Goal: Task Accomplishment & Management: Complete application form

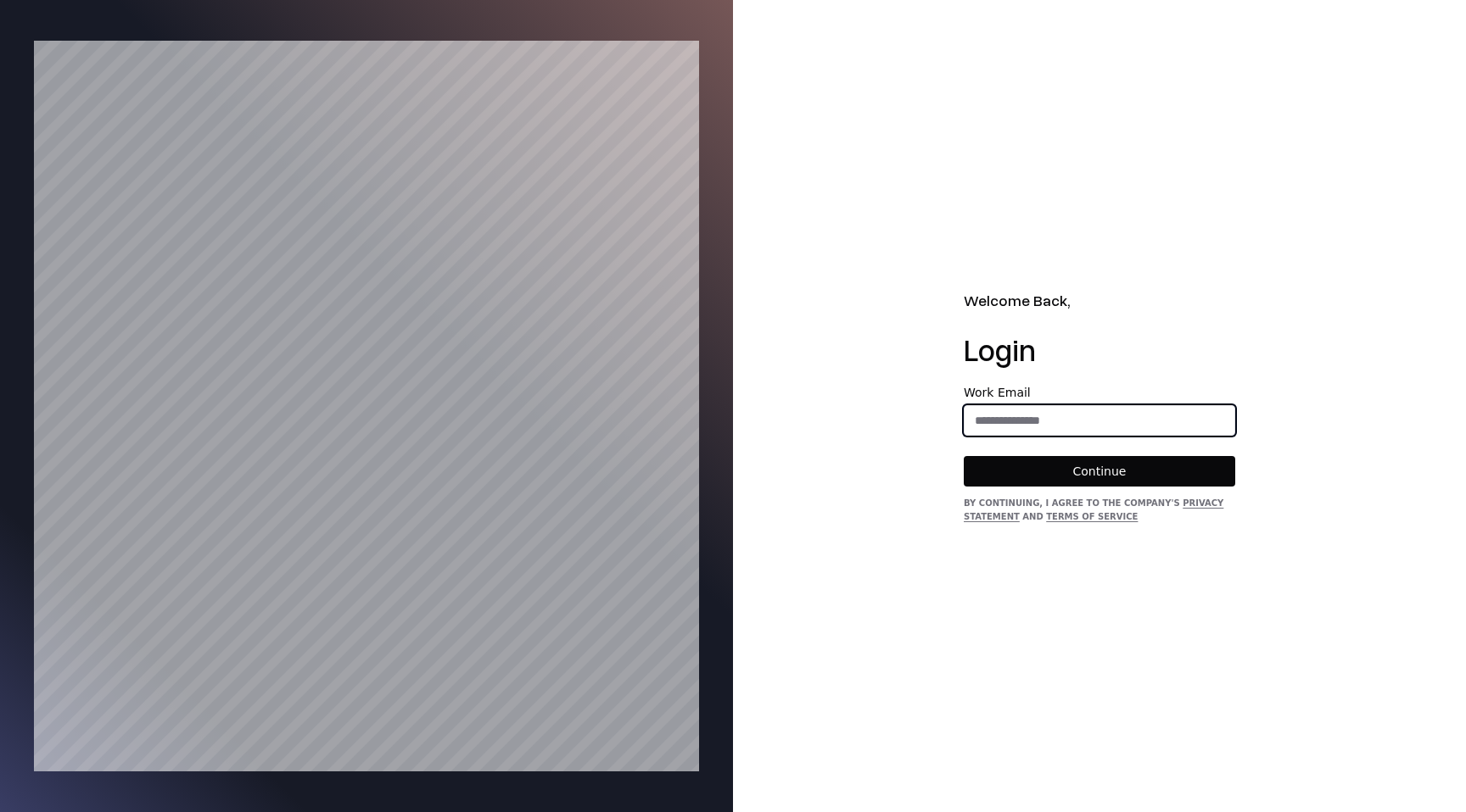
click at [1075, 417] on input "email" at bounding box center [1099, 420] width 270 height 30
type input "**********"
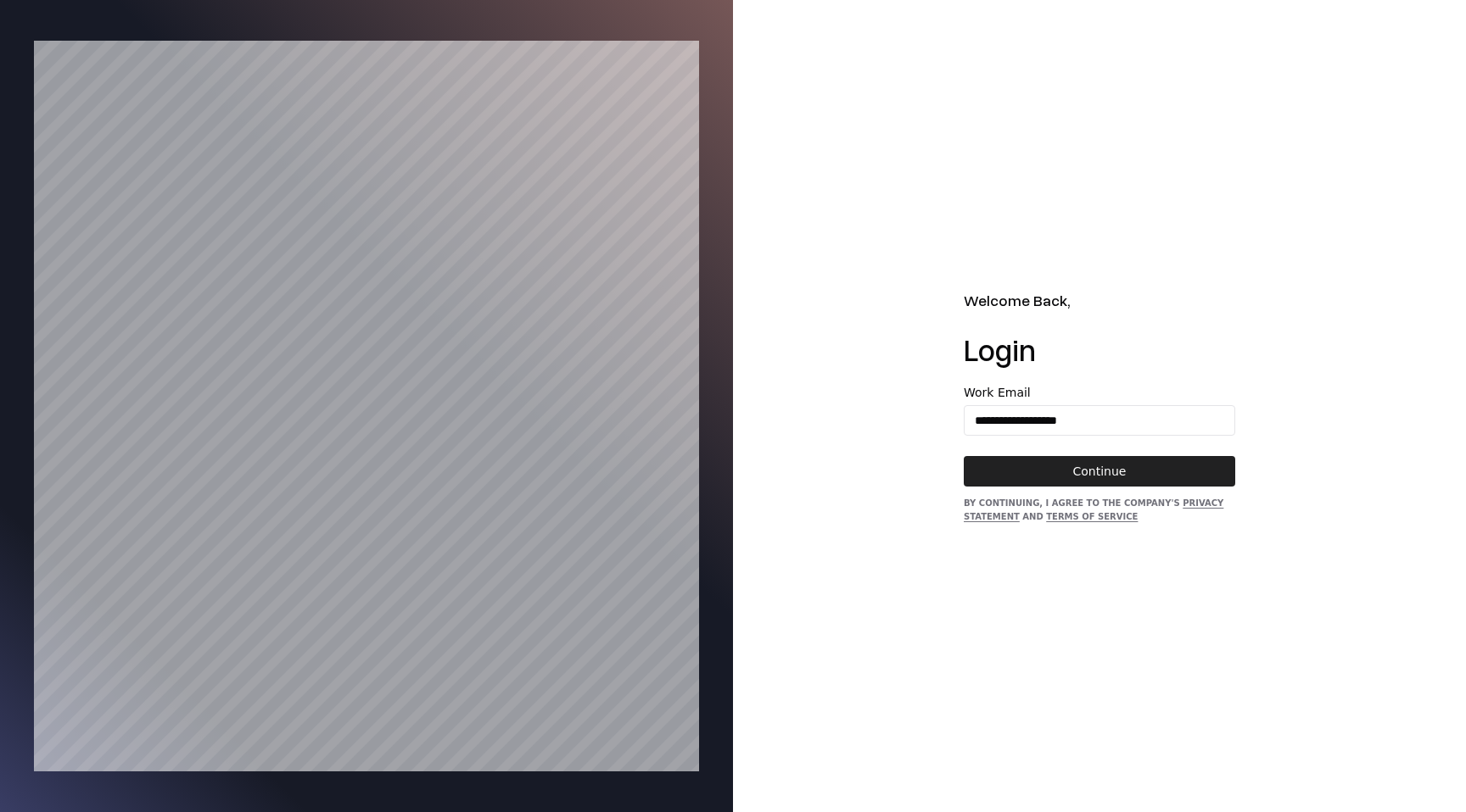
click at [1127, 473] on button "Continue" at bounding box center [1099, 471] width 272 height 30
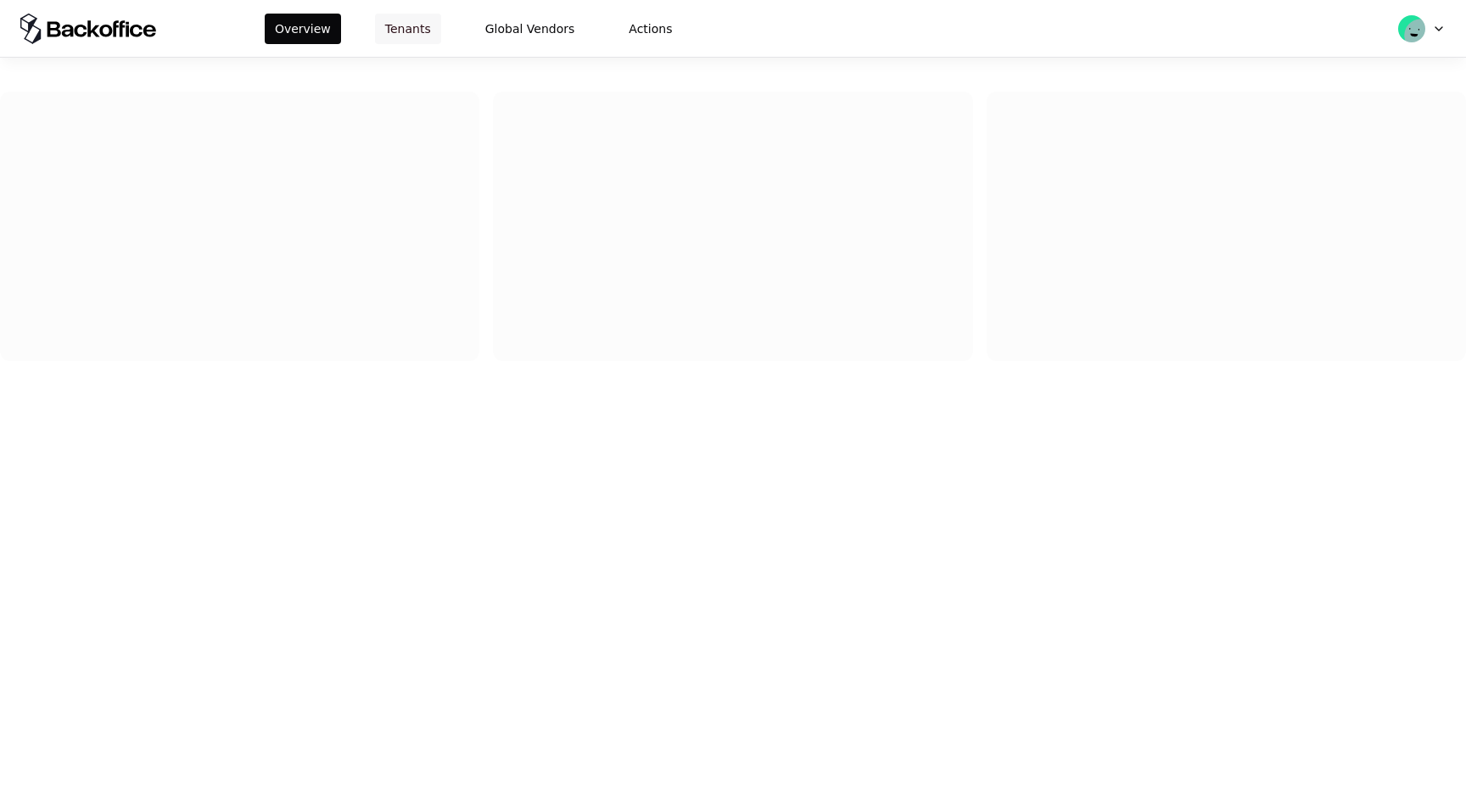
click at [400, 27] on button "Tenants" at bounding box center [408, 29] width 66 height 30
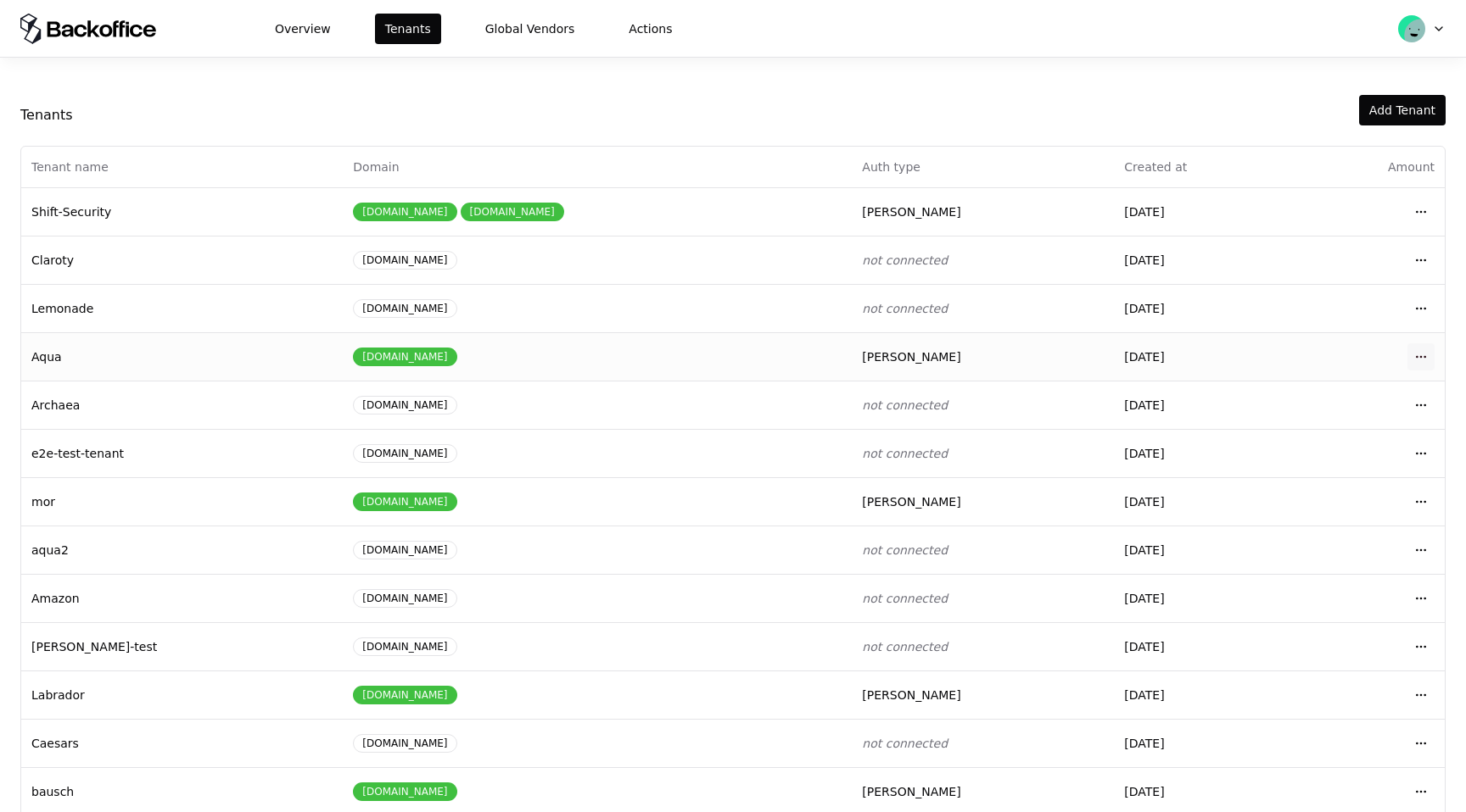
click at [1427, 351] on html "Overview Tenants Global Vendors Actions Tenants Add Tenant Tenant name Domain A…" at bounding box center [733, 406] width 1466 height 812
click at [1317, 507] on div "Login to tenant" at bounding box center [1346, 497] width 193 height 34
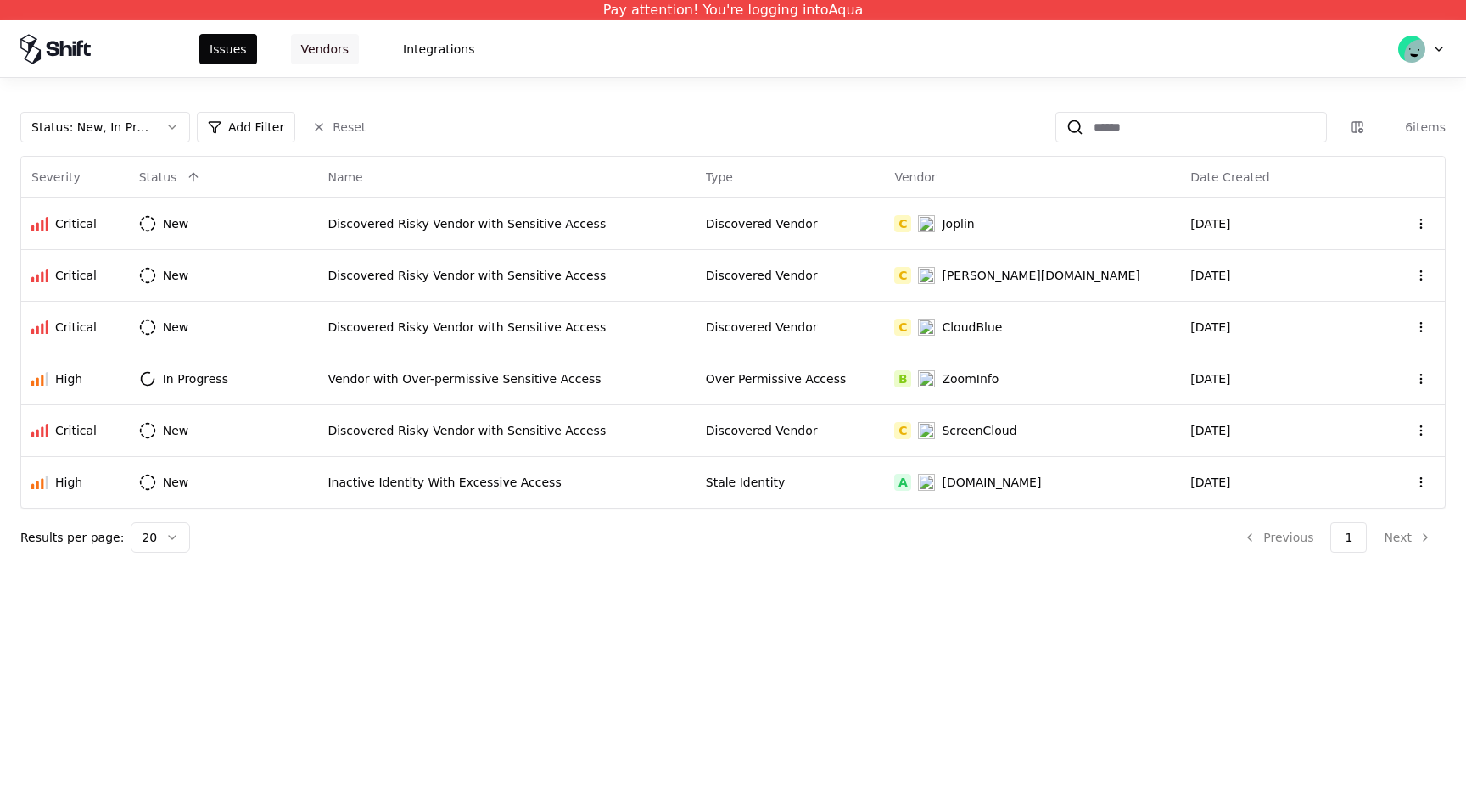
click at [311, 46] on button "Vendors" at bounding box center [325, 49] width 68 height 30
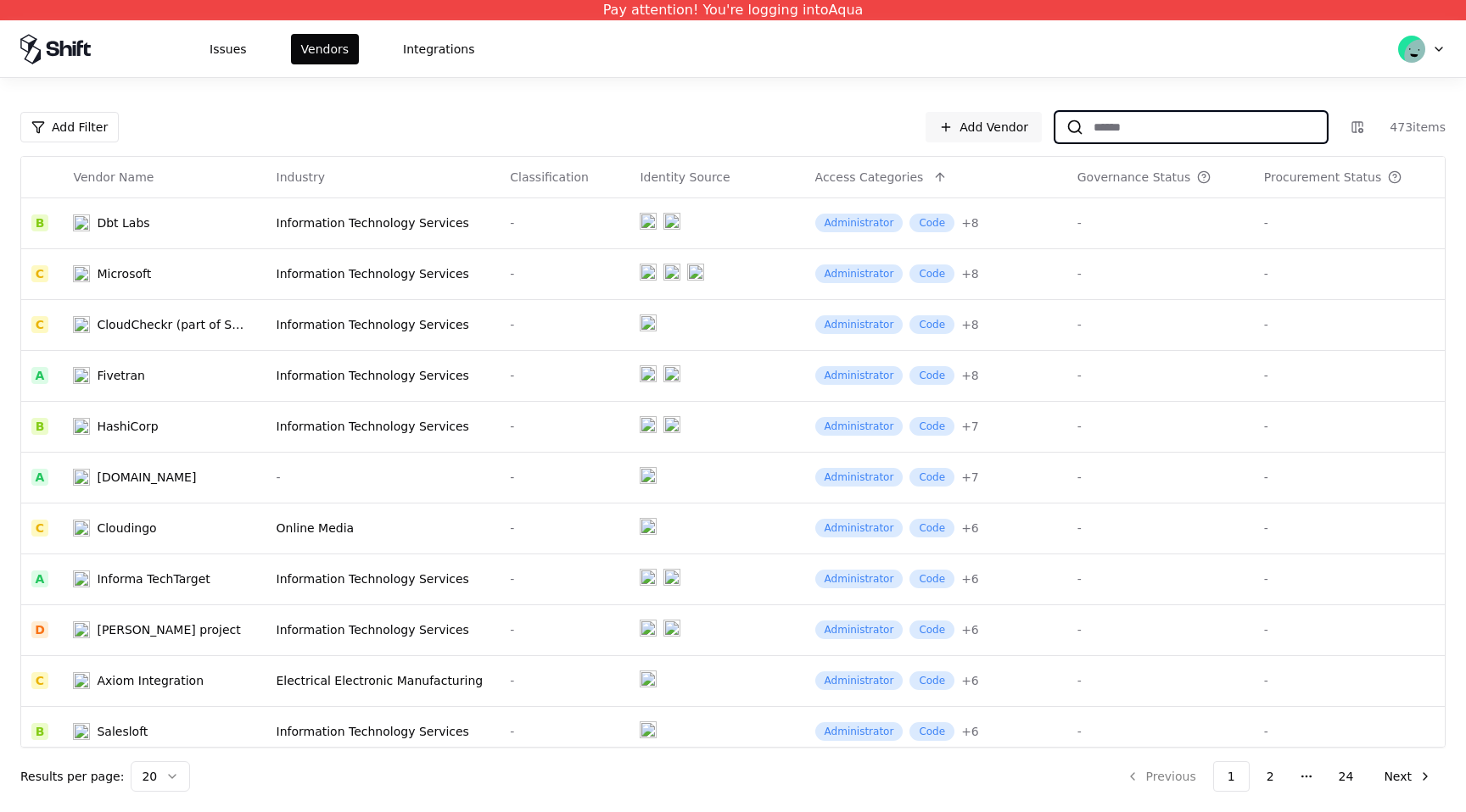
click at [1169, 125] on input at bounding box center [1204, 127] width 243 height 30
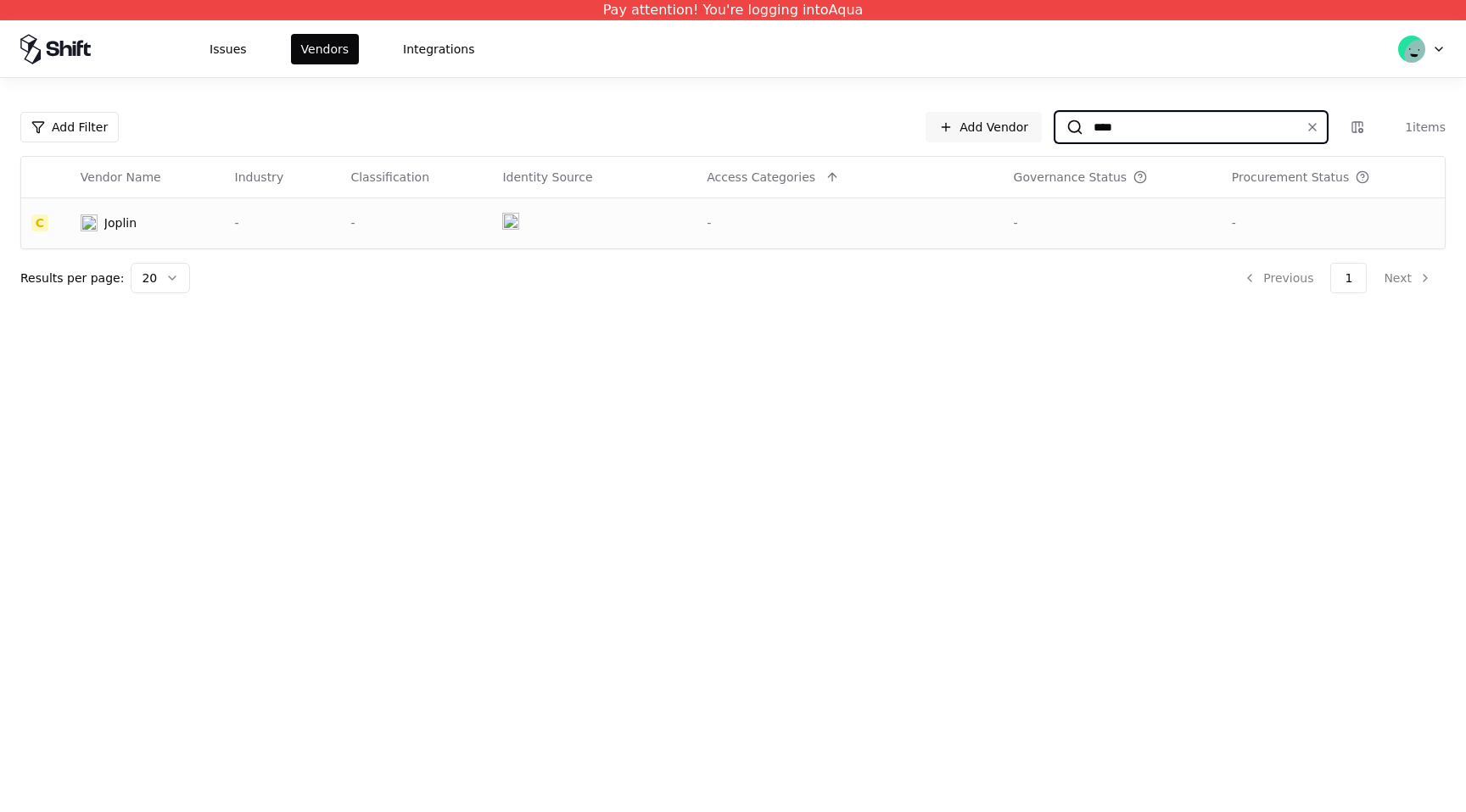
type input "****"
click at [440, 221] on div "-" at bounding box center [416, 222] width 132 height 17
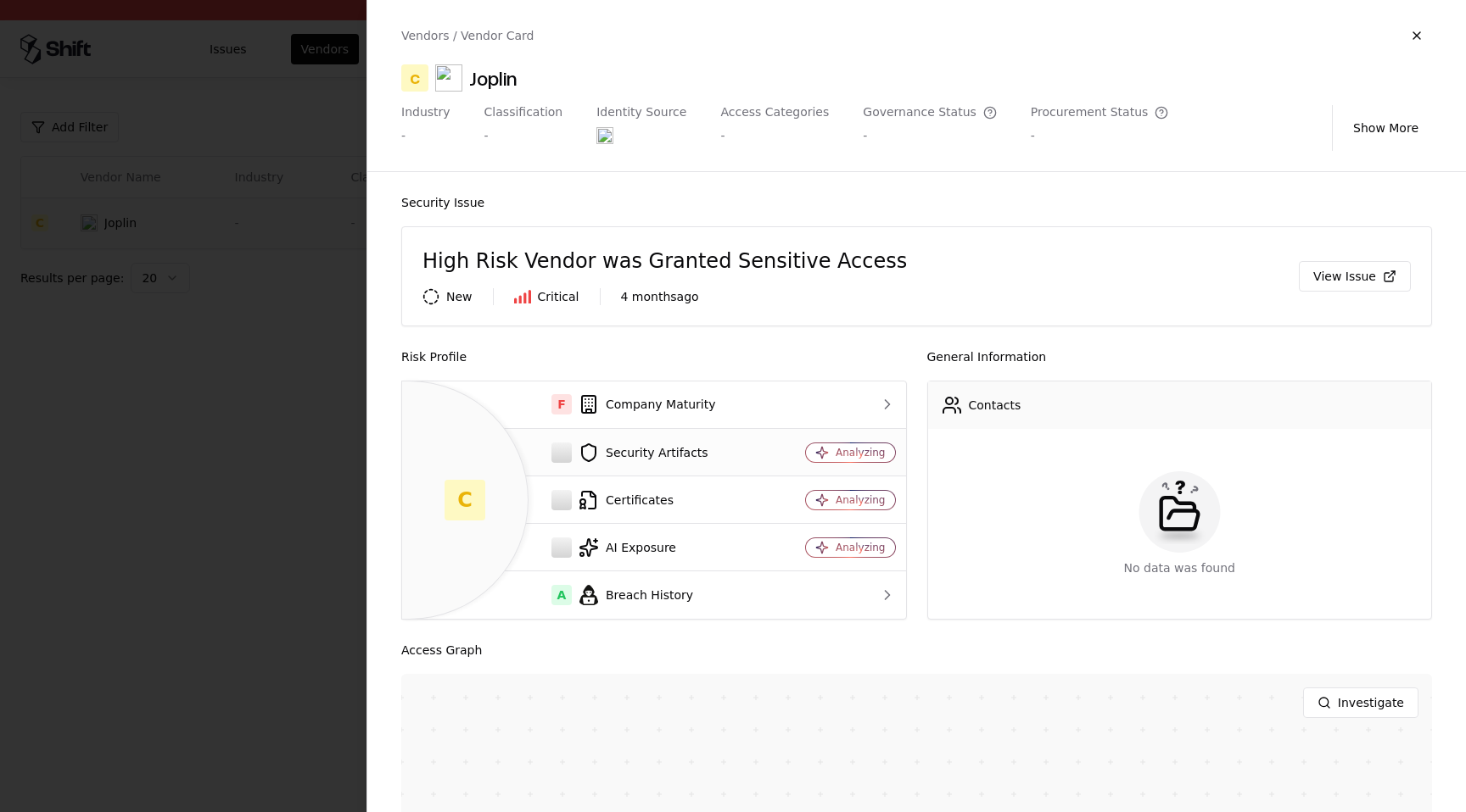
scroll to position [306, 0]
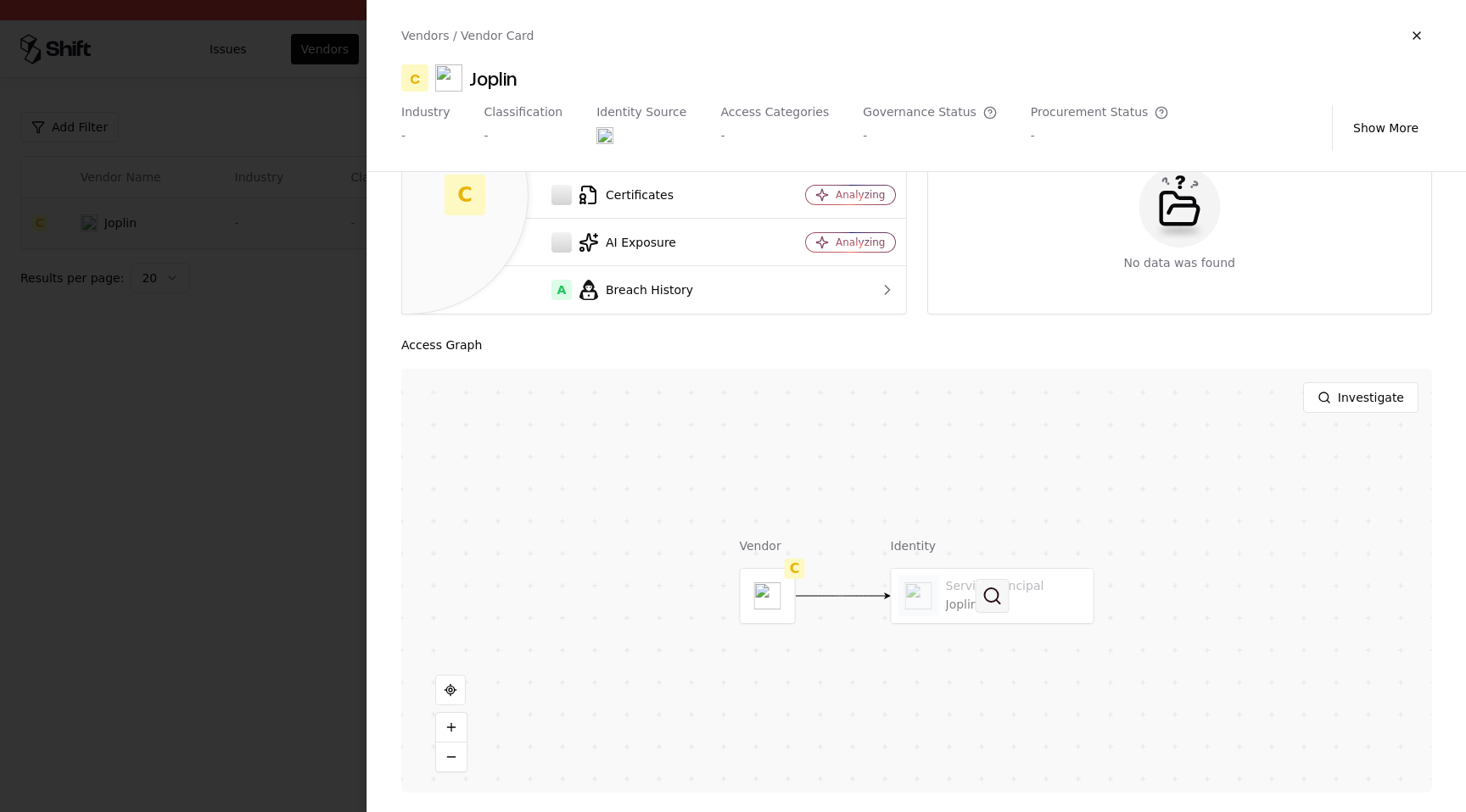
click at [1008, 605] on button at bounding box center [993, 596] width 34 height 34
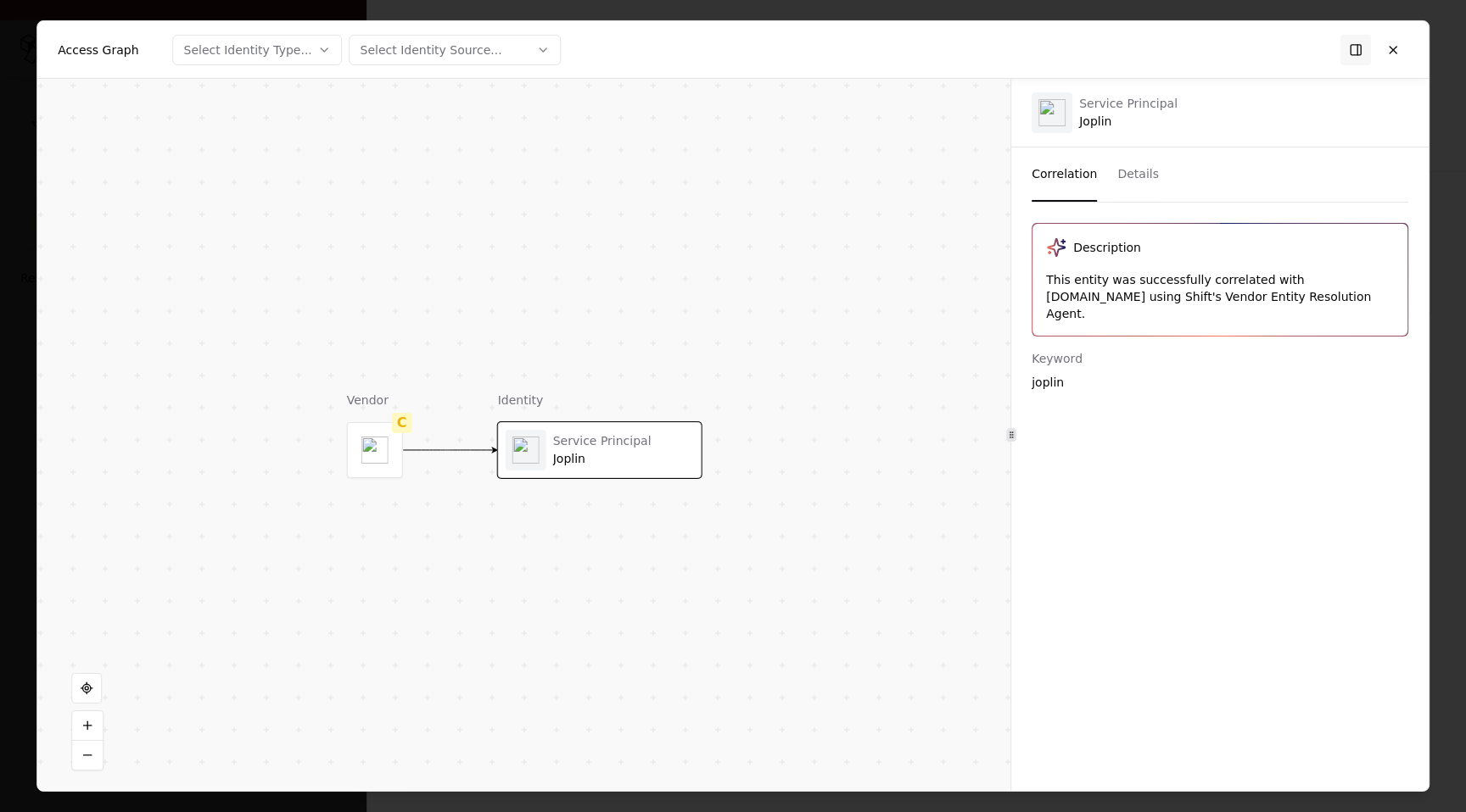
click at [1129, 175] on button "Details" at bounding box center [1138, 175] width 41 height 55
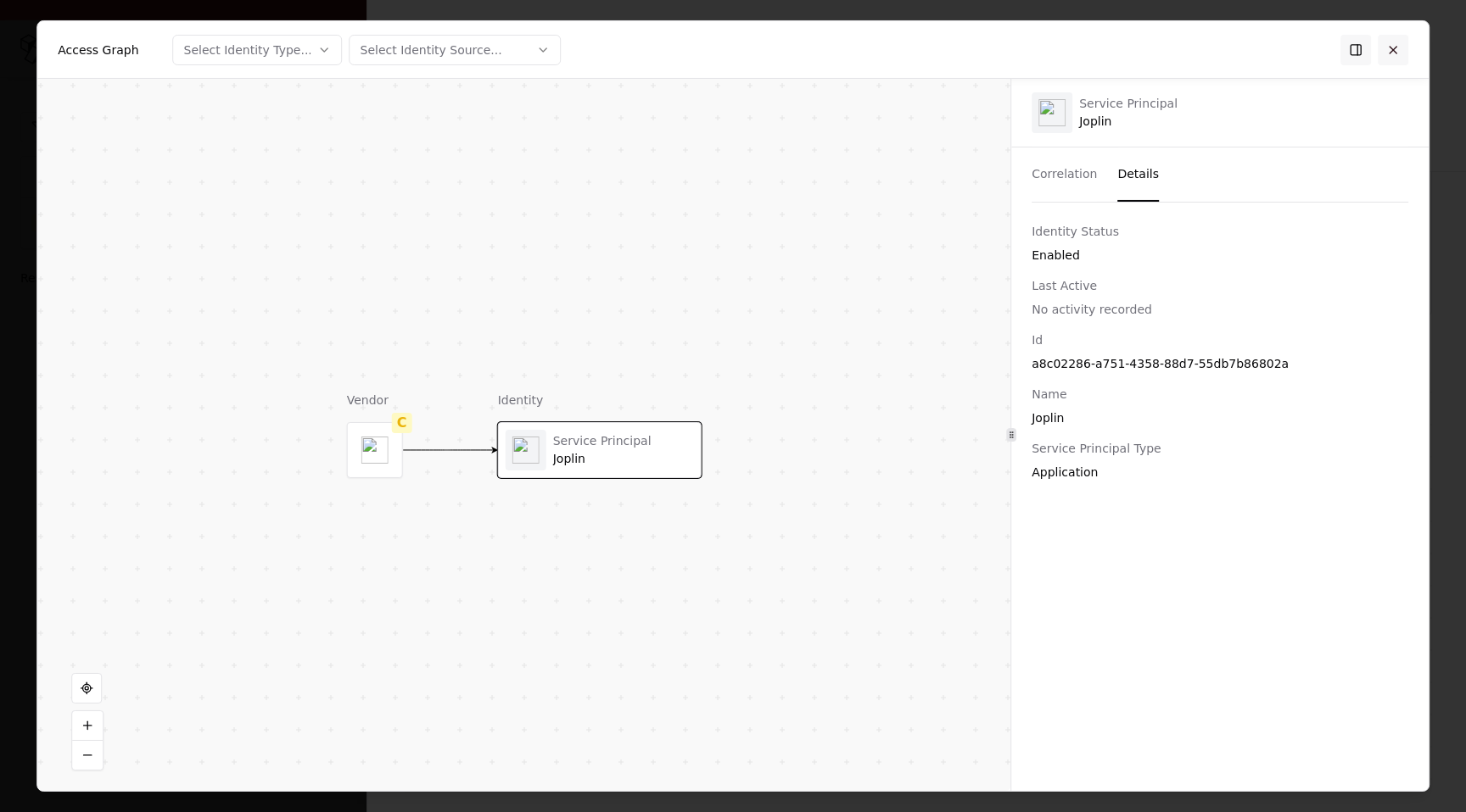
click at [1384, 50] on button at bounding box center [1392, 49] width 30 height 30
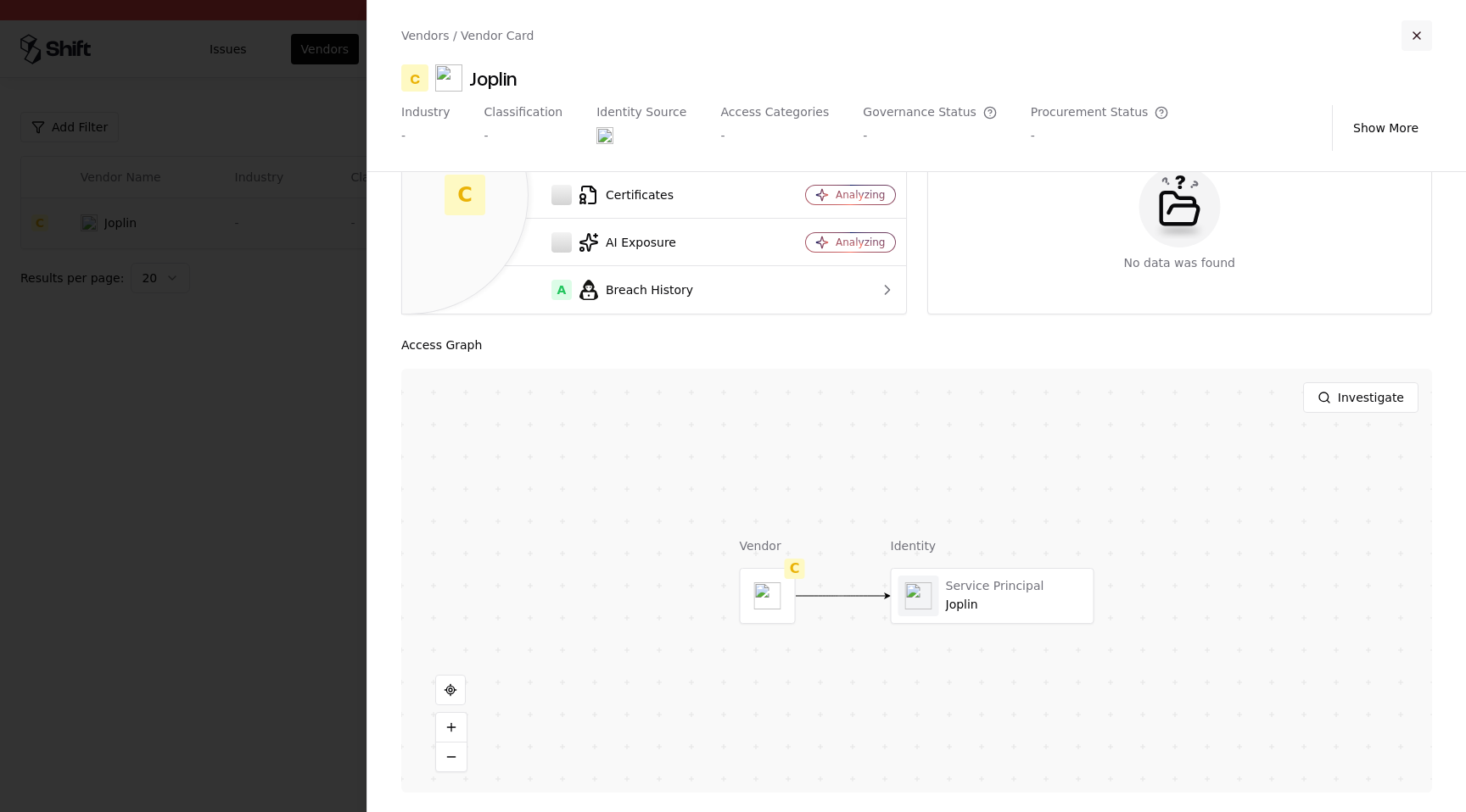
click at [1415, 35] on button "button" at bounding box center [1417, 36] width 30 height 30
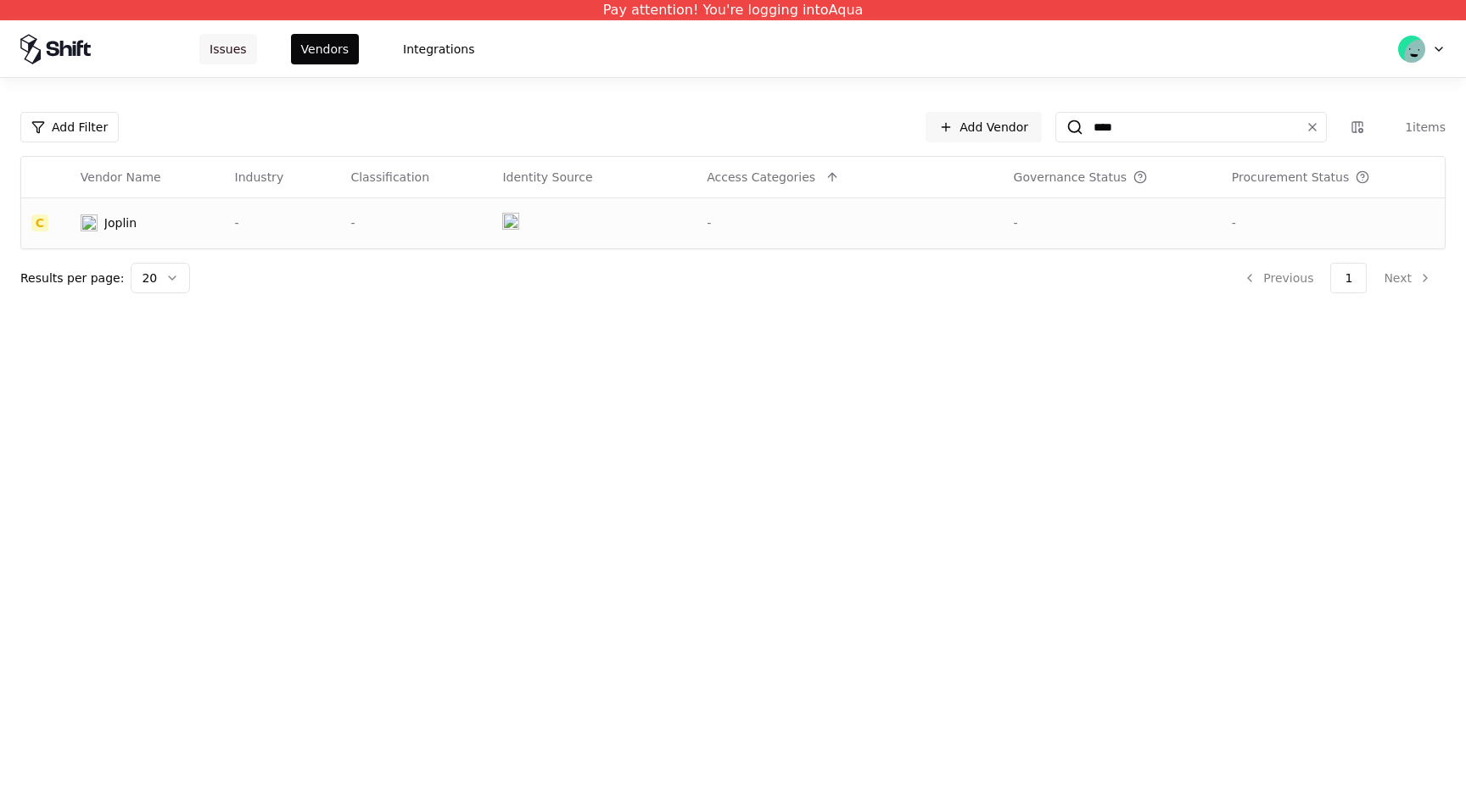
click at [230, 39] on button "Issues" at bounding box center [228, 49] width 57 height 30
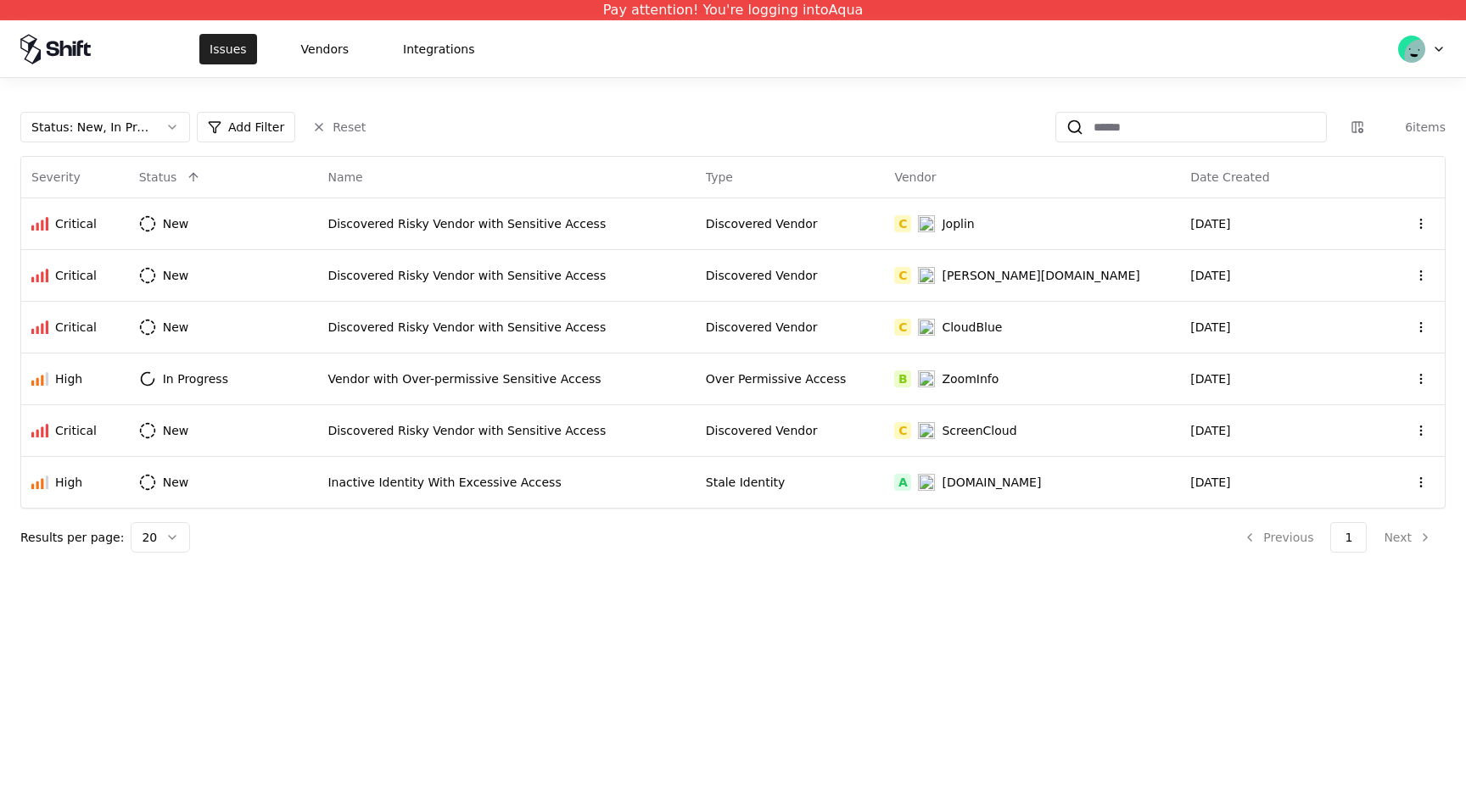
click at [230, 46] on button "Issues" at bounding box center [228, 49] width 57 height 30
click at [391, 212] on td "Discovered Risky Vendor with Sensitive Access" at bounding box center [506, 223] width 377 height 52
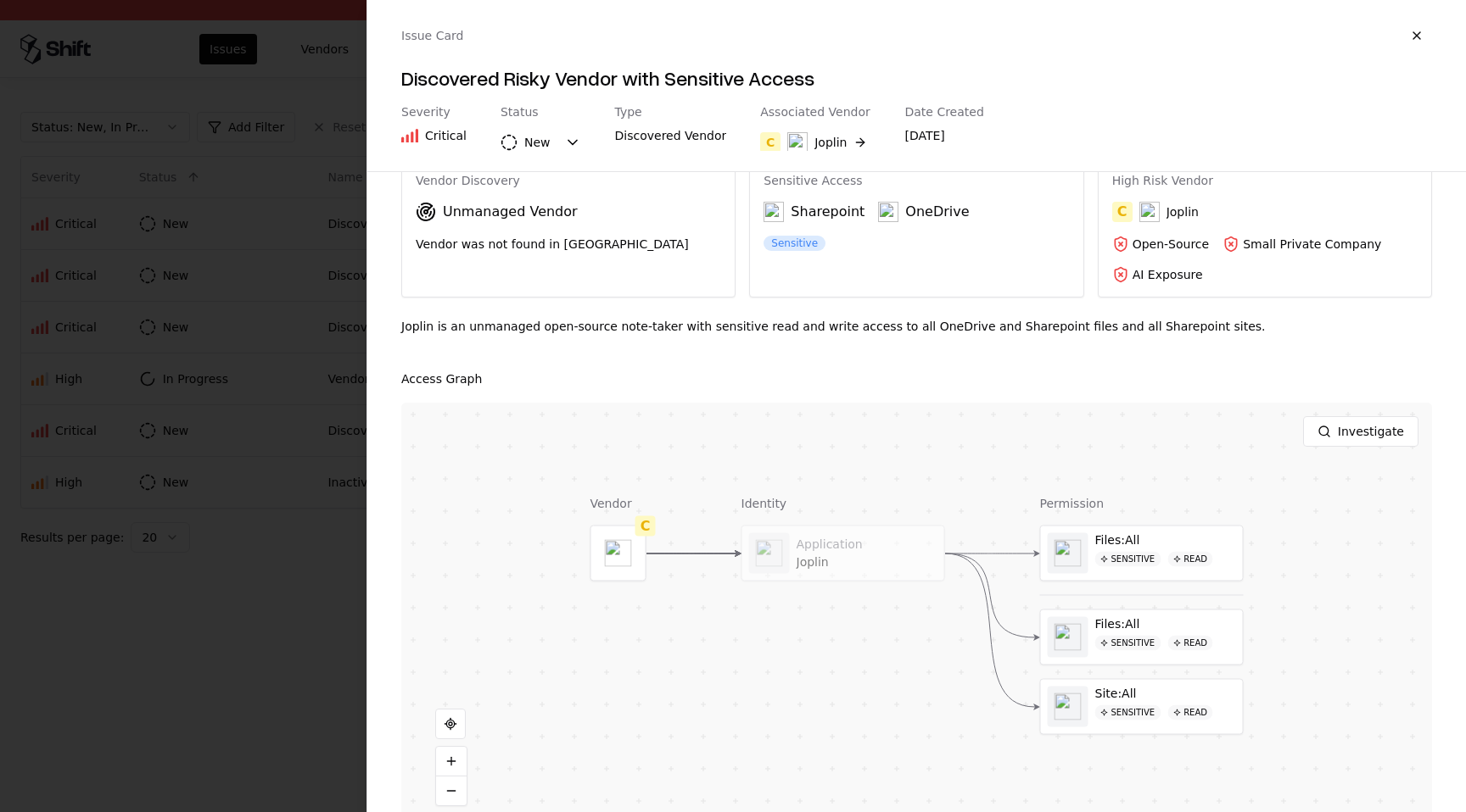
scroll to position [68, 0]
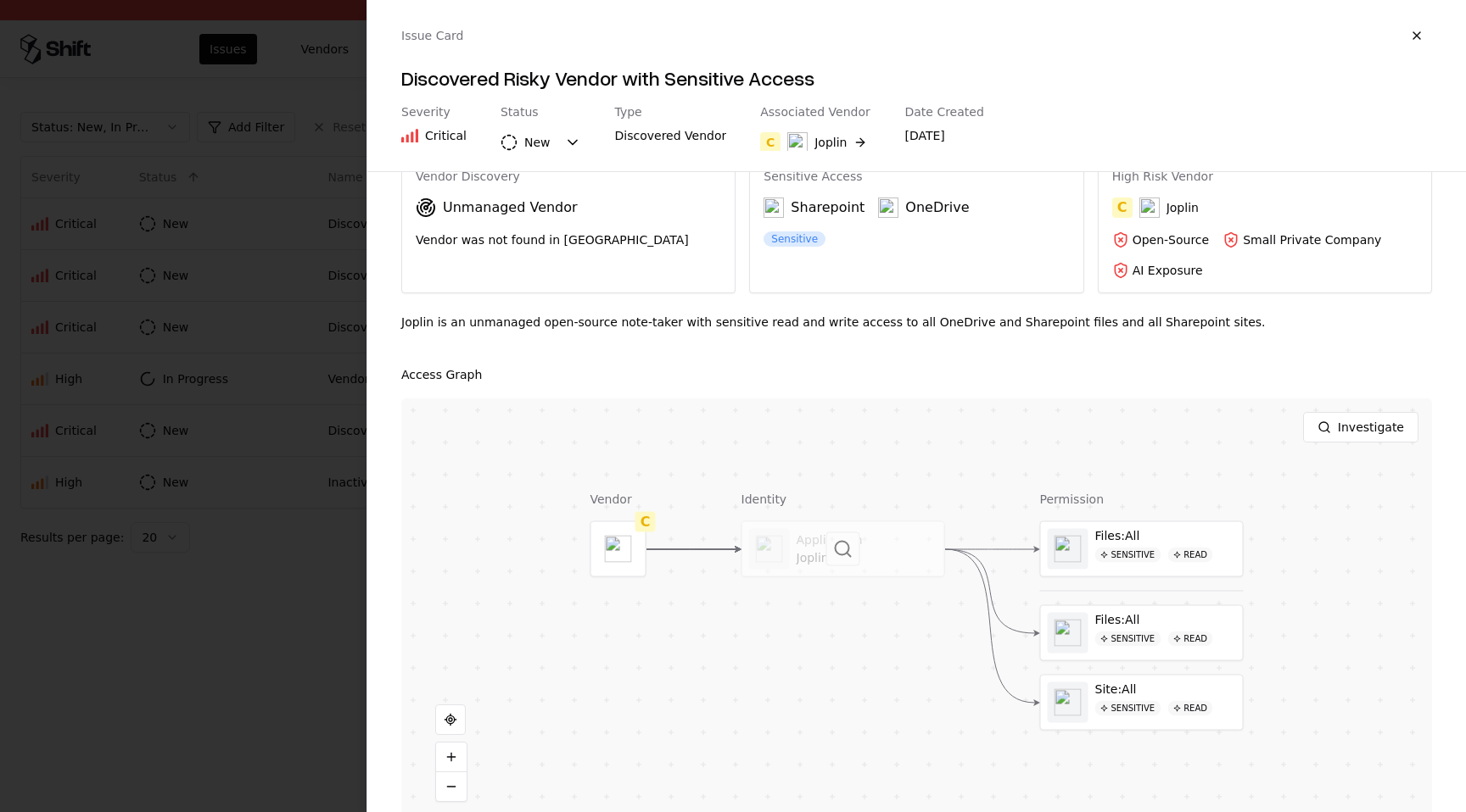
click at [803, 538] on div at bounding box center [843, 549] width 202 height 55
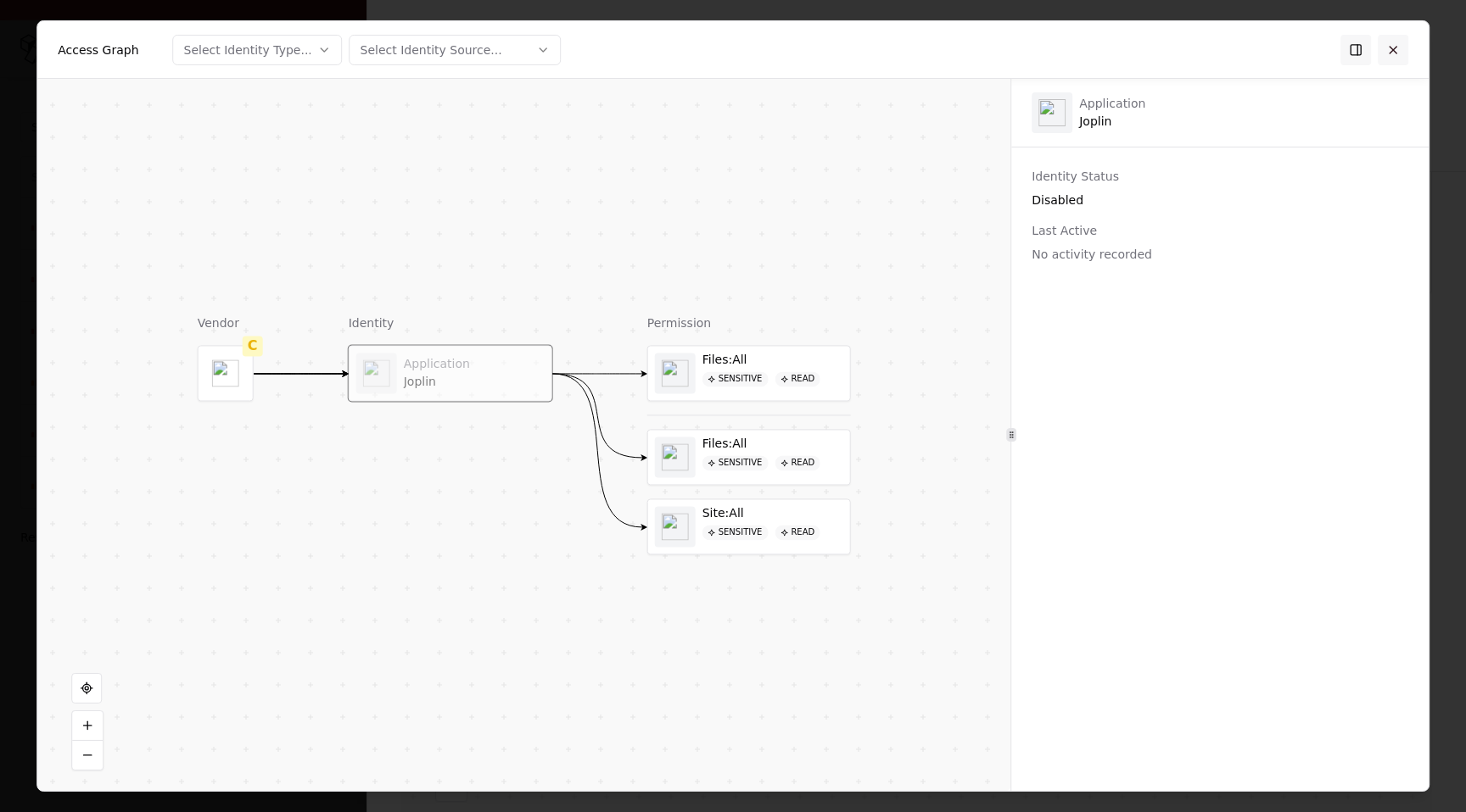
click at [1399, 43] on button at bounding box center [1392, 49] width 30 height 30
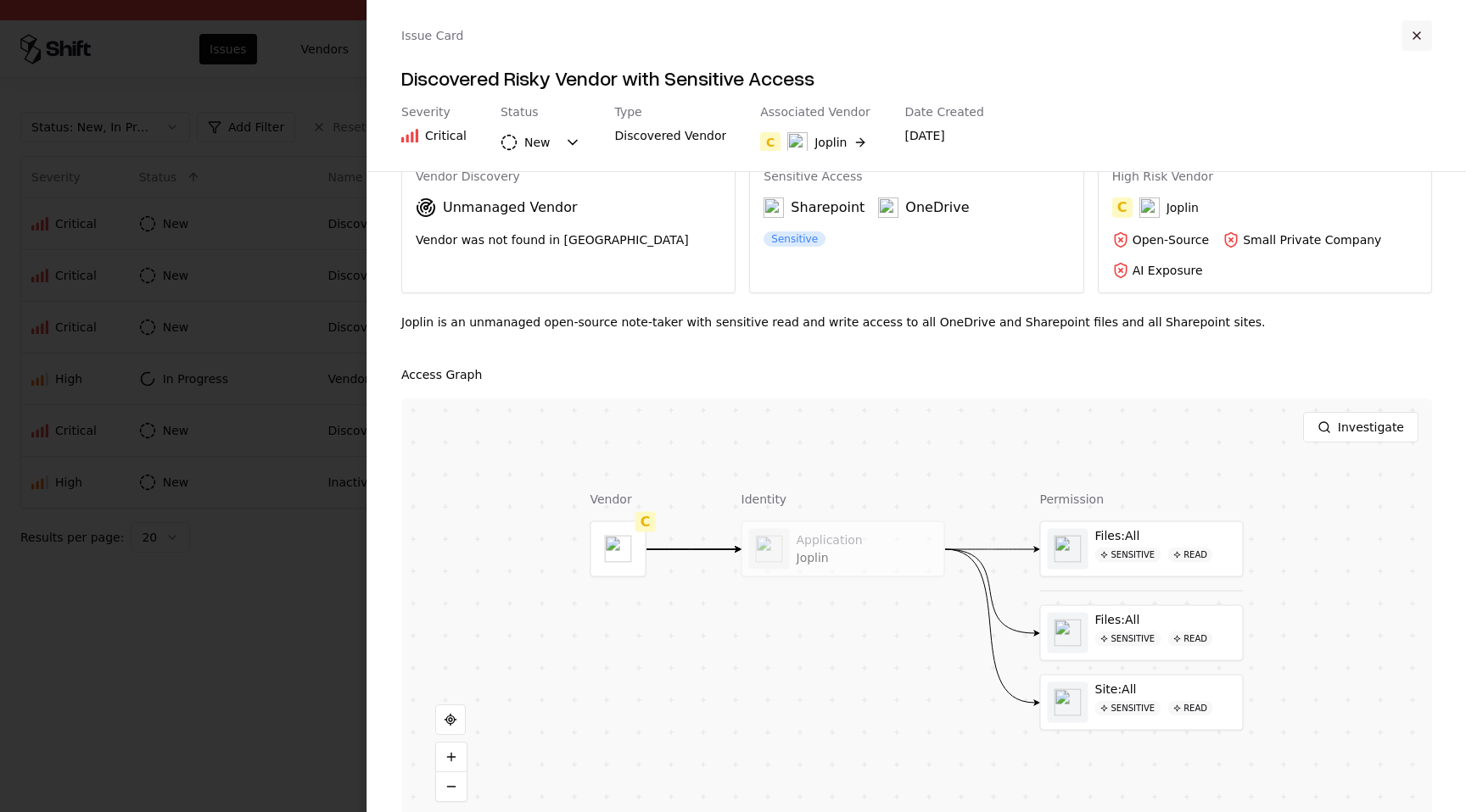
click at [1419, 29] on button "button" at bounding box center [1417, 36] width 30 height 30
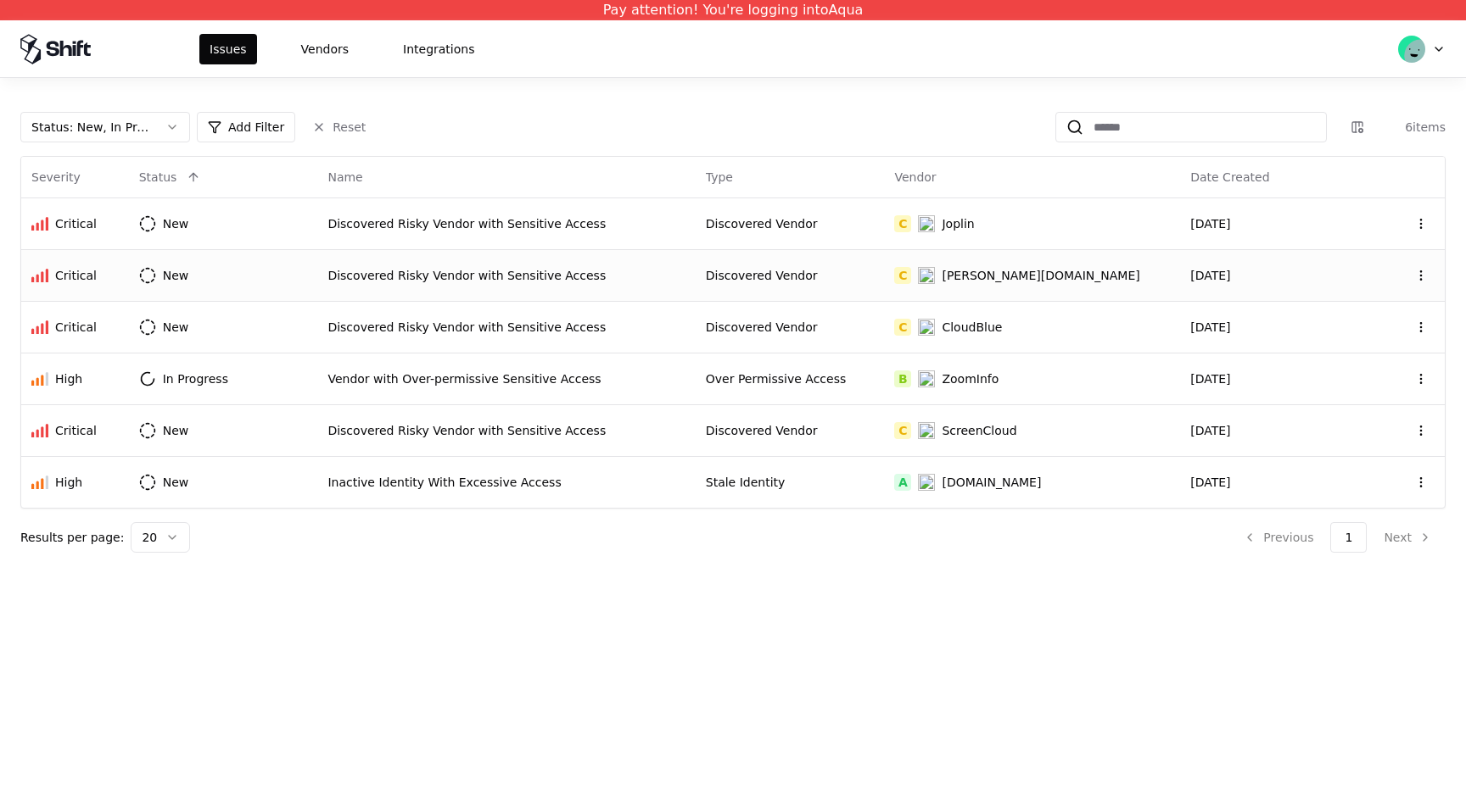
click at [760, 272] on div "Discovered Vendor" at bounding box center [790, 275] width 169 height 17
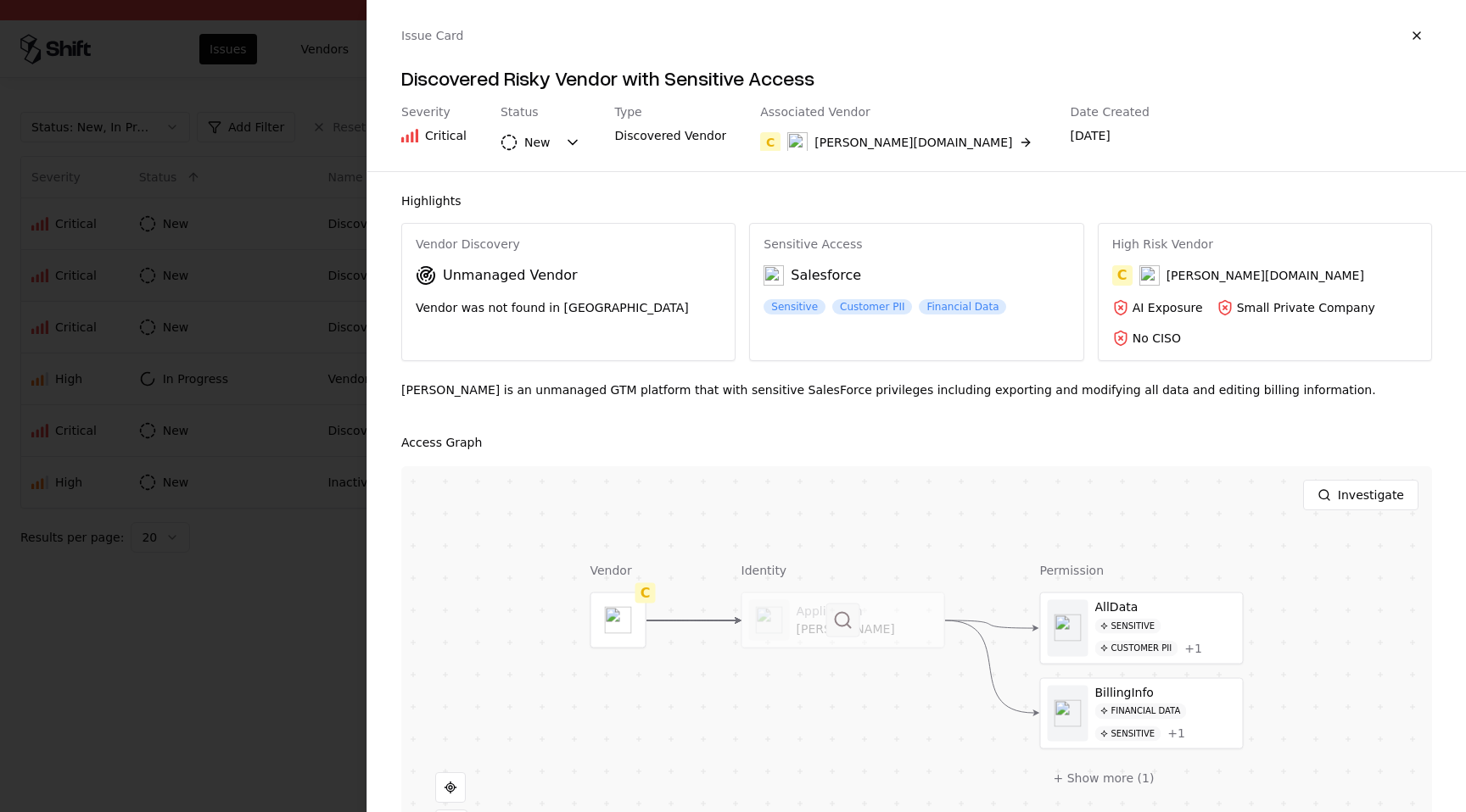
click at [832, 629] on button at bounding box center [843, 621] width 34 height 34
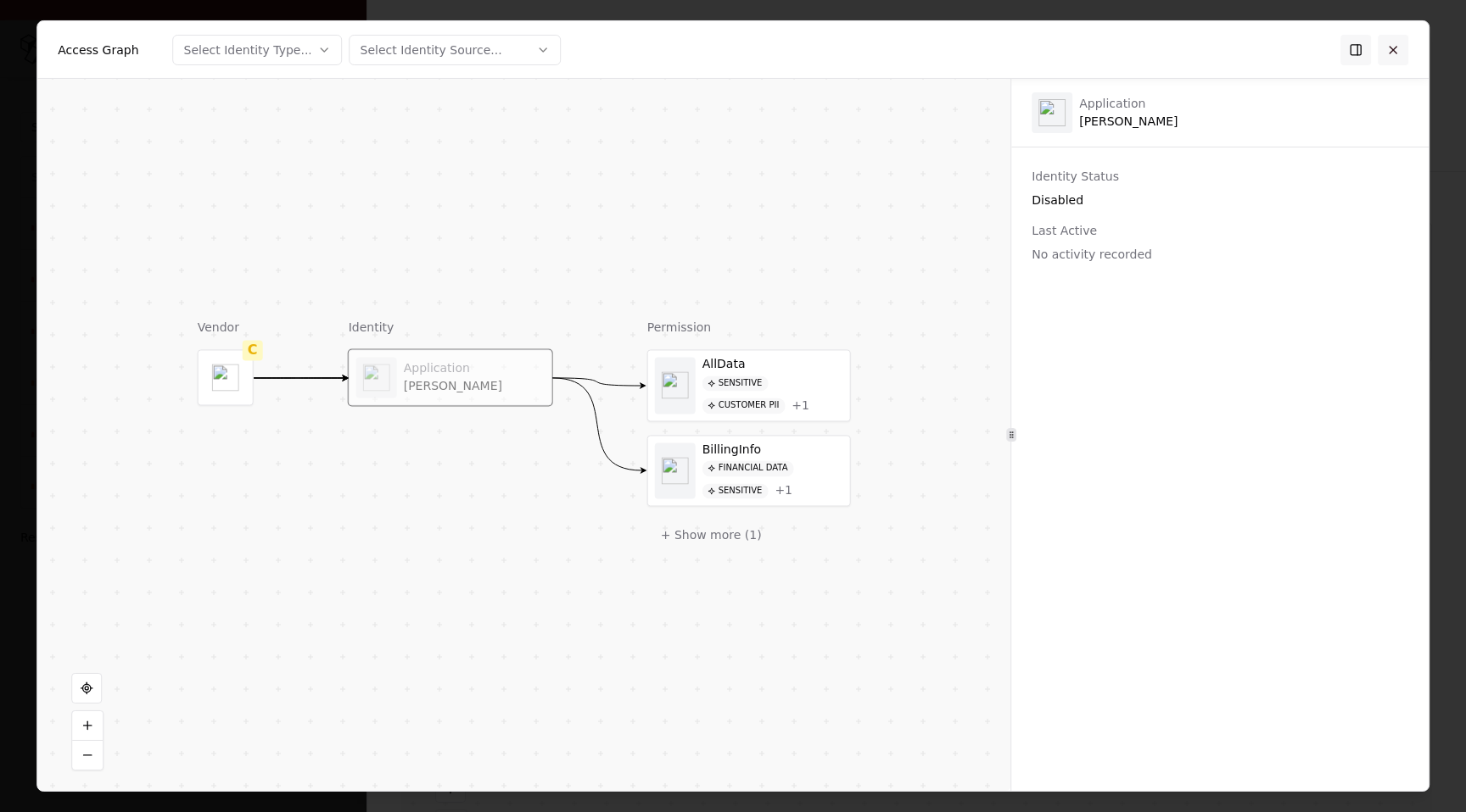
click at [1397, 48] on button at bounding box center [1392, 49] width 30 height 30
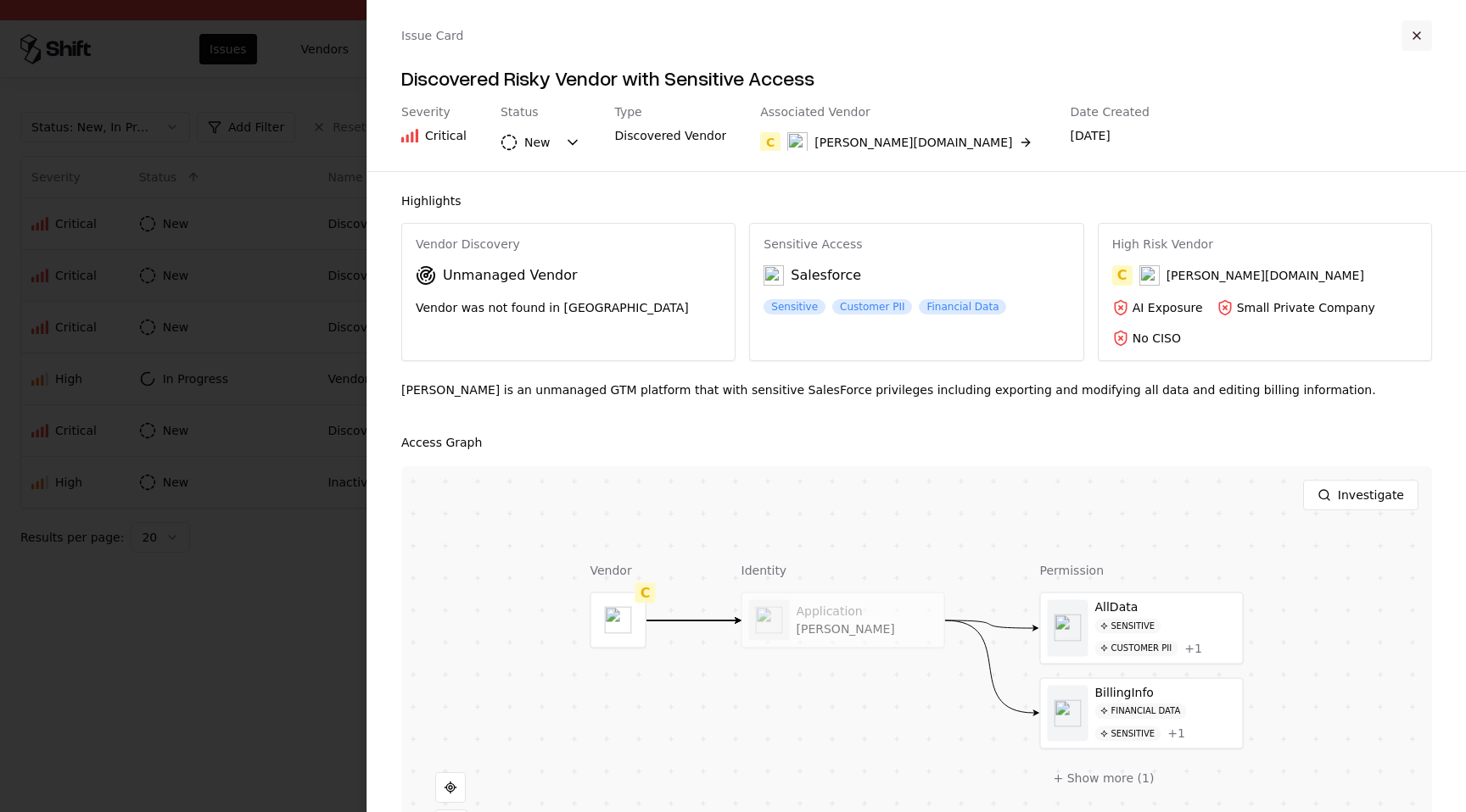
click at [1422, 32] on button "button" at bounding box center [1417, 36] width 30 height 30
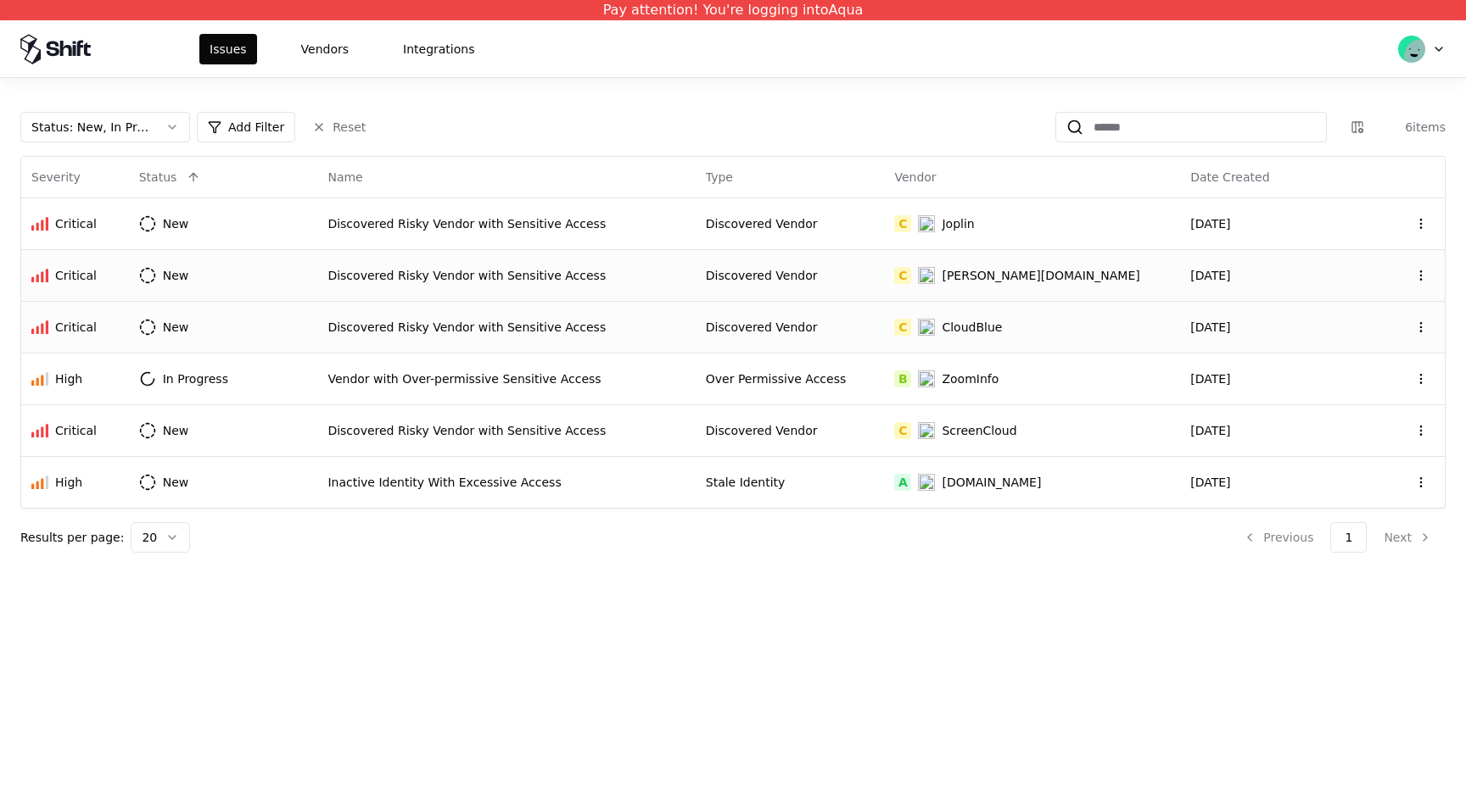
click at [681, 333] on div "Discovered Risky Vendor with Sensitive Access" at bounding box center [506, 327] width 357 height 17
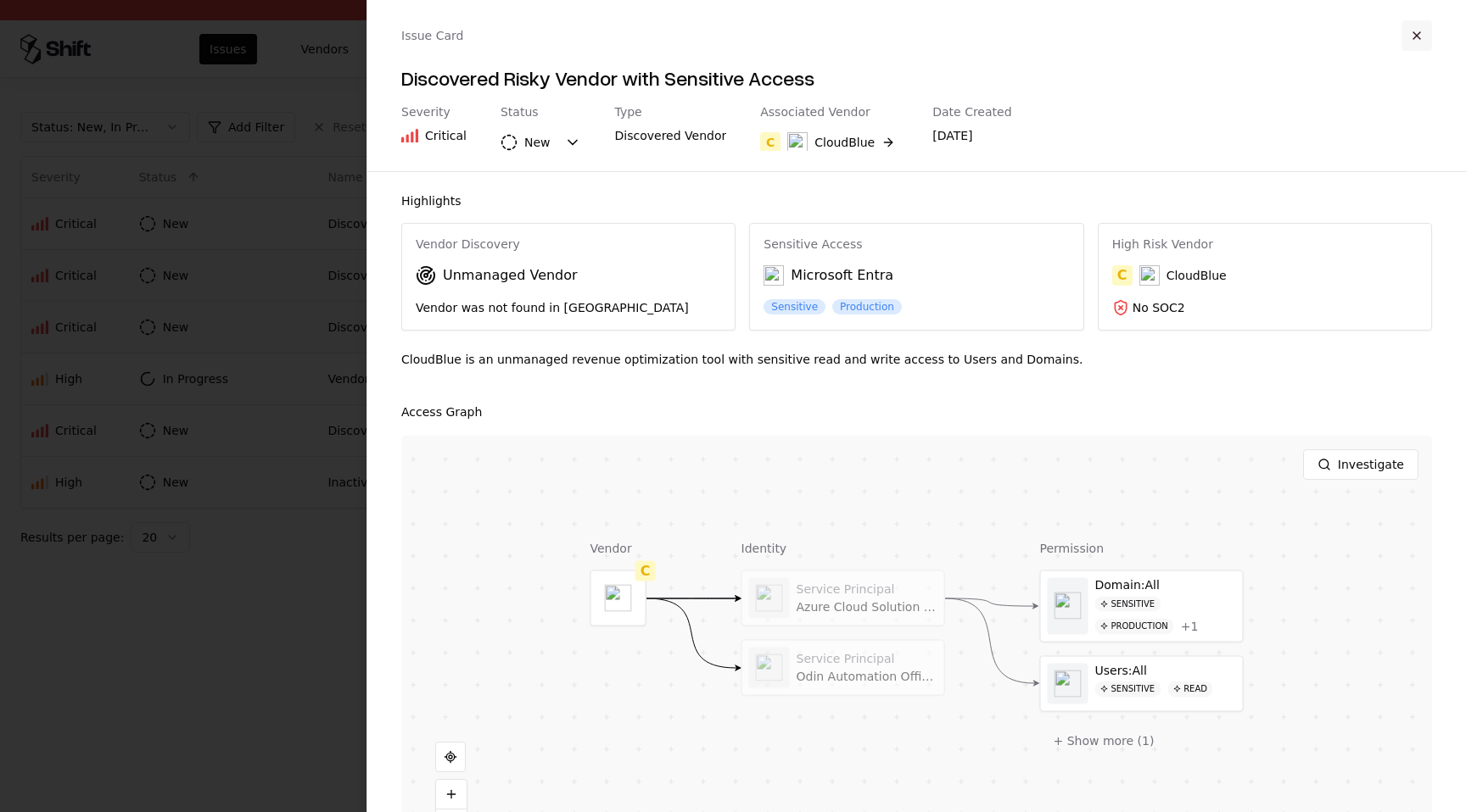
click at [1407, 43] on button "button" at bounding box center [1417, 36] width 30 height 30
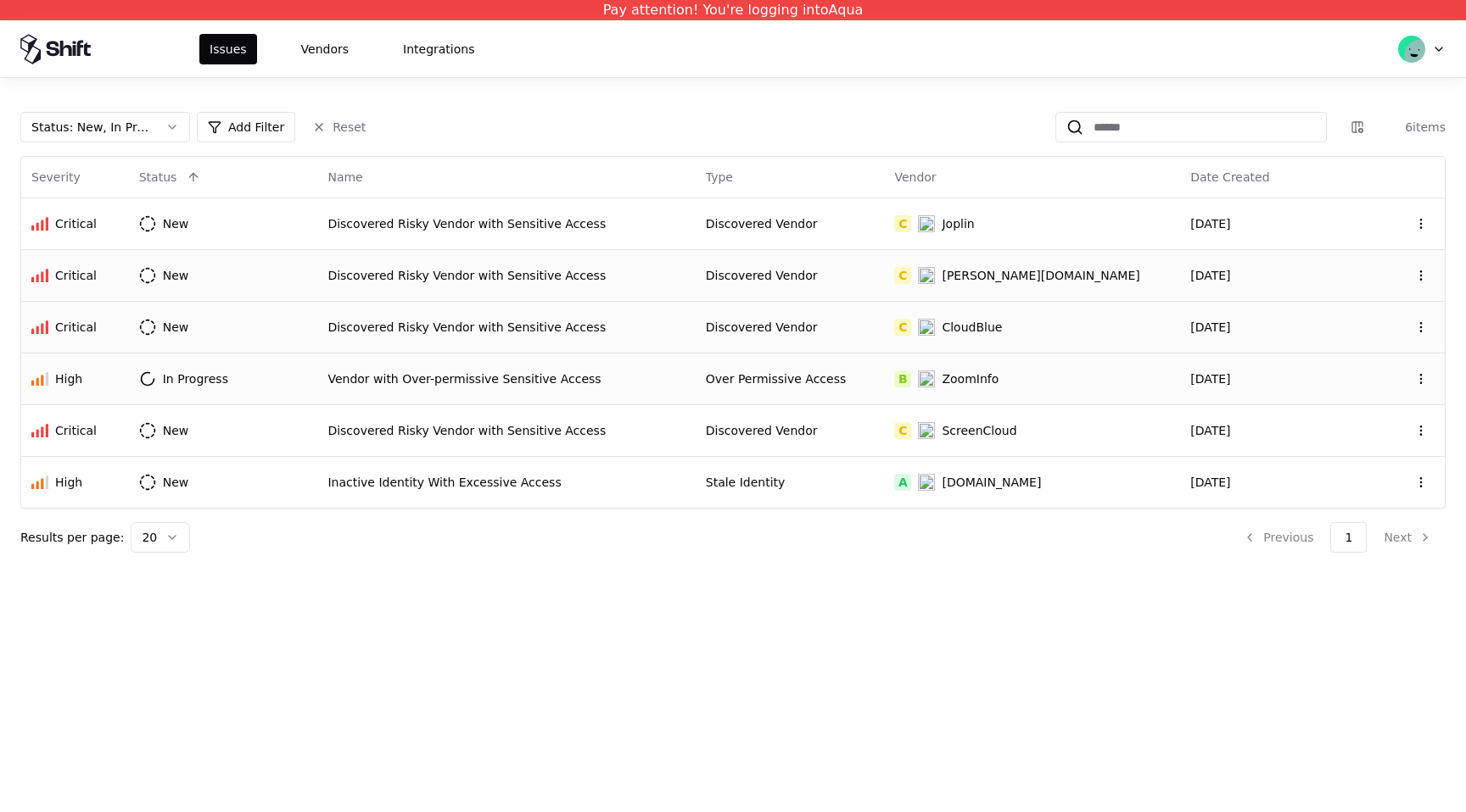
click at [731, 396] on td "Over Permissive Access" at bounding box center [790, 379] width 189 height 52
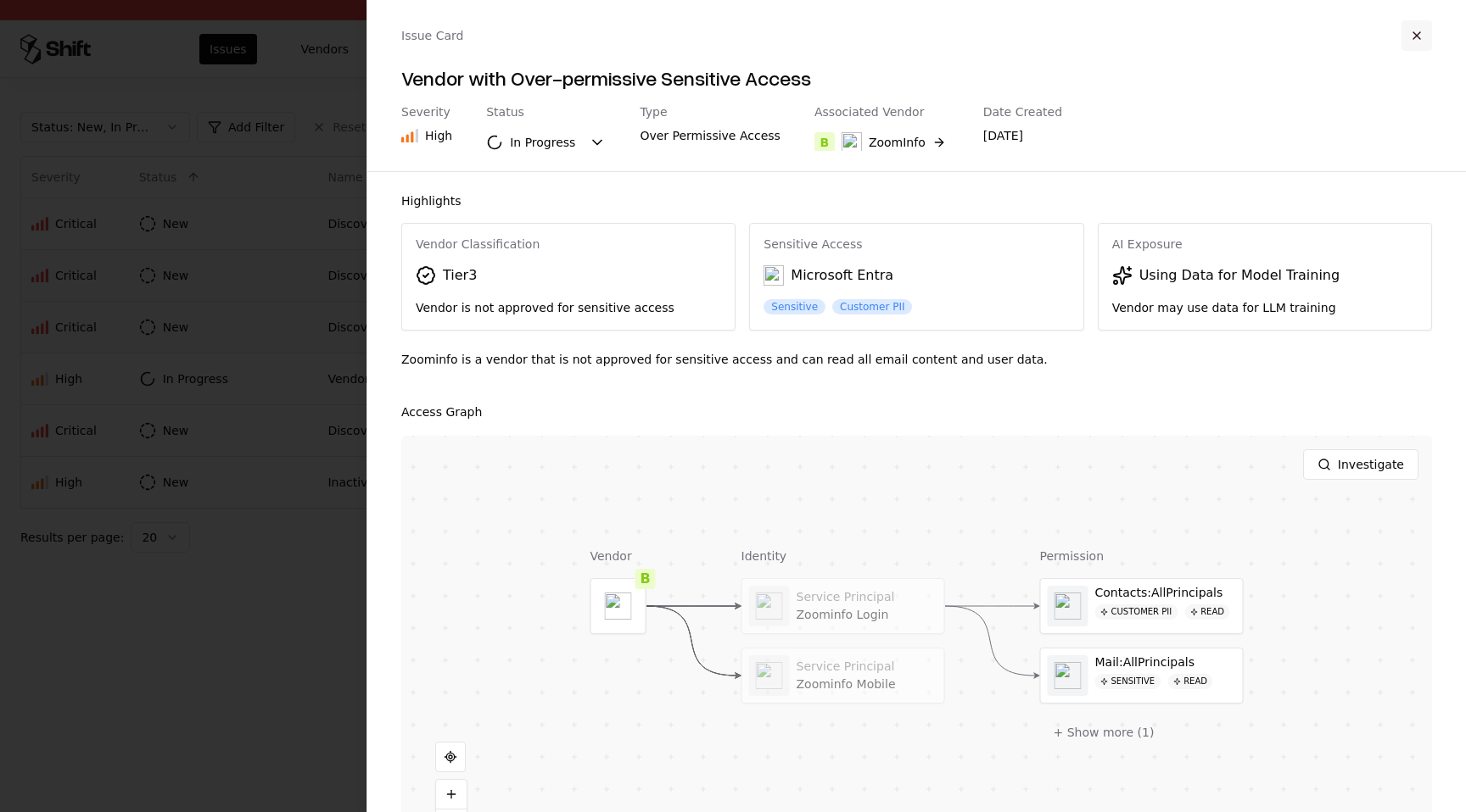
click at [1418, 35] on button "button" at bounding box center [1417, 36] width 30 height 30
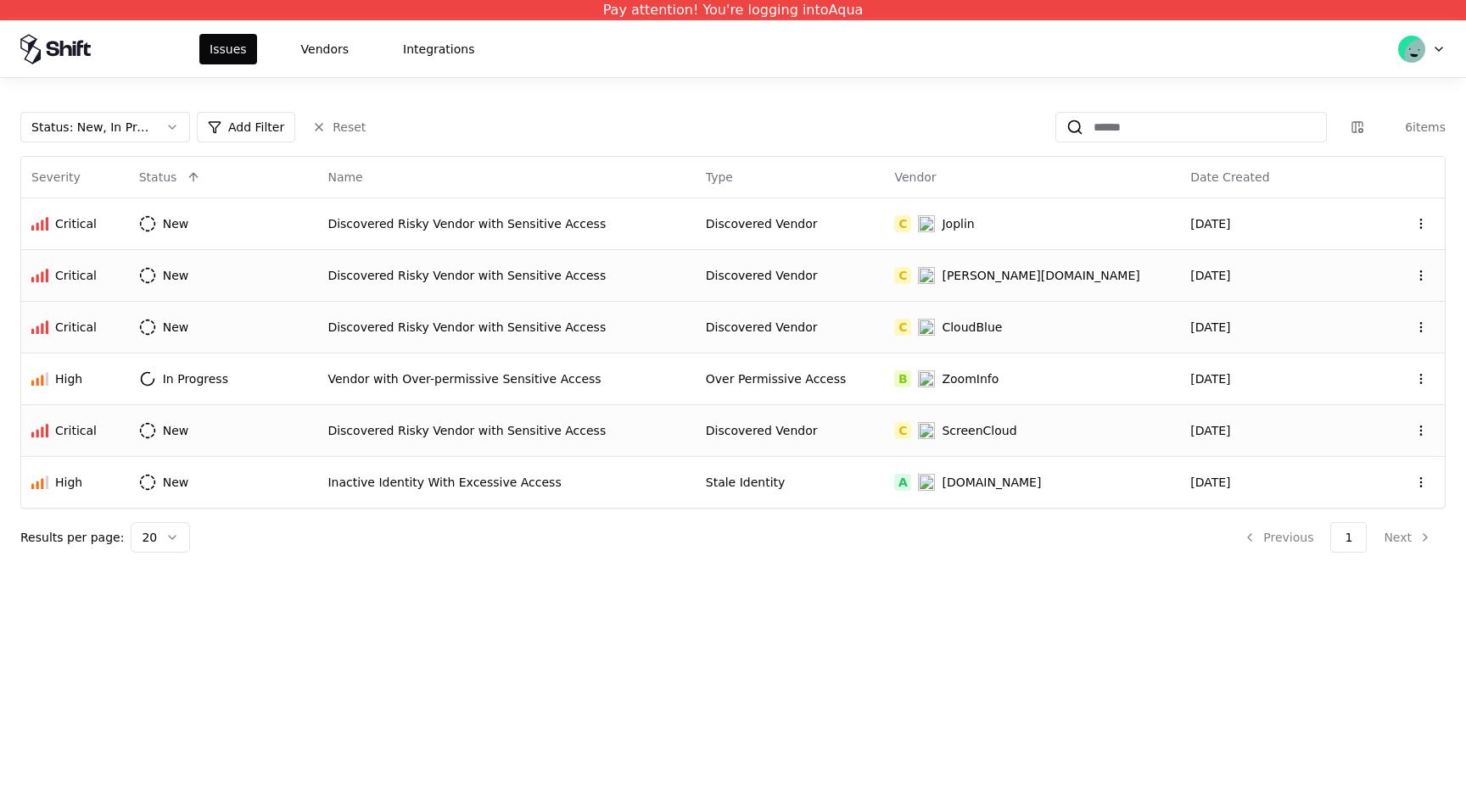
click at [764, 442] on td "Discovered Vendor" at bounding box center [790, 430] width 189 height 52
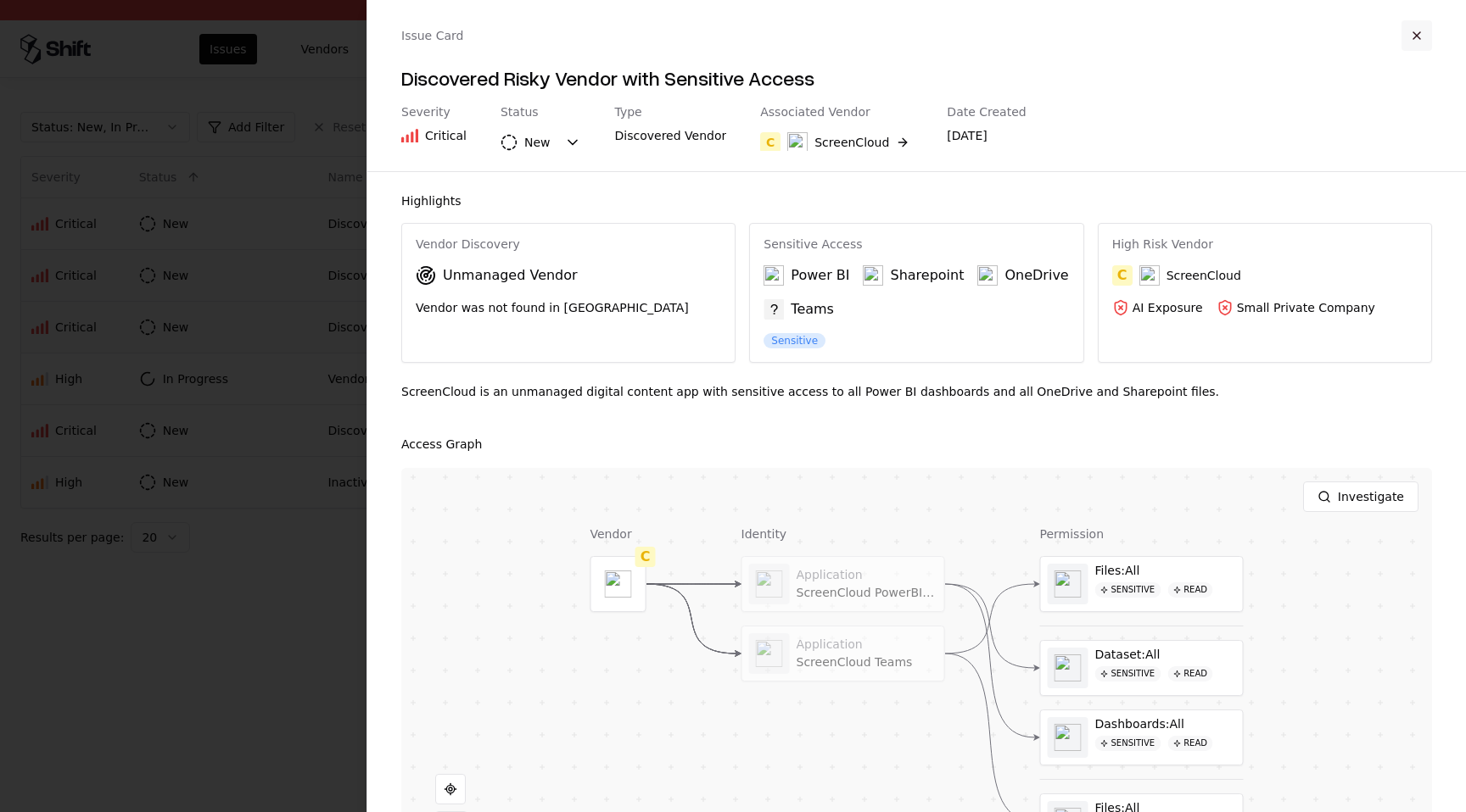
click at [1413, 30] on button "button" at bounding box center [1417, 36] width 30 height 30
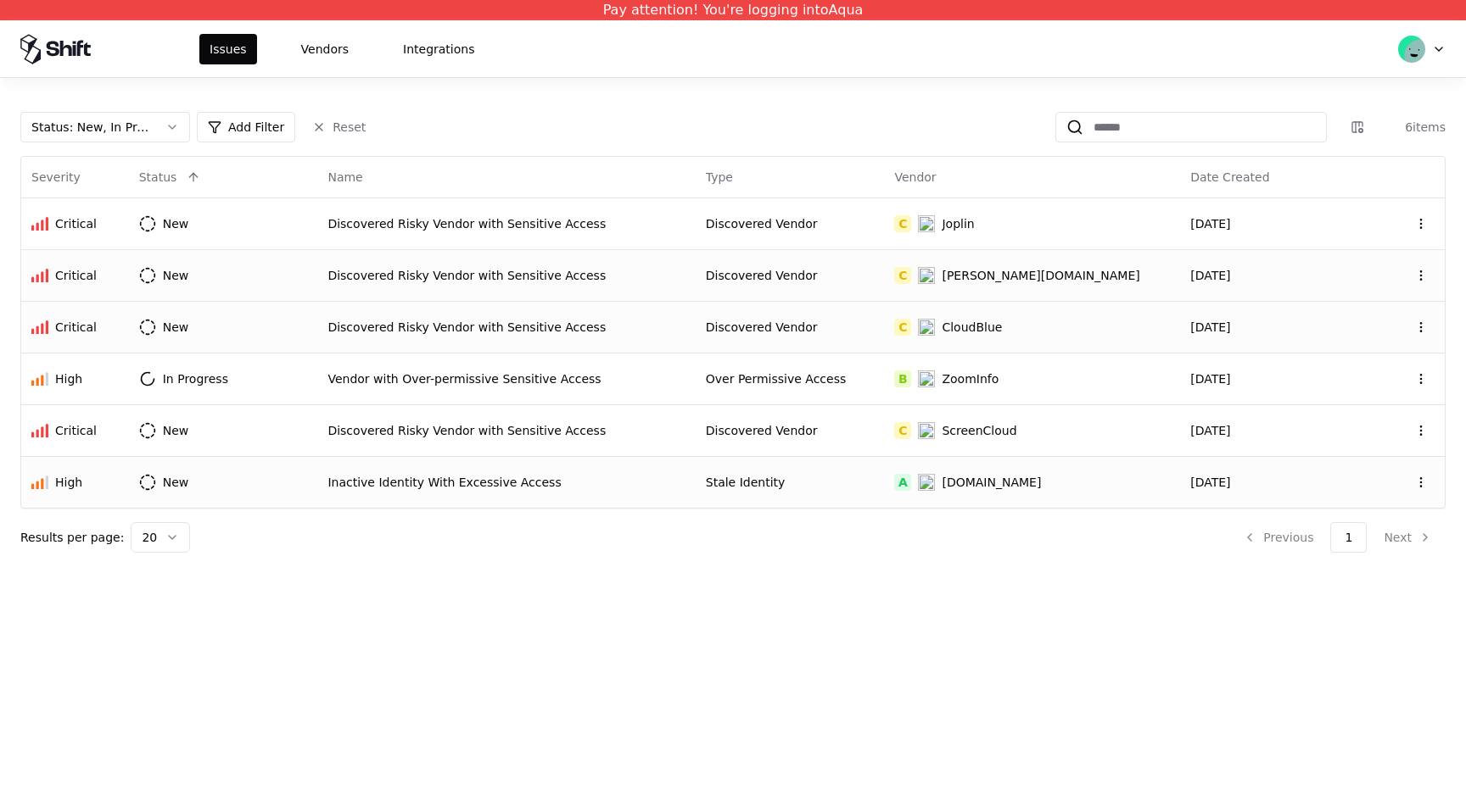
click at [704, 494] on td "Stale Identity" at bounding box center [790, 482] width 189 height 52
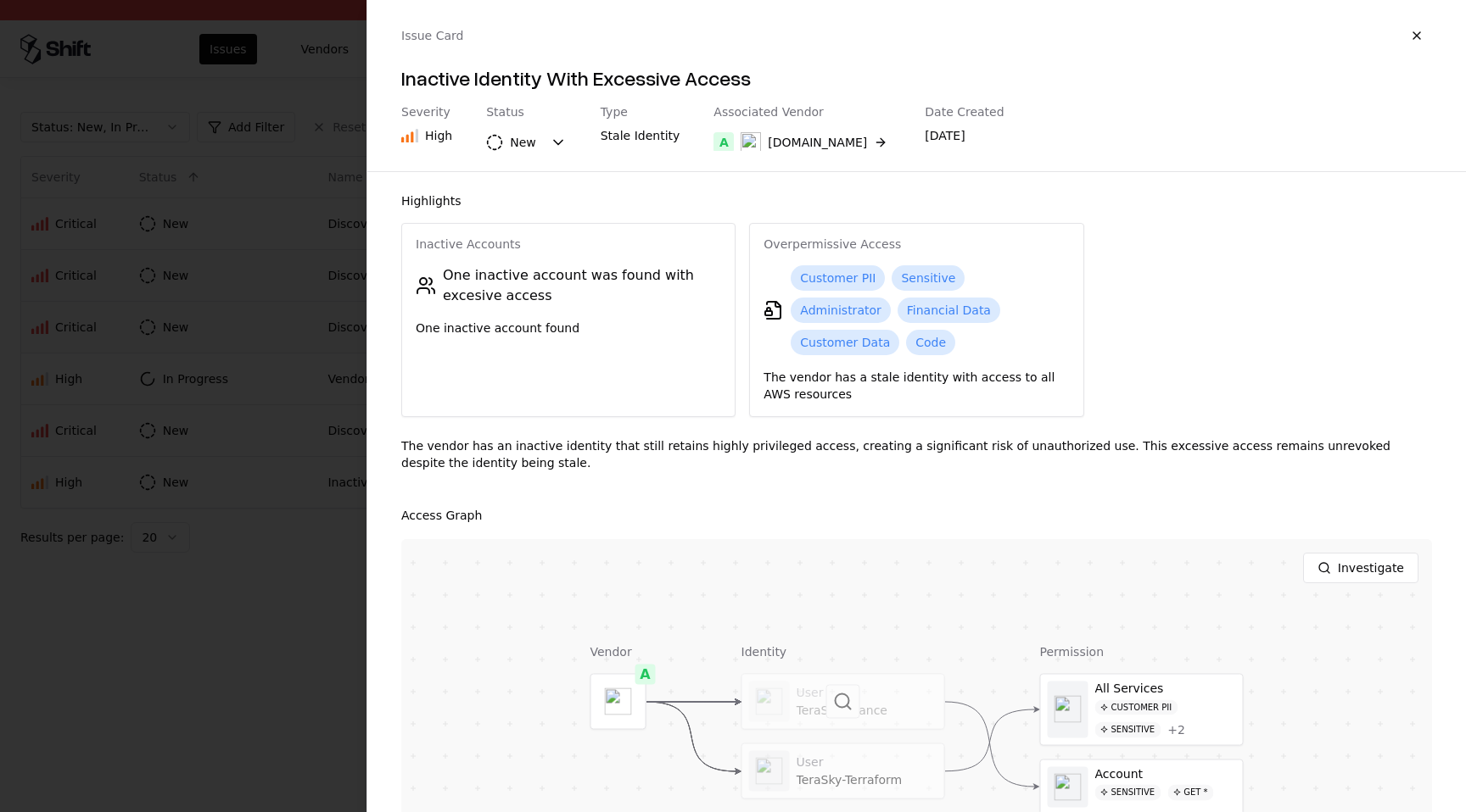
click at [802, 675] on div at bounding box center [843, 702] width 202 height 55
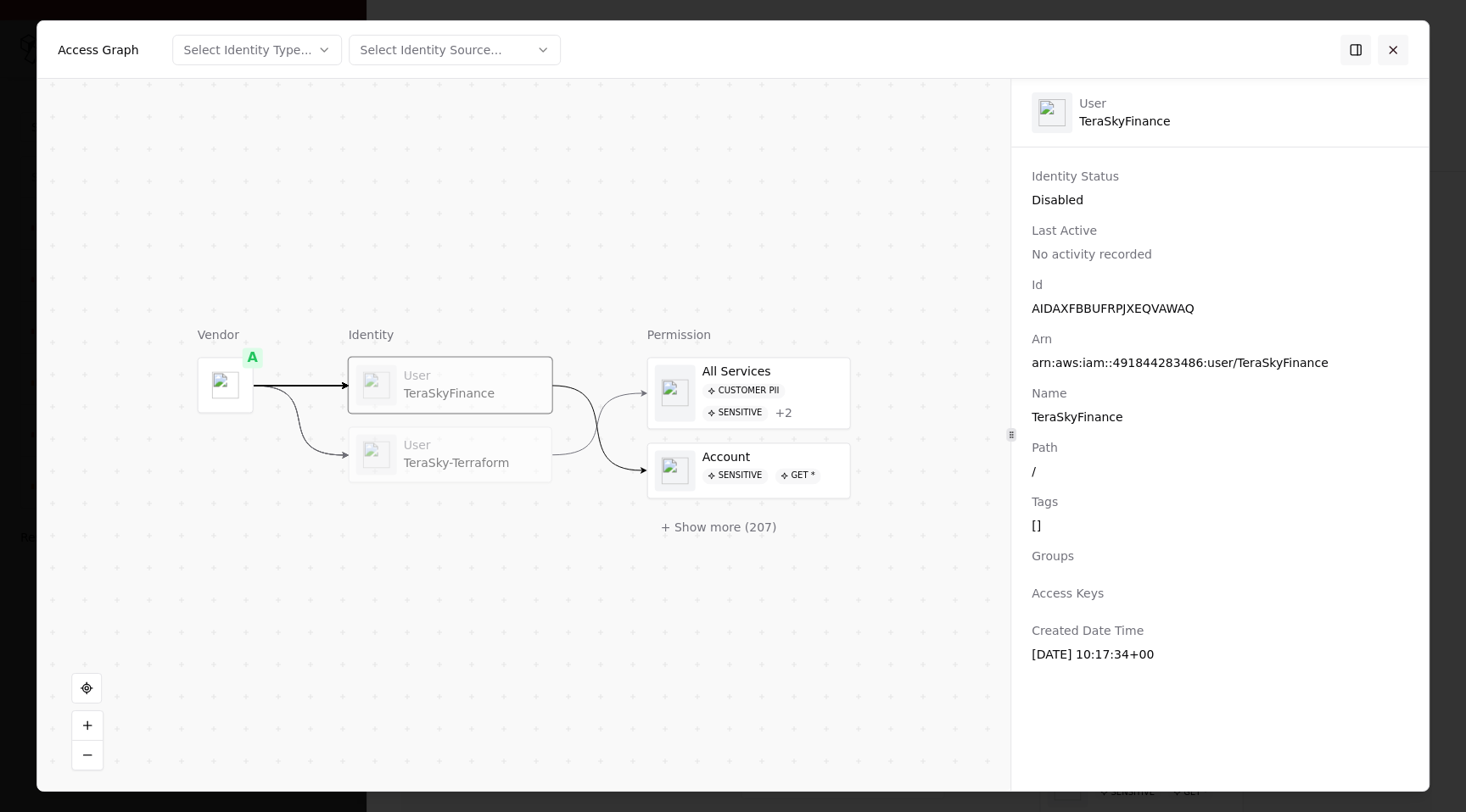
click at [1392, 46] on button at bounding box center [1392, 49] width 30 height 30
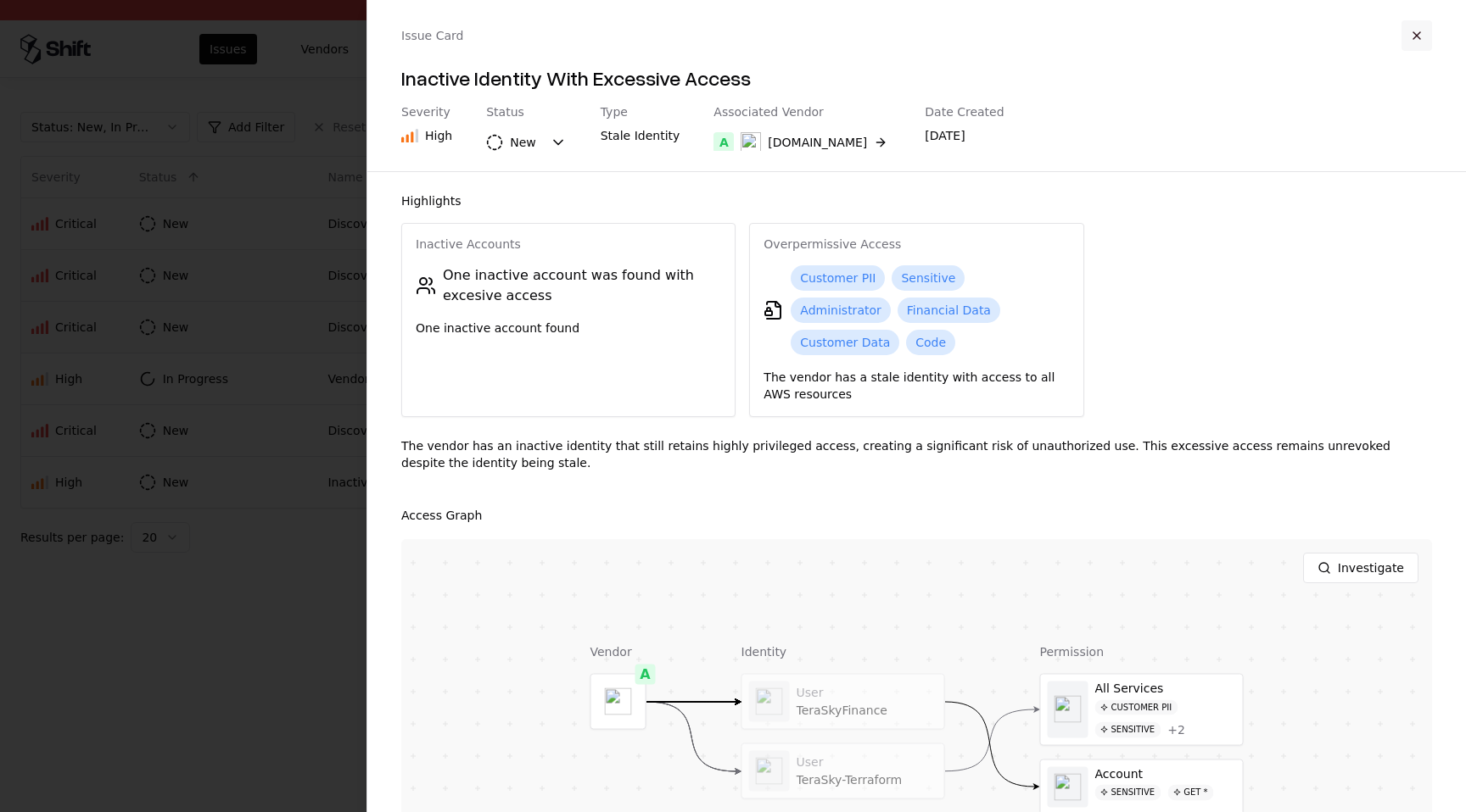
click at [1406, 42] on button "button" at bounding box center [1417, 36] width 30 height 30
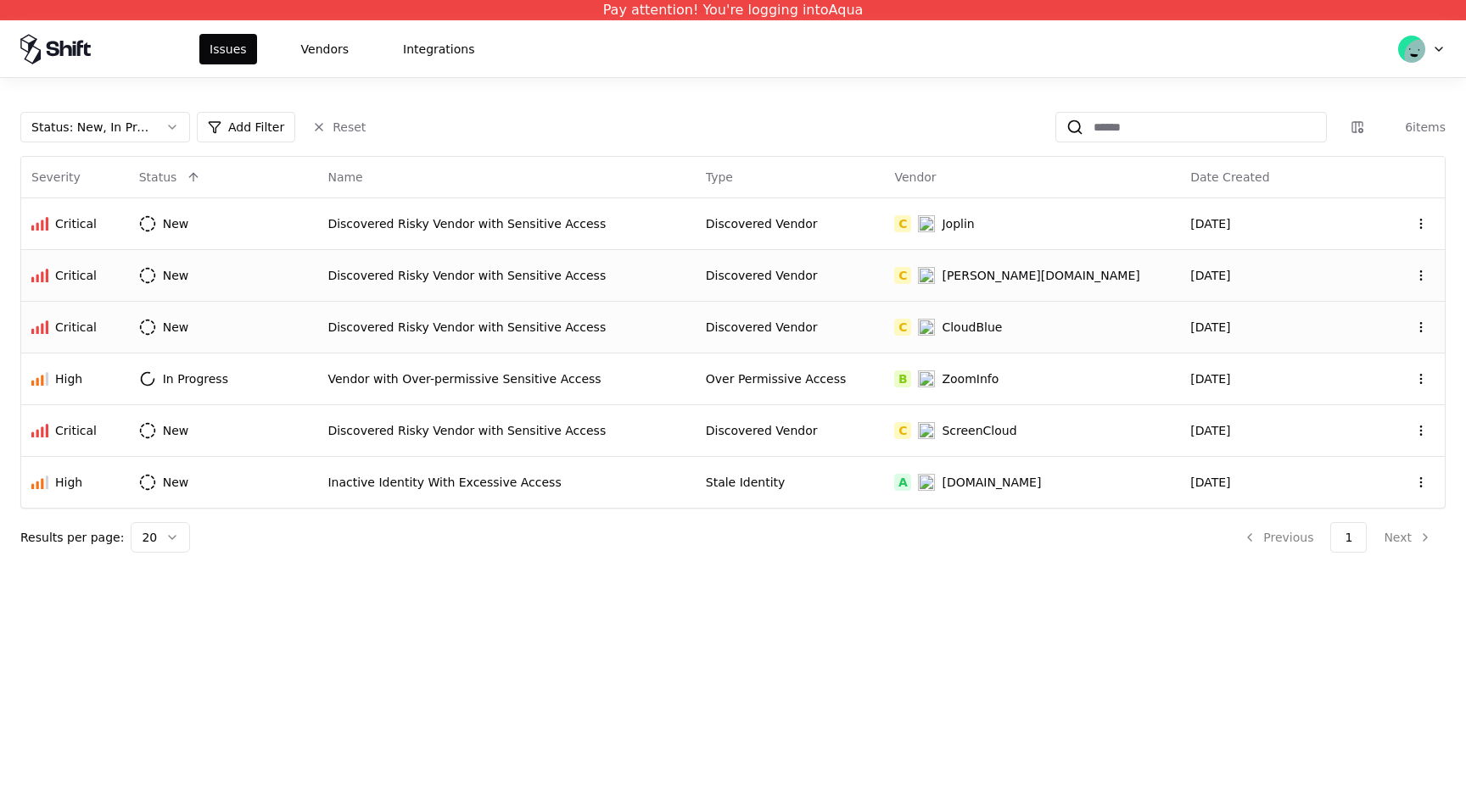
click at [312, 65] on div "Issues Vendors Integrations" at bounding box center [733, 48] width 1466 height 56
click at [317, 54] on button "Vendors" at bounding box center [325, 49] width 68 height 30
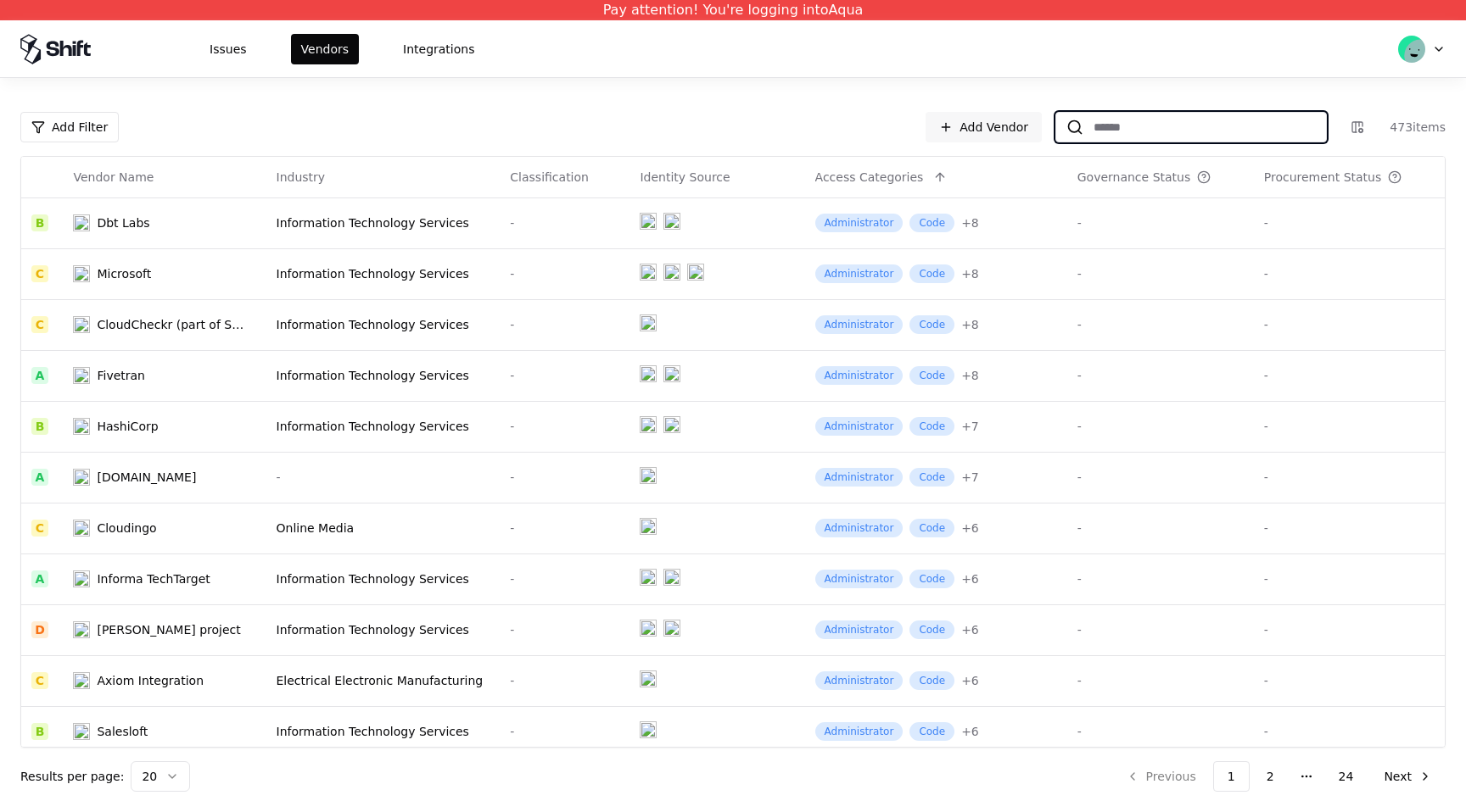
click at [1246, 135] on input at bounding box center [1204, 127] width 243 height 30
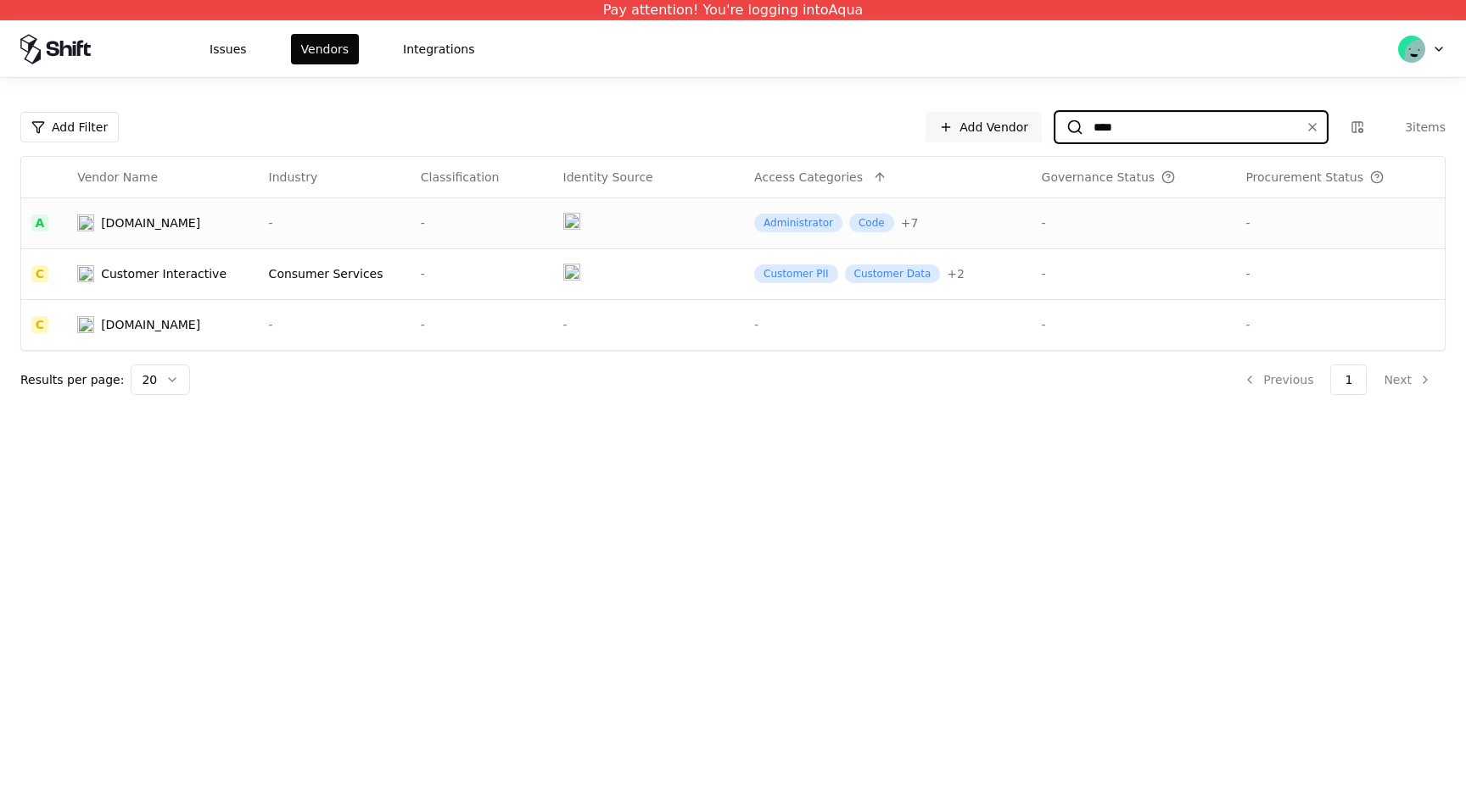
type input "****"
click at [154, 230] on div "Terasky.com" at bounding box center [151, 222] width 100 height 17
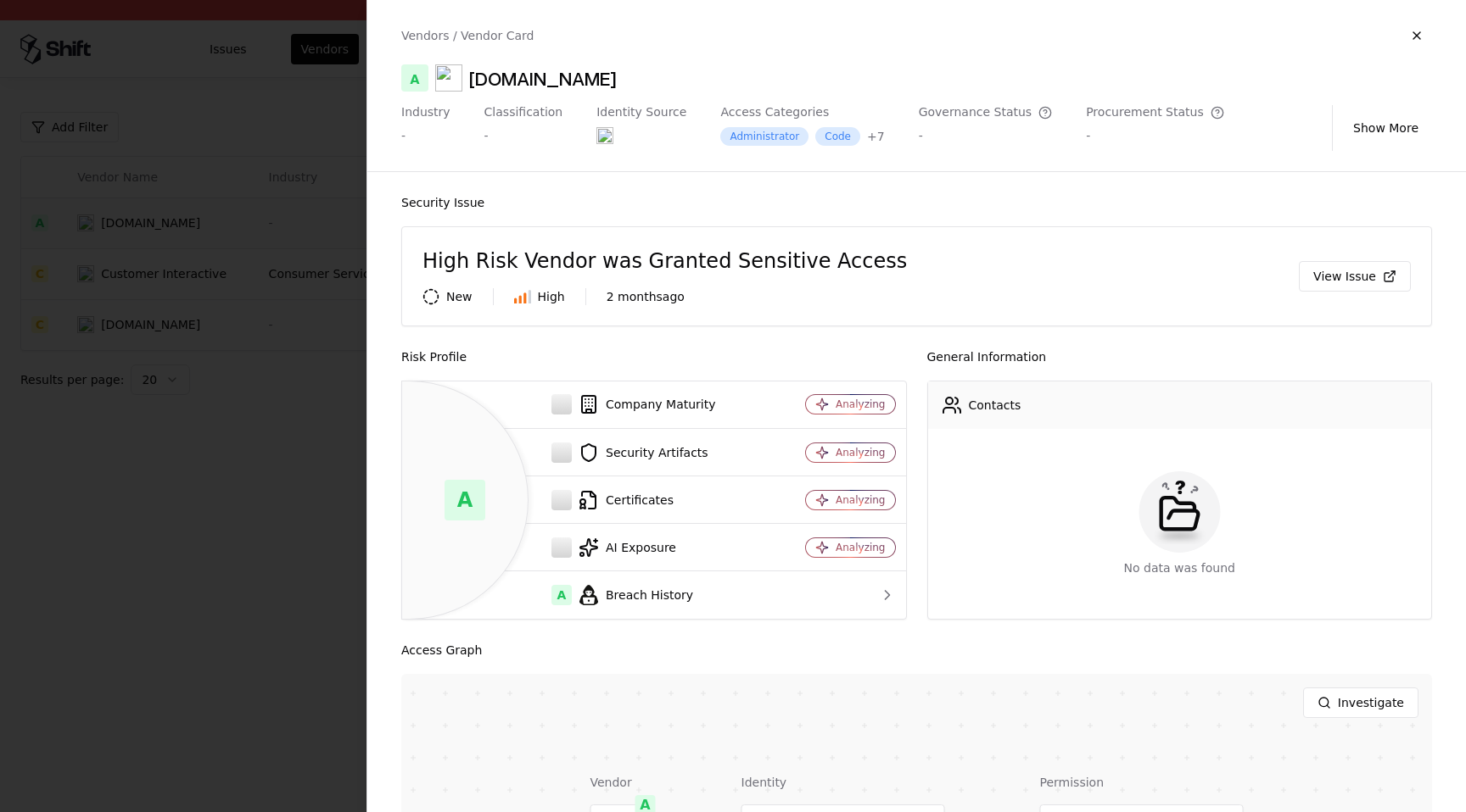
scroll to position [306, 0]
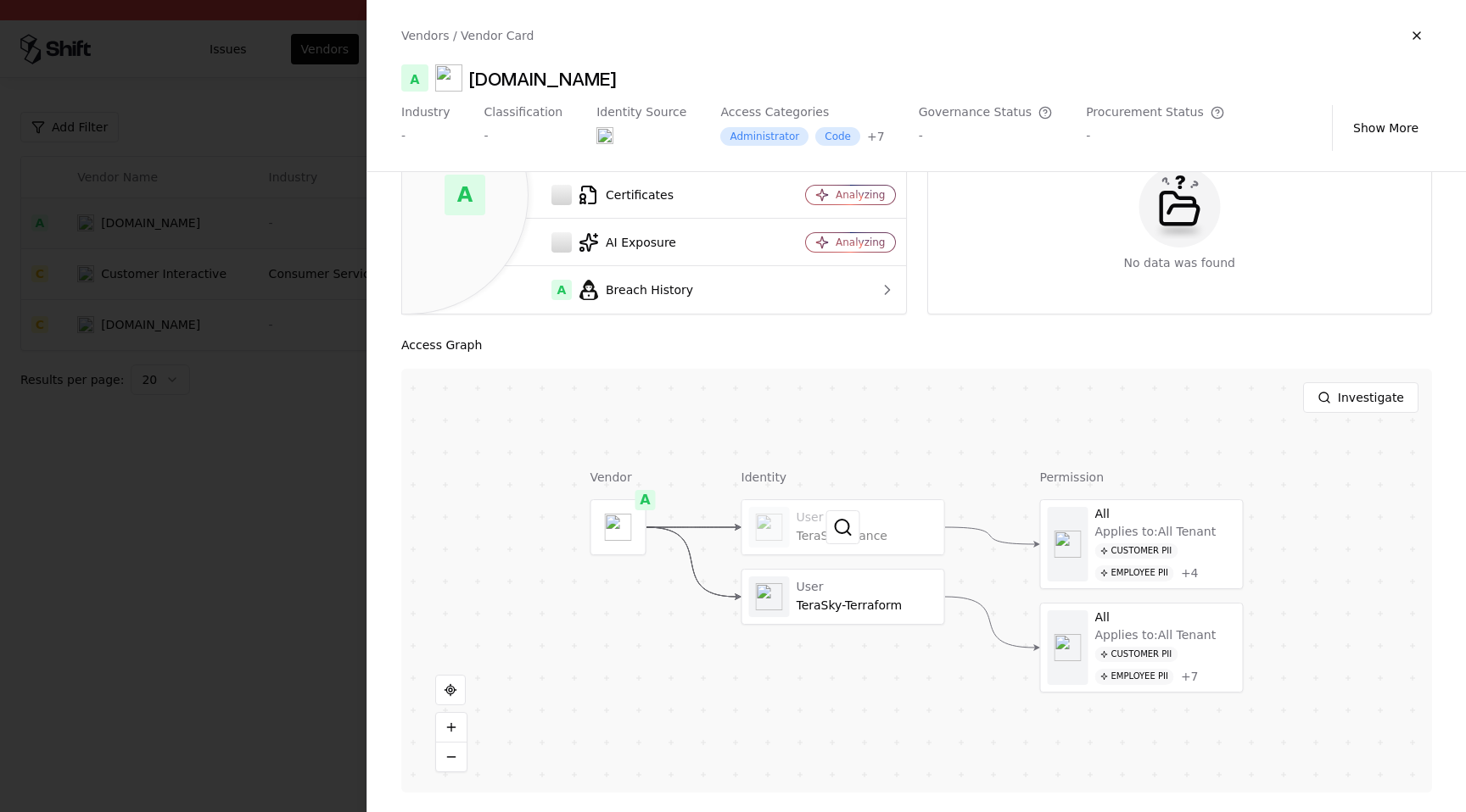
click at [857, 551] on div at bounding box center [843, 527] width 202 height 55
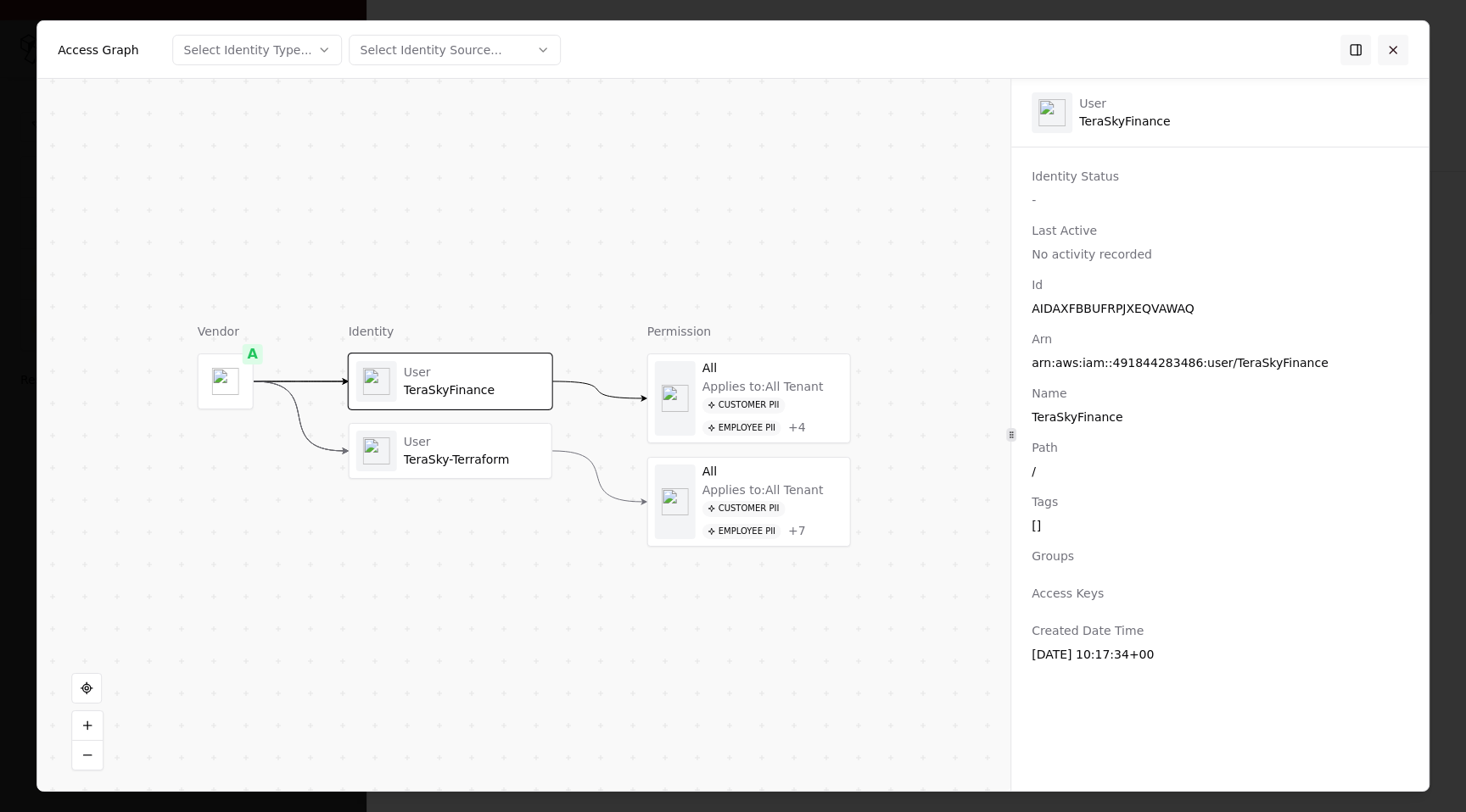
click at [1400, 56] on button at bounding box center [1392, 49] width 30 height 30
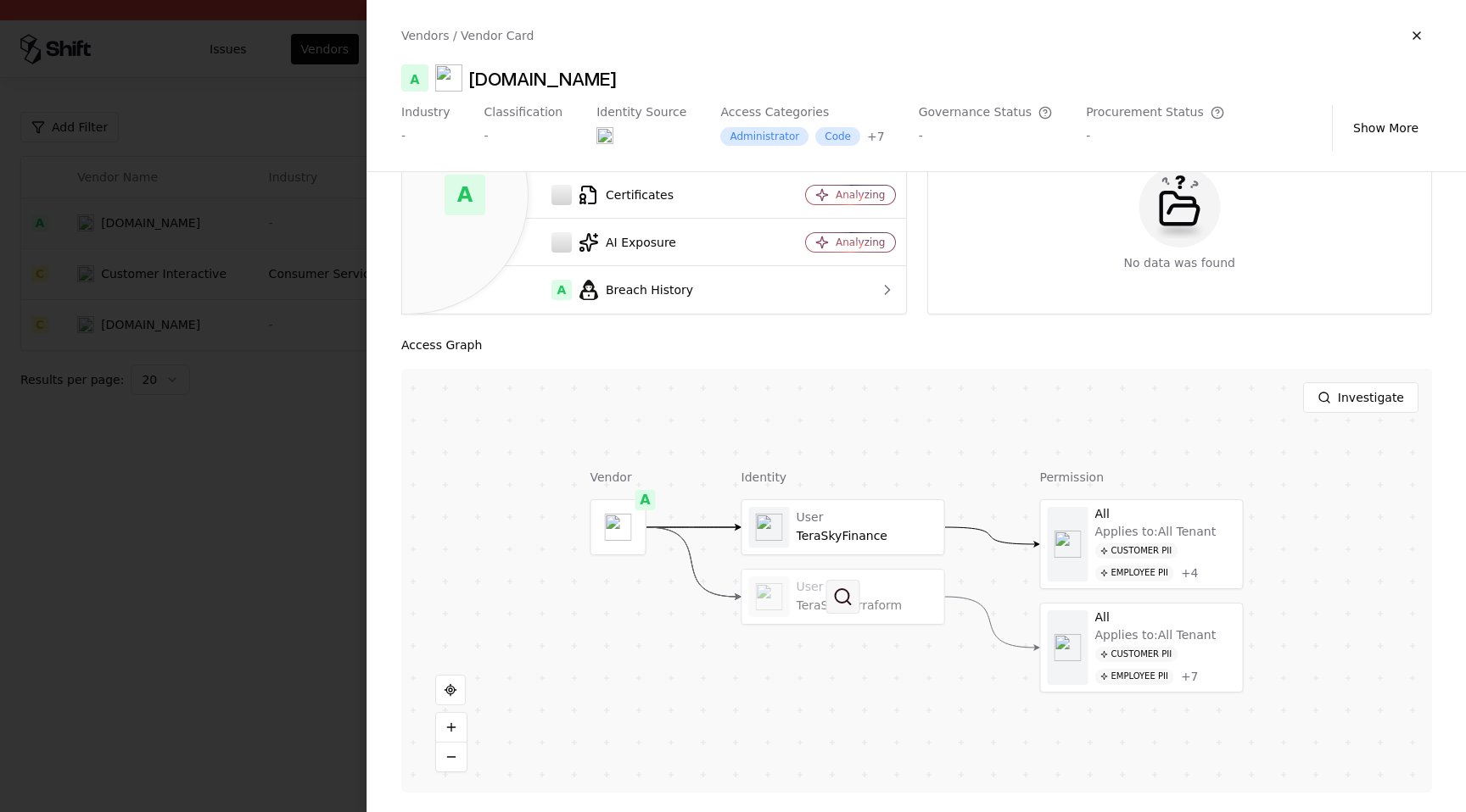
click at [828, 587] on button at bounding box center [843, 597] width 34 height 34
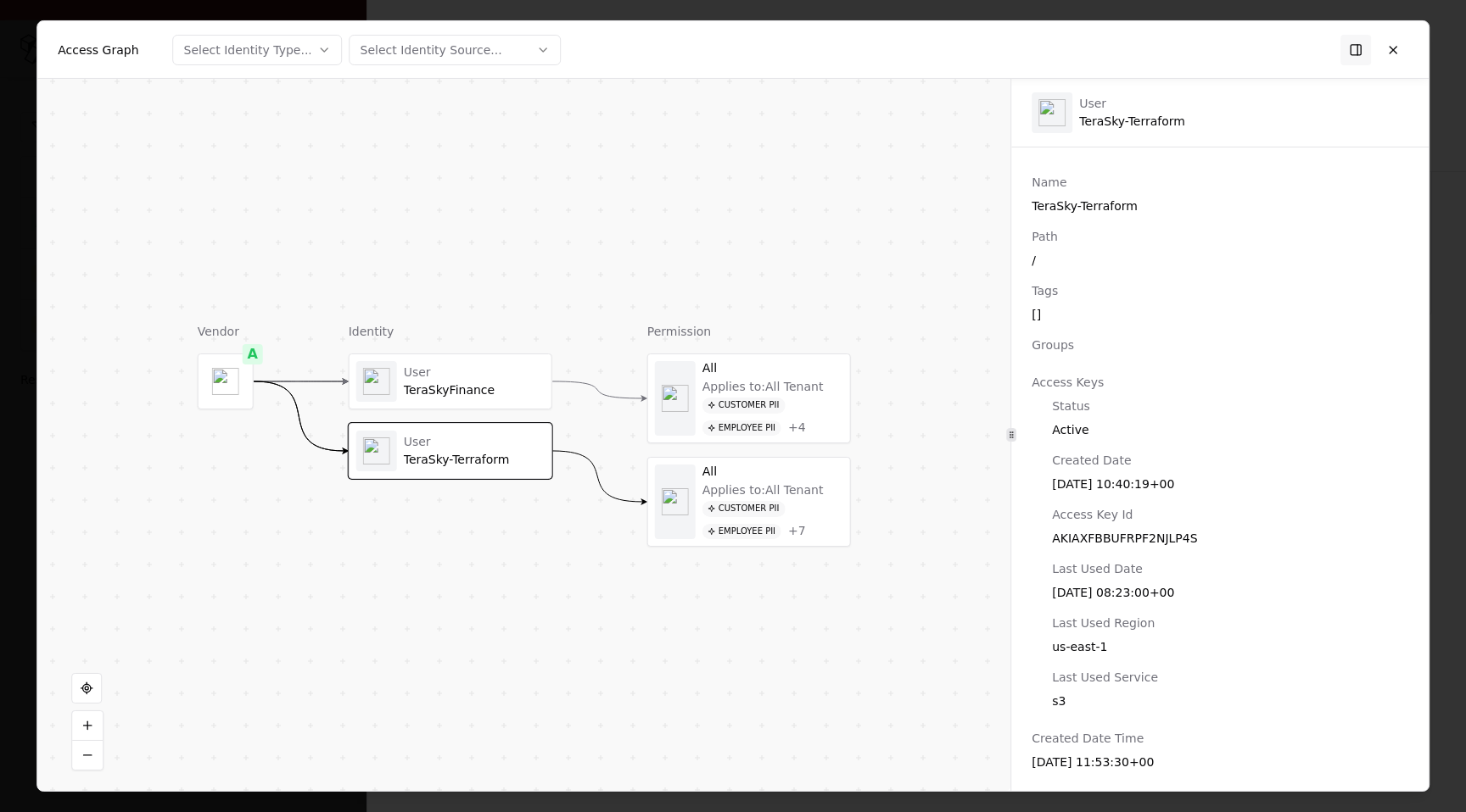
scroll to position [0, 0]
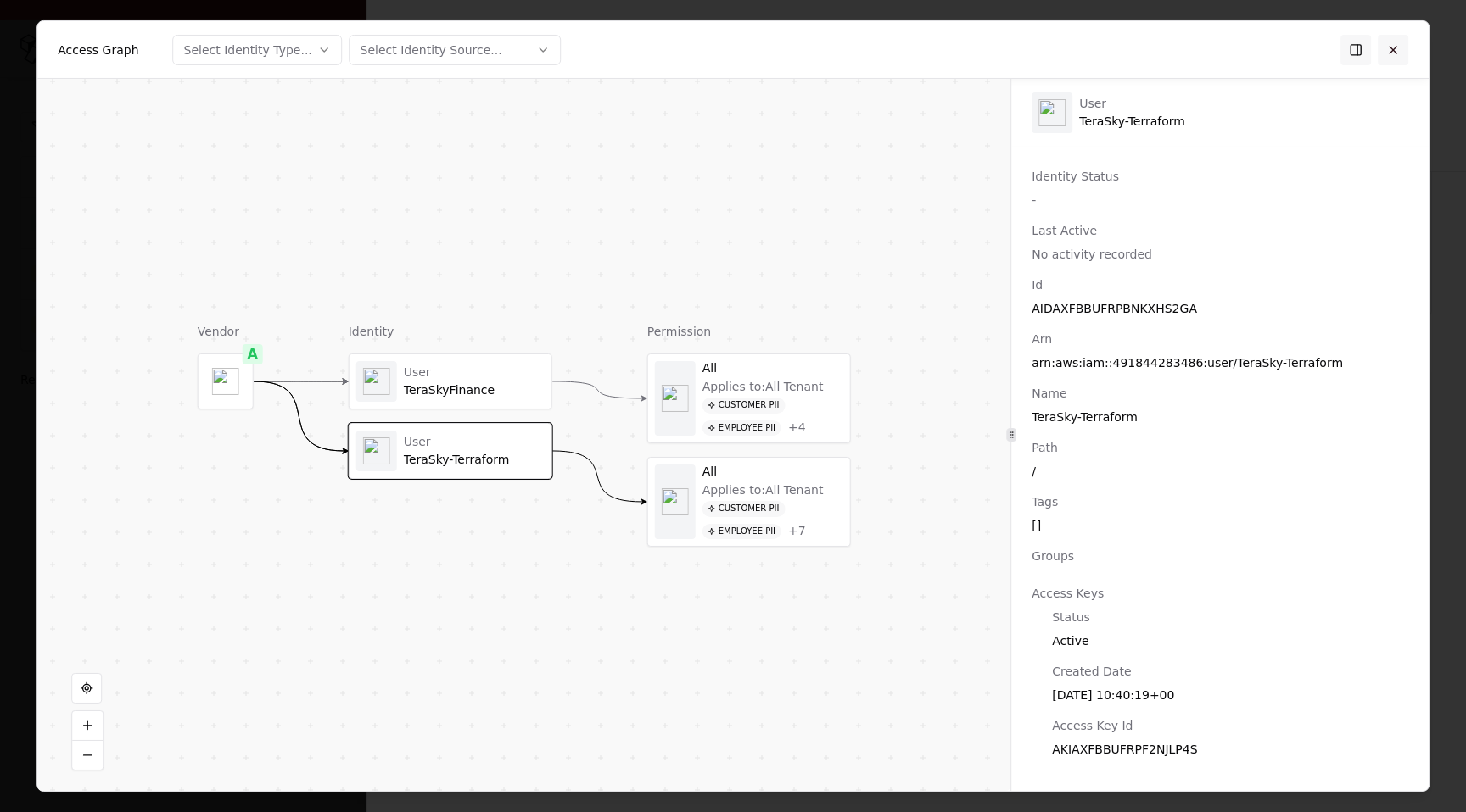
click at [1400, 52] on button at bounding box center [1392, 49] width 30 height 30
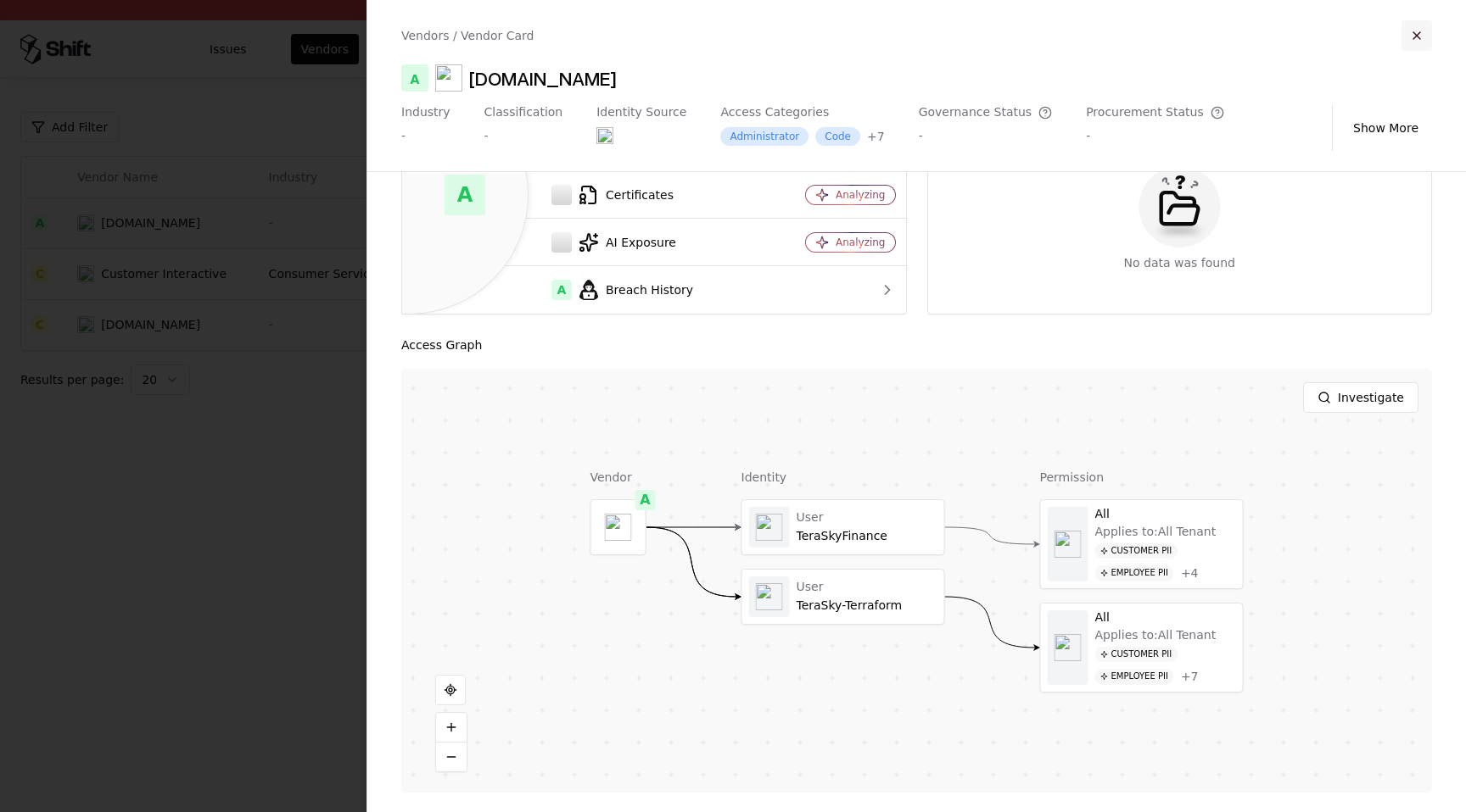
click at [1407, 36] on button "button" at bounding box center [1417, 36] width 30 height 30
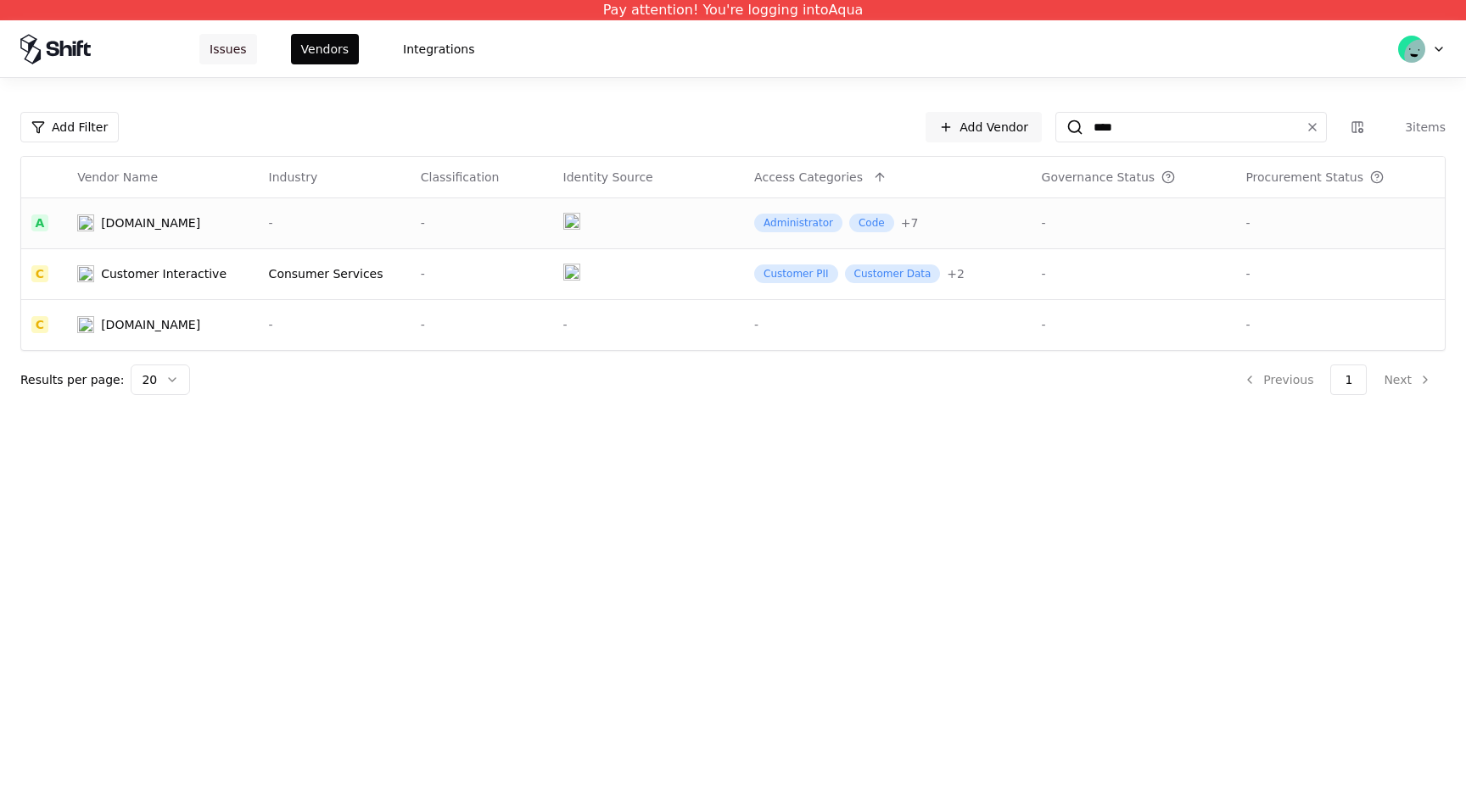
click at [208, 42] on button "Issues" at bounding box center [228, 49] width 57 height 30
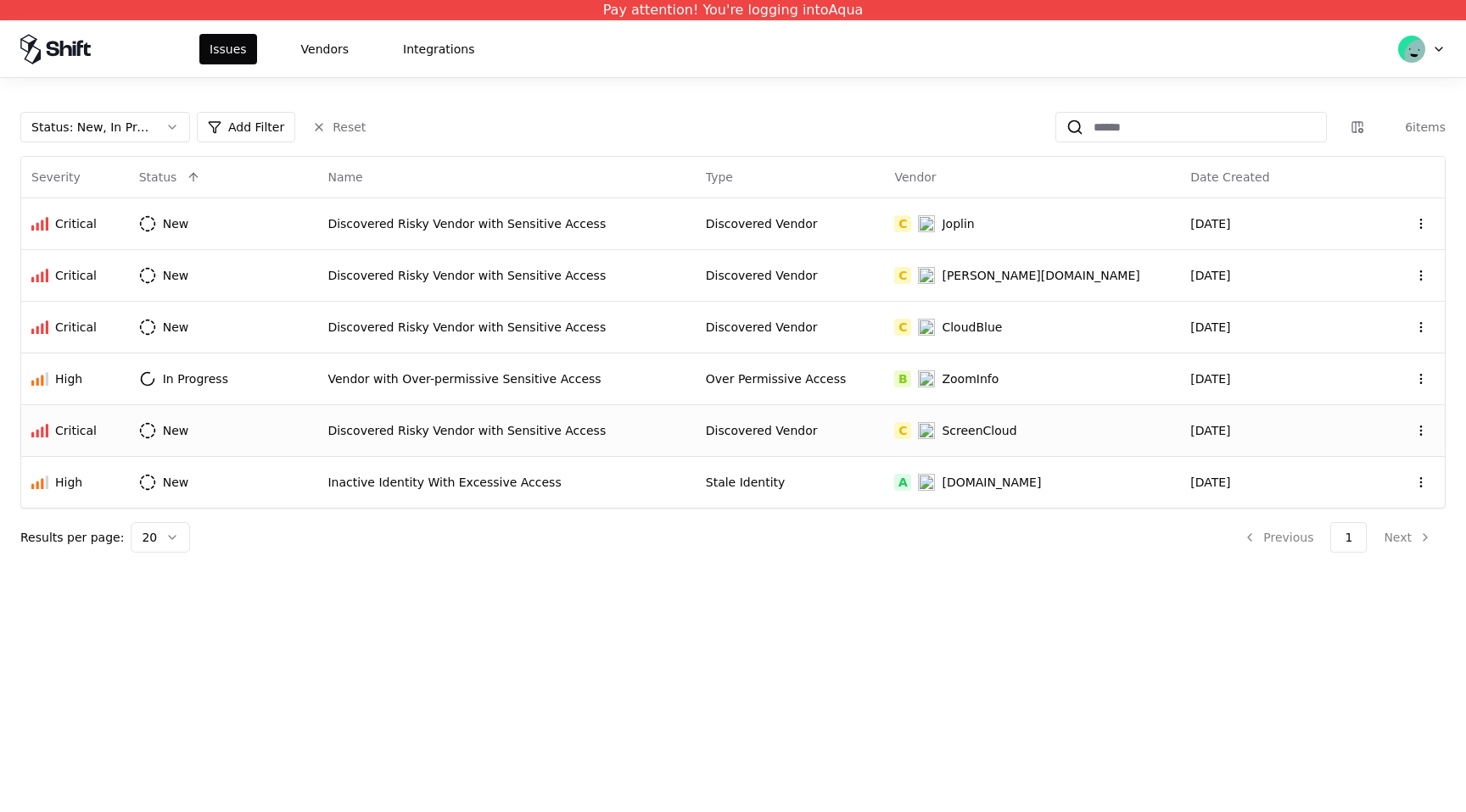
click at [1002, 430] on div "ScreenCloud" at bounding box center [978, 430] width 74 height 17
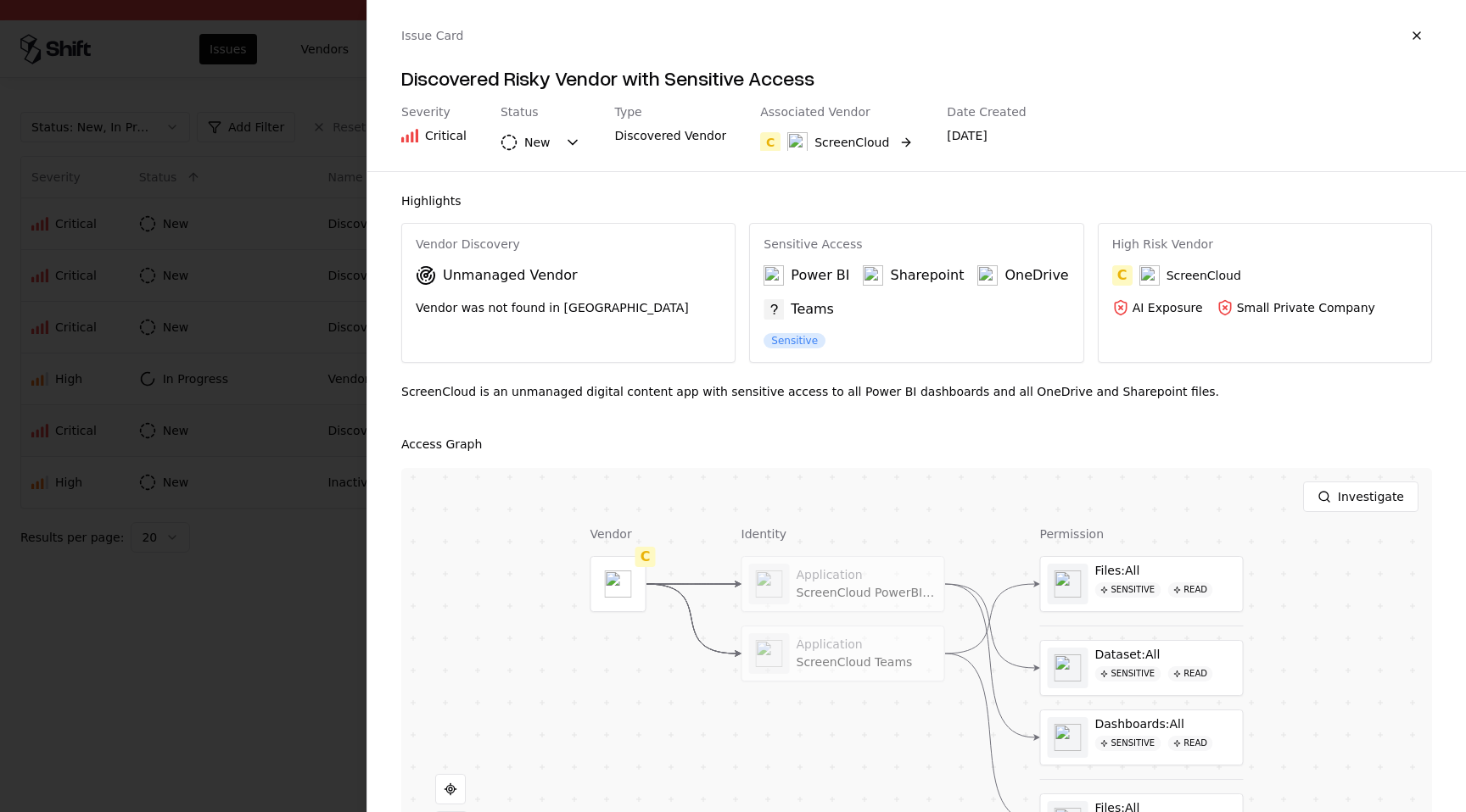
click at [814, 147] on div "ScreenCloud" at bounding box center [851, 142] width 74 height 17
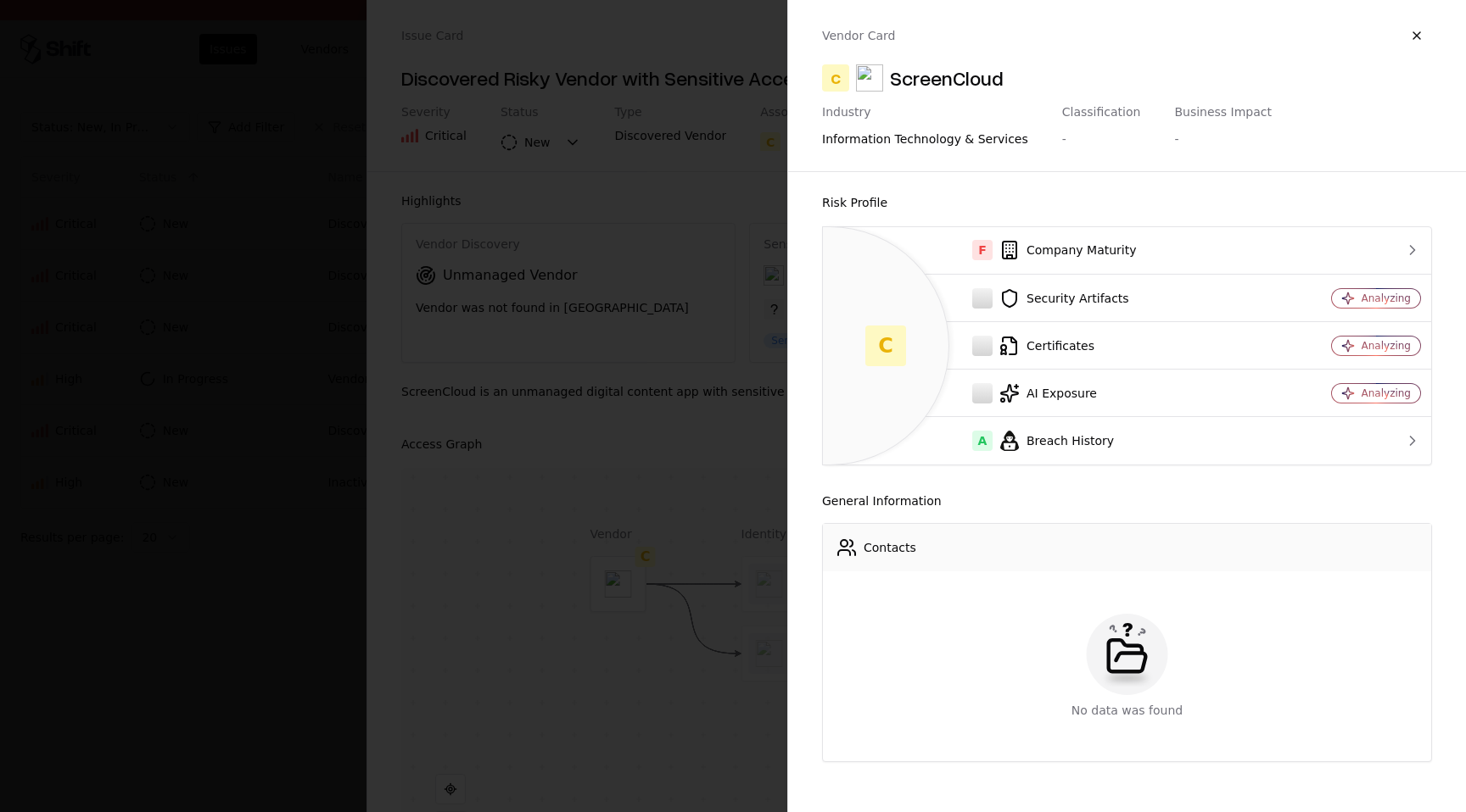
click at [969, 74] on div "ScreenCloud" at bounding box center [946, 78] width 114 height 27
click at [1415, 32] on button "button" at bounding box center [1417, 36] width 30 height 30
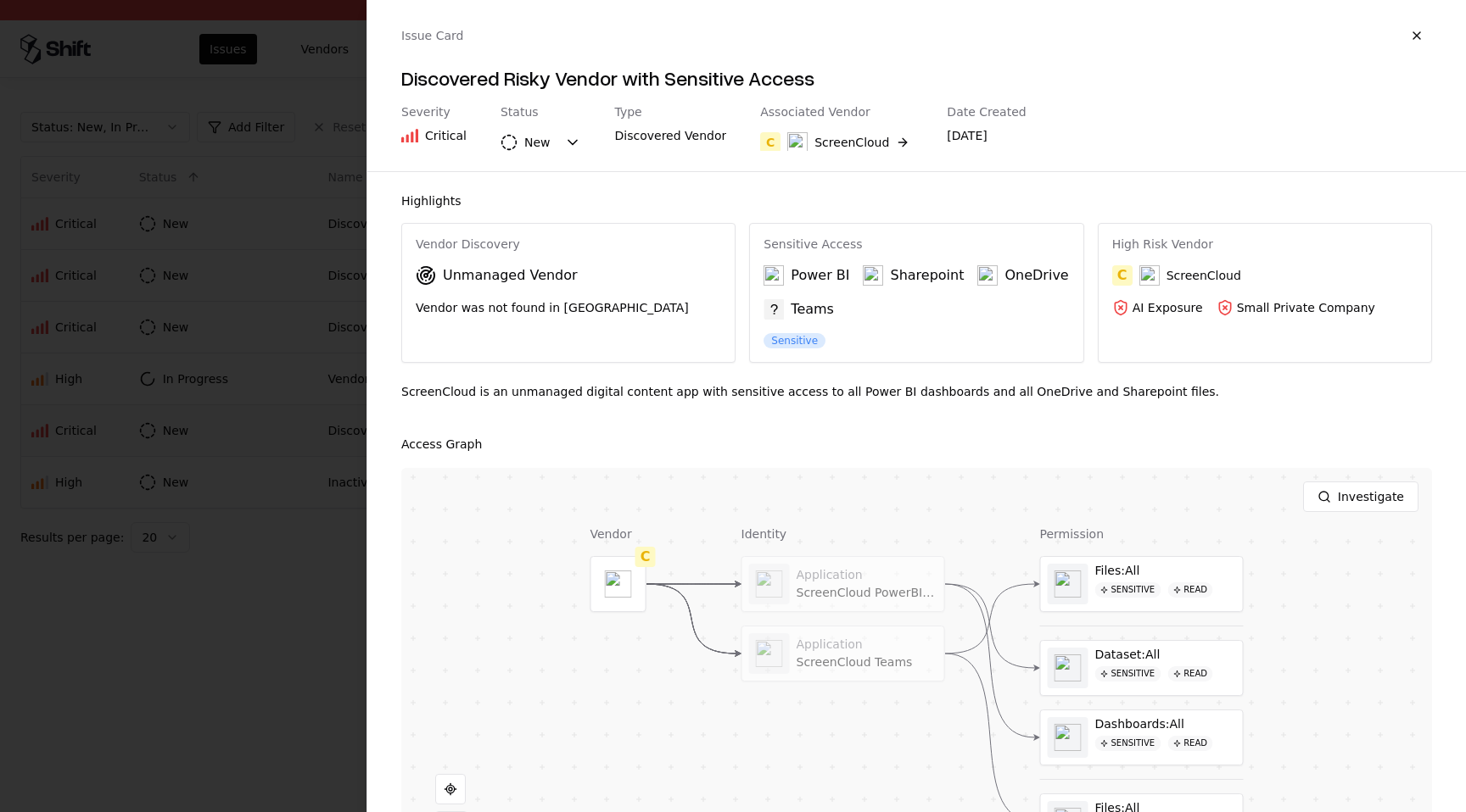
click at [1415, 32] on button "button" at bounding box center [1417, 36] width 30 height 30
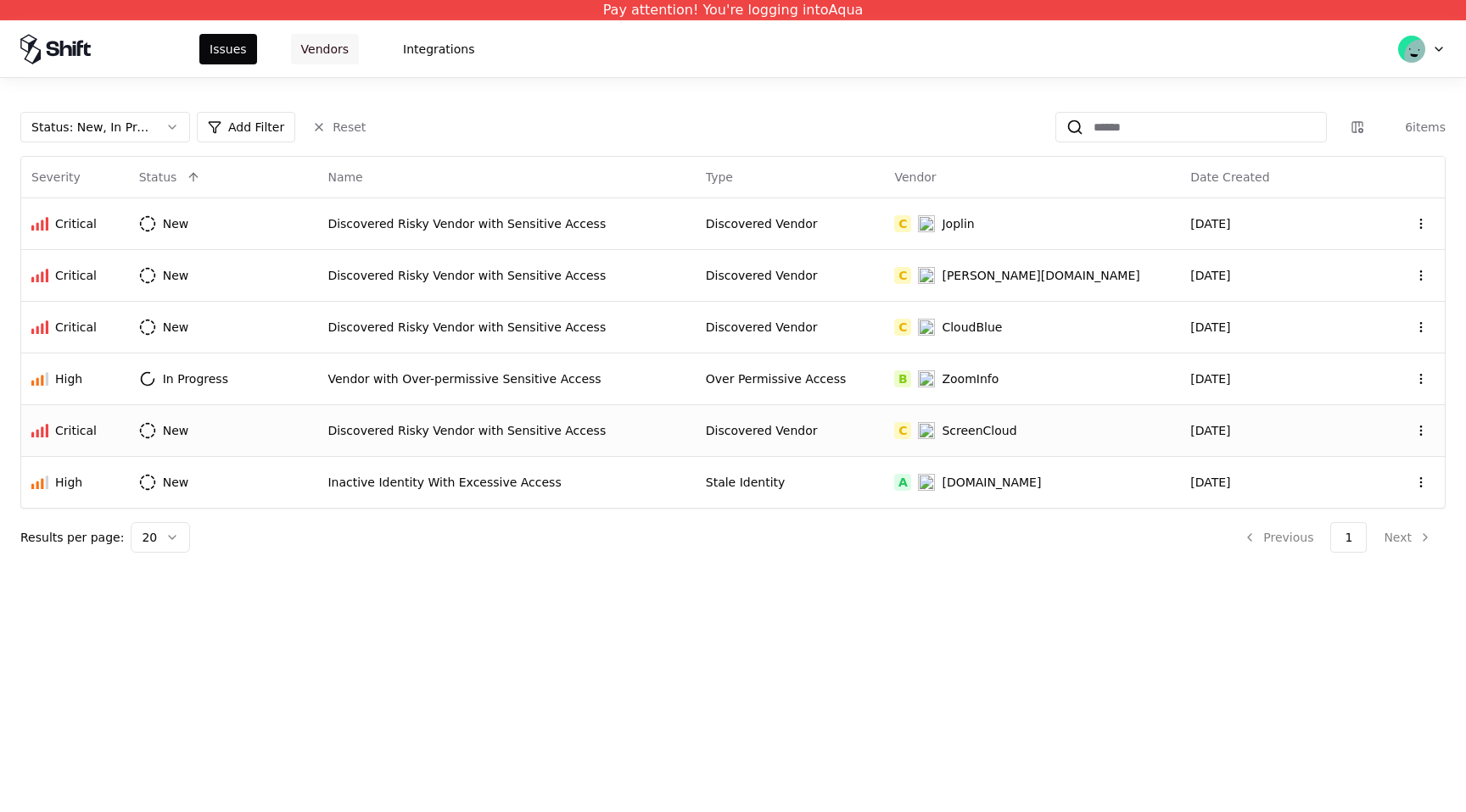
click at [312, 52] on button "Vendors" at bounding box center [325, 49] width 68 height 30
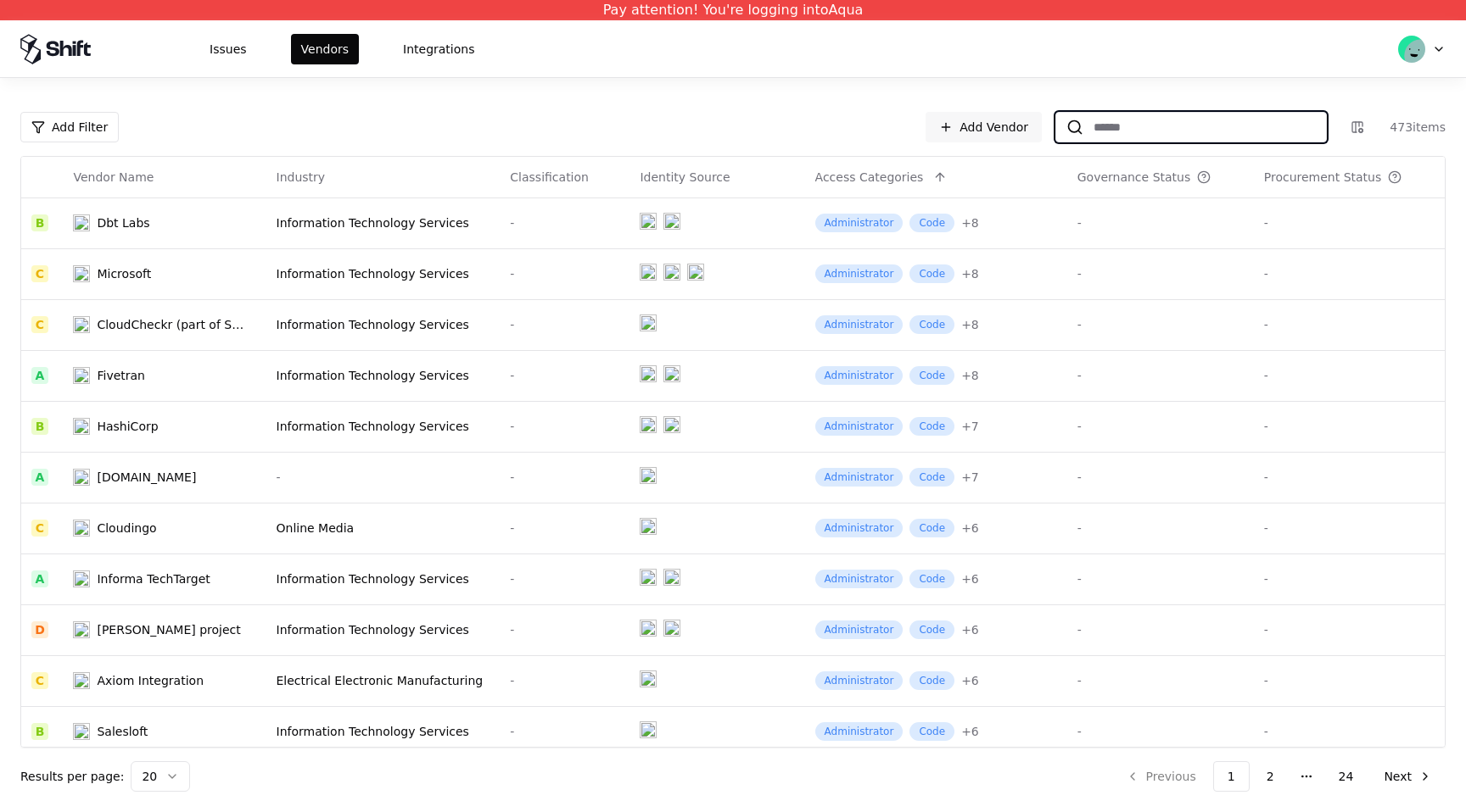
click at [1185, 134] on input at bounding box center [1204, 127] width 243 height 30
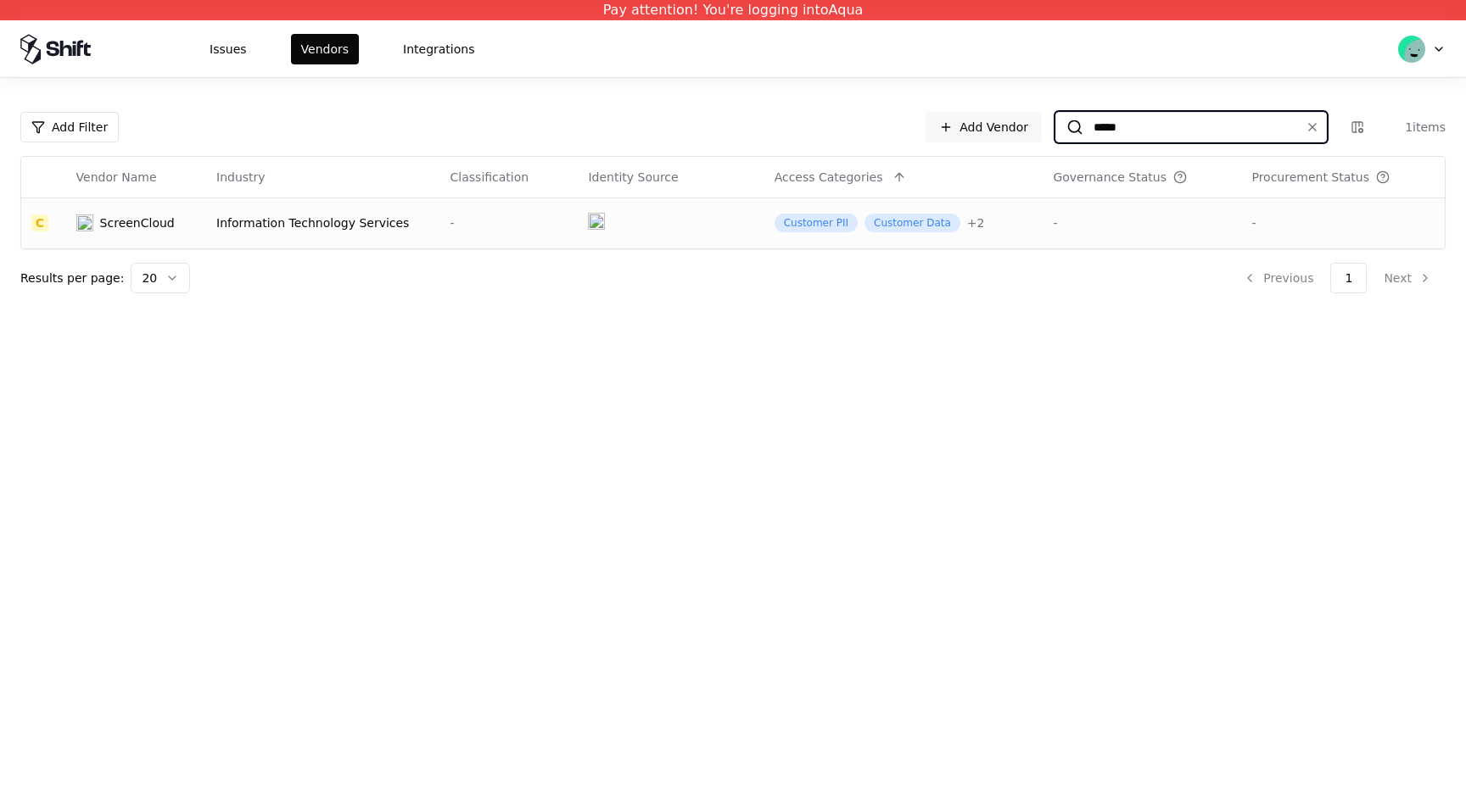
type input "*****"
click at [377, 215] on div "Information Technology Services" at bounding box center [323, 222] width 213 height 17
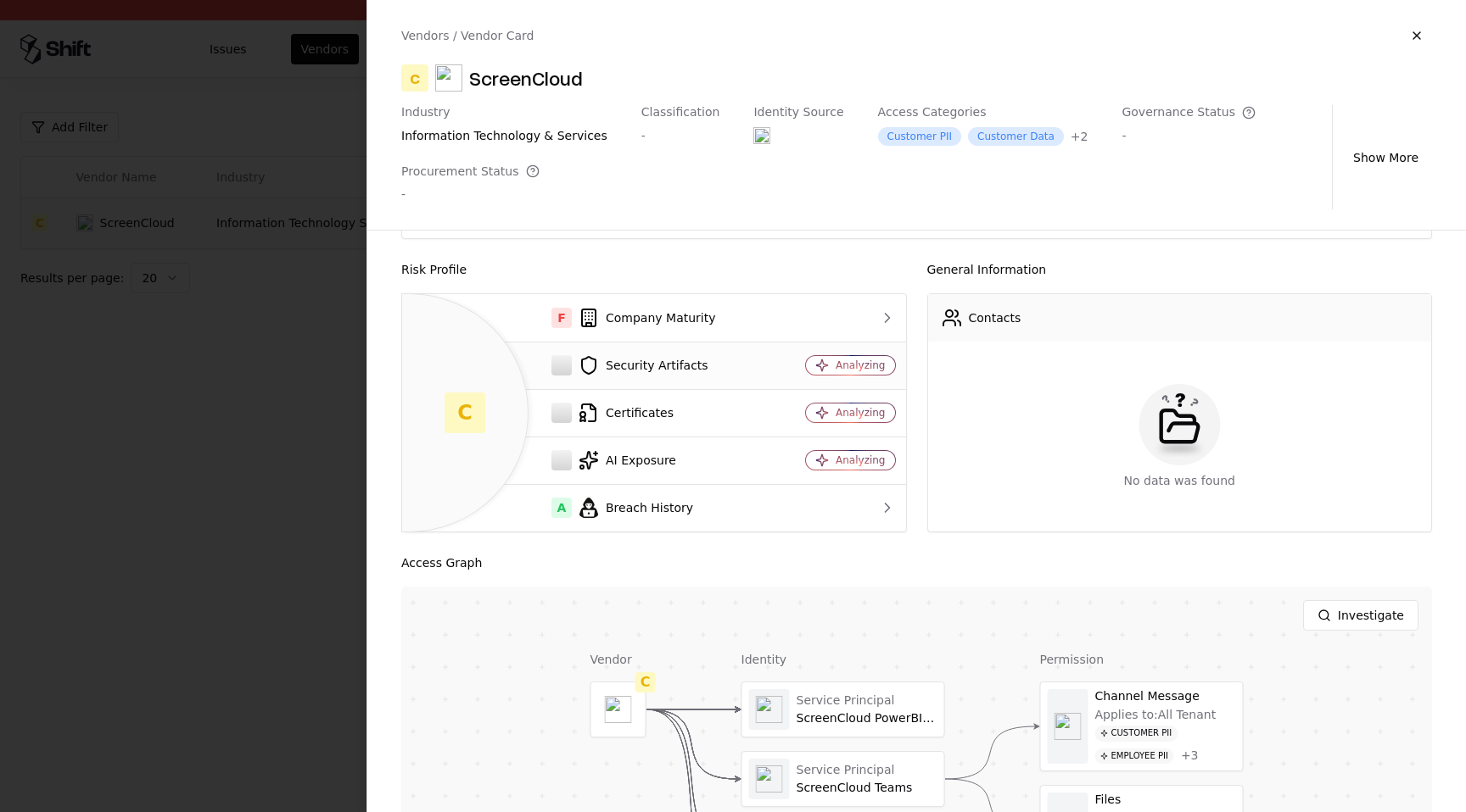
scroll to position [365, 0]
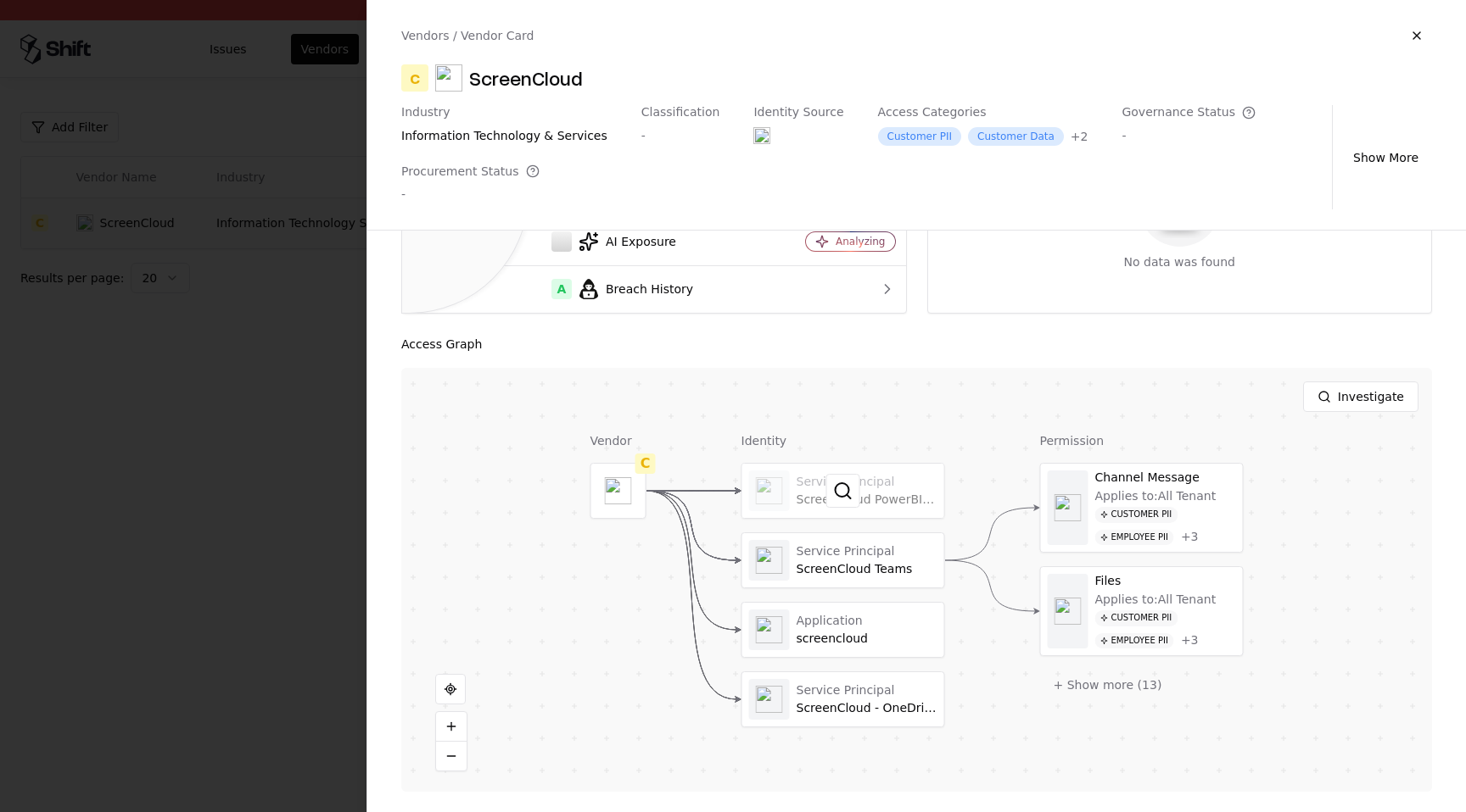
click at [822, 495] on div at bounding box center [843, 490] width 202 height 55
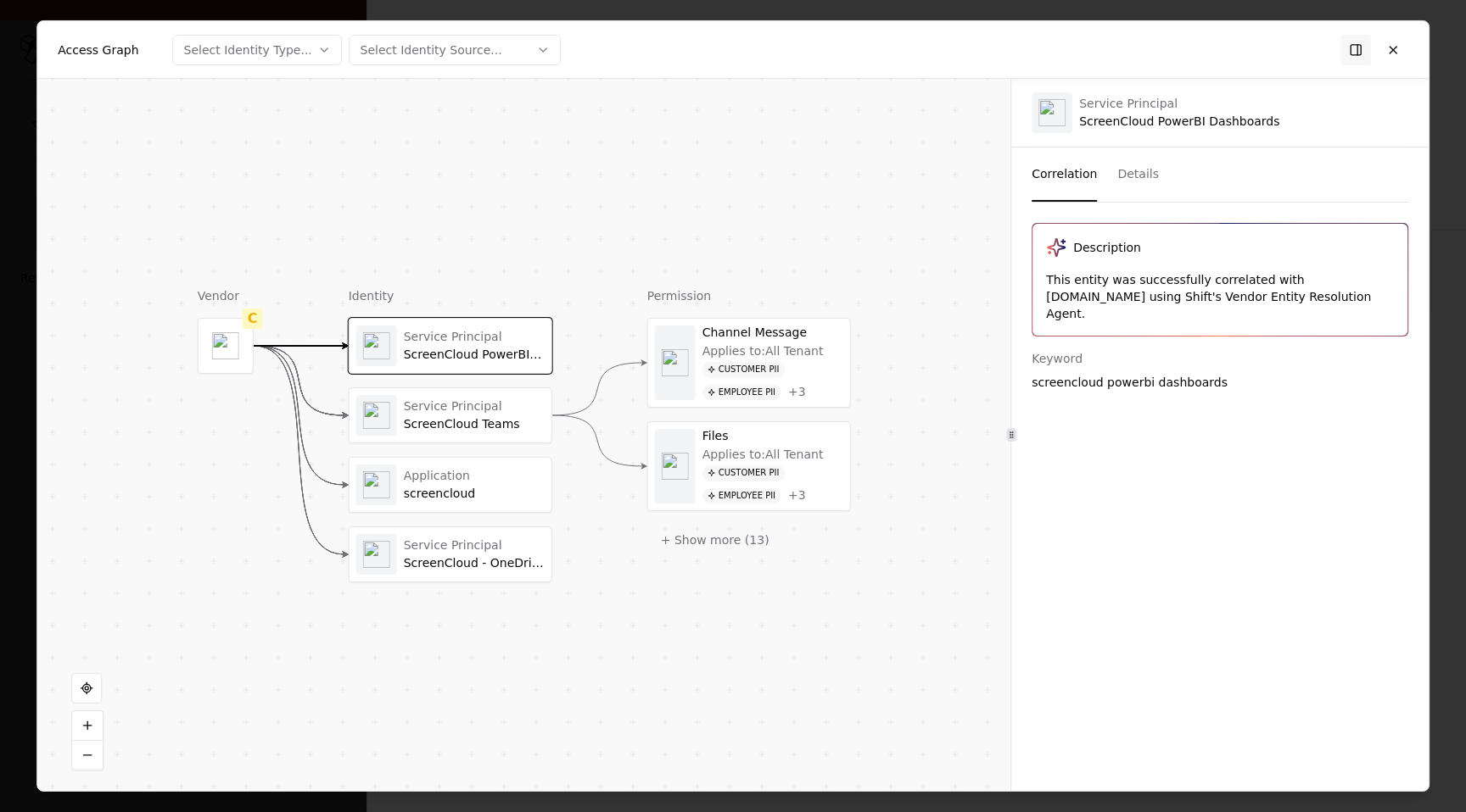
click at [1152, 173] on div "Correlation Details" at bounding box center [1219, 175] width 377 height 55
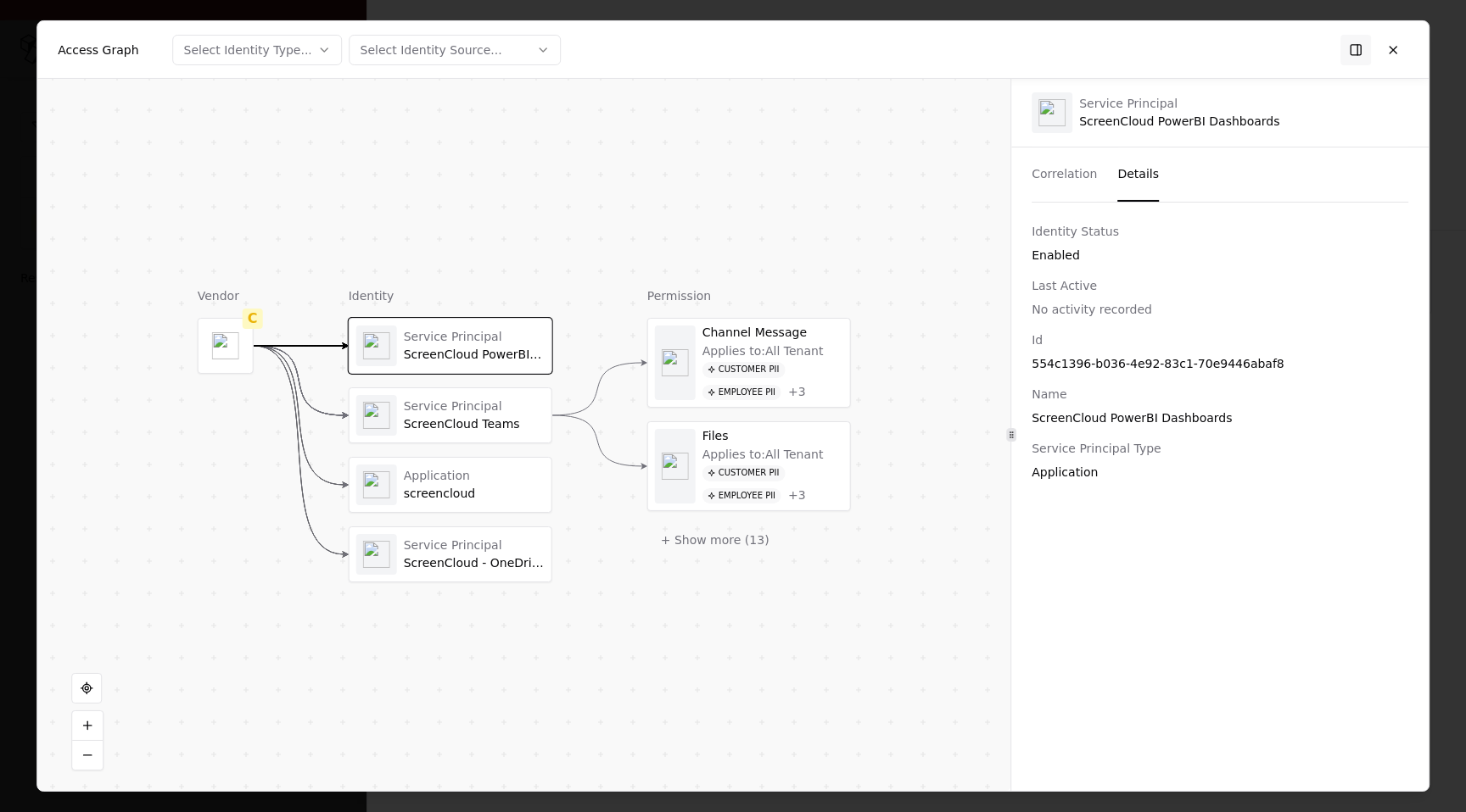
click at [1130, 181] on button "Details" at bounding box center [1138, 175] width 41 height 55
click at [487, 419] on div "ScreenCloud Teams" at bounding box center [473, 424] width 141 height 15
click at [491, 499] on div "screencloud" at bounding box center [473, 494] width 141 height 15
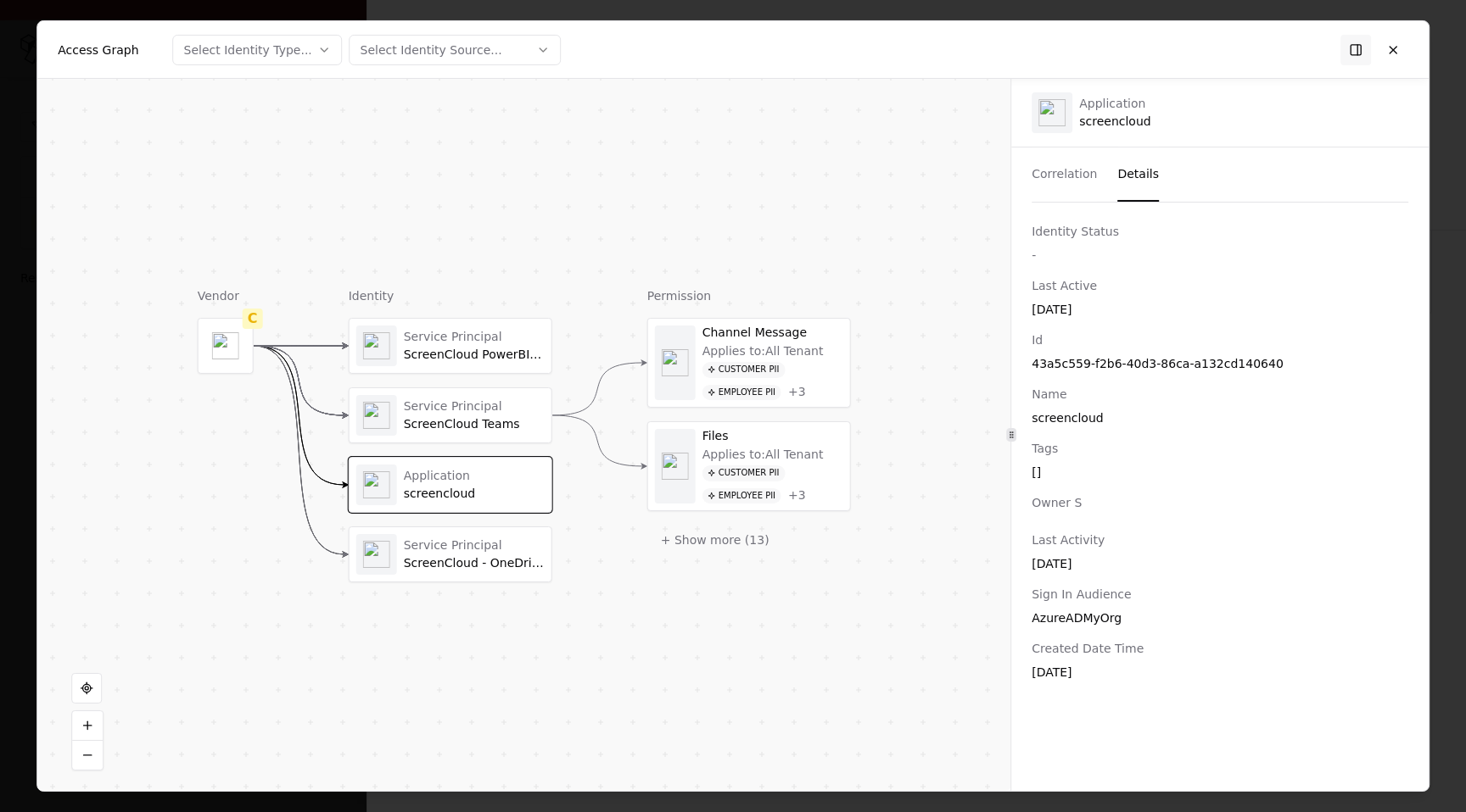
click at [497, 560] on div "ScreenCloud - OneDrive App" at bounding box center [473, 564] width 141 height 15
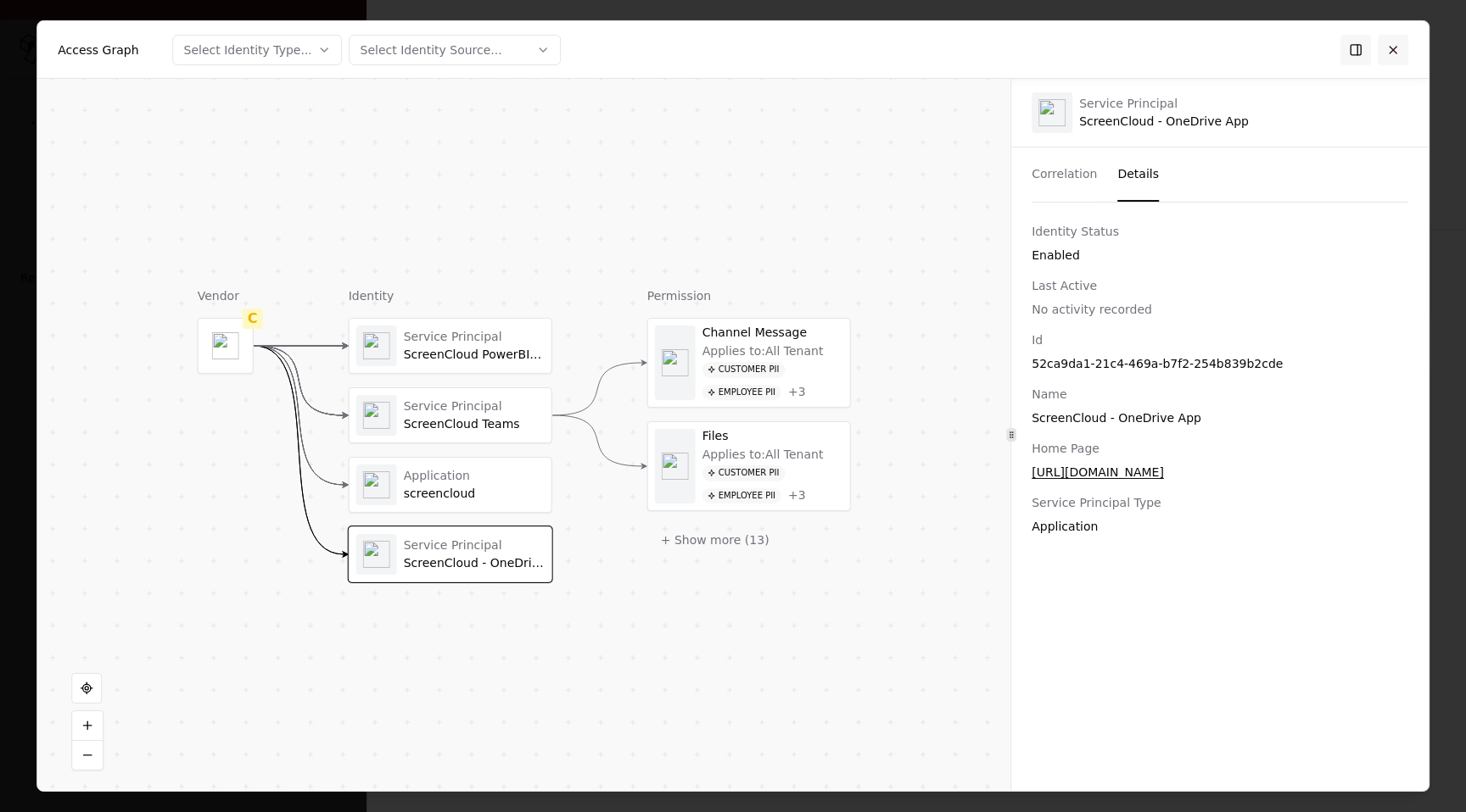
click at [1396, 45] on button at bounding box center [1392, 49] width 30 height 30
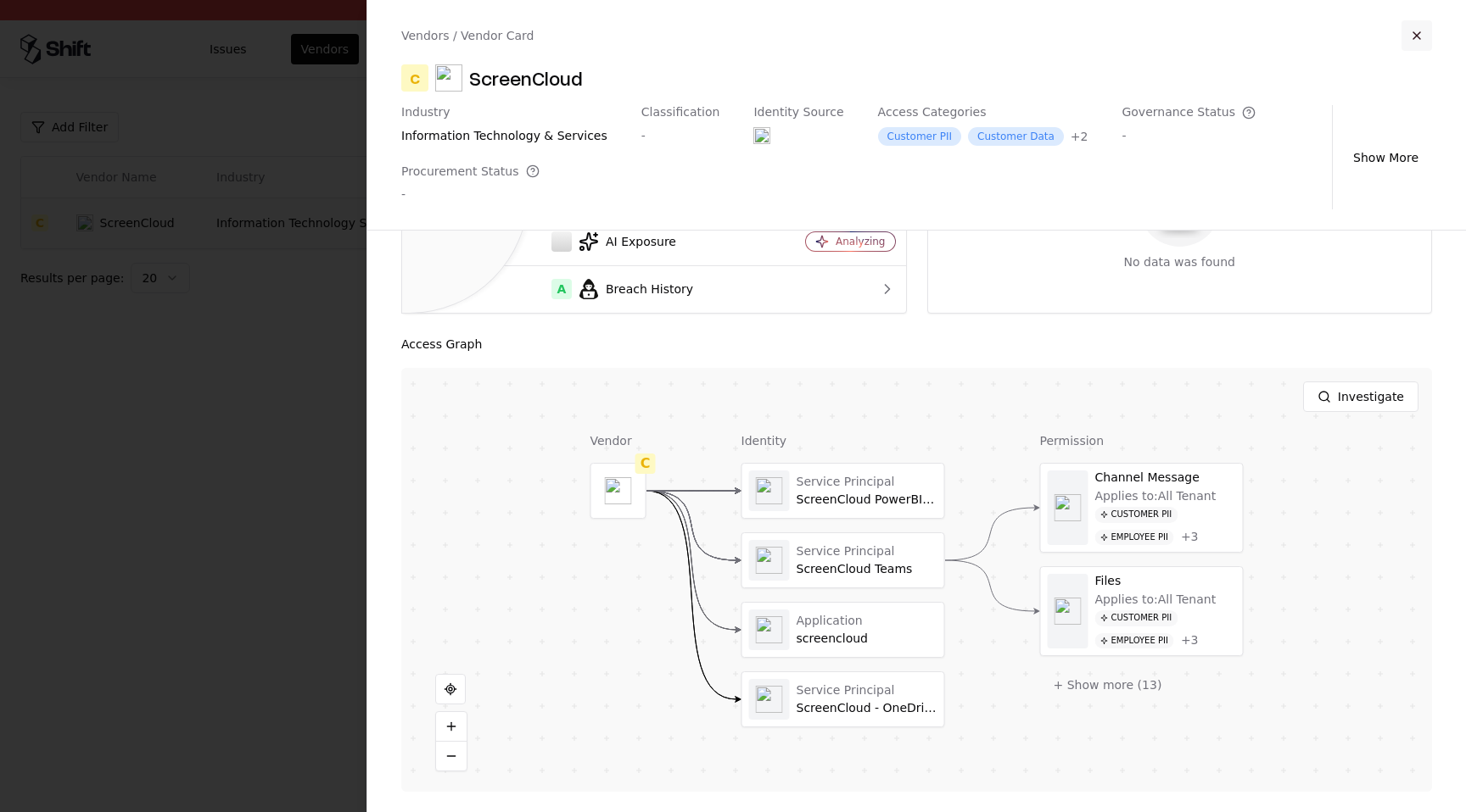
click at [1416, 36] on button "button" at bounding box center [1417, 36] width 30 height 30
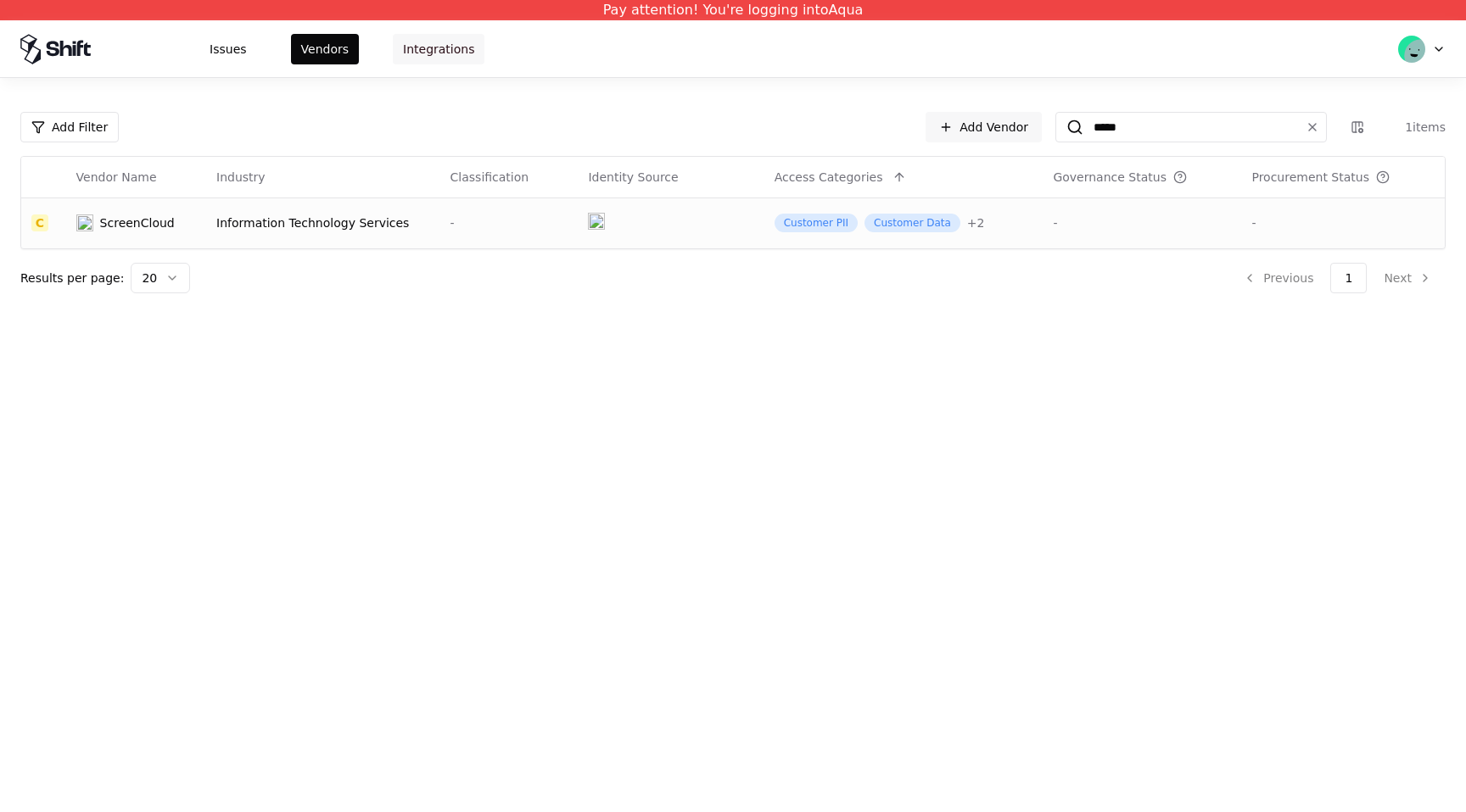
click at [427, 53] on button "Integrations" at bounding box center [438, 49] width 91 height 30
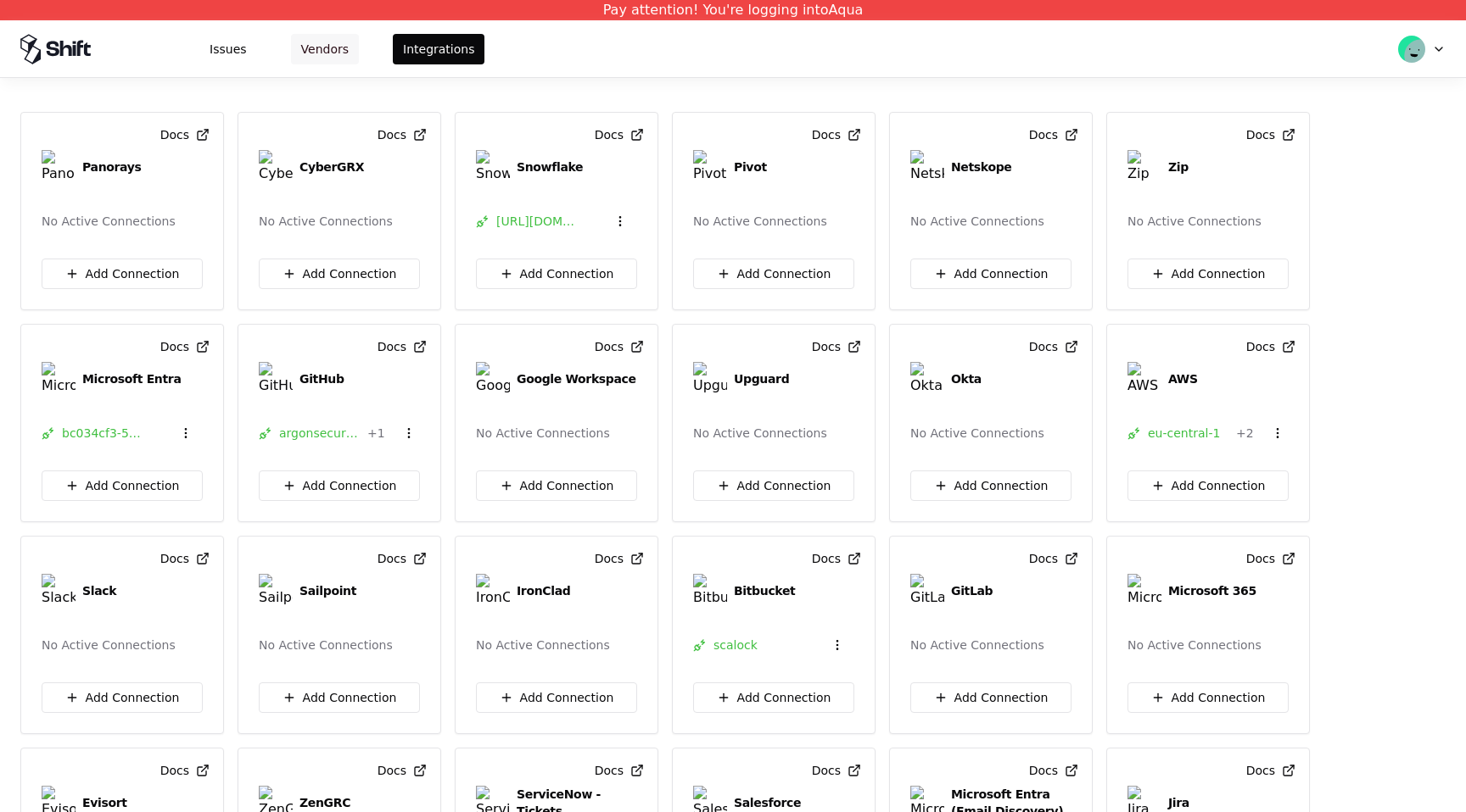
click at [345, 60] on button "Vendors" at bounding box center [325, 49] width 68 height 30
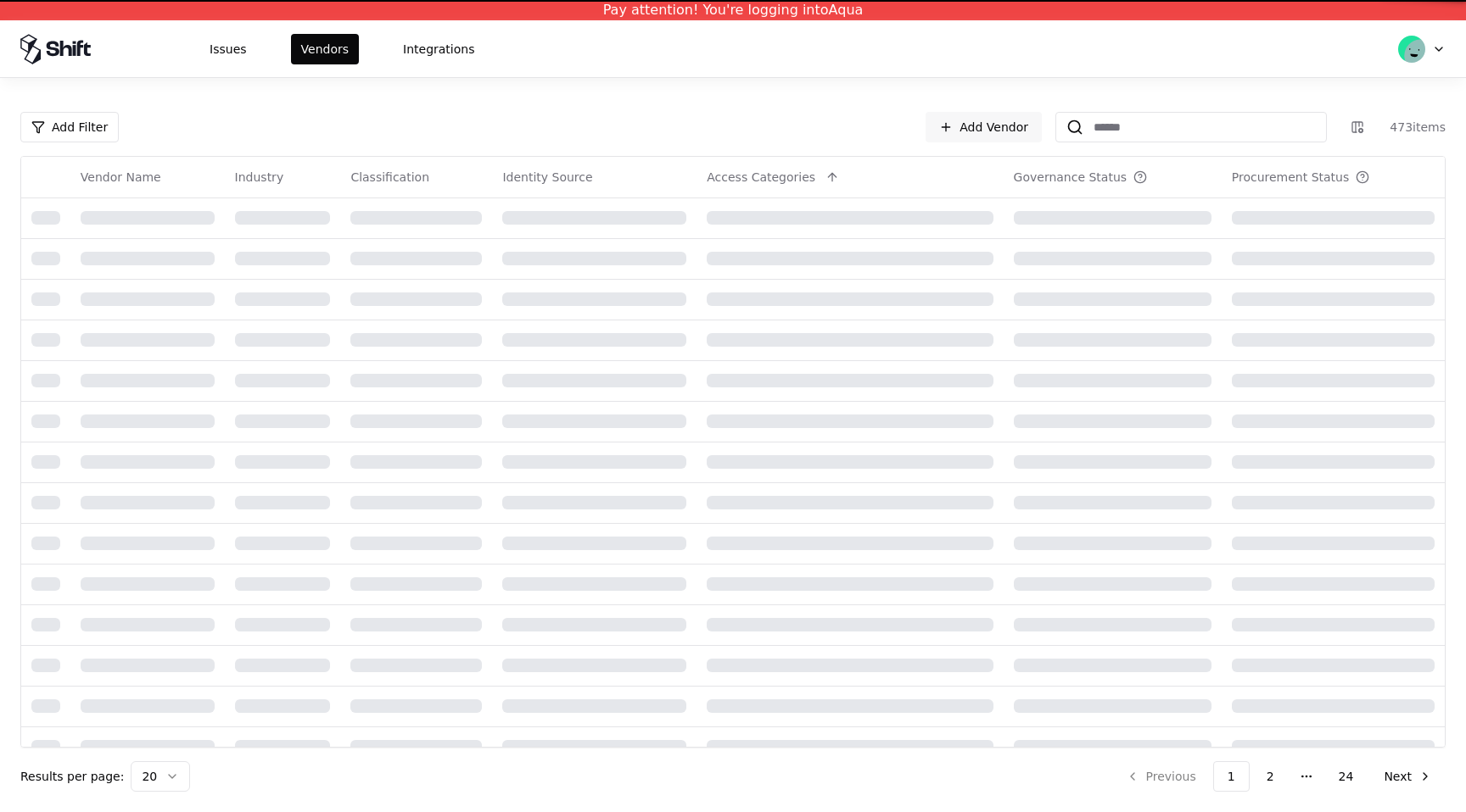
click at [187, 39] on div "Issues Vendors Integrations" at bounding box center [252, 49] width 464 height 30
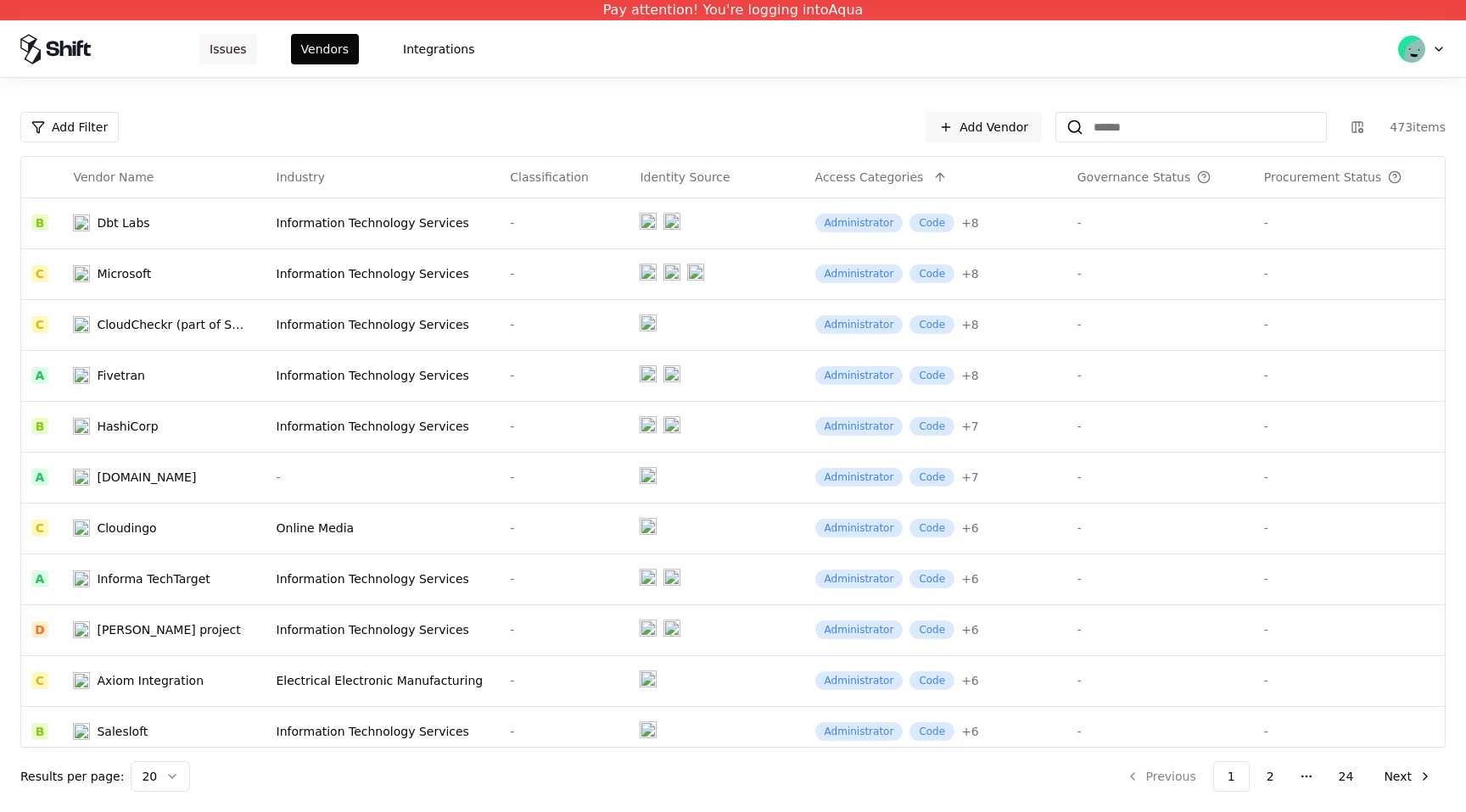
click at [228, 48] on button "Issues" at bounding box center [228, 49] width 57 height 30
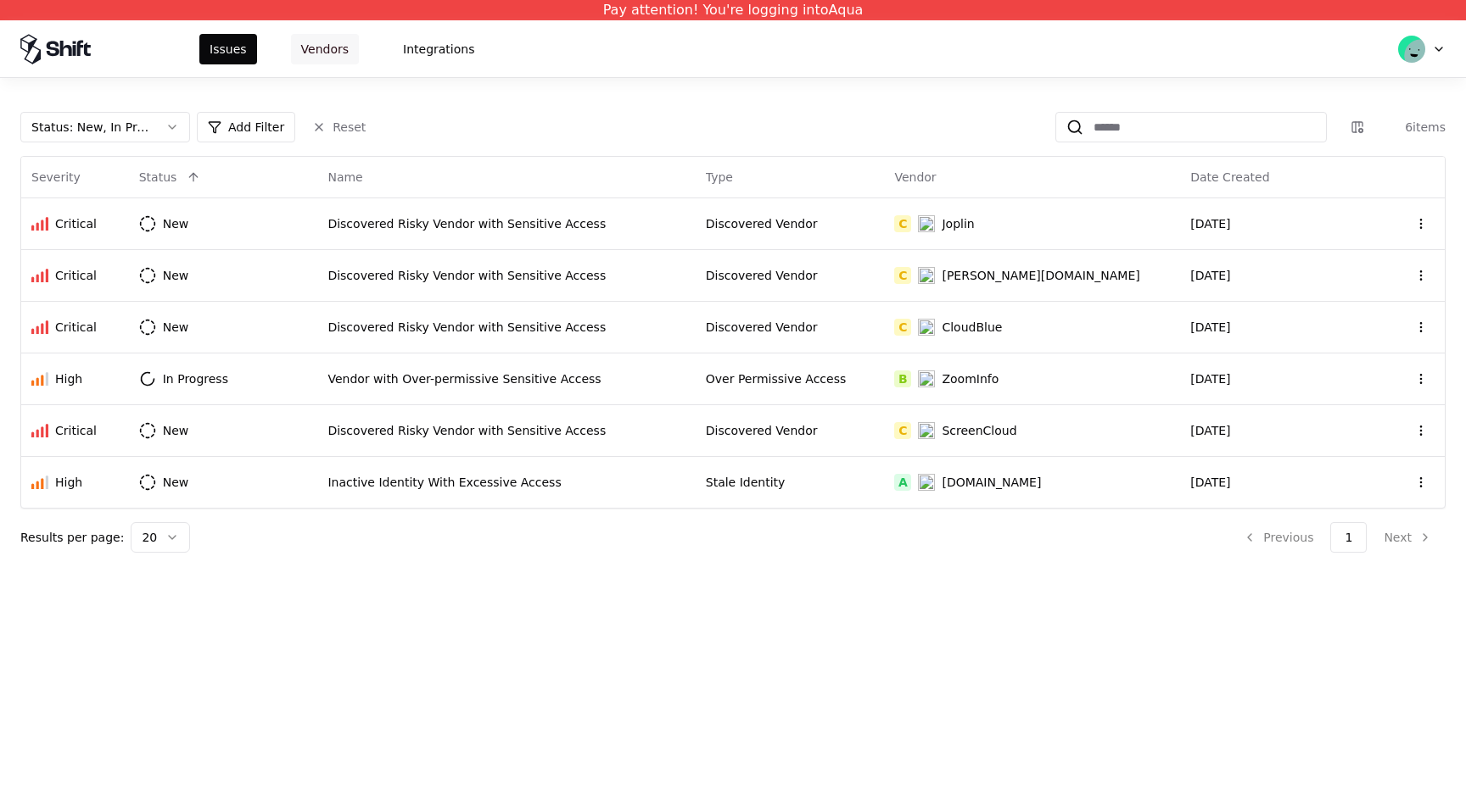
click at [302, 48] on button "Vendors" at bounding box center [325, 49] width 68 height 30
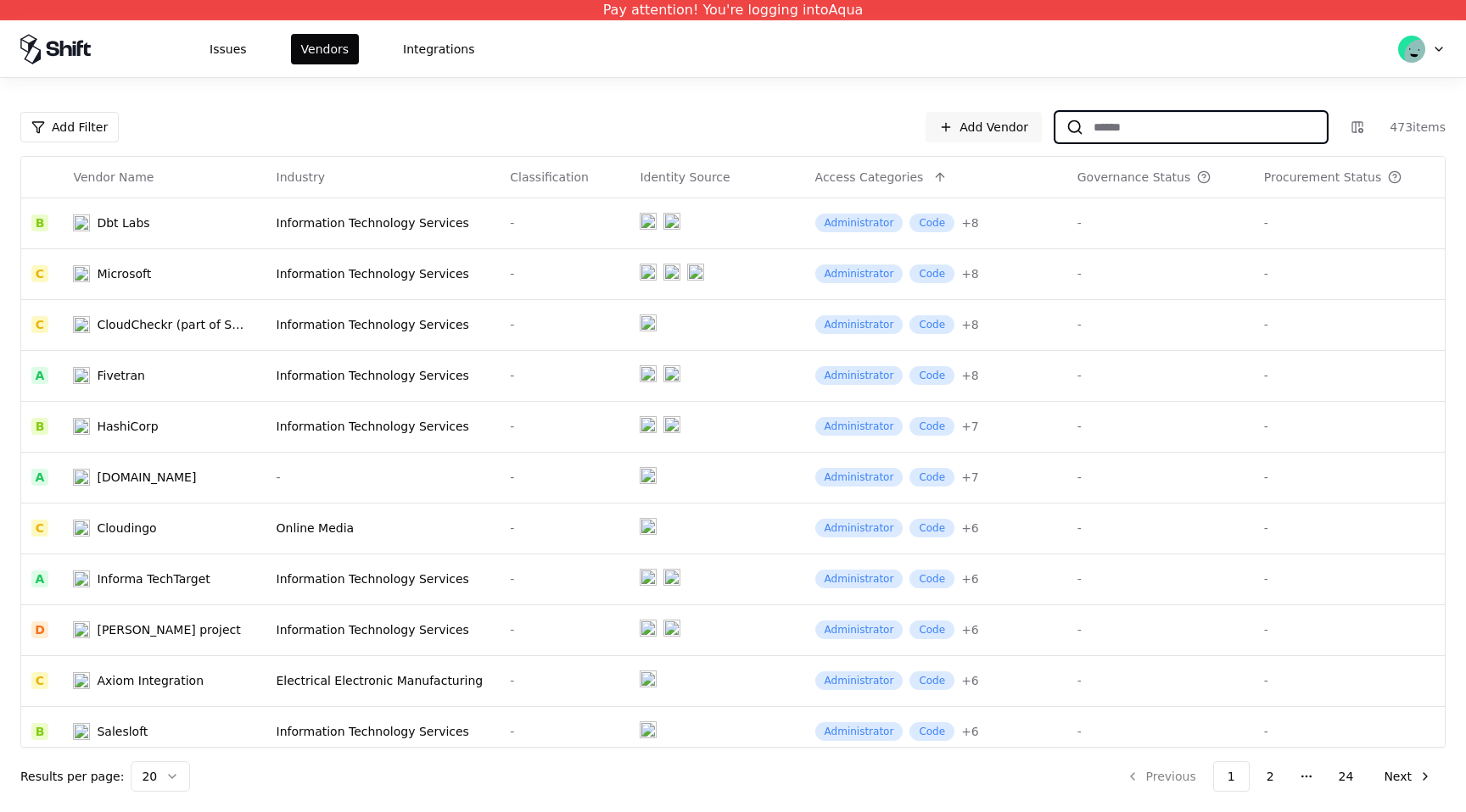
click at [1111, 113] on input at bounding box center [1204, 127] width 243 height 30
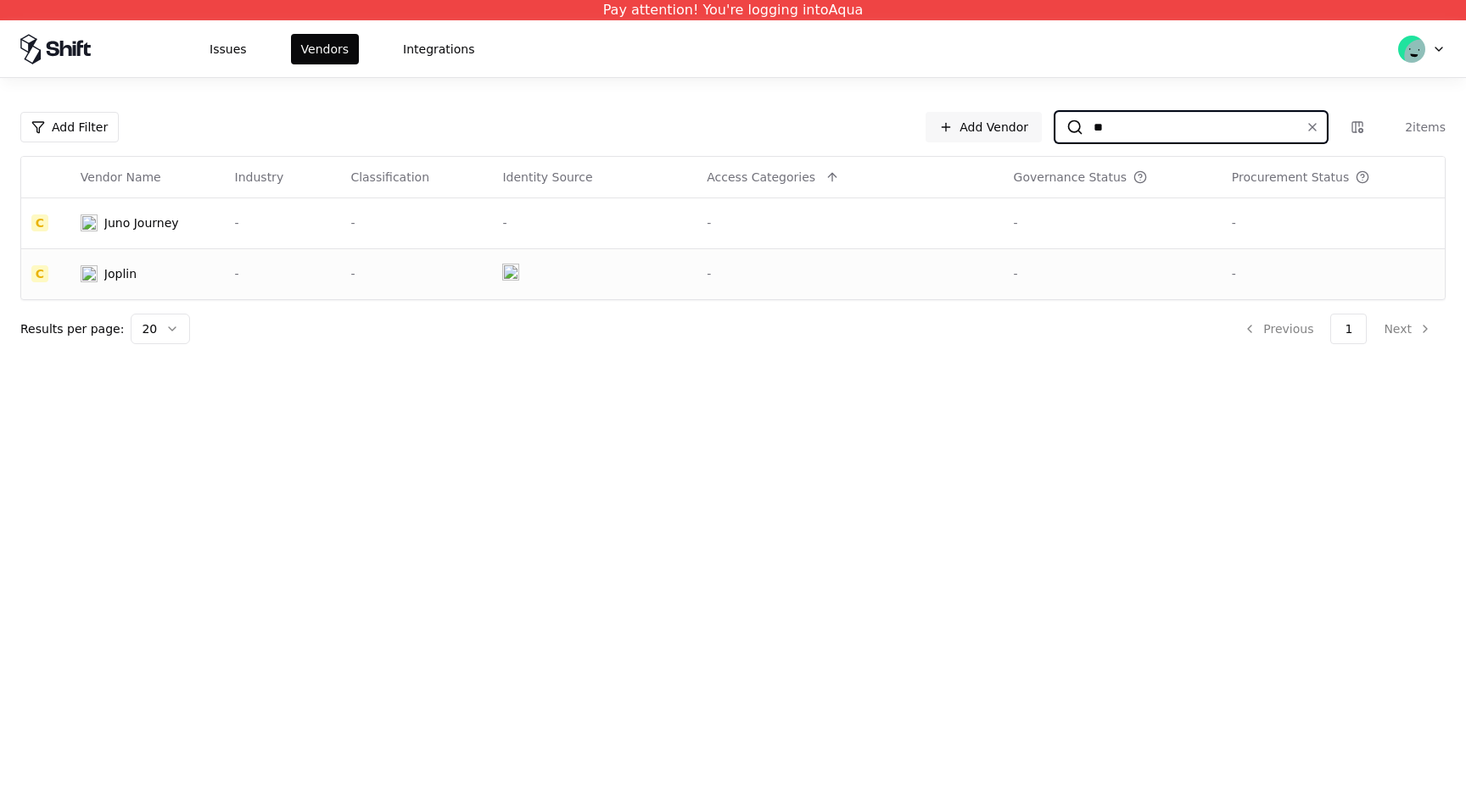
type input "**"
click at [837, 273] on div "-" at bounding box center [849, 273] width 286 height 17
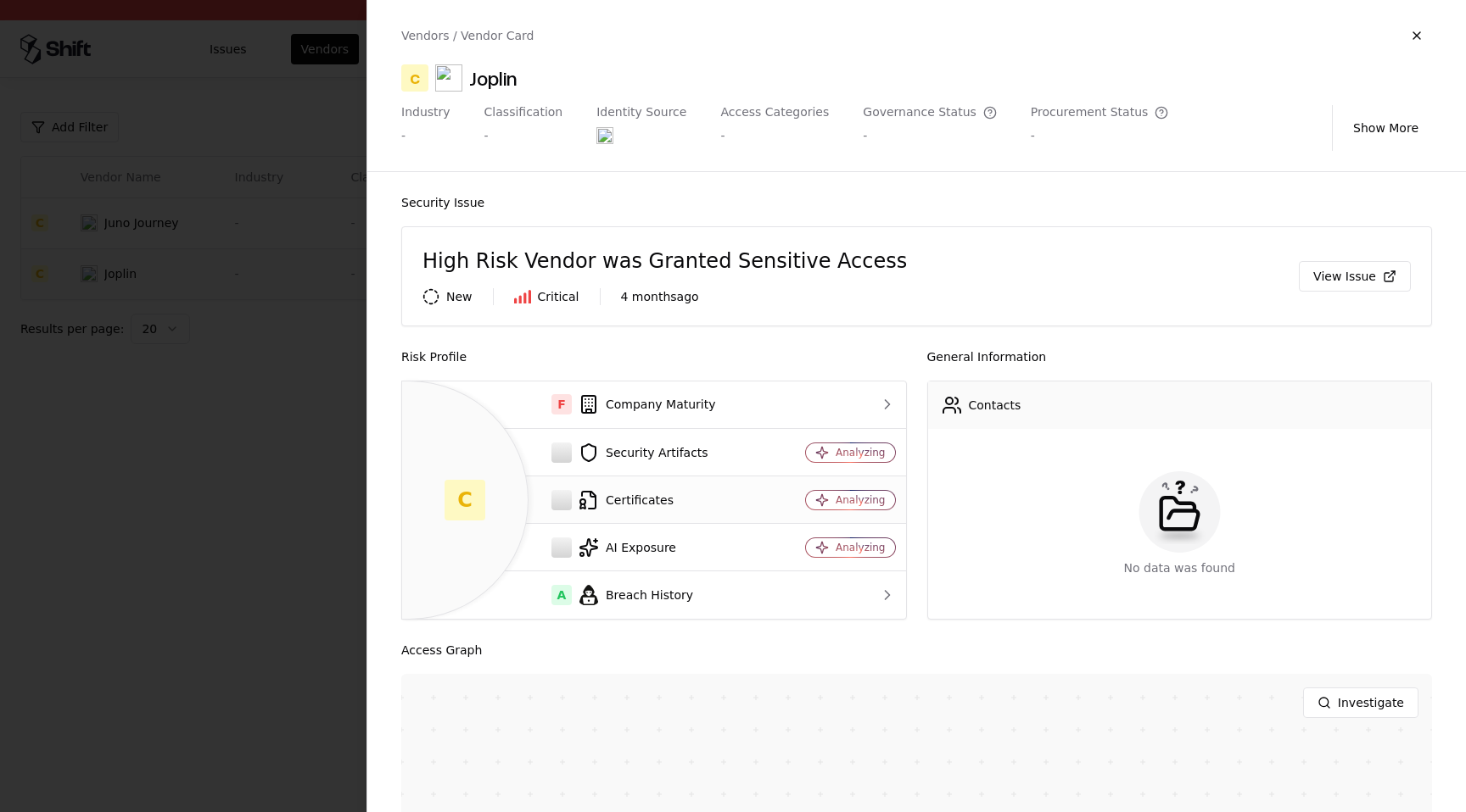
scroll to position [306, 0]
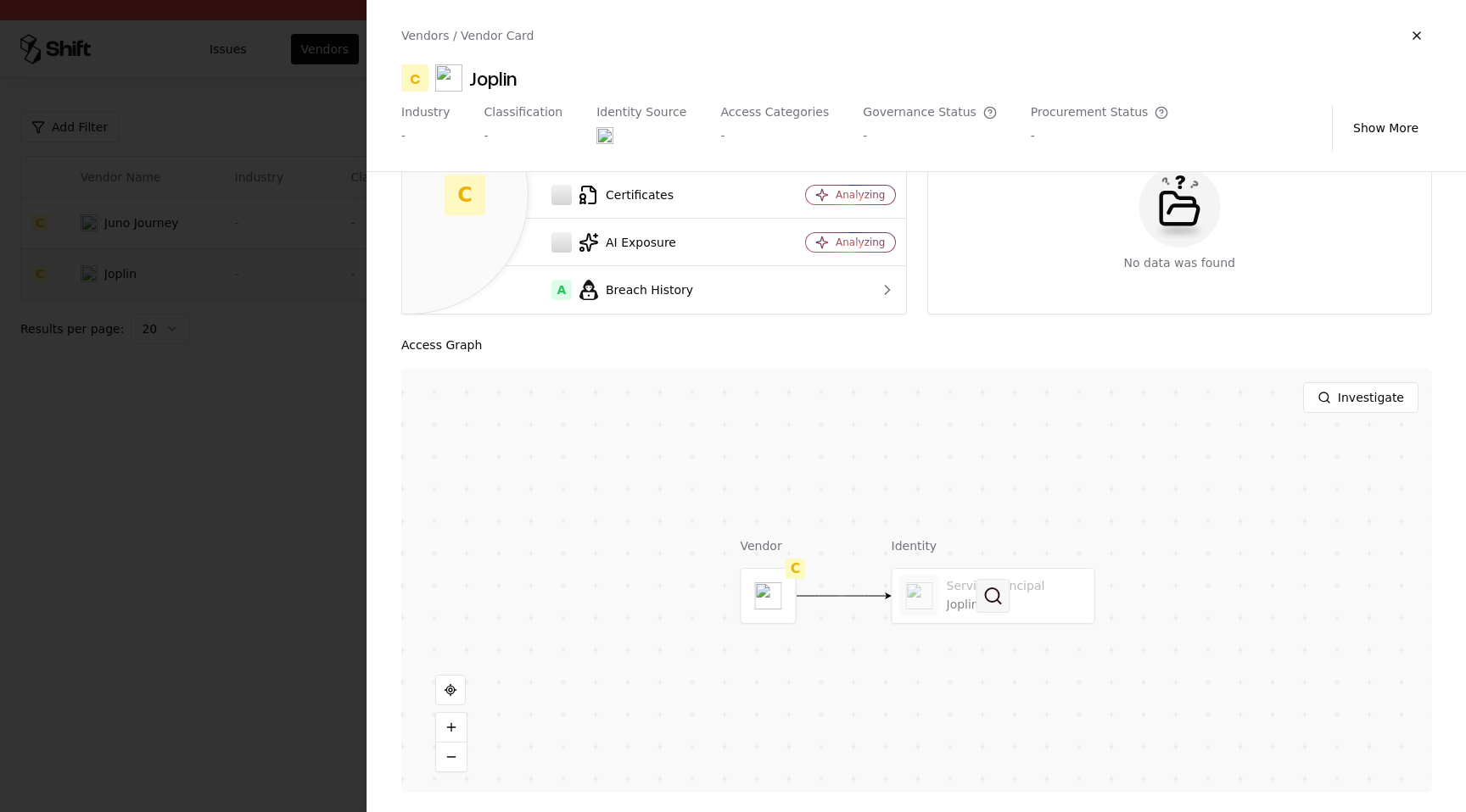
click at [986, 605] on button at bounding box center [993, 596] width 34 height 34
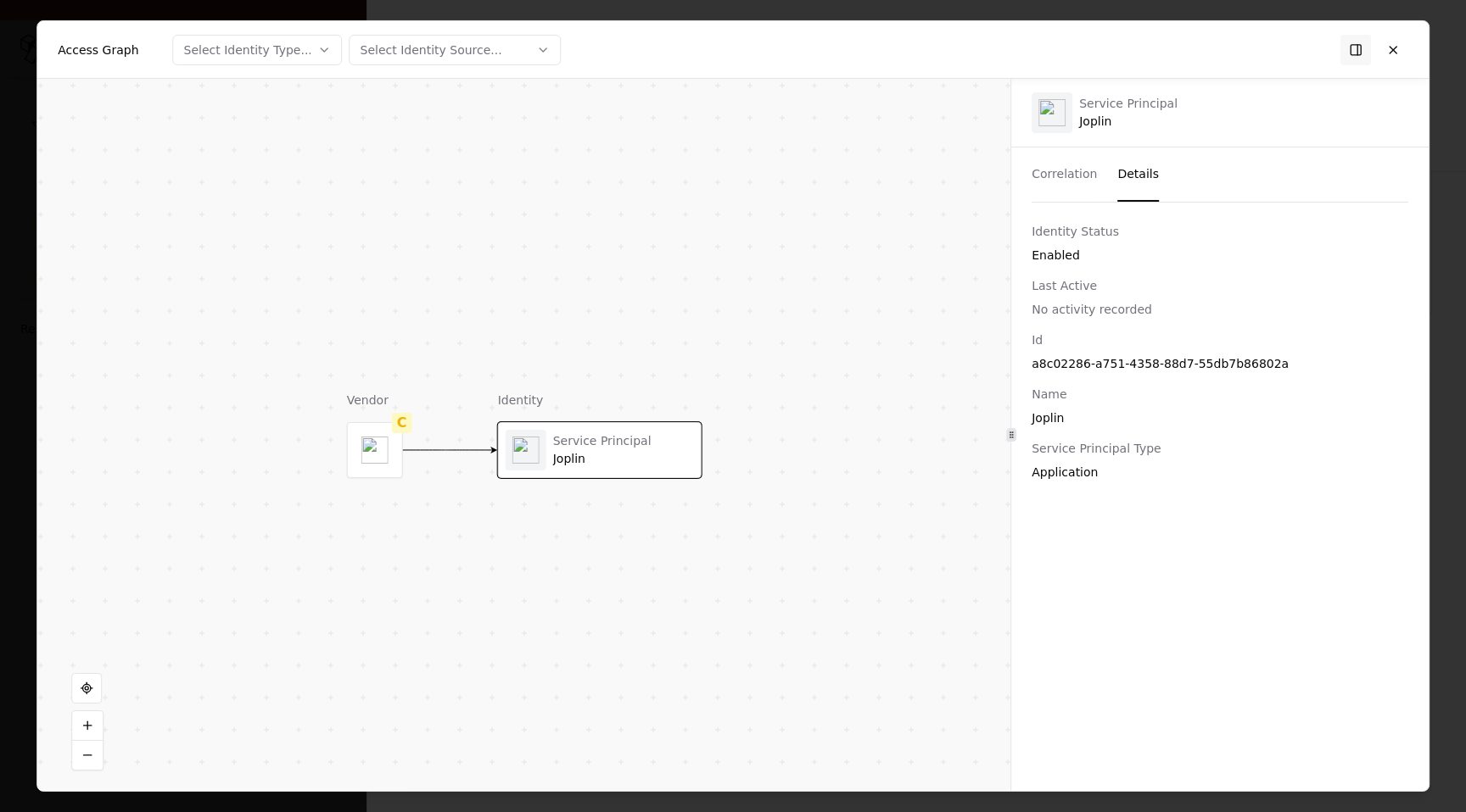
click at [1117, 177] on button "Details" at bounding box center [1138, 175] width 41 height 55
click at [1390, 56] on button at bounding box center [1392, 49] width 30 height 30
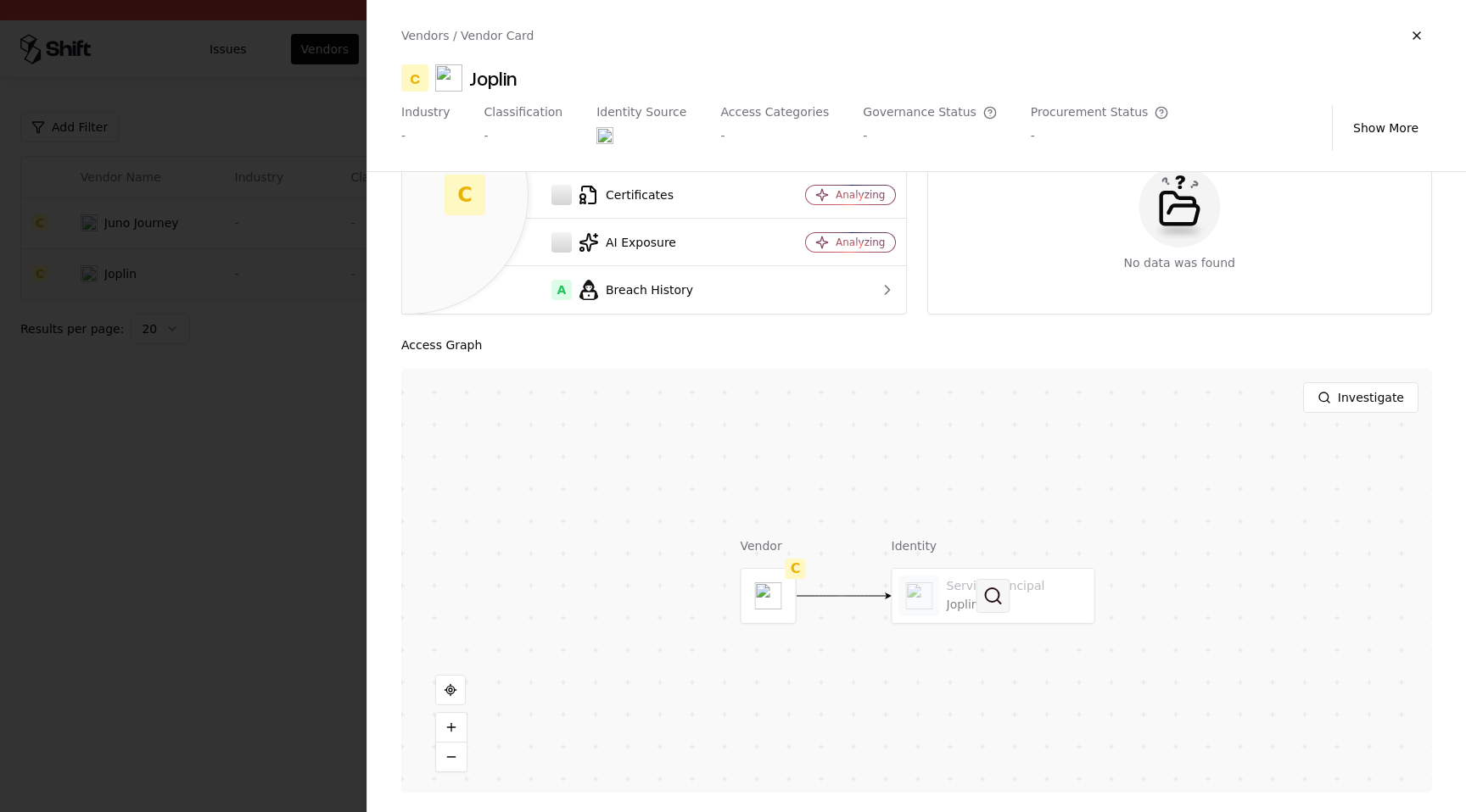
click at [1002, 603] on button at bounding box center [993, 596] width 34 height 34
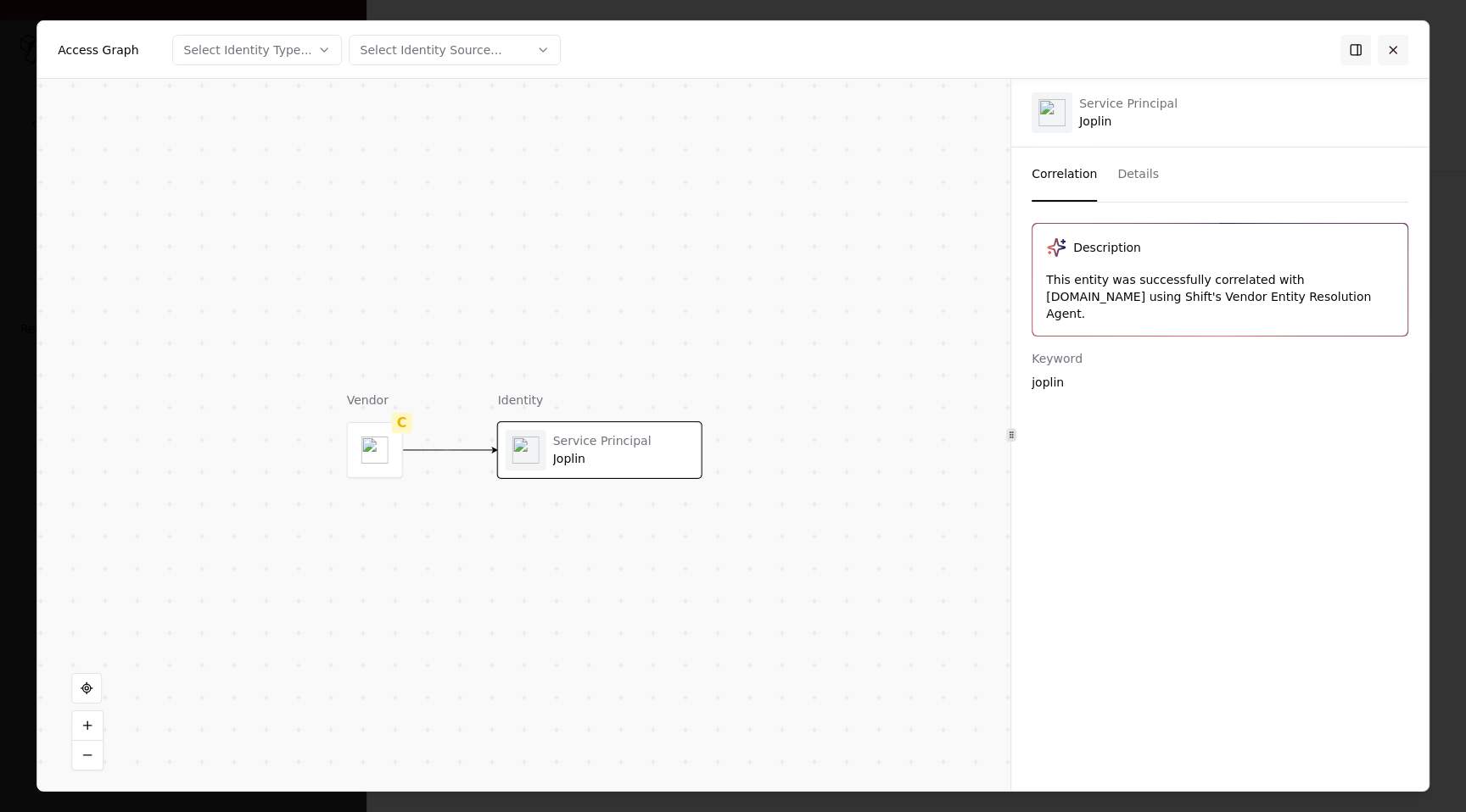
click at [1388, 44] on button at bounding box center [1392, 49] width 30 height 30
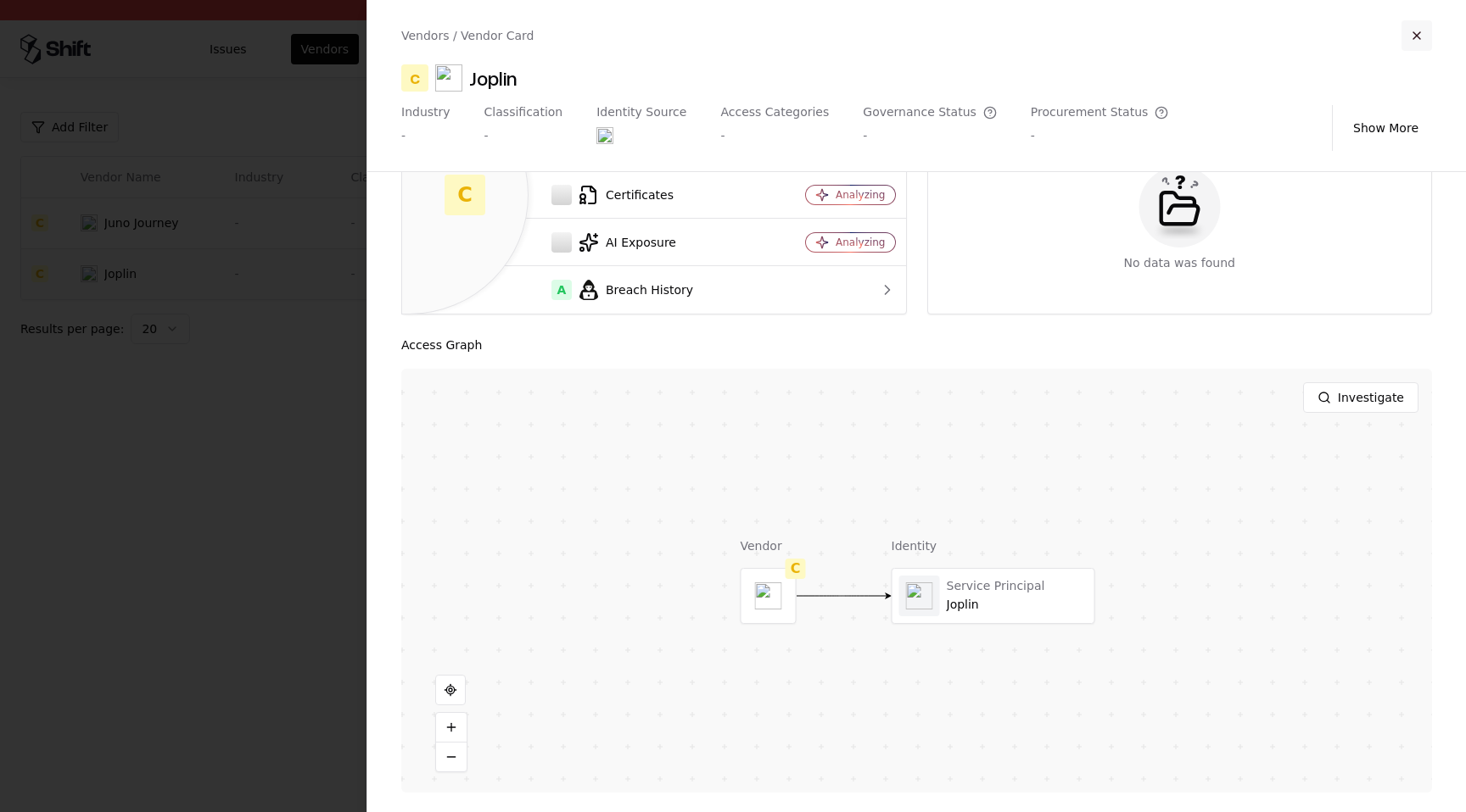
click at [1409, 37] on button "button" at bounding box center [1417, 36] width 30 height 30
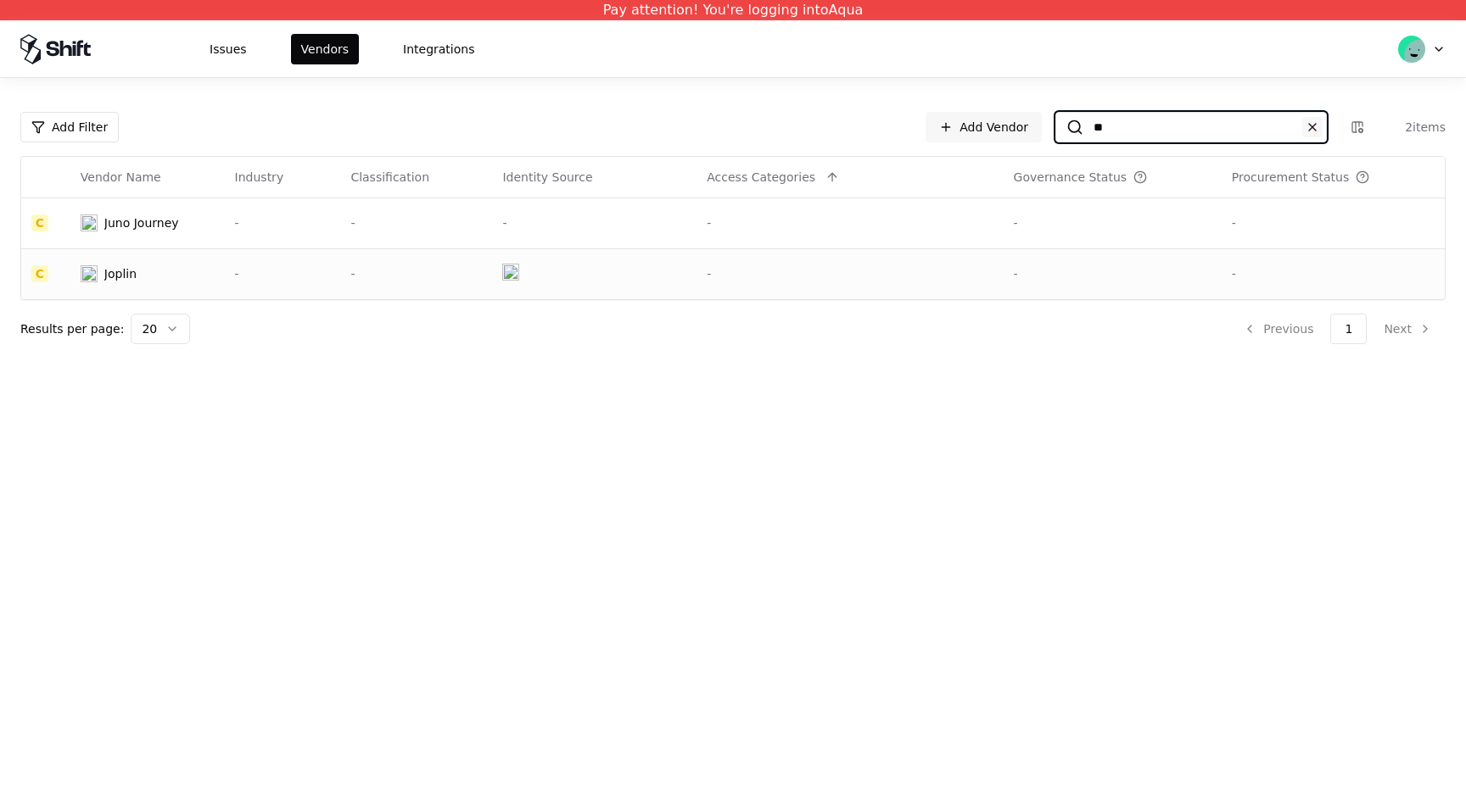
click at [1308, 133] on button at bounding box center [1312, 127] width 21 height 21
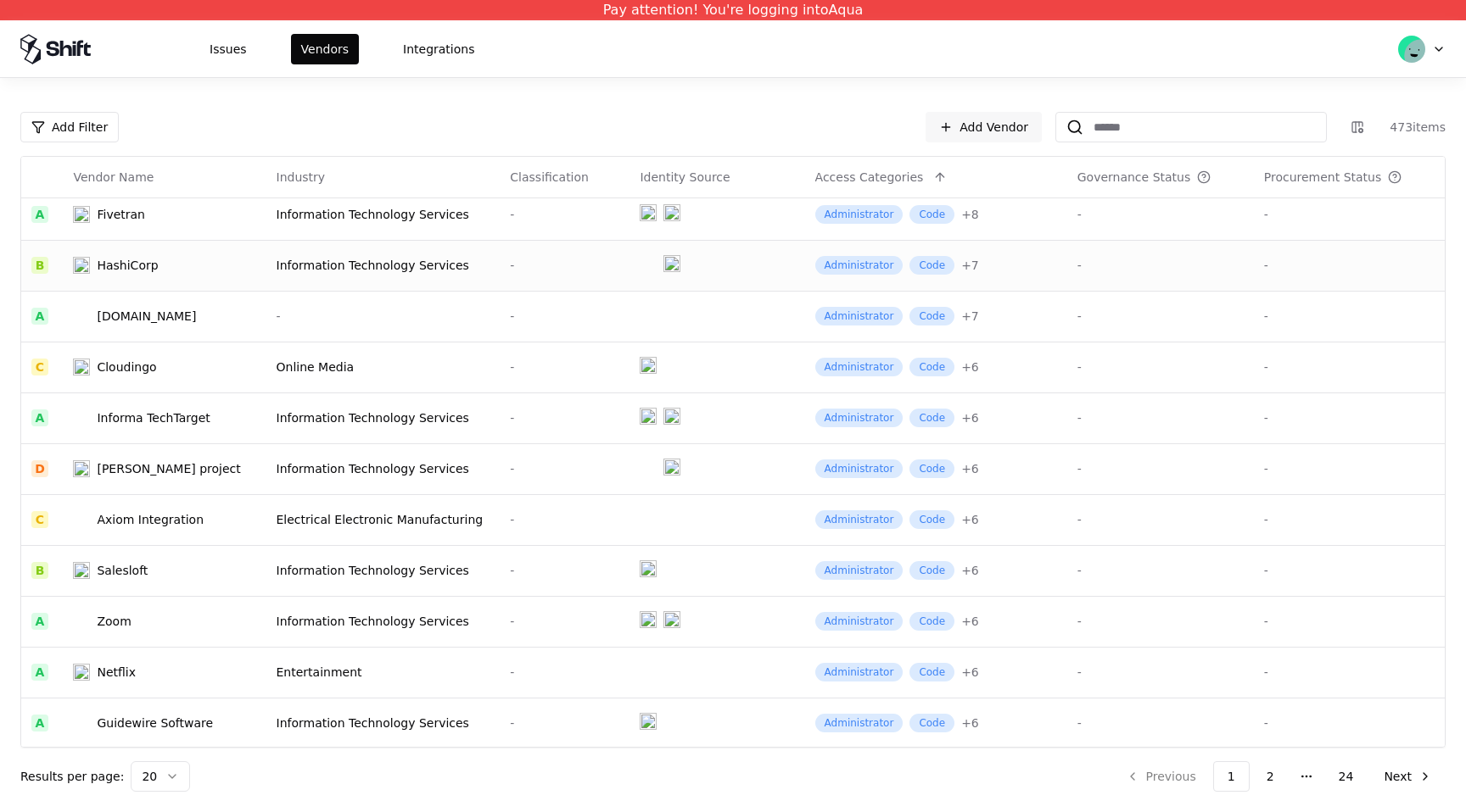
scroll to position [196, 0]
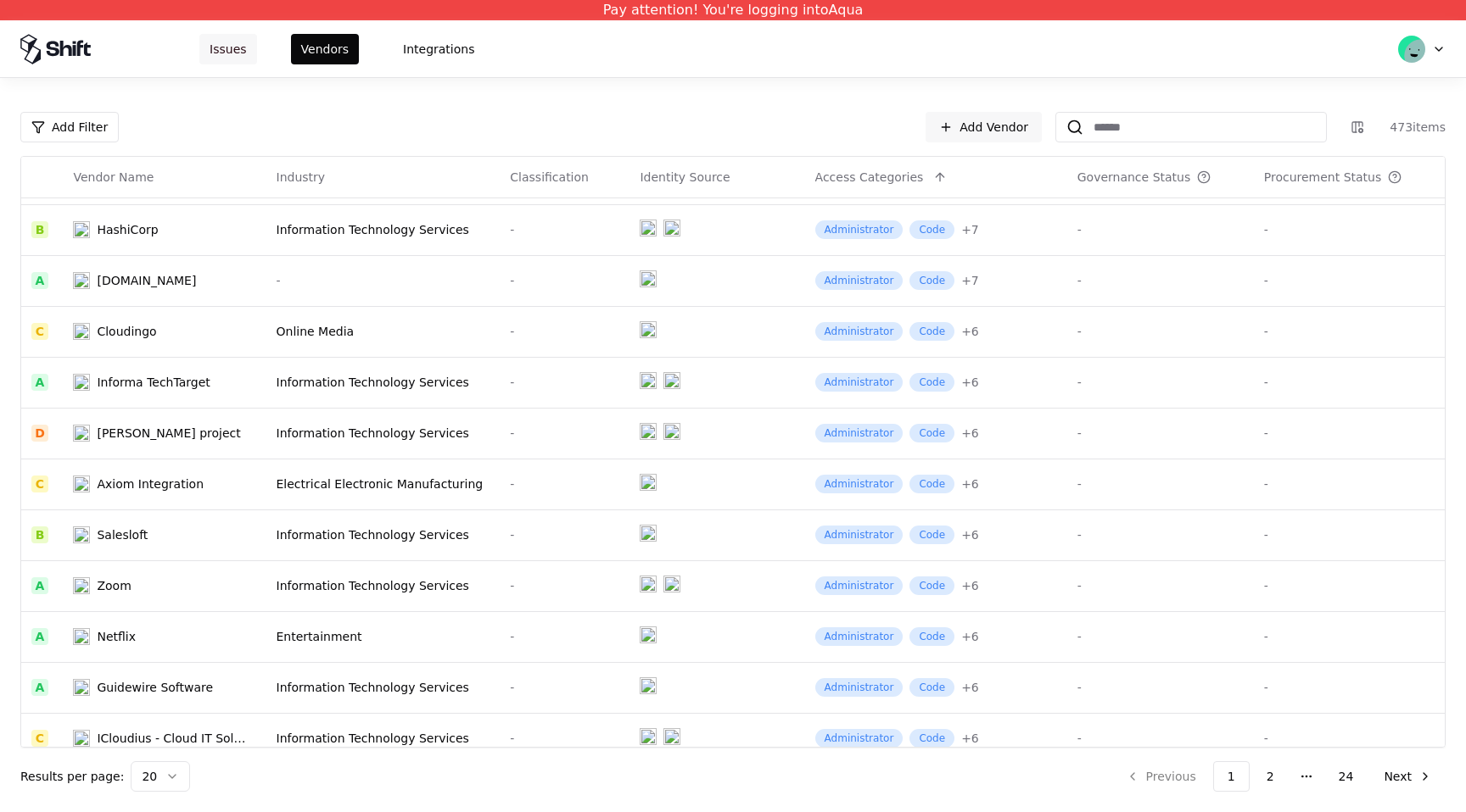
click at [238, 64] on div "Issues Vendors Integrations" at bounding box center [733, 48] width 1466 height 56
click at [237, 59] on button "Issues" at bounding box center [228, 49] width 57 height 30
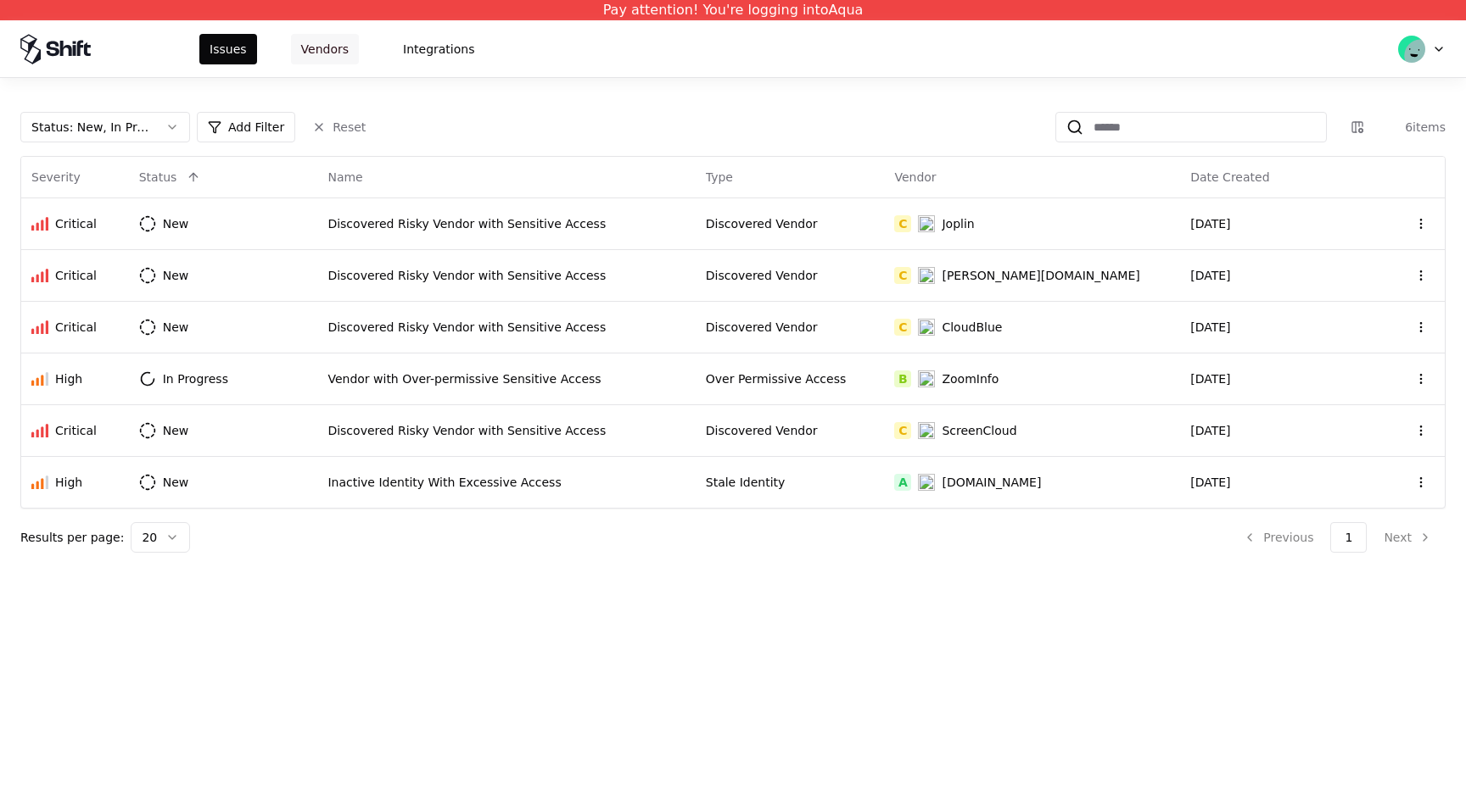
click at [325, 61] on button "Vendors" at bounding box center [325, 49] width 68 height 30
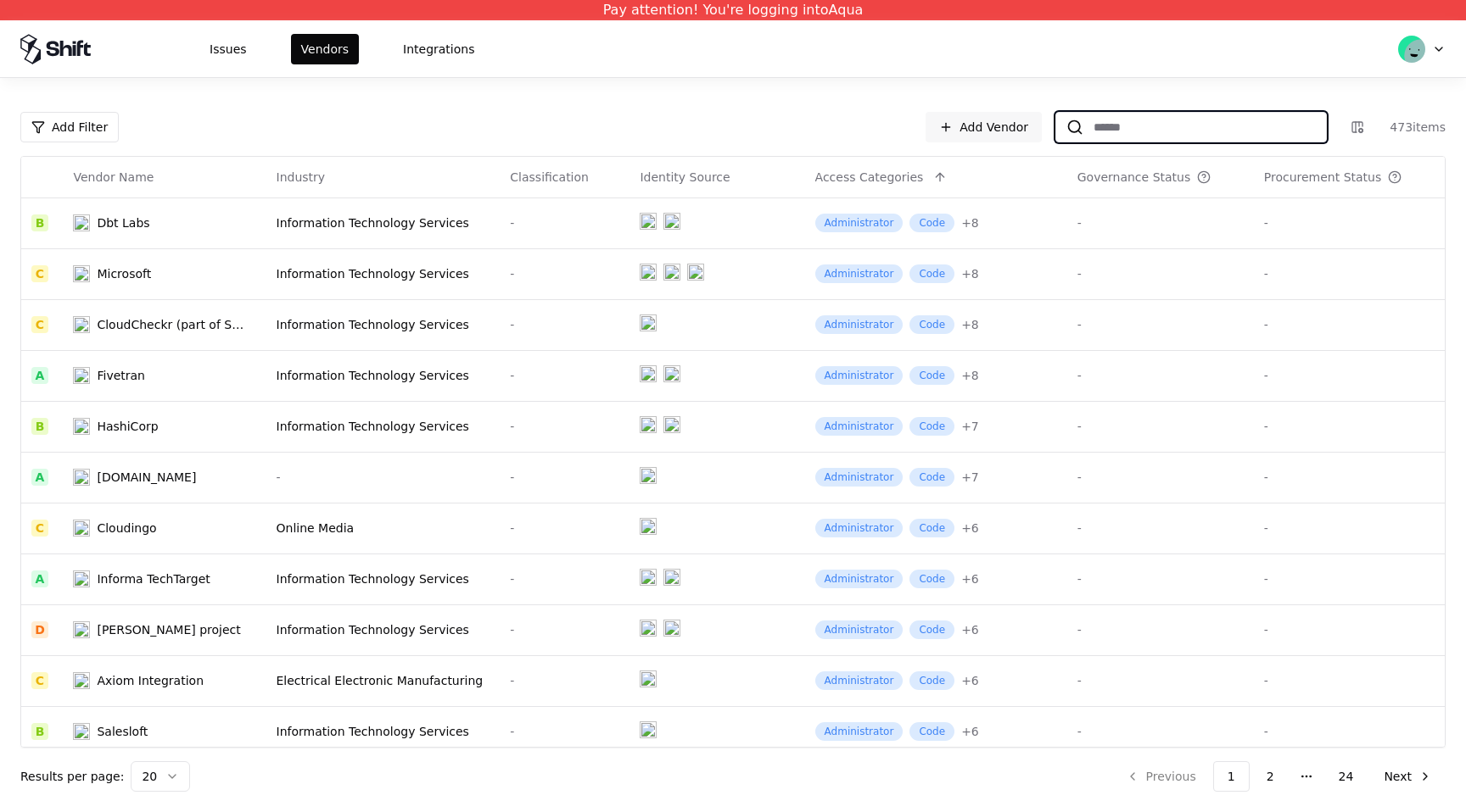
click at [1137, 121] on input at bounding box center [1204, 127] width 243 height 30
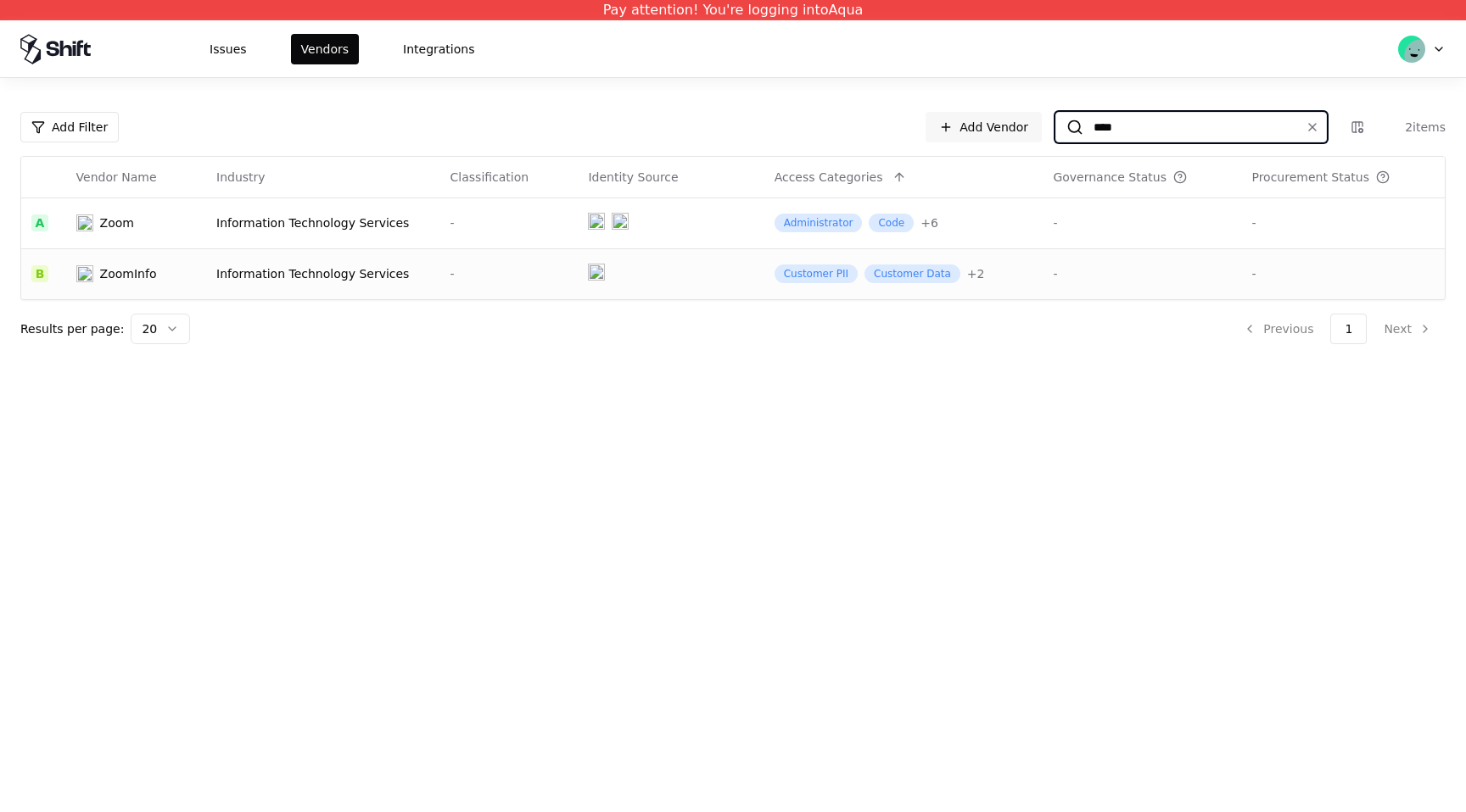
type input "****"
click at [371, 279] on div "Information Technology Services" at bounding box center [323, 273] width 213 height 17
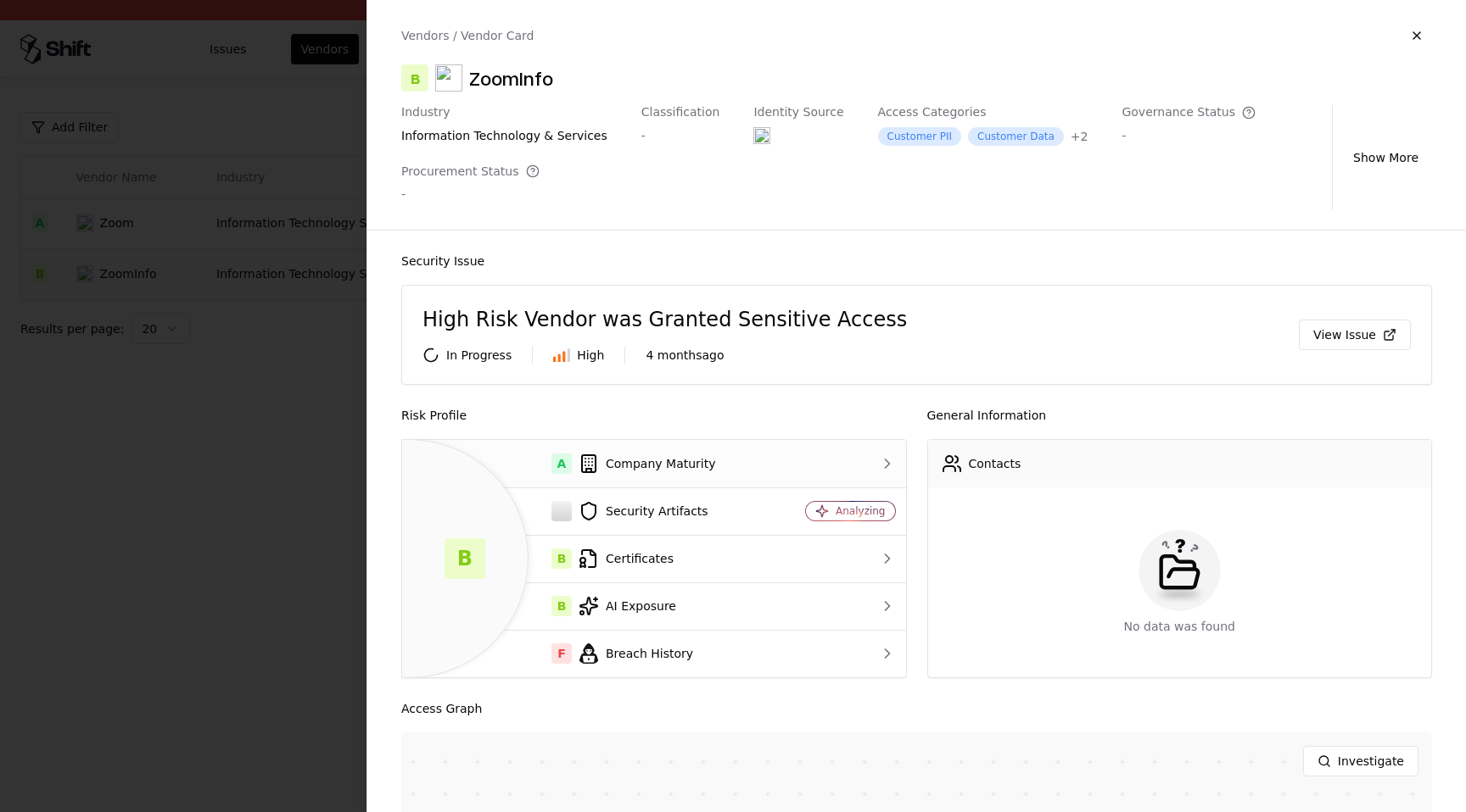
scroll to position [365, 0]
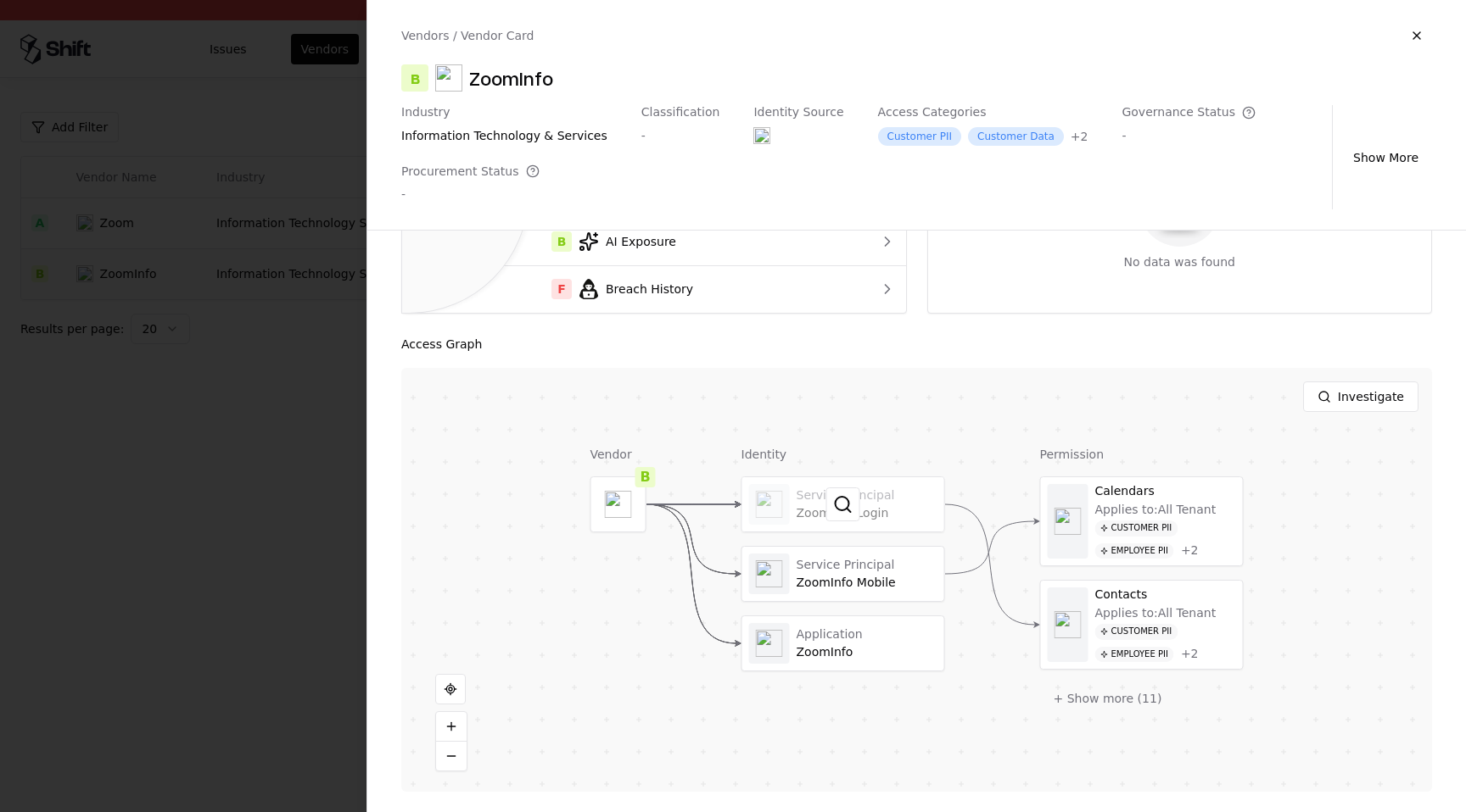
click at [902, 497] on div at bounding box center [843, 505] width 202 height 55
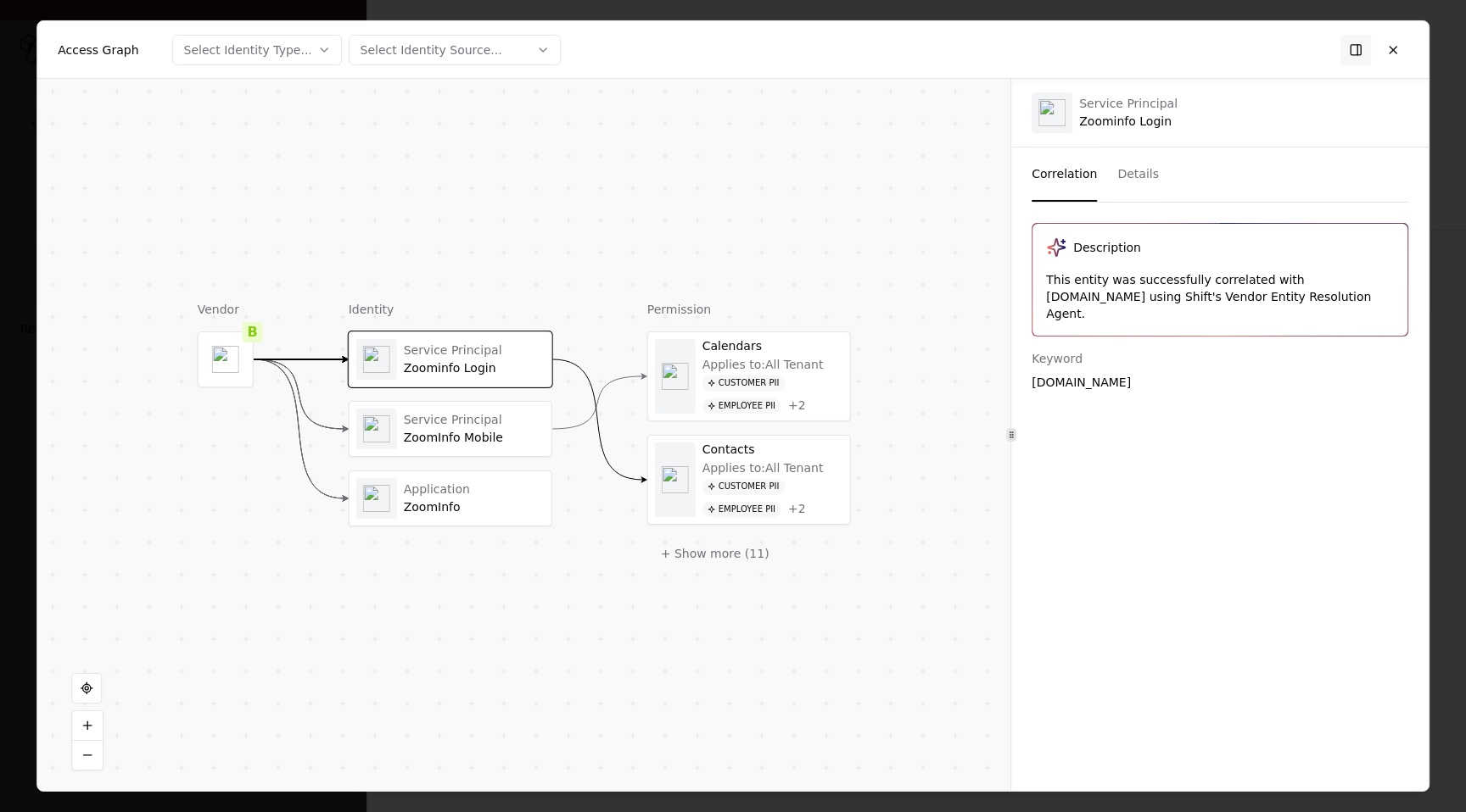
click at [1144, 171] on button "Details" at bounding box center [1138, 175] width 41 height 55
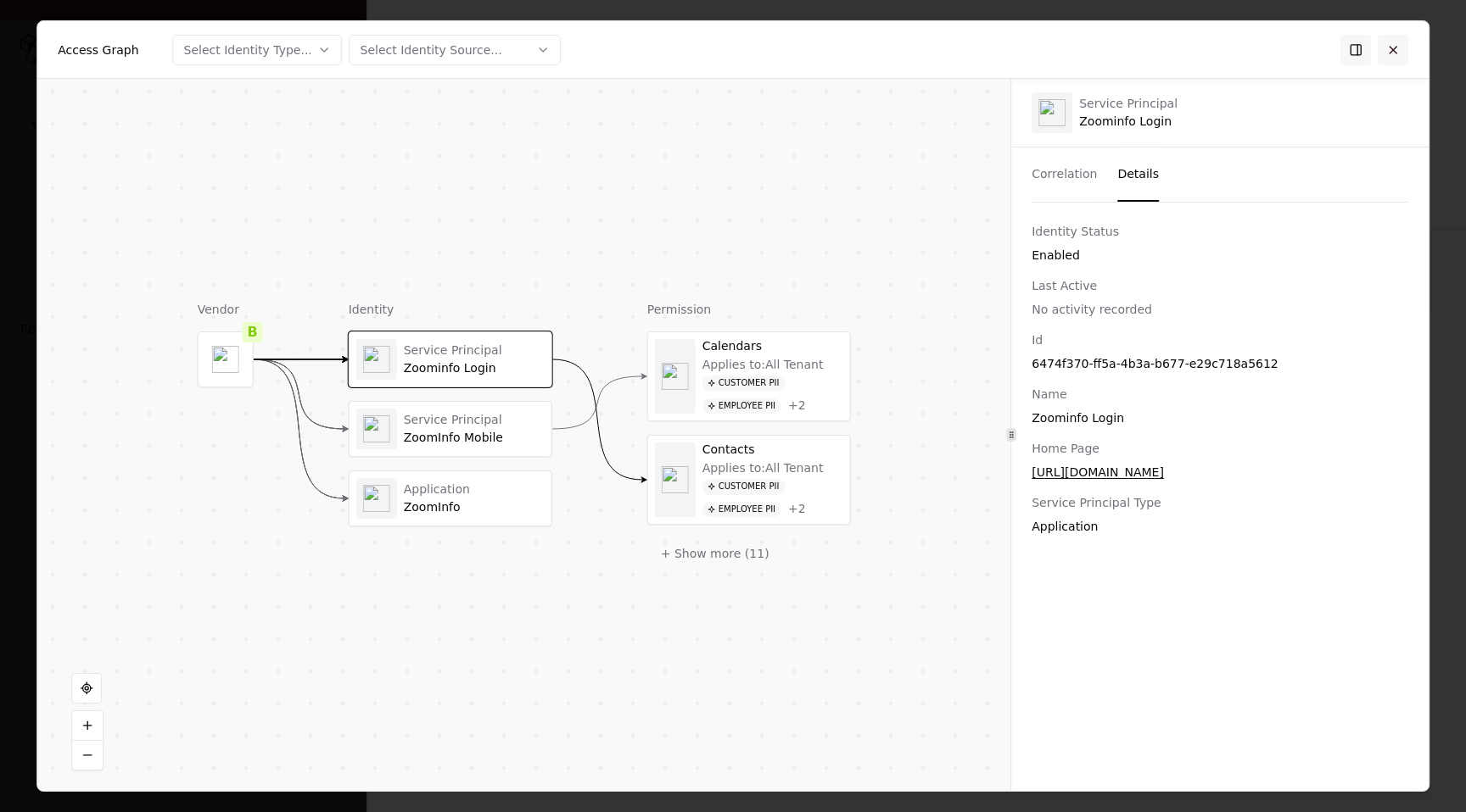
click at [1386, 60] on button at bounding box center [1392, 49] width 30 height 30
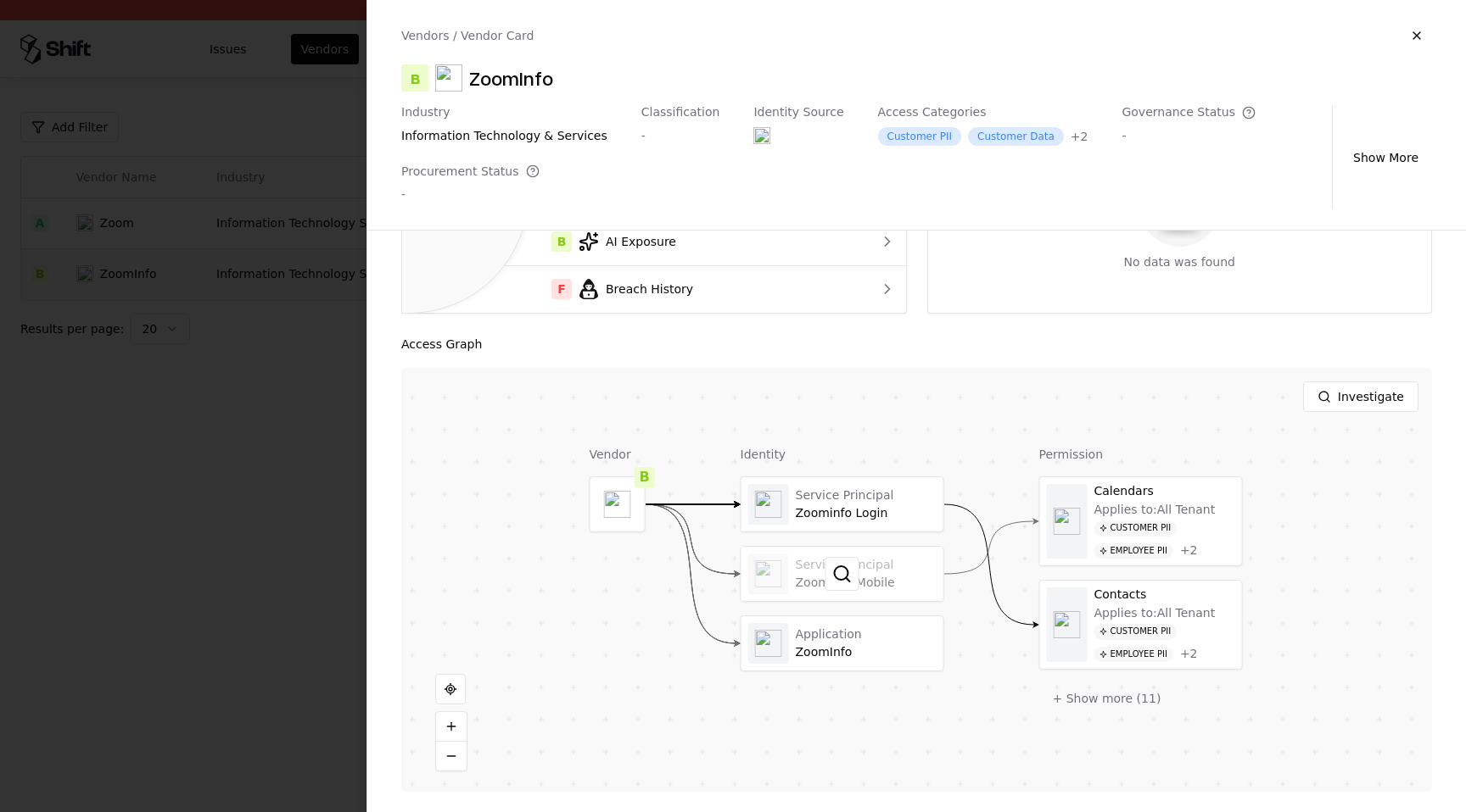
click at [885, 590] on div at bounding box center [842, 574] width 202 height 55
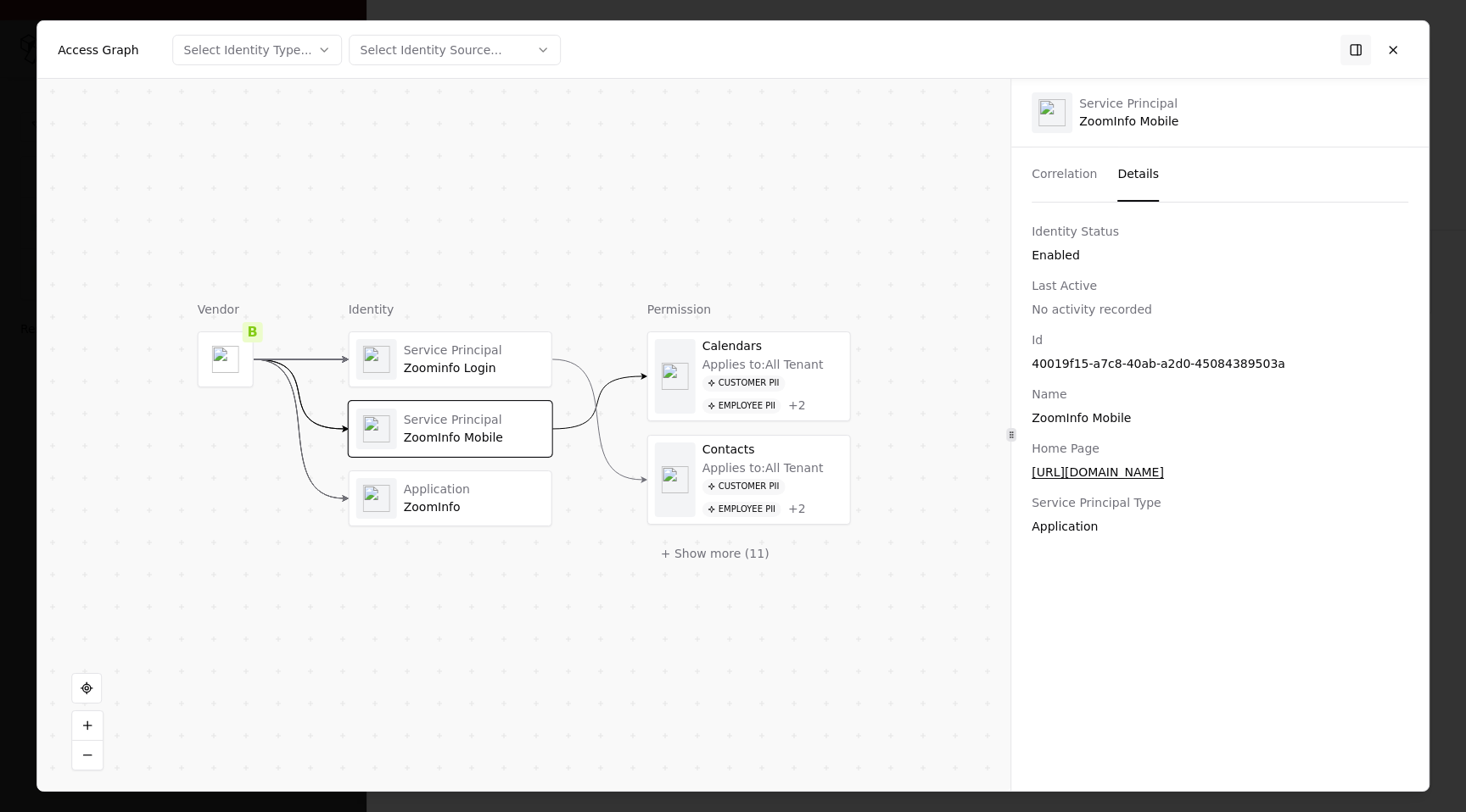
click at [1148, 186] on button "Details" at bounding box center [1138, 175] width 41 height 55
click at [1406, 53] on button at bounding box center [1392, 49] width 30 height 30
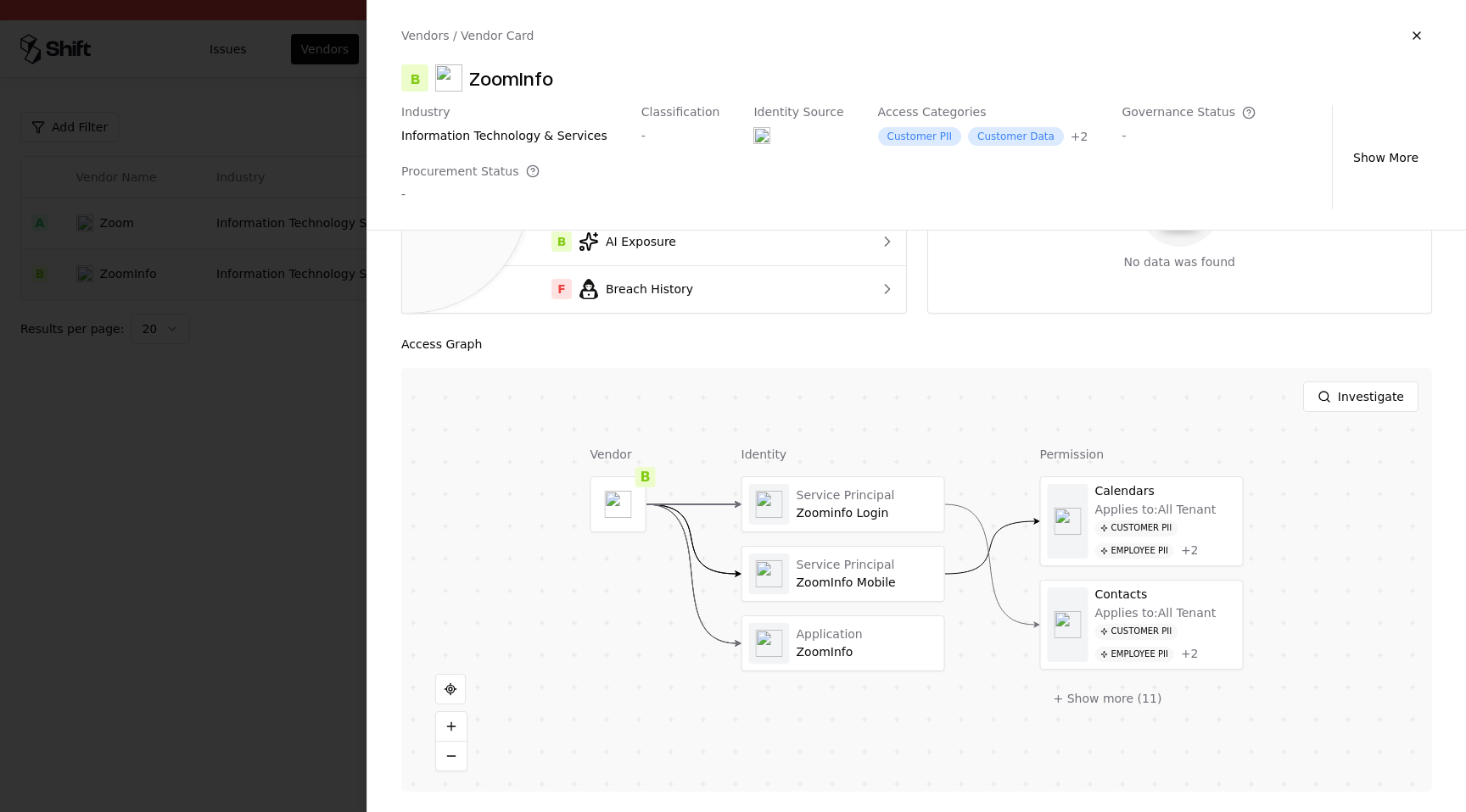
click at [0, 0] on button at bounding box center [0, 0] width 0 height 0
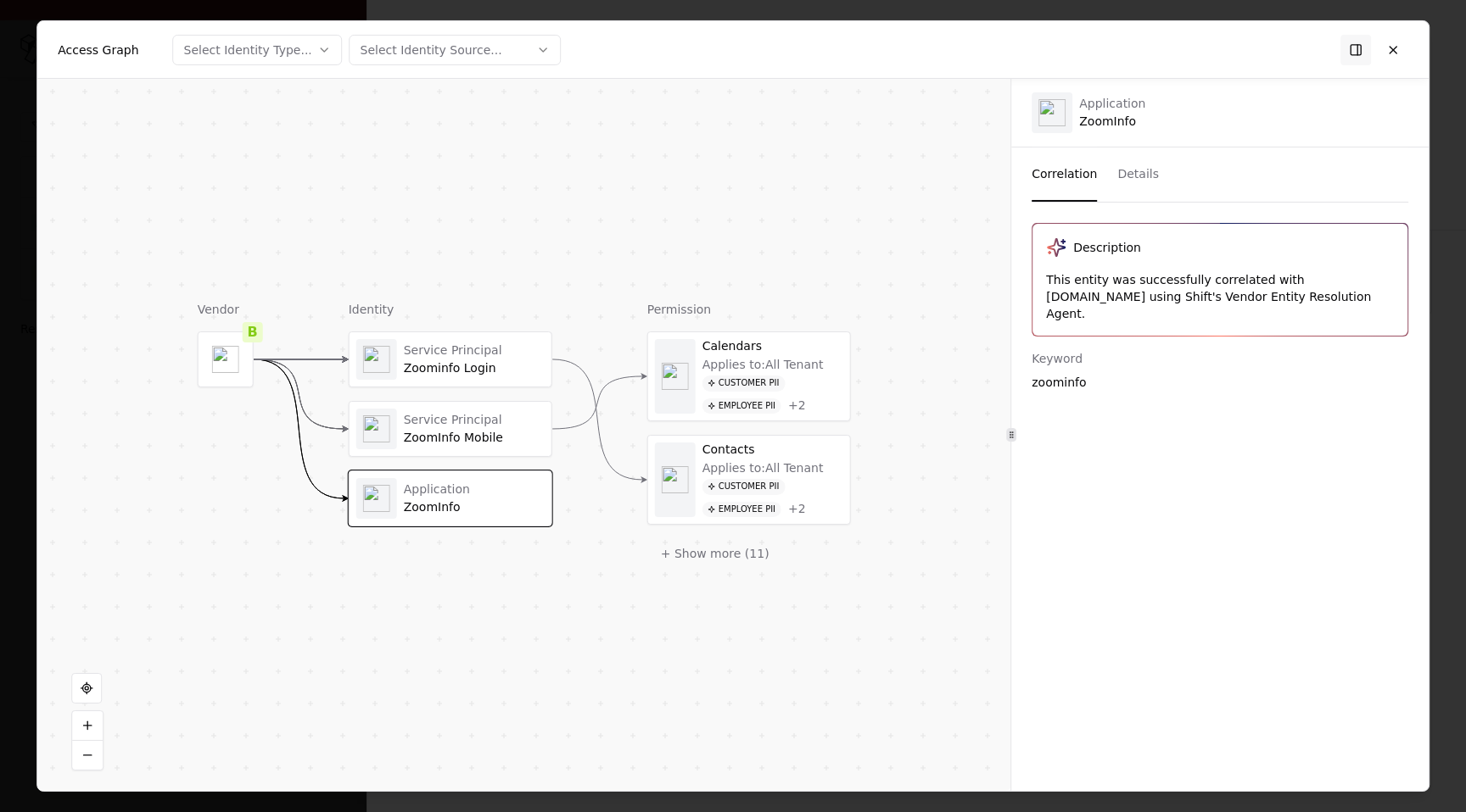
click at [1144, 183] on button "Details" at bounding box center [1138, 175] width 41 height 55
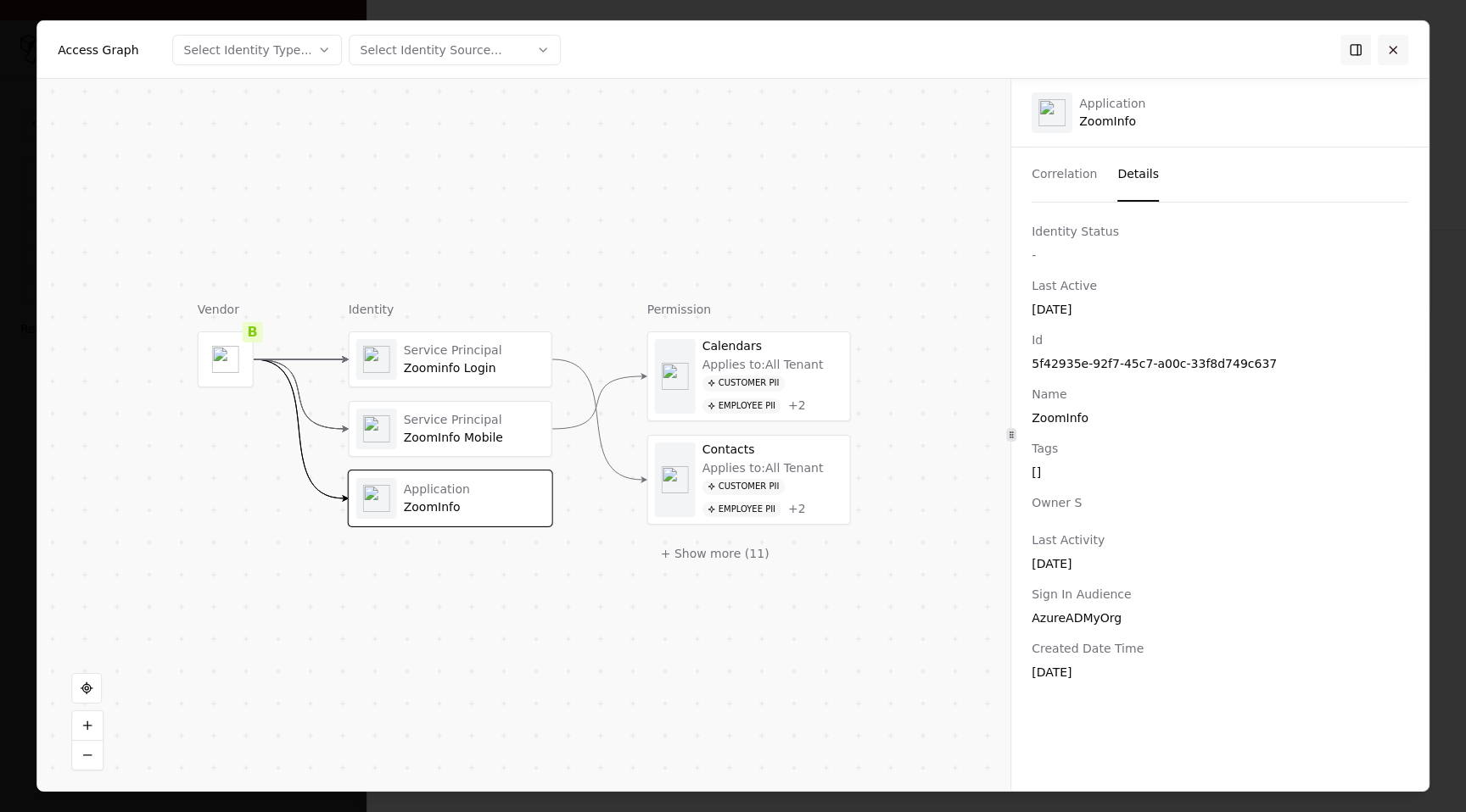
click at [1392, 47] on button at bounding box center [1392, 49] width 30 height 30
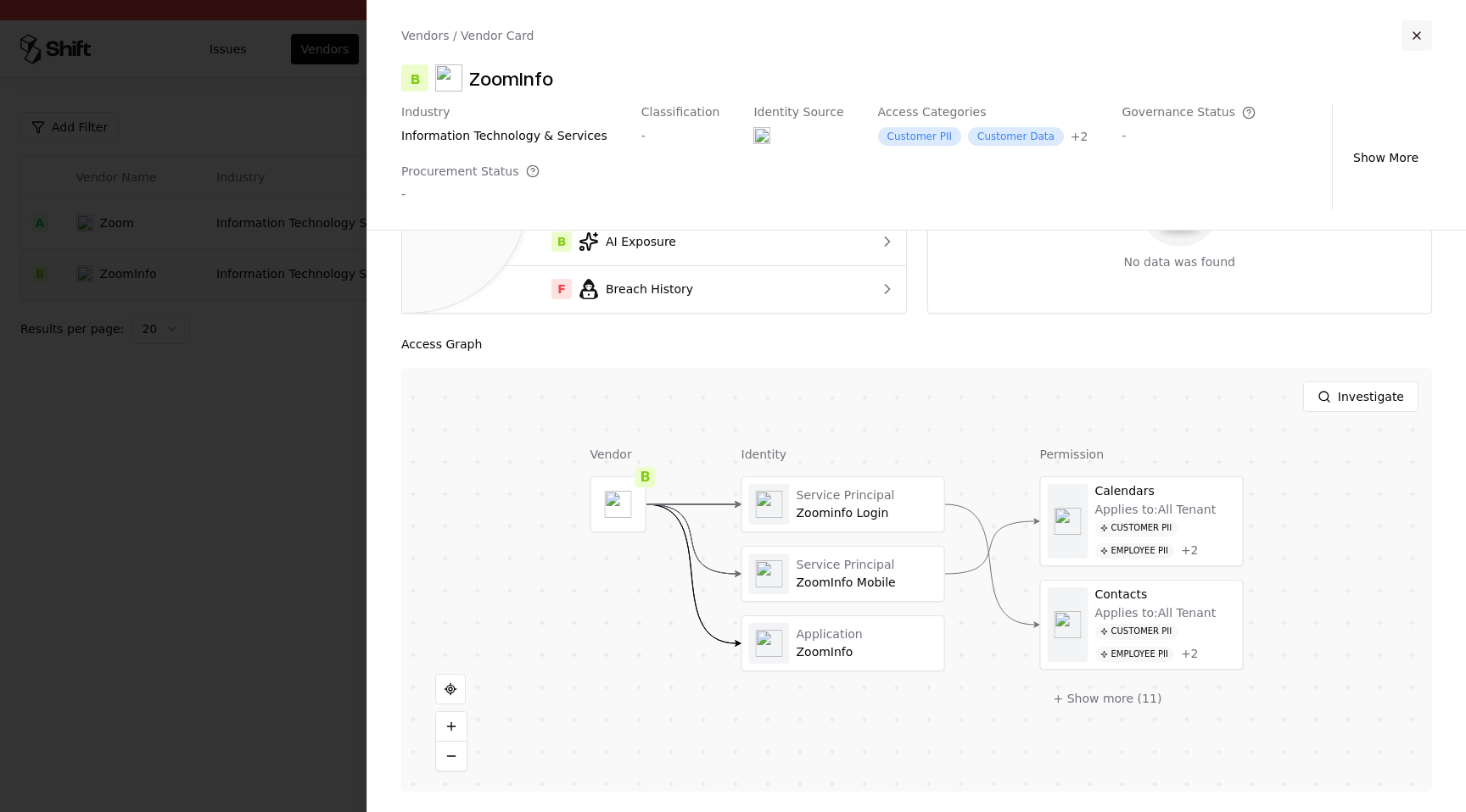
click at [1415, 39] on button "button" at bounding box center [1417, 36] width 30 height 30
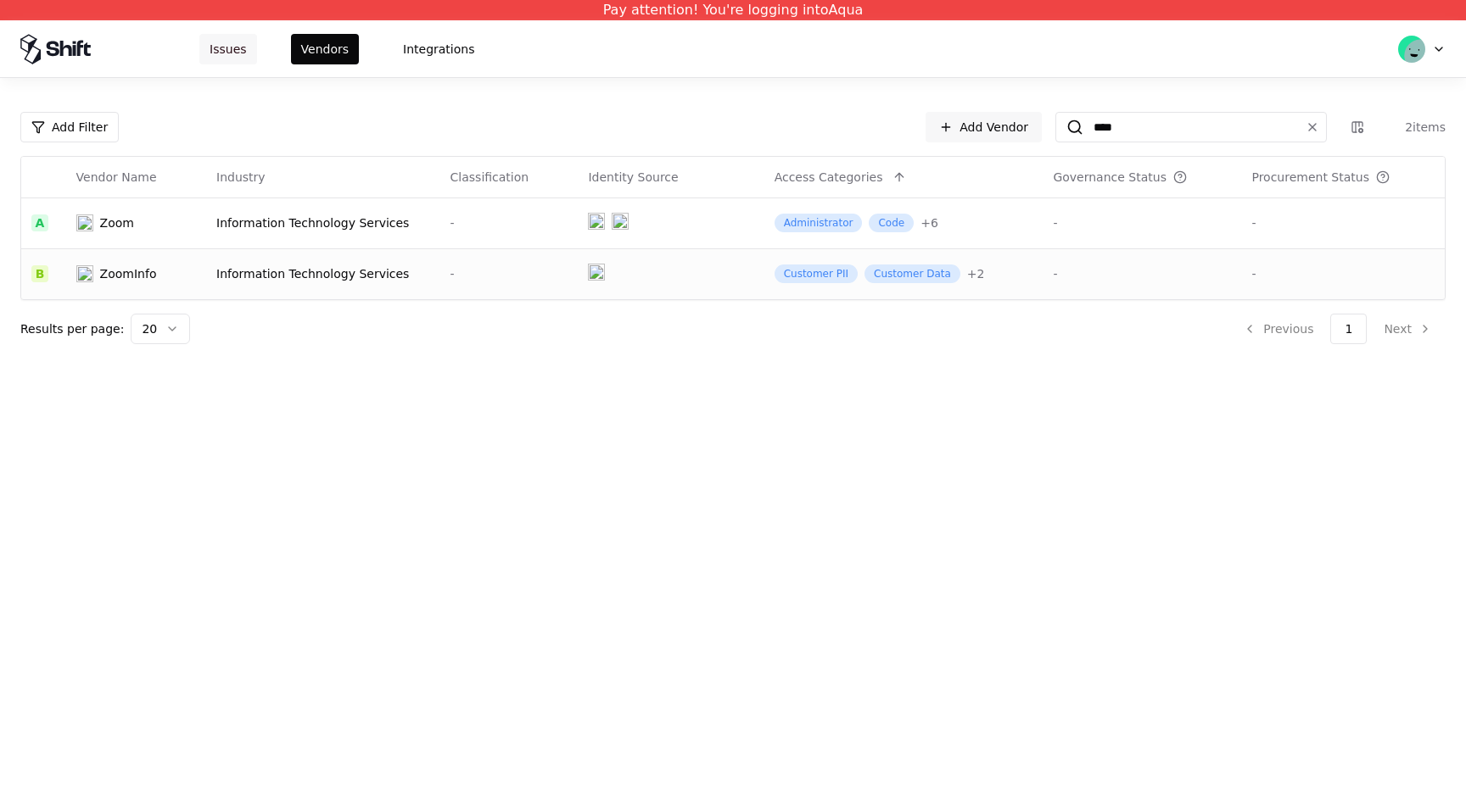
click at [219, 55] on button "Issues" at bounding box center [228, 49] width 57 height 30
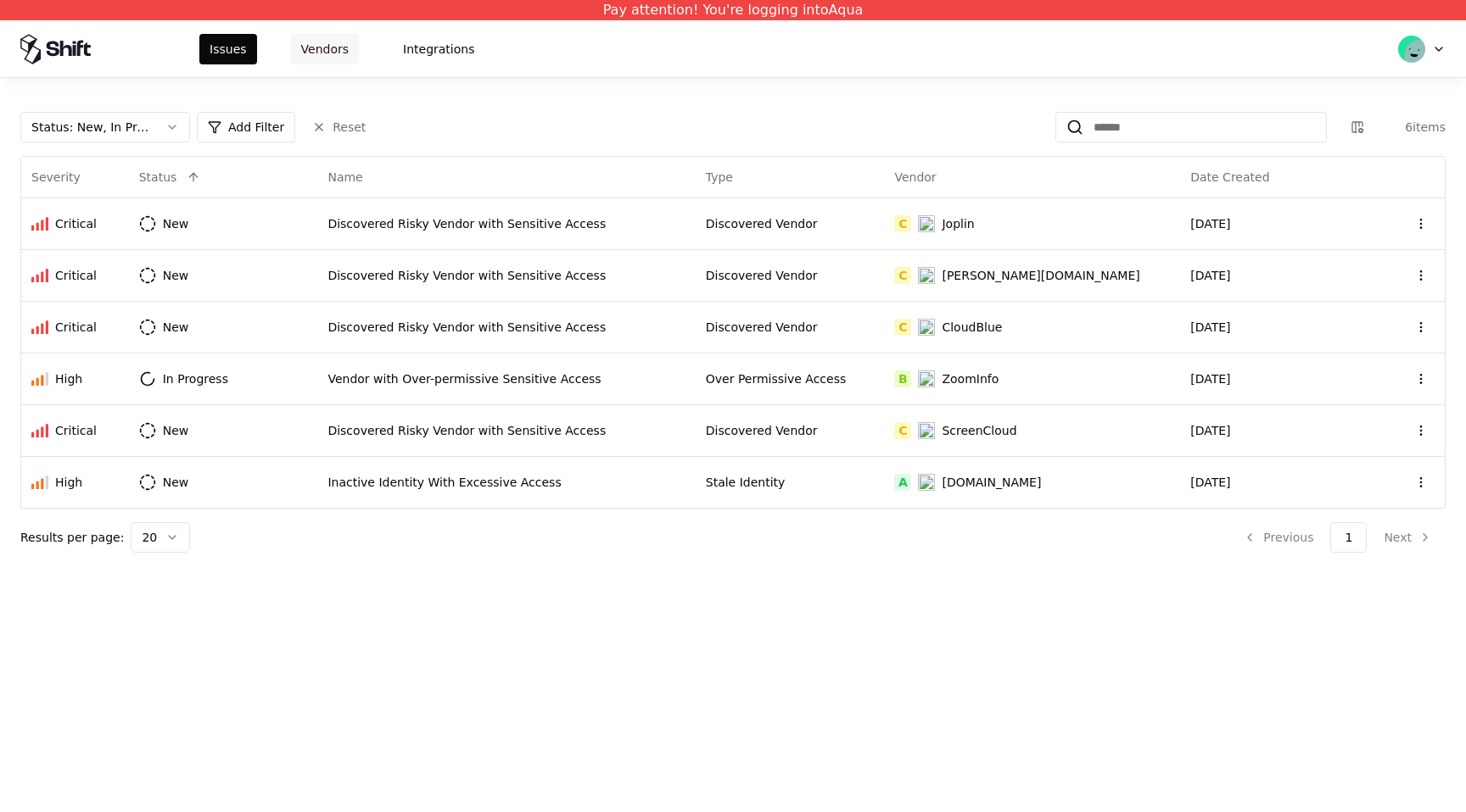
click at [320, 51] on button "Vendors" at bounding box center [325, 49] width 68 height 30
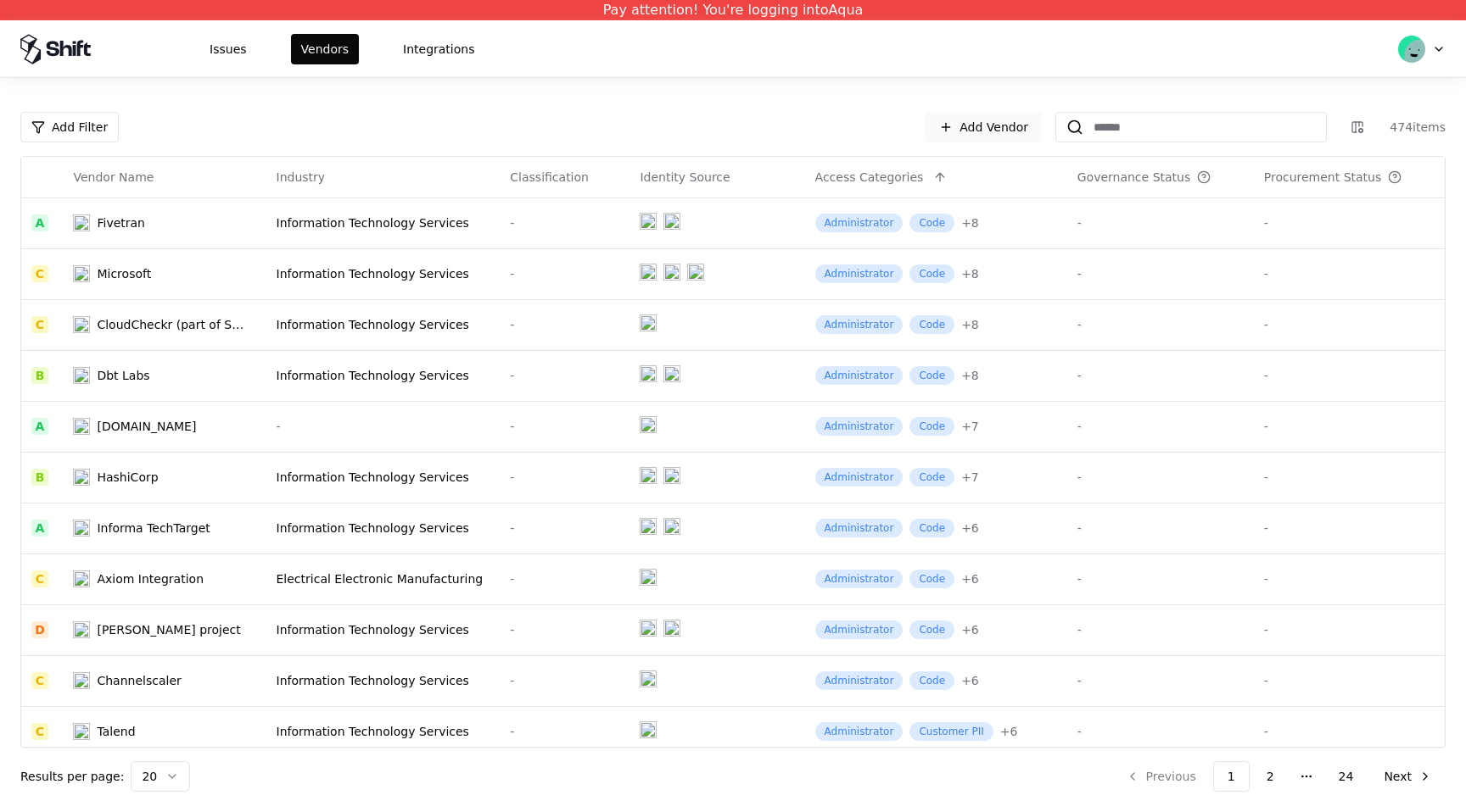
click at [981, 129] on link "Add Vendor" at bounding box center [984, 127] width 117 height 30
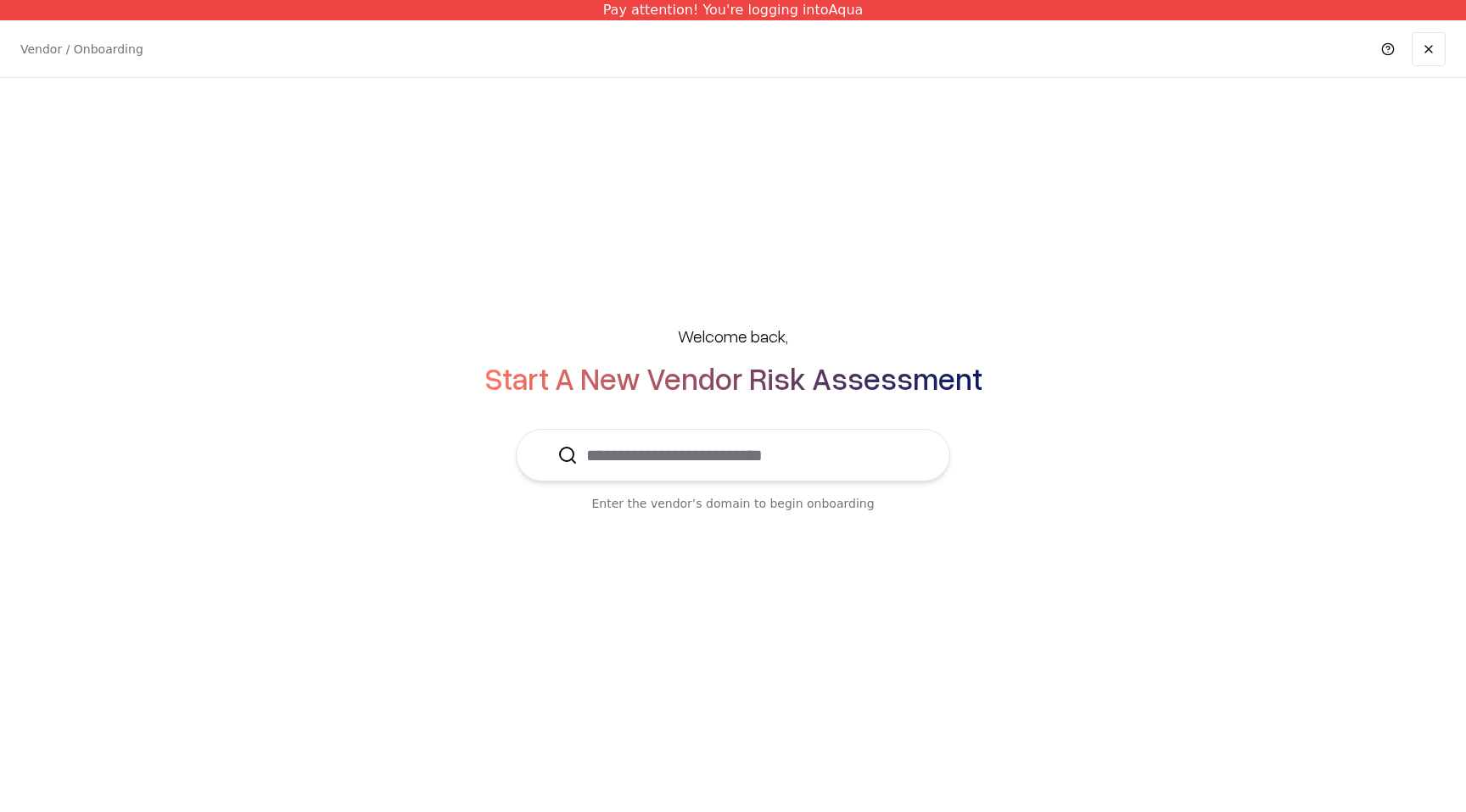
click at [764, 461] on input "text" at bounding box center [742, 455] width 331 height 51
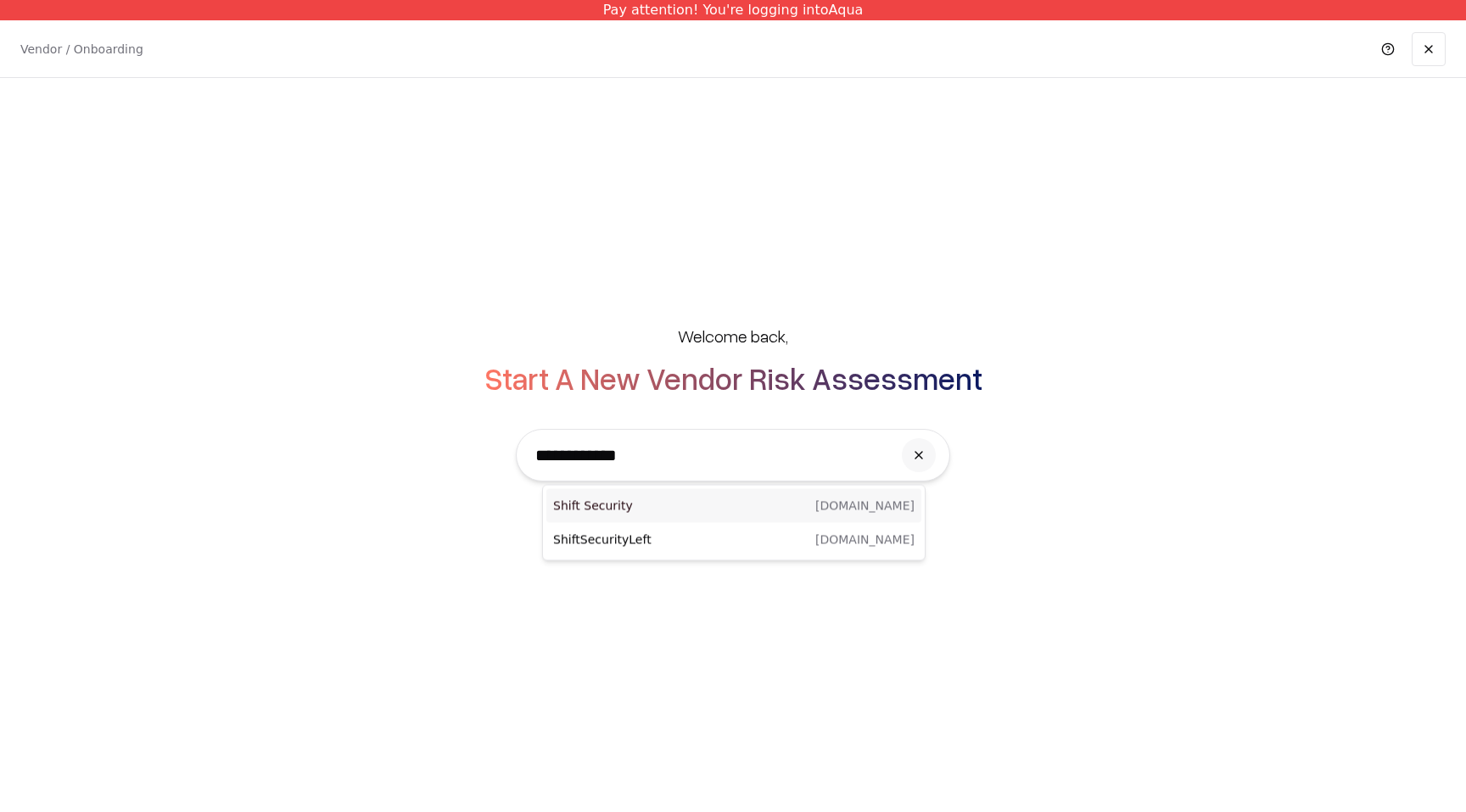
click at [735, 510] on div "Shift Security [DOMAIN_NAME]" at bounding box center [733, 506] width 375 height 34
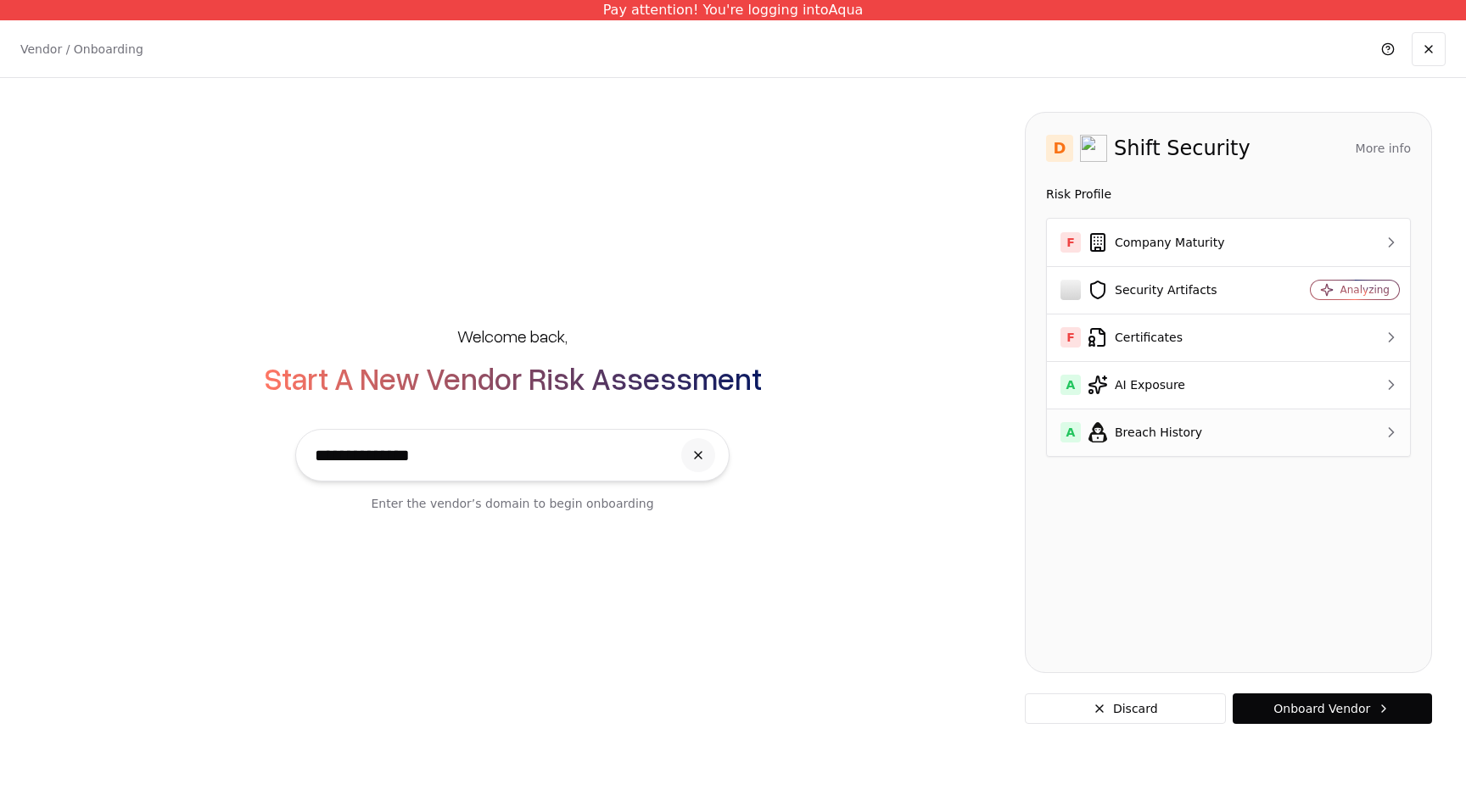
type input "**********"
click at [1117, 427] on div "A Breach History" at bounding box center [1162, 432] width 203 height 21
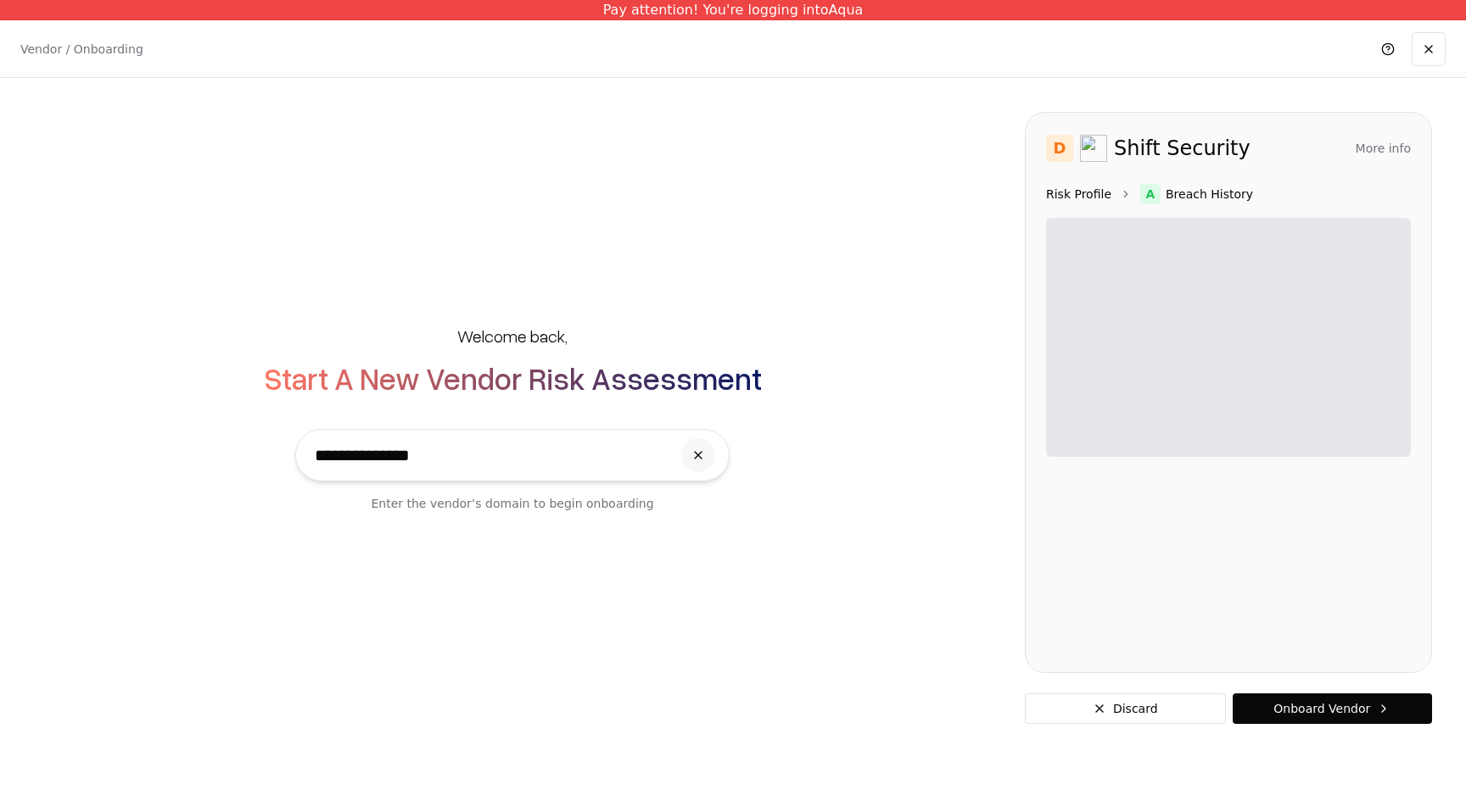
click at [1082, 195] on link "Risk Profile" at bounding box center [1078, 194] width 65 height 17
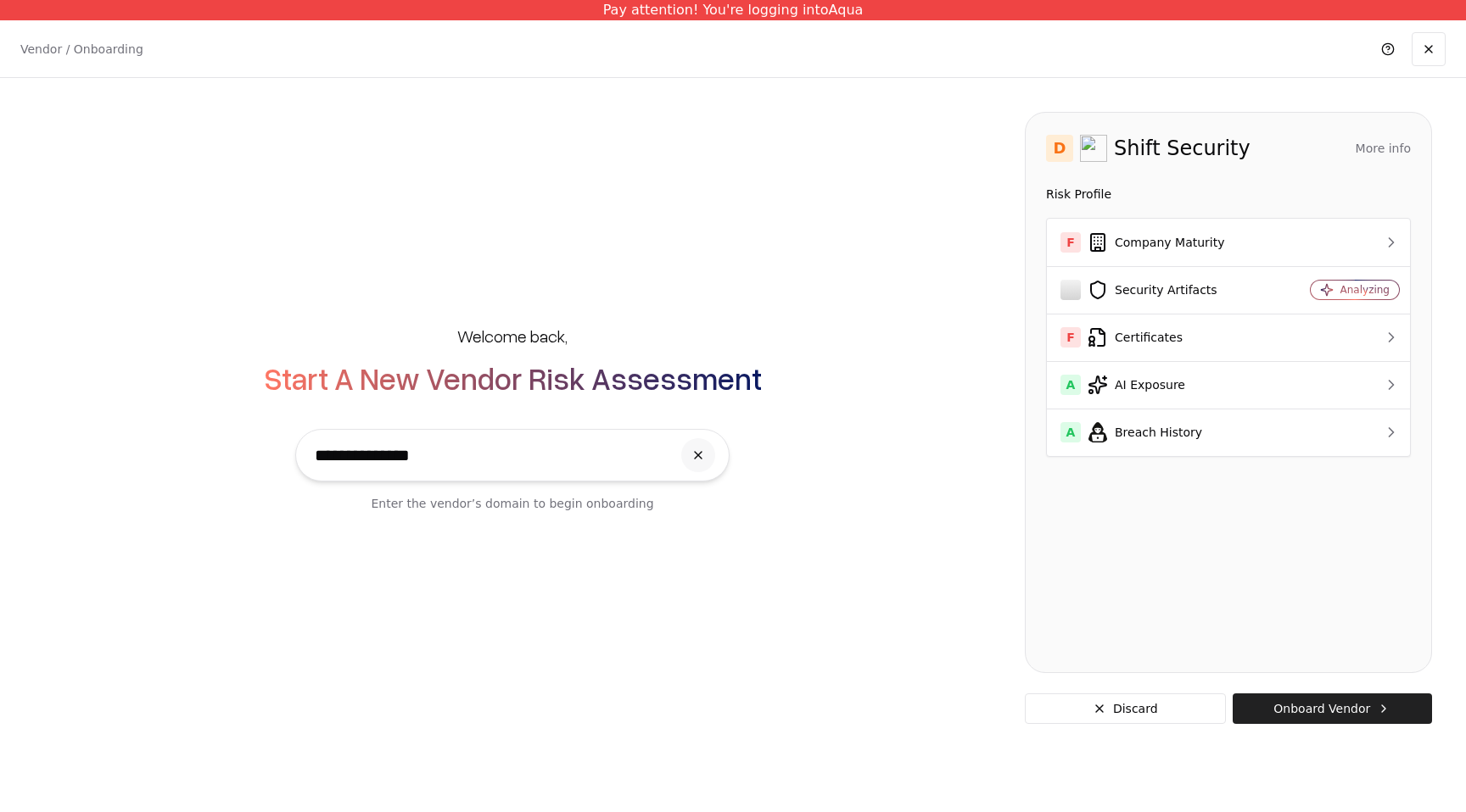
click at [1319, 707] on button "Onboard Vendor" at bounding box center [1332, 709] width 199 height 30
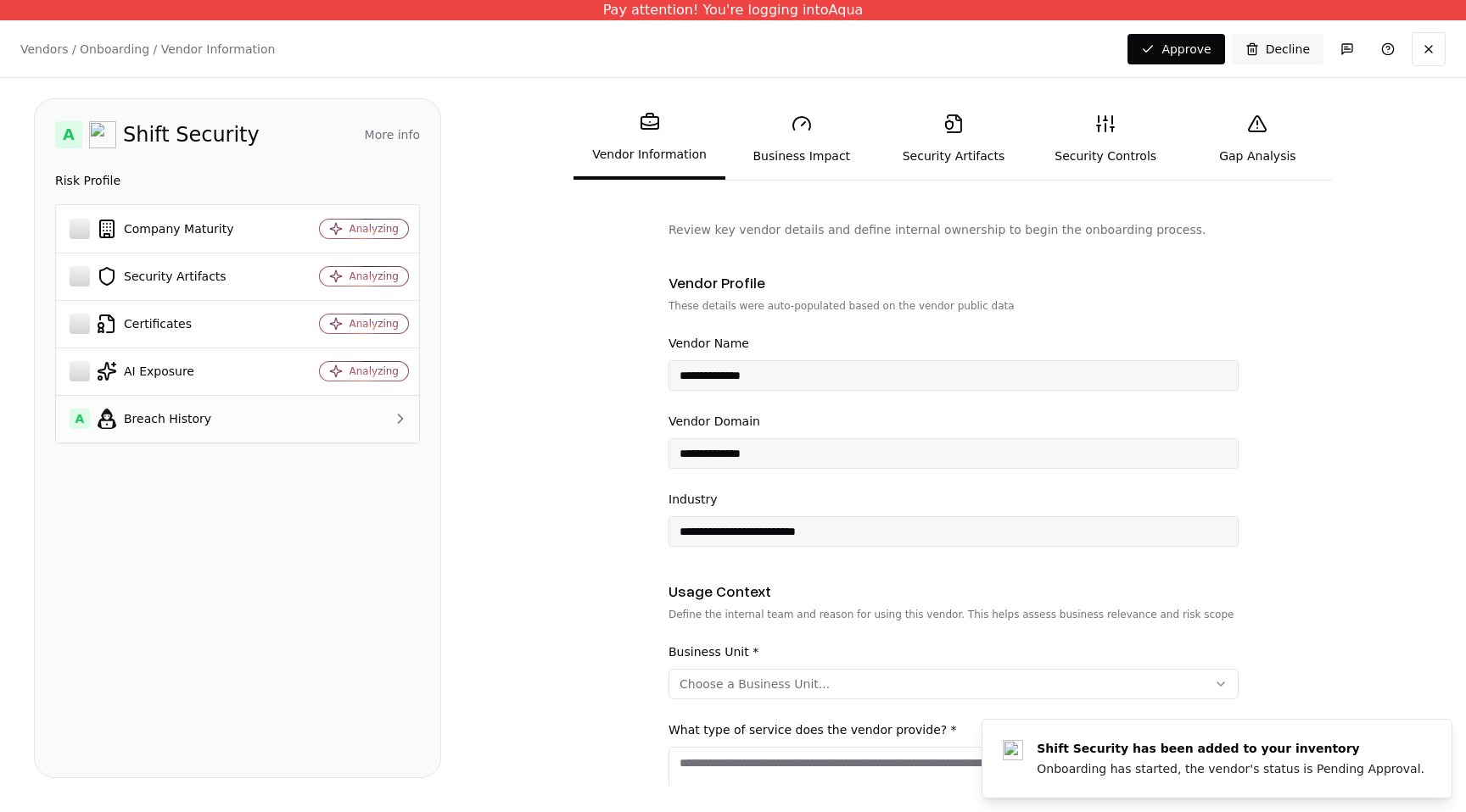
click at [248, 431] on td "A Breach History" at bounding box center [170, 419] width 230 height 48
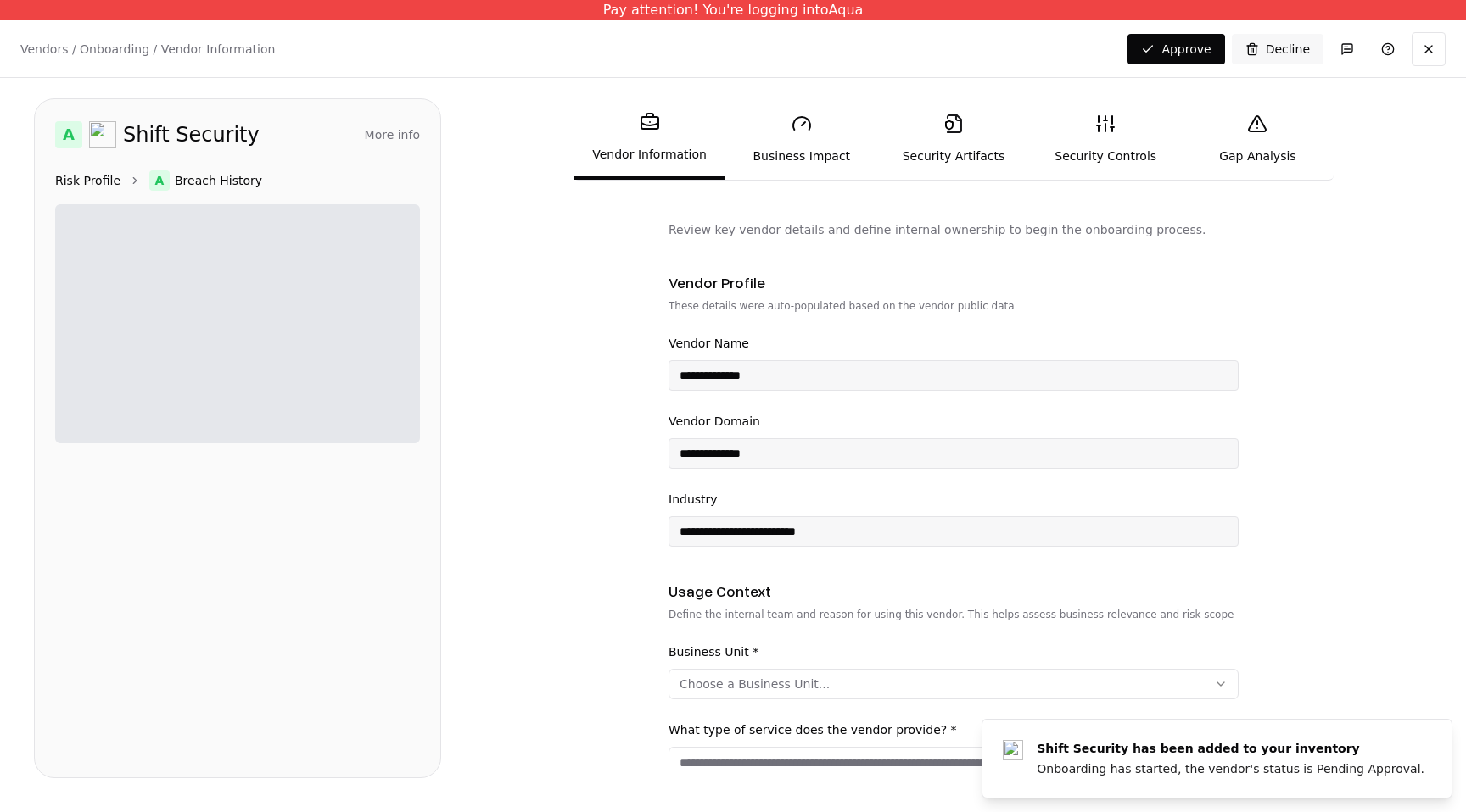
click at [91, 179] on link "Risk Profile" at bounding box center [87, 180] width 65 height 17
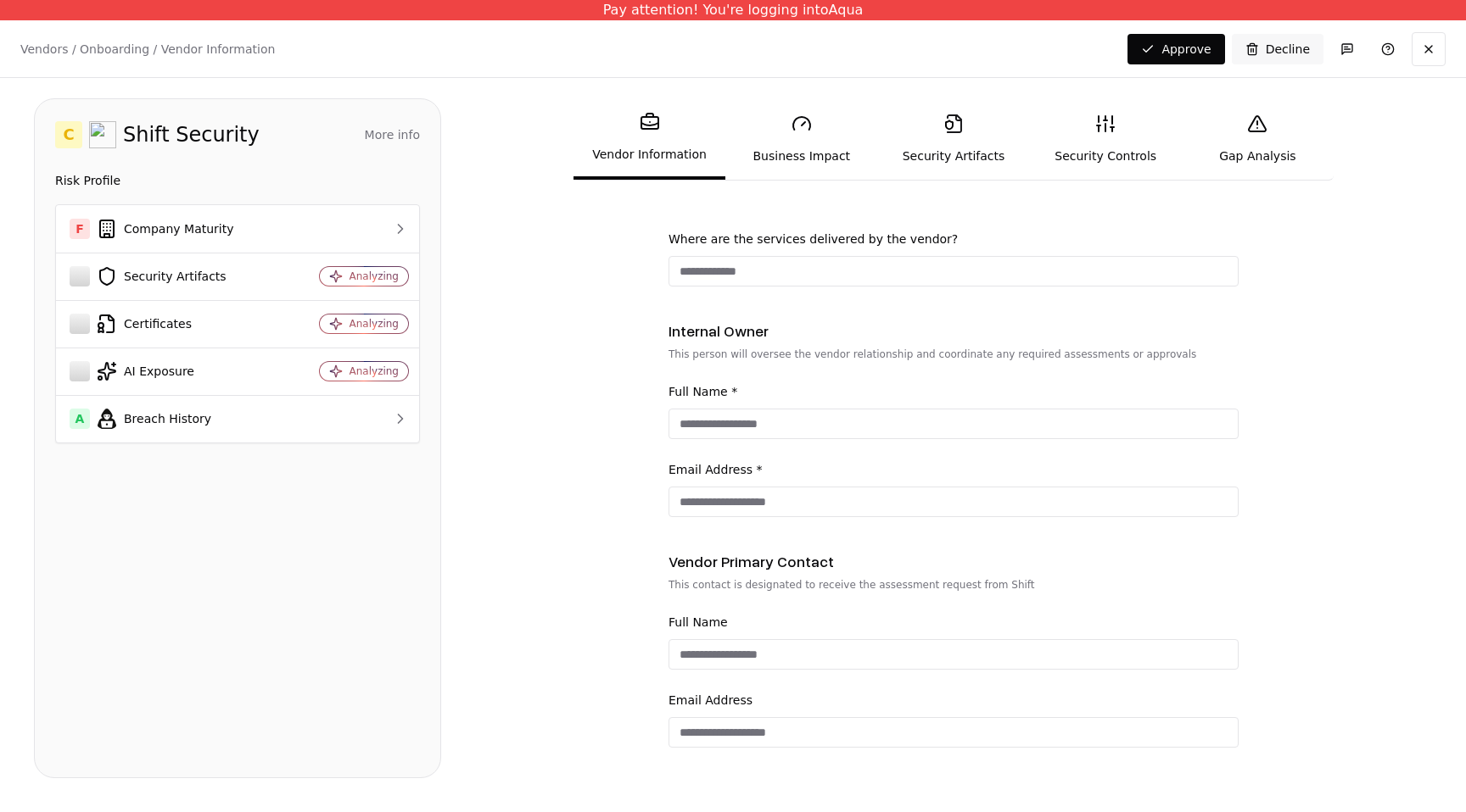
scroll to position [911, 0]
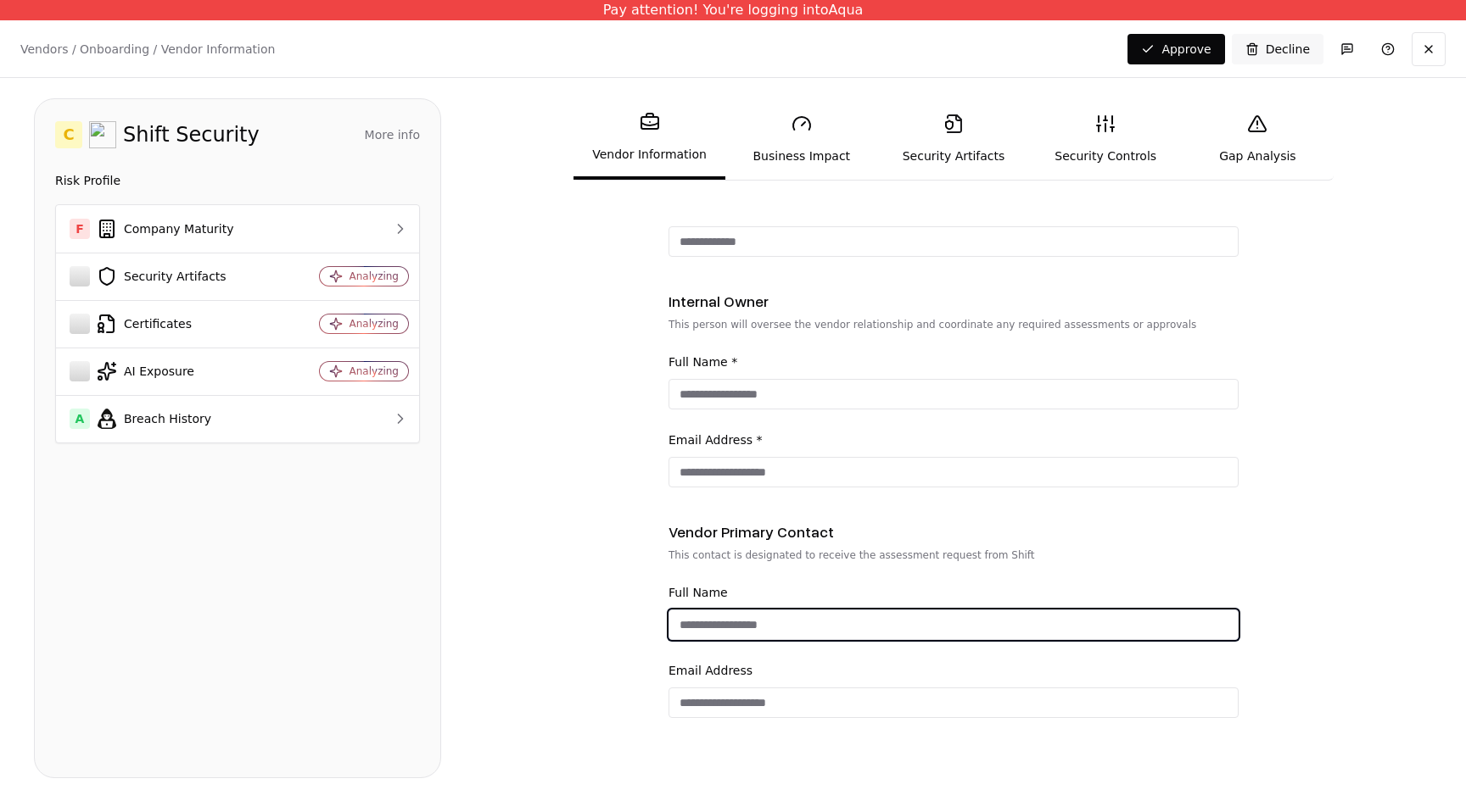
click at [761, 620] on input "Full Name" at bounding box center [953, 625] width 568 height 30
type input "****"
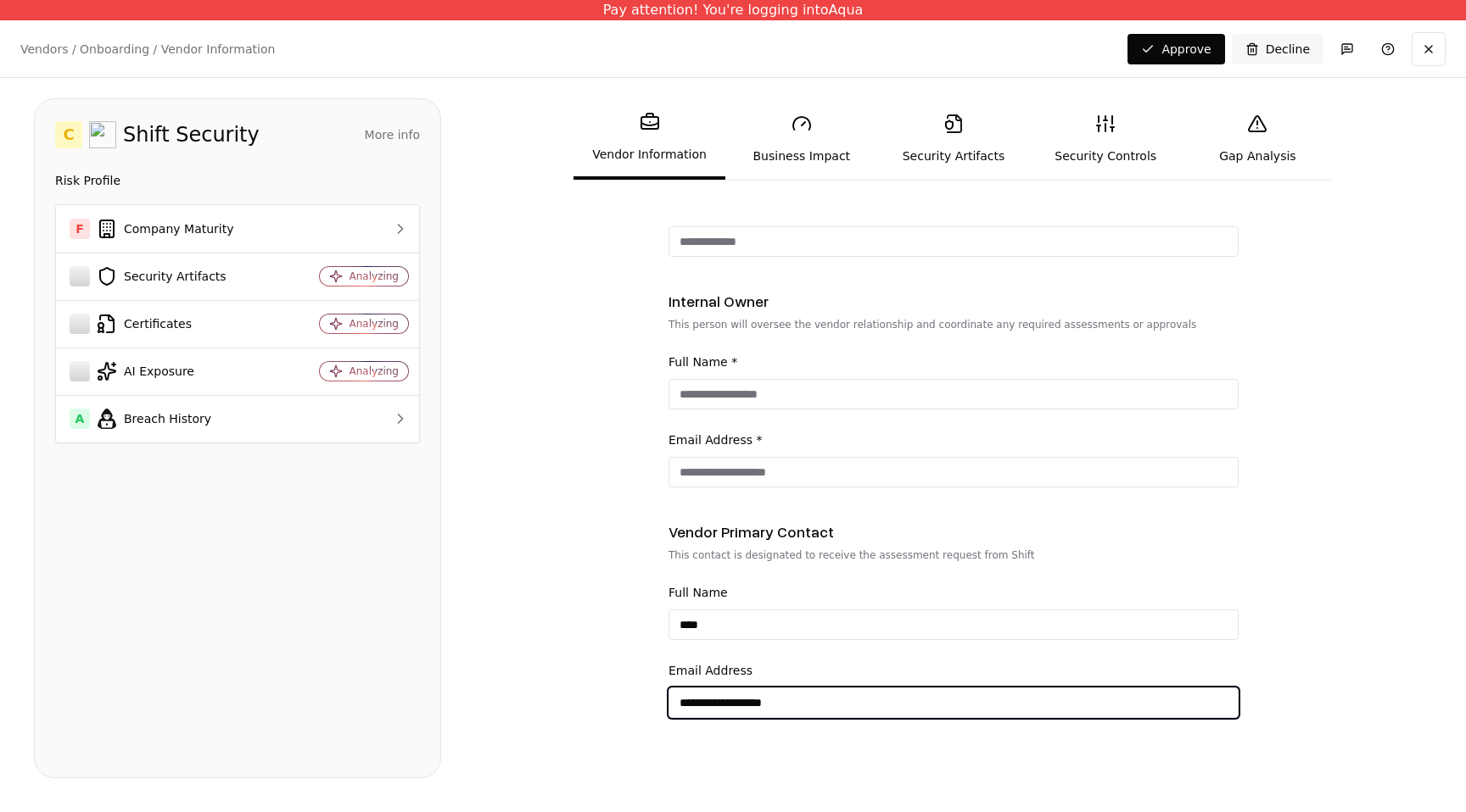
type input "**********"
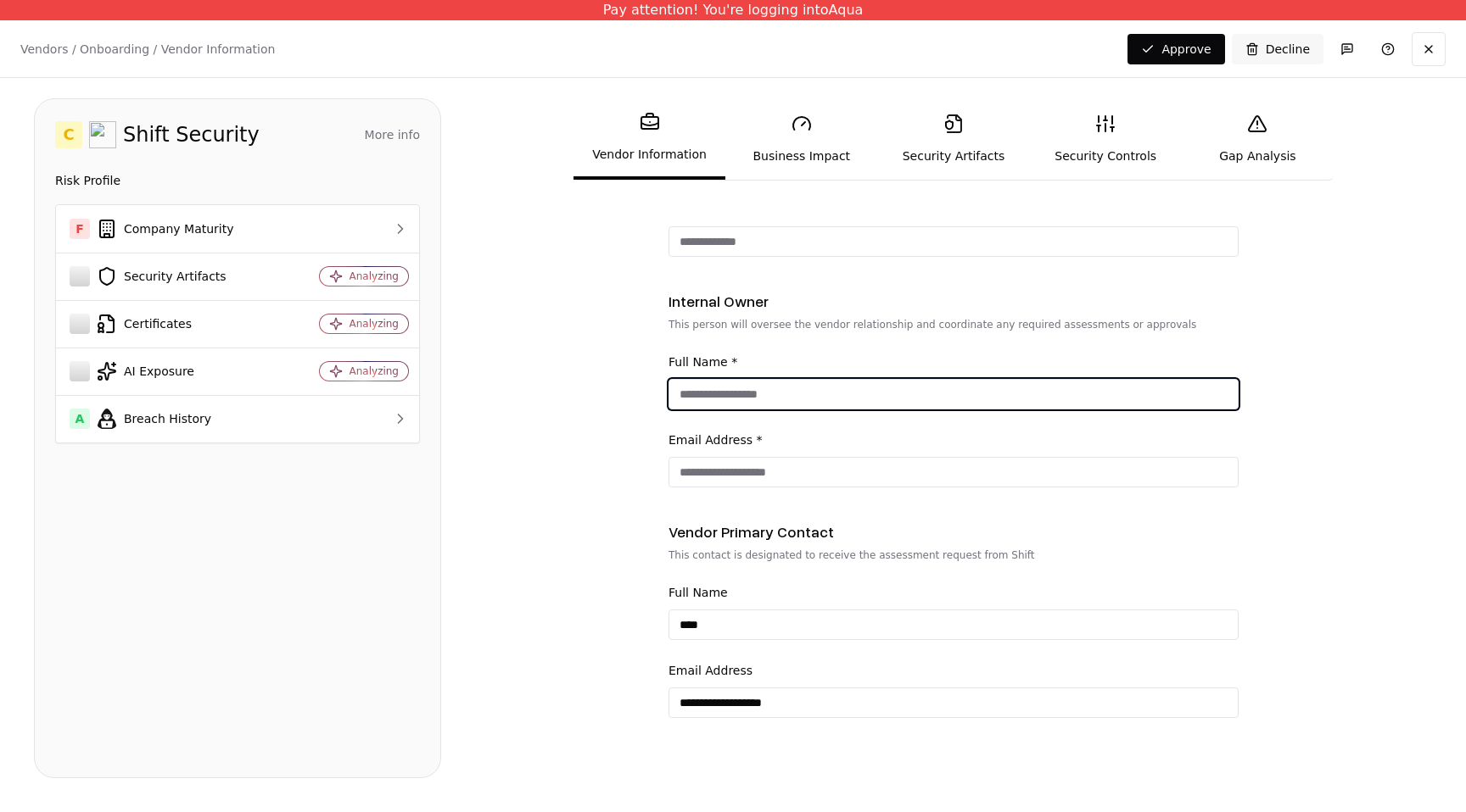
click at [743, 403] on input "Full Name *" at bounding box center [953, 394] width 568 height 30
type input "*****"
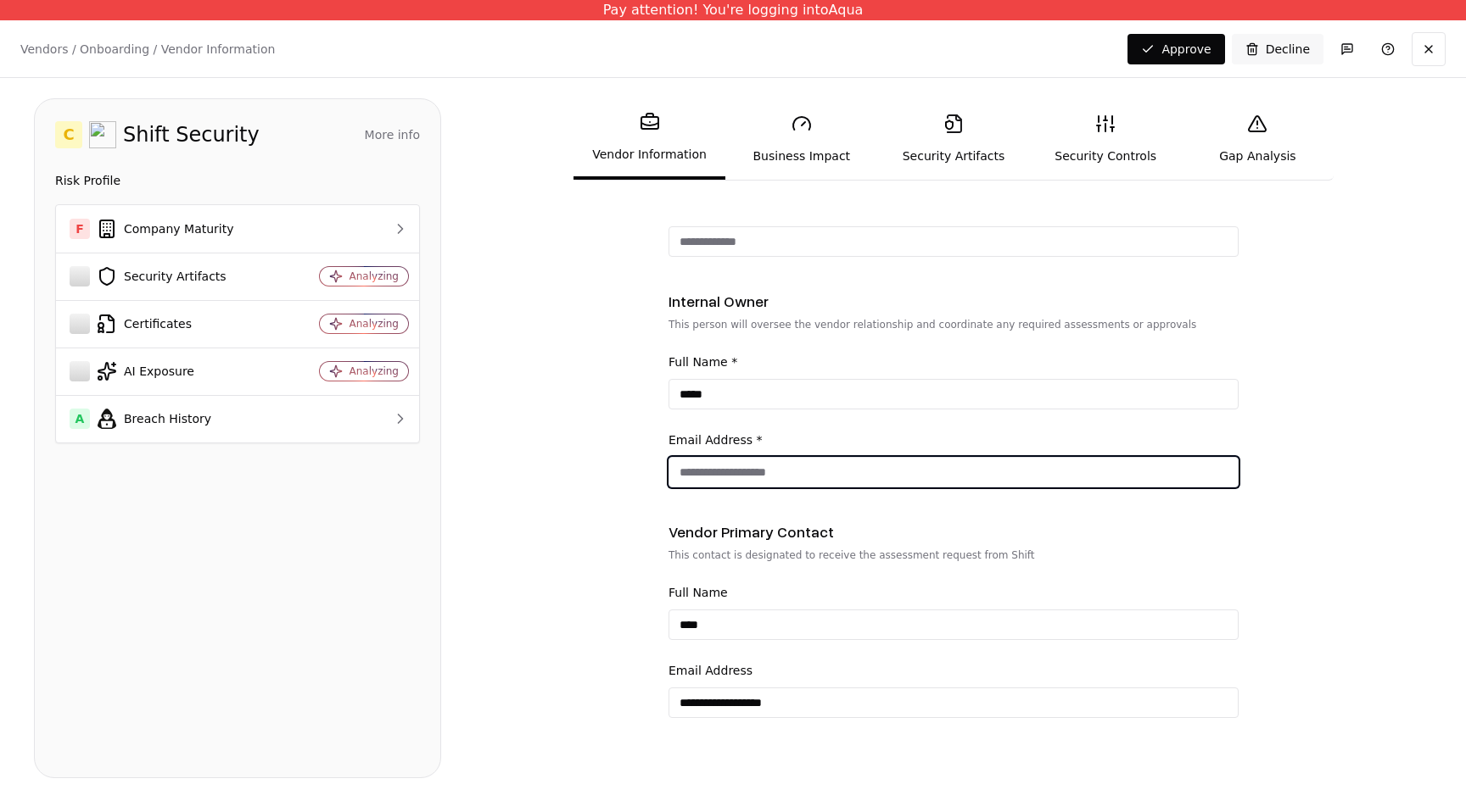
click at [798, 465] on input "Email Address *" at bounding box center [953, 472] width 568 height 30
type input "**********"
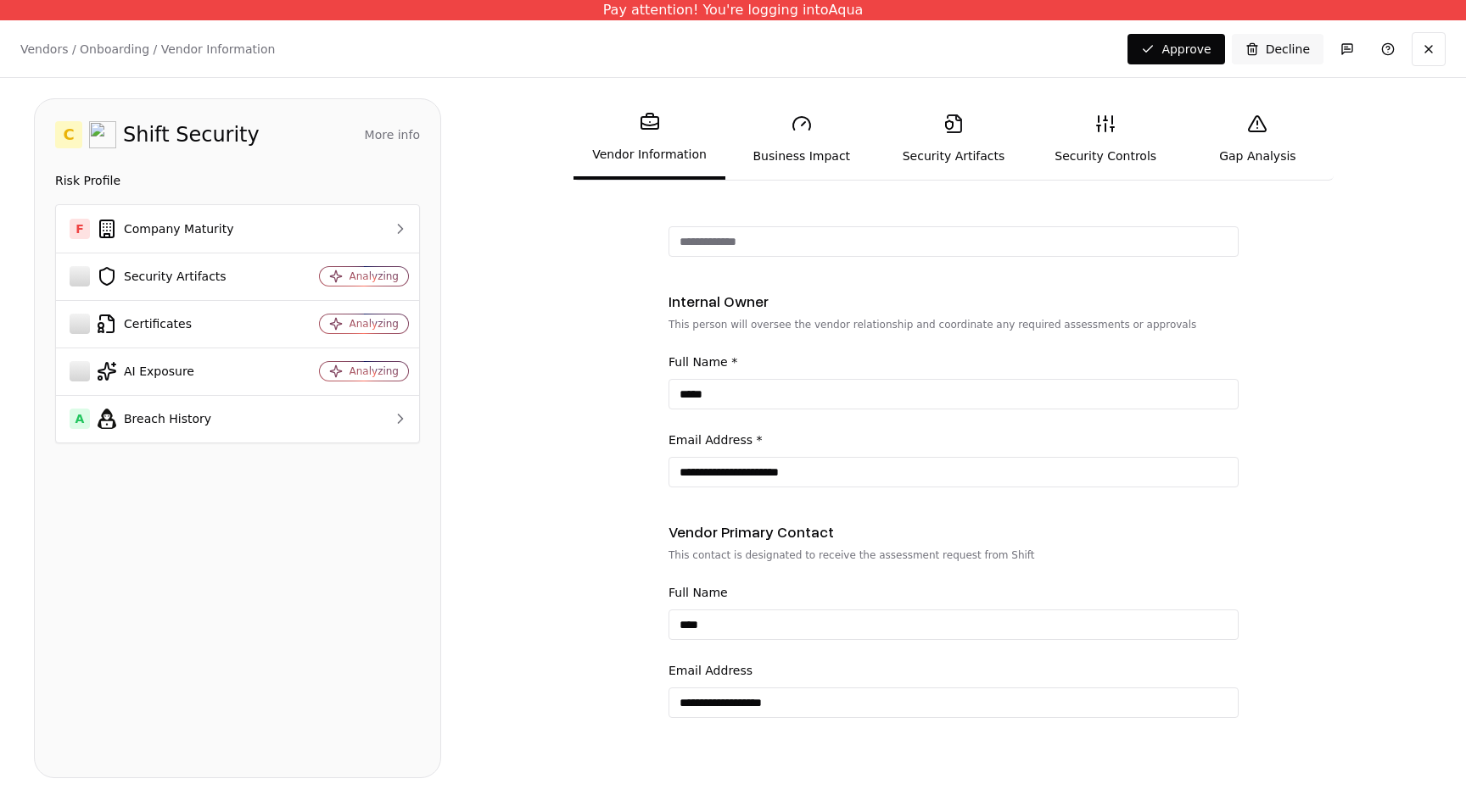
click at [809, 130] on icon at bounding box center [802, 124] width 17 height 13
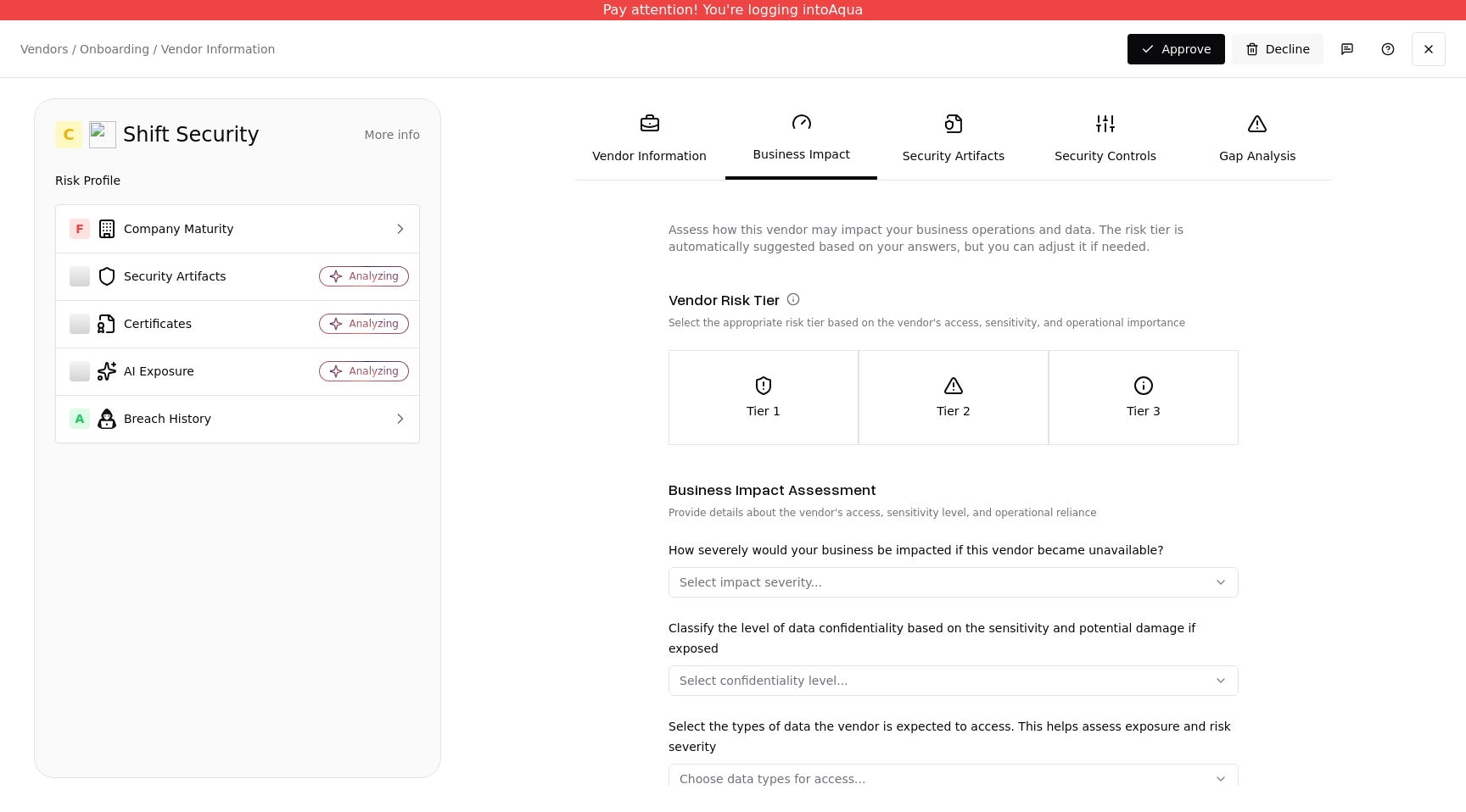
click at [672, 150] on link "Vendor Information" at bounding box center [649, 139] width 152 height 78
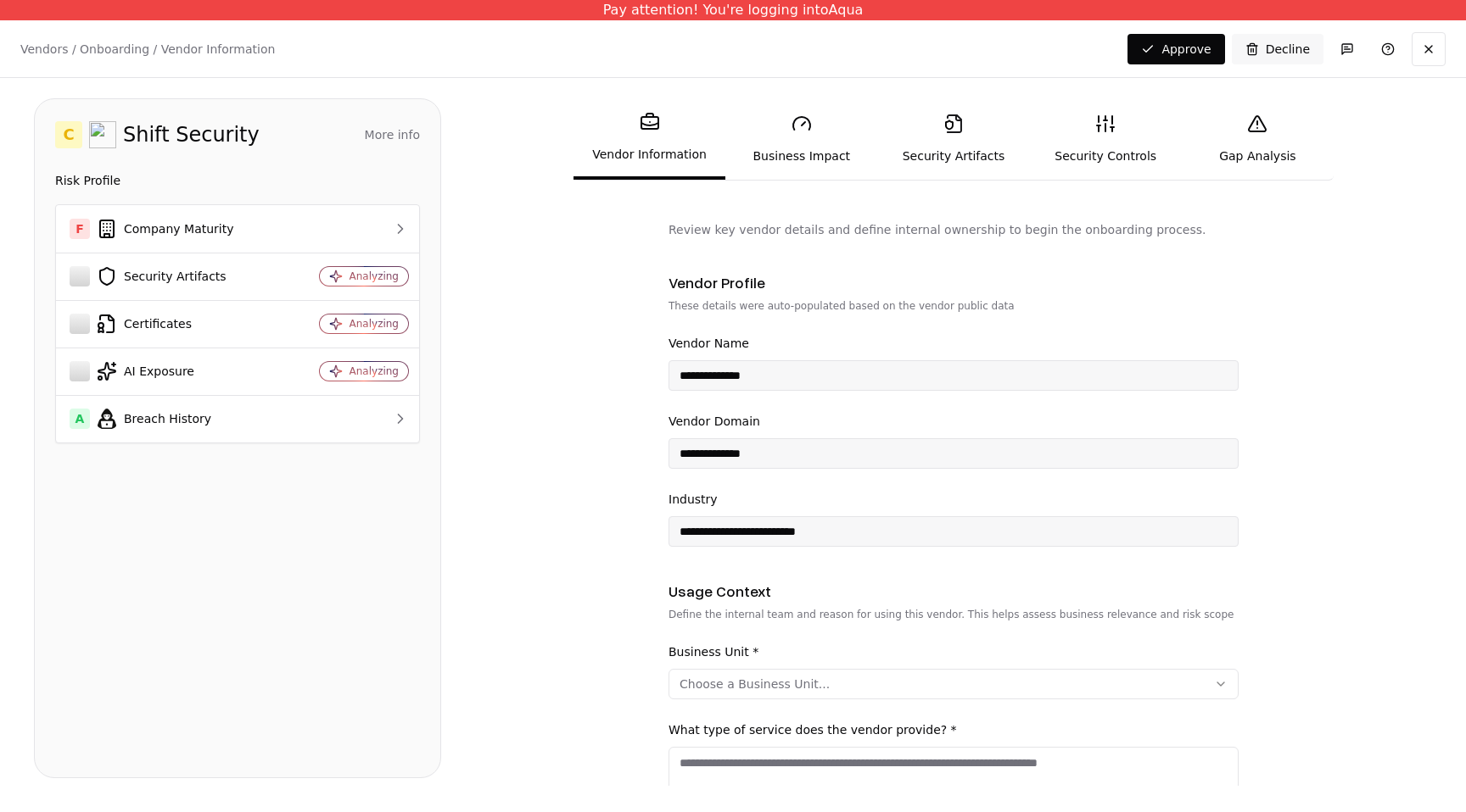
click at [794, 157] on link "Business Impact" at bounding box center [801, 139] width 152 height 78
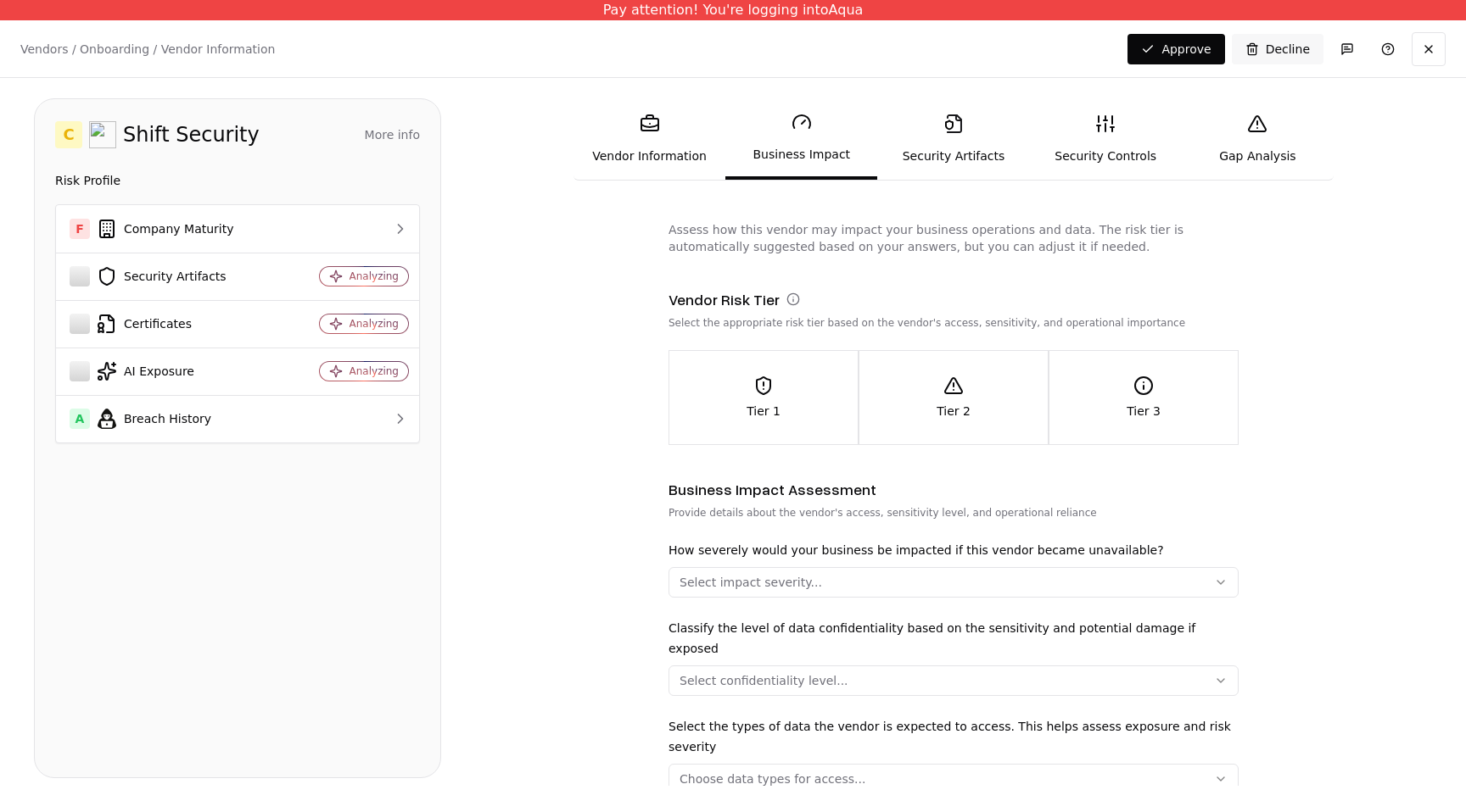
click at [964, 119] on link "Security Artifacts" at bounding box center [952, 139] width 152 height 78
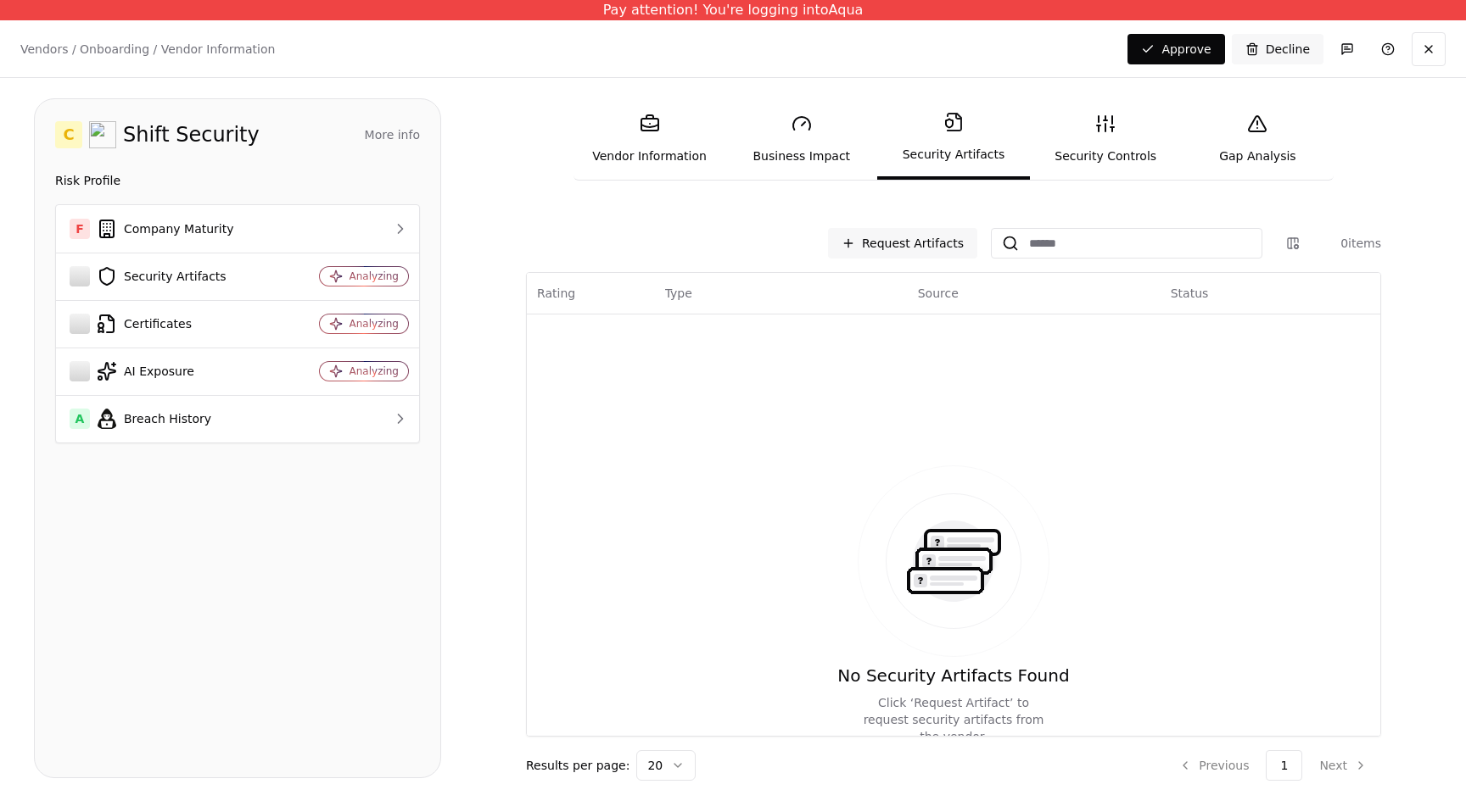
click at [808, 134] on link "Business Impact" at bounding box center [801, 139] width 152 height 78
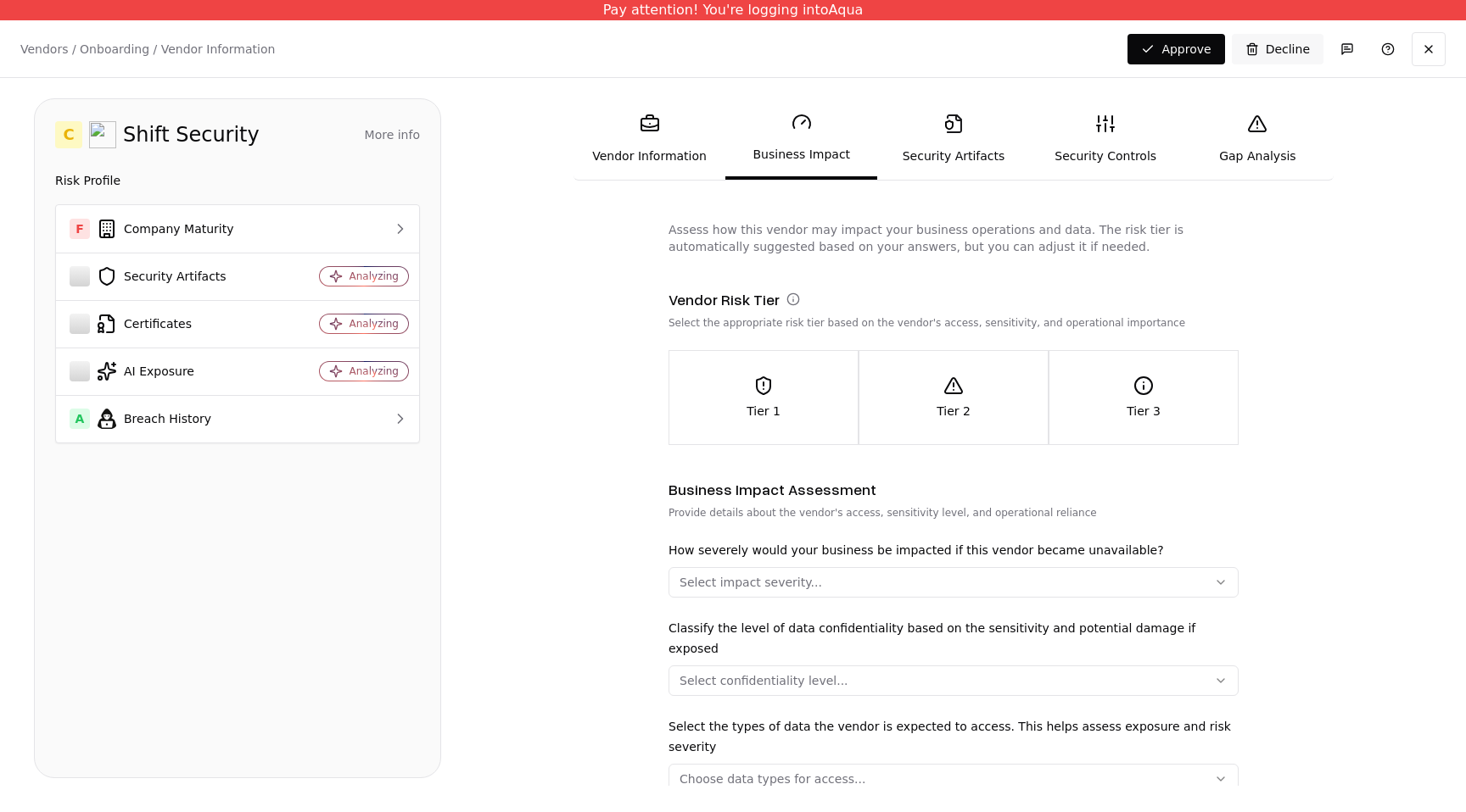
click at [649, 138] on link "Vendor Information" at bounding box center [649, 139] width 152 height 78
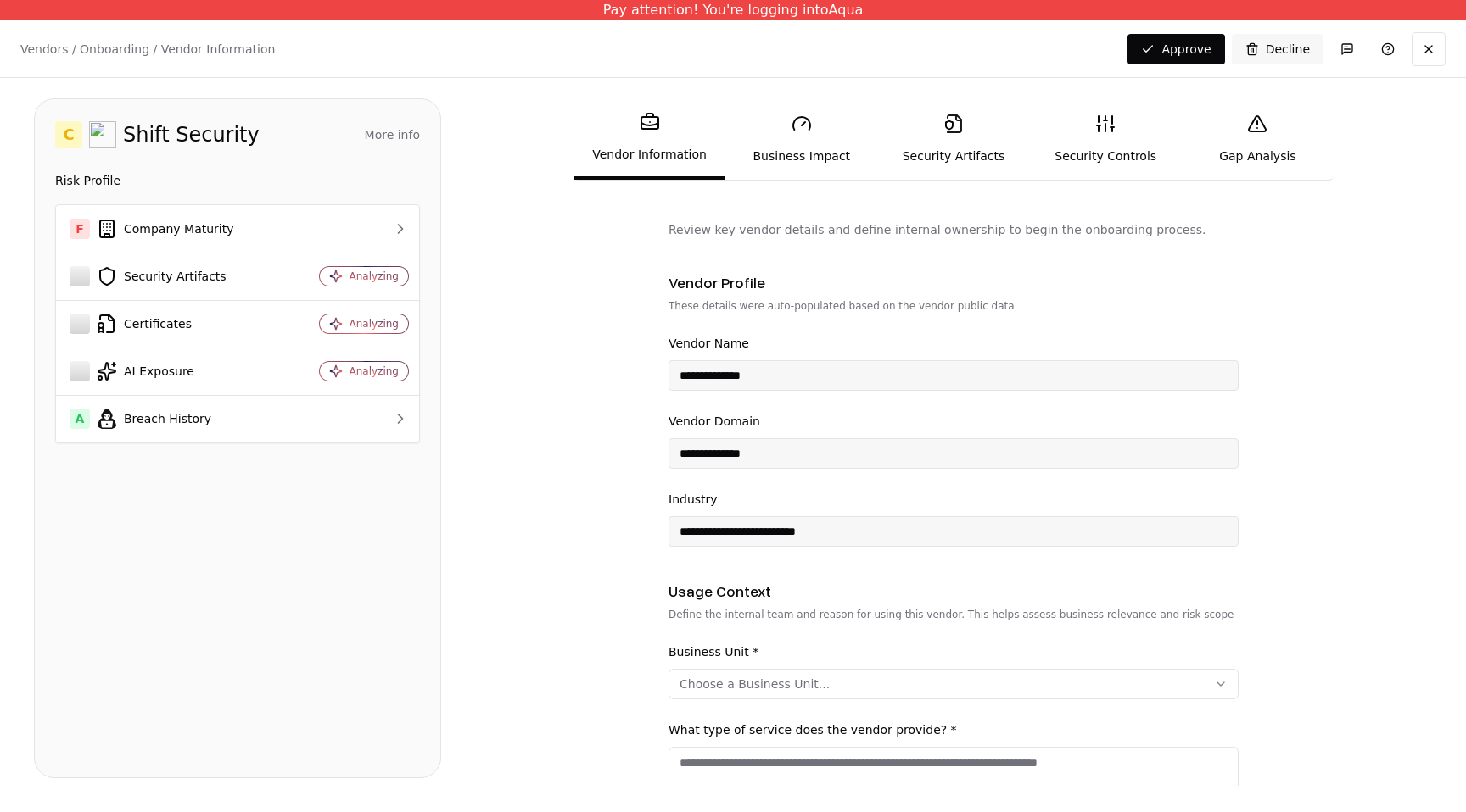
click at [813, 127] on link "Business Impact" at bounding box center [801, 139] width 152 height 78
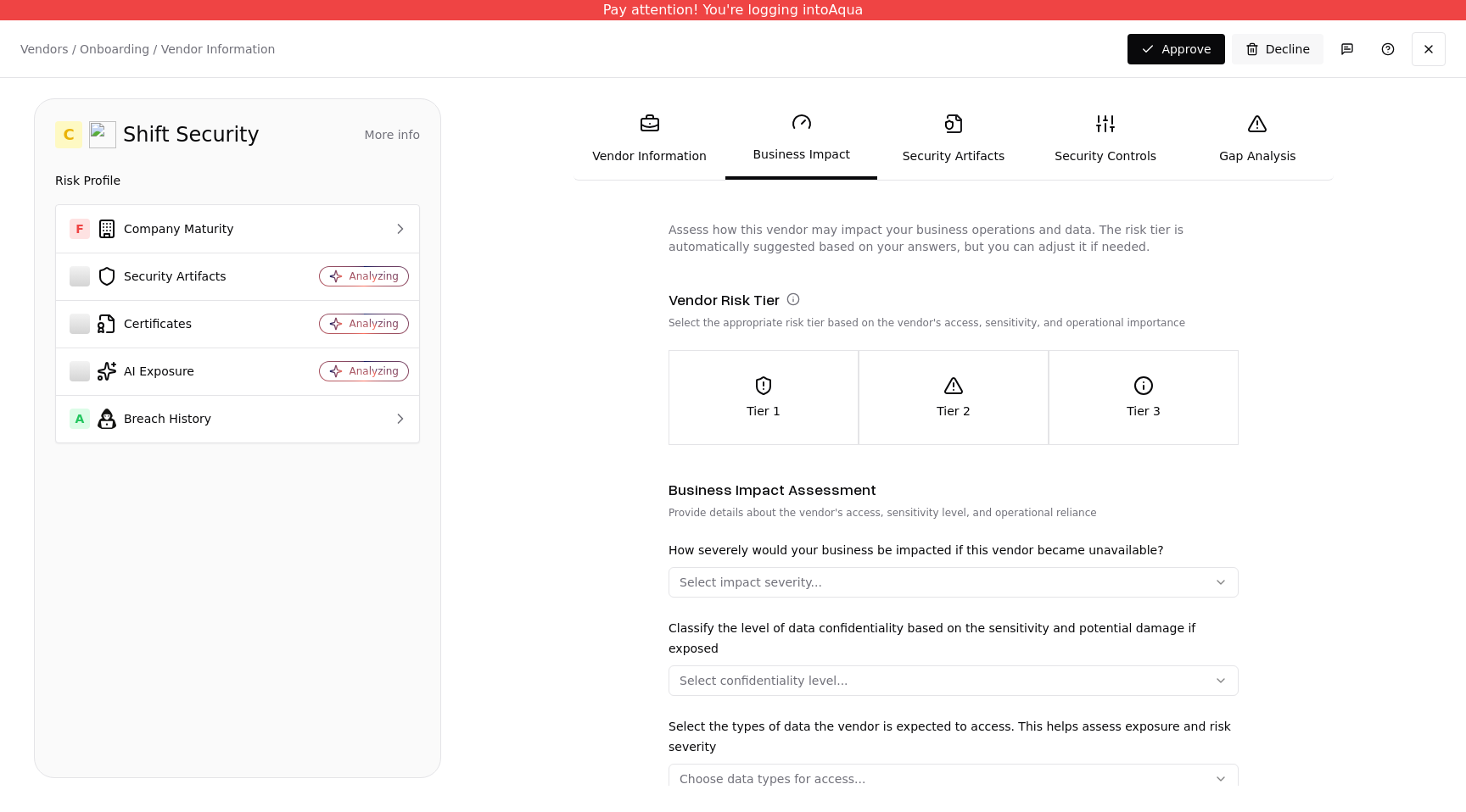
click at [826, 584] on button "Select impact severity..." at bounding box center [953, 583] width 570 height 30
click at [1089, 495] on html "Pay attention! You're logging into Aqua Vendors / Onboarding / Vendor Informati…" at bounding box center [733, 406] width 1466 height 812
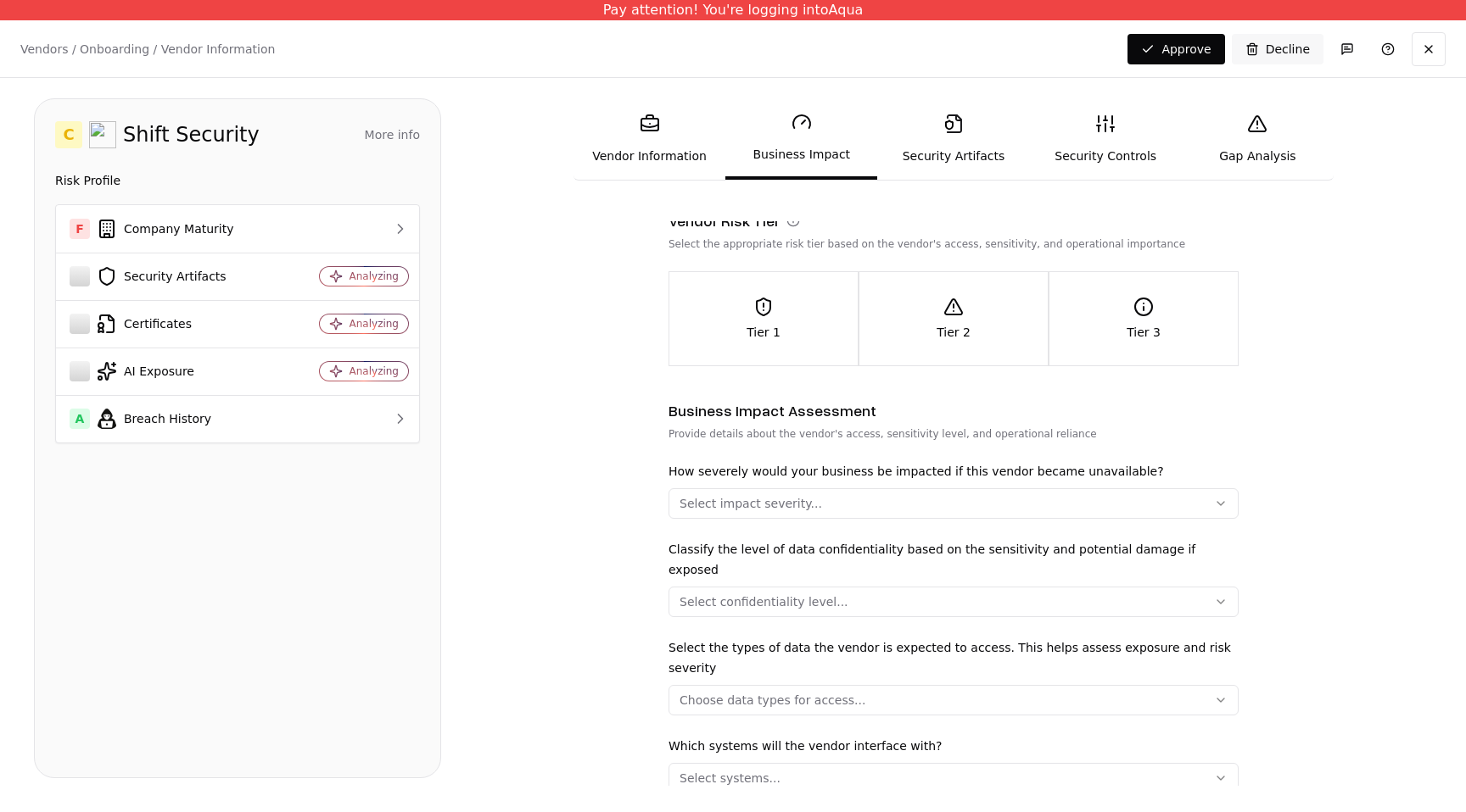
scroll to position [108, 0]
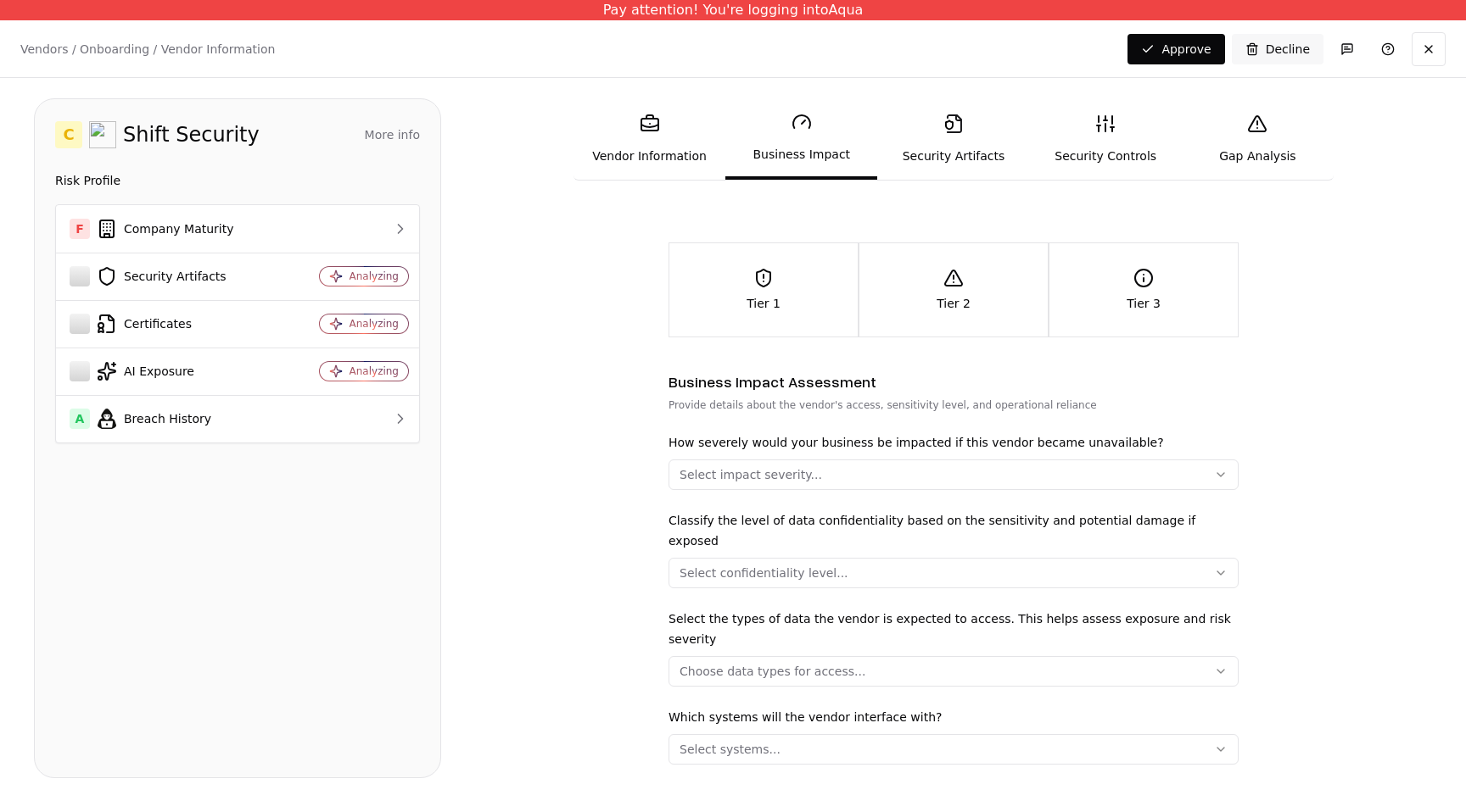
click at [1079, 558] on button "Select confidentiality level..." at bounding box center [953, 574] width 570 height 30
click at [1073, 479] on html "Pay attention! You're logging into Aqua Vendors / Onboarding / Vendor Informati…" at bounding box center [733, 406] width 1466 height 812
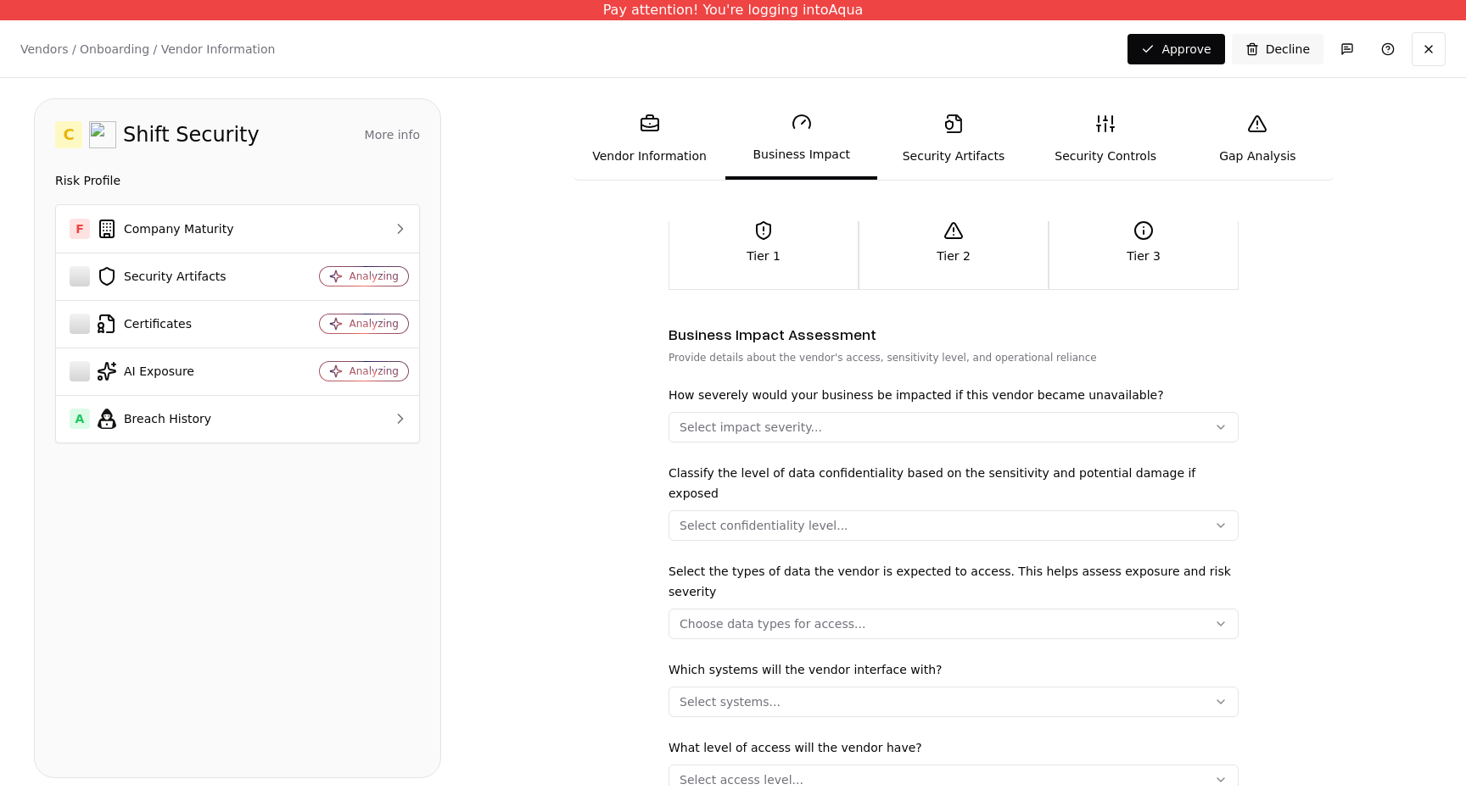
click at [1049, 609] on button "Choose data types for access..." at bounding box center [953, 624] width 570 height 30
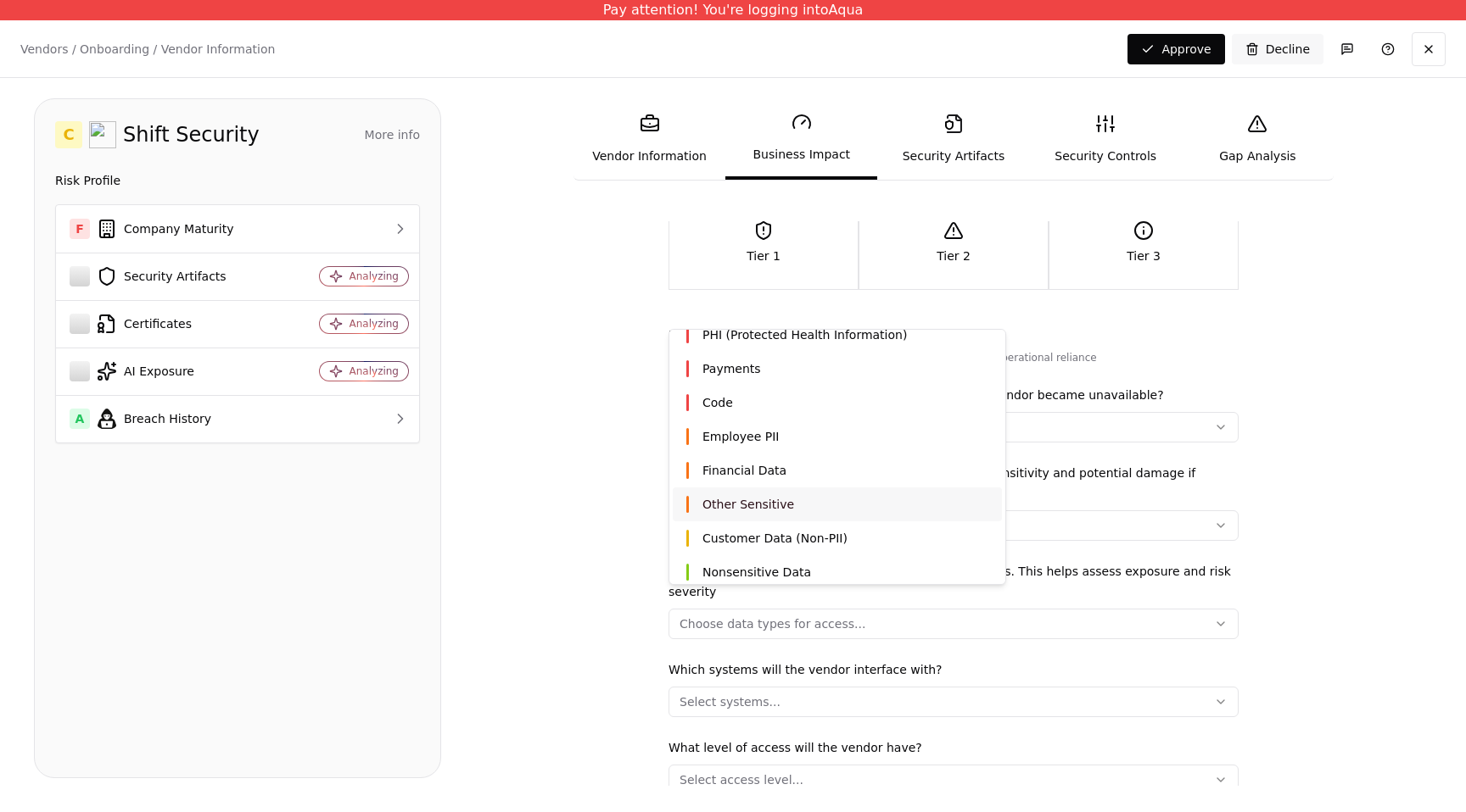
scroll to position [82, 0]
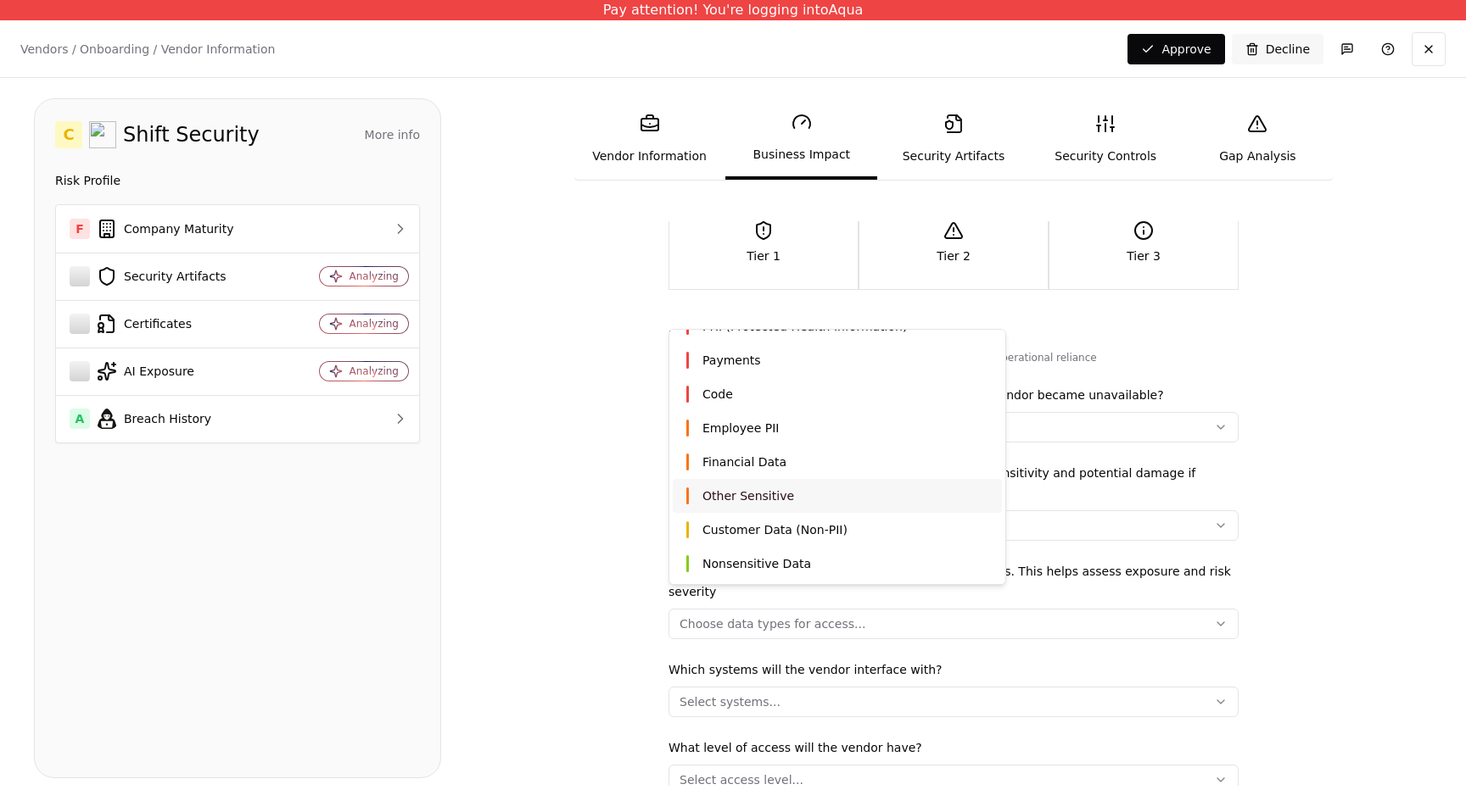
click at [1310, 476] on html "Pay attention! You're logging into Aqua Vendors / Onboarding / Vendor Informati…" at bounding box center [733, 406] width 1466 height 812
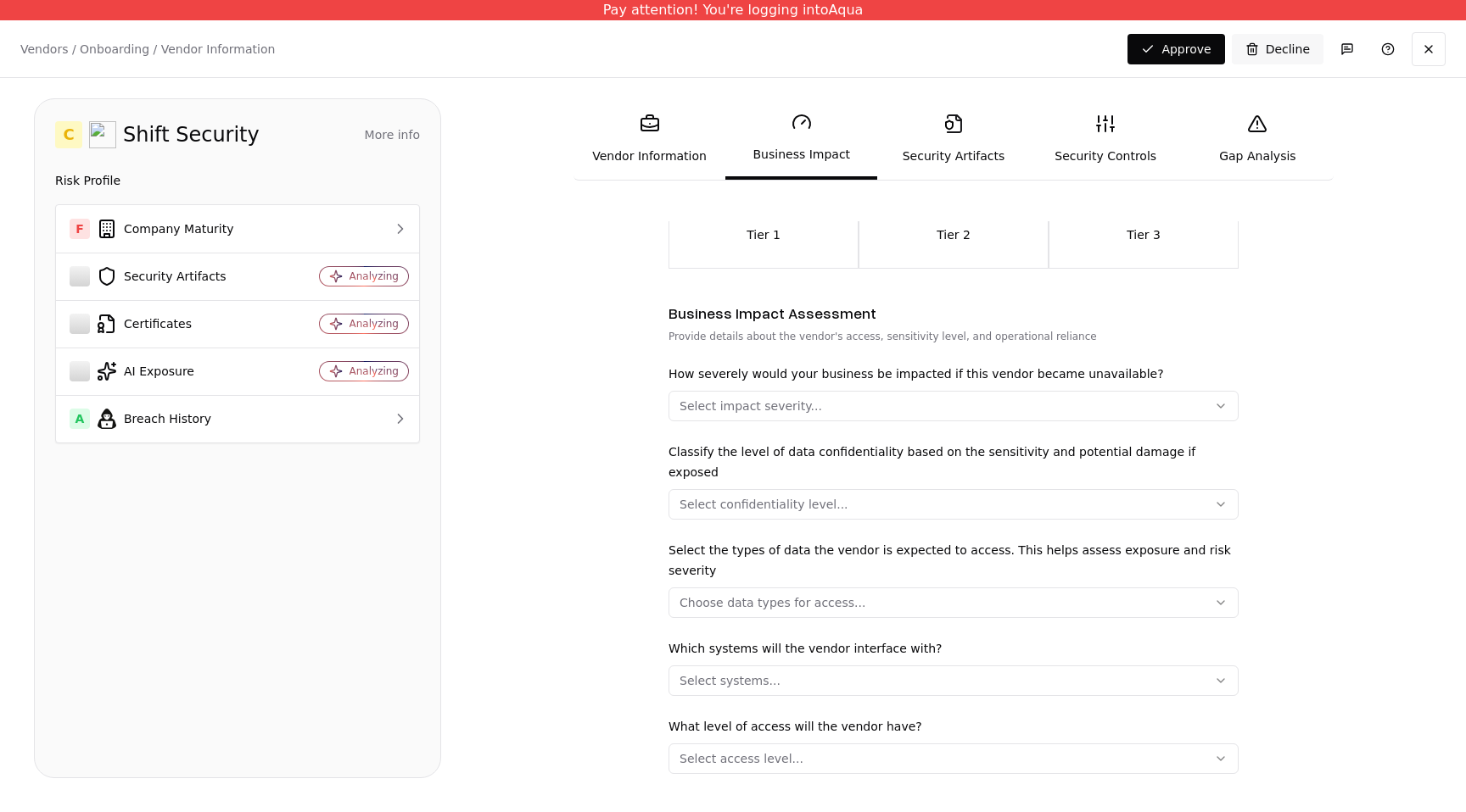
scroll to position [177, 0]
click at [952, 160] on link "Security Artifacts" at bounding box center [952, 139] width 152 height 78
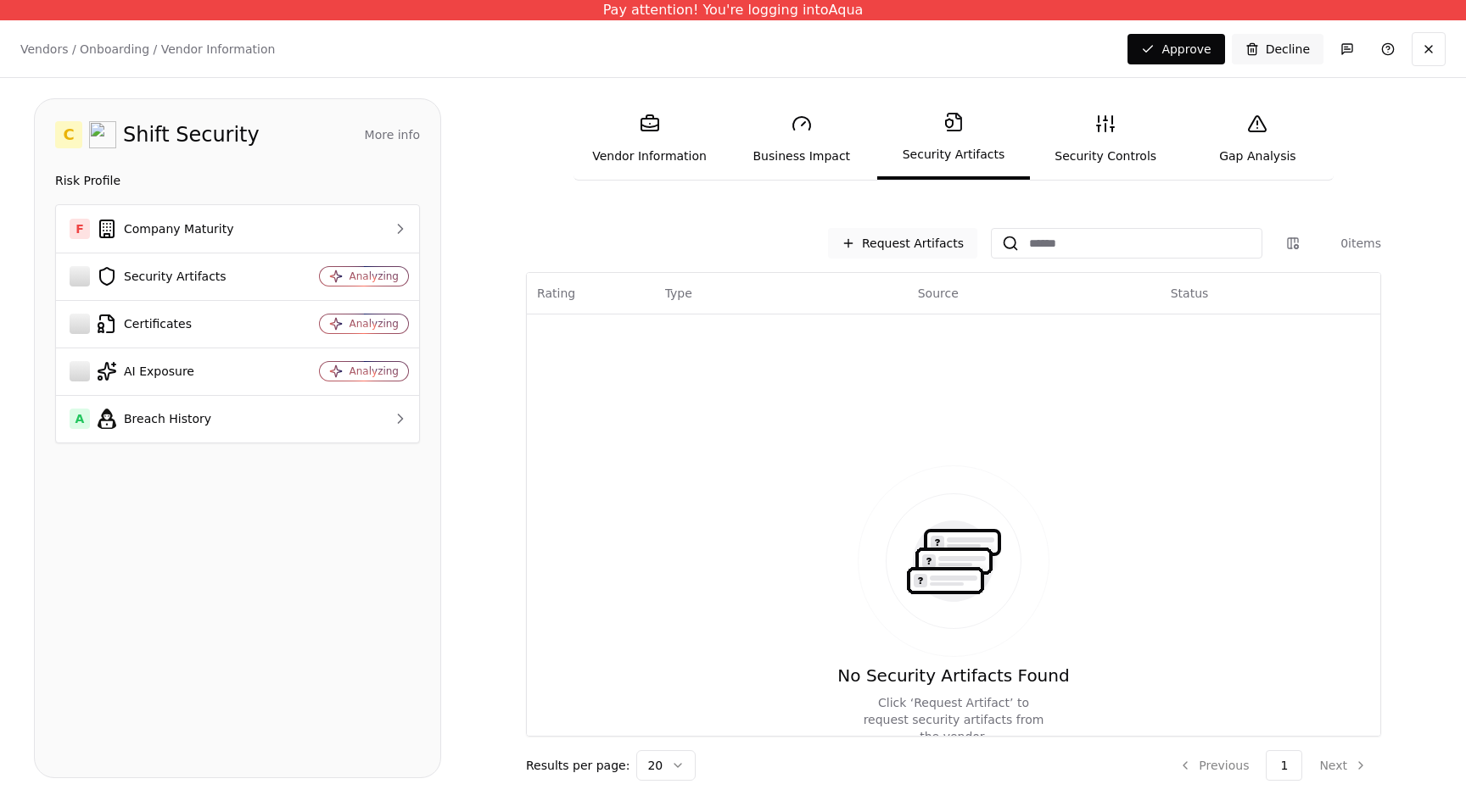
click at [914, 244] on button "Request Artifacts" at bounding box center [902, 243] width 150 height 30
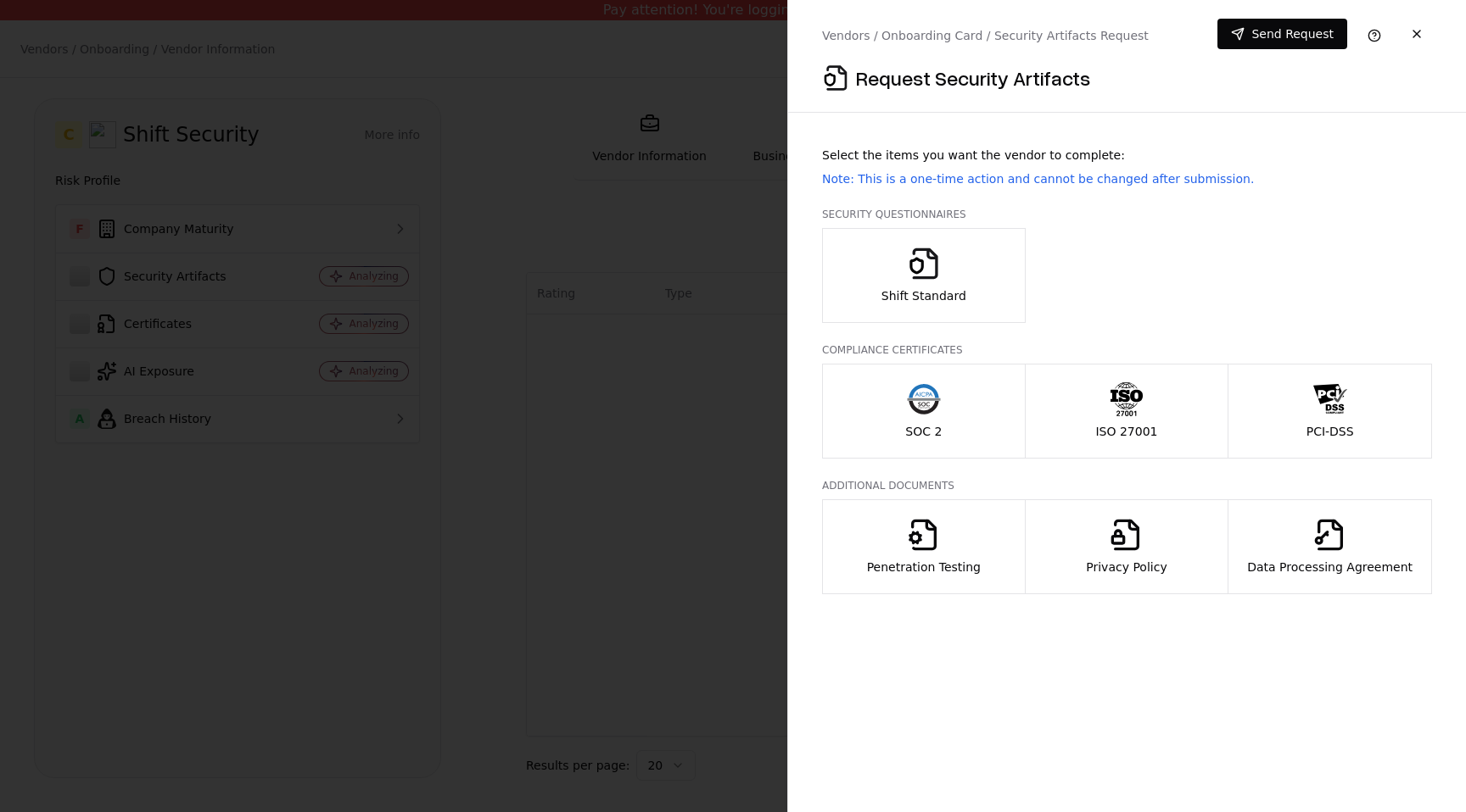
click at [961, 281] on div "Shift Standard" at bounding box center [924, 275] width 85 height 57
click at [950, 426] on button "SOC 2" at bounding box center [924, 411] width 204 height 95
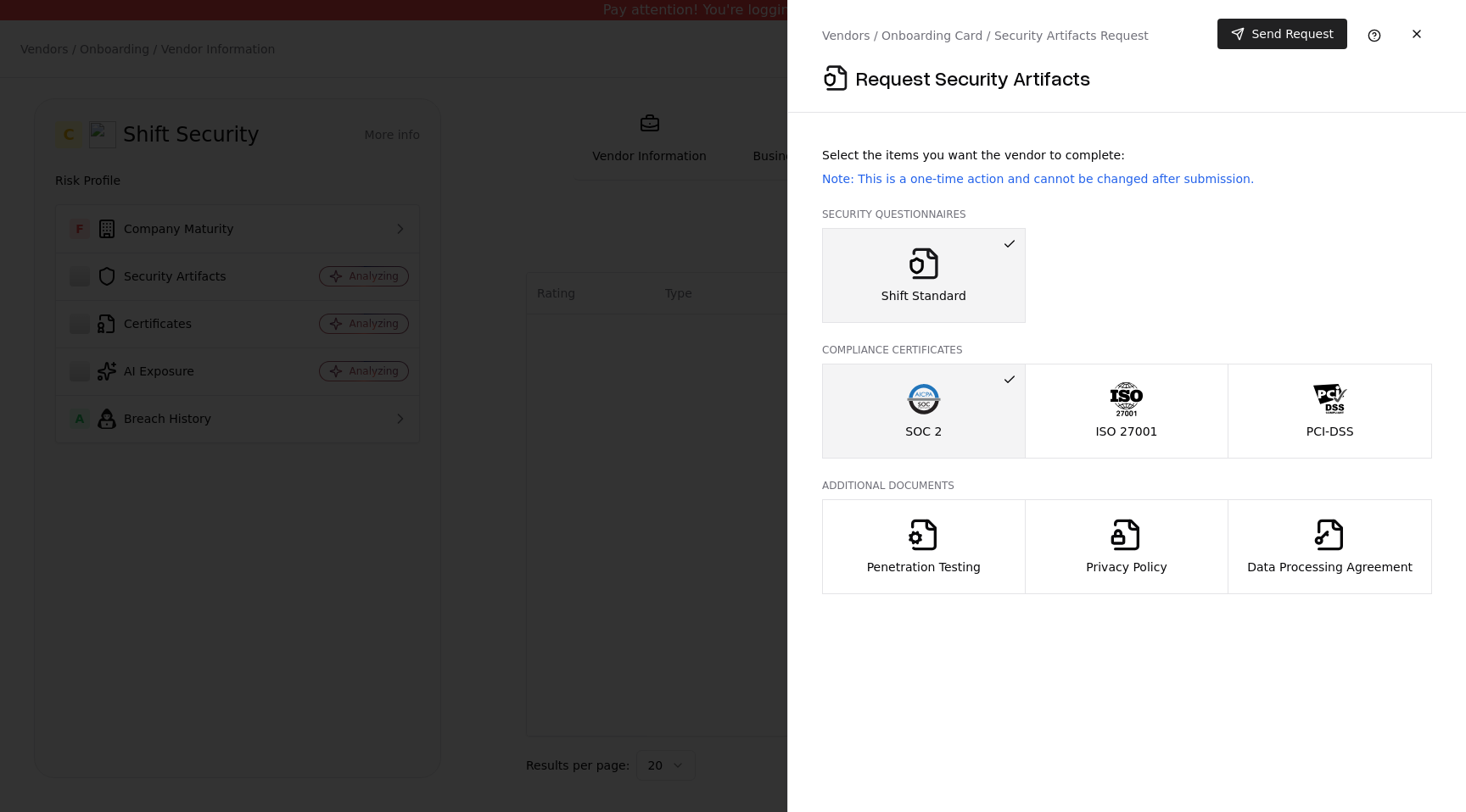
click at [1283, 36] on button "Send Request" at bounding box center [1282, 34] width 130 height 30
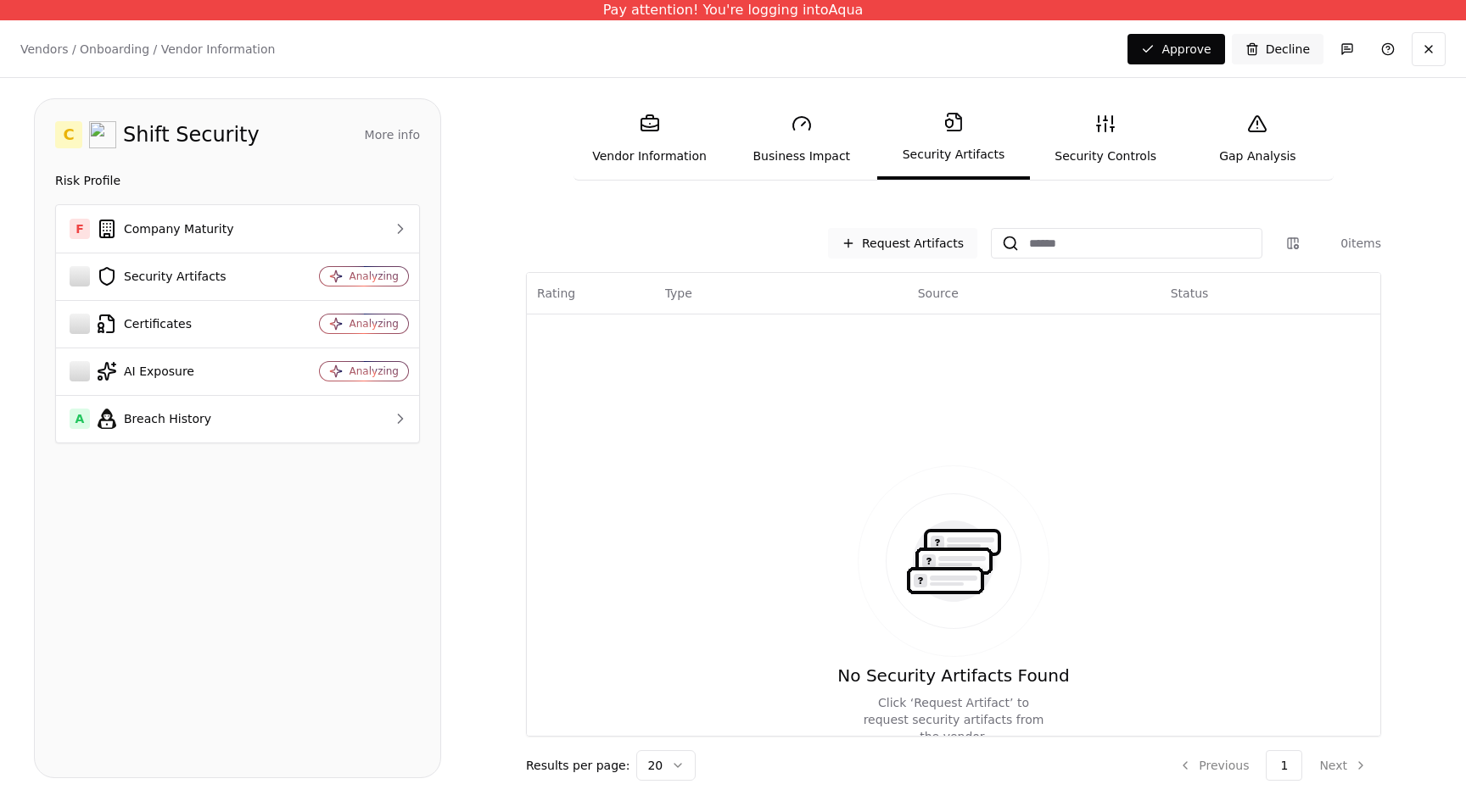
click at [904, 248] on button "Request Artifacts" at bounding box center [902, 243] width 150 height 30
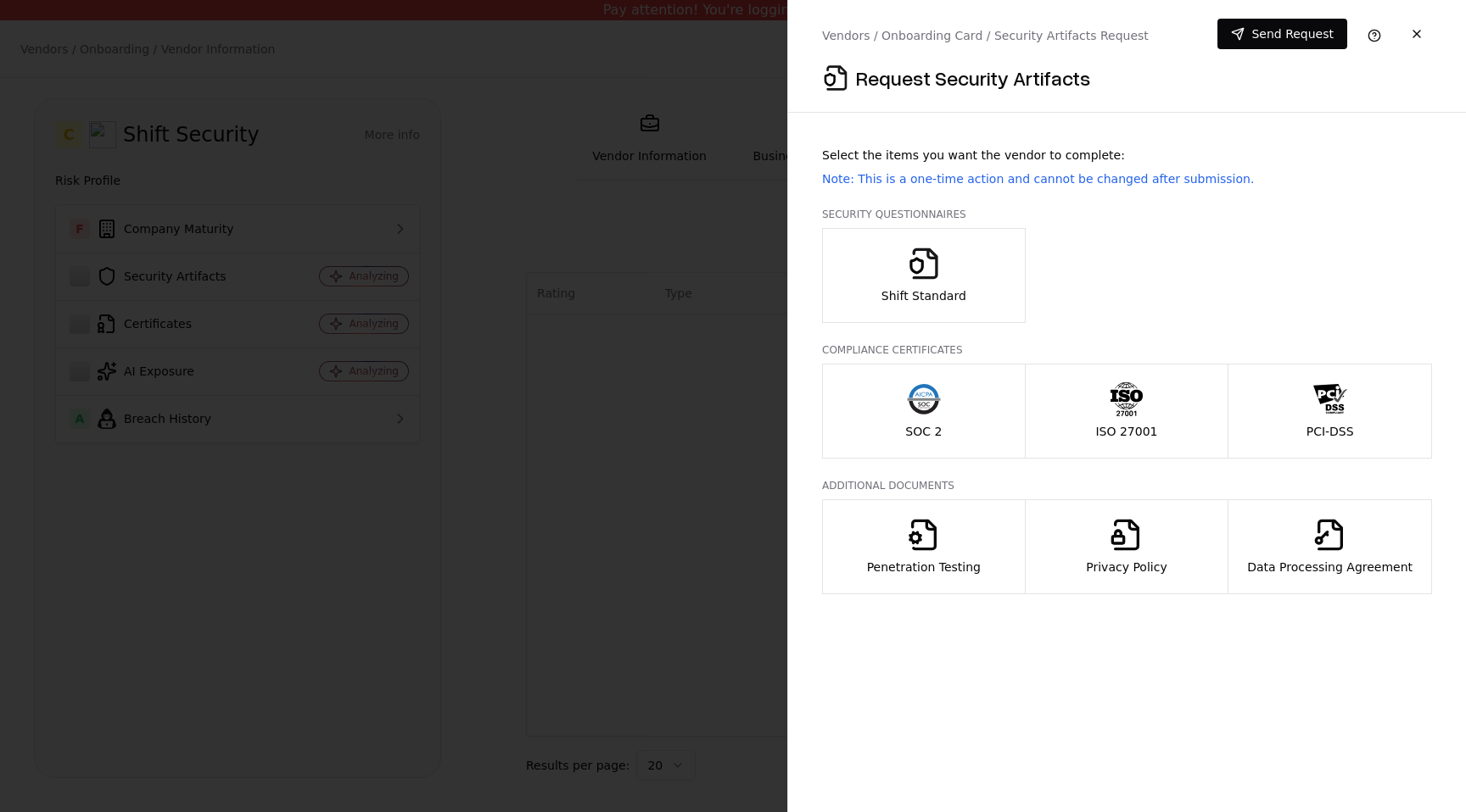
click at [951, 290] on p "Shift Standard" at bounding box center [924, 296] width 85 height 17
click at [954, 412] on button "SOC 2" at bounding box center [924, 411] width 204 height 95
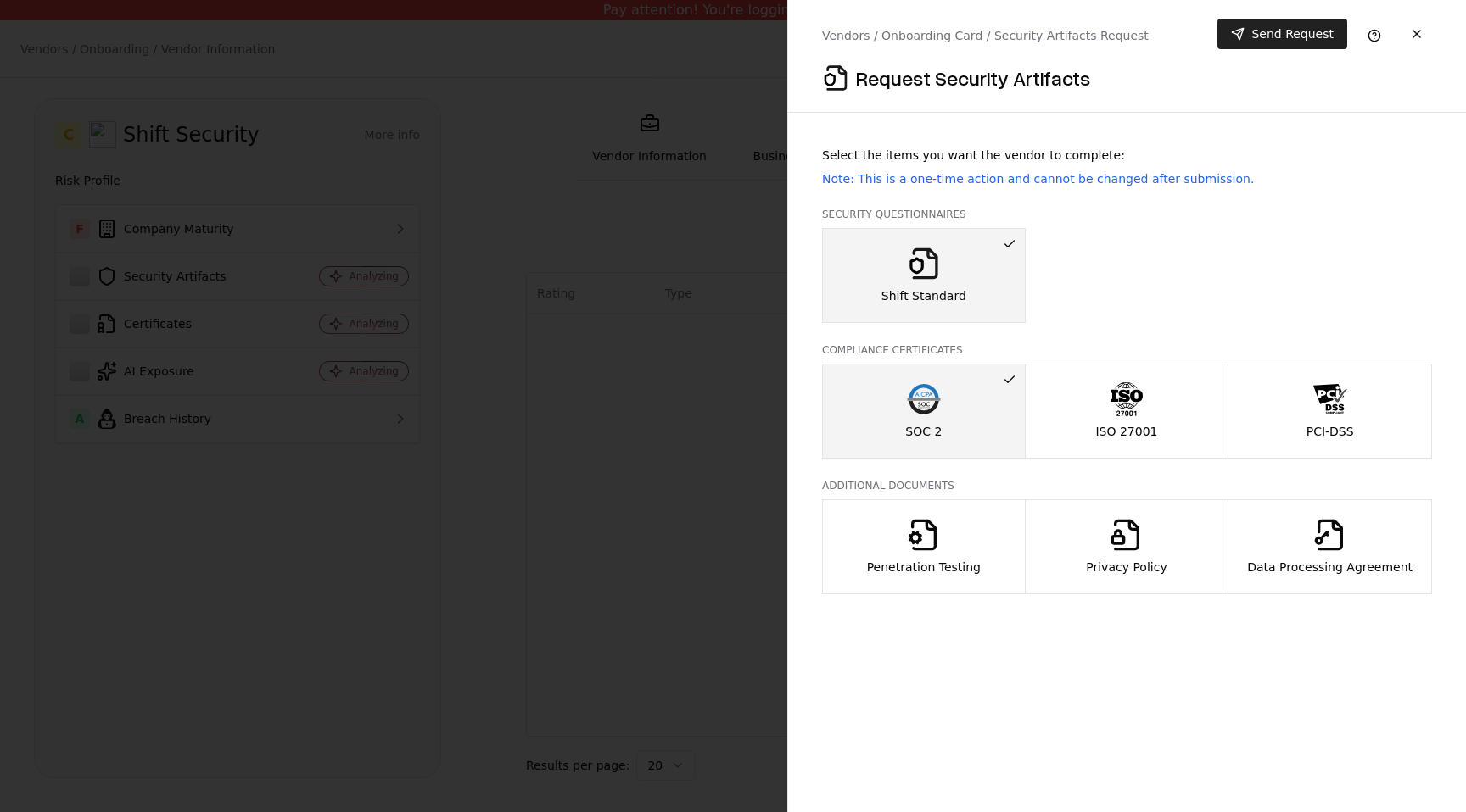
click at [1310, 24] on button "Send Request" at bounding box center [1282, 34] width 130 height 30
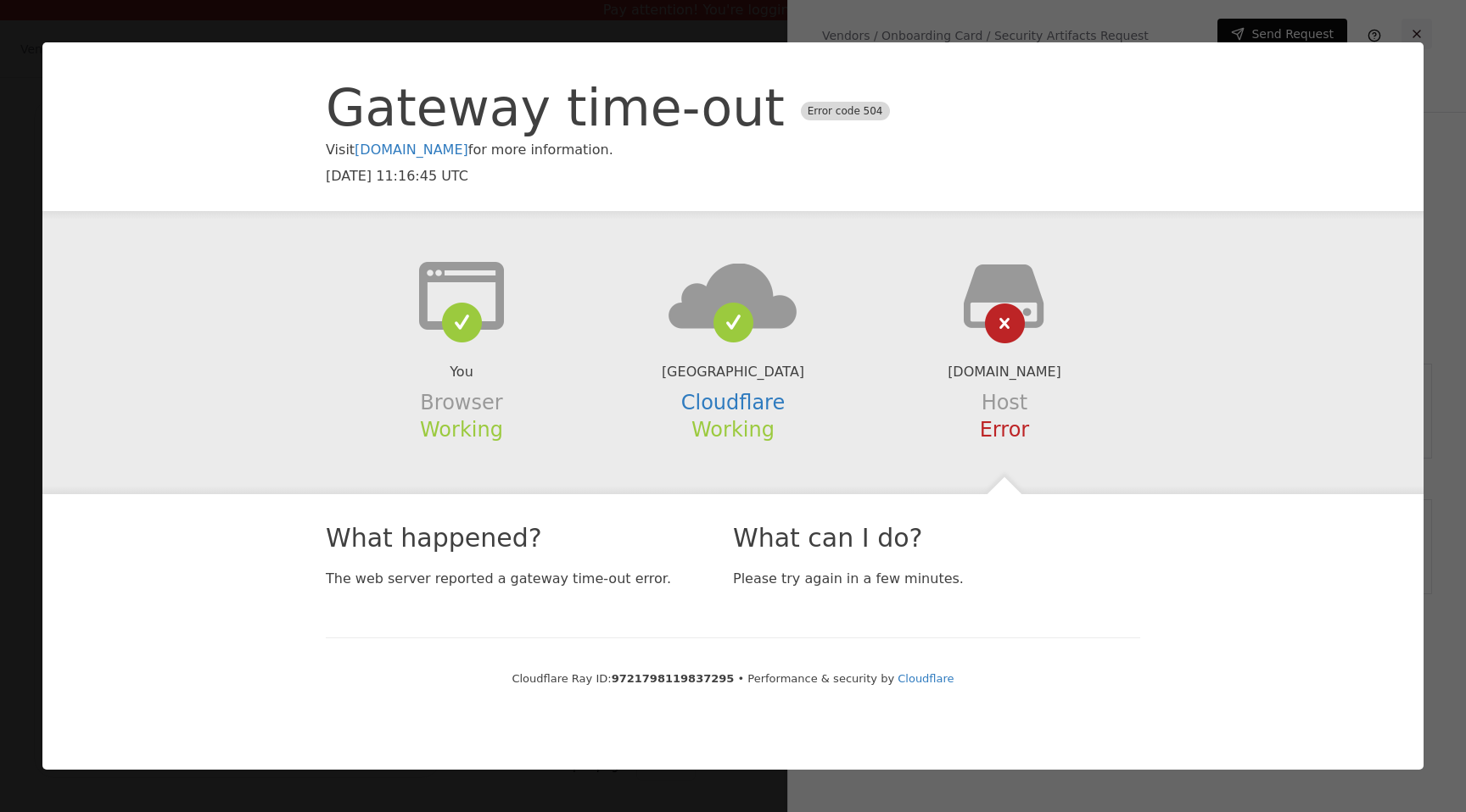
click at [1410, 23] on button "button" at bounding box center [1417, 34] width 30 height 30
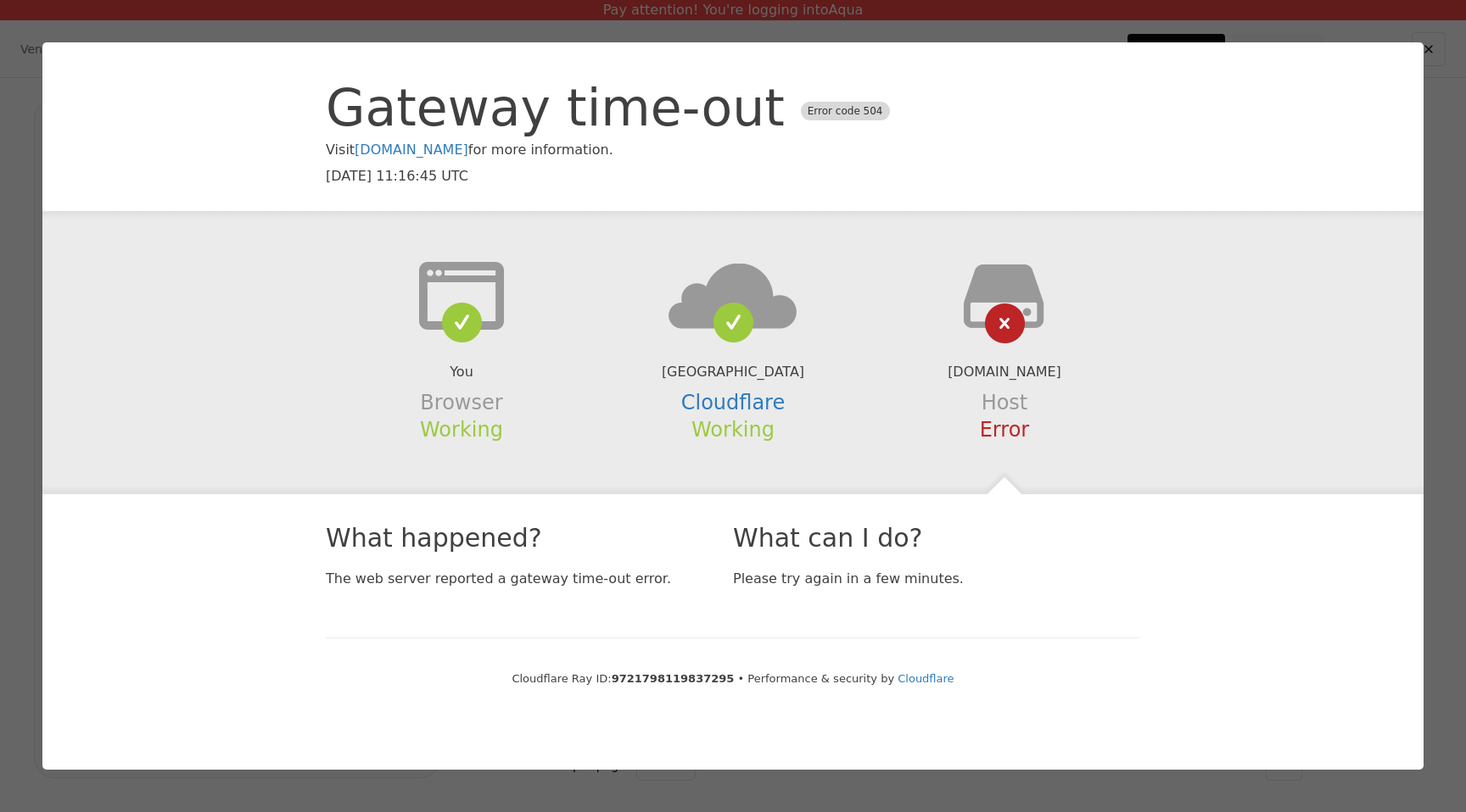
click at [1344, 21] on div at bounding box center [733, 406] width 1466 height 812
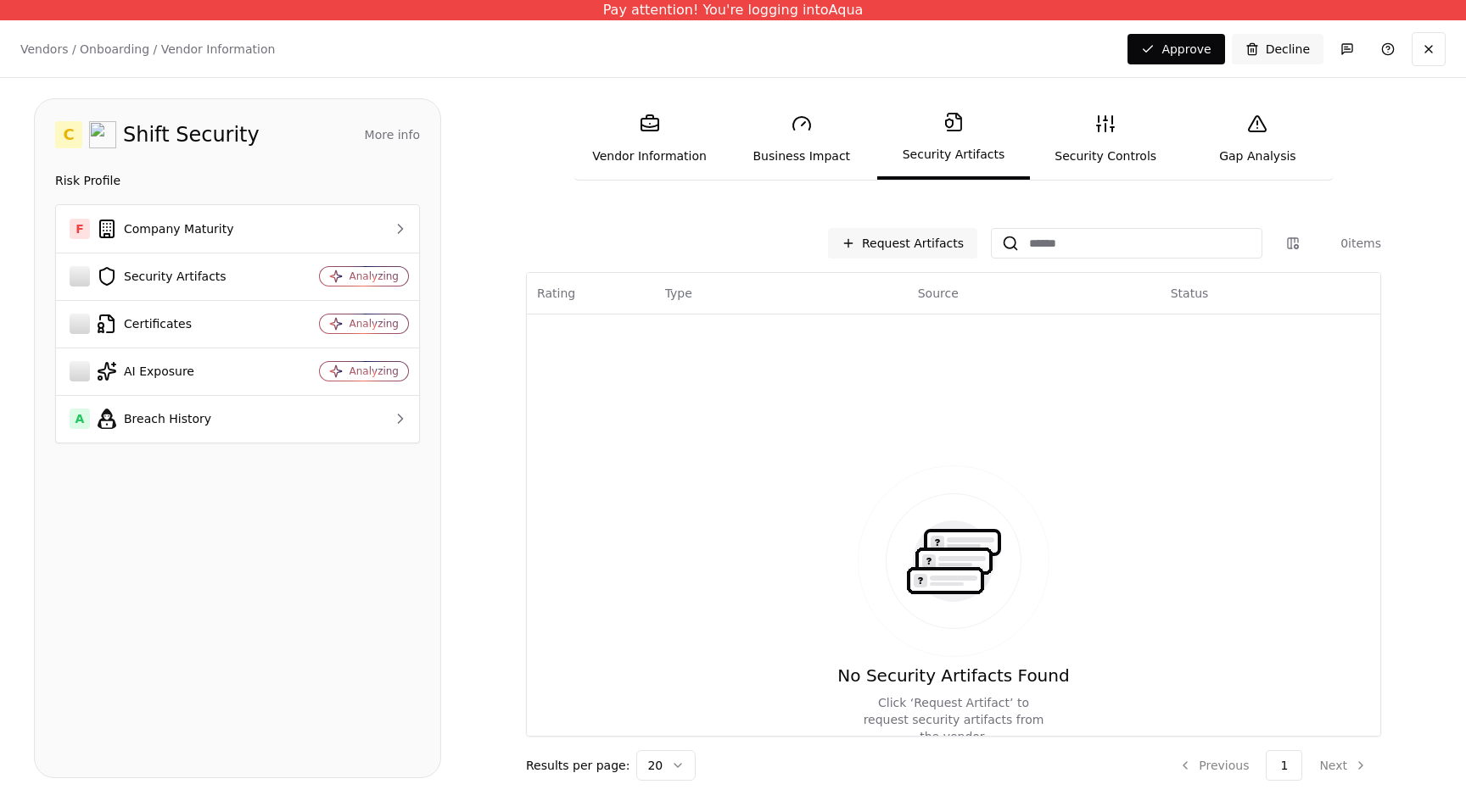
click at [1092, 121] on link "Security Controls" at bounding box center [1106, 139] width 152 height 78
click at [1093, 126] on link "Security Controls" at bounding box center [1106, 139] width 152 height 78
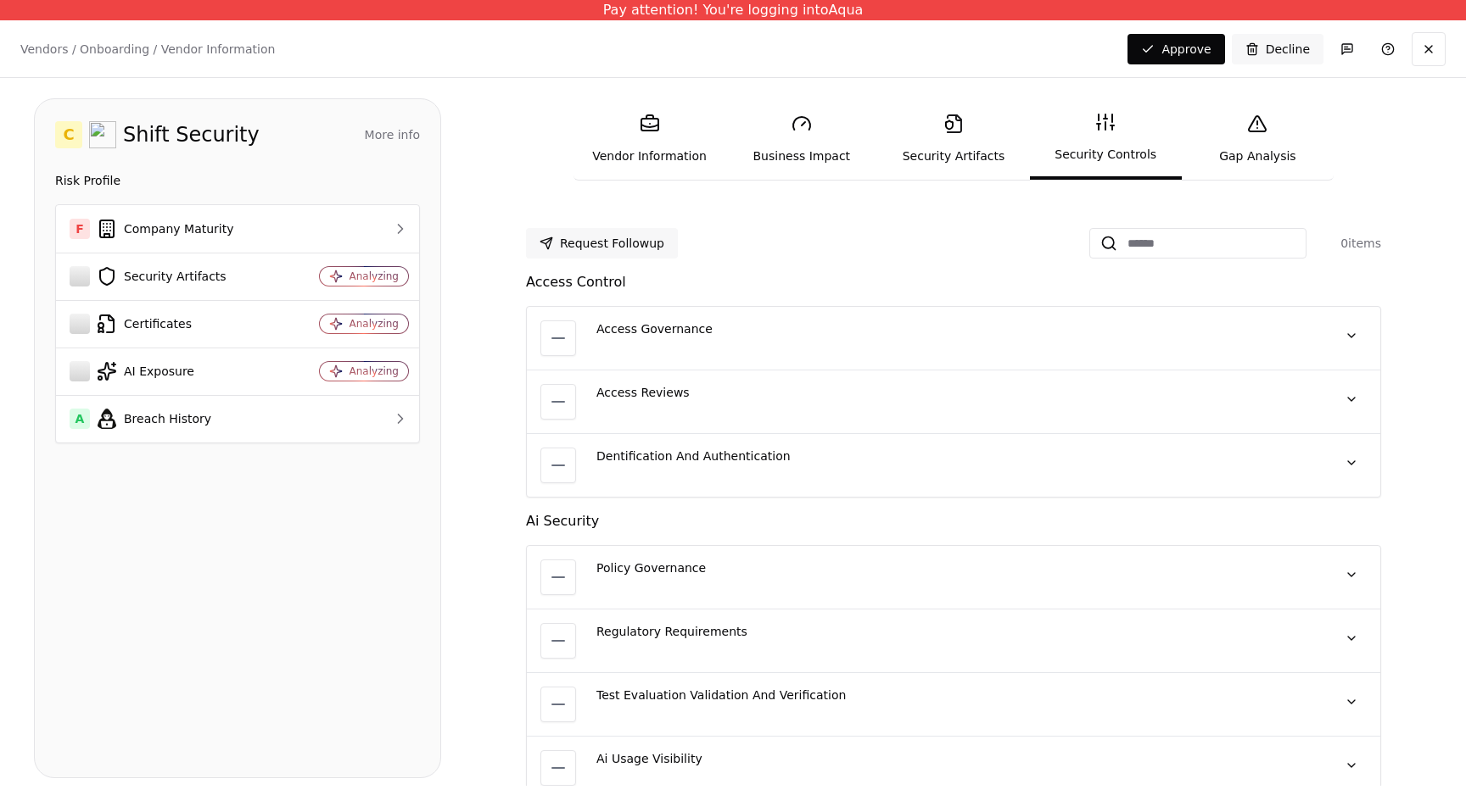
scroll to position [27, 0]
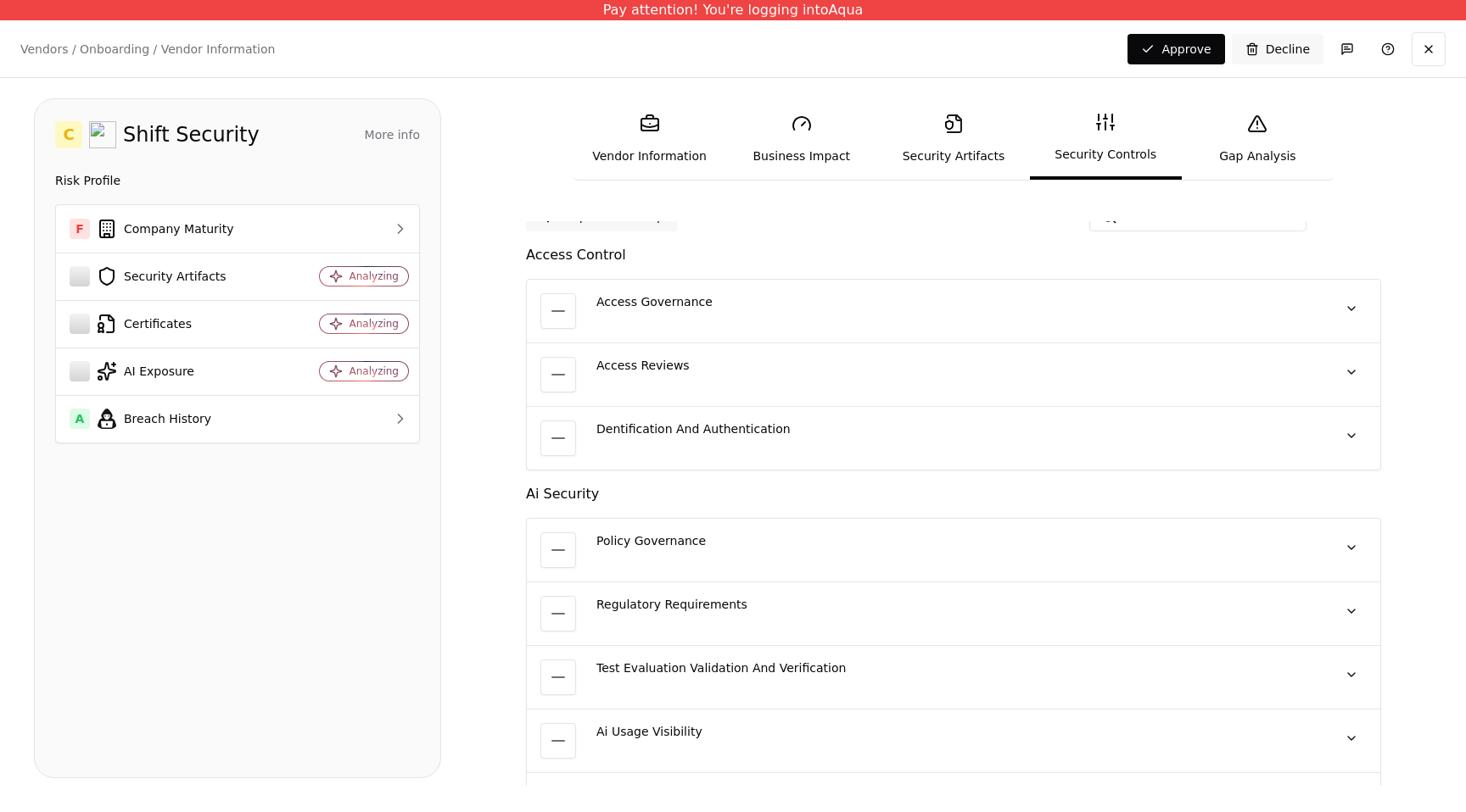
click at [706, 316] on div "Access Governance No quote available" at bounding box center [956, 311] width 719 height 36
click at [1251, 160] on link "Gap Analysis" at bounding box center [1257, 139] width 152 height 78
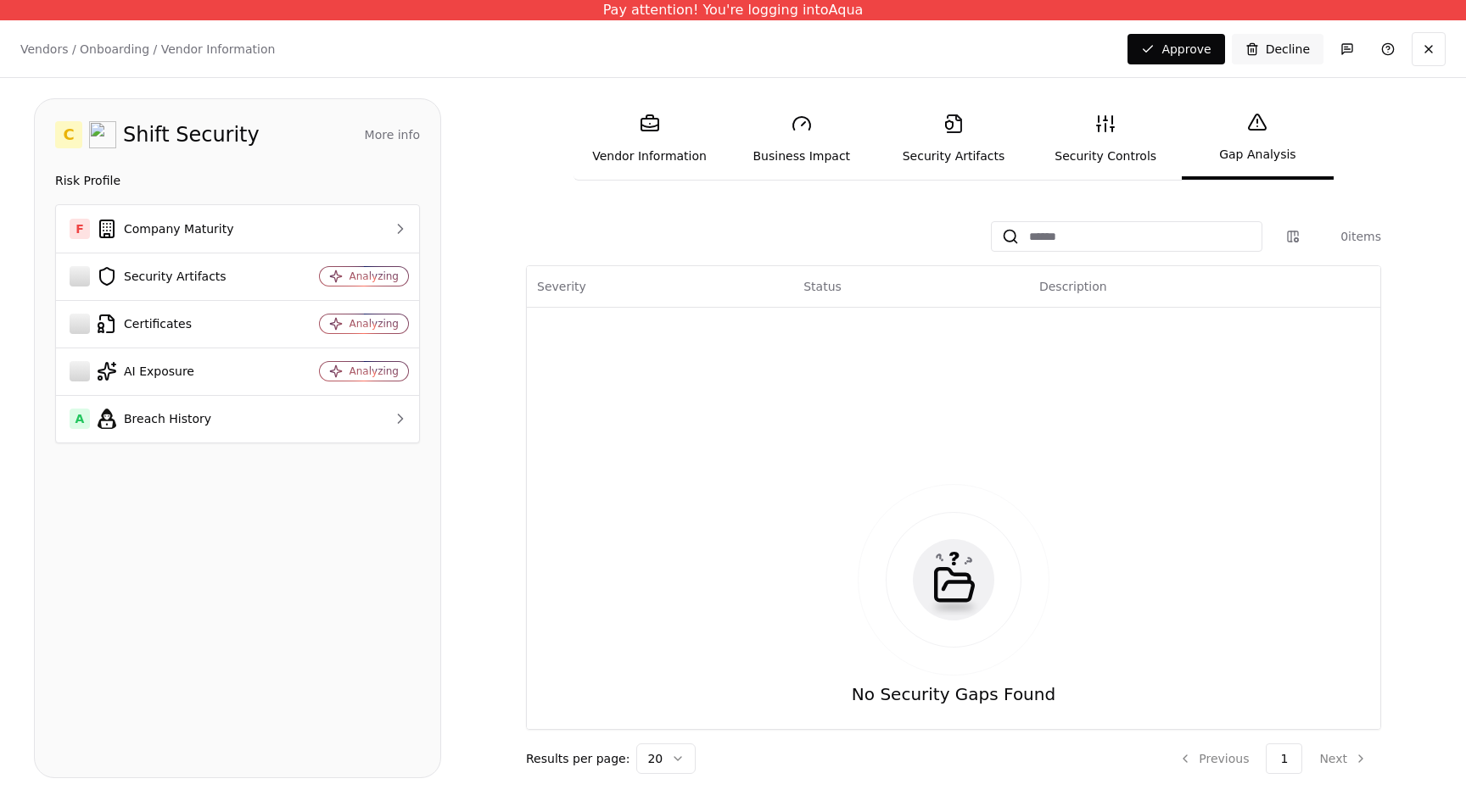
click at [1073, 144] on link "Security Controls" at bounding box center [1106, 139] width 152 height 78
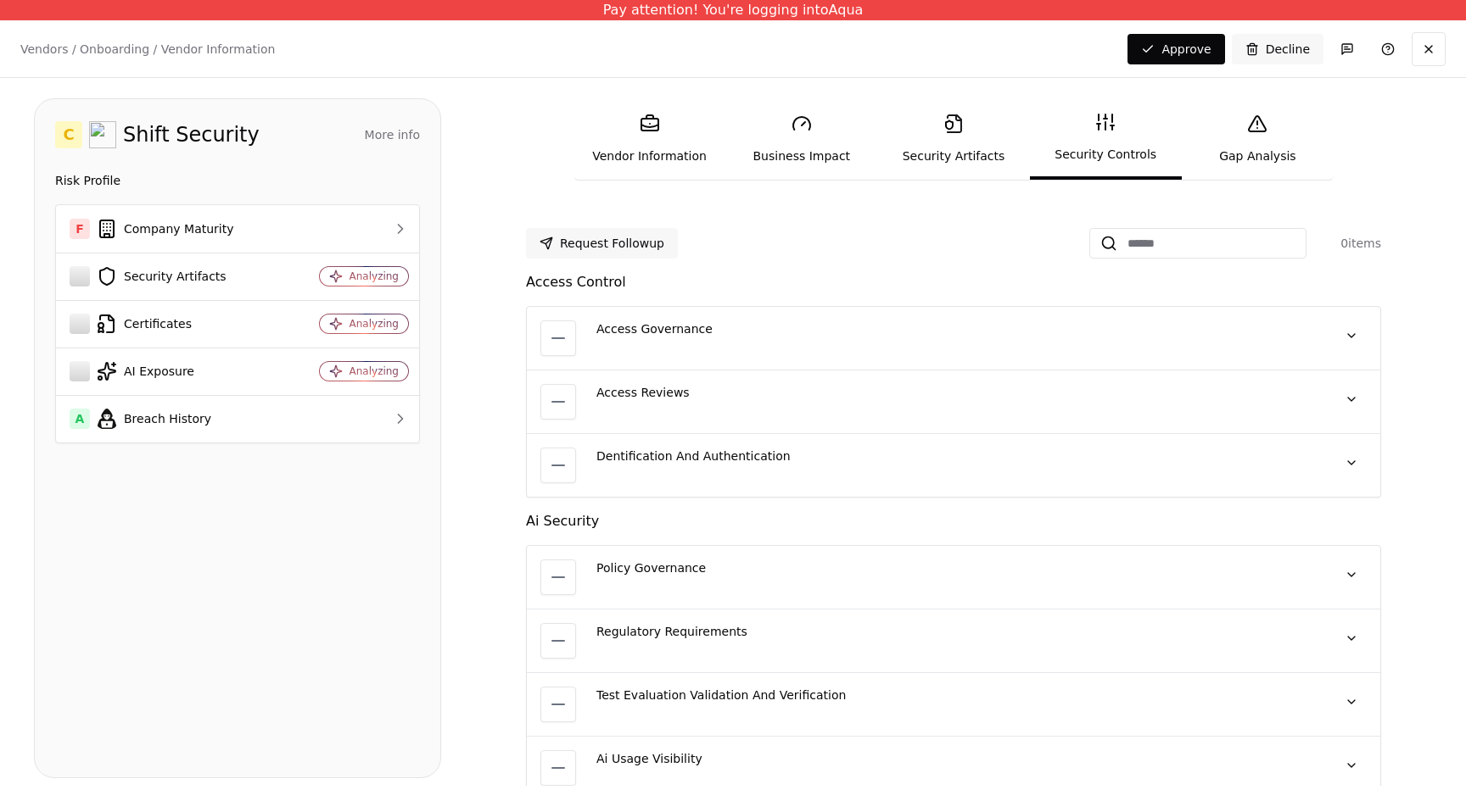
click at [1259, 146] on link "Gap Analysis" at bounding box center [1257, 139] width 152 height 78
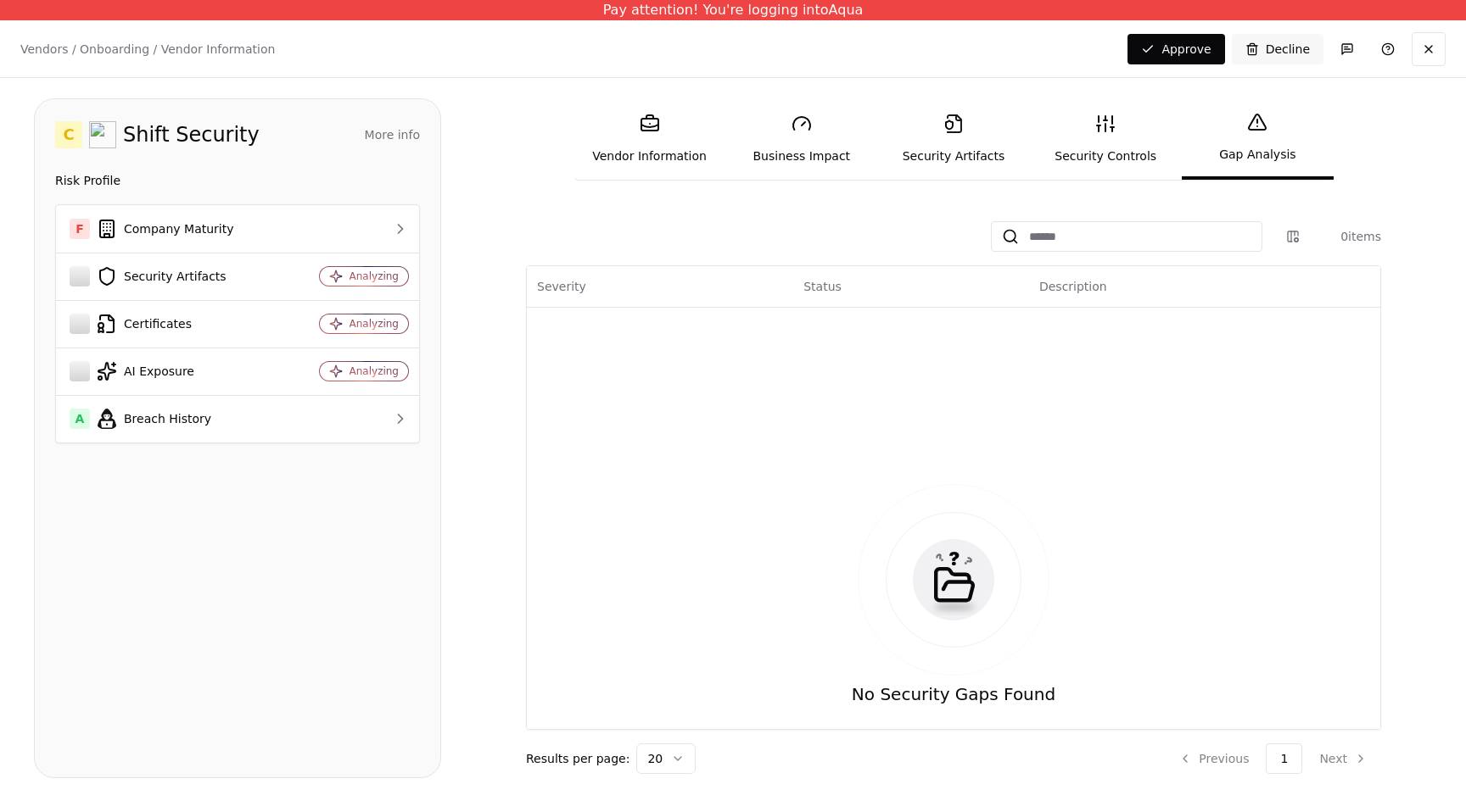
click at [951, 162] on link "Security Artifacts" at bounding box center [952, 139] width 152 height 78
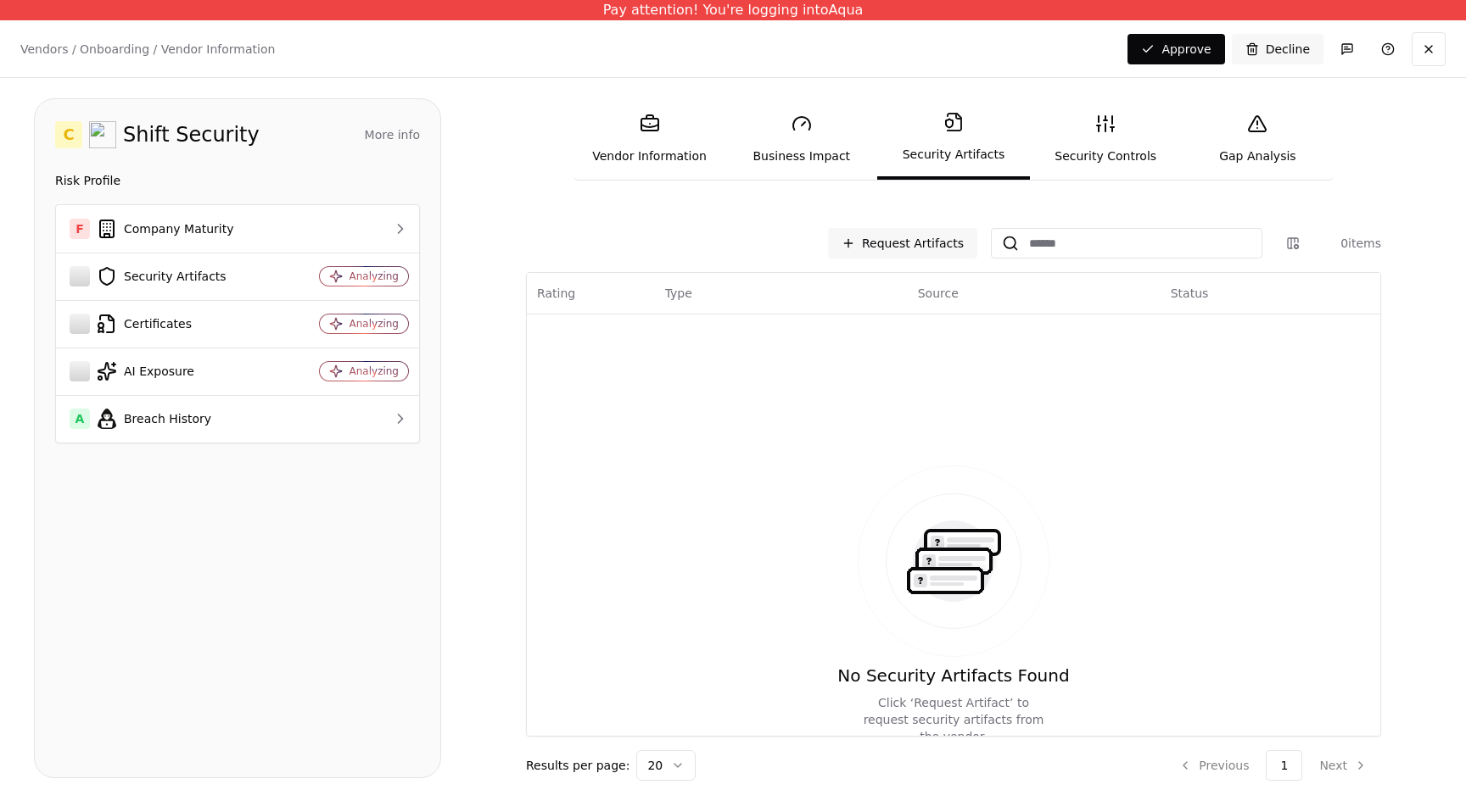
click at [1132, 159] on link "Security Controls" at bounding box center [1106, 139] width 152 height 78
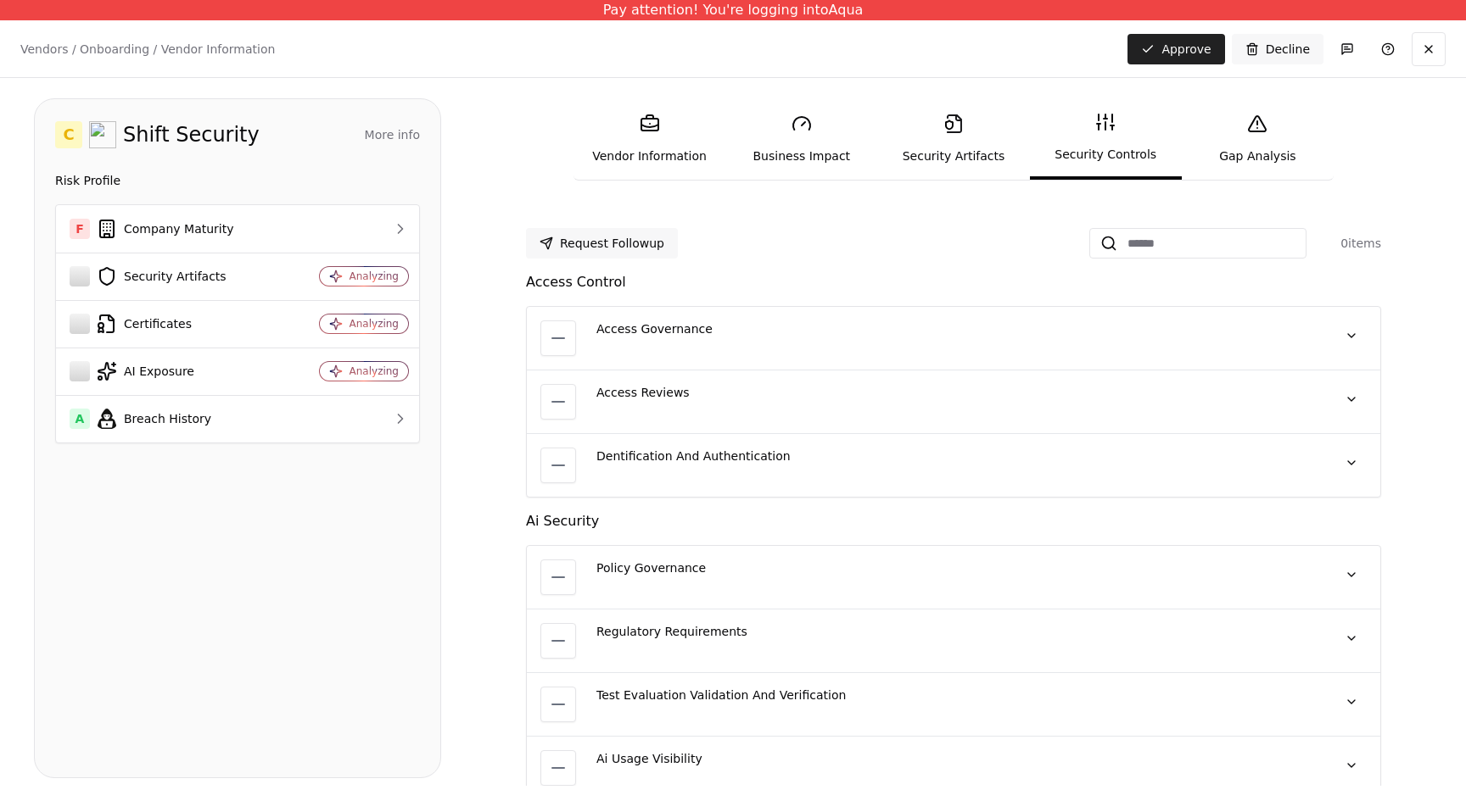
click at [1168, 55] on button "Approve" at bounding box center [1175, 49] width 97 height 30
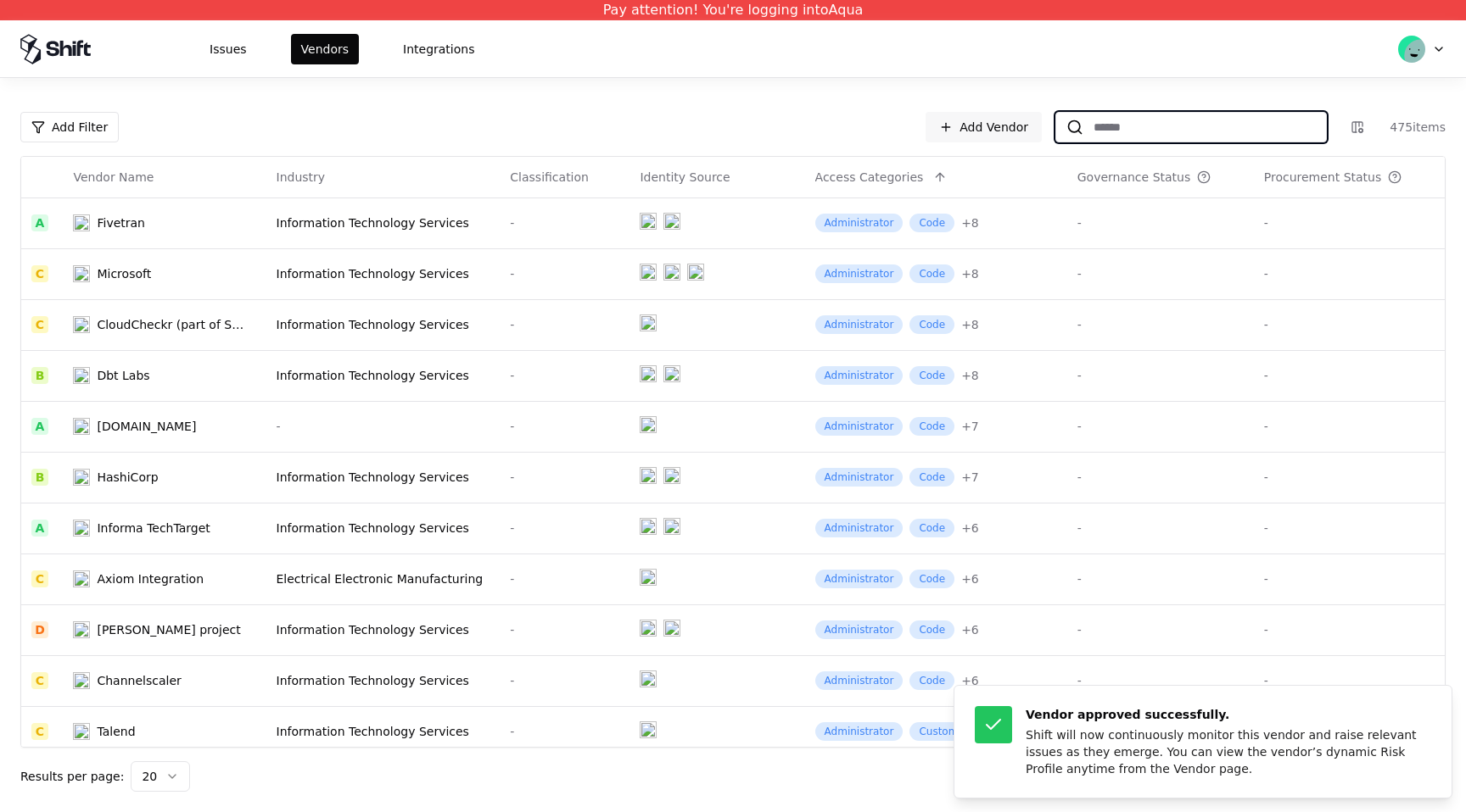
click at [1197, 134] on input at bounding box center [1204, 127] width 243 height 30
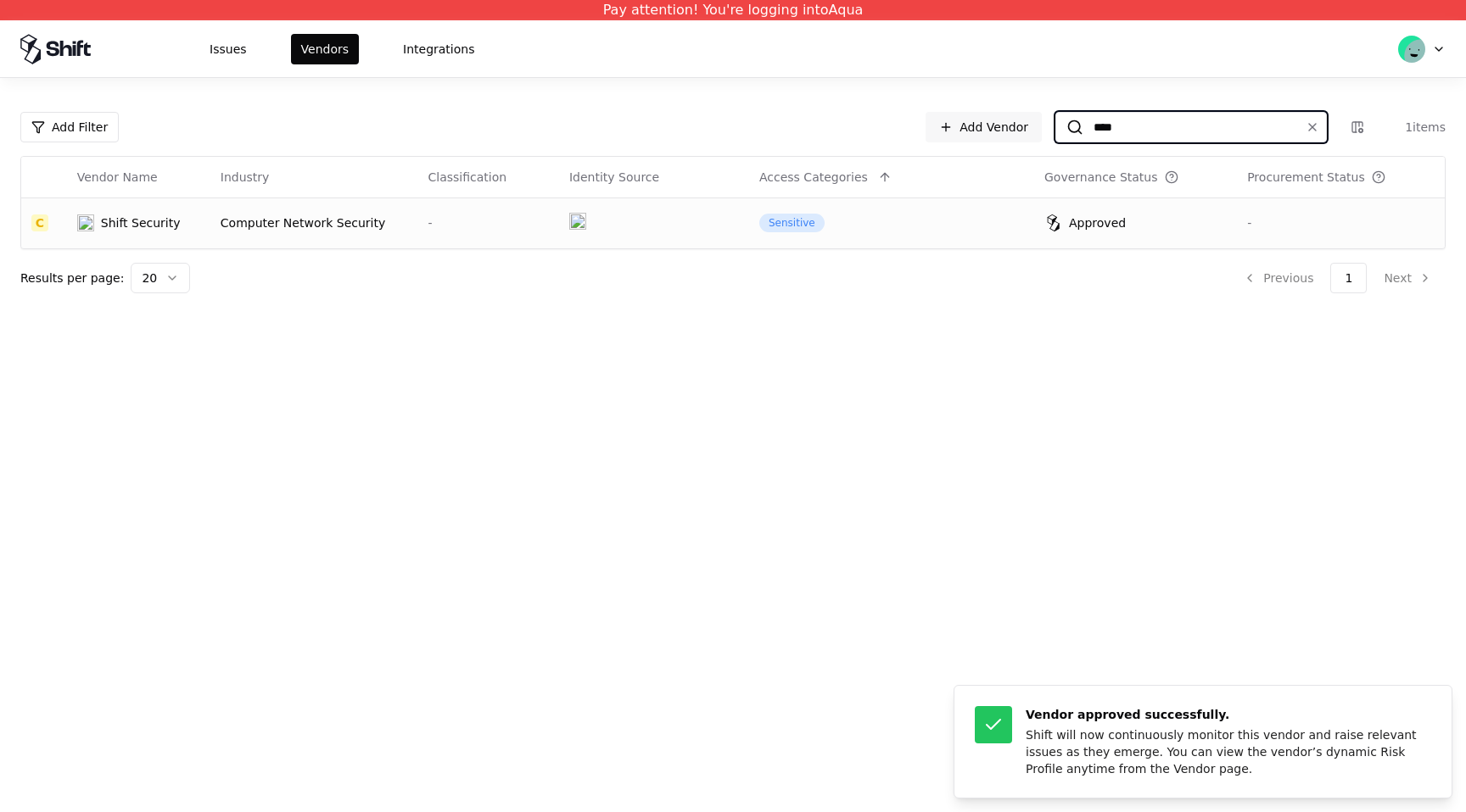
type input "****"
click at [655, 215] on td at bounding box center [654, 222] width 190 height 51
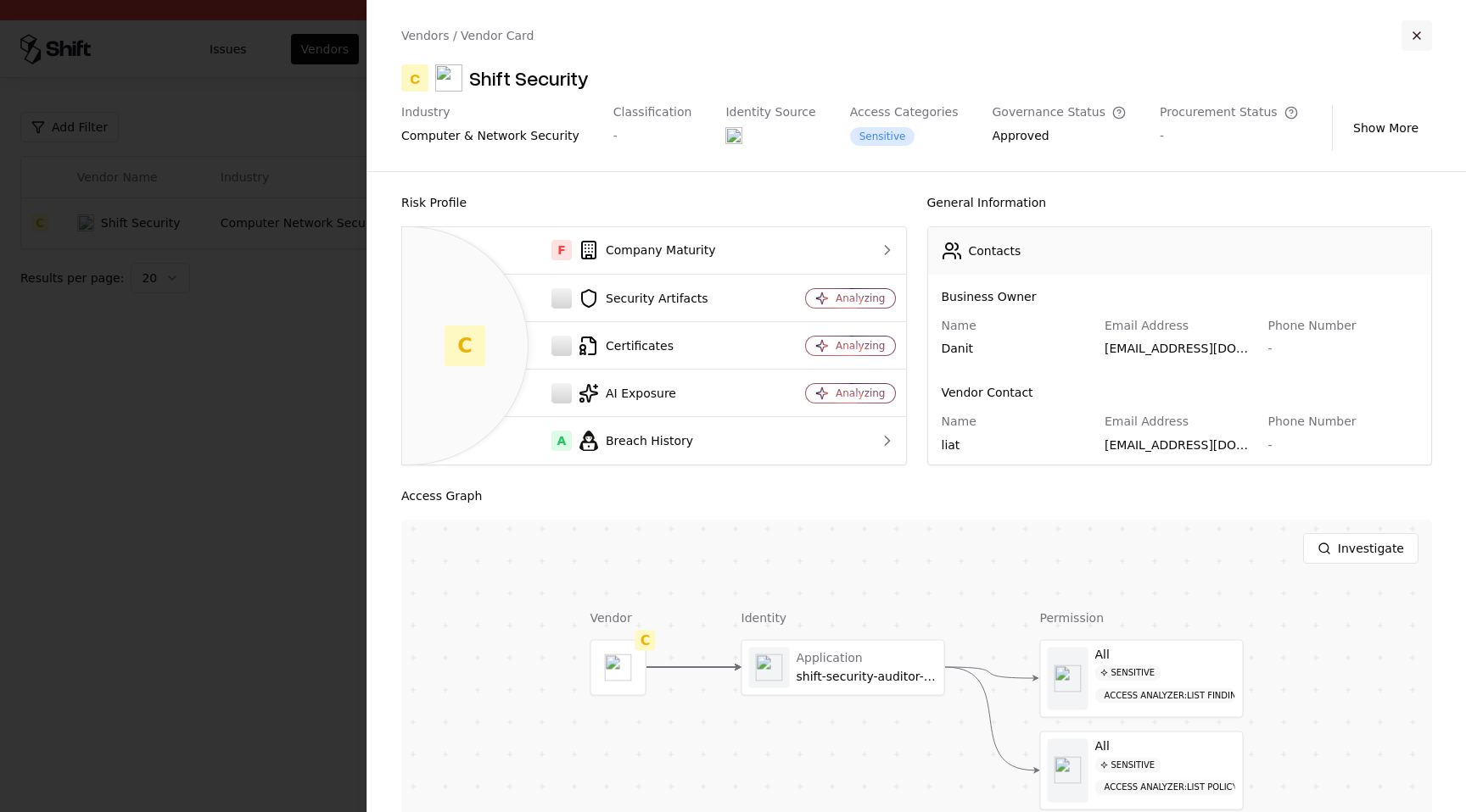
click at [1418, 42] on button "button" at bounding box center [1417, 36] width 30 height 30
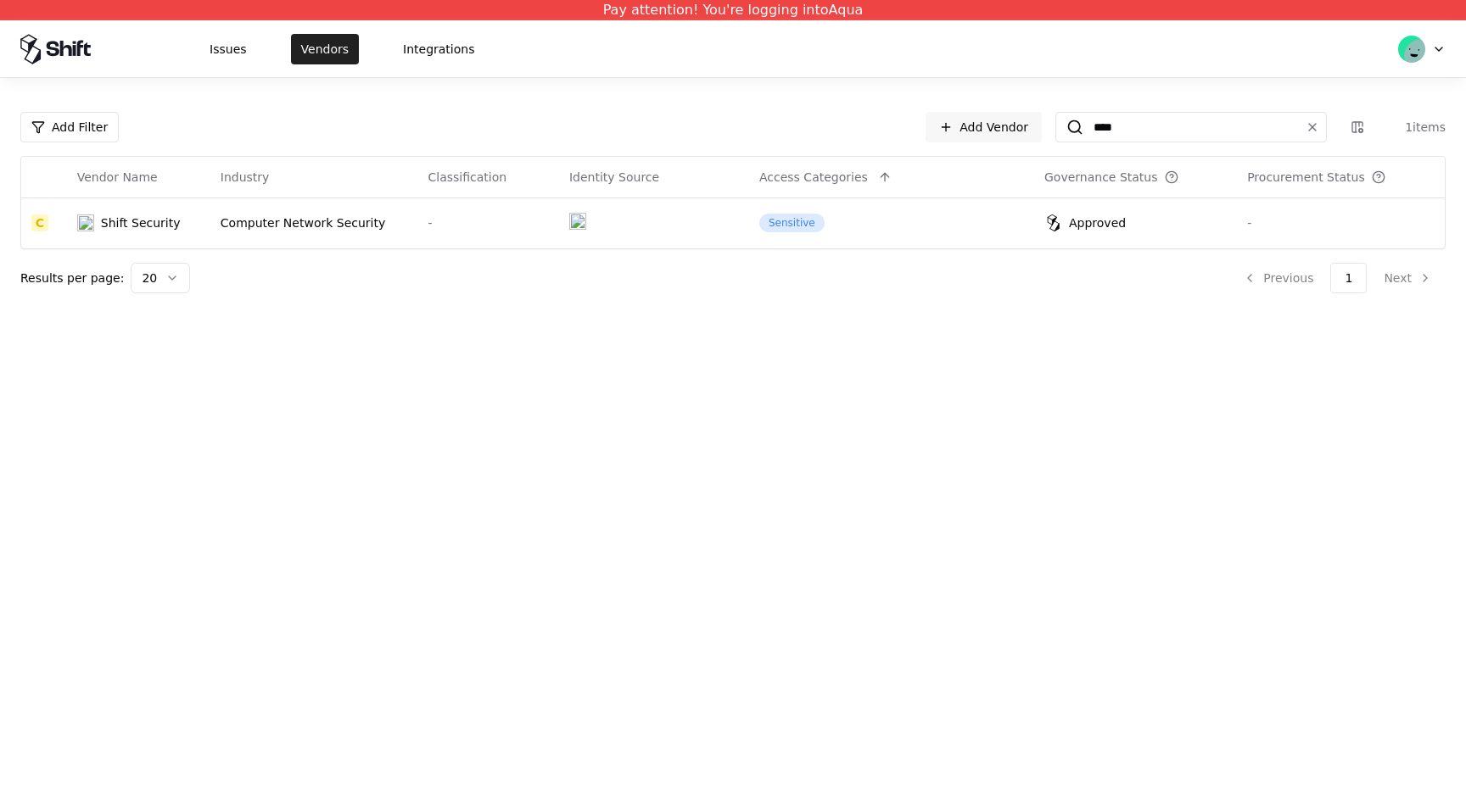
click at [320, 51] on button "Vendors" at bounding box center [325, 49] width 68 height 30
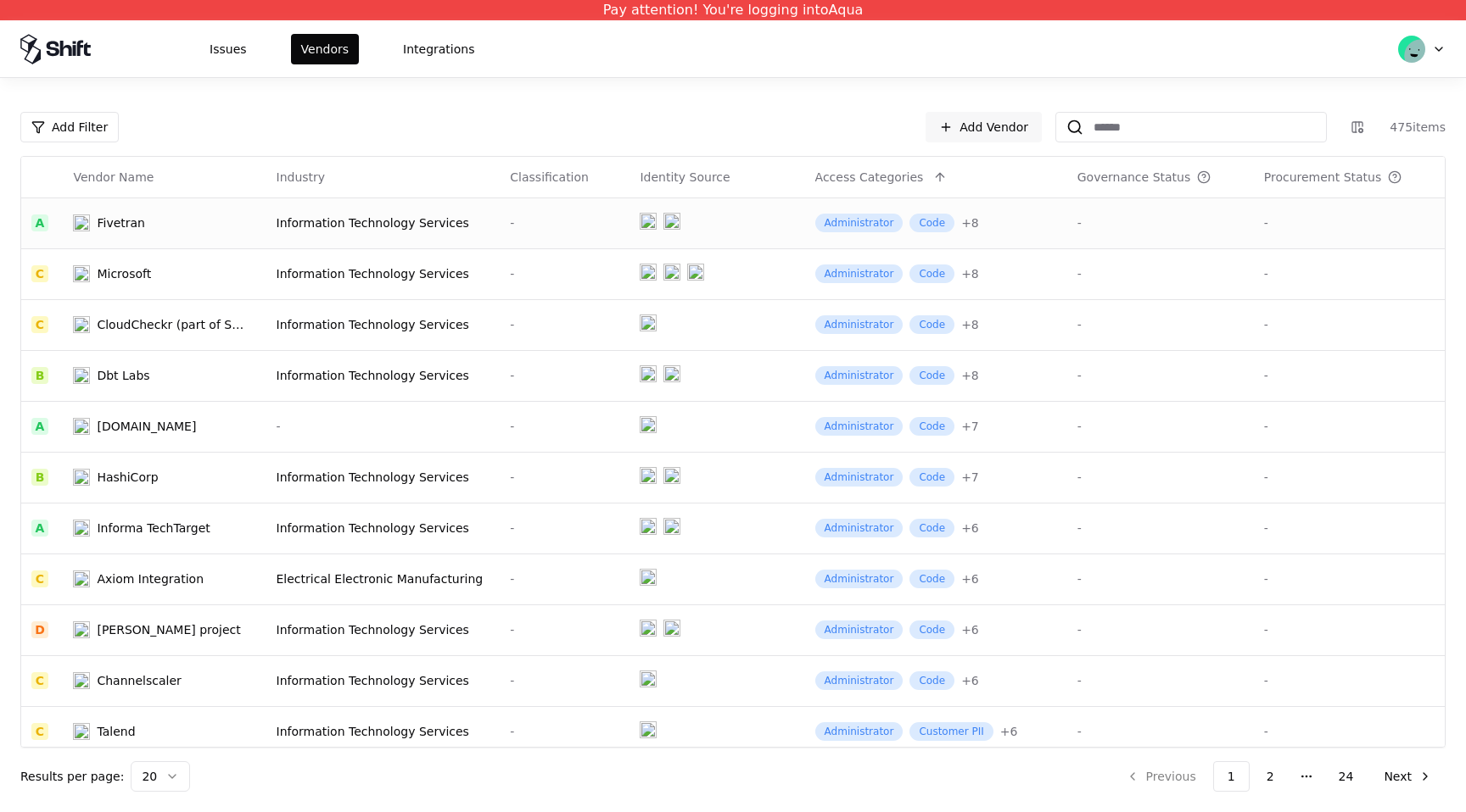
click at [541, 225] on div "-" at bounding box center [565, 222] width 109 height 17
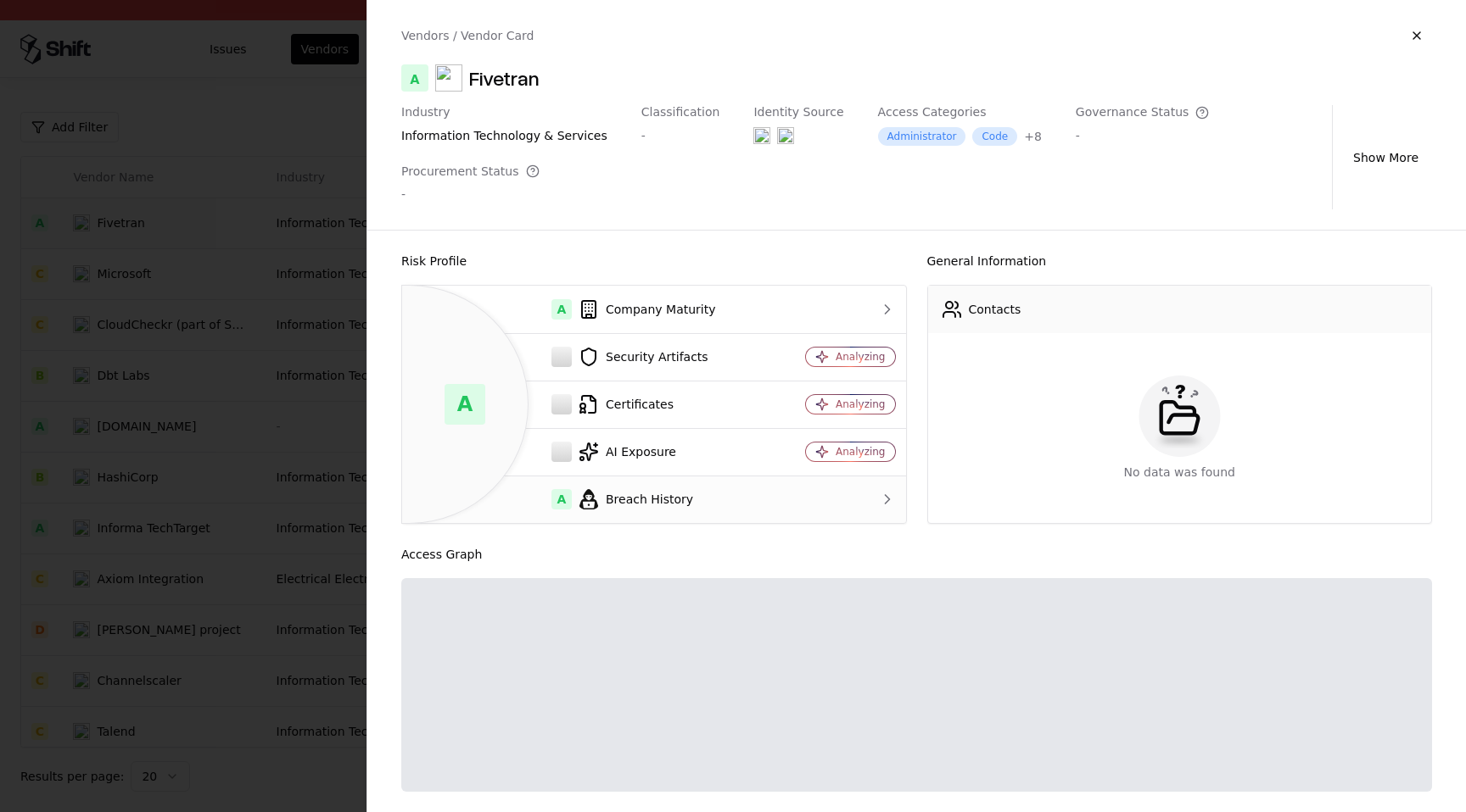
click at [648, 489] on div "A Breach History" at bounding box center [590, 499] width 349 height 21
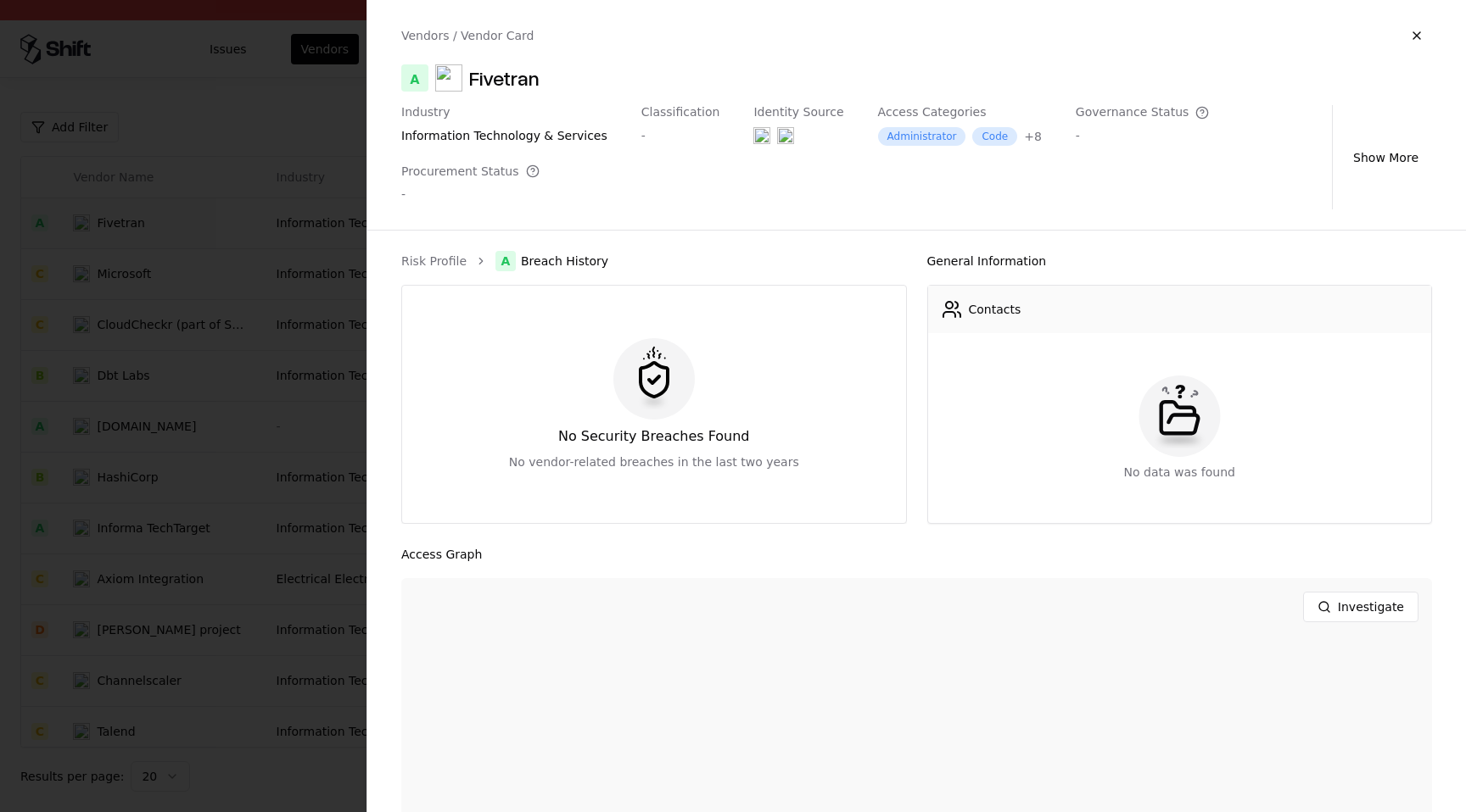
click at [884, 440] on div "No Security Breaches Found No vendor-related breaches in the last two years" at bounding box center [654, 404] width 504 height 238
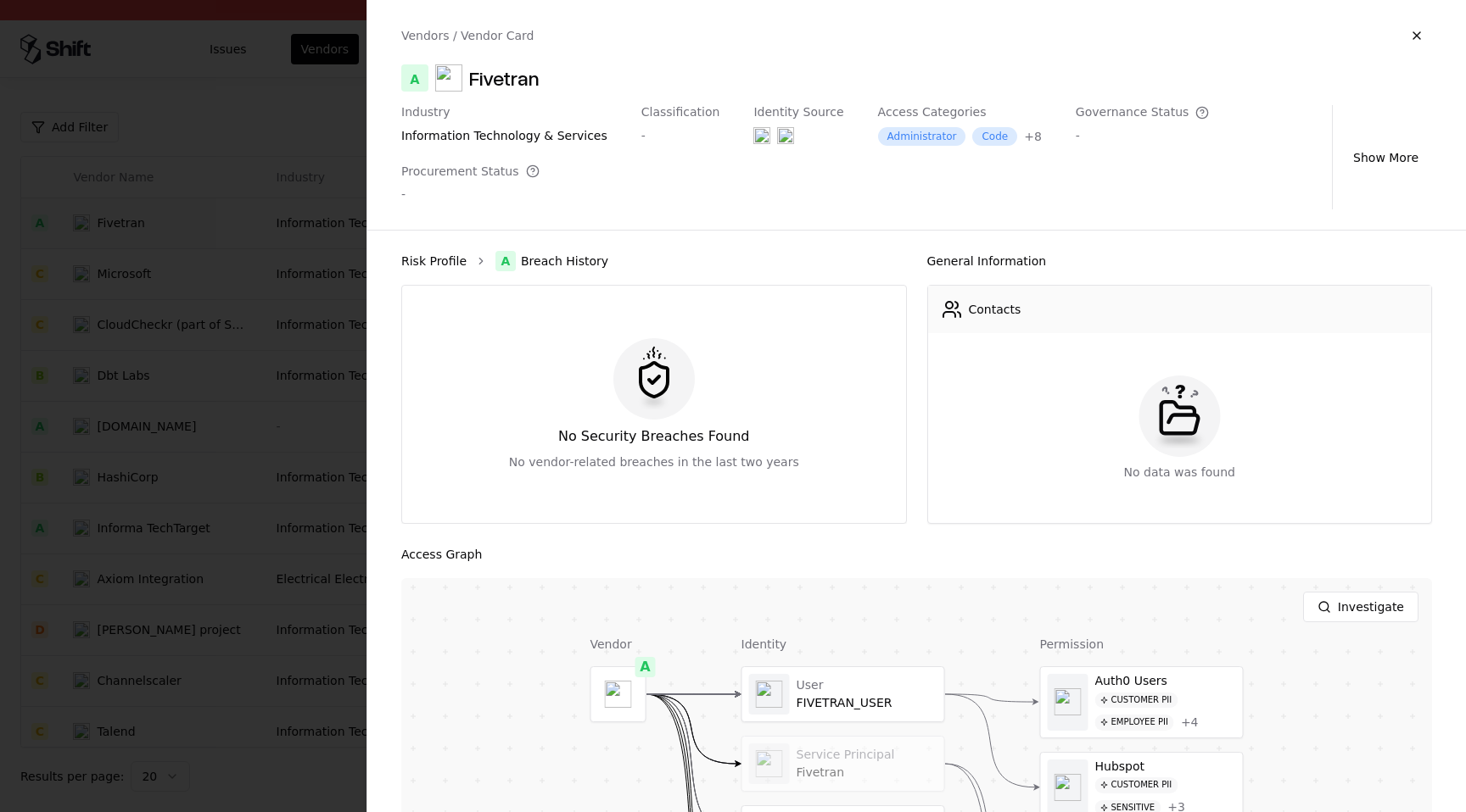
click at [448, 253] on link "Risk Profile" at bounding box center [433, 261] width 65 height 17
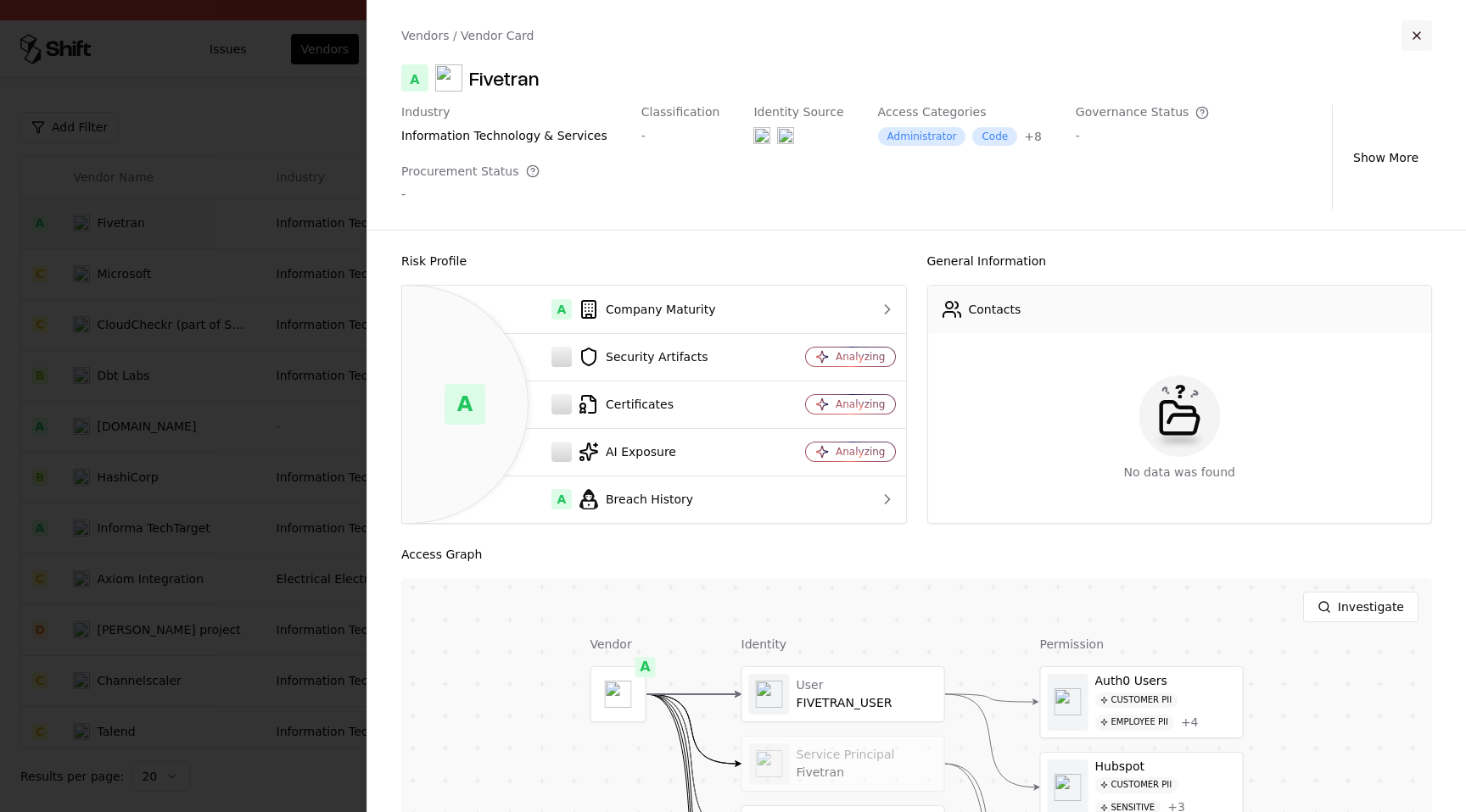
click at [1424, 38] on button "button" at bounding box center [1417, 36] width 30 height 30
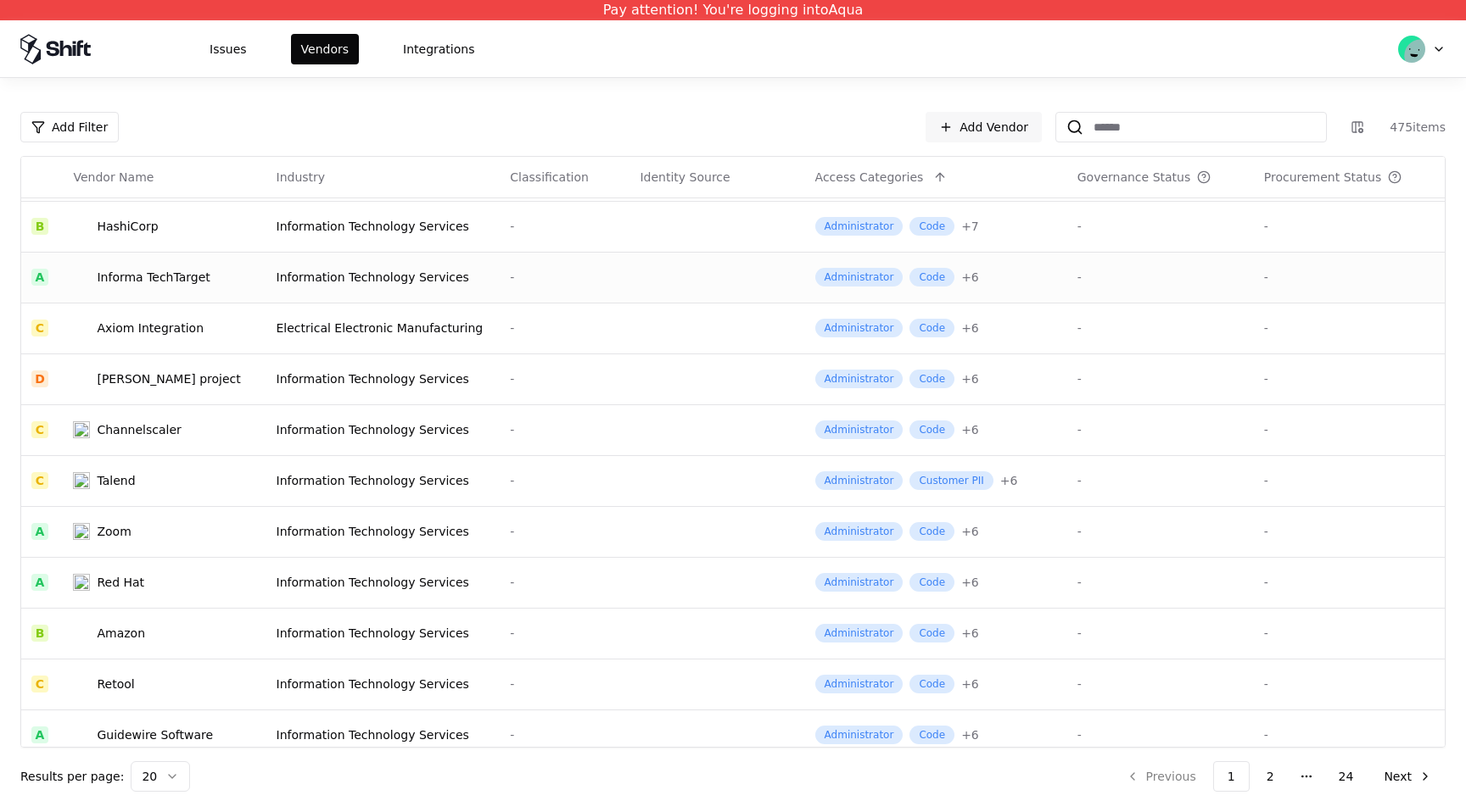
scroll to position [248, 0]
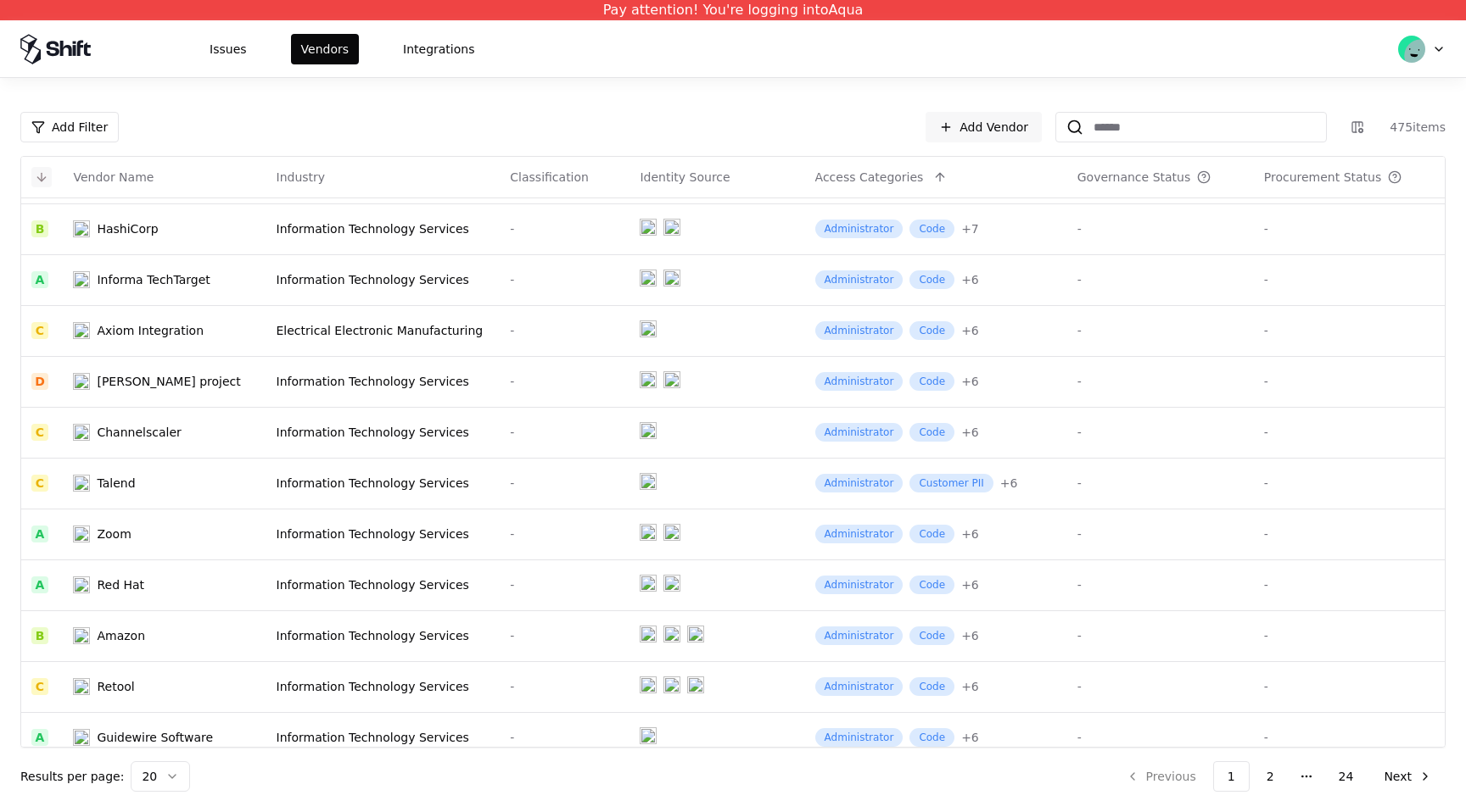
click at [41, 181] on button at bounding box center [41, 177] width 21 height 21
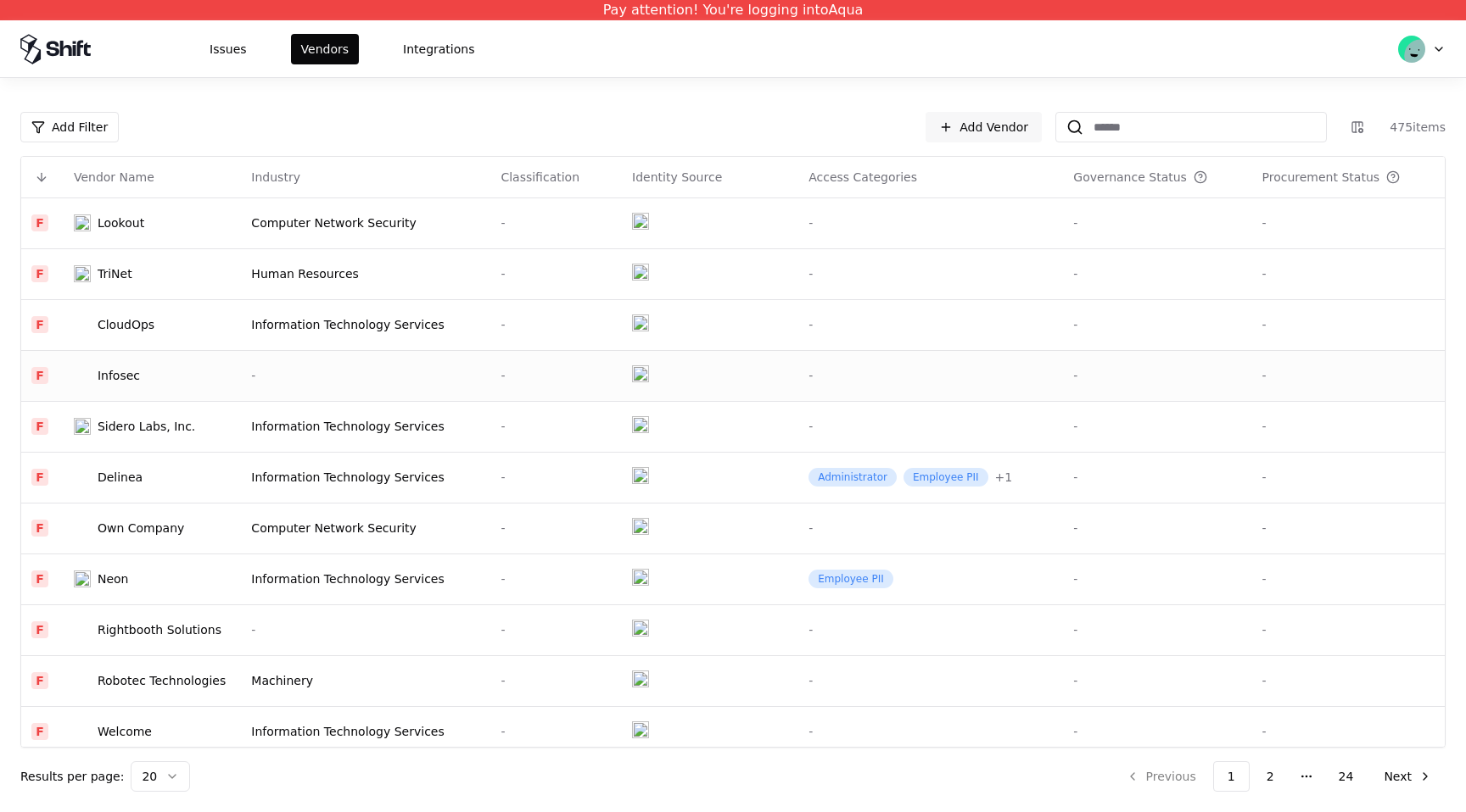
scroll to position [468, 0]
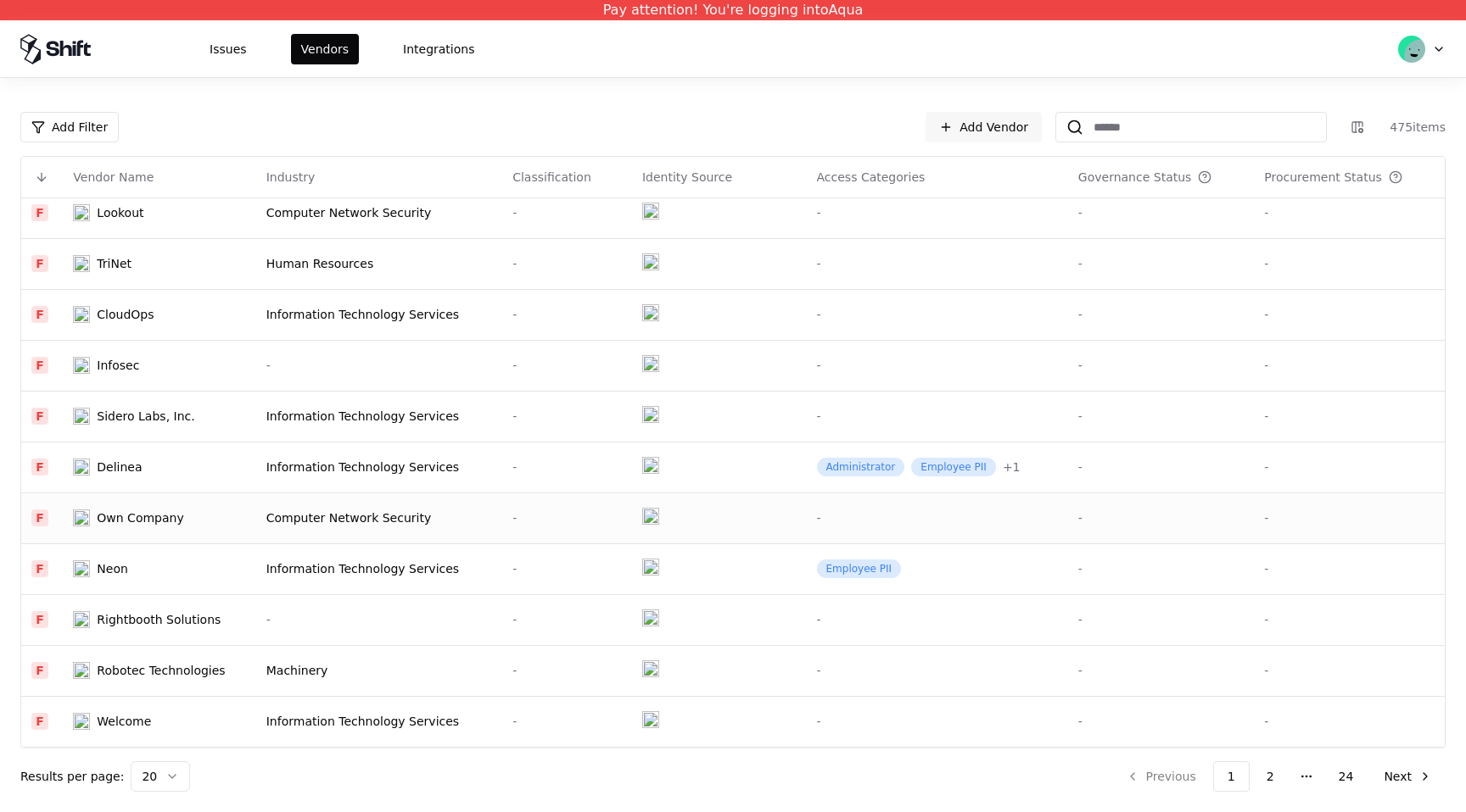
click at [134, 527] on td "Own Company" at bounding box center [159, 518] width 193 height 51
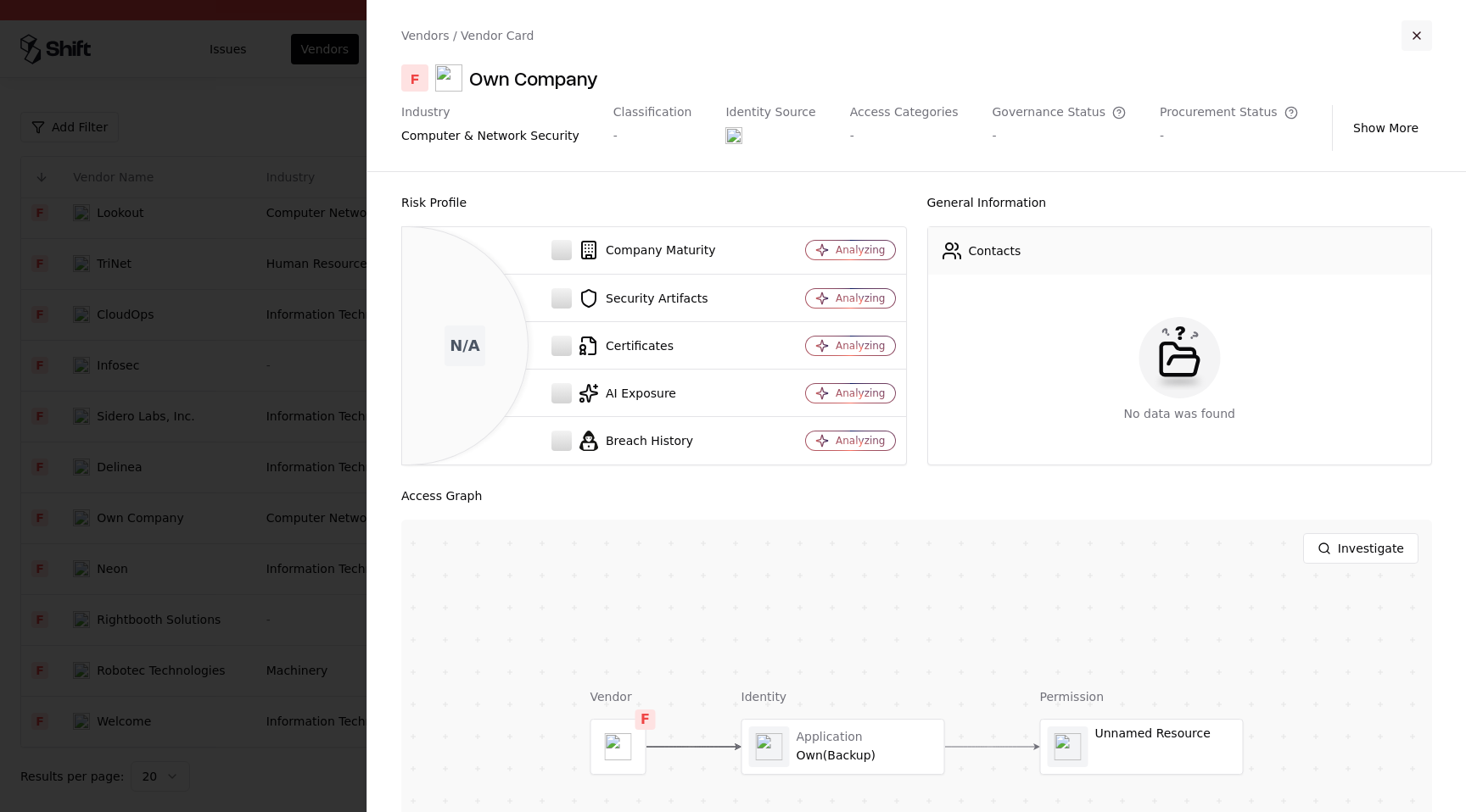
click at [1418, 39] on button "button" at bounding box center [1417, 36] width 30 height 30
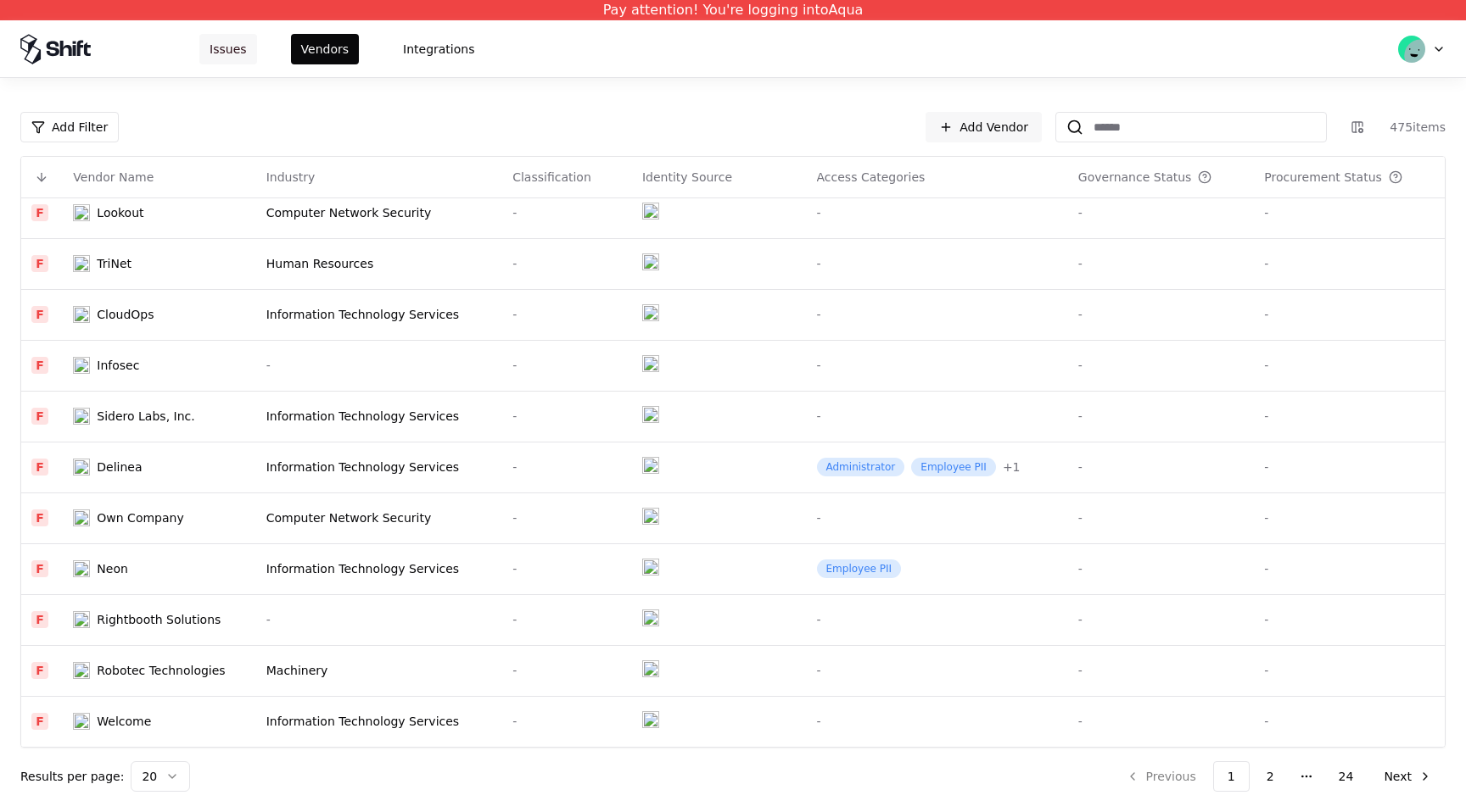
click at [234, 45] on button "Issues" at bounding box center [228, 49] width 57 height 30
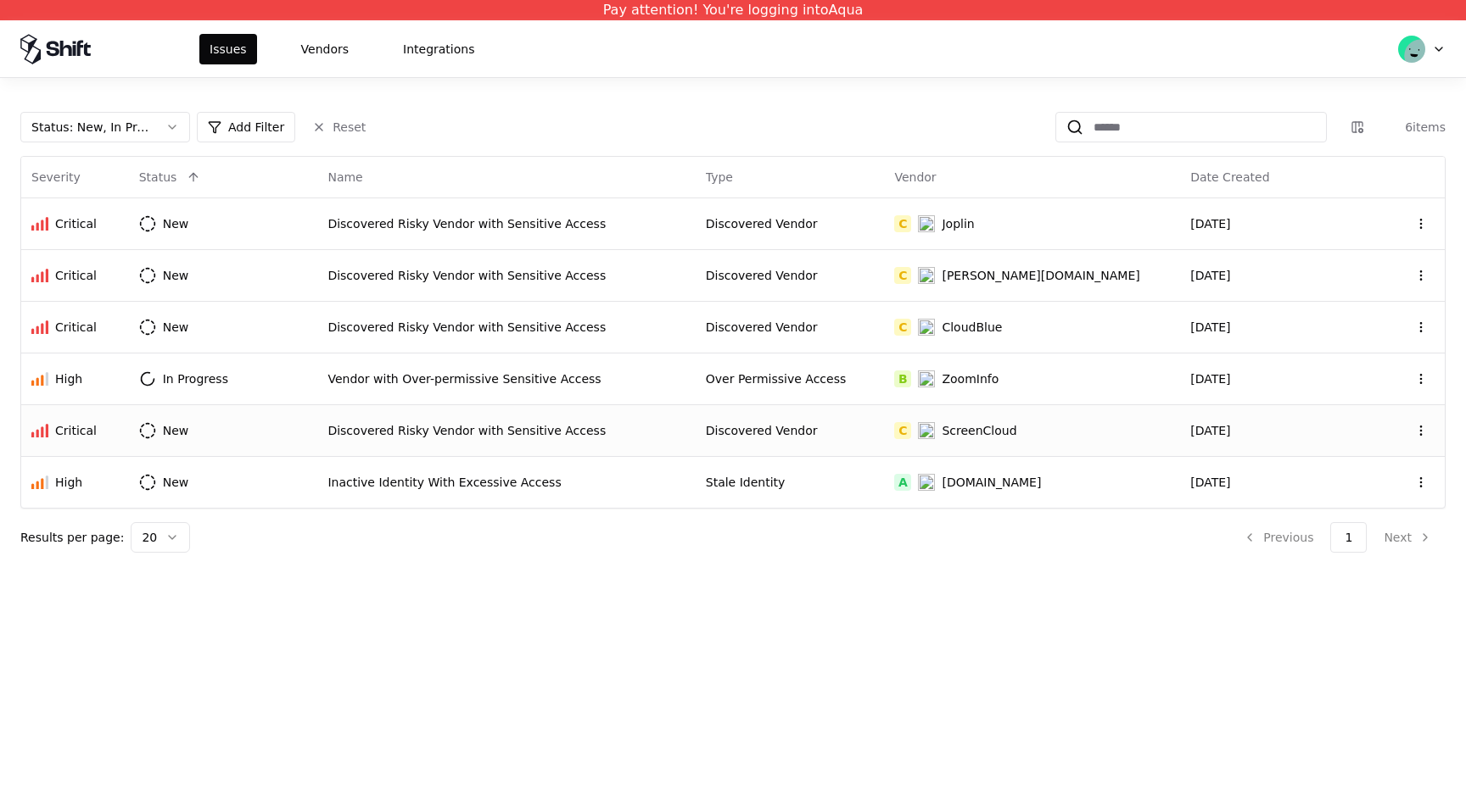
click at [428, 426] on div "Discovered Risky Vendor with Sensitive Access" at bounding box center [506, 430] width 357 height 17
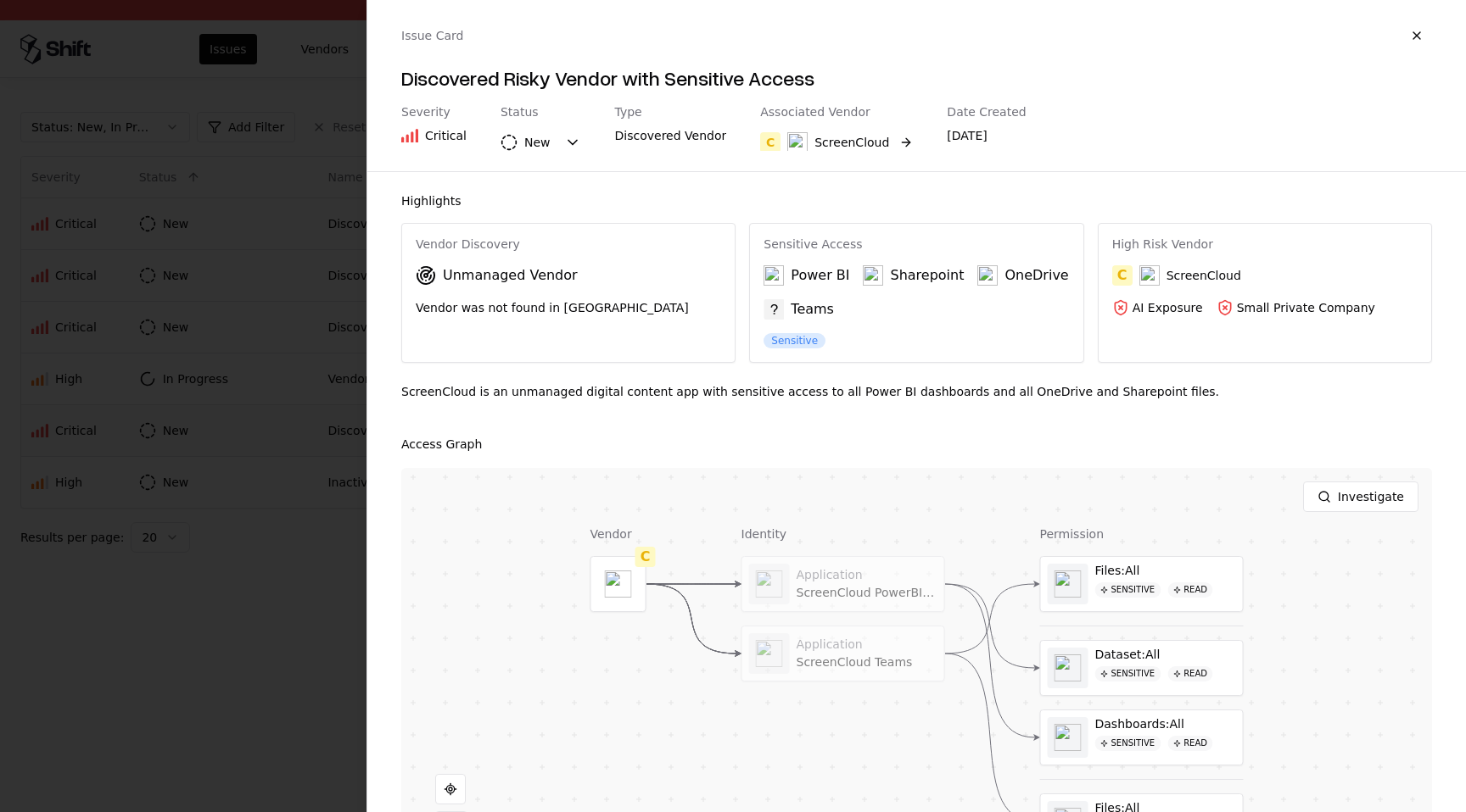
click at [848, 134] on div "ScreenCloud" at bounding box center [851, 142] width 74 height 17
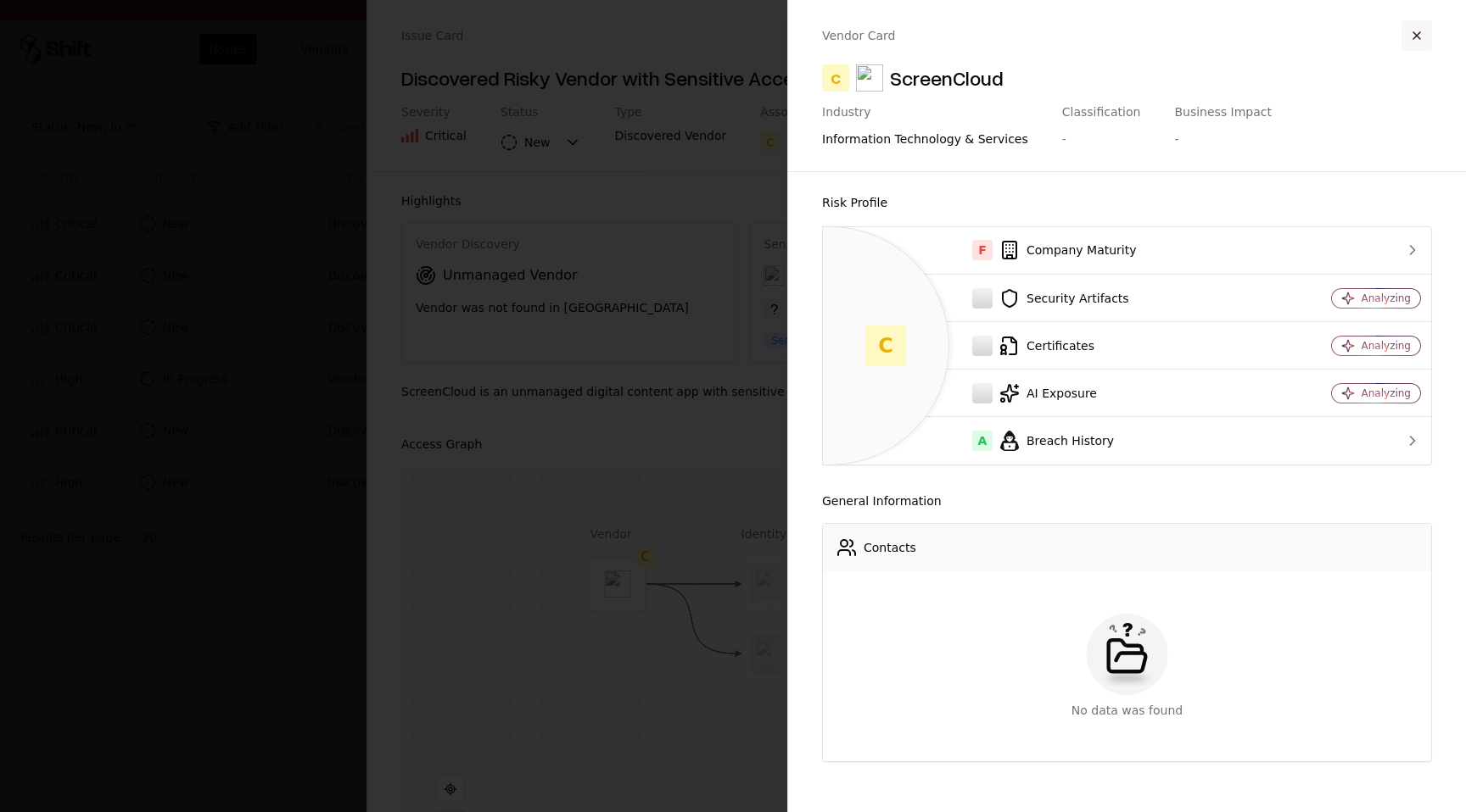
click at [1410, 28] on button "button" at bounding box center [1417, 36] width 30 height 30
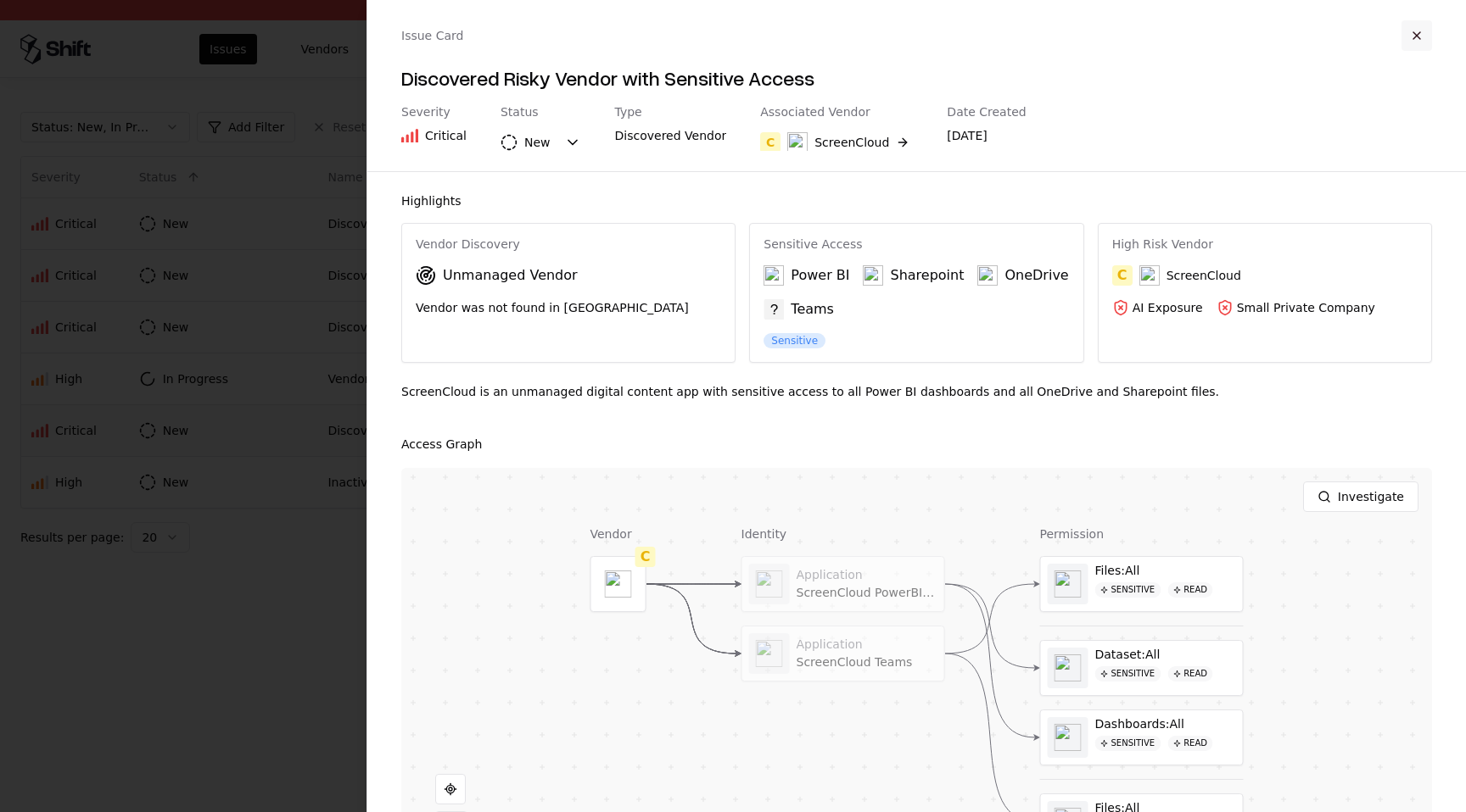
click at [1416, 36] on button "button" at bounding box center [1417, 36] width 30 height 30
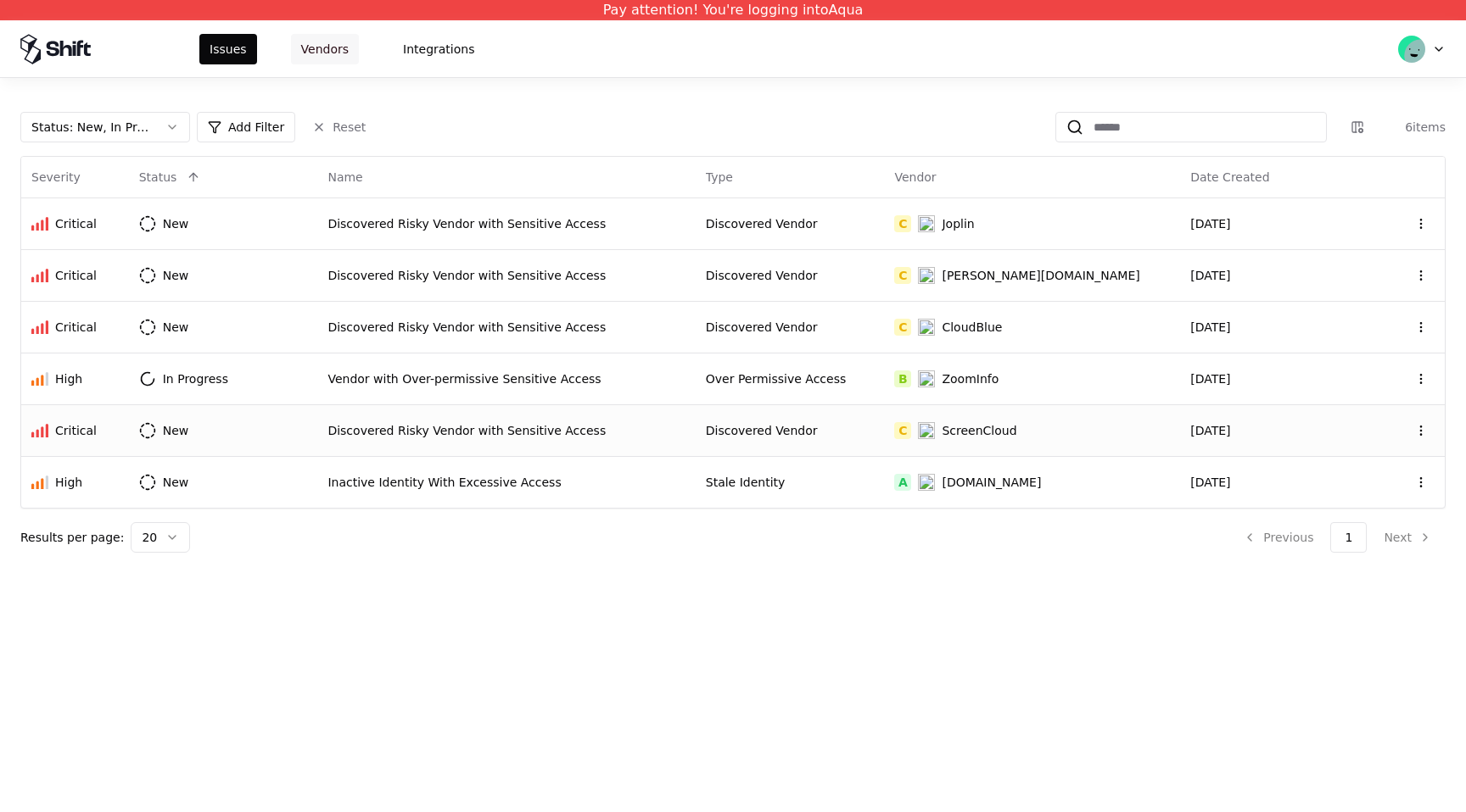
click at [291, 64] on button "Vendors" at bounding box center [325, 49] width 68 height 30
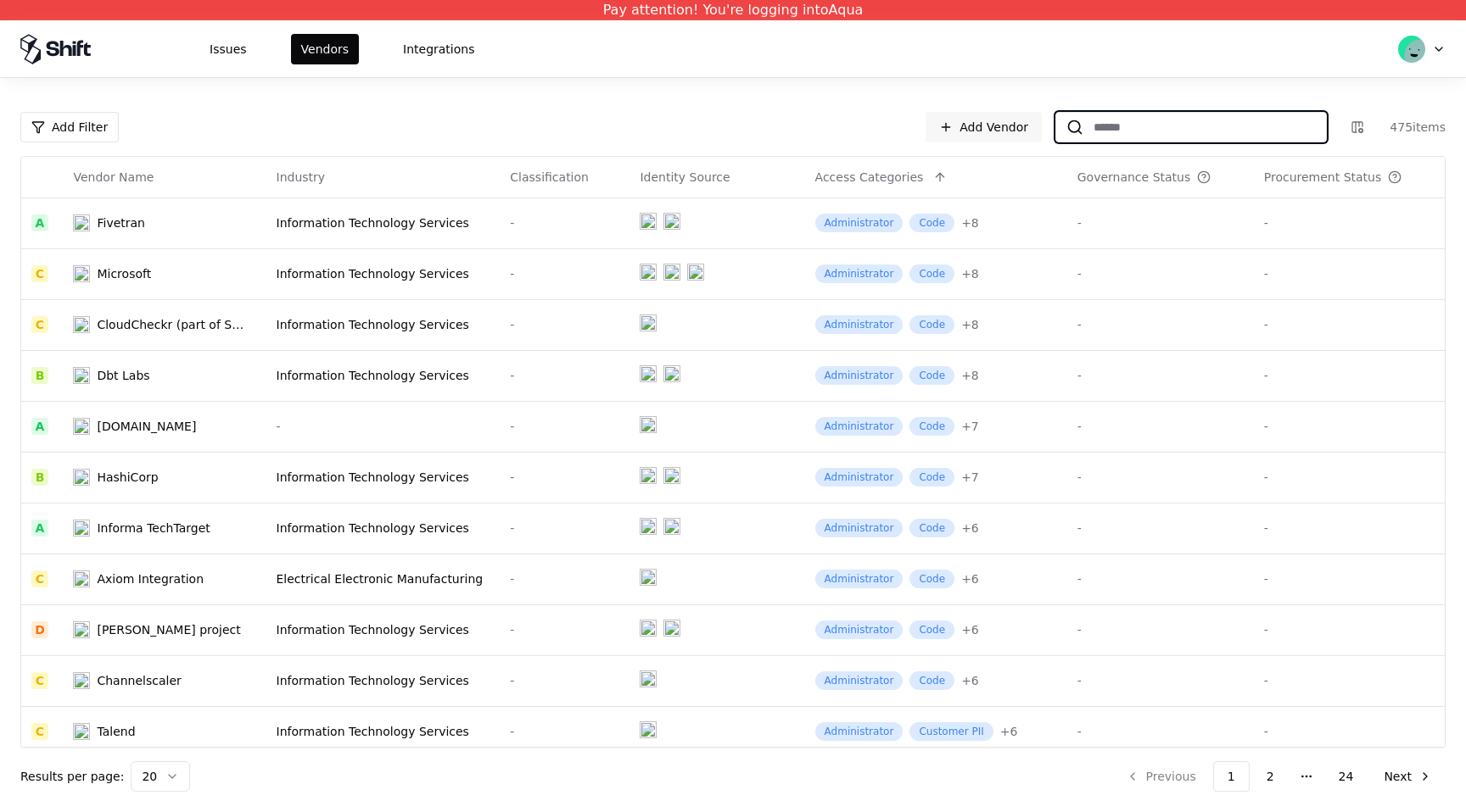
click at [1095, 127] on input at bounding box center [1204, 127] width 243 height 30
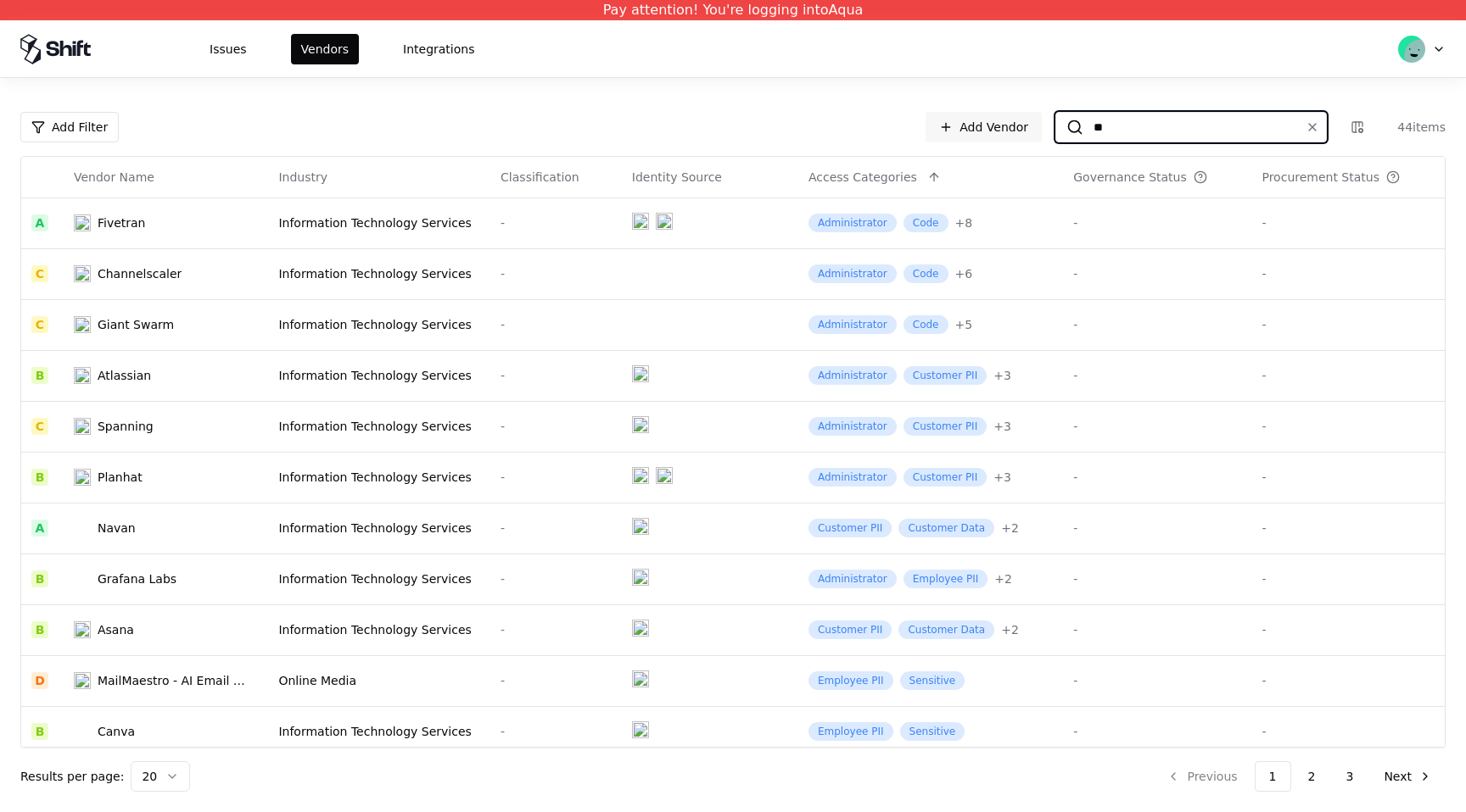
type input "*"
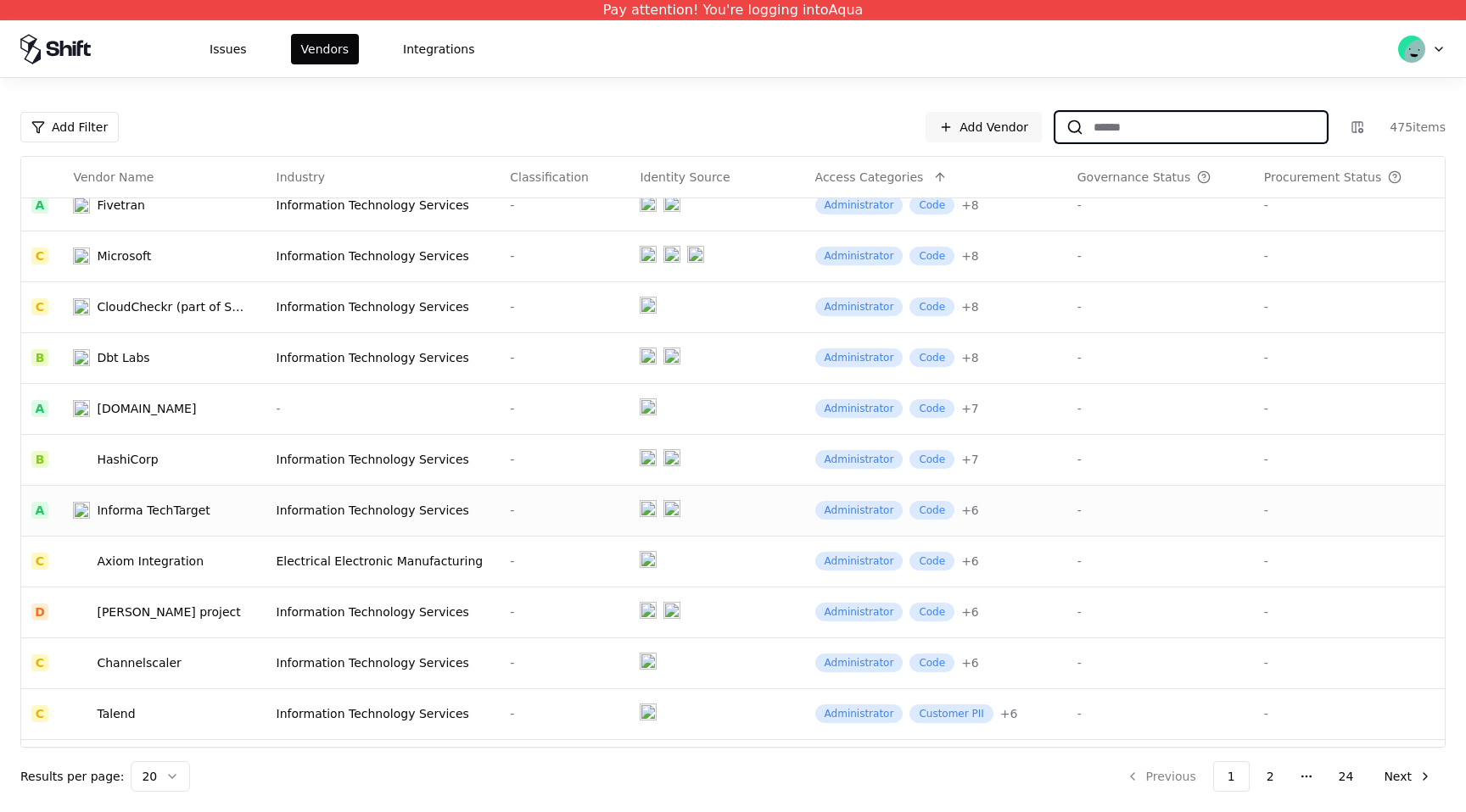
scroll to position [17, 0]
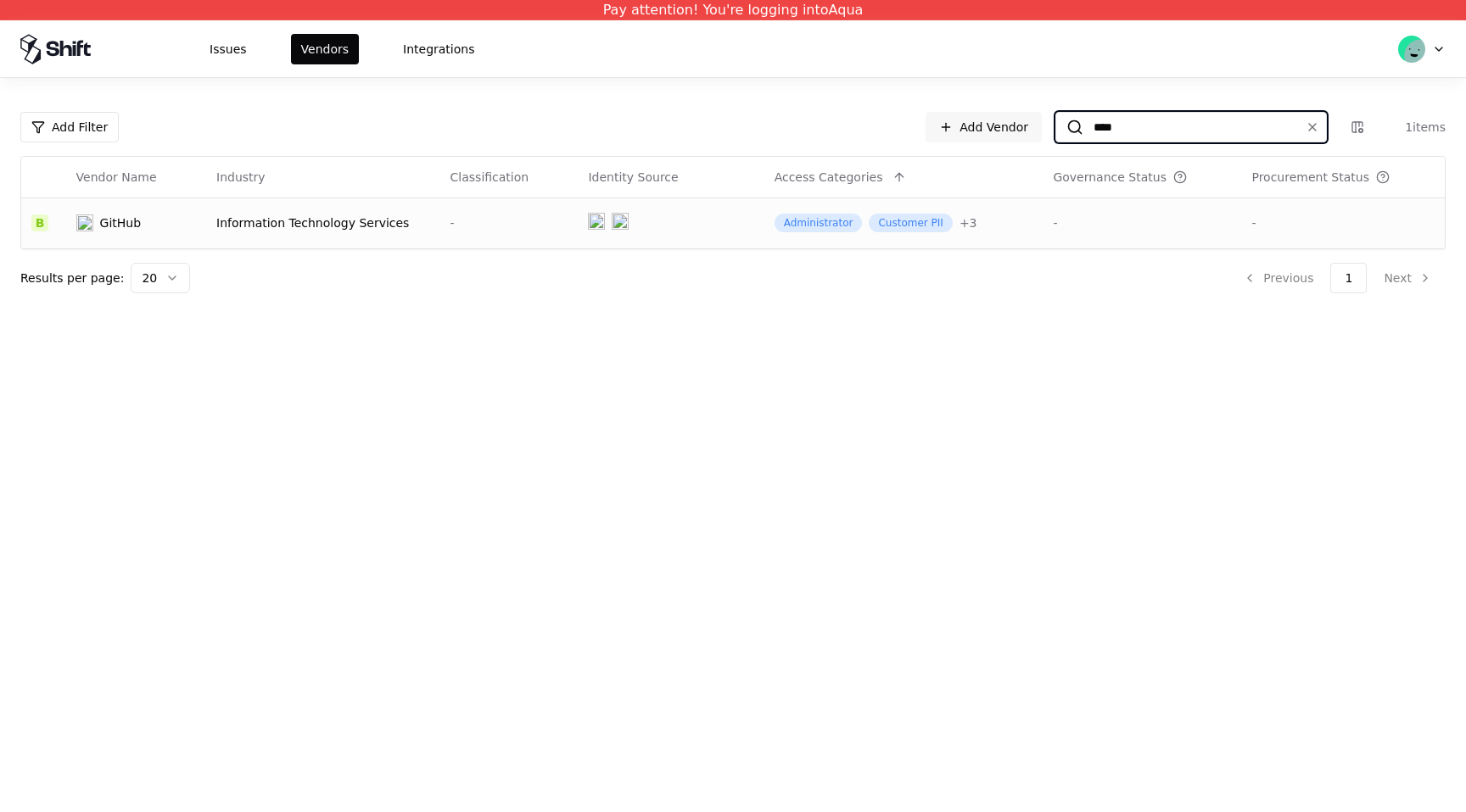
type input "****"
click at [142, 223] on div "GitHub" at bounding box center [135, 222] width 119 height 17
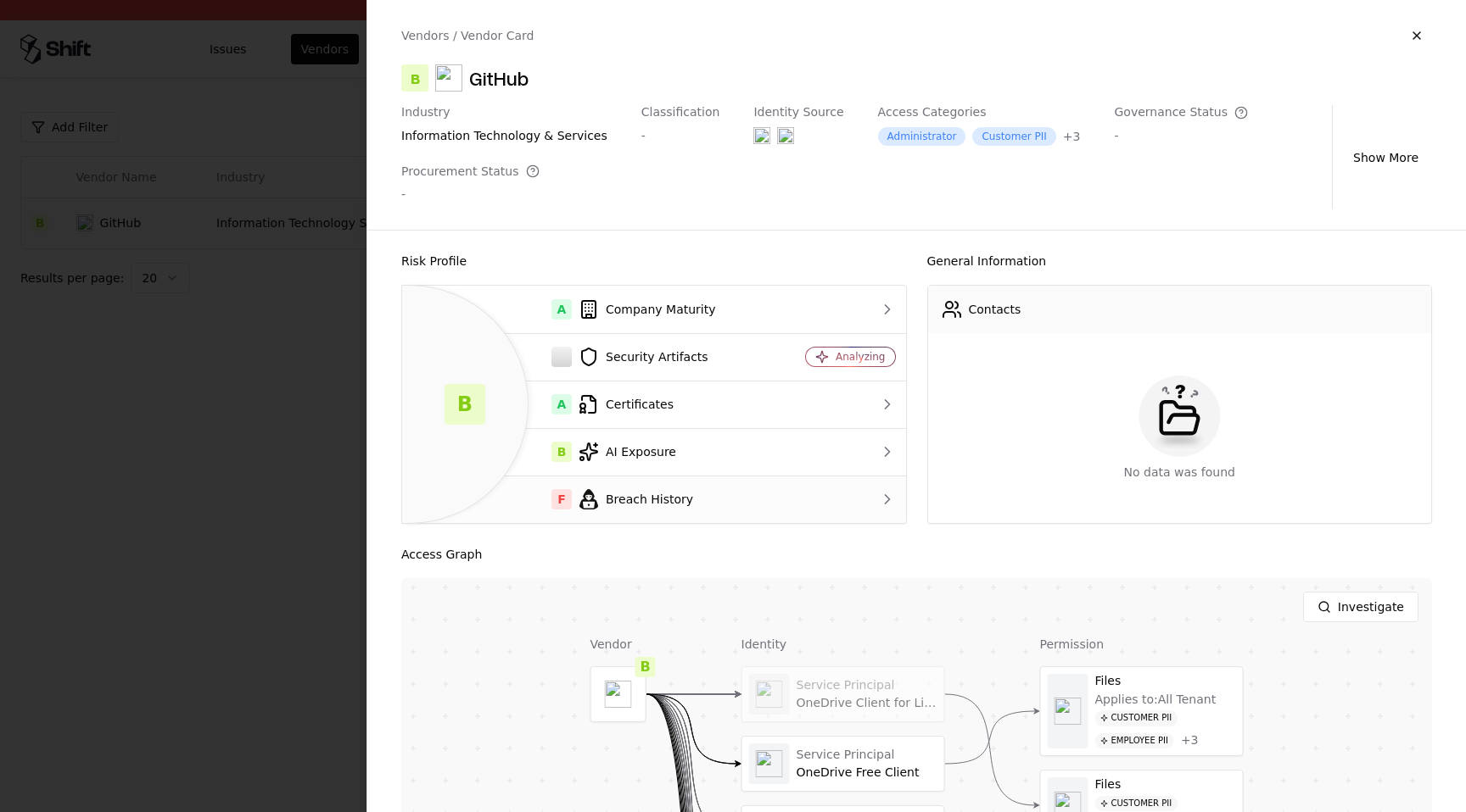
click at [708, 503] on div "F Breach History" at bounding box center [590, 499] width 349 height 21
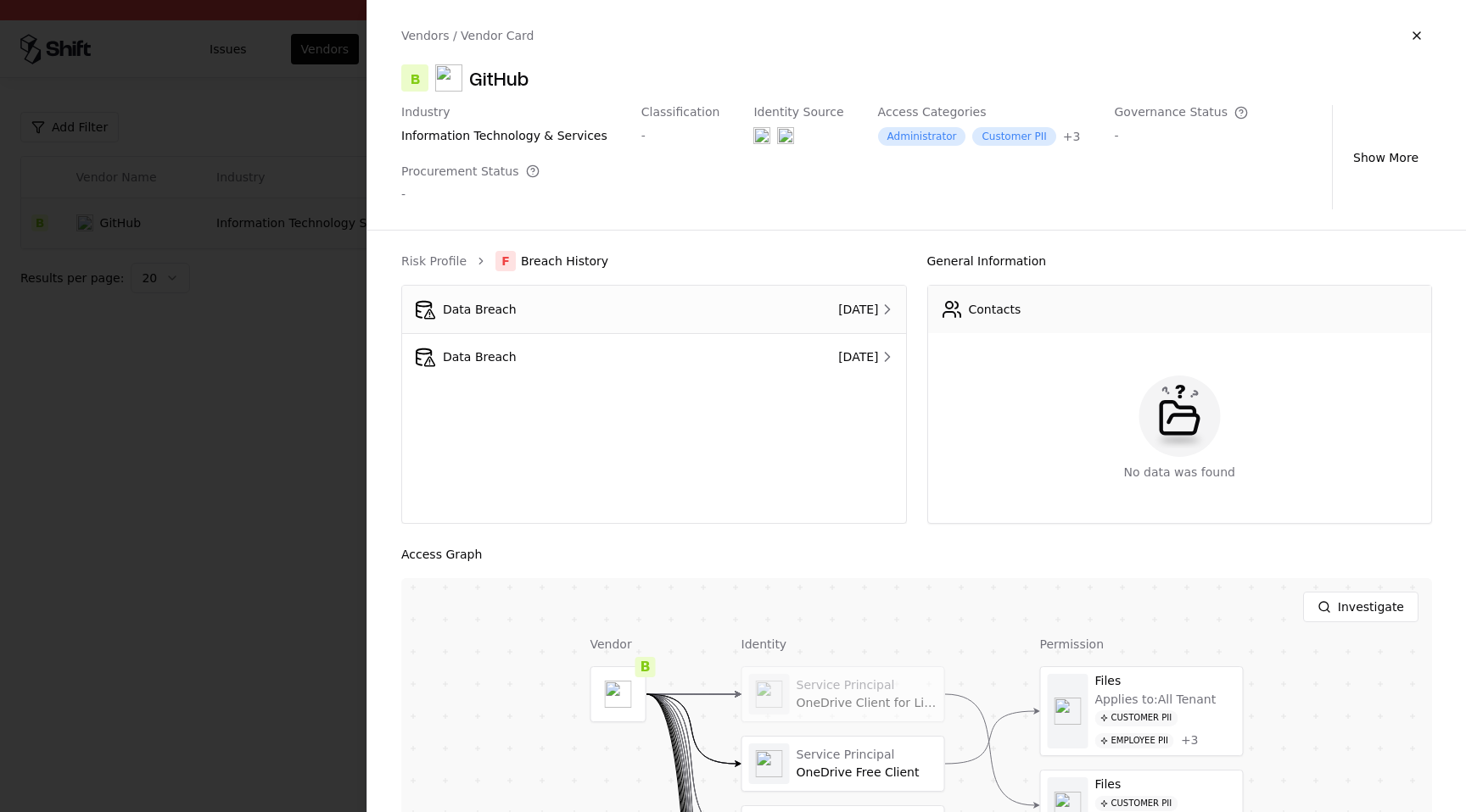
click at [797, 321] on td "Mar 25, 2025" at bounding box center [811, 309] width 190 height 48
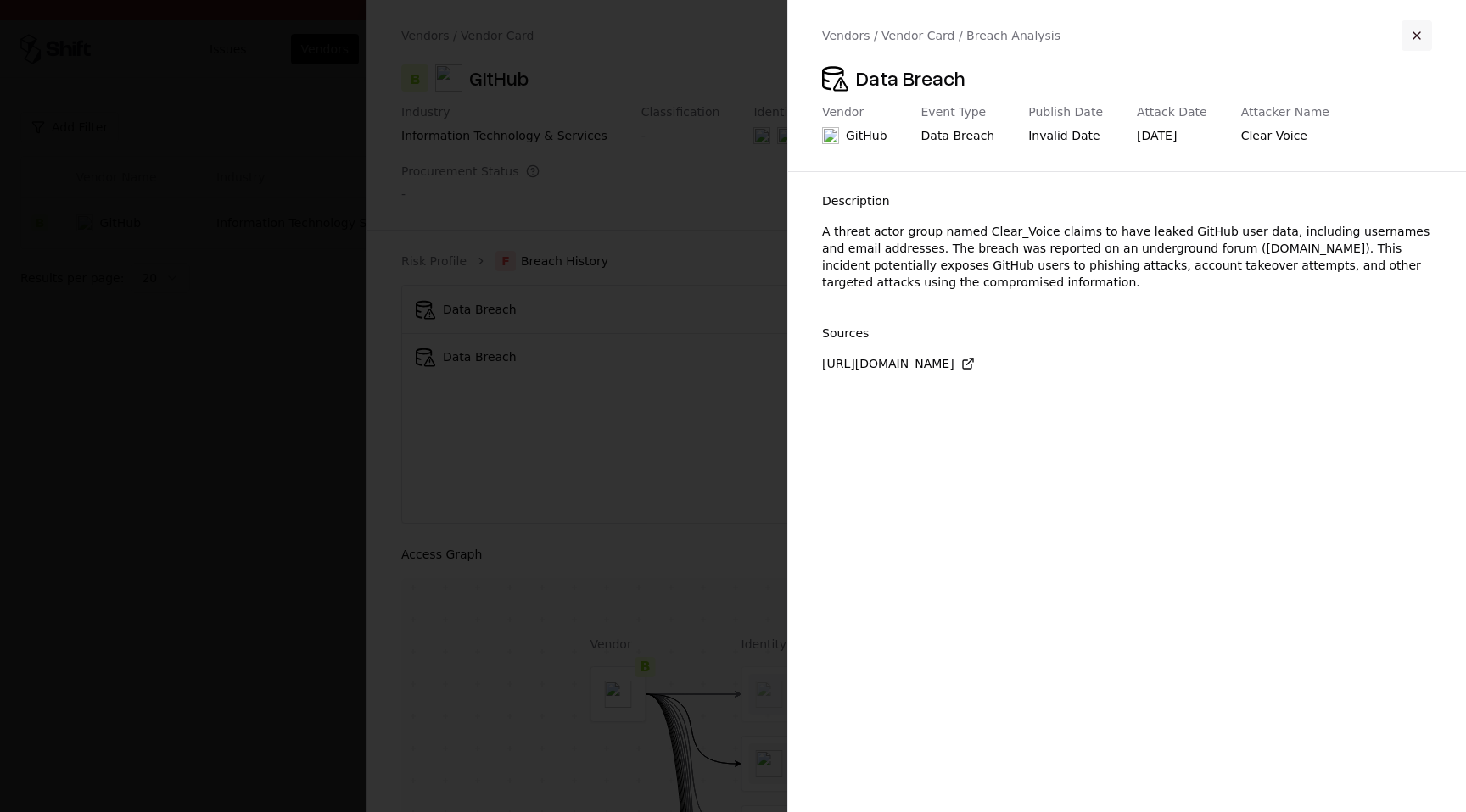
click at [1412, 37] on button "button" at bounding box center [1417, 36] width 30 height 30
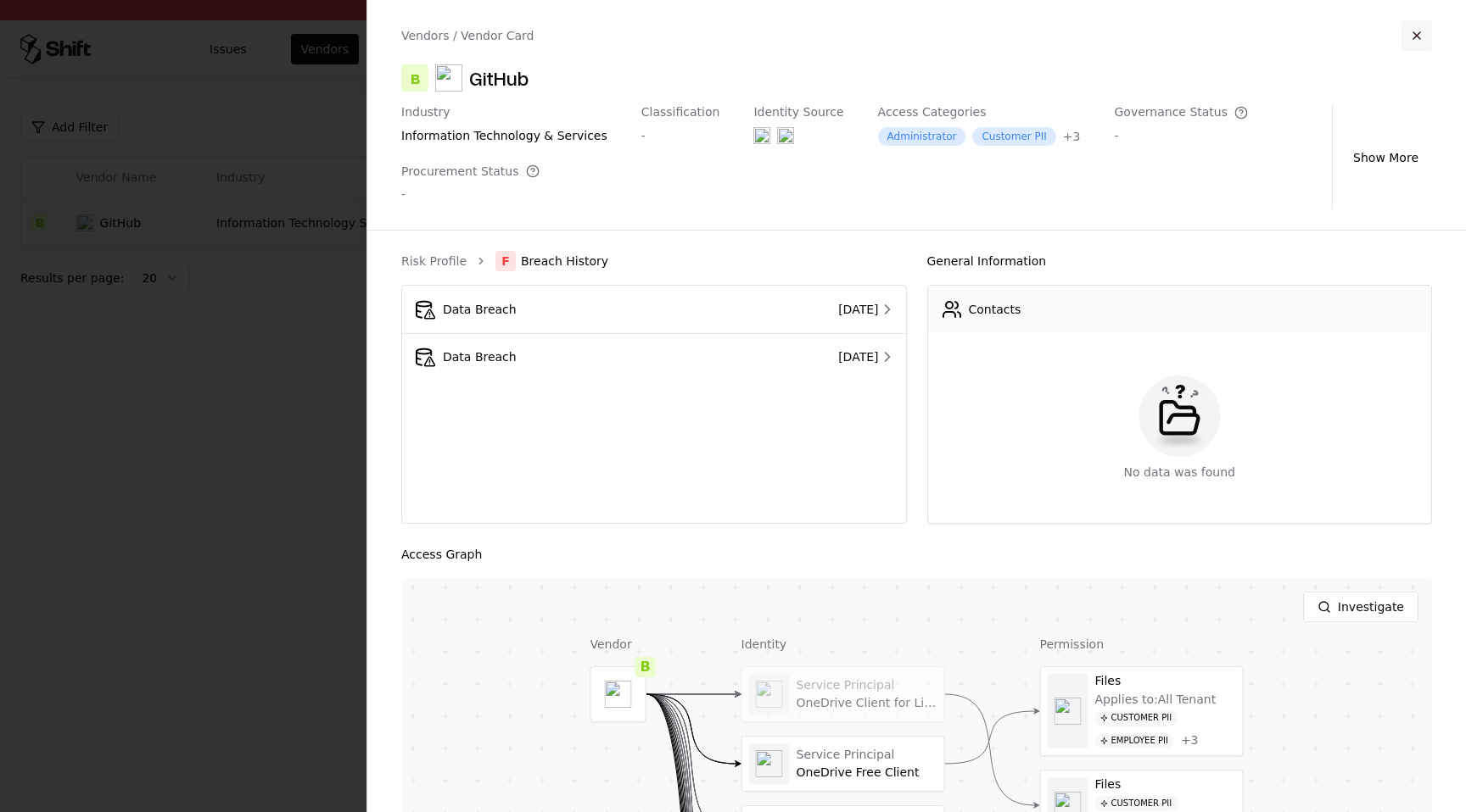
click at [1423, 35] on button "button" at bounding box center [1417, 36] width 30 height 30
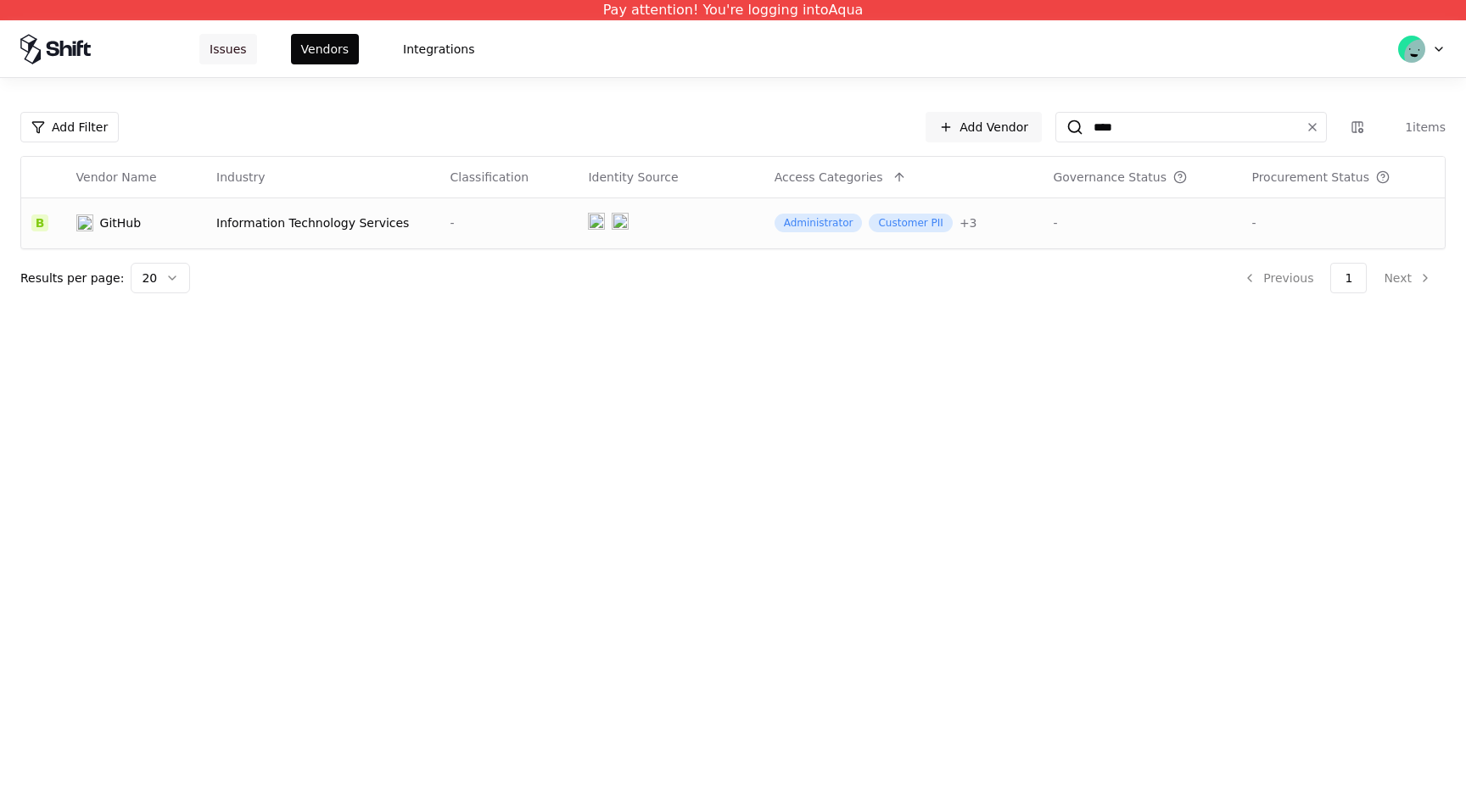
click at [233, 56] on button "Issues" at bounding box center [228, 49] width 57 height 30
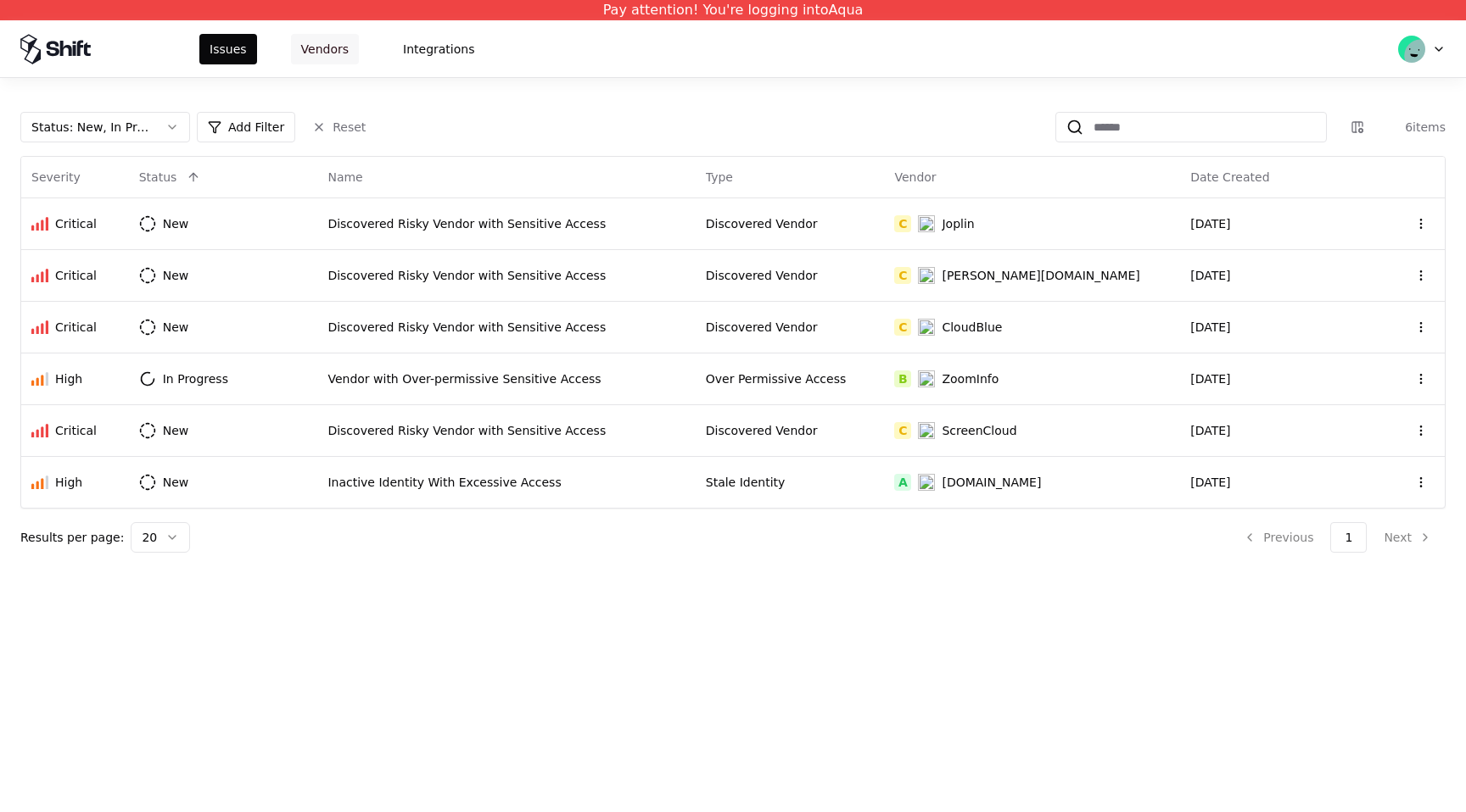
click at [338, 55] on button "Vendors" at bounding box center [325, 49] width 68 height 30
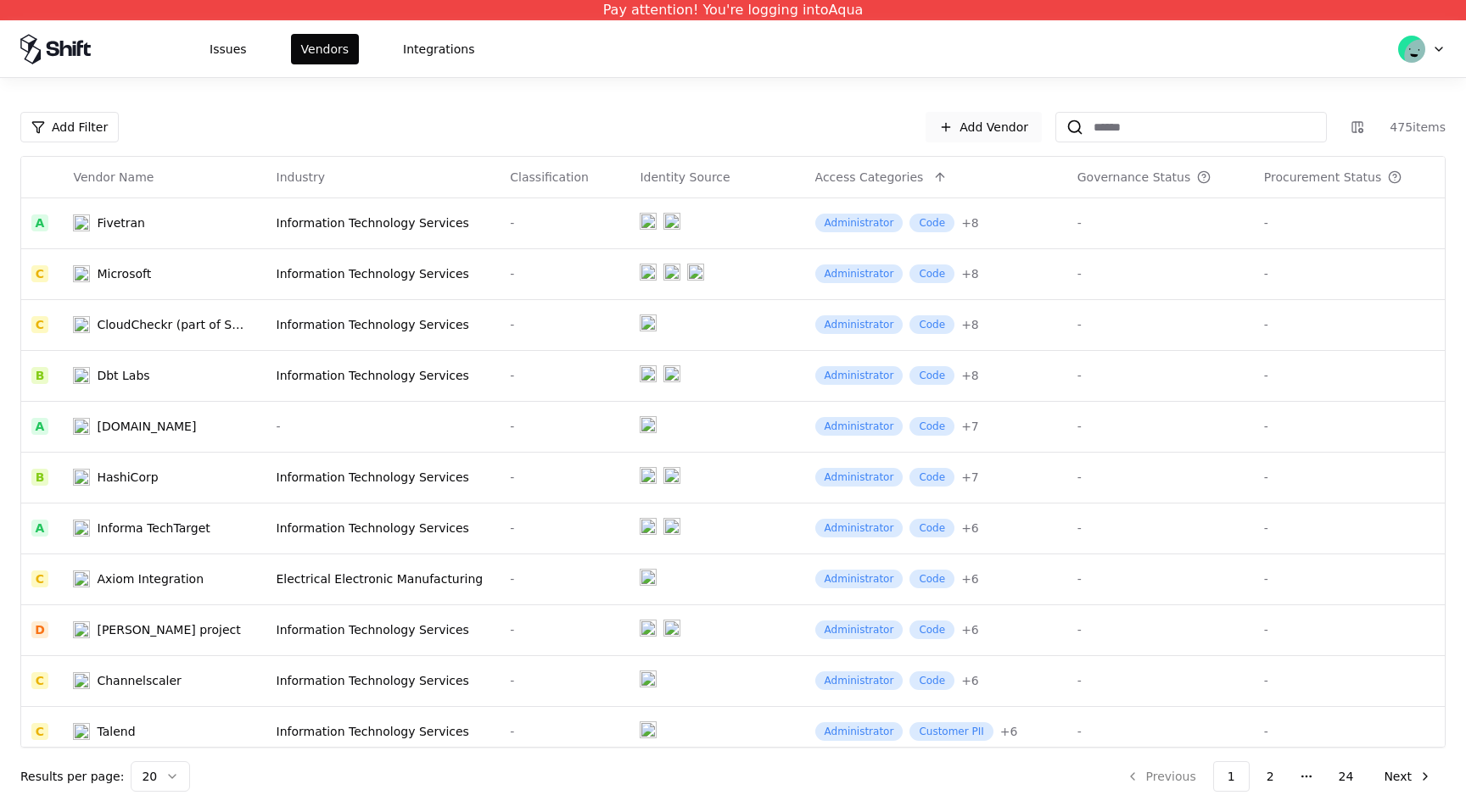
click at [996, 129] on link "Add Vendor" at bounding box center [984, 127] width 117 height 30
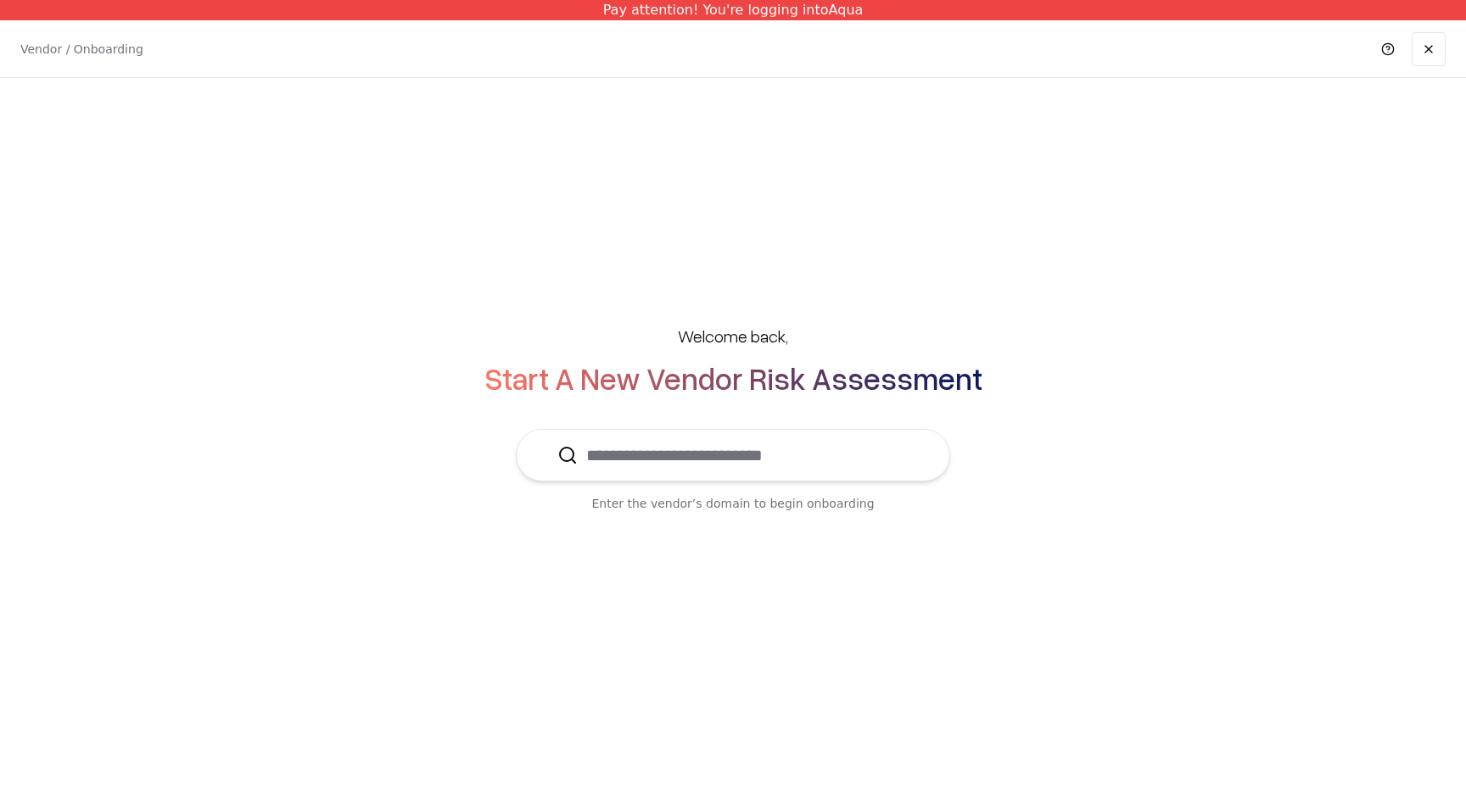
click at [648, 454] on input "text" at bounding box center [742, 455] width 331 height 51
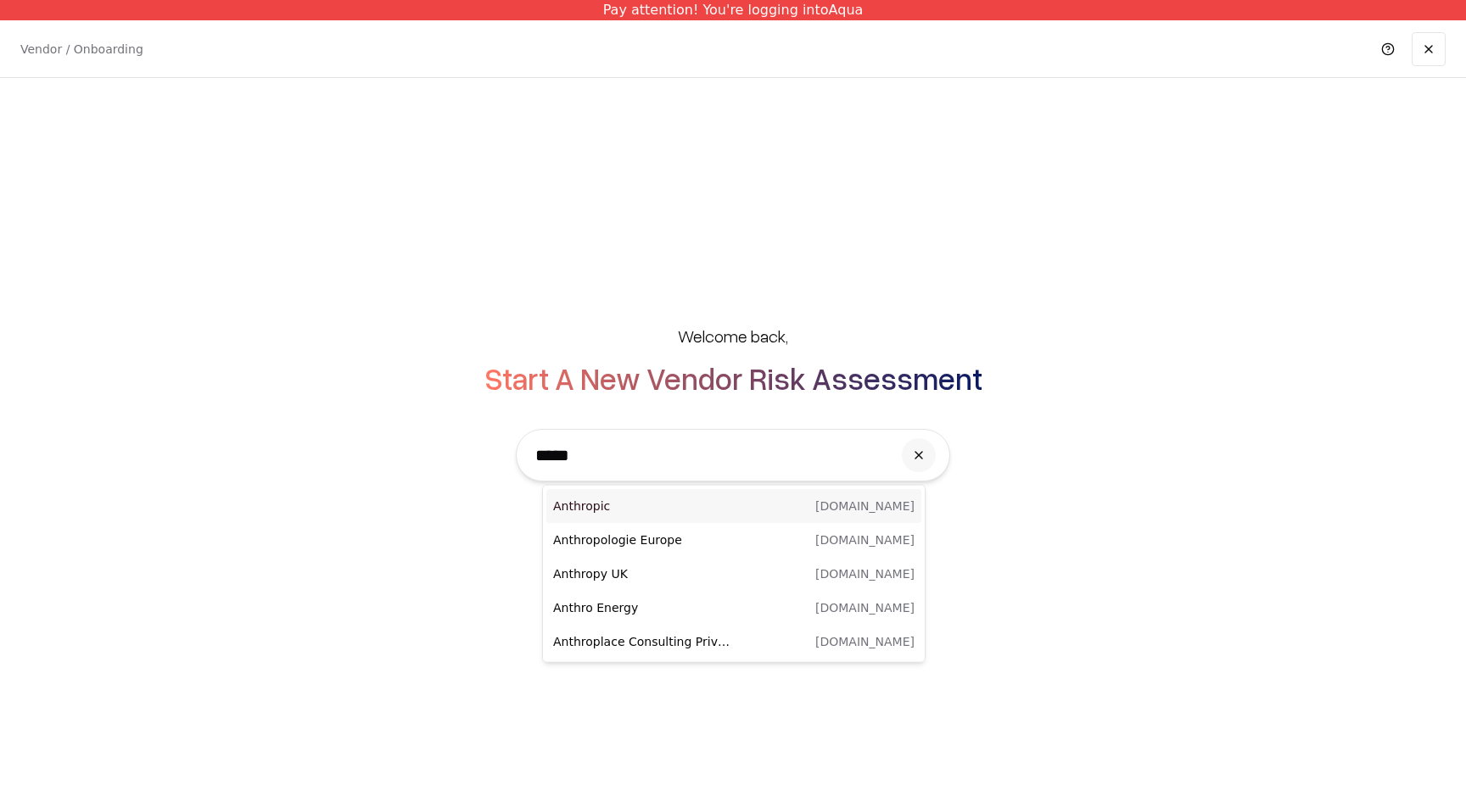
click at [694, 516] on div "Anthropic anthropic.com" at bounding box center [733, 506] width 375 height 34
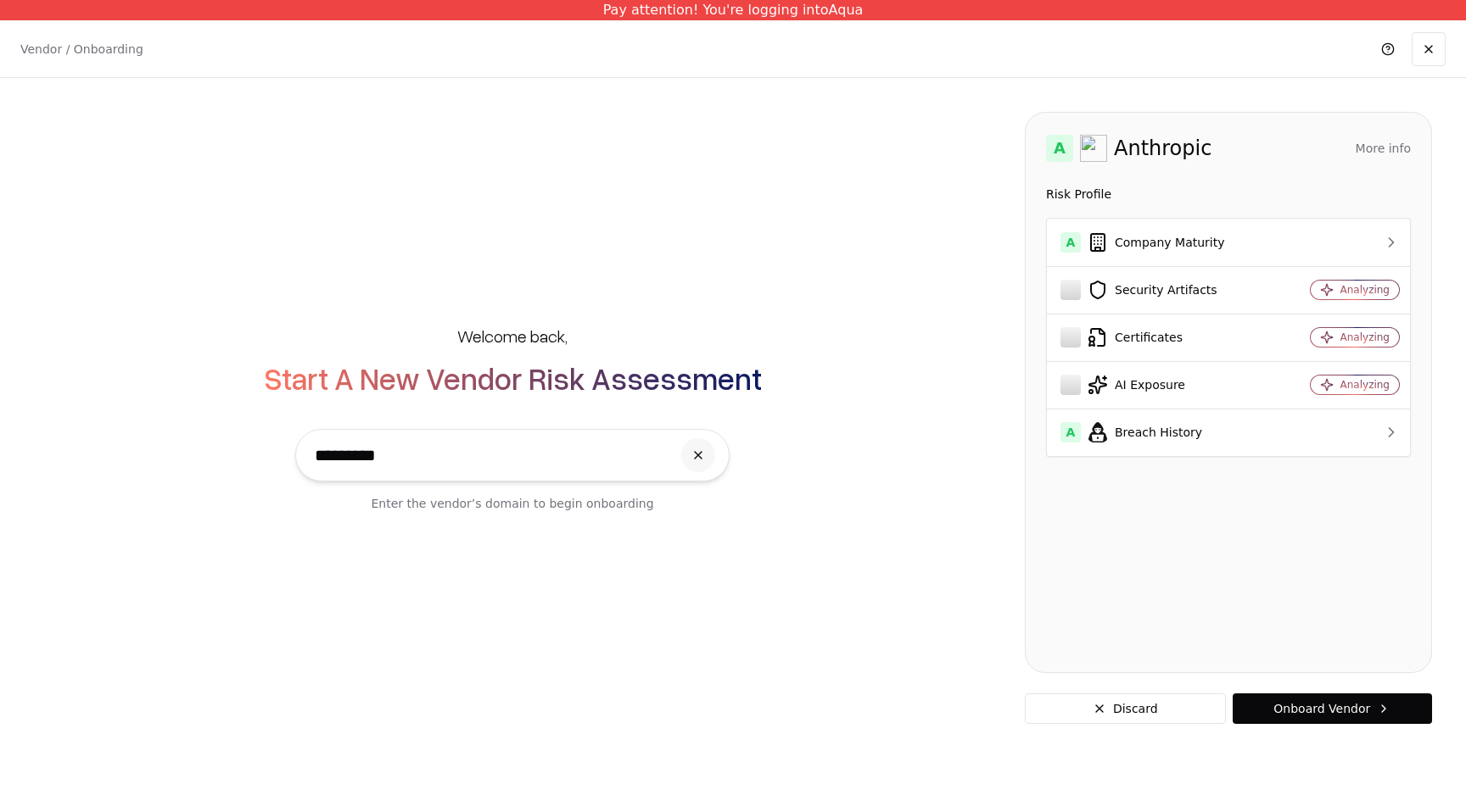
type input "*********"
click at [1102, 435] on icon at bounding box center [1097, 432] width 21 height 21
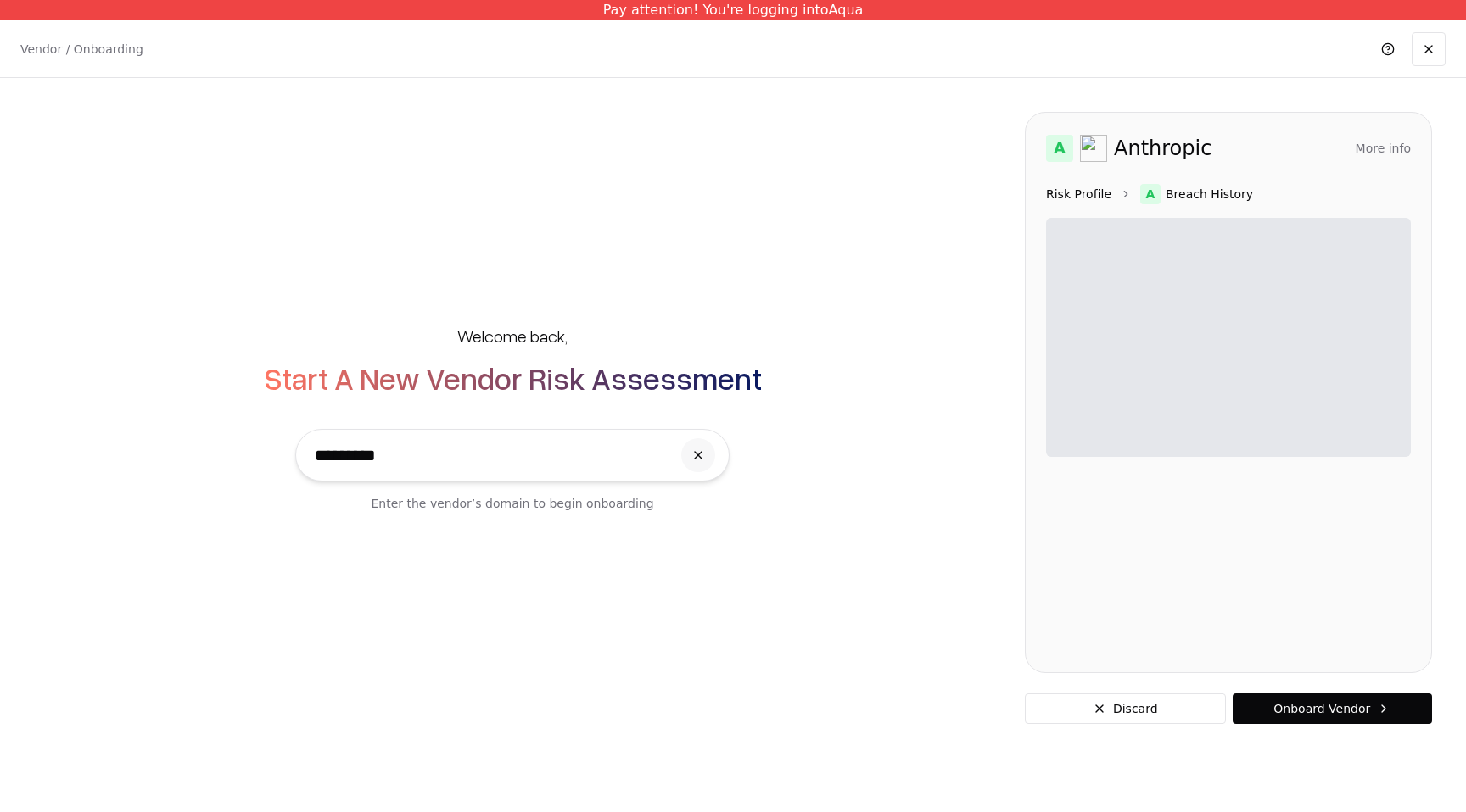
click at [1085, 194] on link "Risk Profile" at bounding box center [1078, 194] width 65 height 17
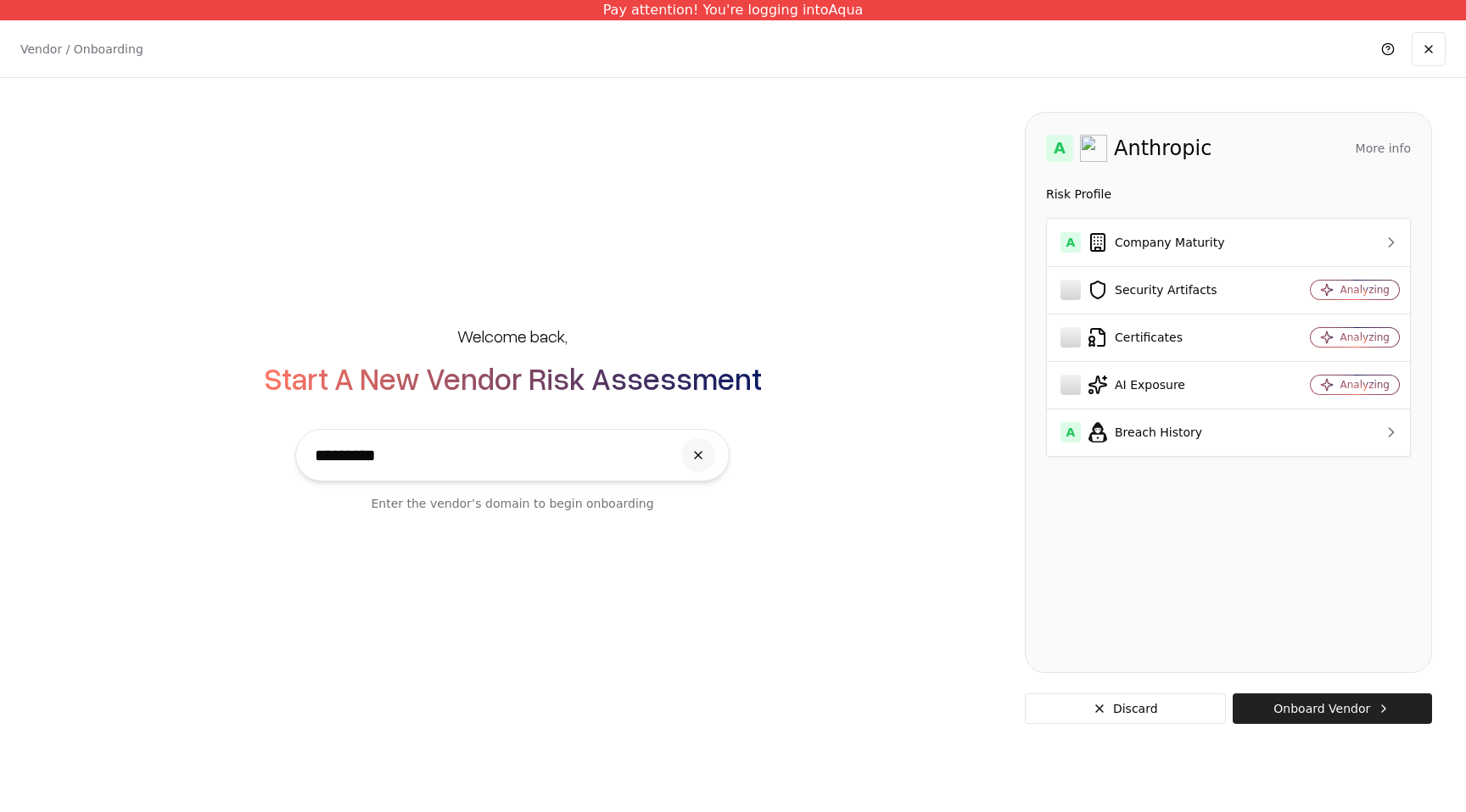
click at [1296, 715] on button "Onboard Vendor" at bounding box center [1332, 709] width 199 height 30
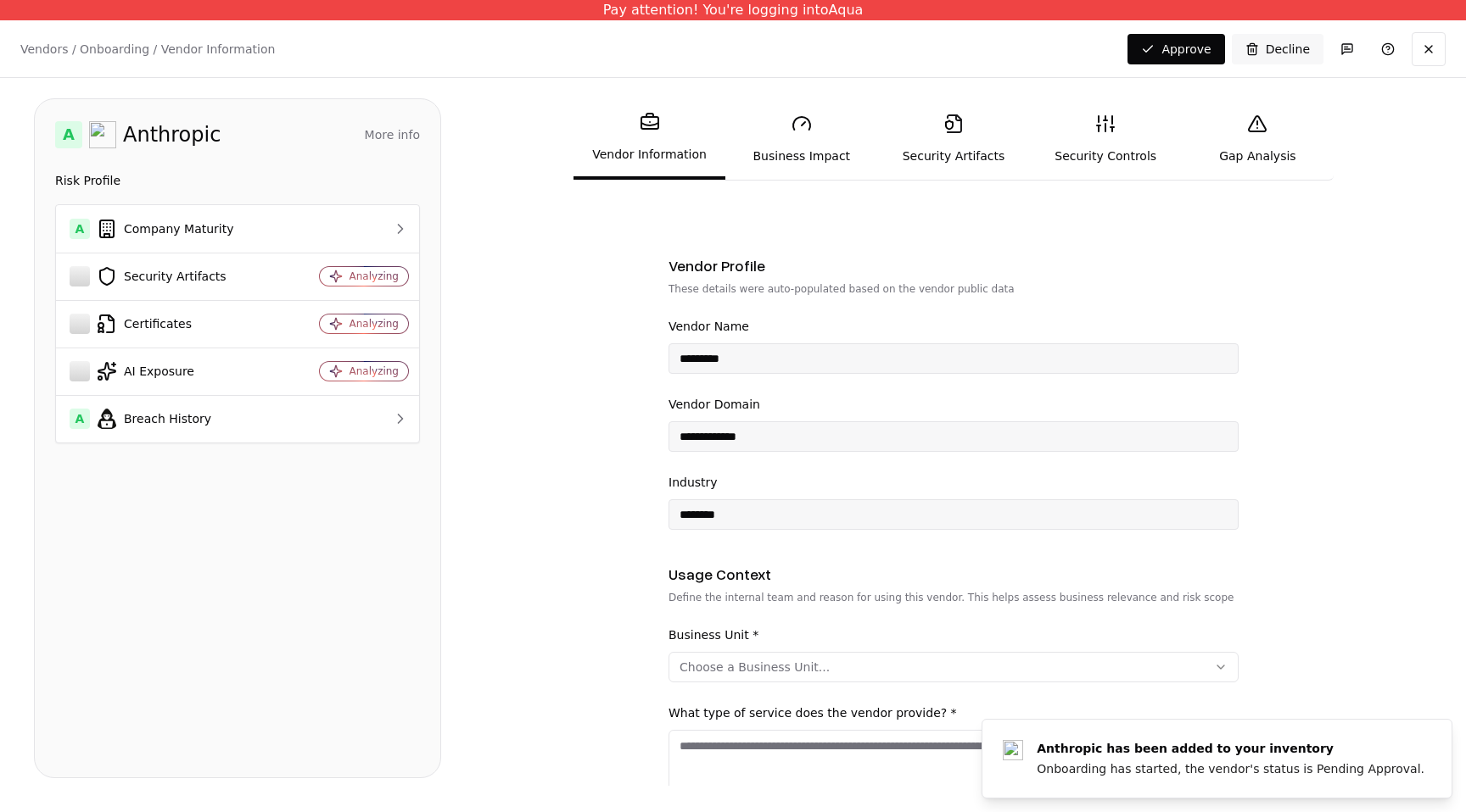
scroll to position [12, 0]
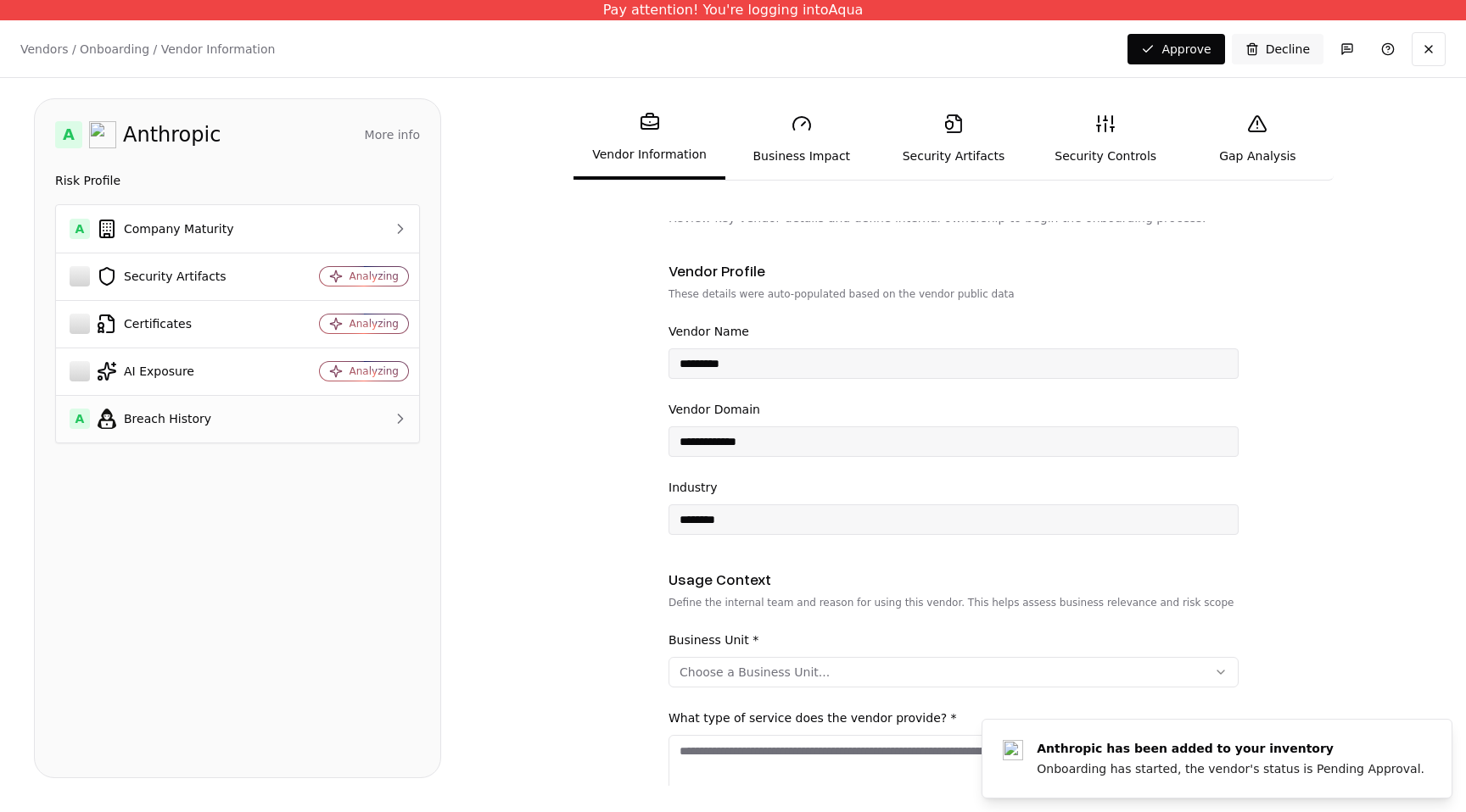
click at [368, 440] on td at bounding box center [352, 419] width 134 height 48
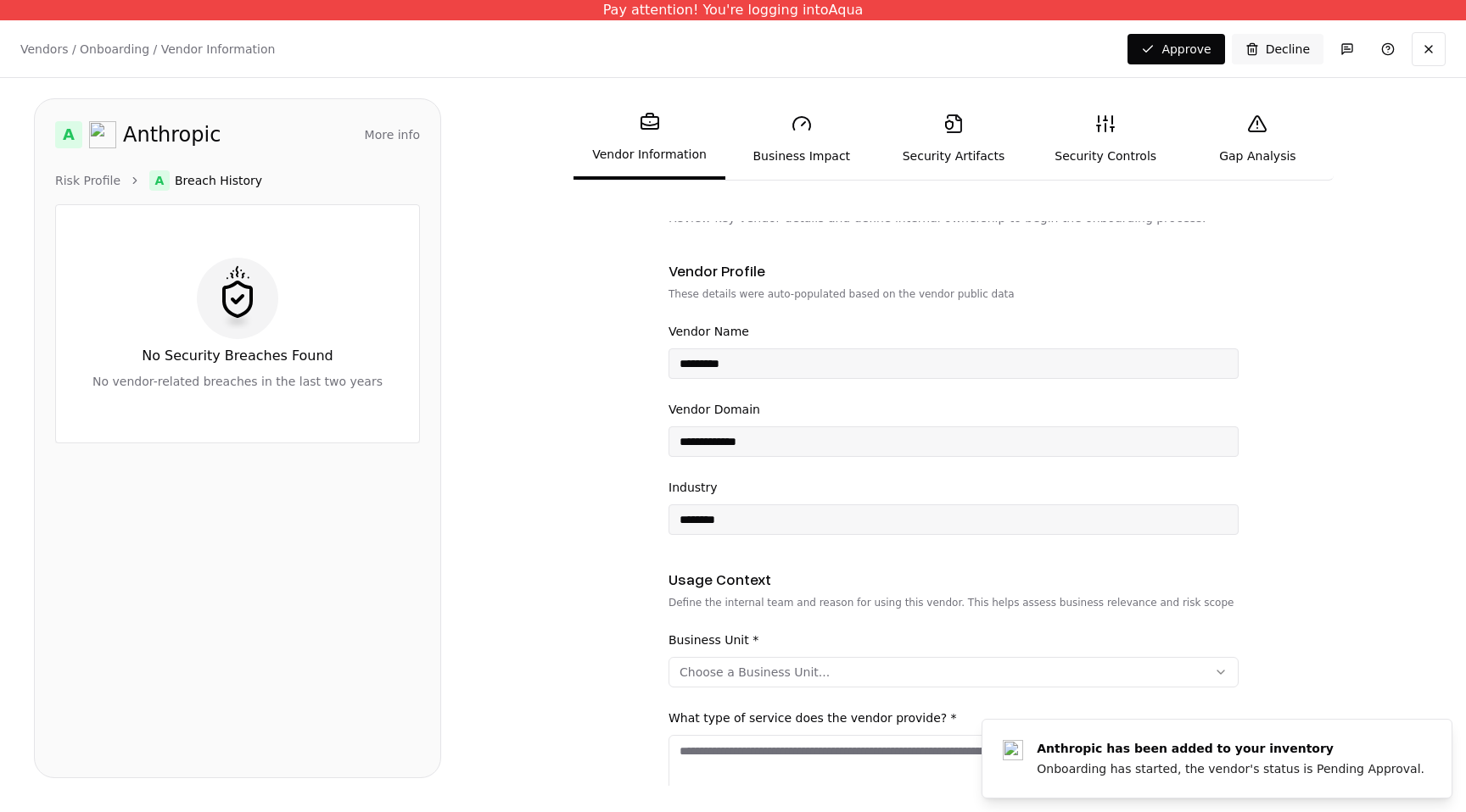
click at [98, 171] on ol "Risk Profile A Breach History" at bounding box center [237, 180] width 365 height 21
click at [98, 180] on link "Risk Profile" at bounding box center [87, 180] width 65 height 17
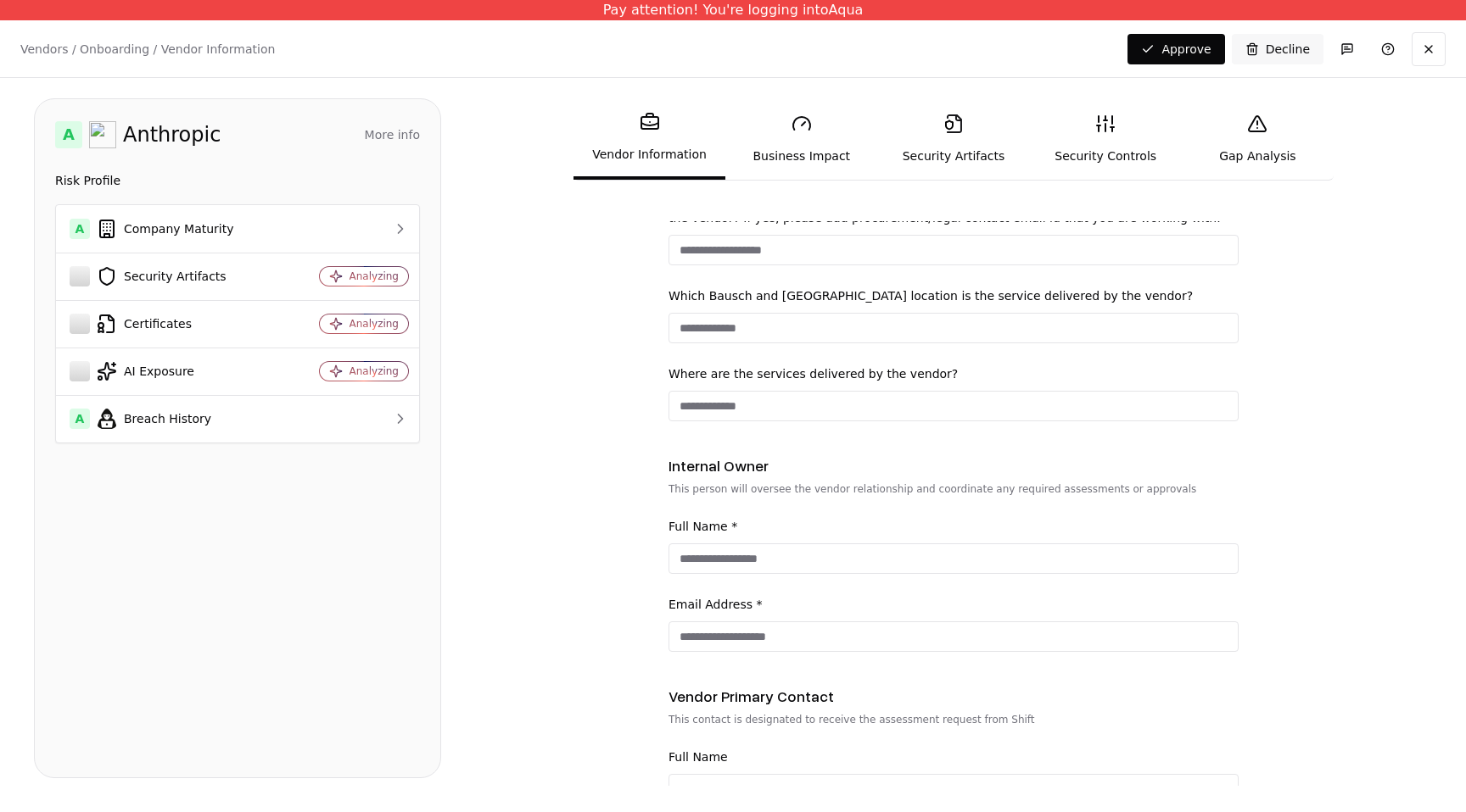
scroll to position [911, 0]
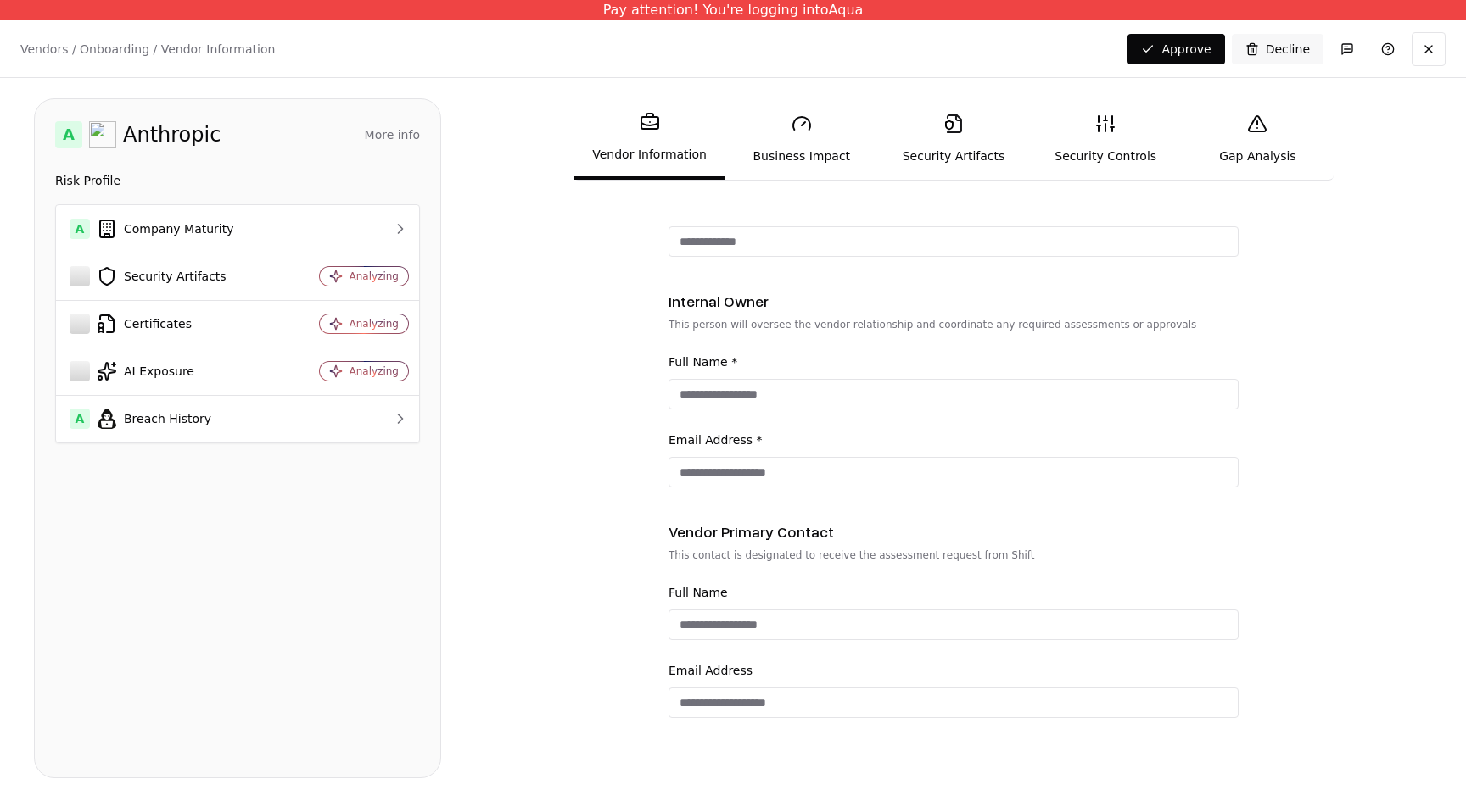
click at [797, 165] on link "Business Impact" at bounding box center [801, 139] width 152 height 78
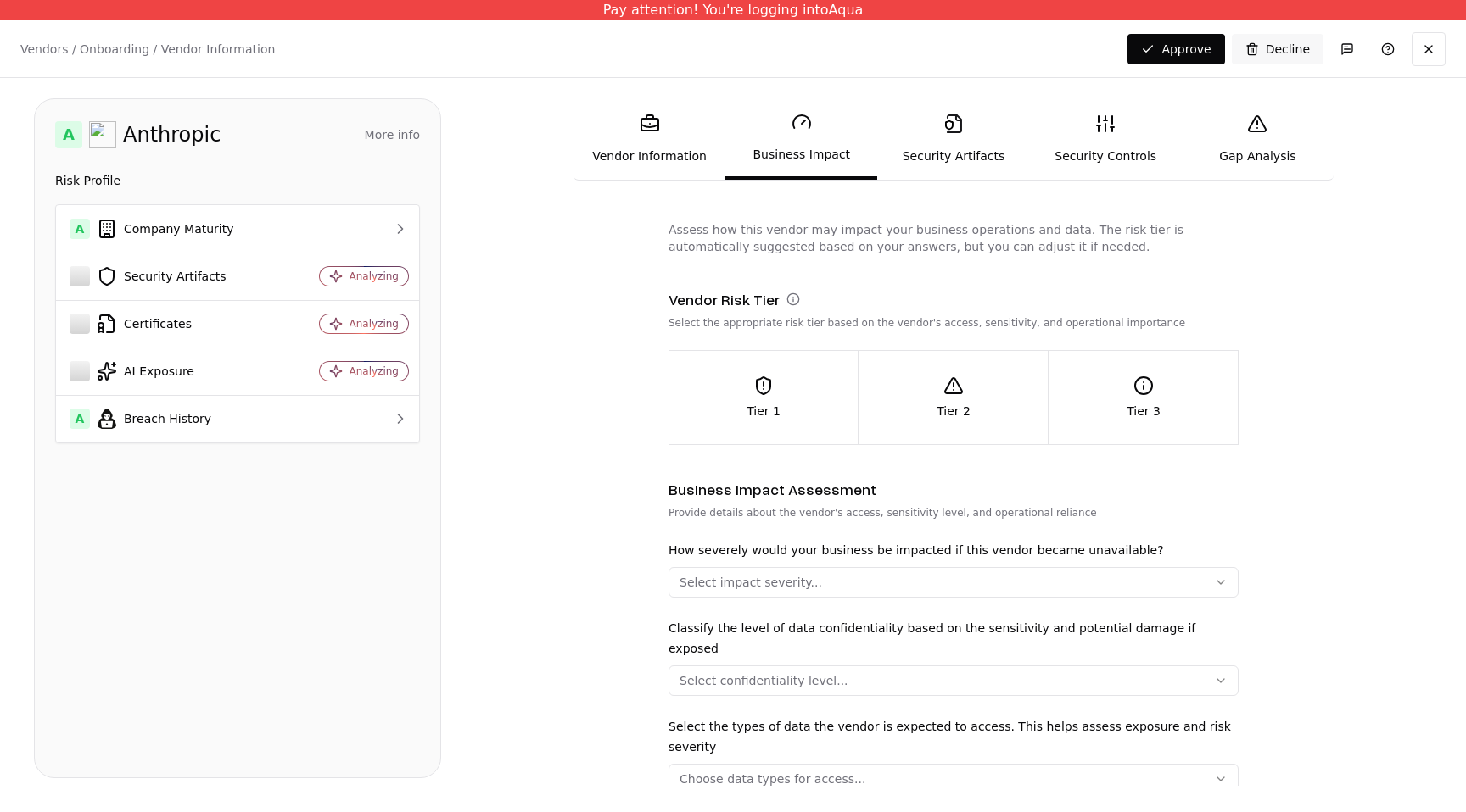
click at [968, 136] on link "Security Artifacts" at bounding box center [952, 139] width 152 height 78
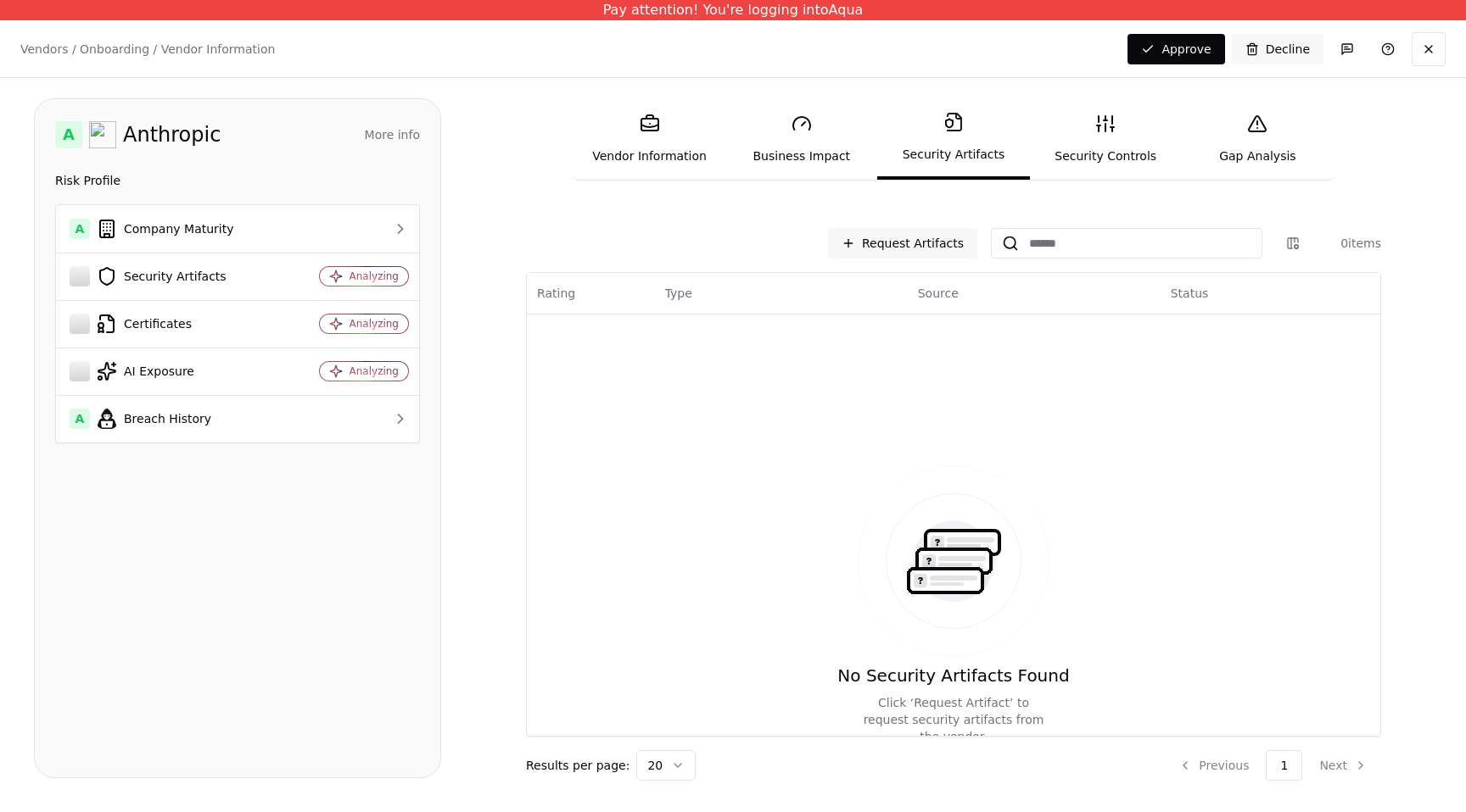
click at [1109, 153] on link "Security Controls" at bounding box center [1106, 139] width 152 height 78
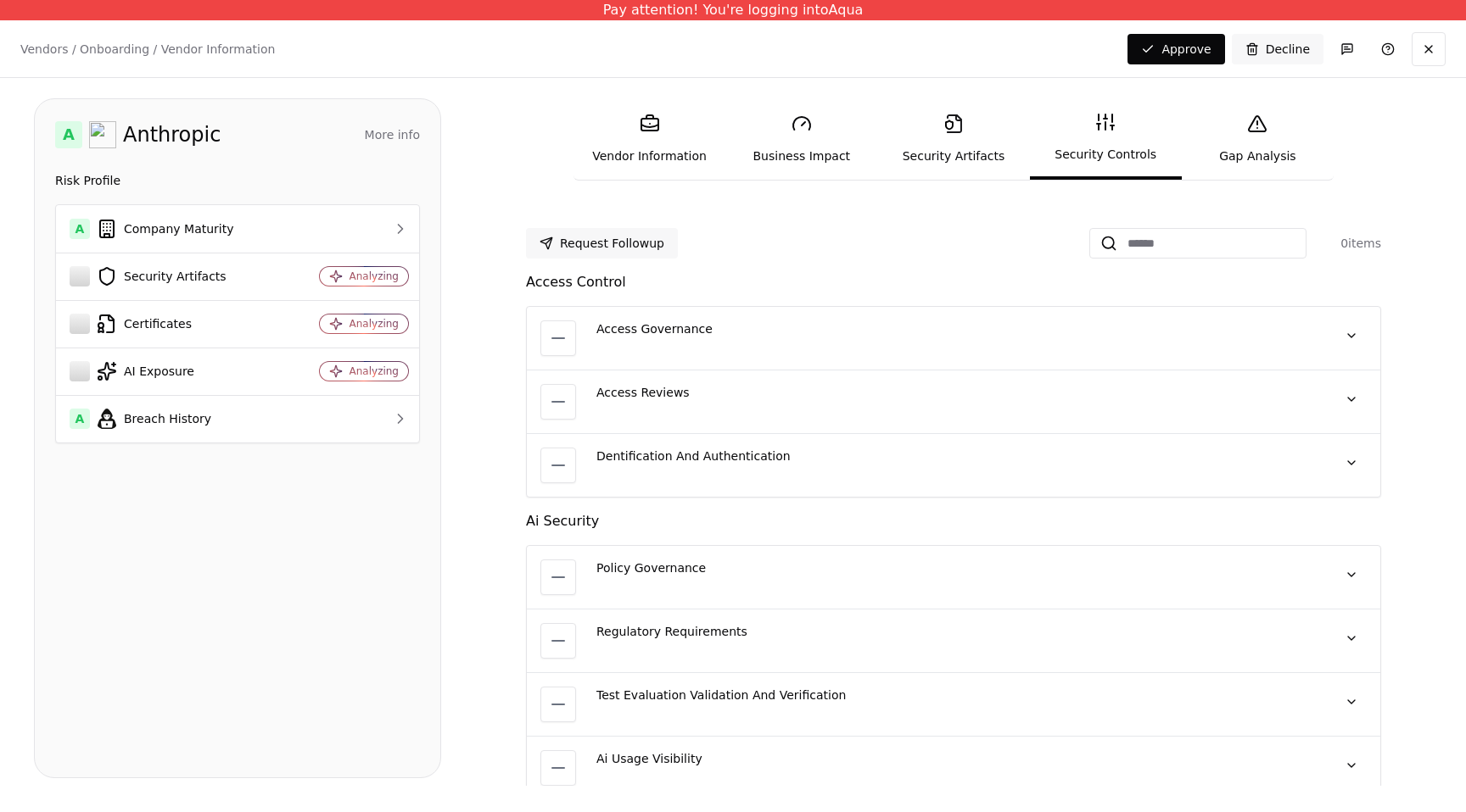
click at [583, 280] on div "Access Control" at bounding box center [954, 282] width 855 height 21
click at [646, 327] on div "Access Governance" at bounding box center [956, 329] width 719 height 17
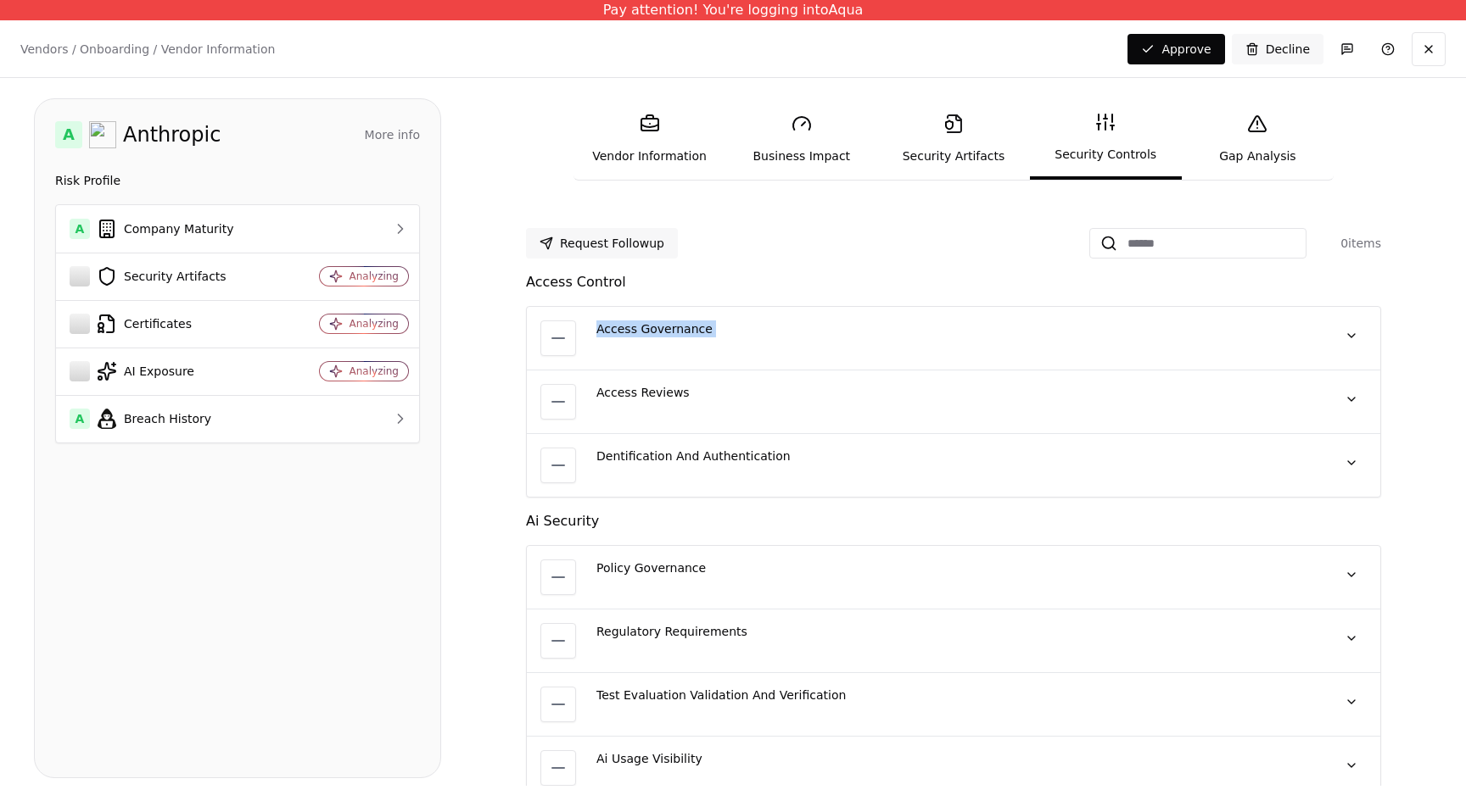
click at [646, 327] on div "Access Governance" at bounding box center [956, 329] width 719 height 17
click at [953, 160] on link "Security Artifacts" at bounding box center [952, 139] width 152 height 78
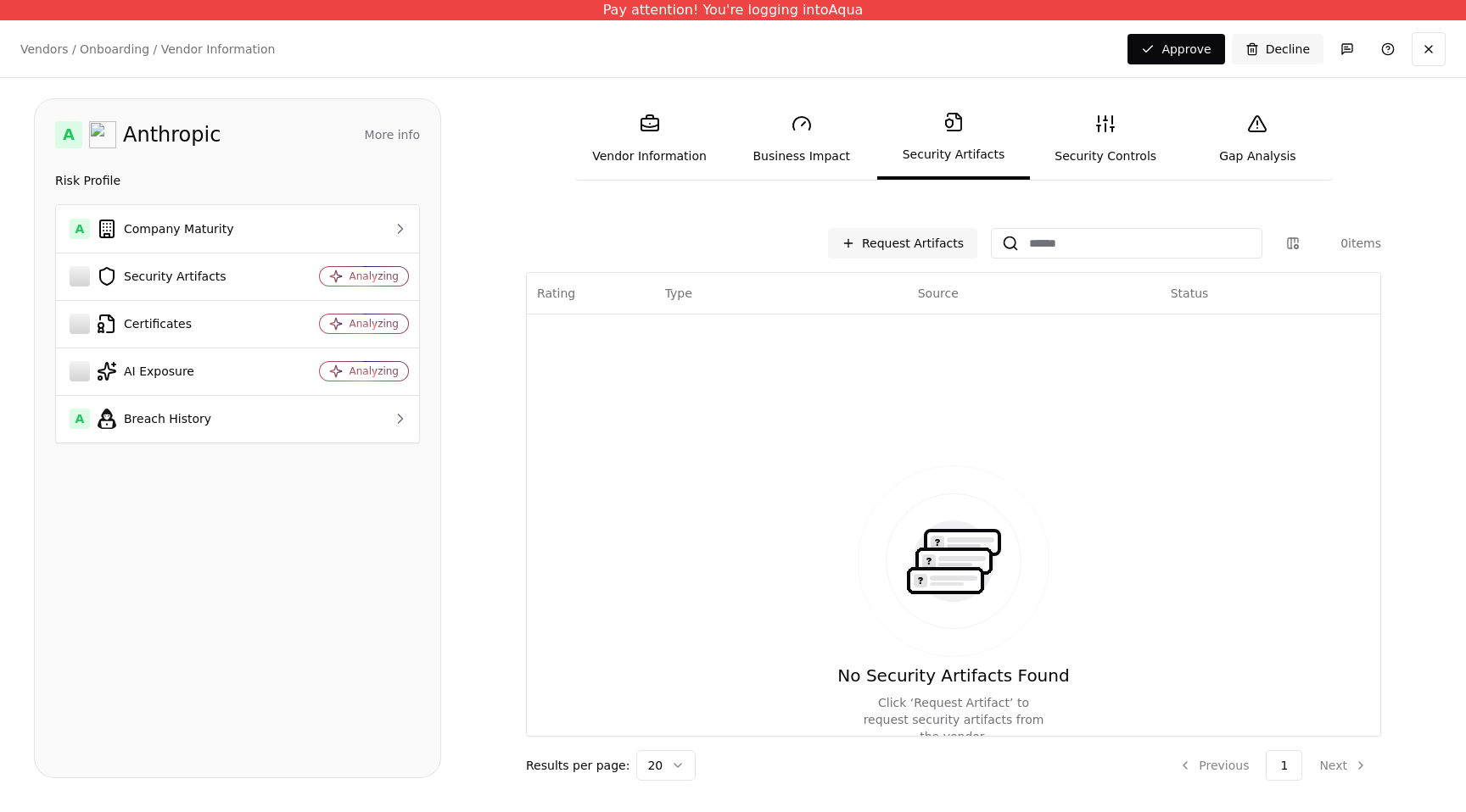
click at [1071, 154] on link "Security Controls" at bounding box center [1106, 139] width 152 height 78
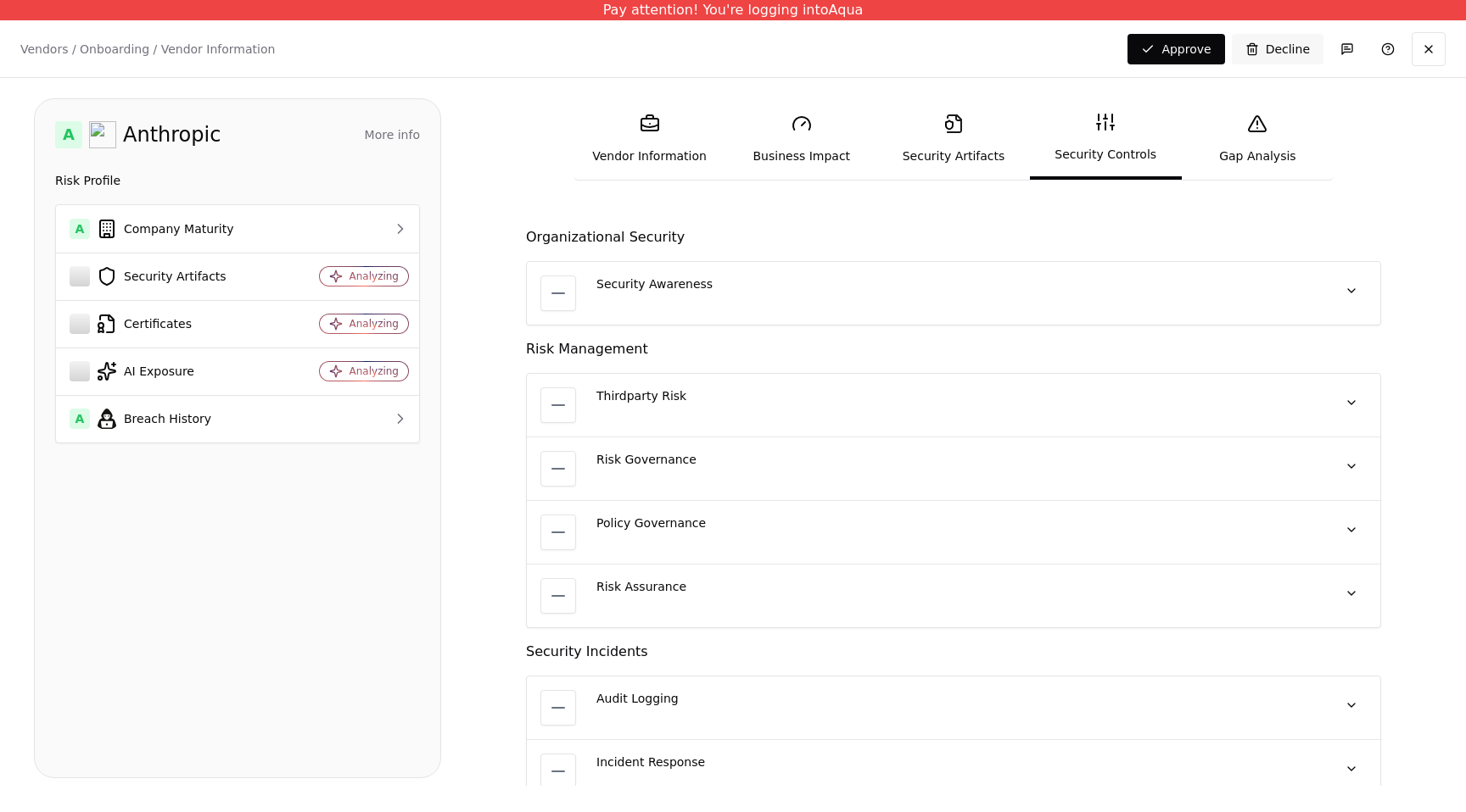
scroll to position [2411, 0]
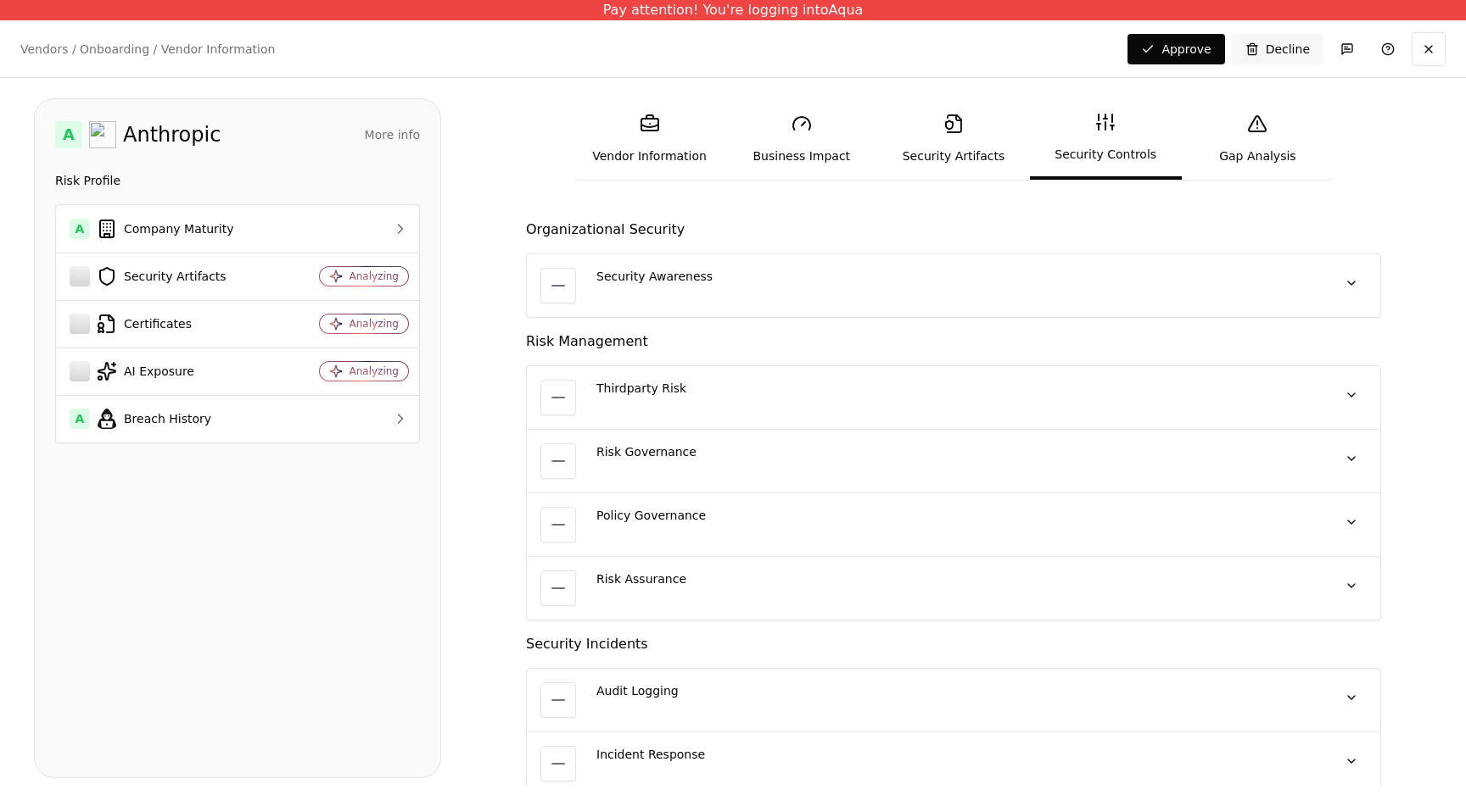
click at [794, 170] on link "Business Impact" at bounding box center [801, 139] width 152 height 78
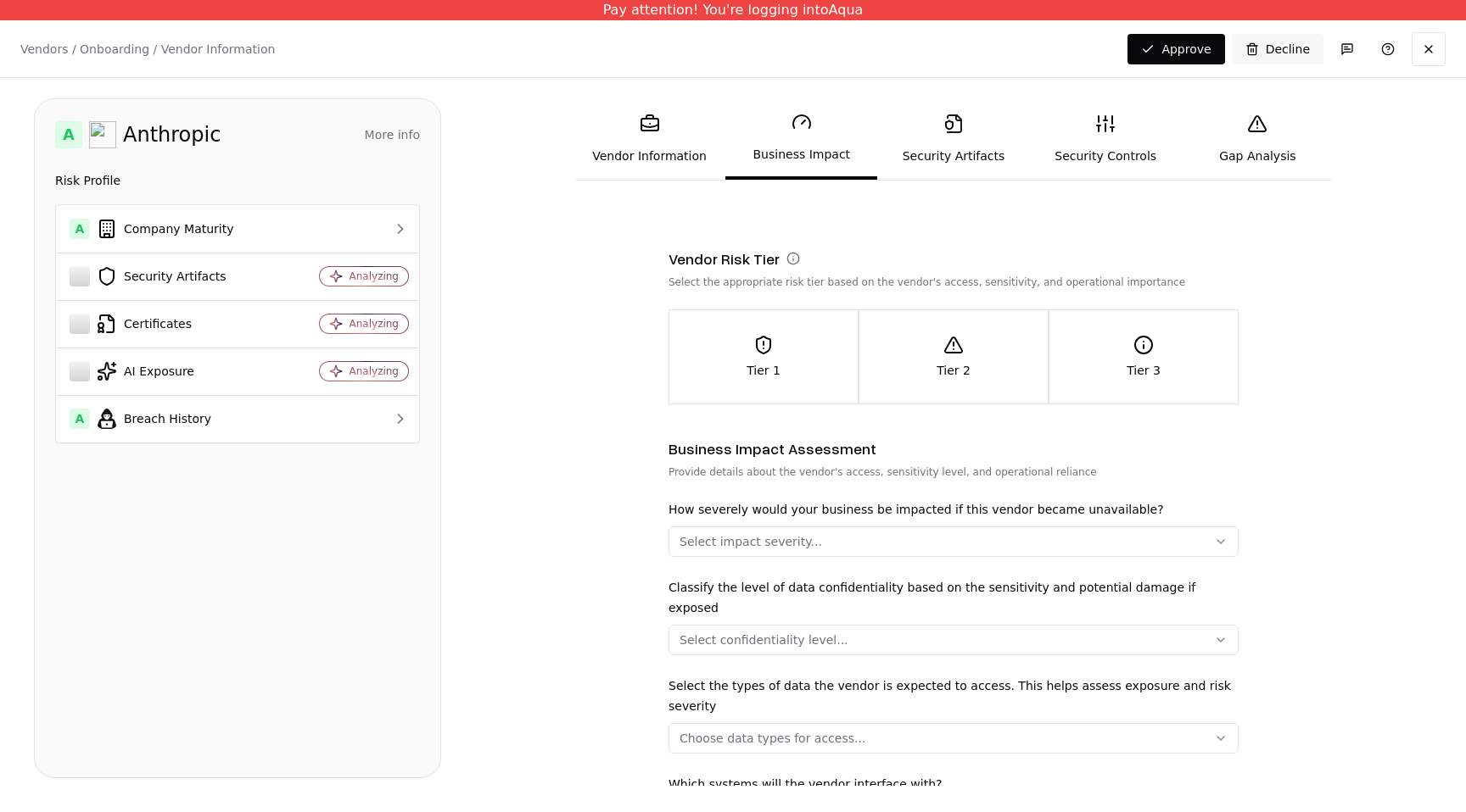
scroll to position [36, 0]
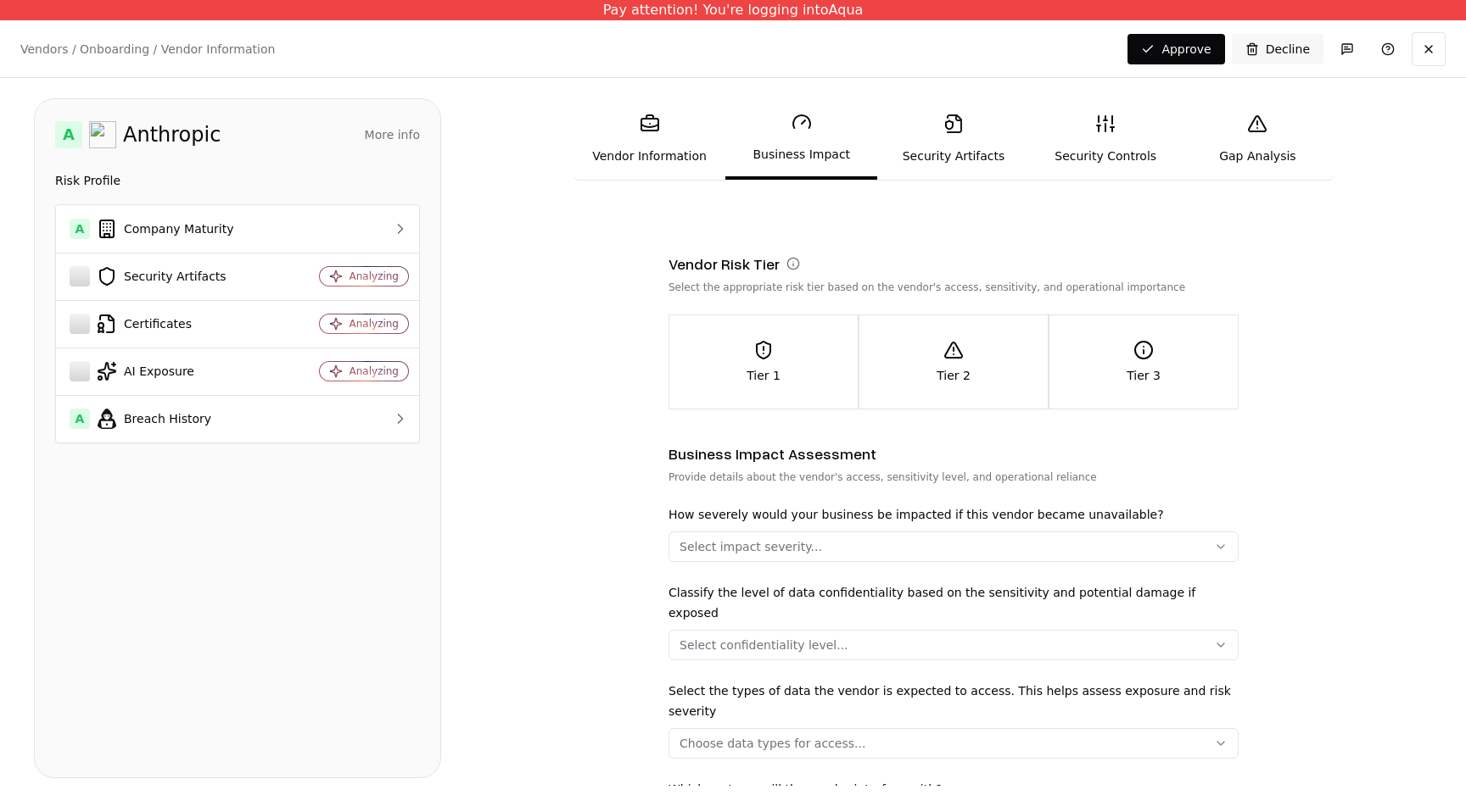
click at [1107, 142] on link "Security Controls" at bounding box center [1106, 139] width 152 height 78
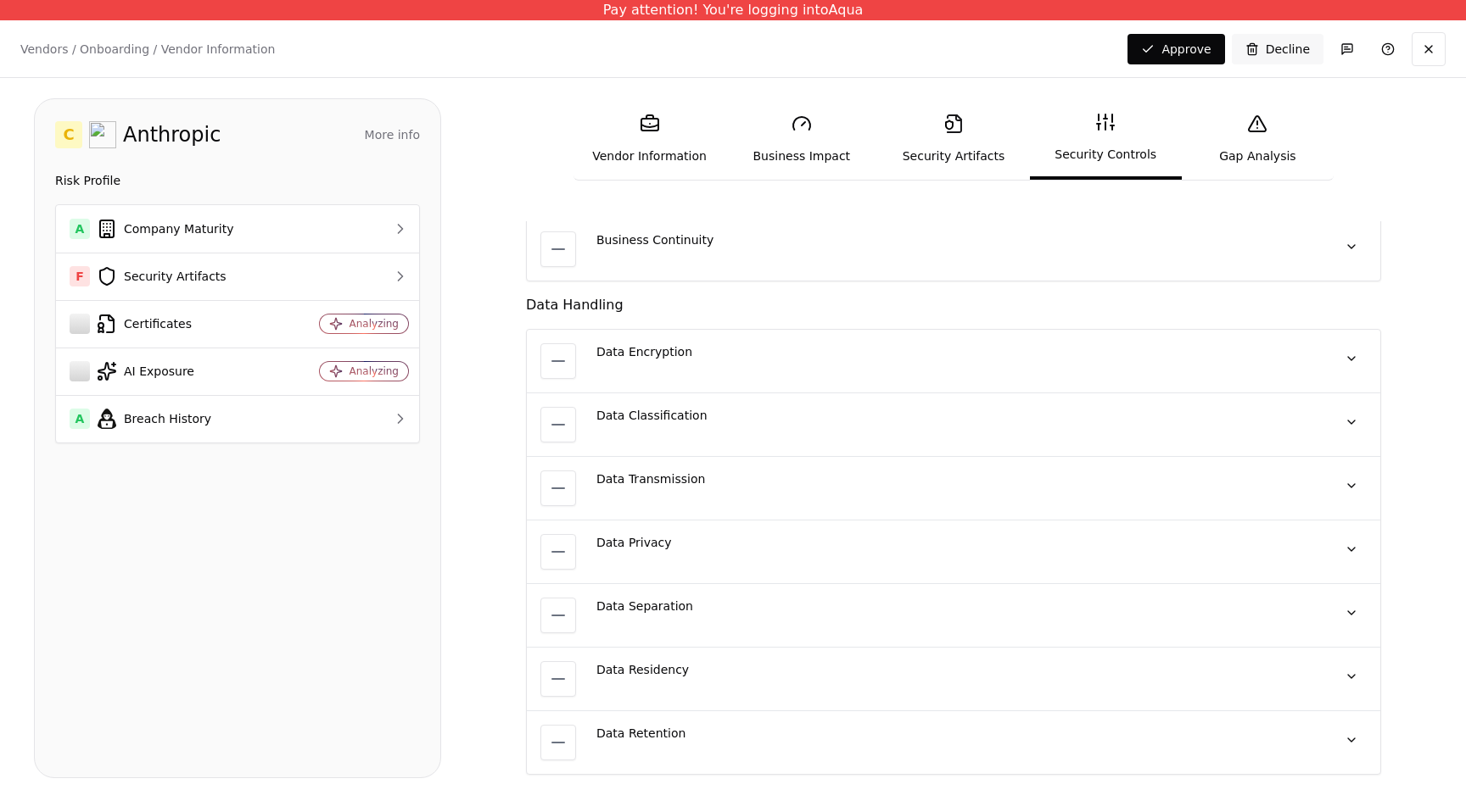
scroll to position [1156, 0]
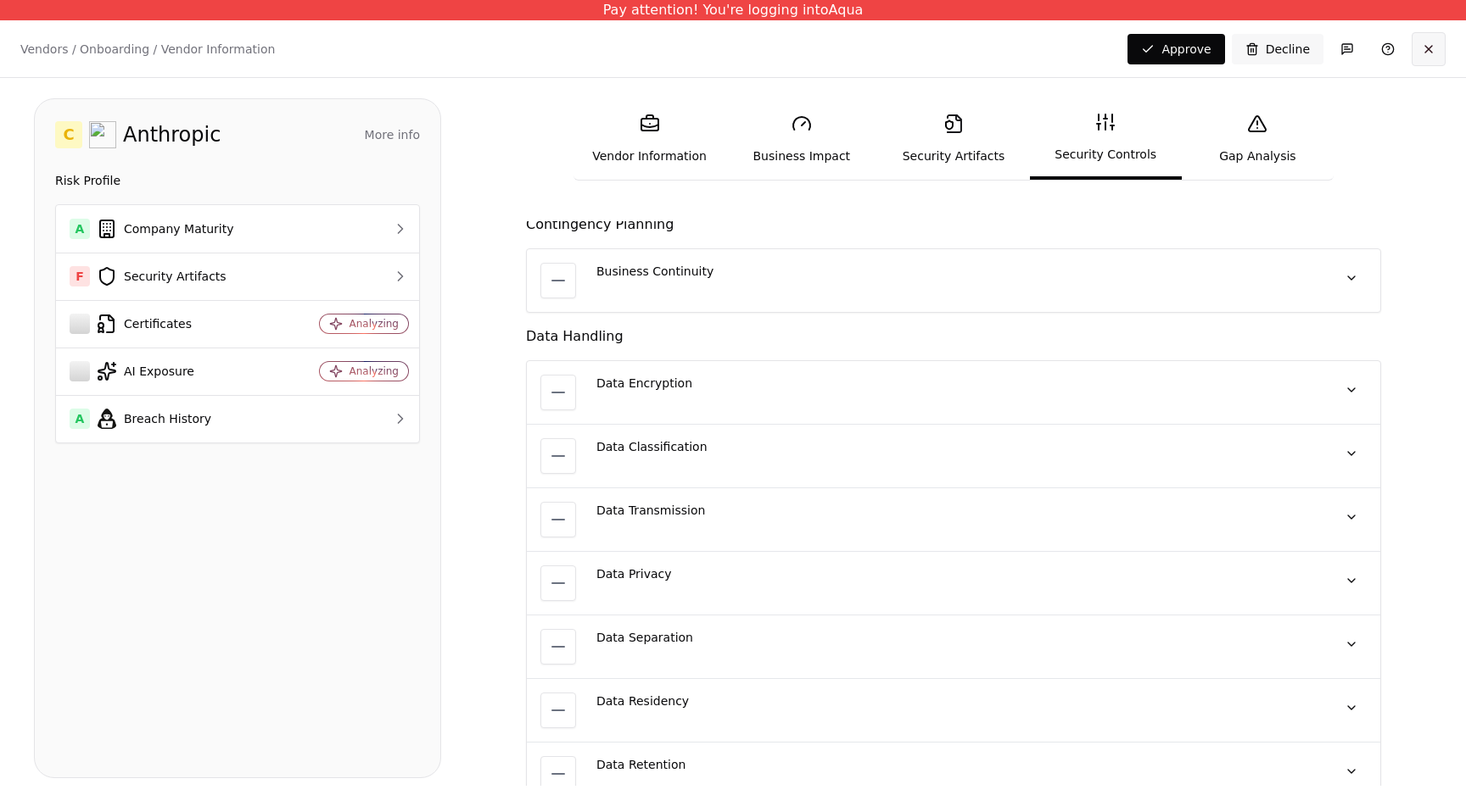
click at [1427, 55] on button at bounding box center [1428, 49] width 34 height 34
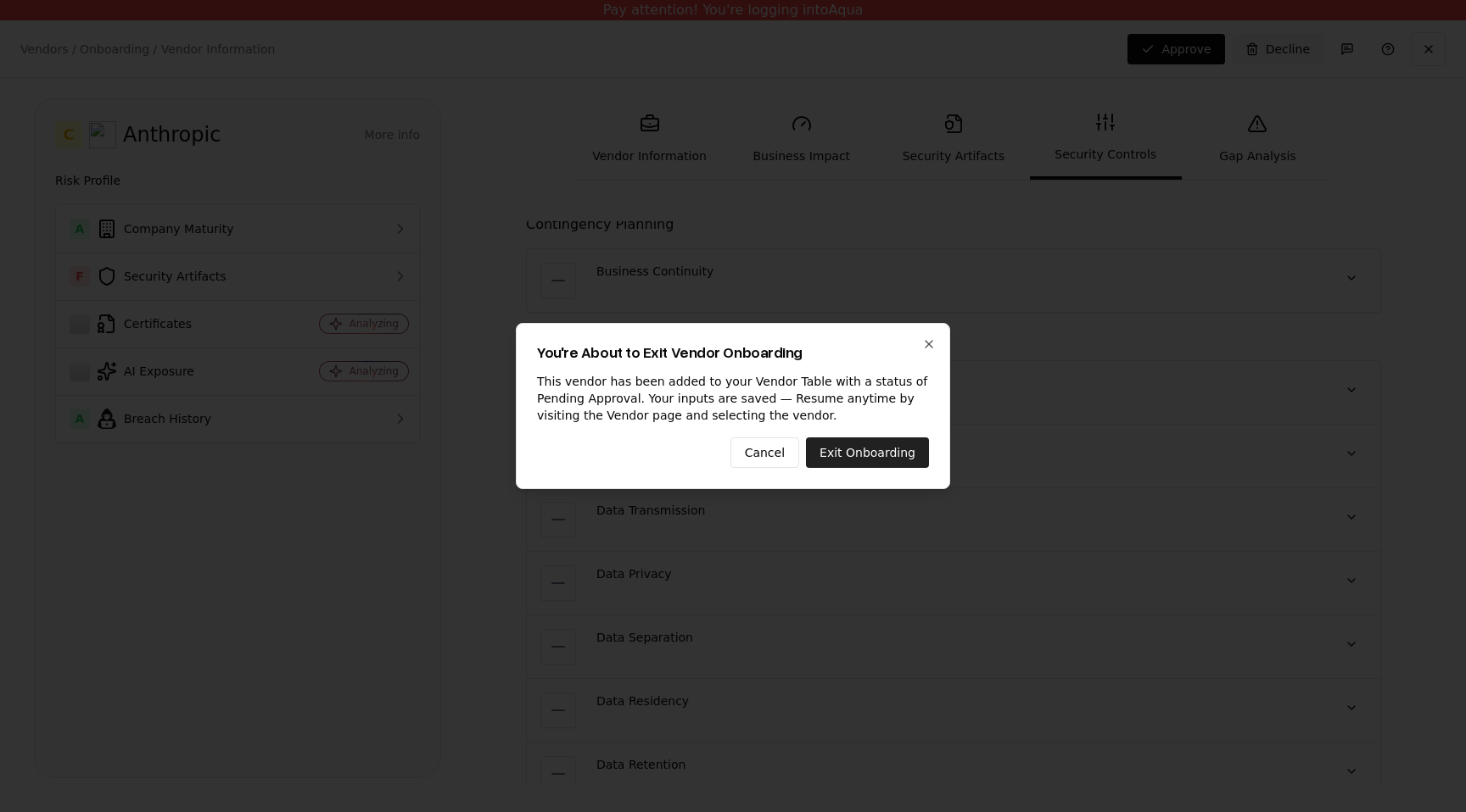
click at [837, 451] on button "Exit Onboarding" at bounding box center [867, 453] width 123 height 30
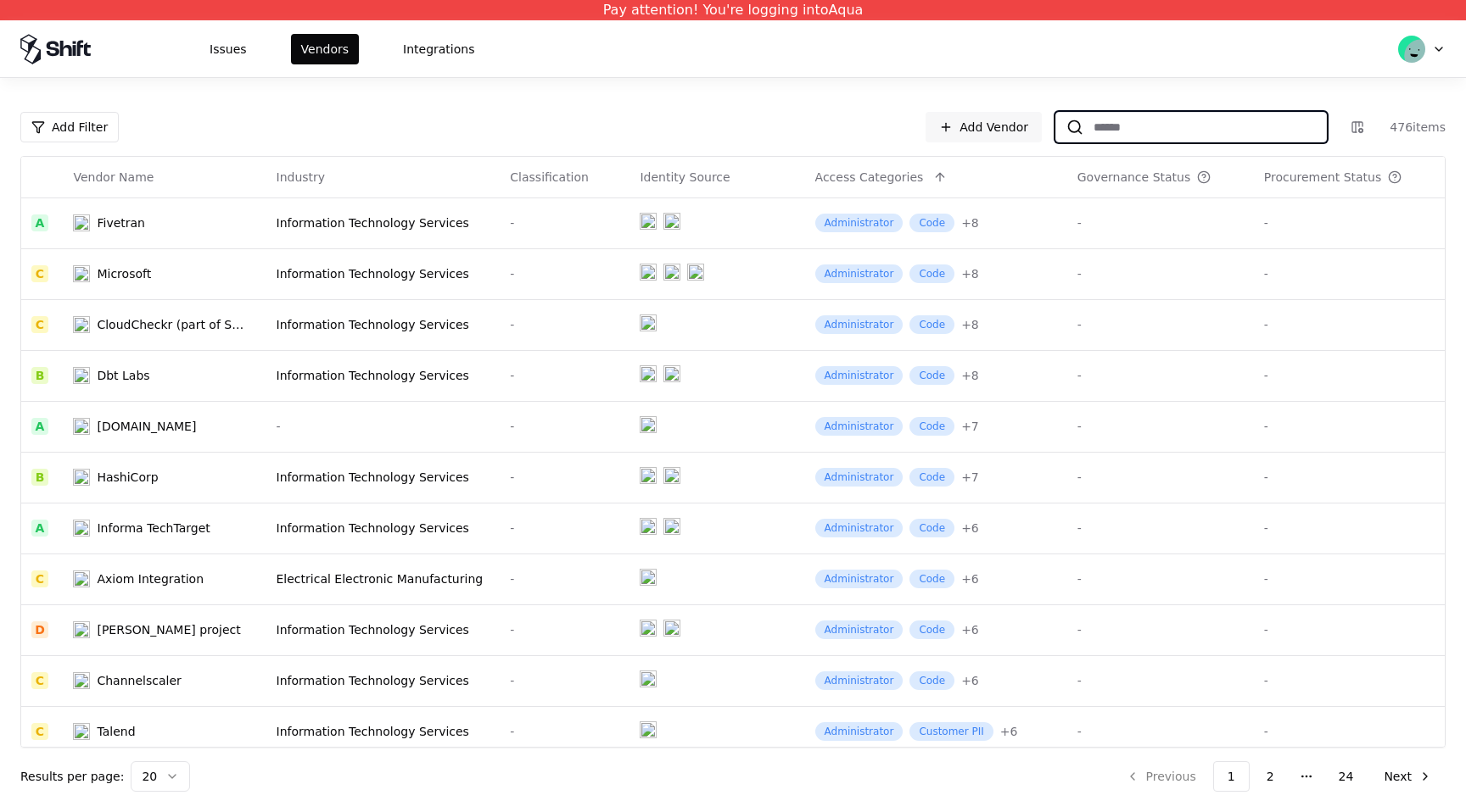
click at [1101, 126] on input at bounding box center [1204, 127] width 243 height 30
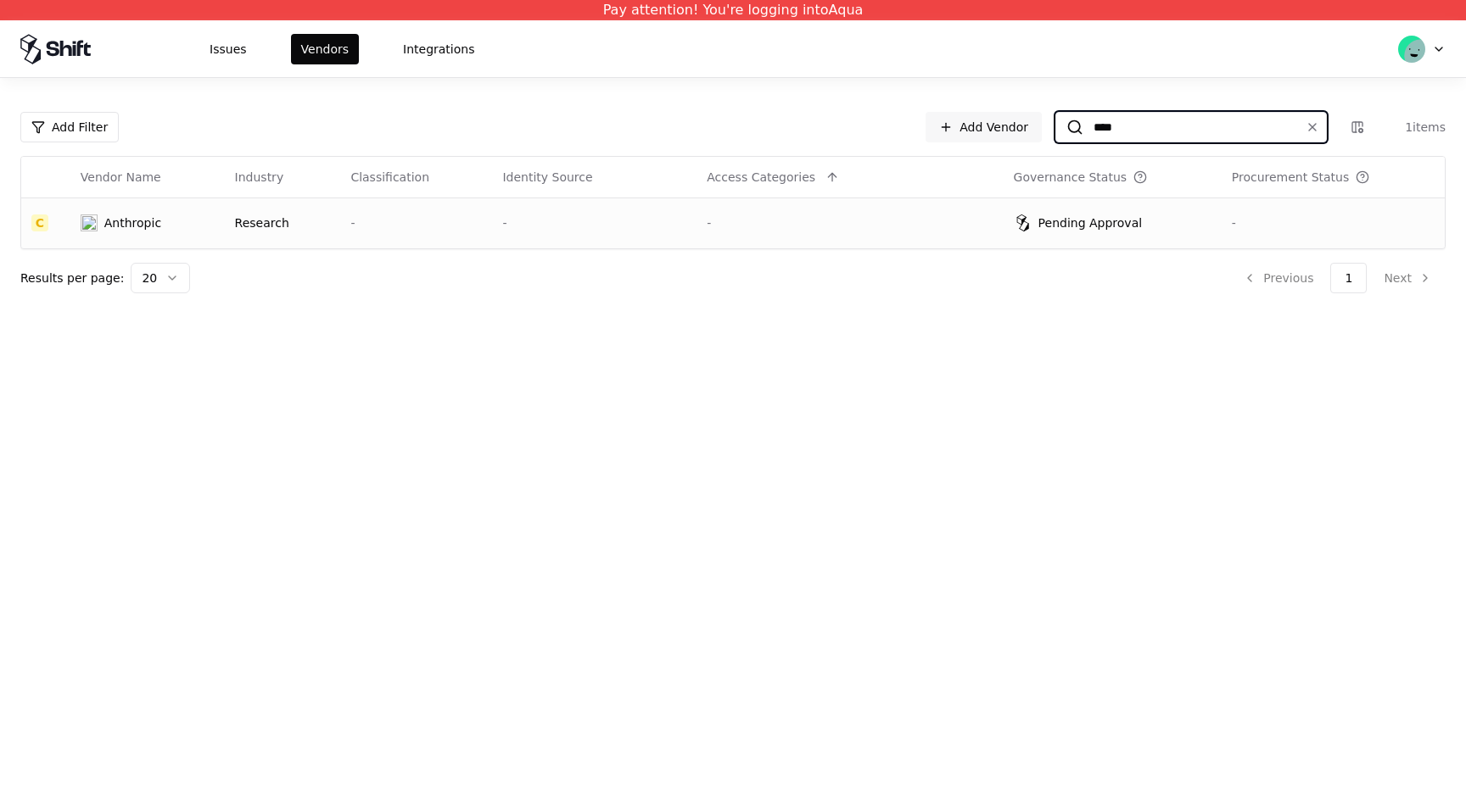
type input "****"
click at [902, 235] on td "-" at bounding box center [850, 222] width 307 height 51
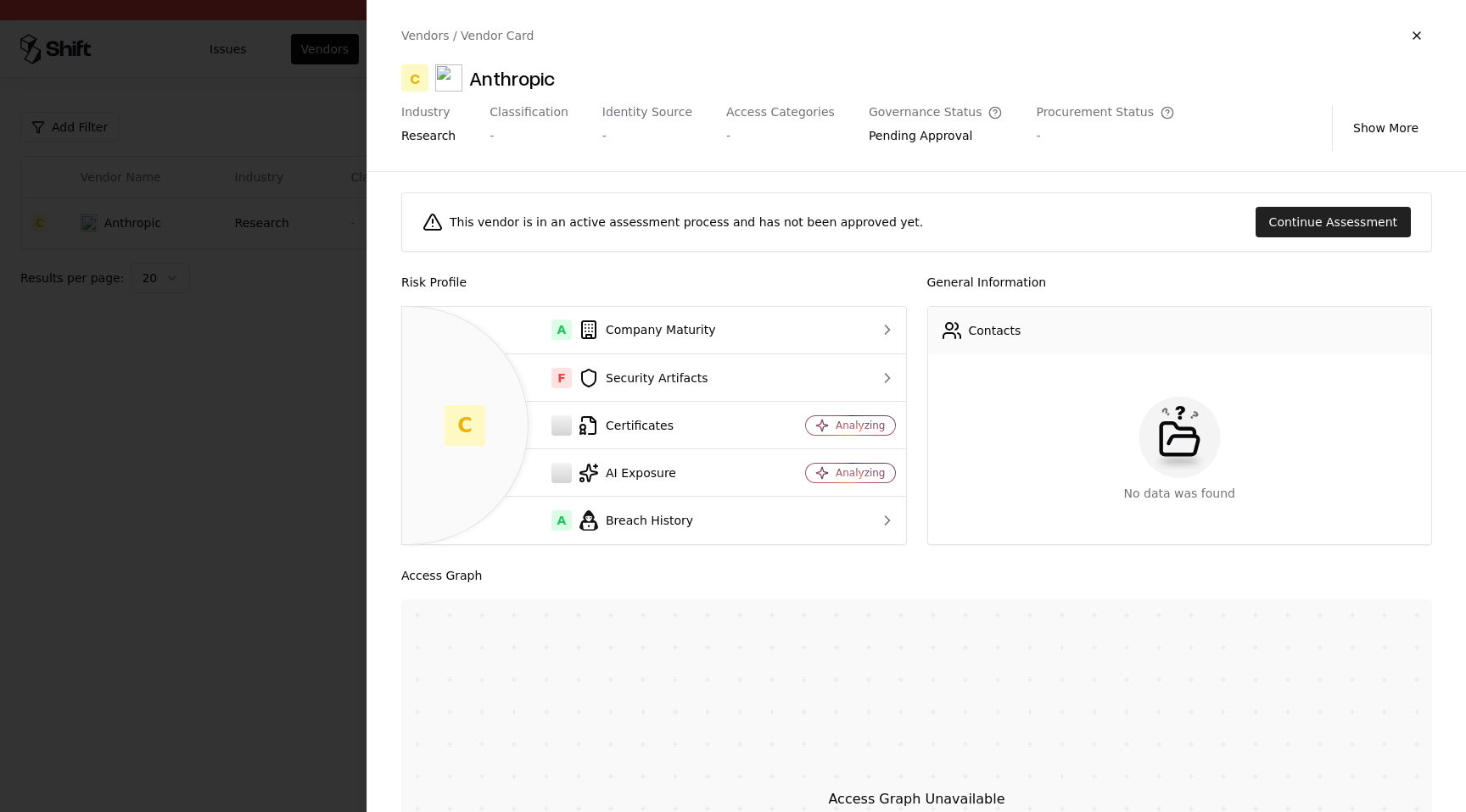
click at [1279, 227] on button "Continue Assessment" at bounding box center [1332, 222] width 155 height 30
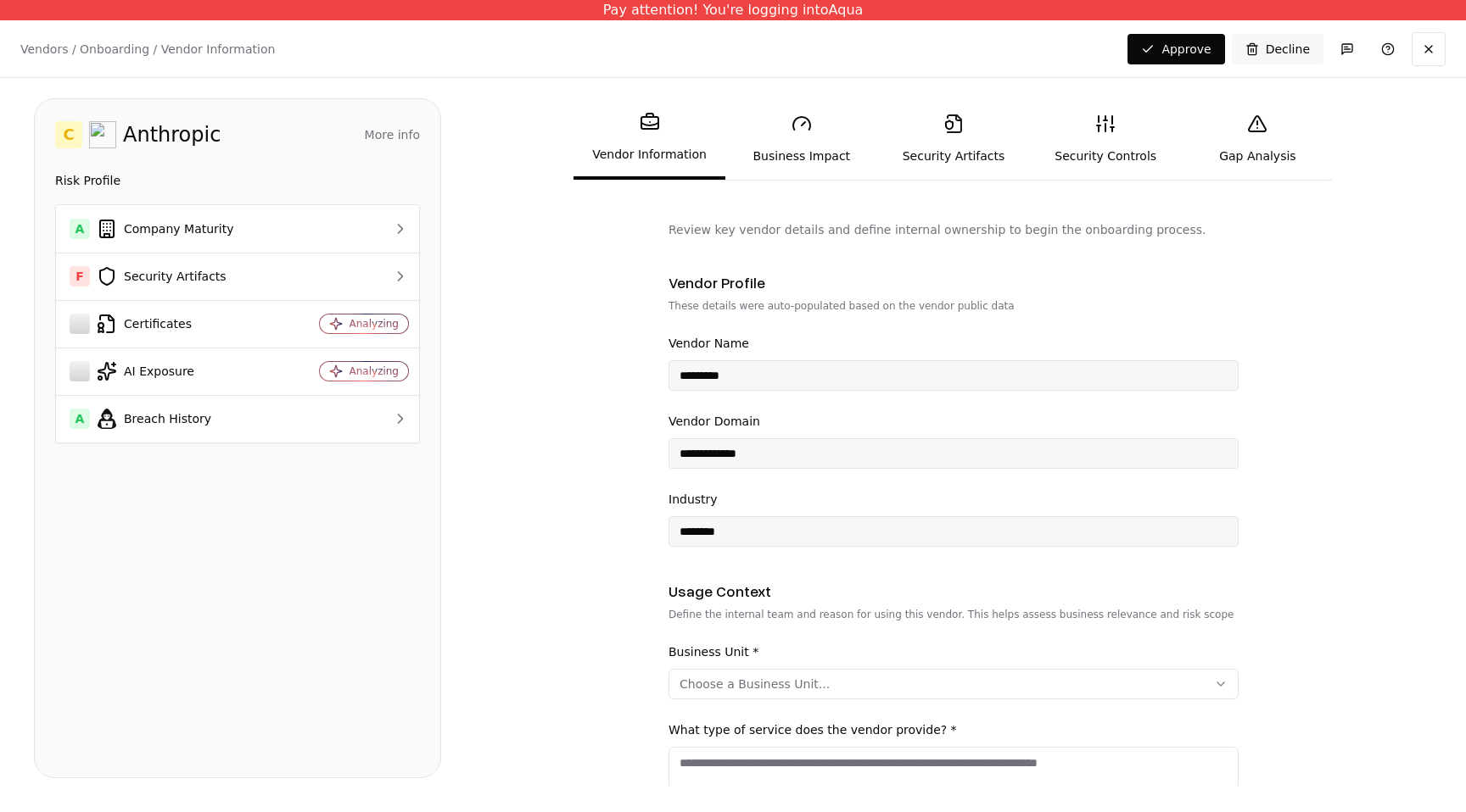
click at [944, 136] on link "Security Artifacts" at bounding box center [952, 139] width 152 height 78
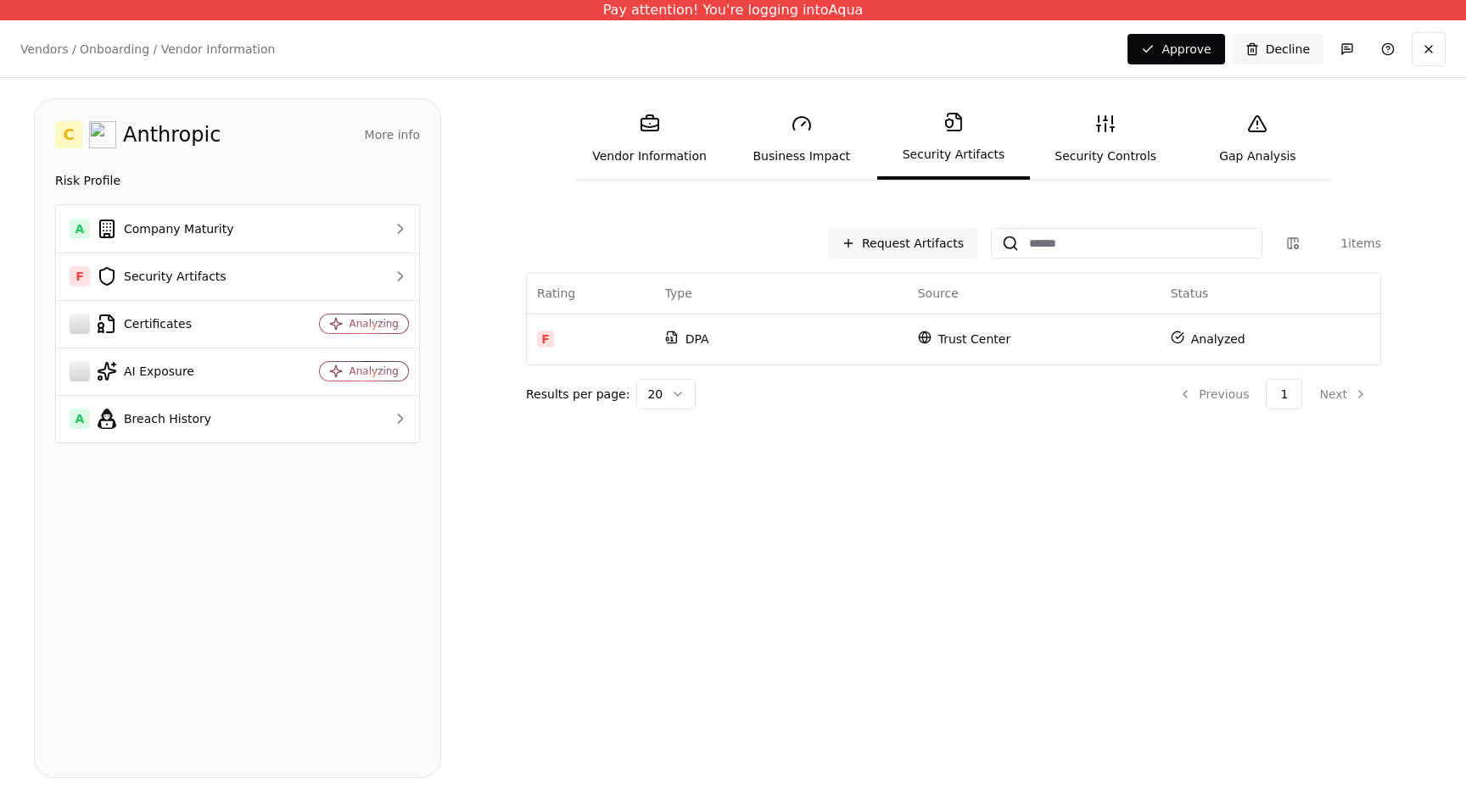
click at [664, 144] on link "Vendor Information" at bounding box center [649, 139] width 152 height 78
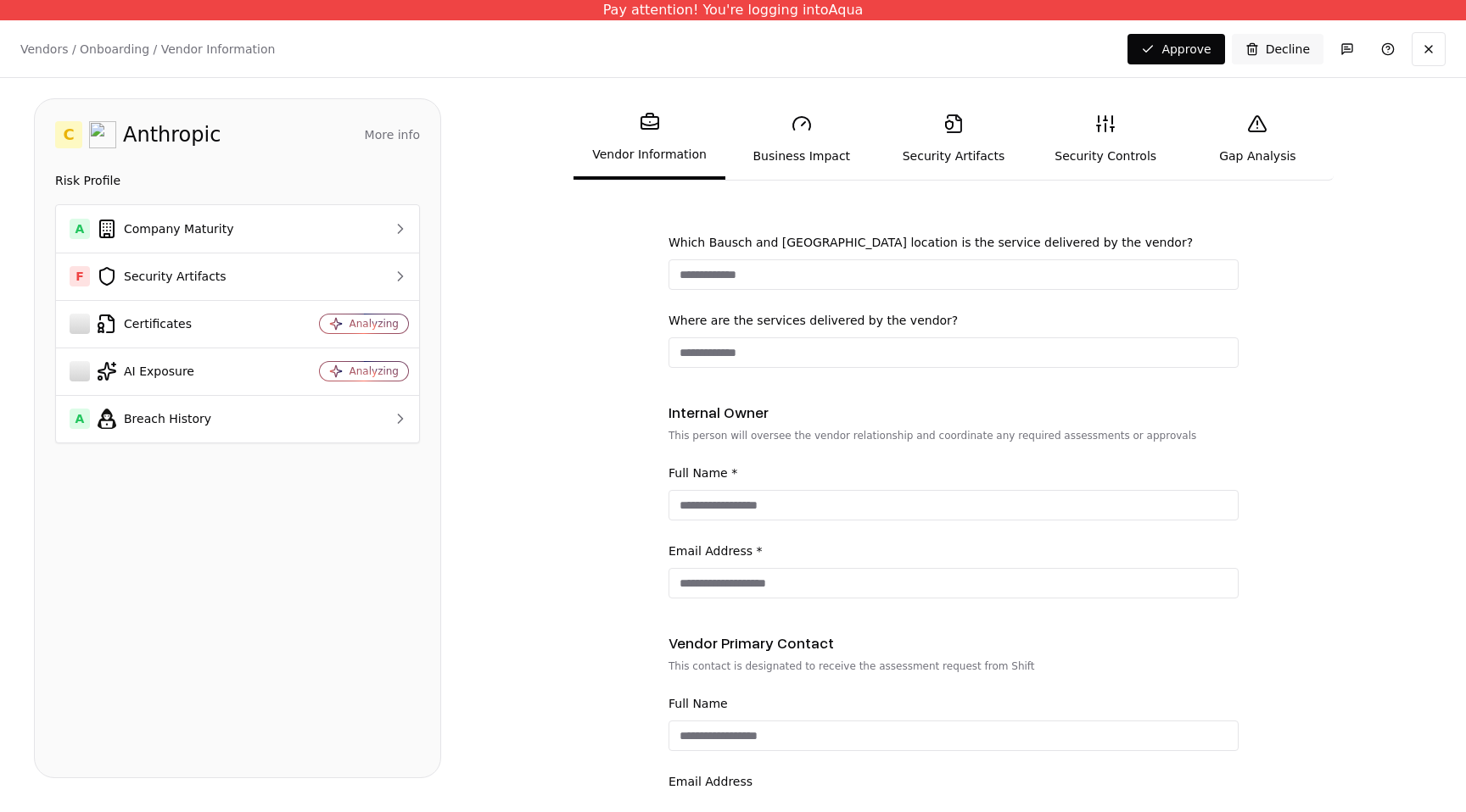
scroll to position [911, 0]
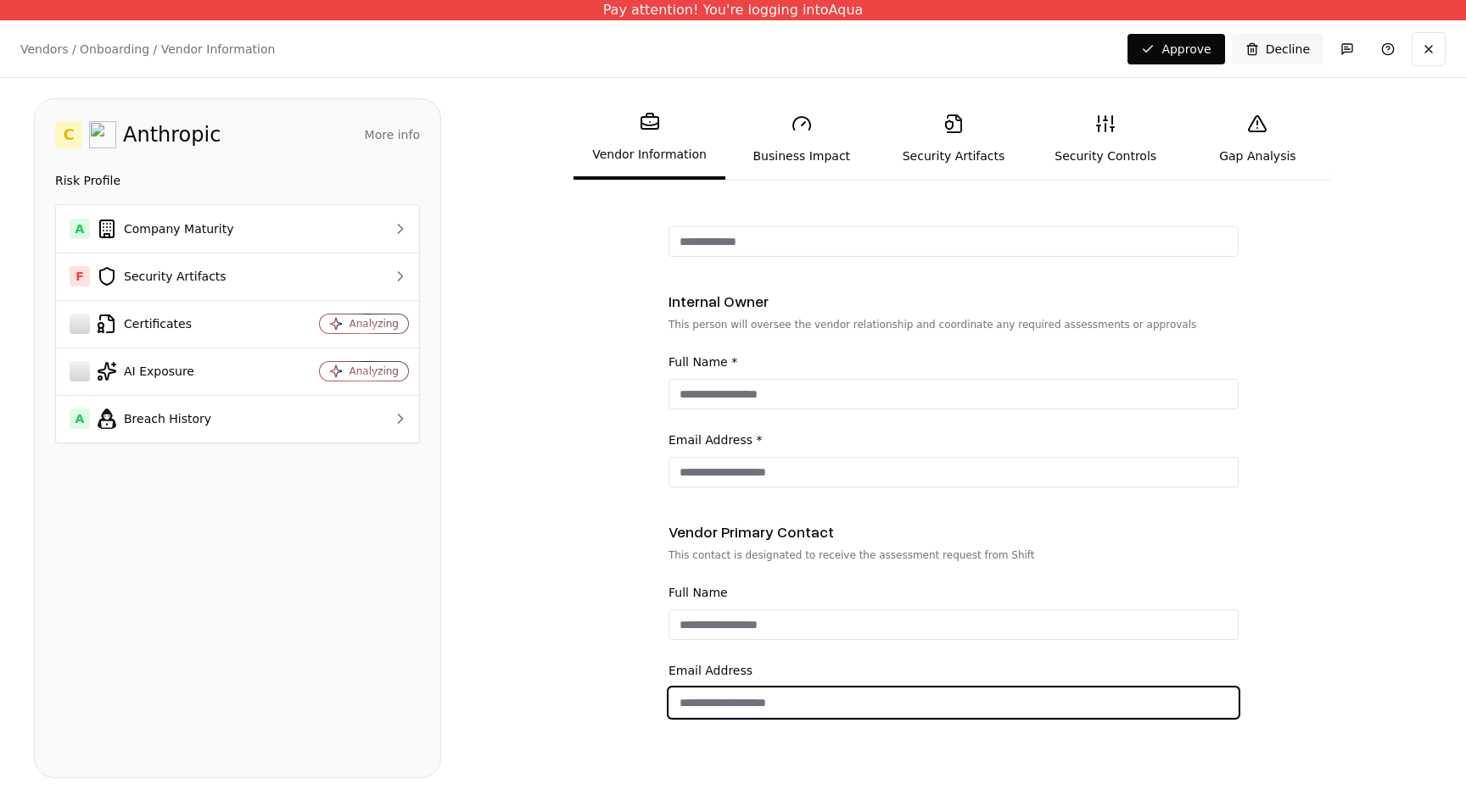
click at [782, 710] on input "email" at bounding box center [953, 703] width 568 height 30
type input "**********"
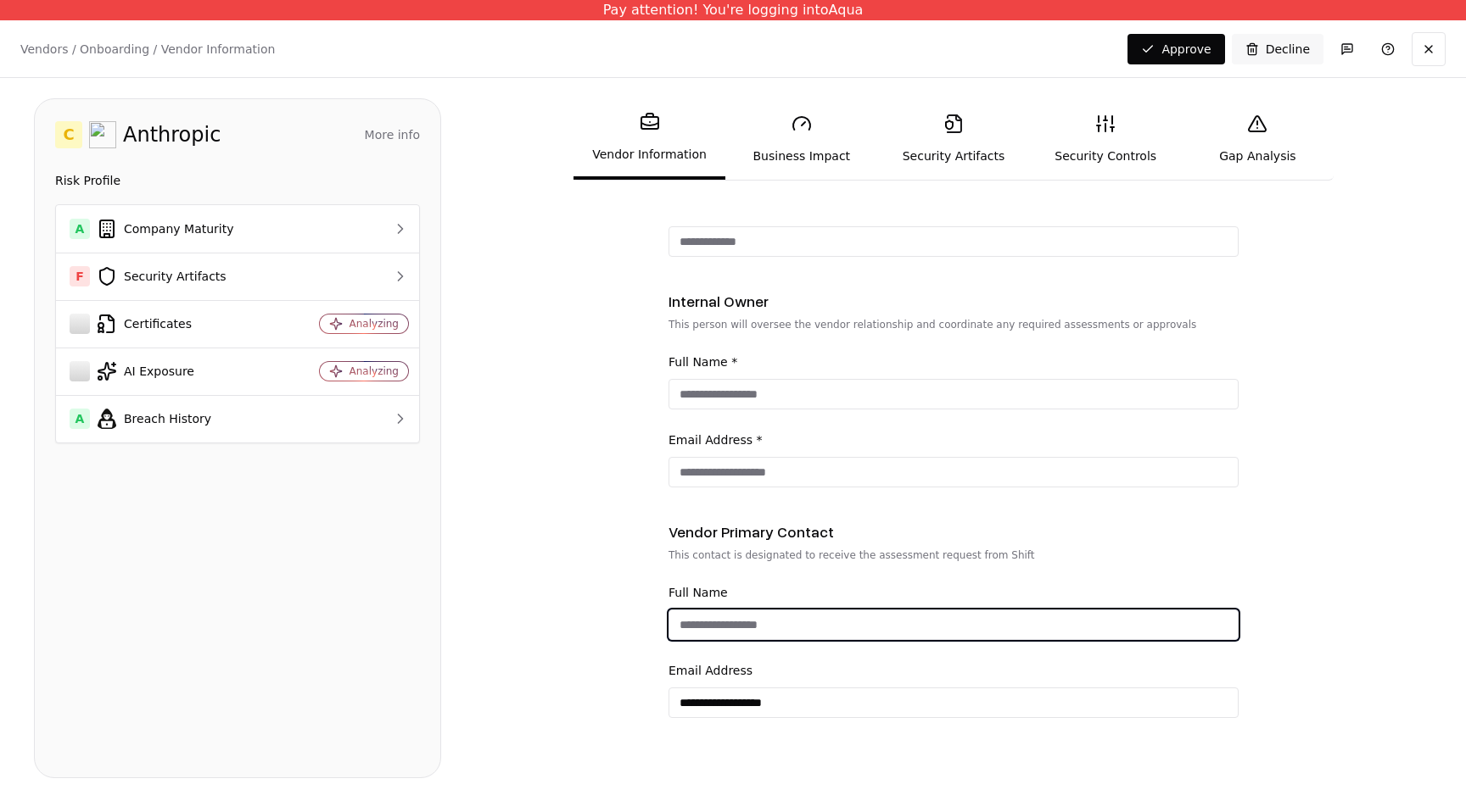
click at [757, 632] on input "Full Name" at bounding box center [953, 625] width 568 height 30
type input "****"
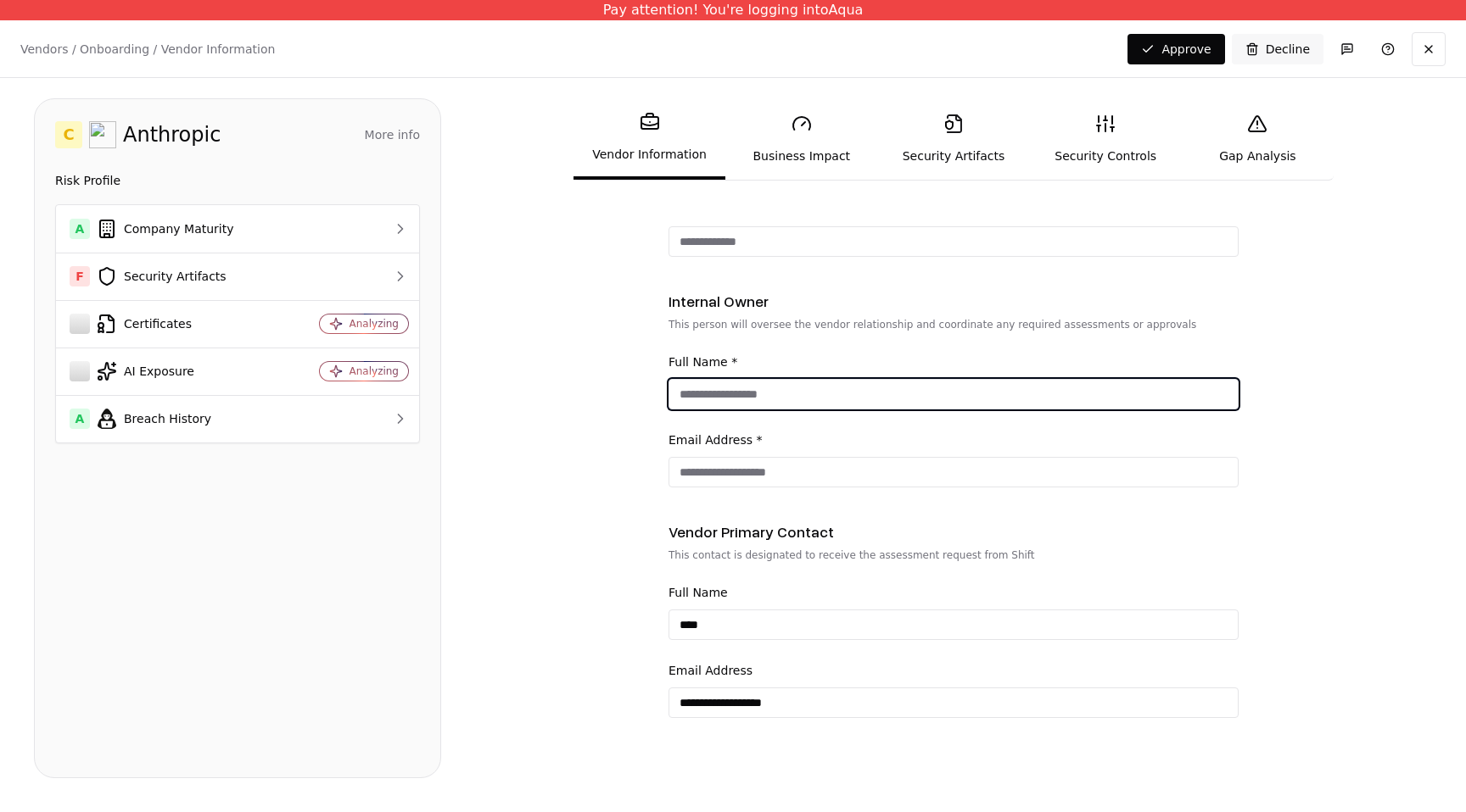
click at [754, 400] on input "Full Name *" at bounding box center [953, 394] width 568 height 30
type input "***"
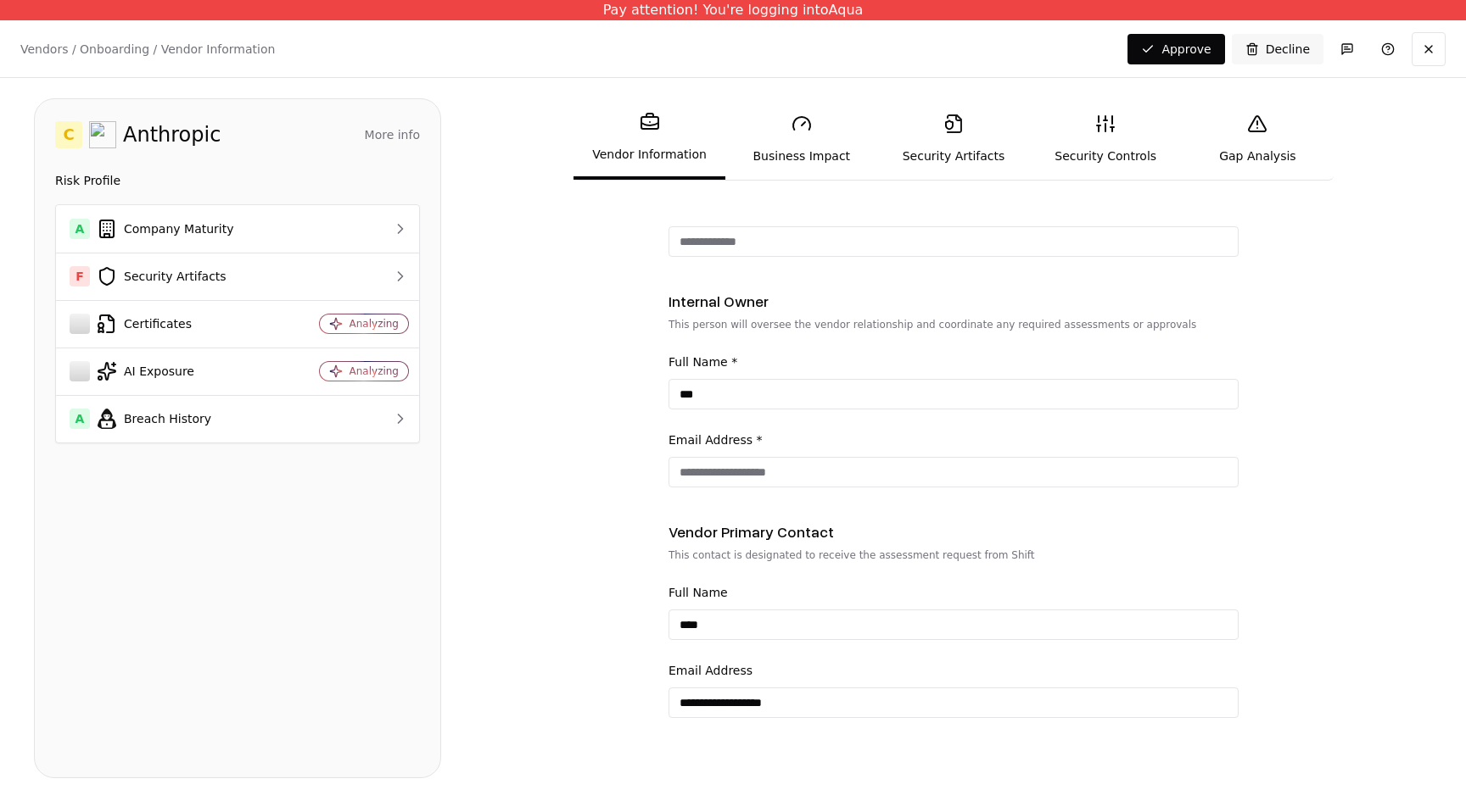
click at [724, 489] on div "**********" at bounding box center [953, 48] width 570 height 1475
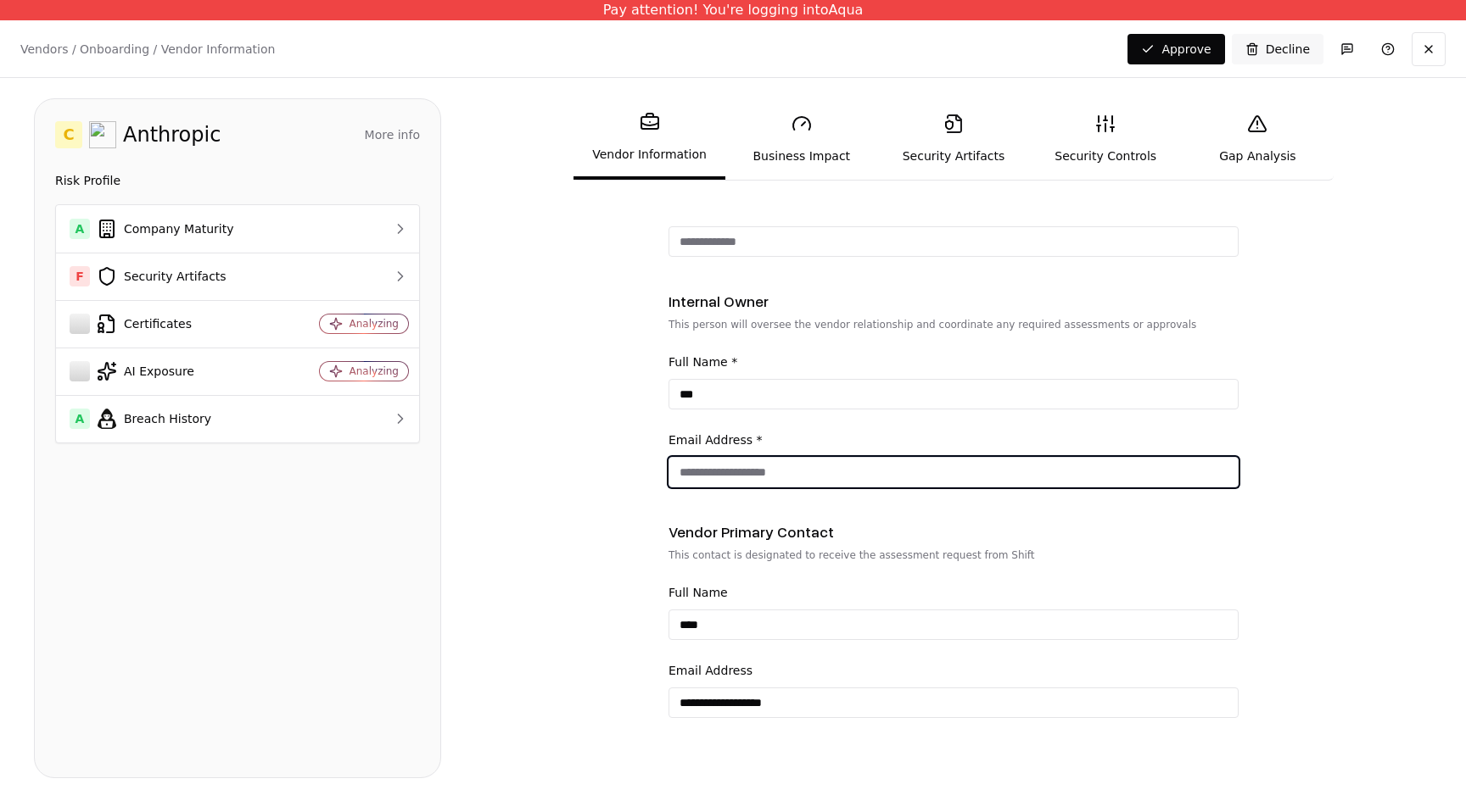
click at [724, 468] on input "Email Address *" at bounding box center [953, 472] width 568 height 30
type input "*****"
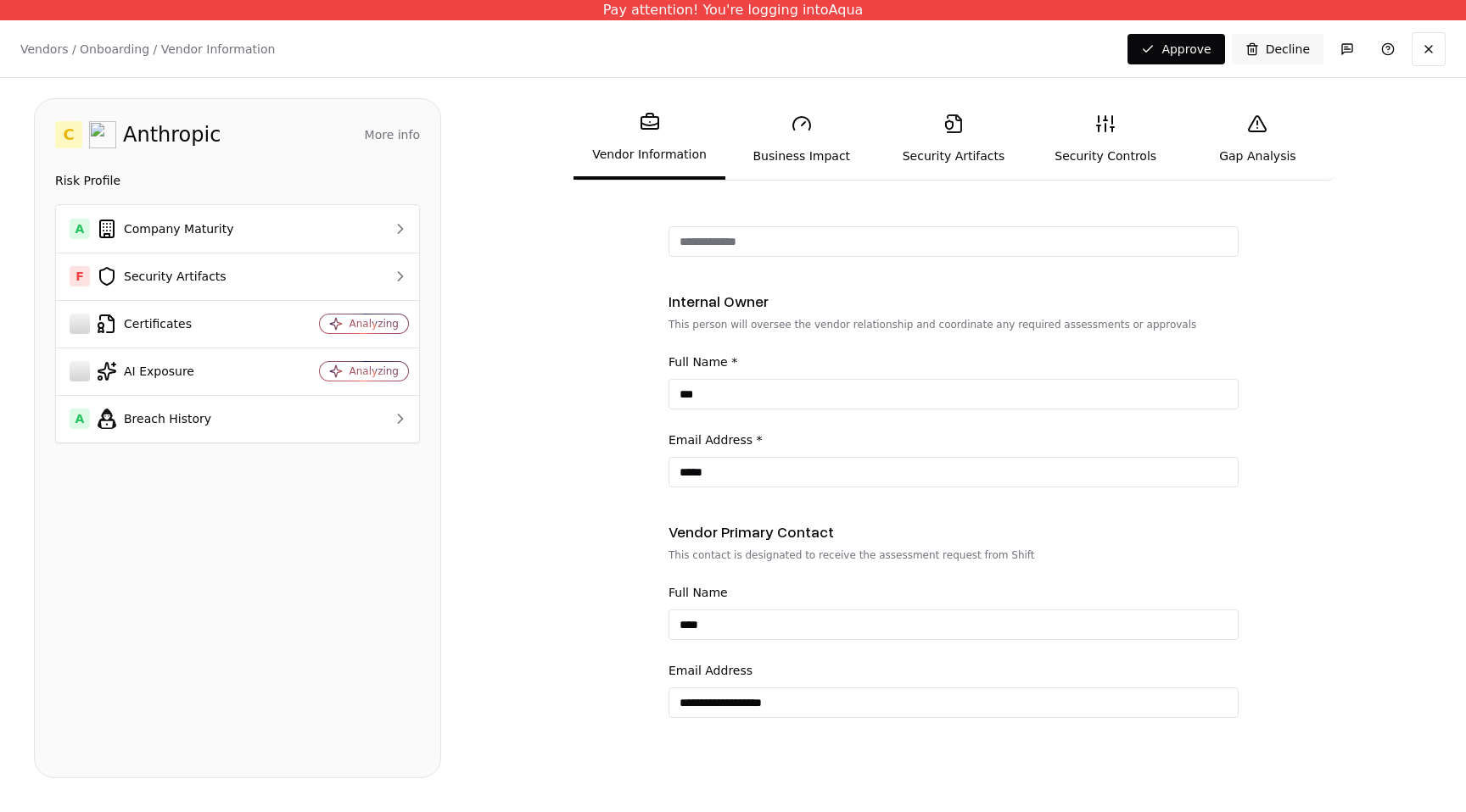
click at [785, 127] on link "Business Impact" at bounding box center [801, 139] width 152 height 78
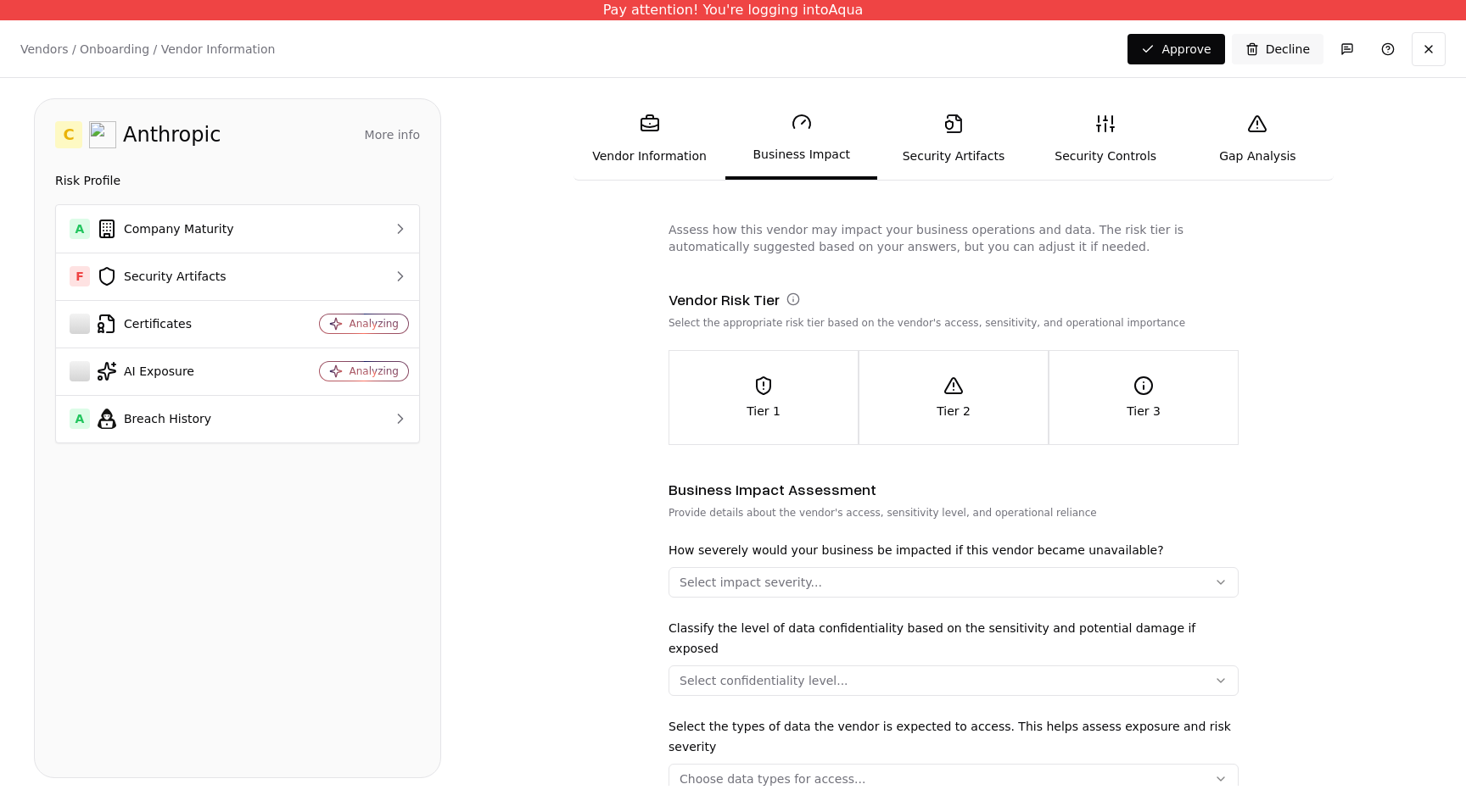
click at [931, 146] on link "Security Artifacts" at bounding box center [952, 139] width 152 height 78
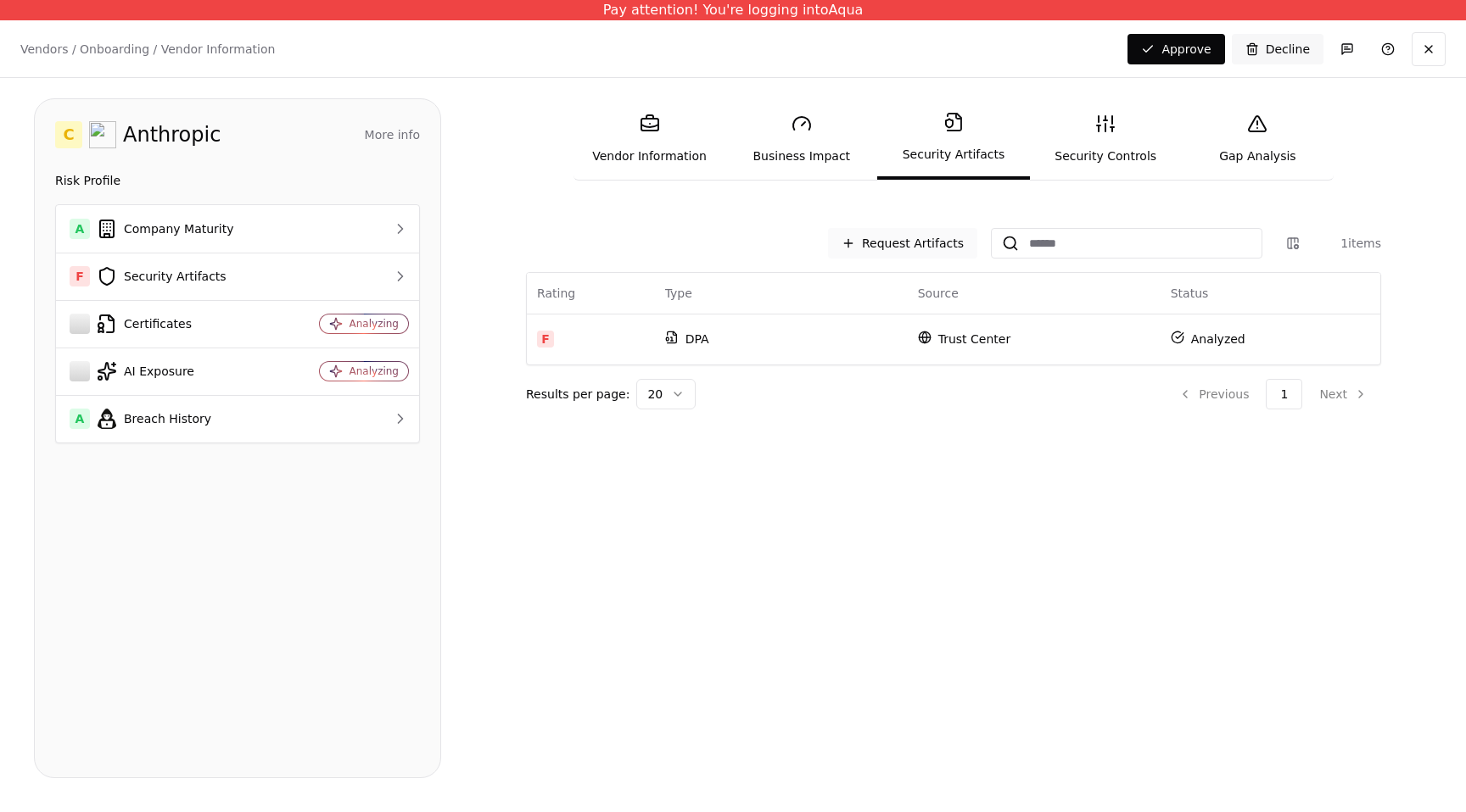
click at [947, 241] on button "Request Artifacts" at bounding box center [902, 243] width 150 height 30
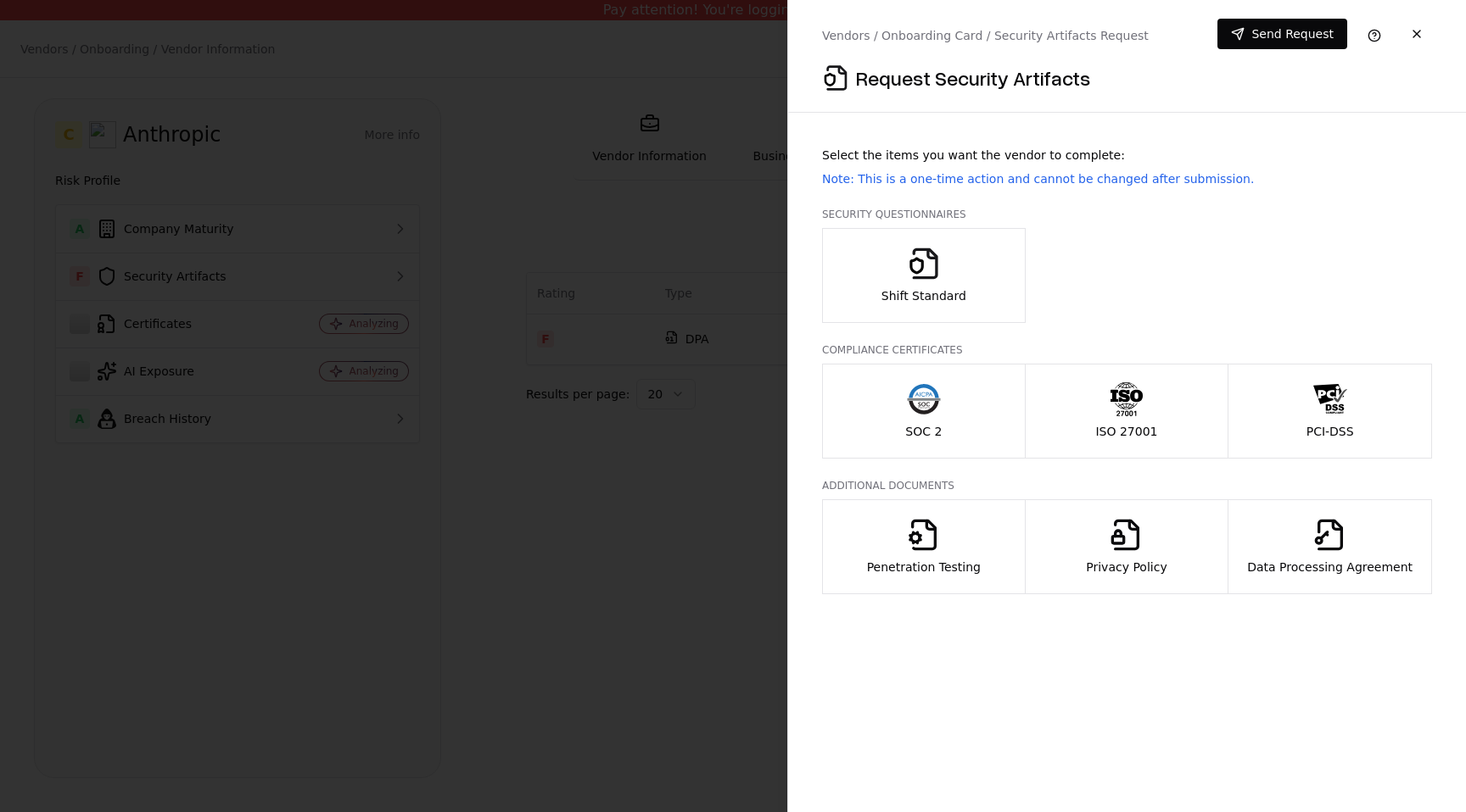
click at [935, 269] on icon "button" at bounding box center [924, 263] width 25 height 31
click at [924, 391] on icon "button" at bounding box center [924, 400] width 34 height 34
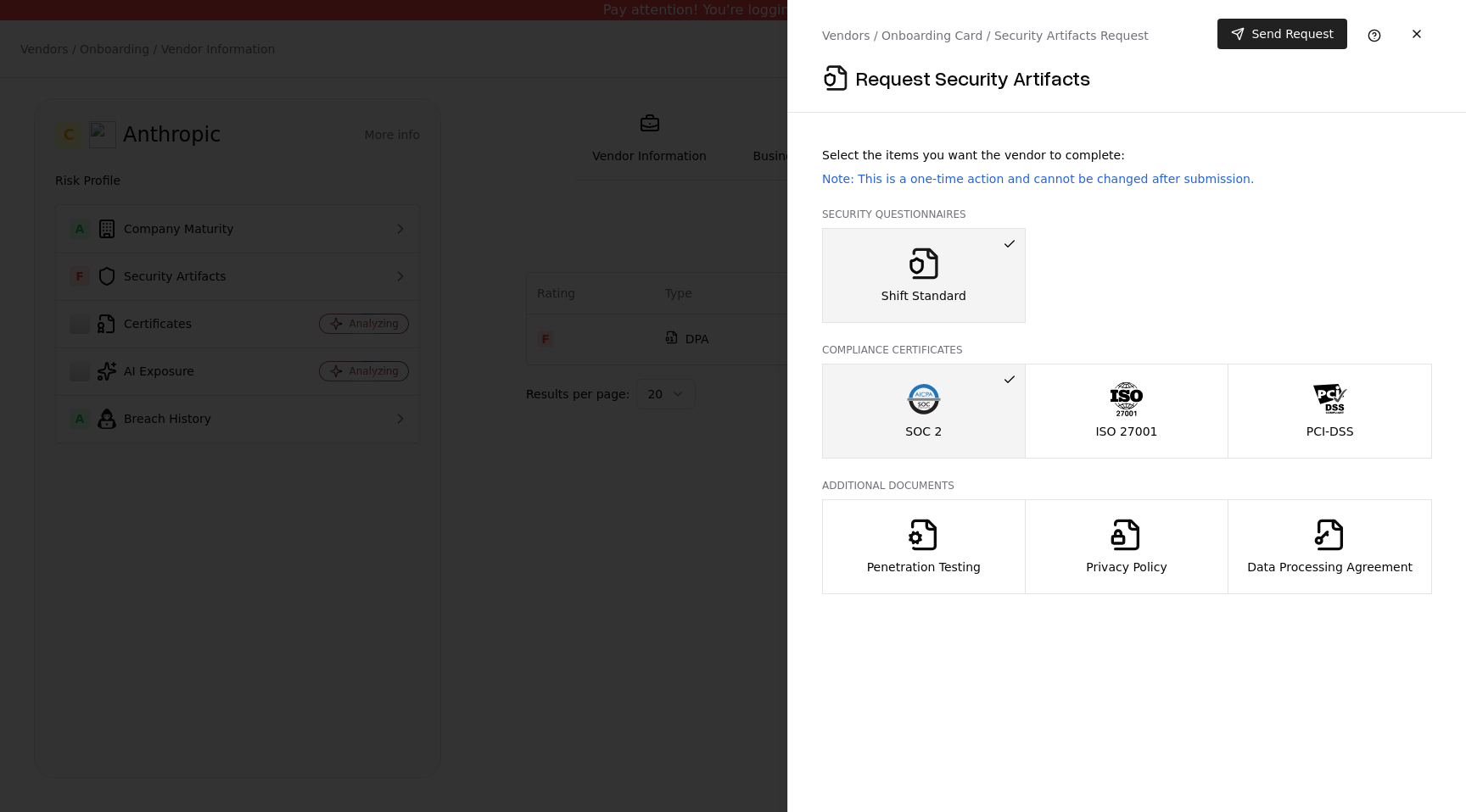
click at [1269, 30] on button "Send Request" at bounding box center [1282, 34] width 130 height 30
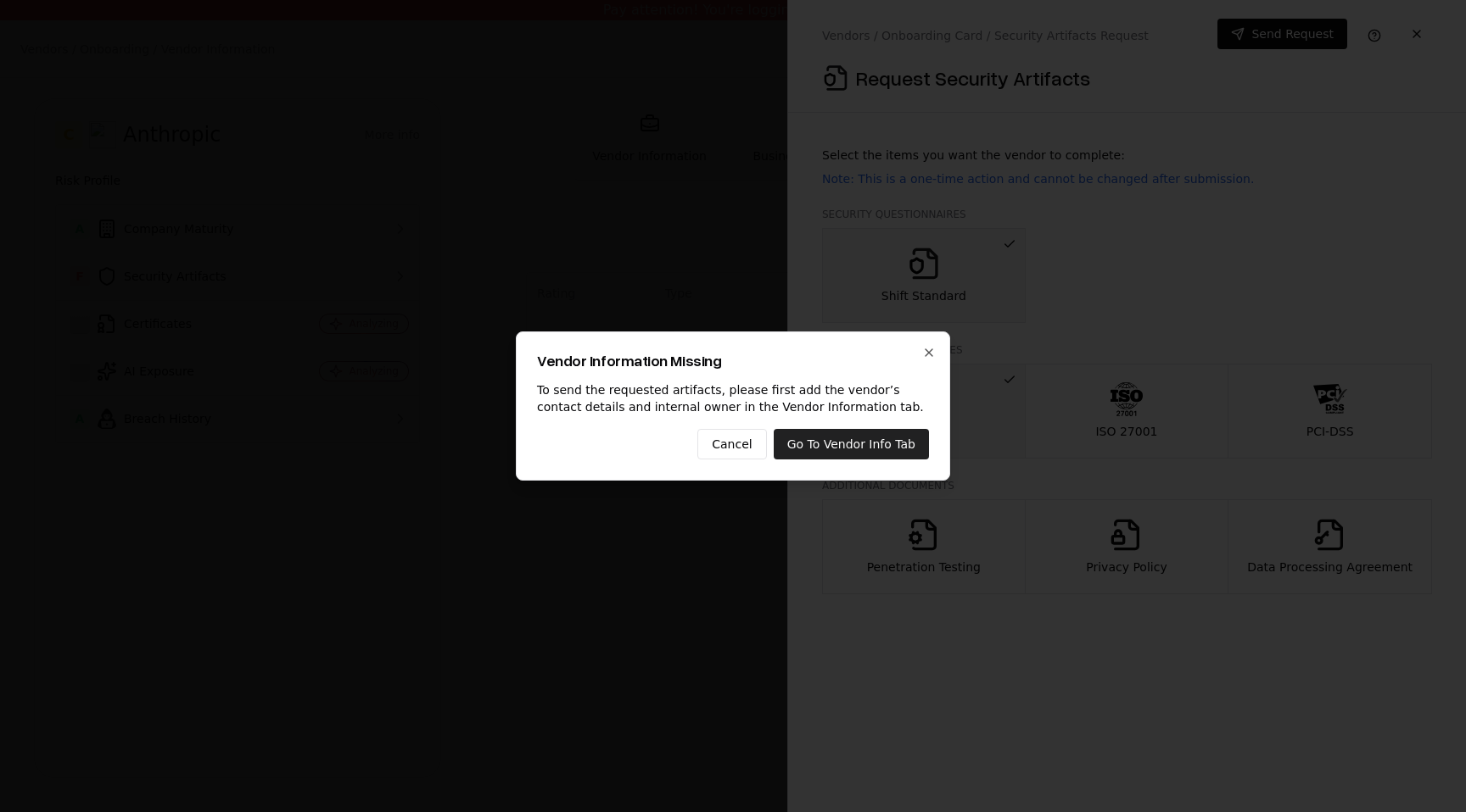
click at [844, 440] on button "Go To Vendor Info Tab" at bounding box center [851, 445] width 155 height 30
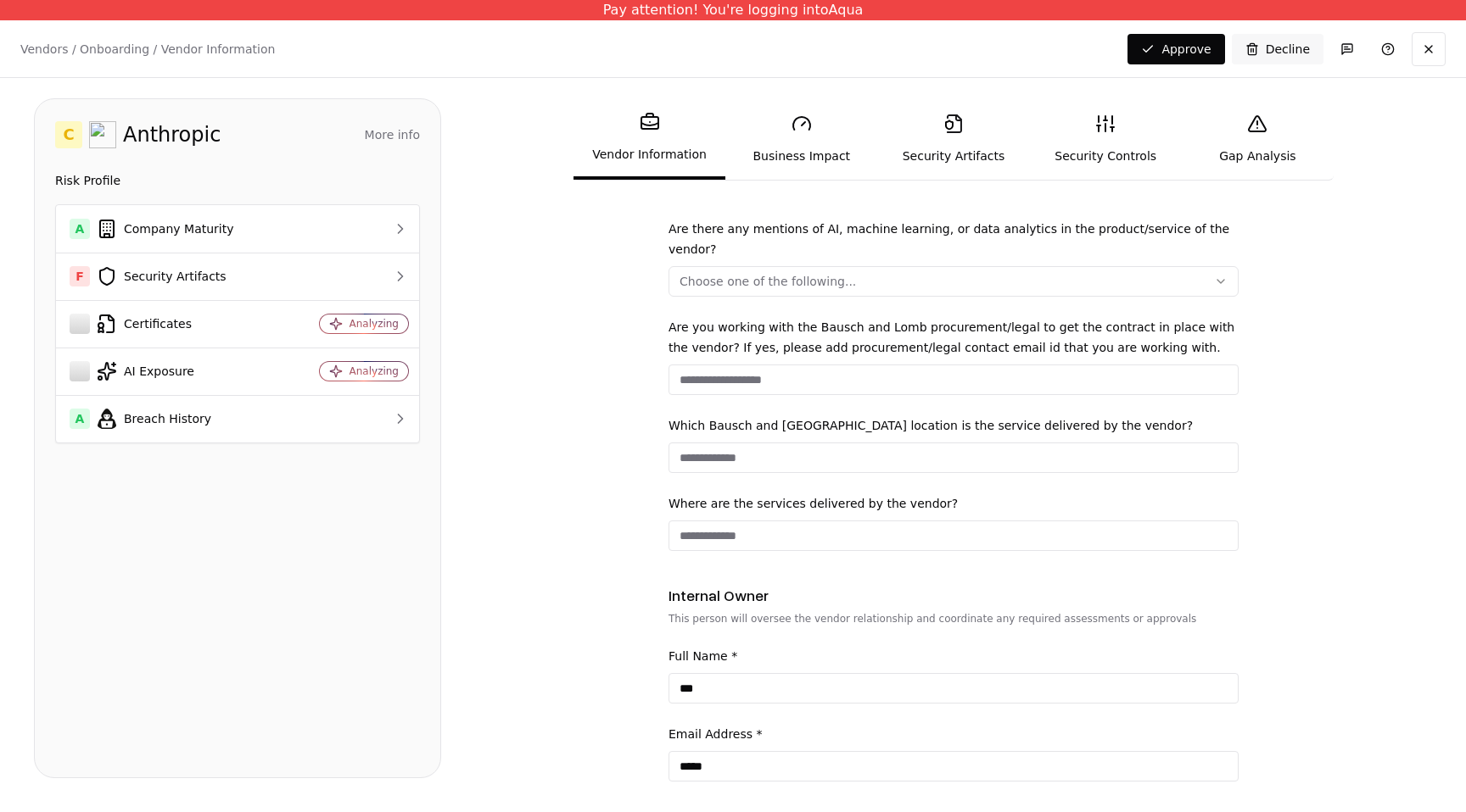
scroll to position [911, 0]
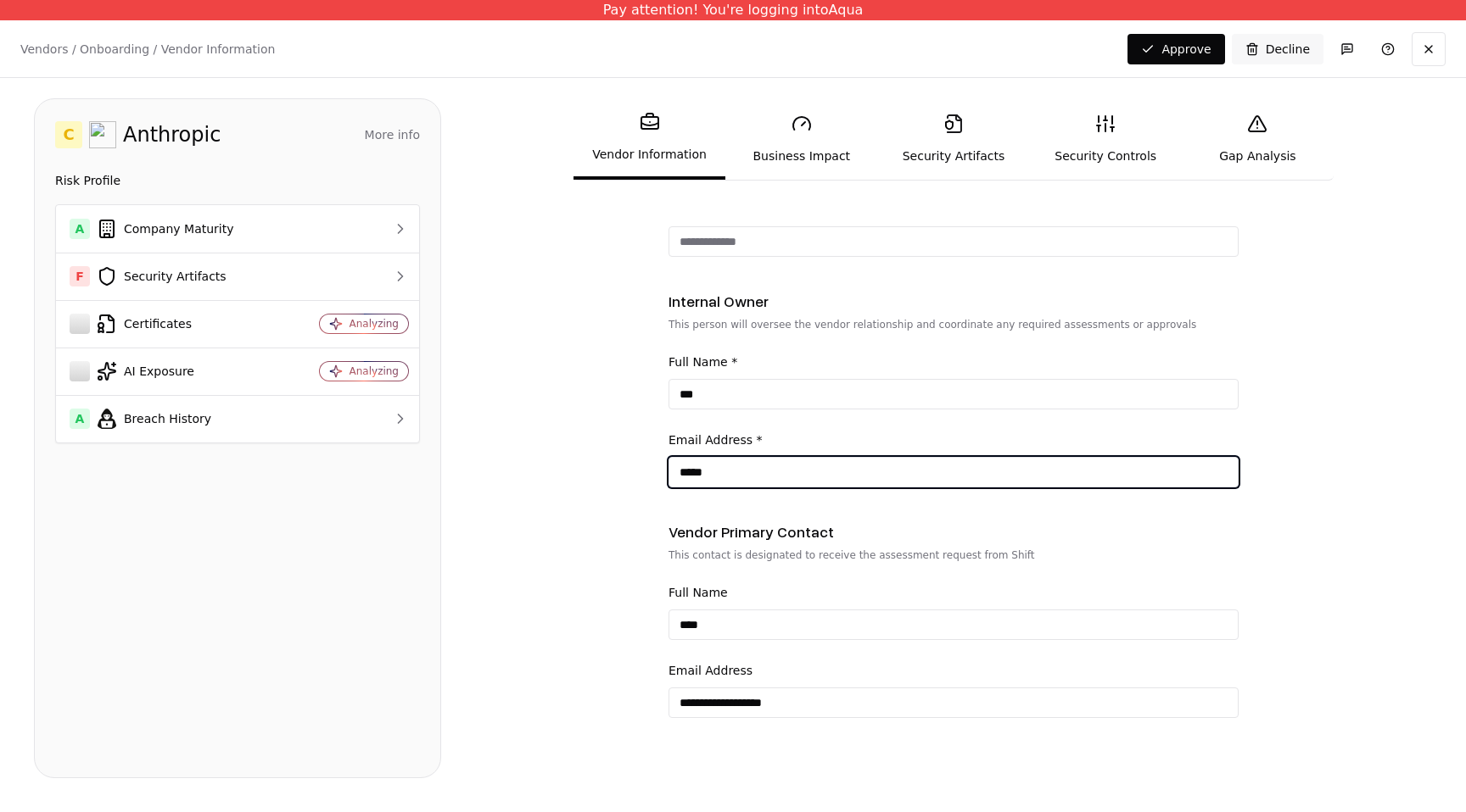
click at [848, 461] on input "*****" at bounding box center [953, 472] width 568 height 30
click at [843, 472] on input "*****" at bounding box center [953, 472] width 568 height 30
type input "**********"
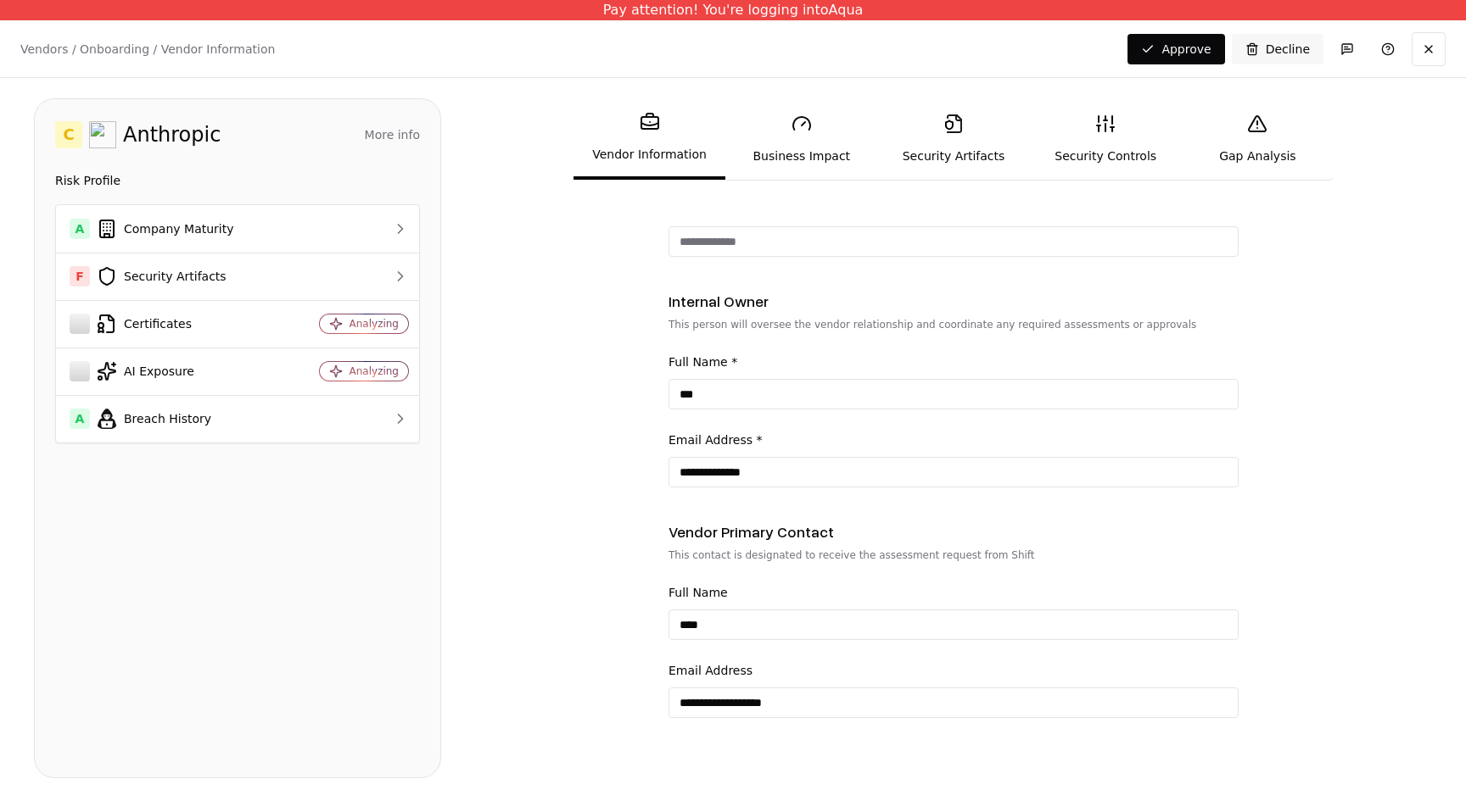
click at [941, 134] on link "Security Artifacts" at bounding box center [952, 139] width 152 height 78
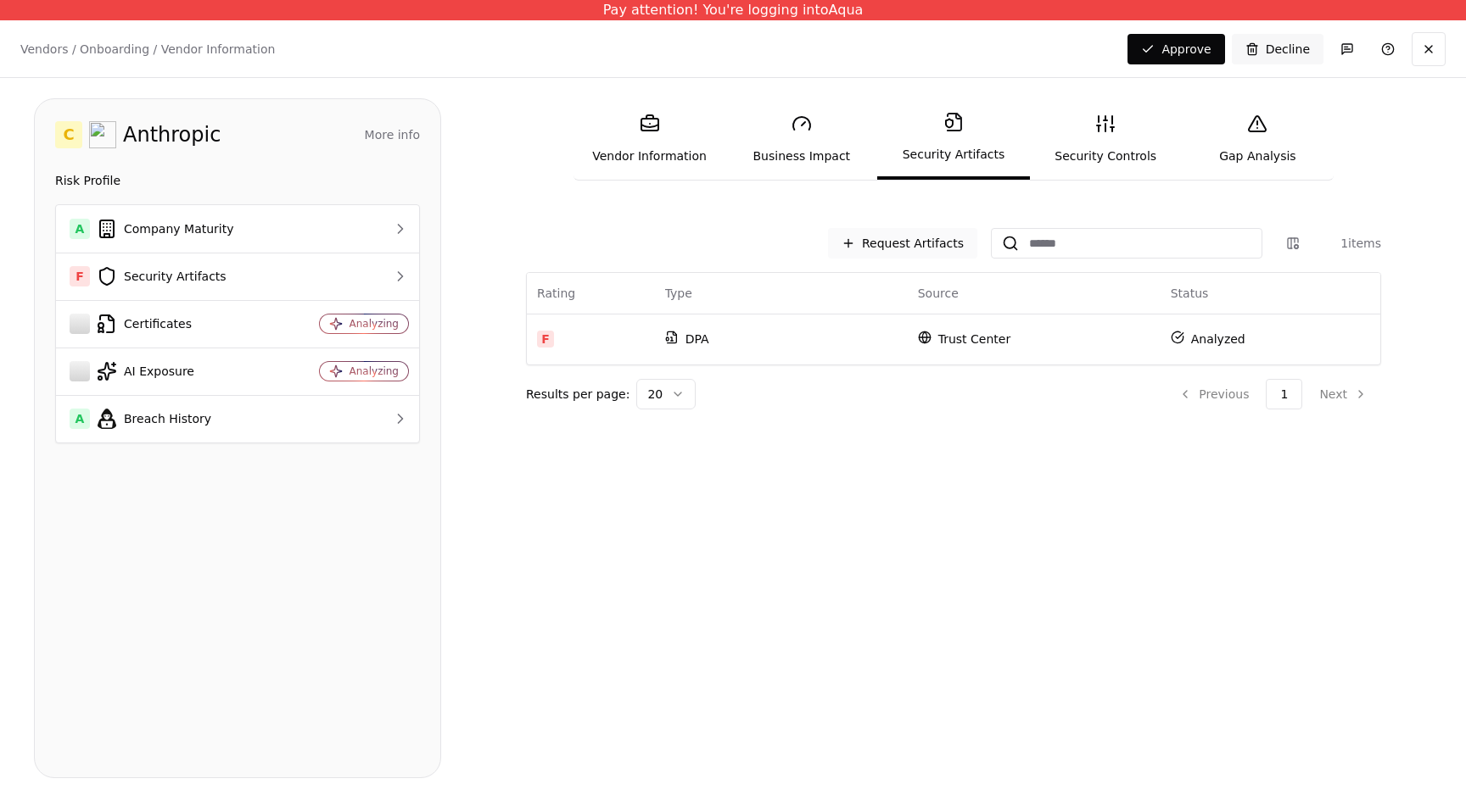
click at [932, 238] on button "Request Artifacts" at bounding box center [902, 243] width 150 height 30
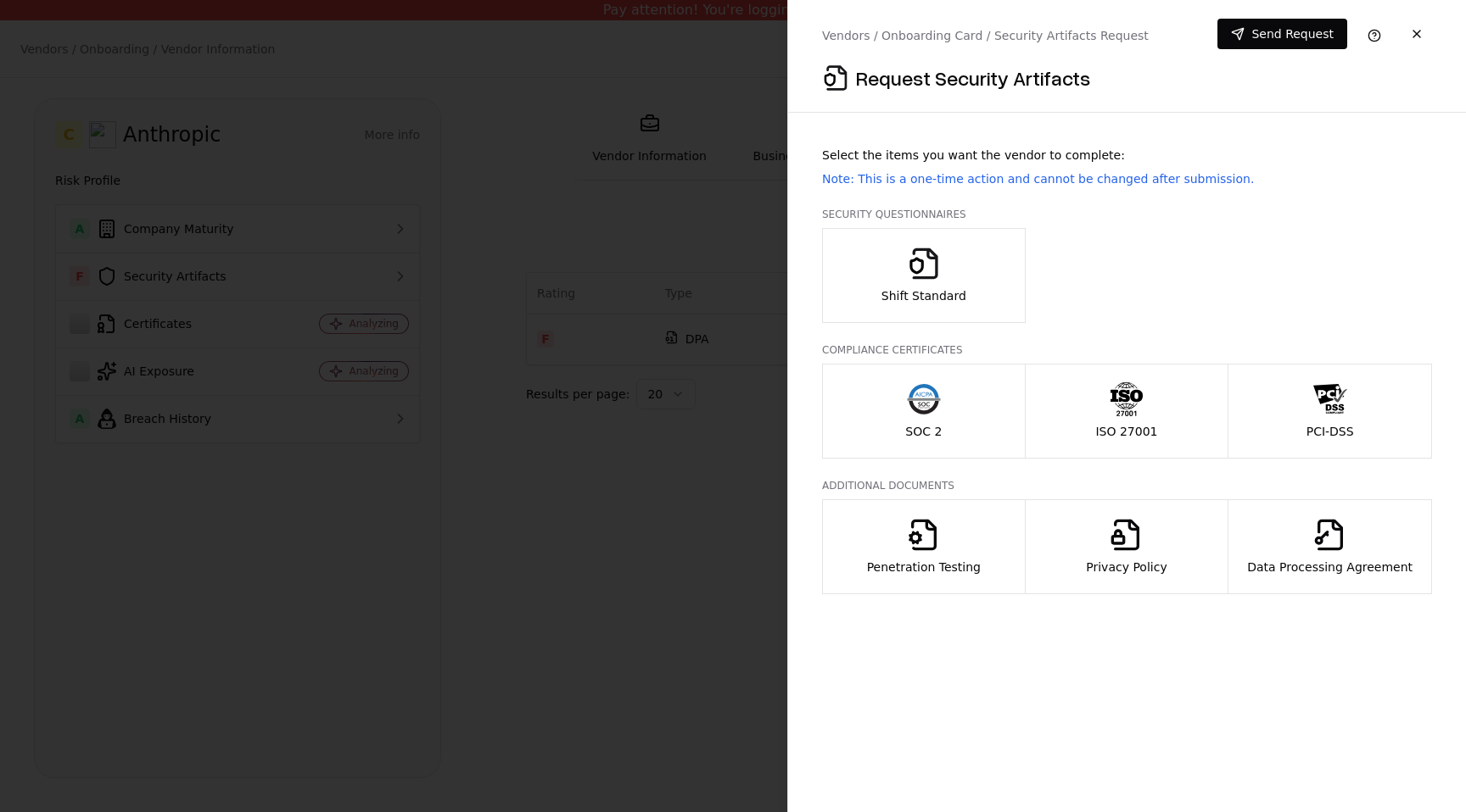
click at [979, 286] on button "Shift Standard" at bounding box center [924, 275] width 204 height 95
click at [974, 420] on button "SOC 2" at bounding box center [924, 411] width 204 height 95
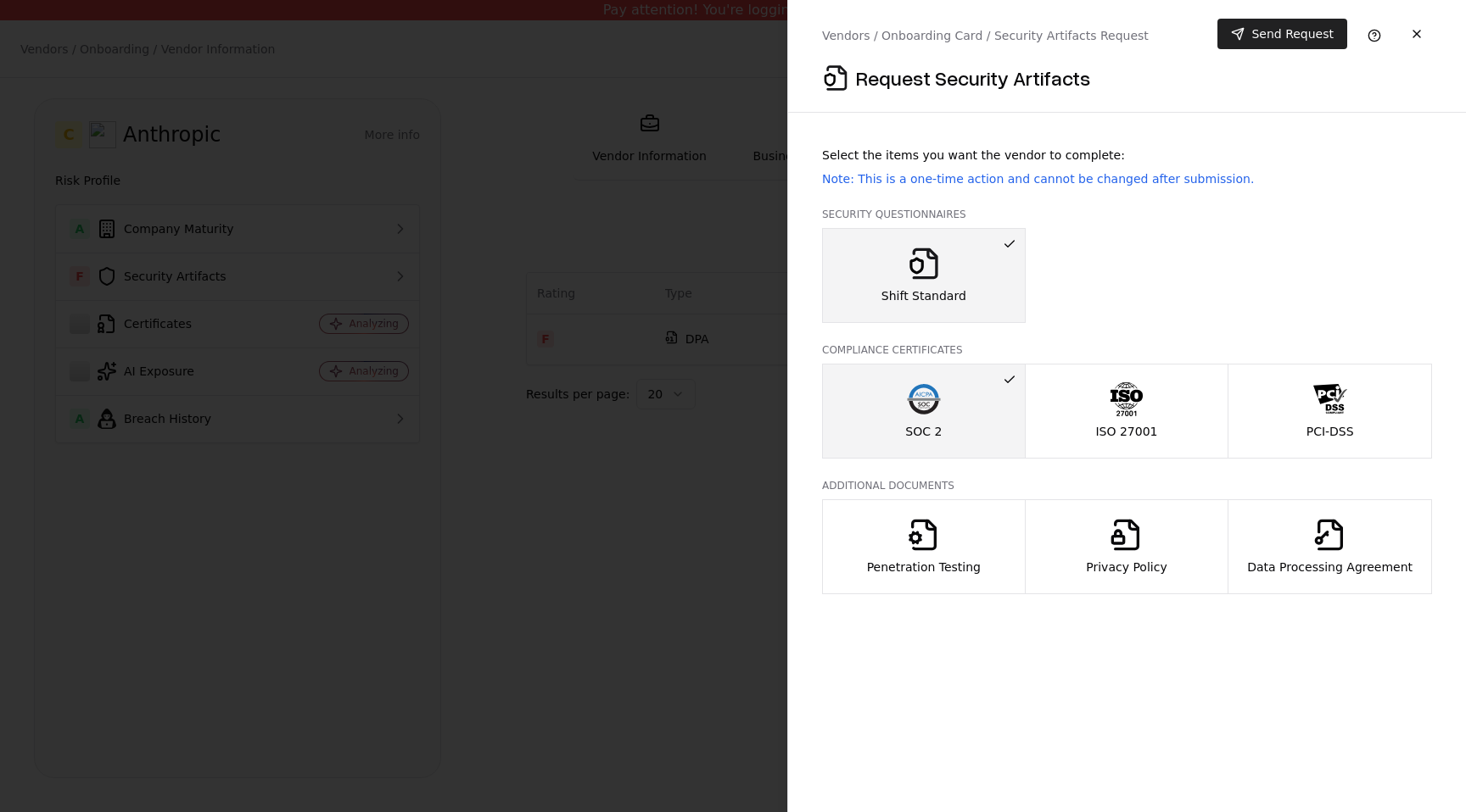
click at [1310, 35] on button "Send Request" at bounding box center [1282, 34] width 130 height 30
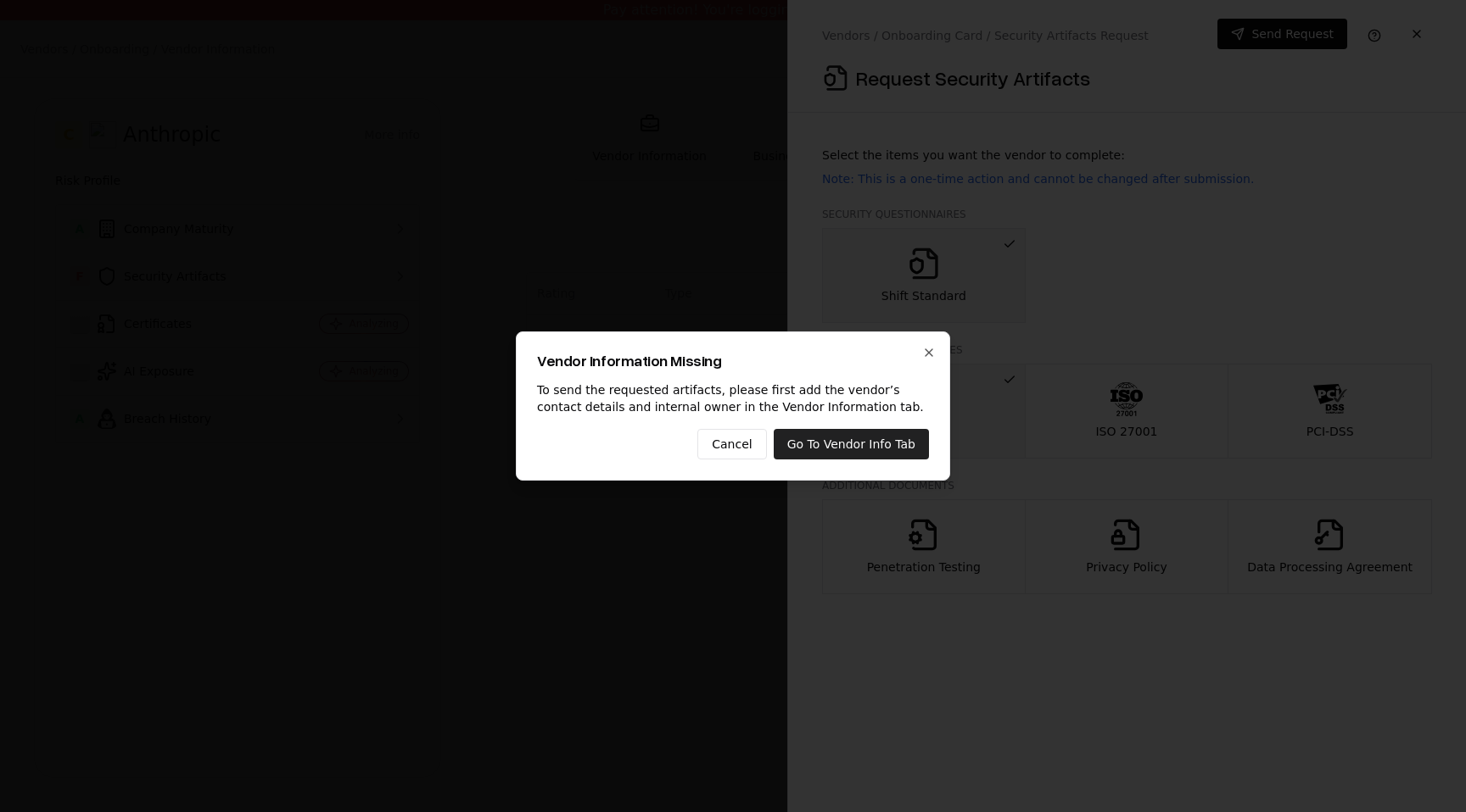
click at [880, 437] on button "Go To Vendor Info Tab" at bounding box center [851, 445] width 155 height 30
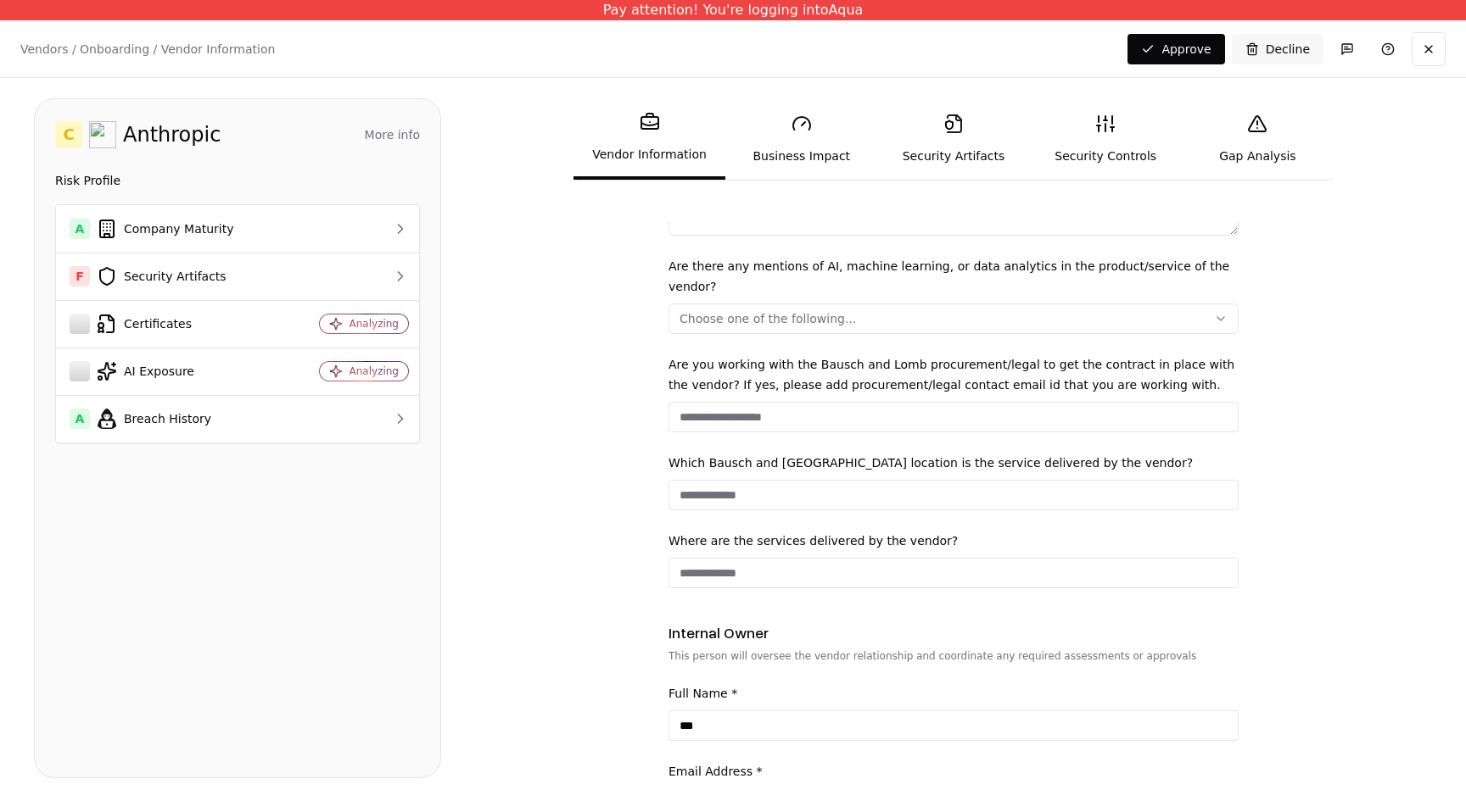
scroll to position [911, 0]
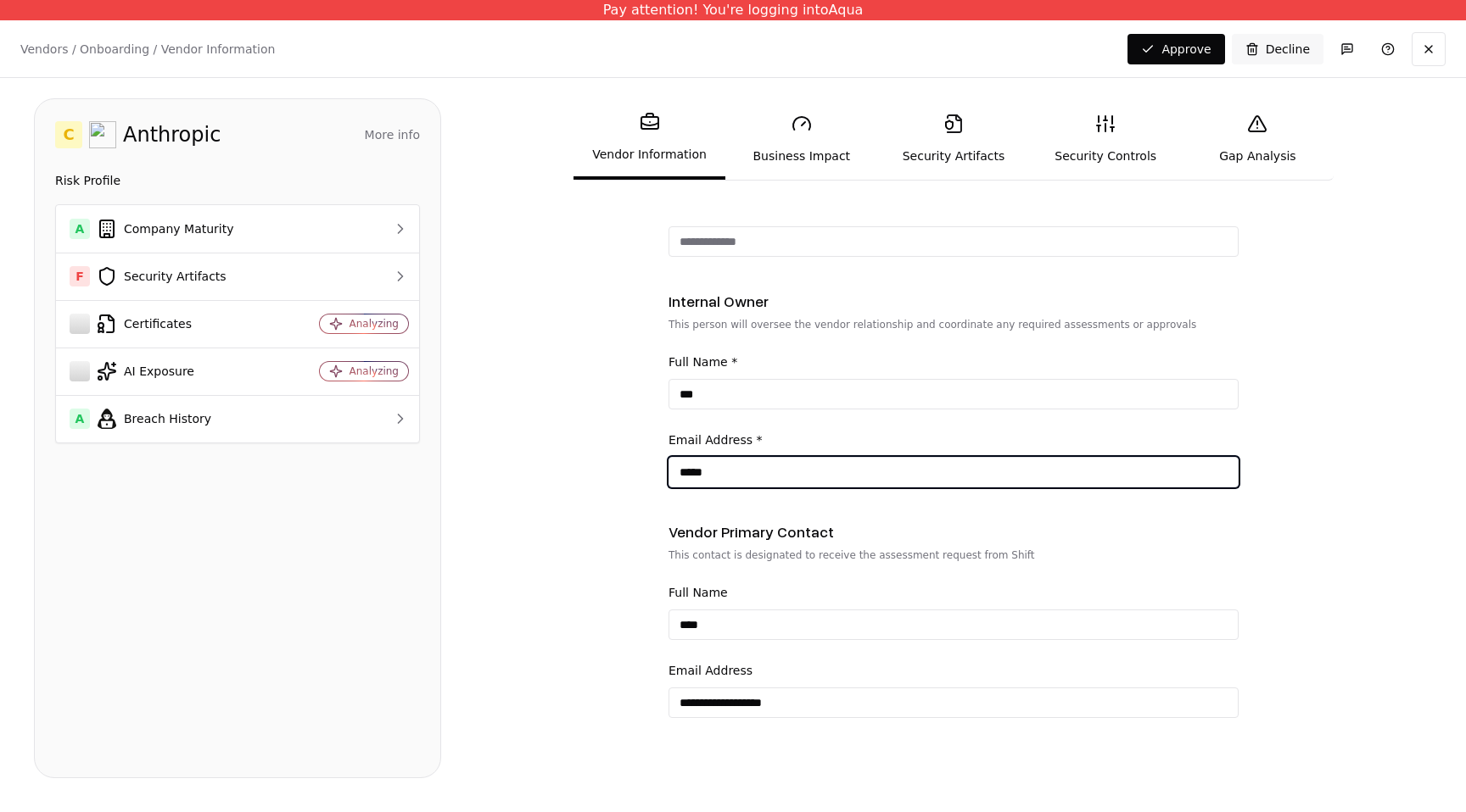
click at [777, 462] on input "*****" at bounding box center [953, 472] width 568 height 30
click at [756, 474] on input "*****" at bounding box center [953, 472] width 568 height 30
type input "**********"
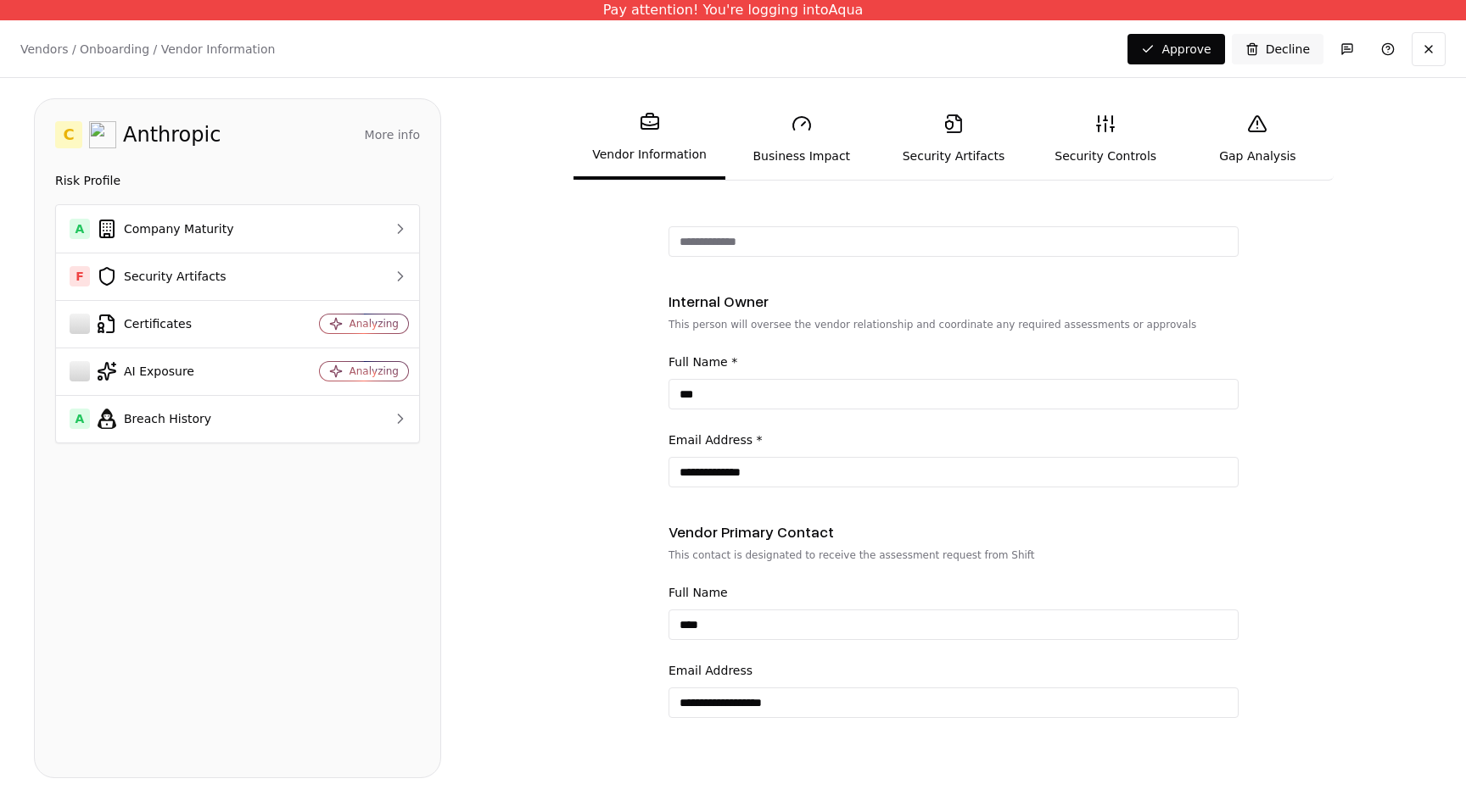
click at [839, 371] on div "Full Name * ***" at bounding box center [953, 381] width 570 height 57
click at [841, 345] on fieldset "**********" at bounding box center [953, 388] width 570 height 196
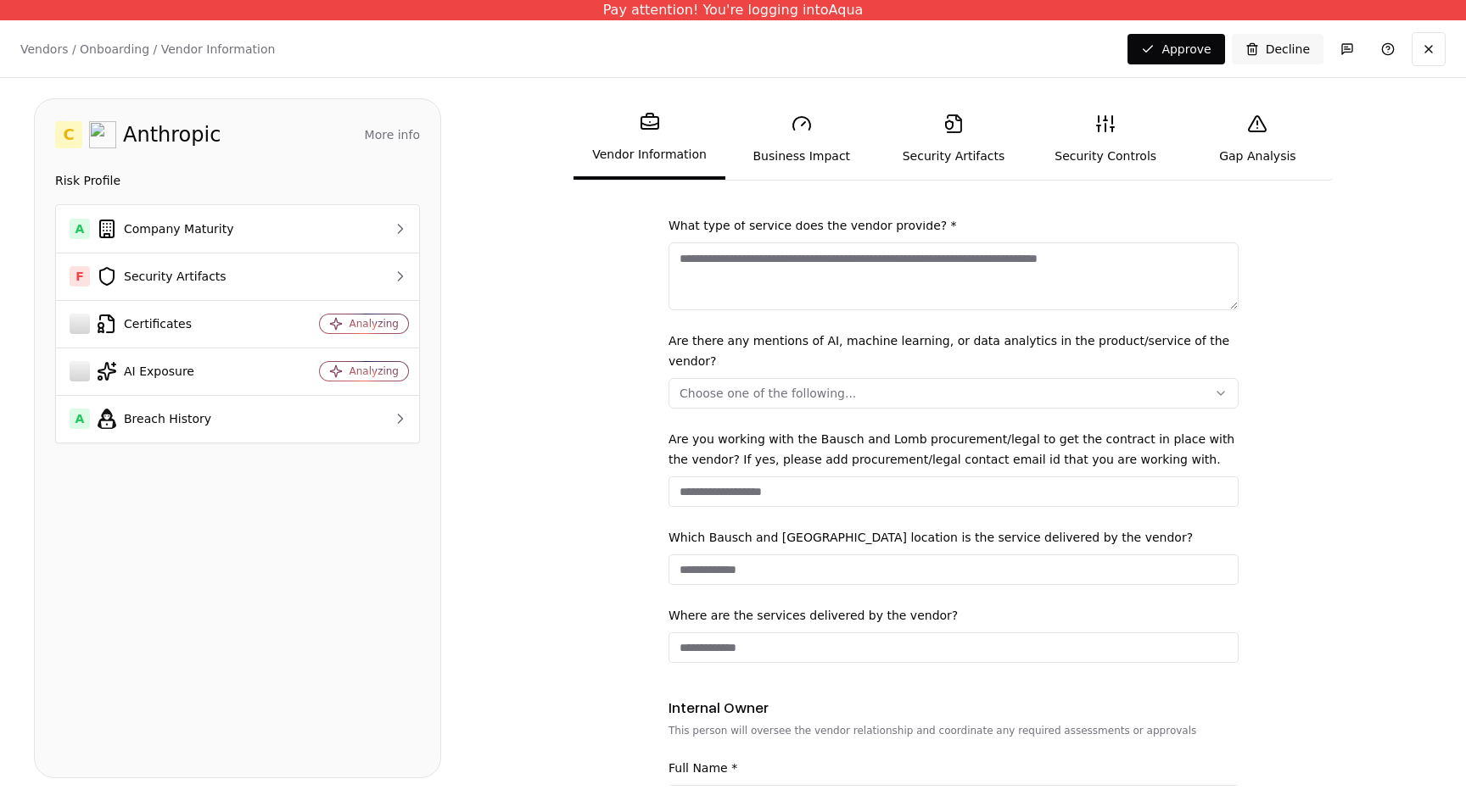
scroll to position [0, 0]
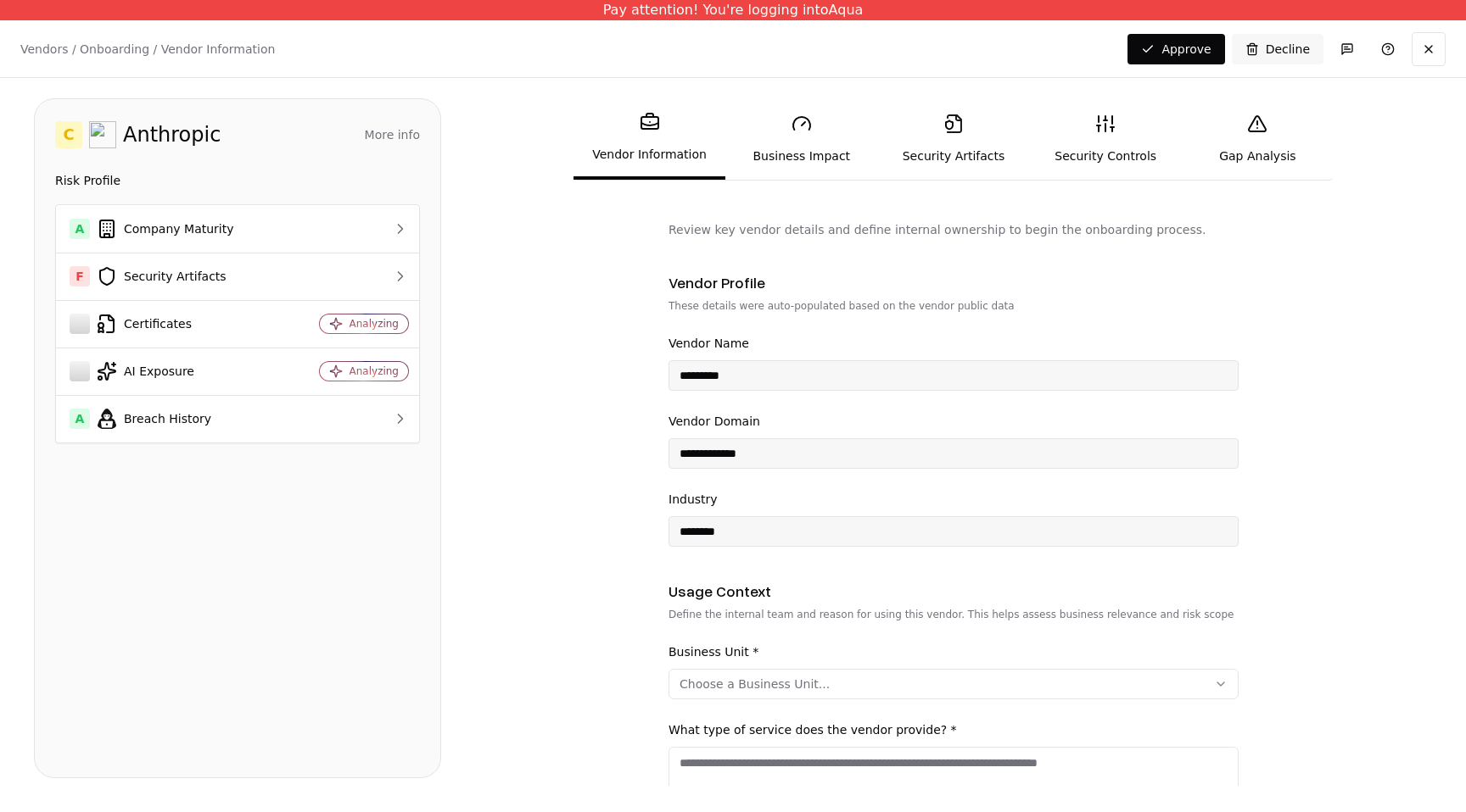
click at [810, 140] on link "Business Impact" at bounding box center [801, 139] width 152 height 78
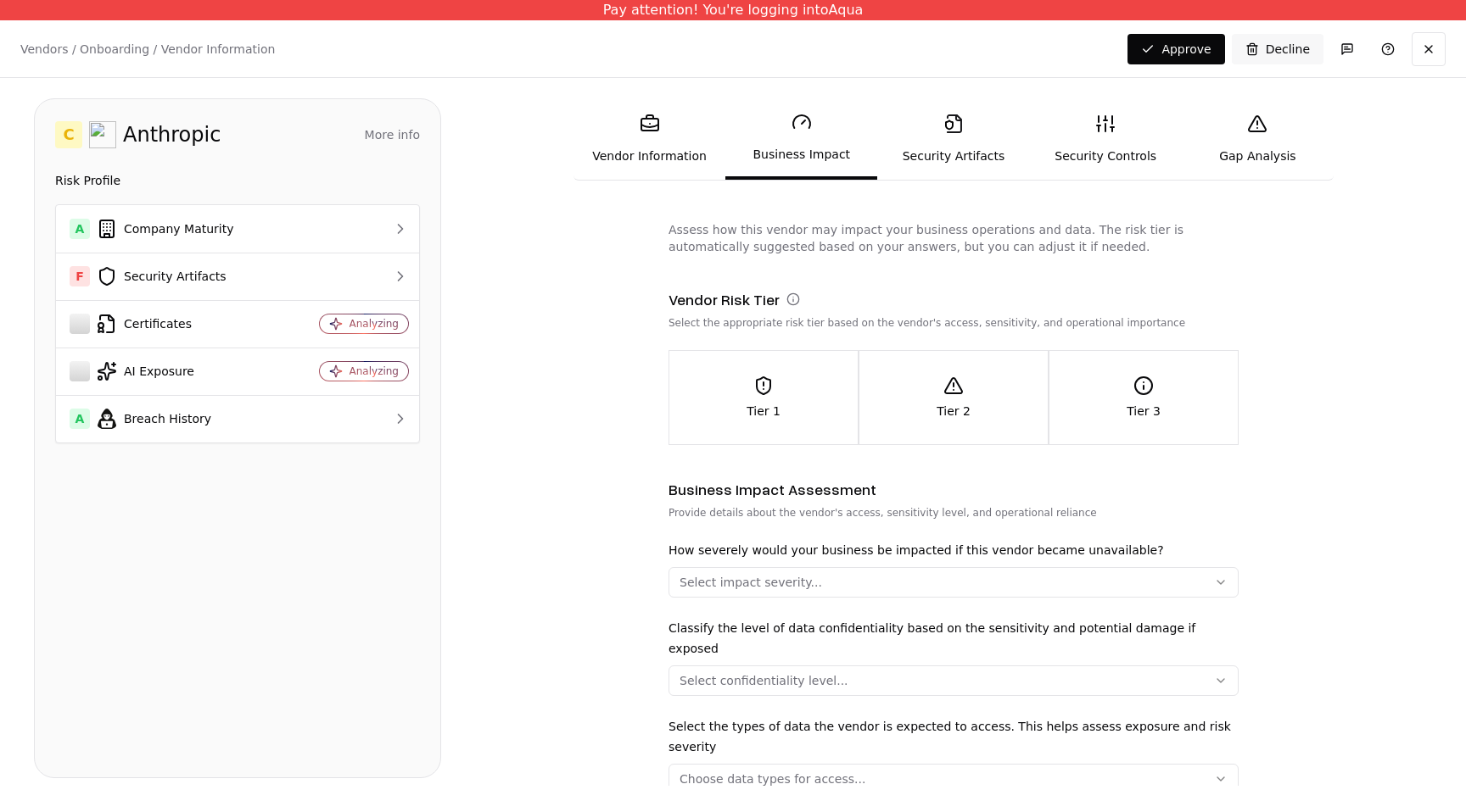
click at [977, 148] on link "Security Artifacts" at bounding box center [952, 139] width 152 height 78
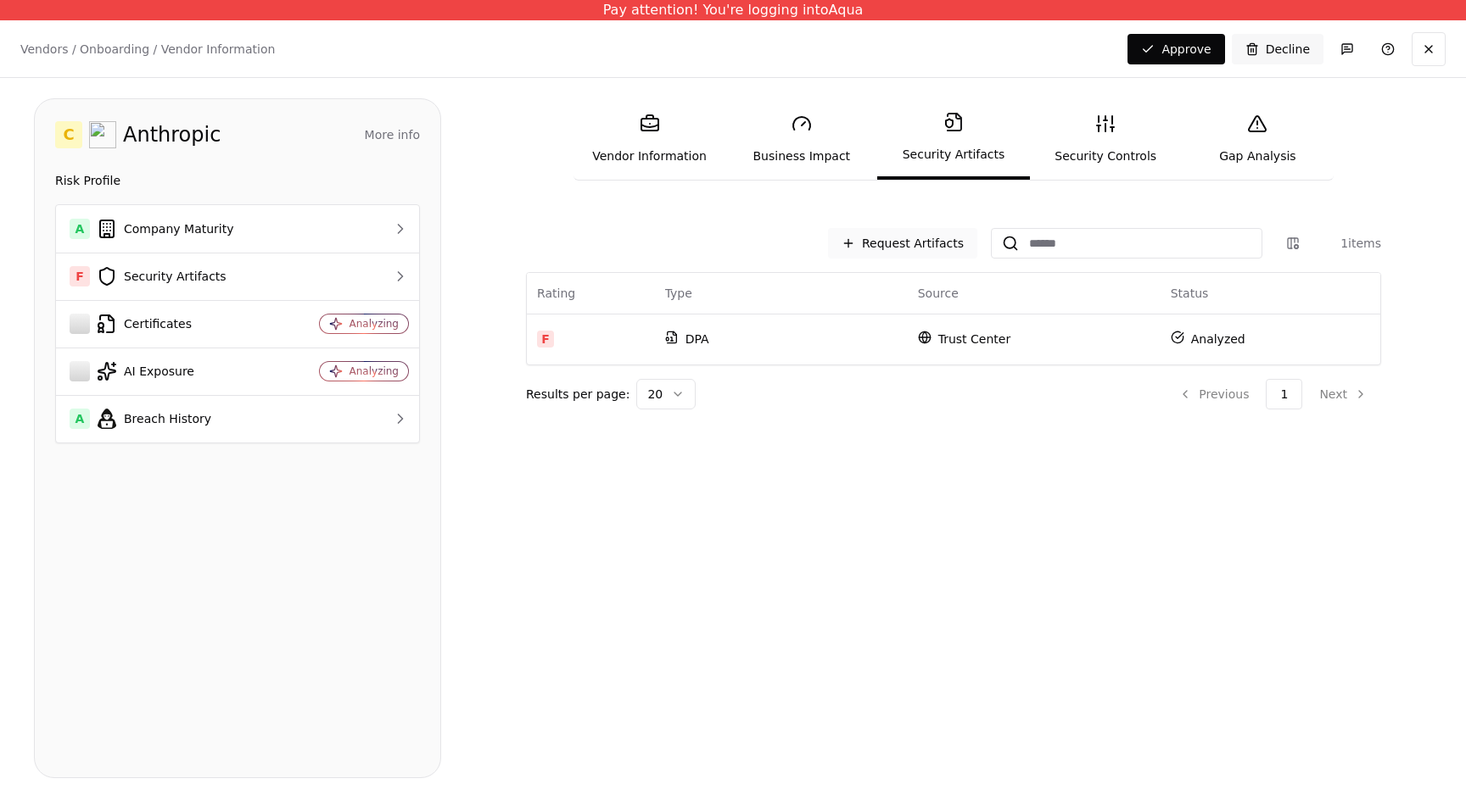
click at [918, 250] on button "Request Artifacts" at bounding box center [902, 243] width 150 height 30
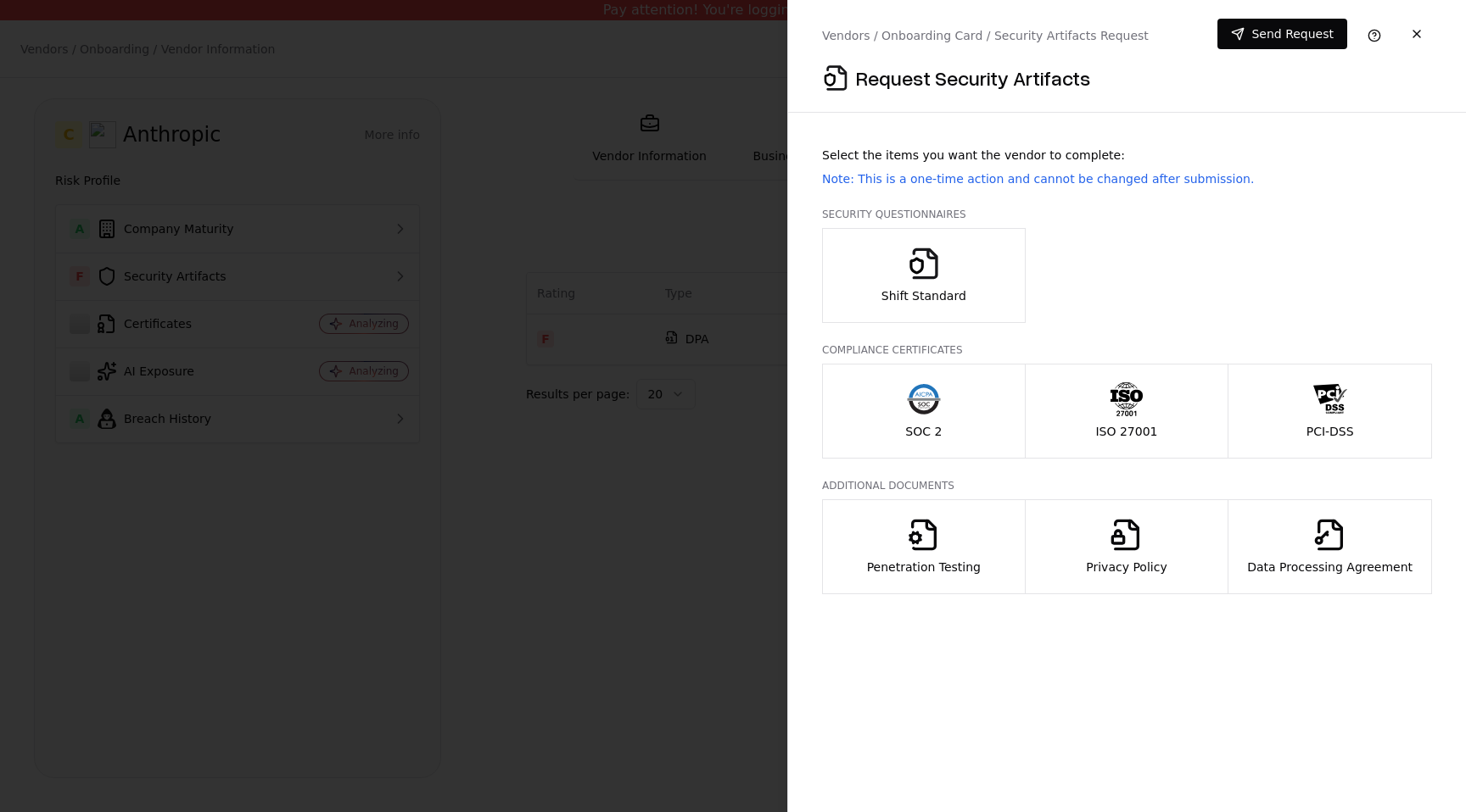
click at [965, 295] on button "Shift Standard" at bounding box center [924, 275] width 204 height 95
click at [957, 397] on button "SOC 2" at bounding box center [924, 411] width 204 height 95
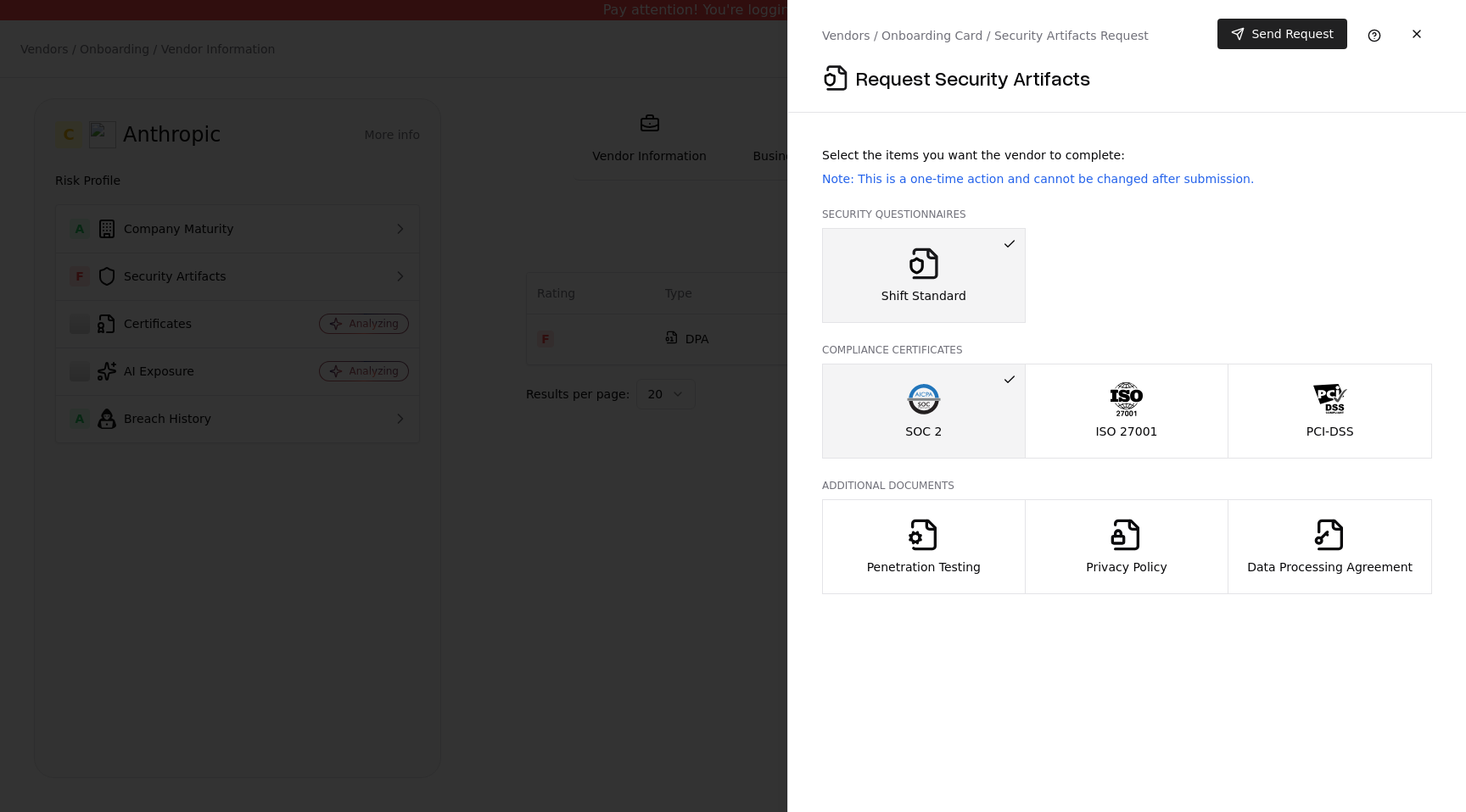
click at [1297, 38] on button "Send Request" at bounding box center [1282, 34] width 130 height 30
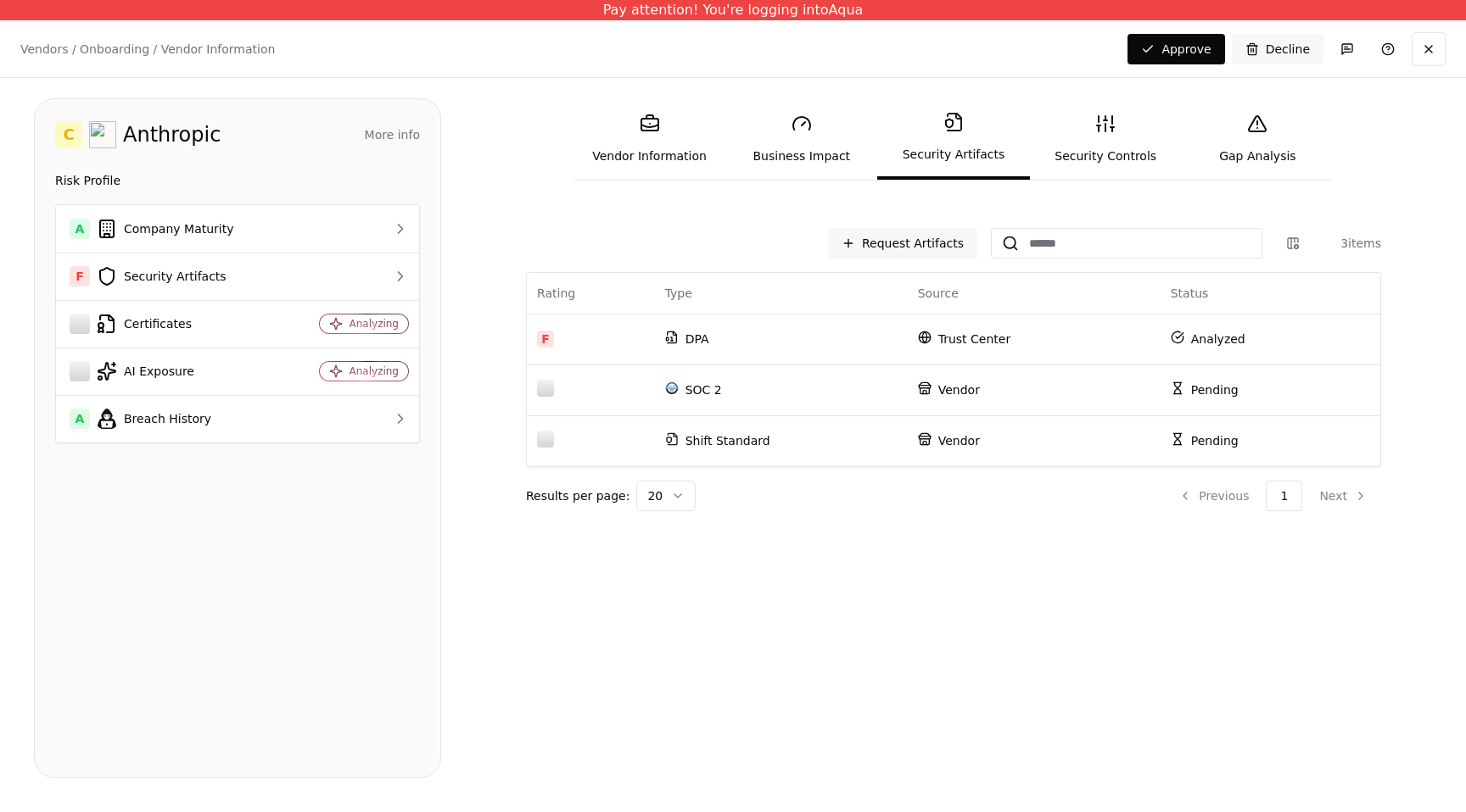
click at [846, 162] on link "Business Impact" at bounding box center [801, 139] width 152 height 78
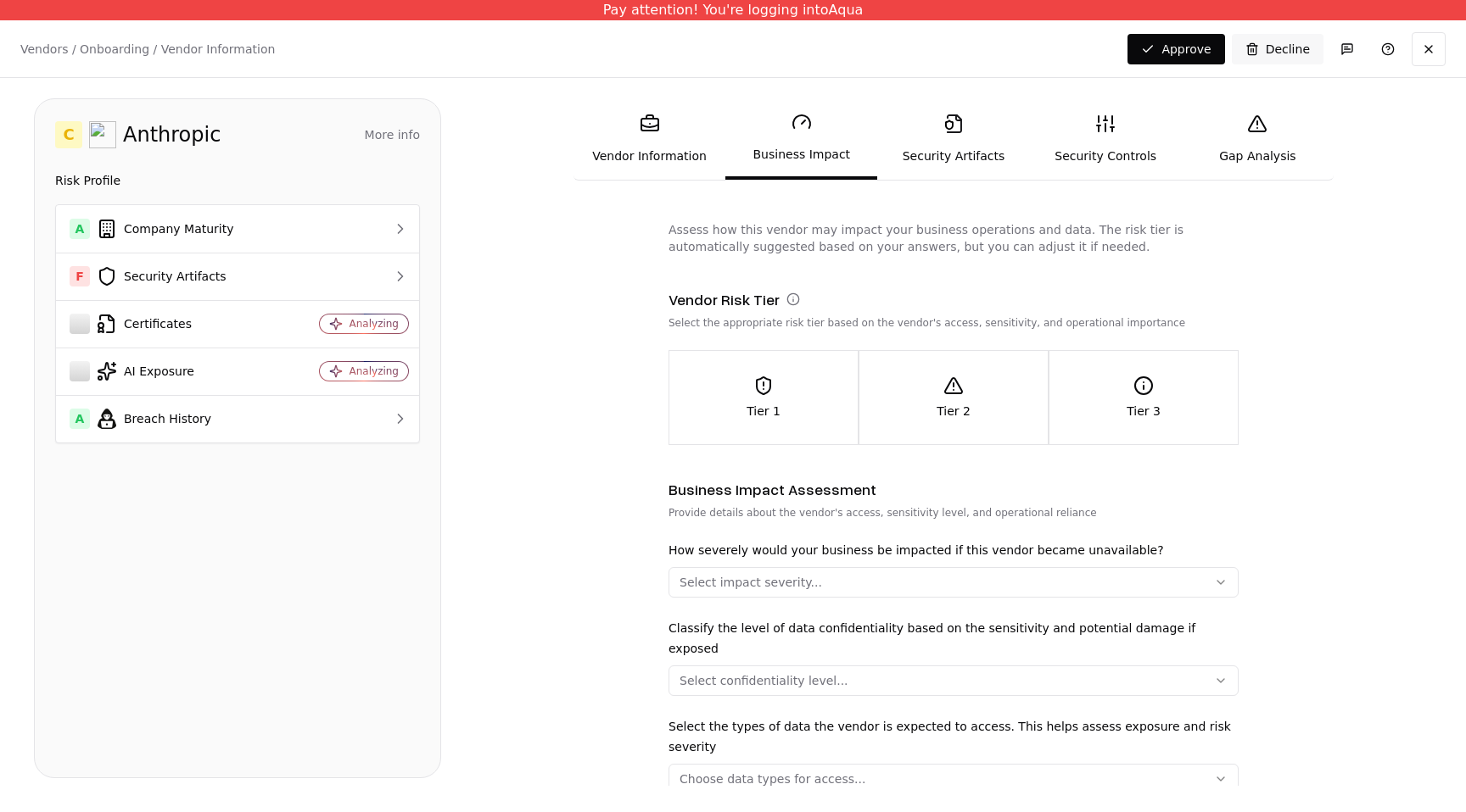
click at [934, 168] on link "Security Artifacts" at bounding box center [952, 139] width 152 height 78
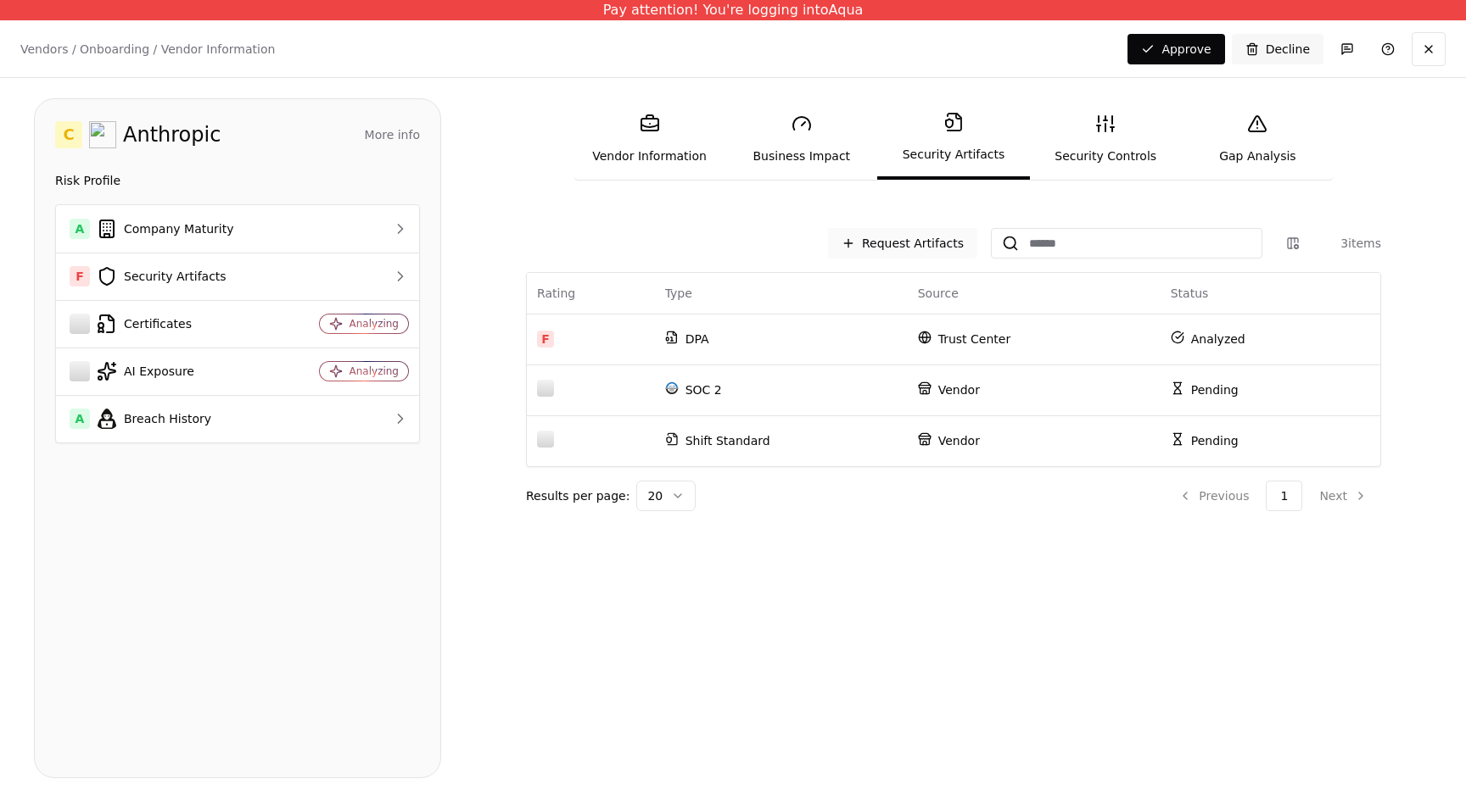
click at [927, 246] on button "Request Artifacts" at bounding box center [902, 243] width 150 height 30
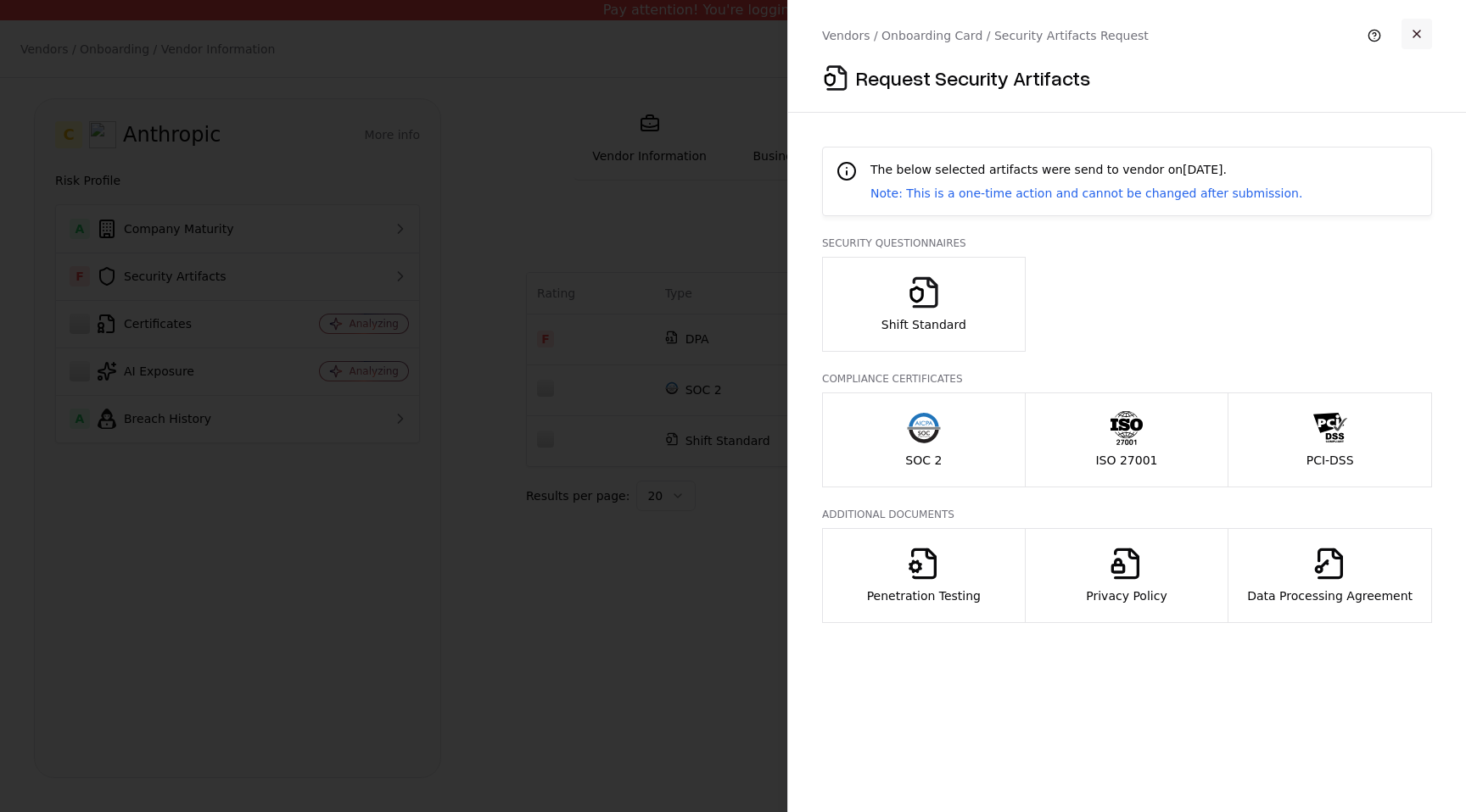
click at [1414, 35] on button "button" at bounding box center [1417, 34] width 30 height 30
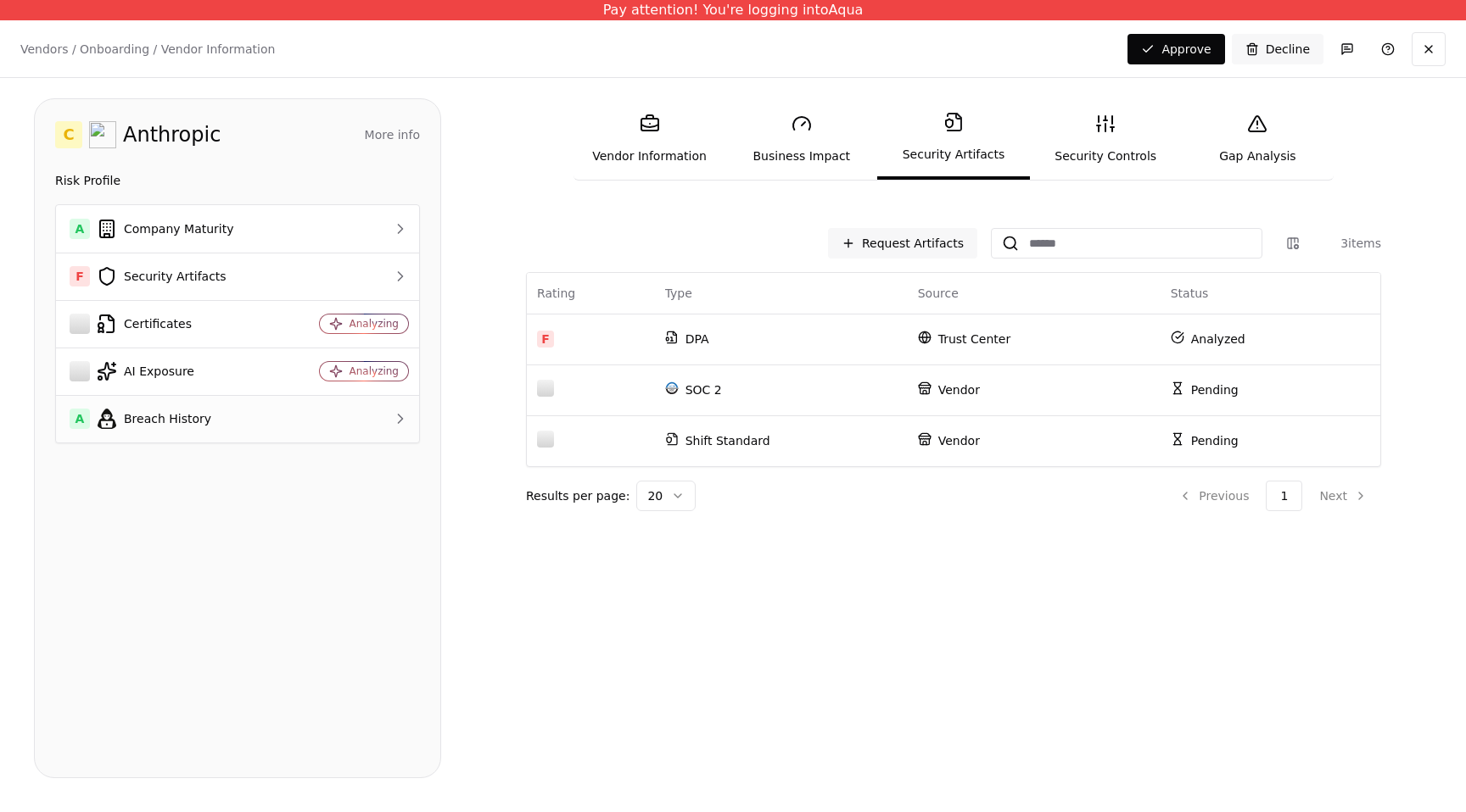
click at [346, 410] on td at bounding box center [352, 419] width 134 height 48
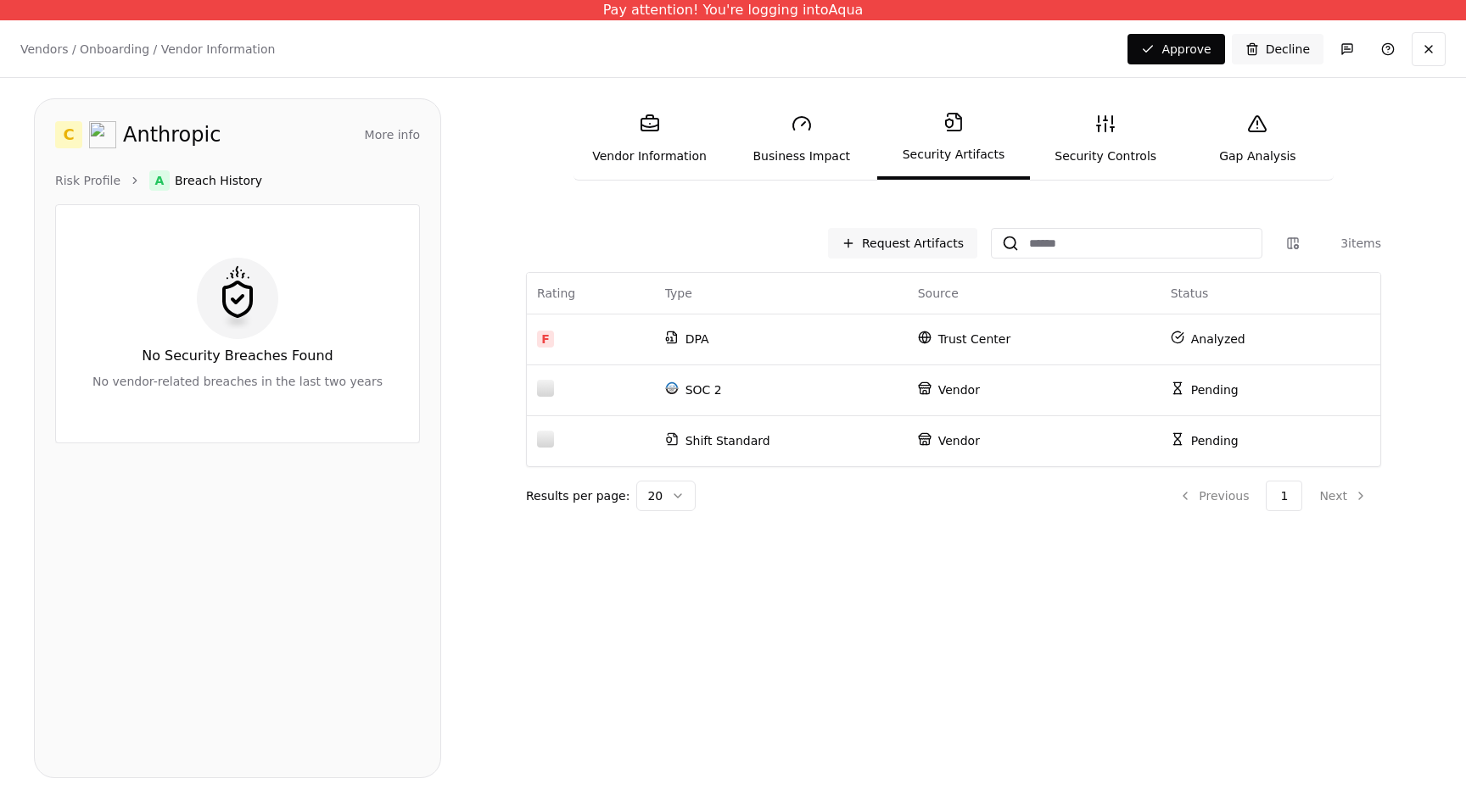
click at [88, 165] on div "C Anthropic More info Domain anthropic.com Industry research Description Risk P…" at bounding box center [238, 438] width 407 height 680
click at [88, 174] on link "Risk Profile" at bounding box center [87, 180] width 65 height 17
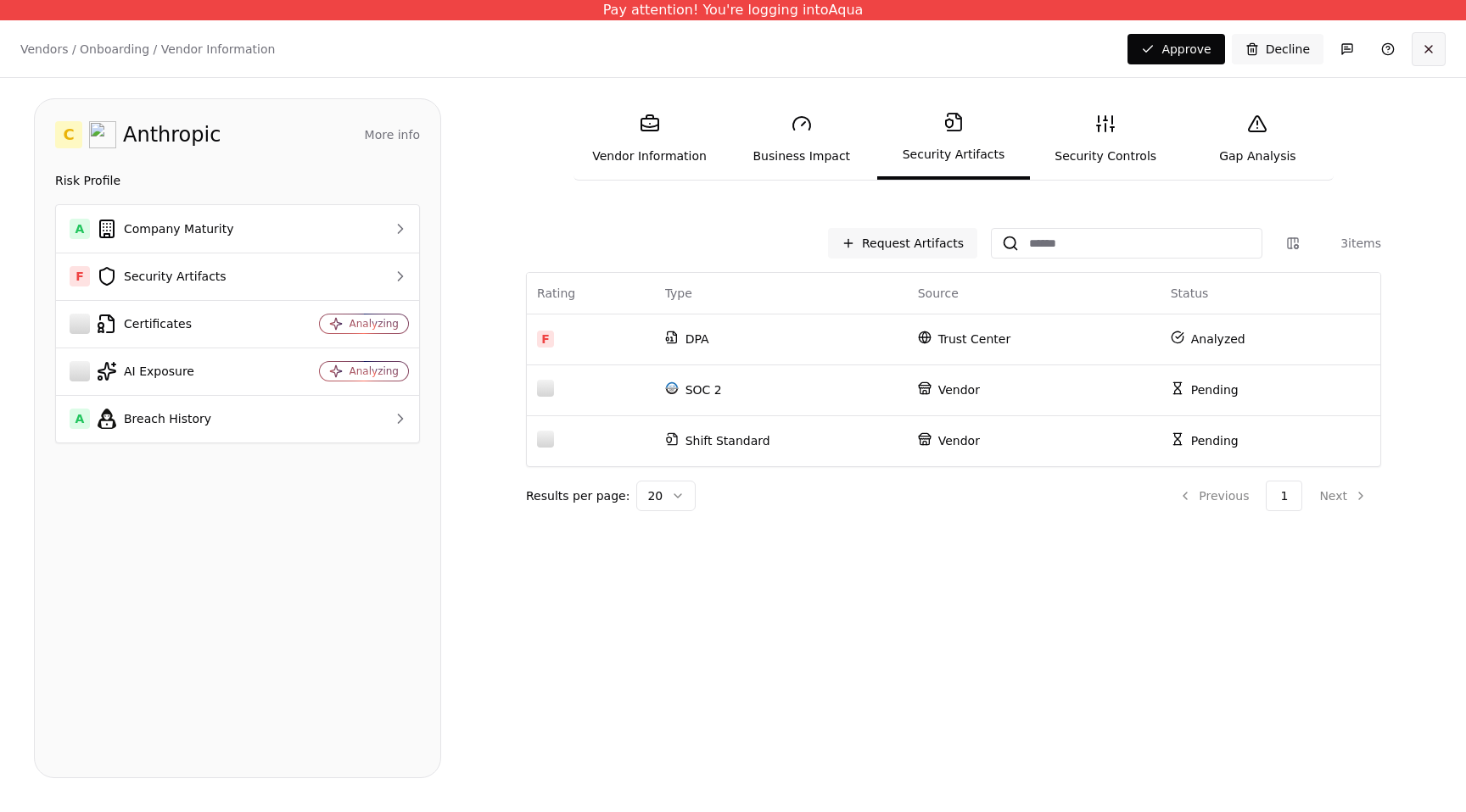
click at [1421, 48] on button at bounding box center [1428, 49] width 34 height 34
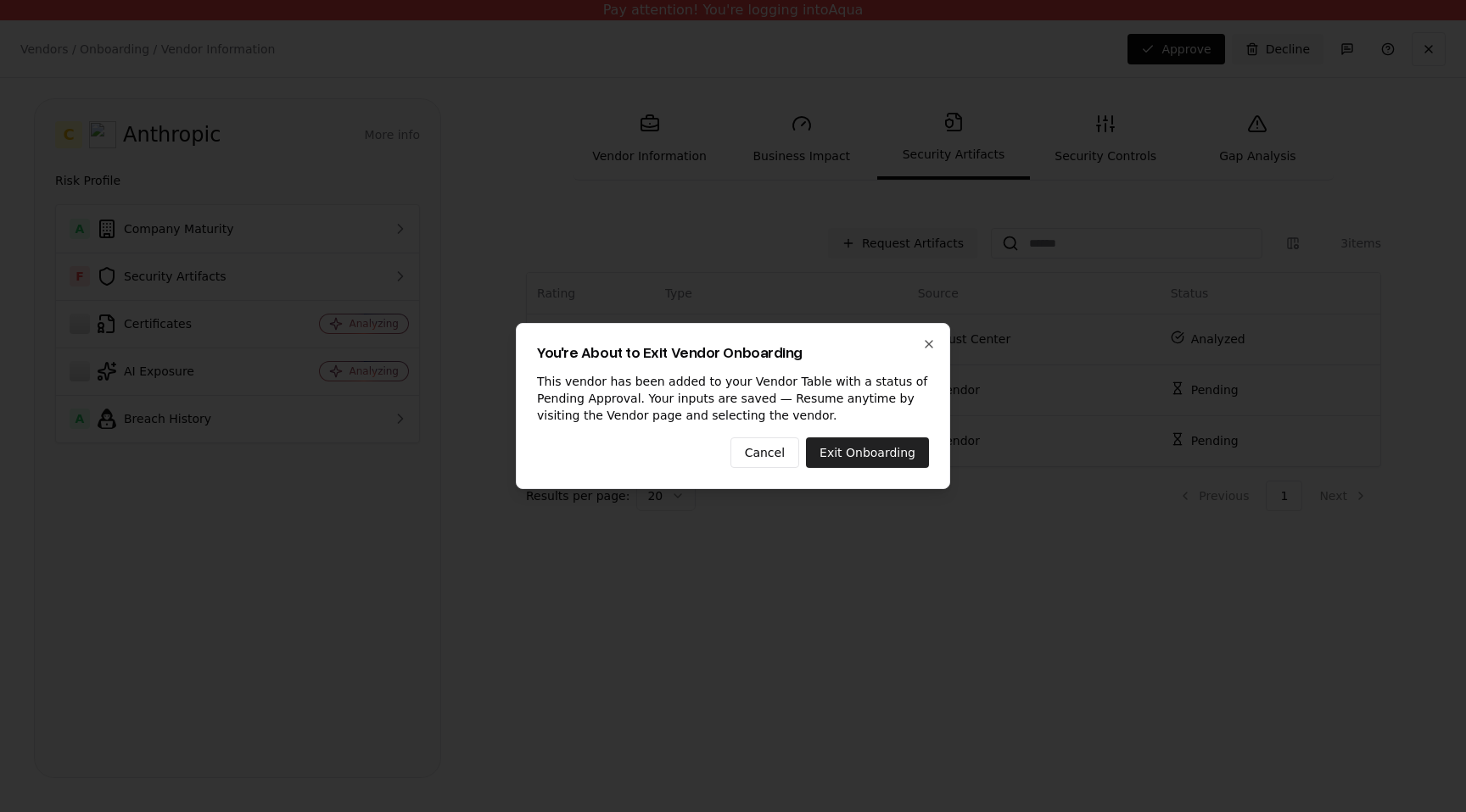
click at [893, 449] on button "Exit Onboarding" at bounding box center [867, 453] width 123 height 30
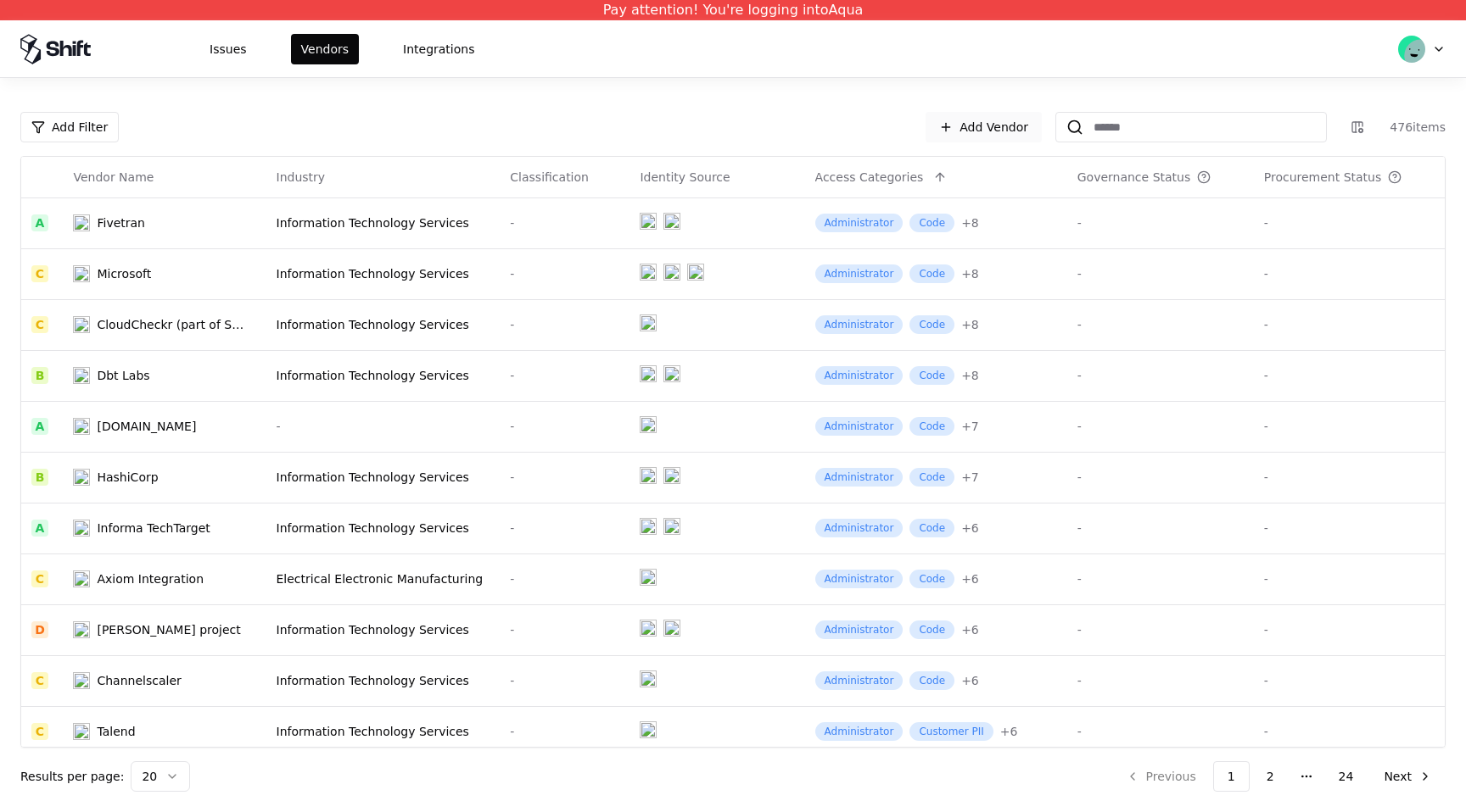
click at [1013, 133] on link "Add Vendor" at bounding box center [984, 127] width 117 height 30
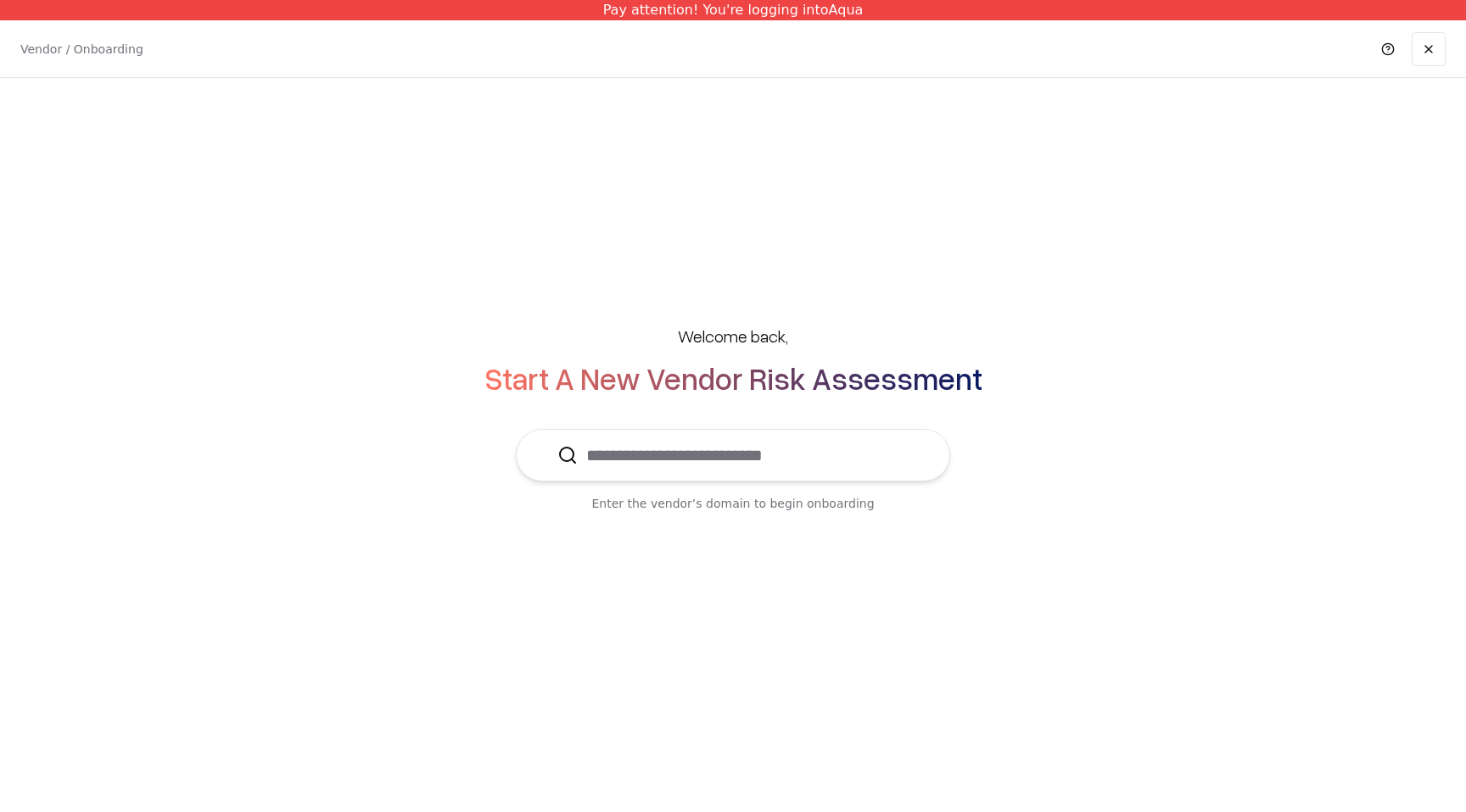
click at [806, 453] on input "text" at bounding box center [742, 455] width 331 height 51
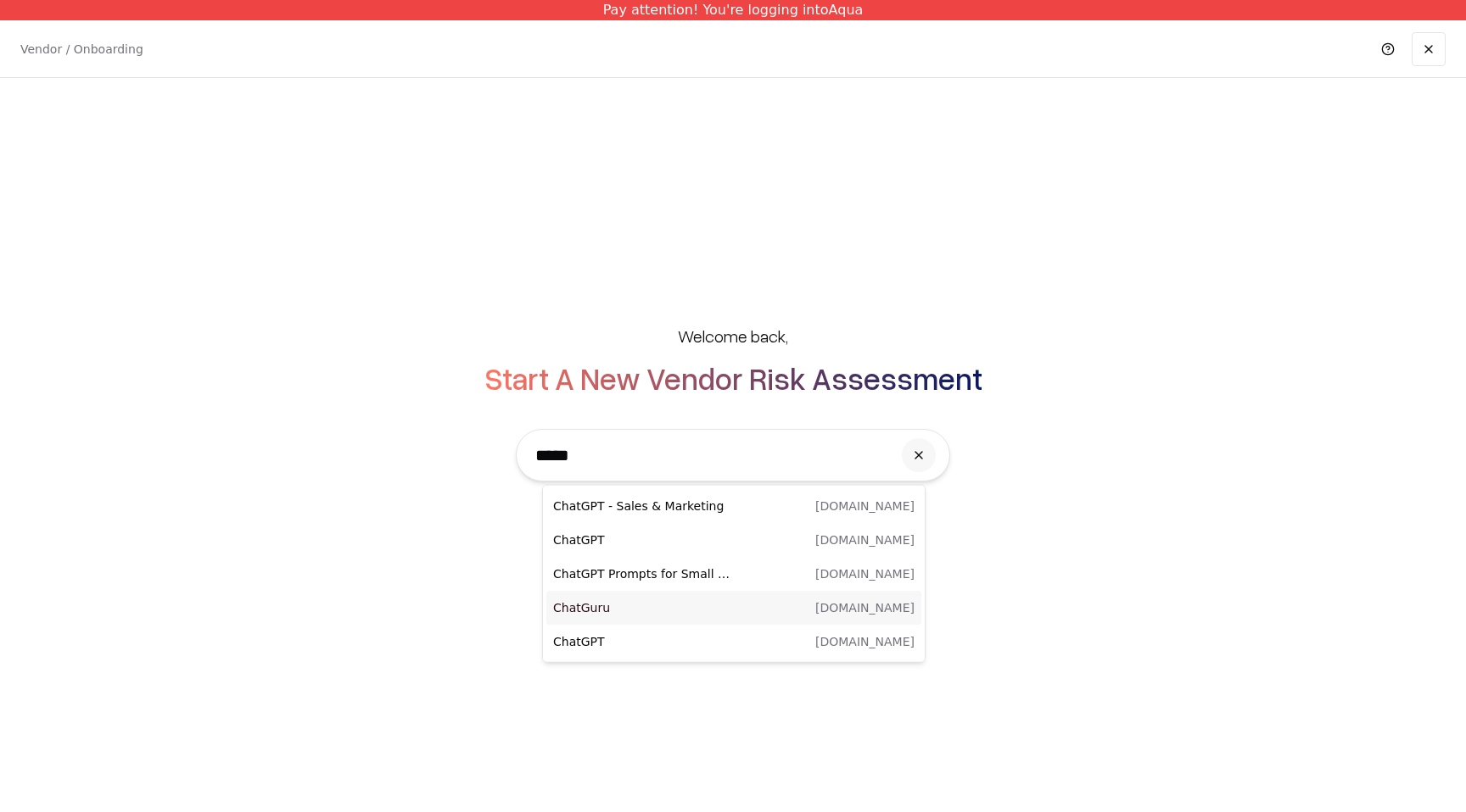
click at [714, 606] on p "ChatGuru" at bounding box center [644, 608] width 181 height 17
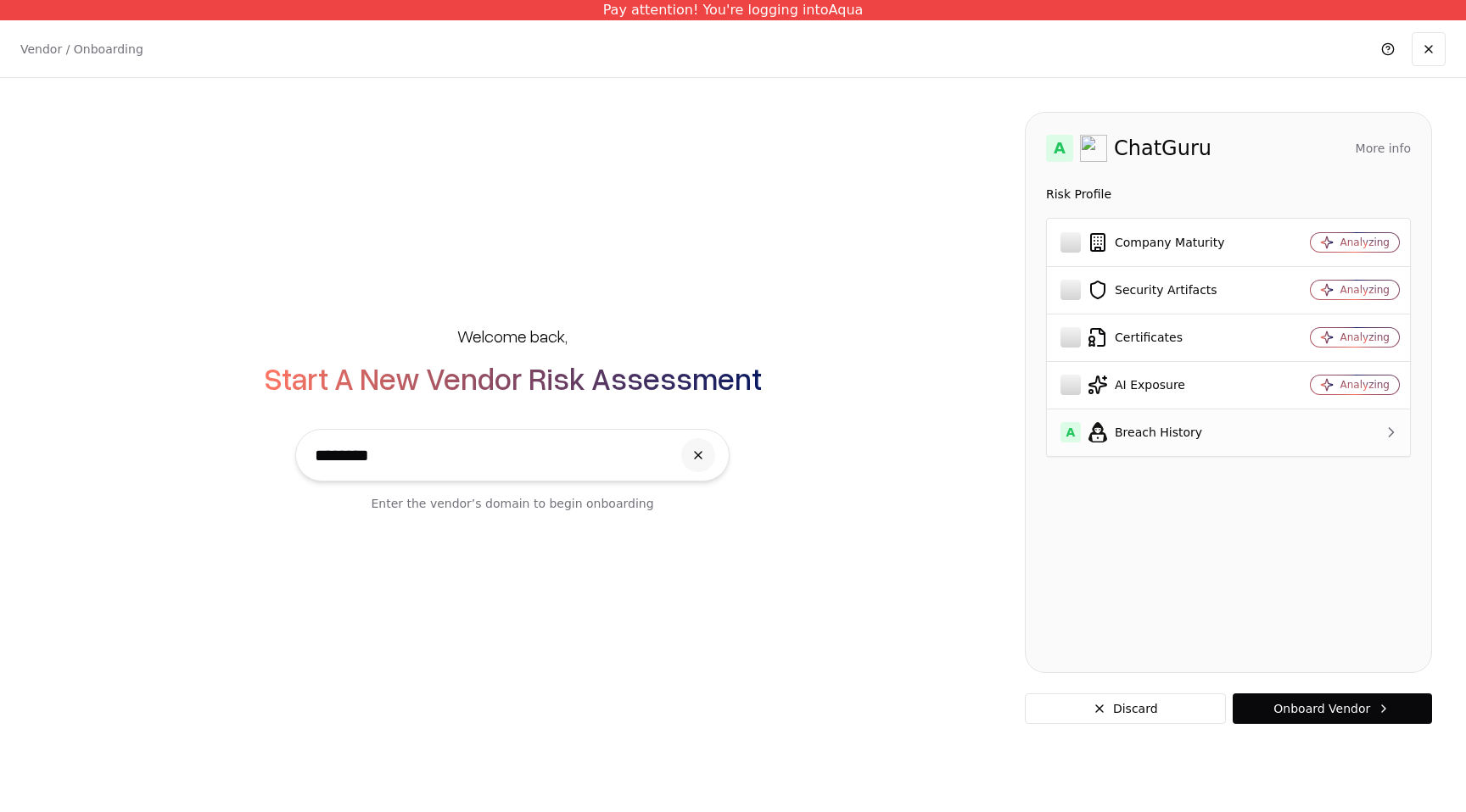
type input "********"
click at [1154, 434] on div "A Breach History" at bounding box center [1162, 432] width 203 height 21
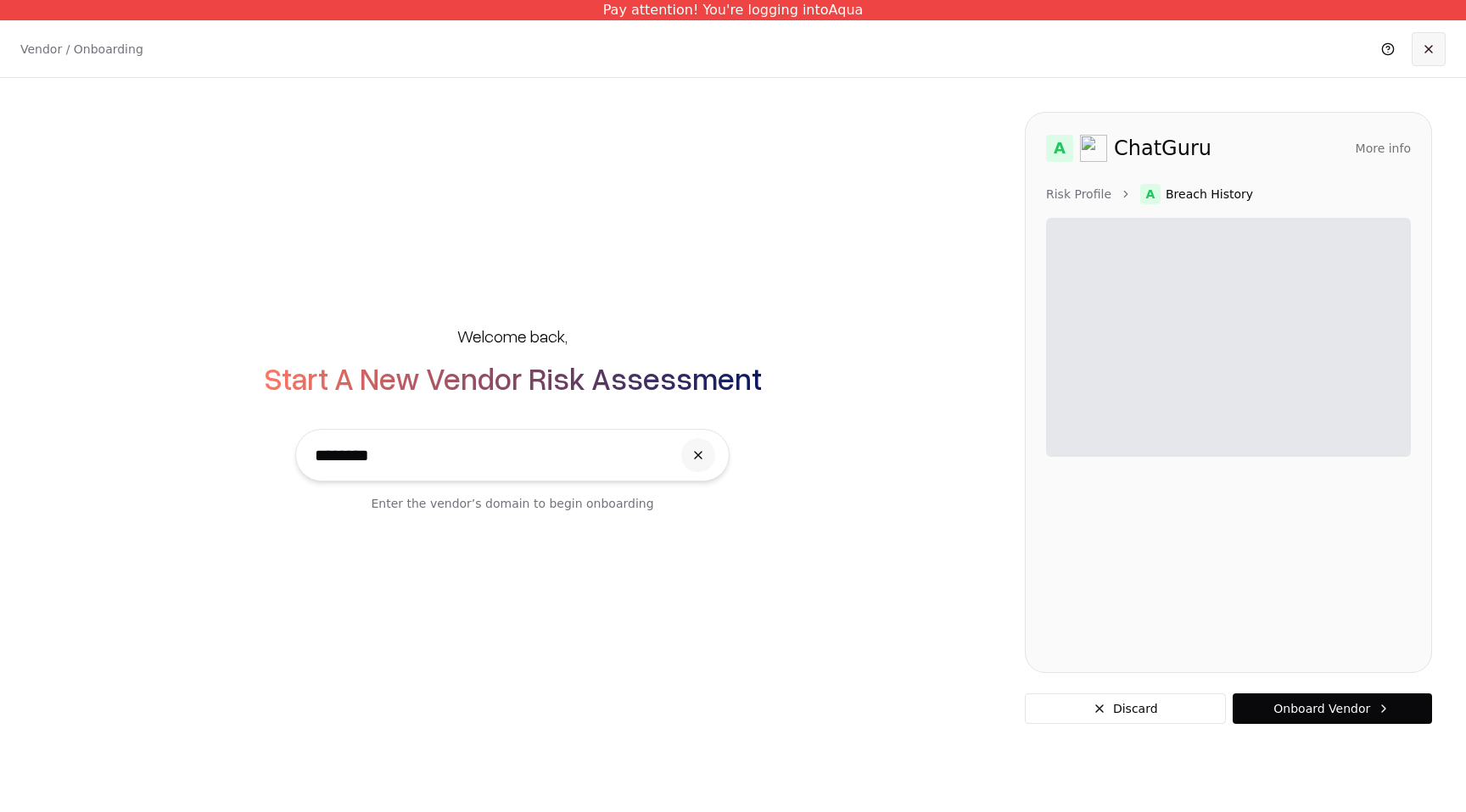
click at [1437, 50] on link at bounding box center [1428, 49] width 34 height 34
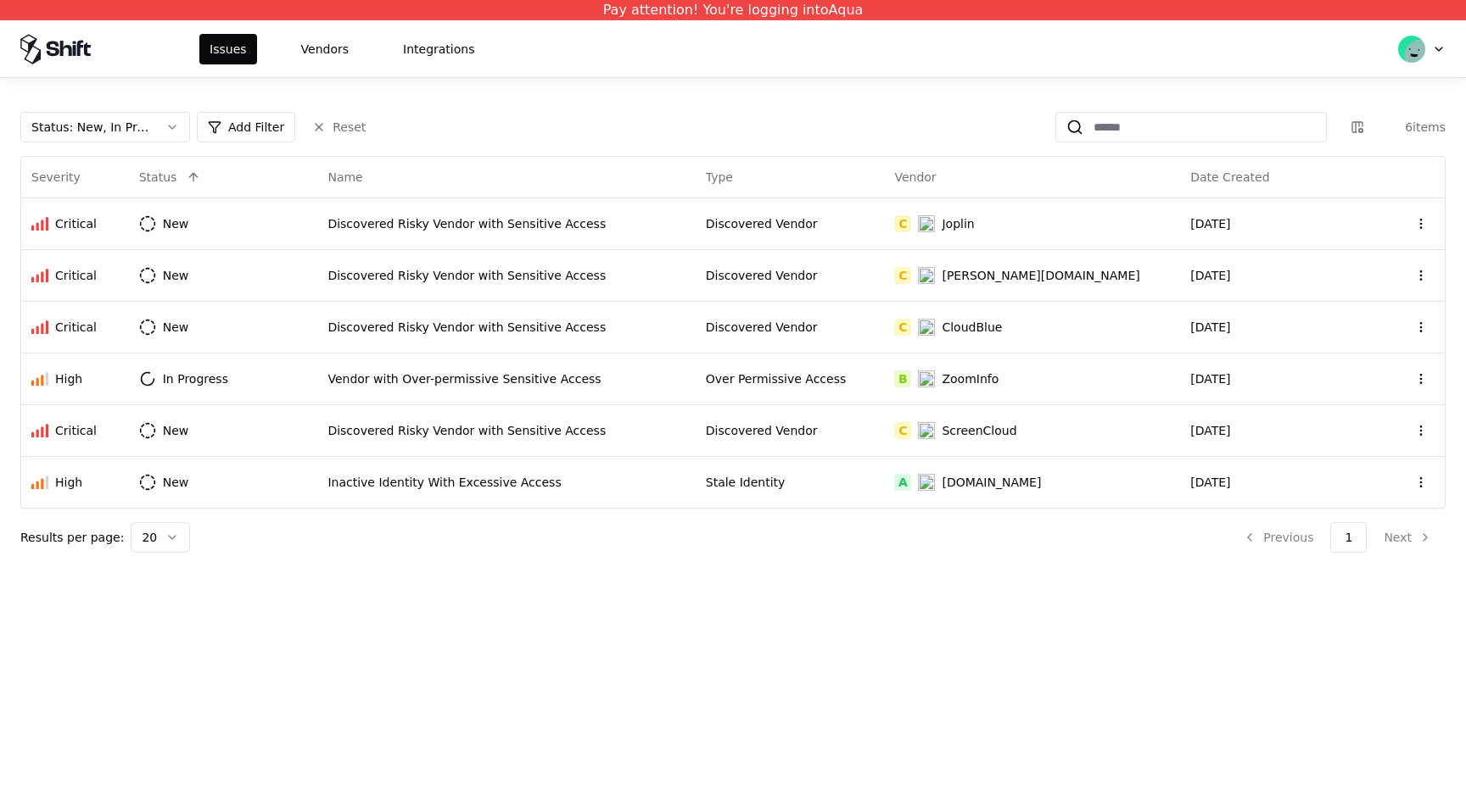
click at [701, 13] on div "Pay attention! You're logging into Aqua" at bounding box center [733, 10] width 1466 height 21
click at [1441, 46] on html "Pay attention! You're logging into Aqua Issues Vendors Integrations Status : Ne…" at bounding box center [733, 406] width 1466 height 812
click at [1334, 143] on div "Log out" at bounding box center [1350, 133] width 181 height 34
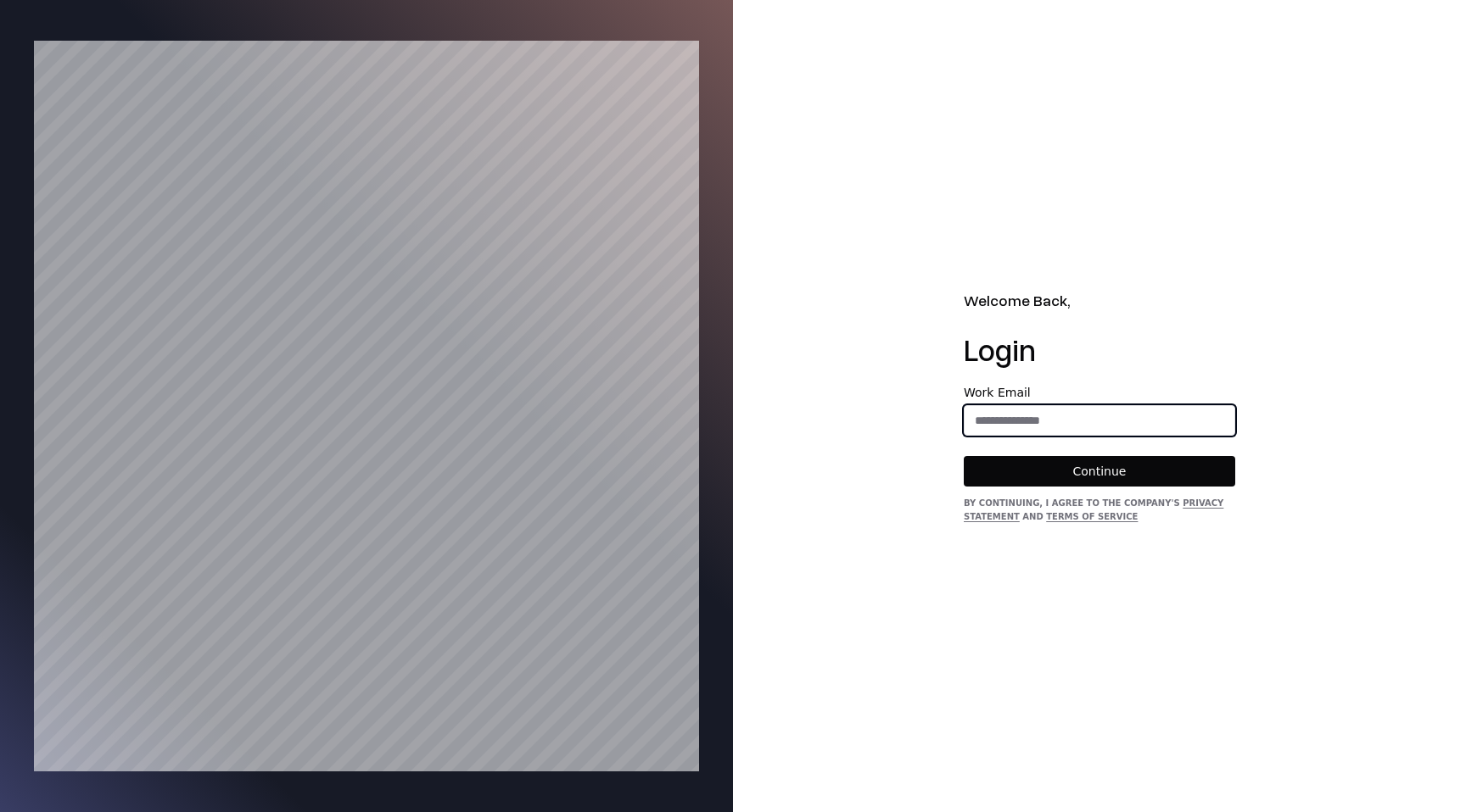
click at [1093, 417] on input "email" at bounding box center [1099, 420] width 270 height 30
click at [1041, 422] on input "email" at bounding box center [1099, 420] width 270 height 30
type input "**********"
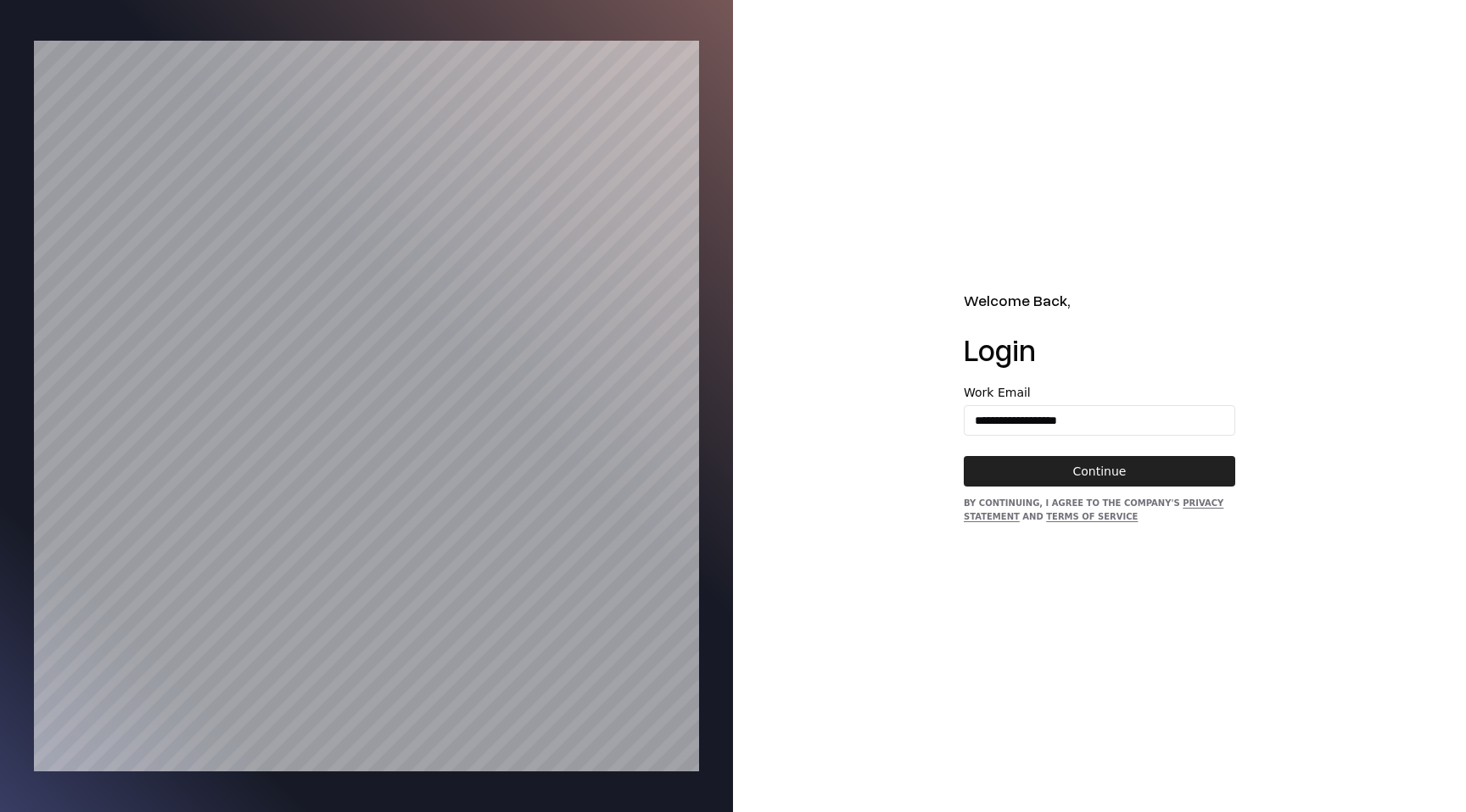
click at [1058, 485] on button "Continue" at bounding box center [1099, 471] width 272 height 30
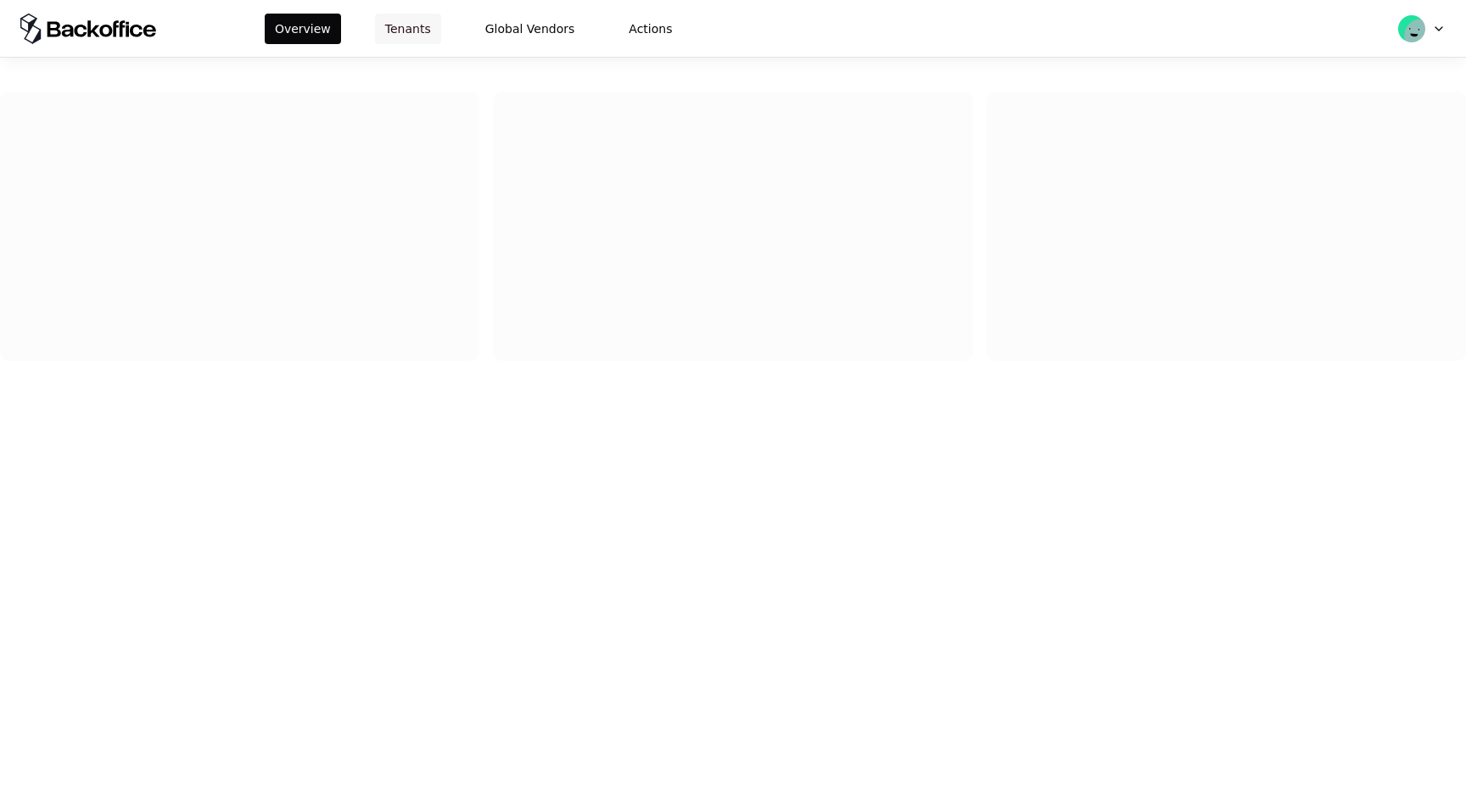
click at [405, 38] on button "Tenants" at bounding box center [408, 29] width 66 height 30
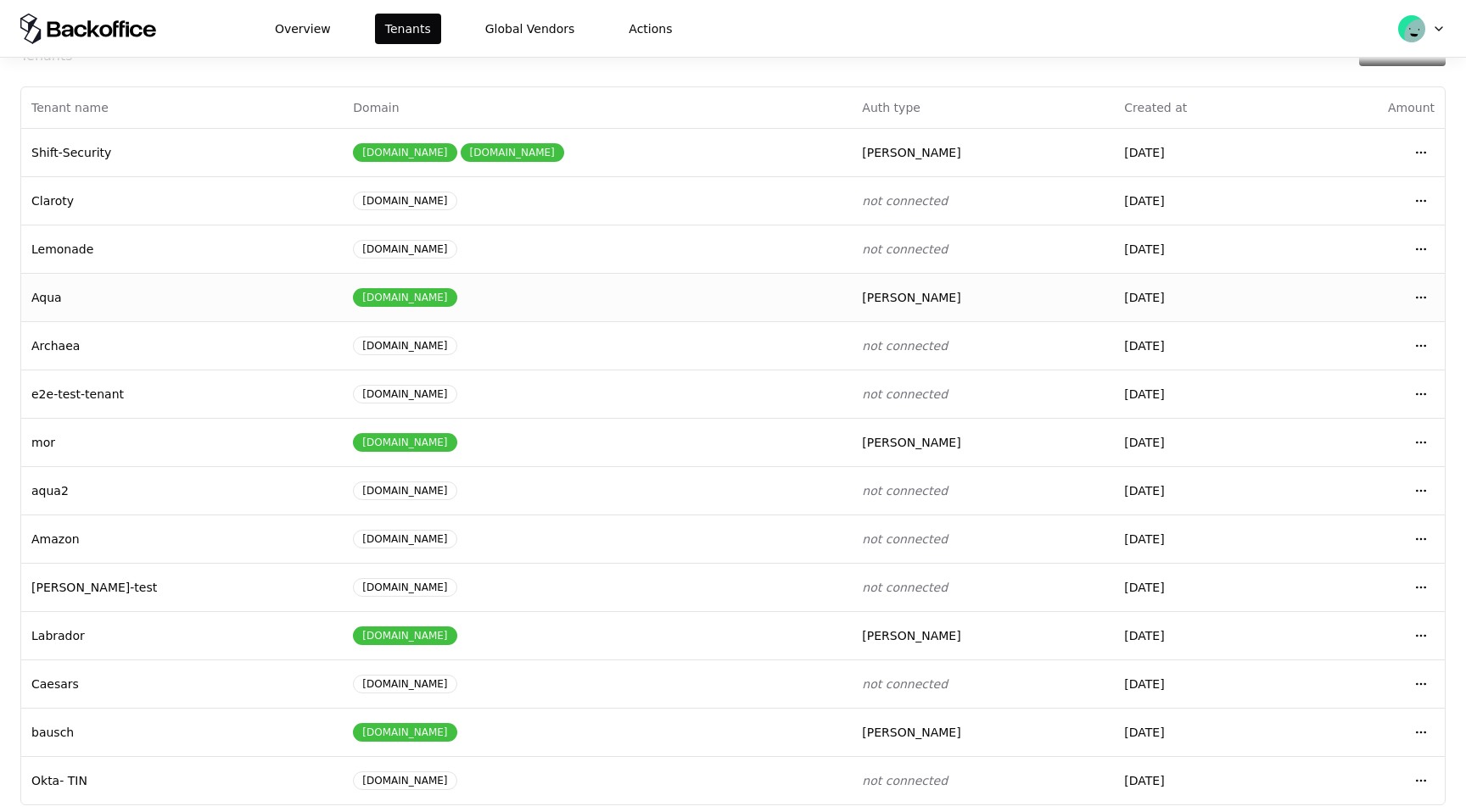
scroll to position [72, 0]
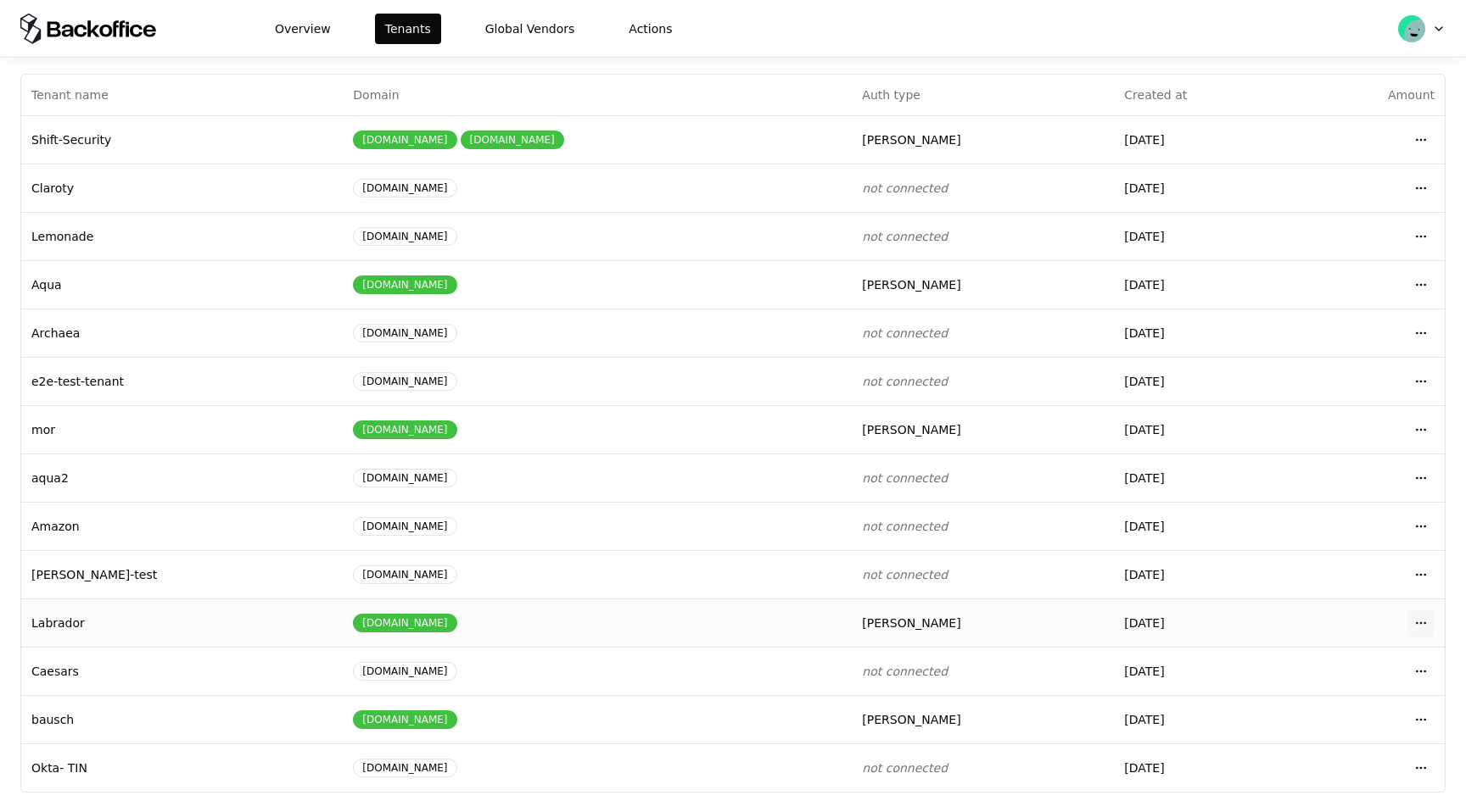
click at [1418, 621] on html "Overview Tenants Global Vendors Actions Tenants Add Tenant Tenant name Domain A…" at bounding box center [733, 406] width 1466 height 812
click at [1346, 543] on div "Login to tenant" at bounding box center [1346, 550] width 193 height 34
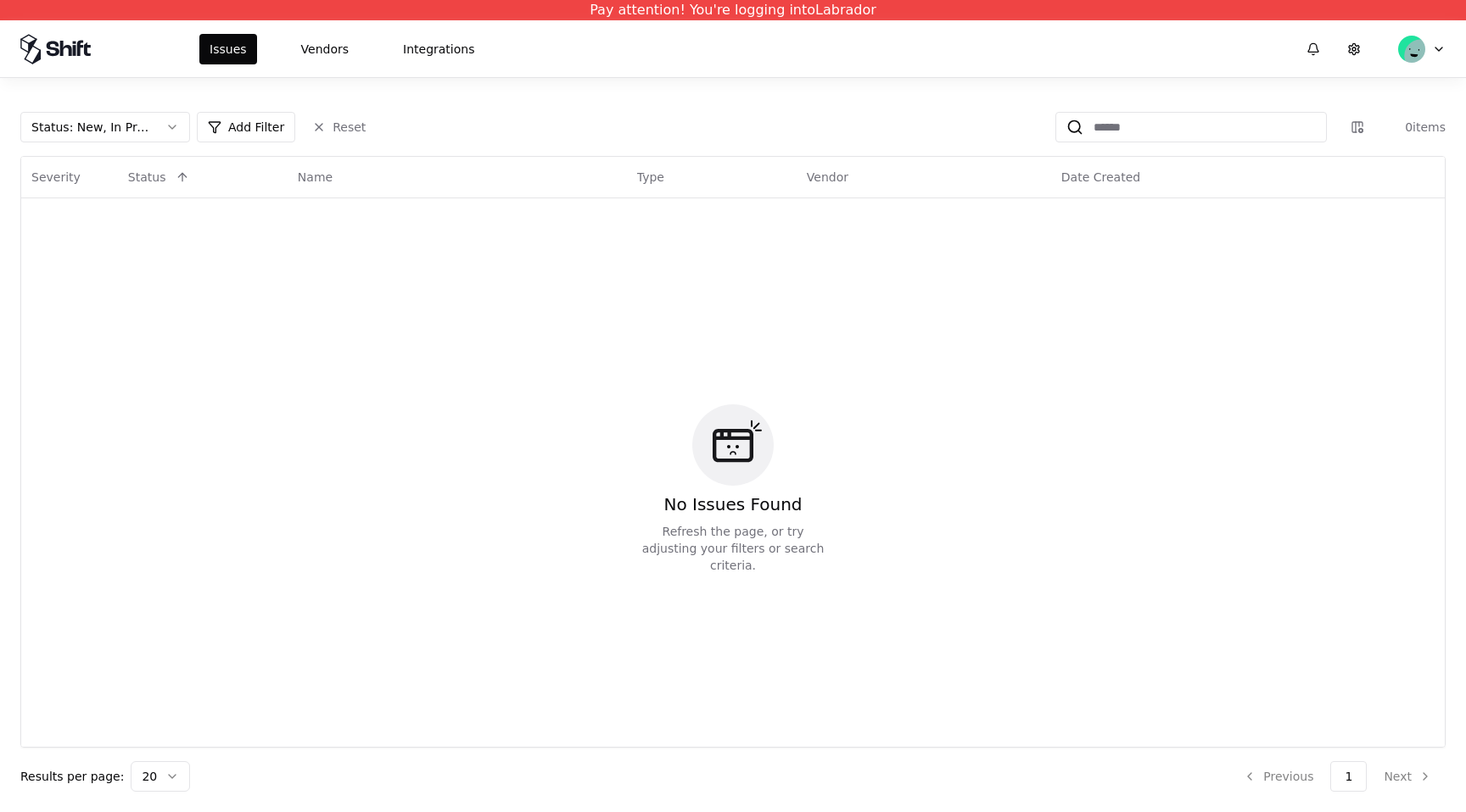
click at [369, 39] on div "Issues Vendors Integrations" at bounding box center [342, 49] width 285 height 30
click at [333, 46] on button "Vendors" at bounding box center [325, 49] width 68 height 30
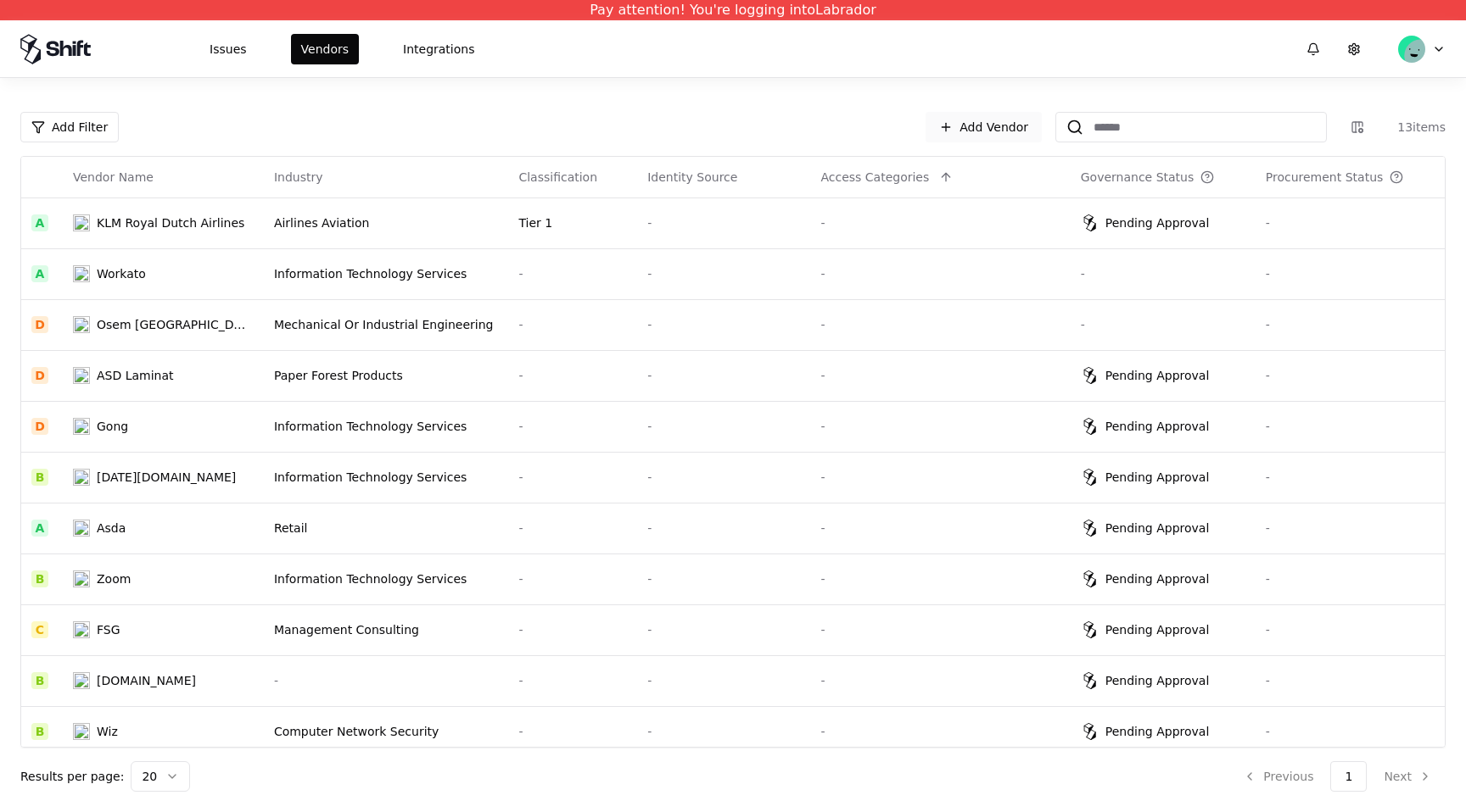
click at [1010, 126] on link "Add Vendor" at bounding box center [984, 127] width 117 height 30
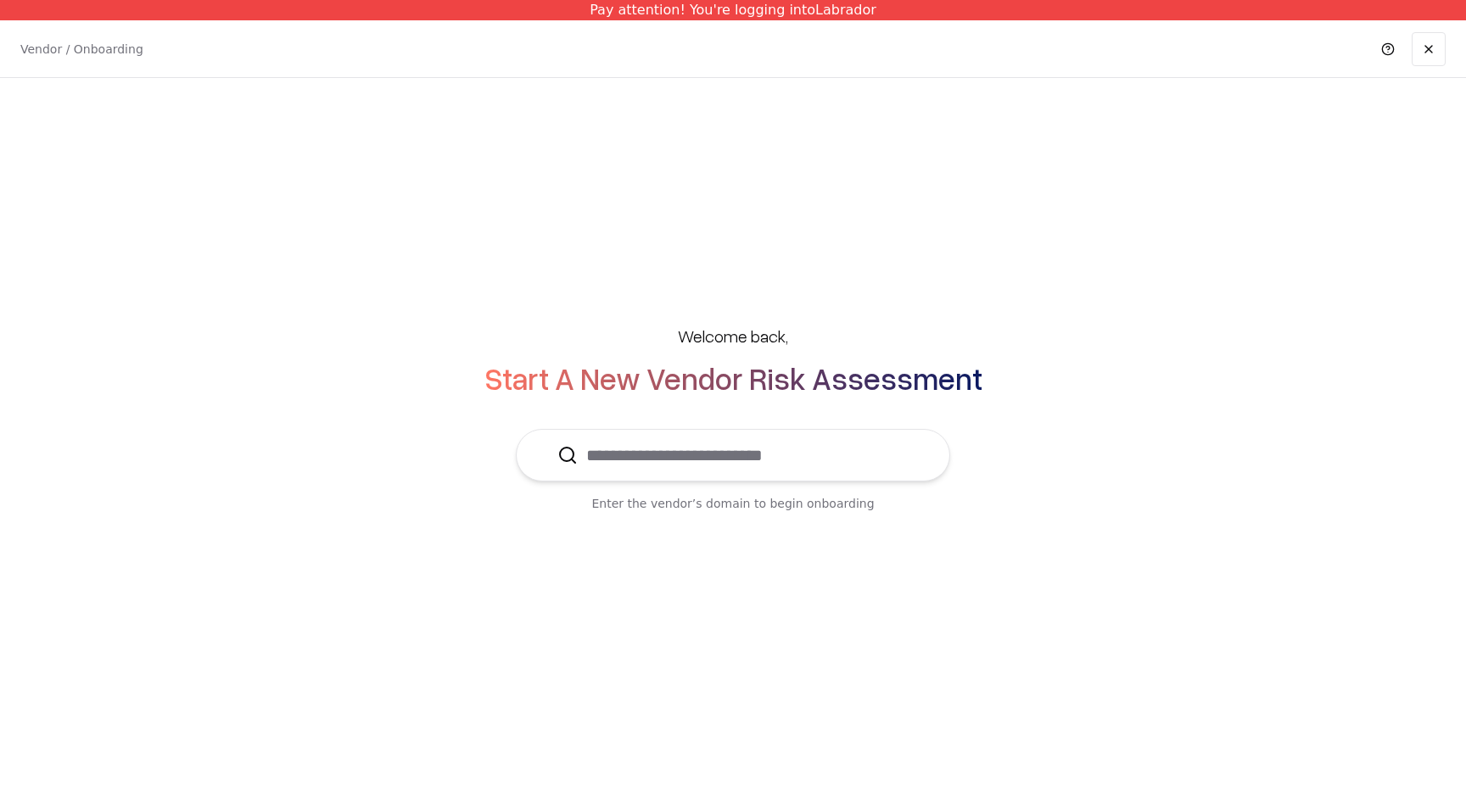
click at [724, 464] on input "text" at bounding box center [742, 455] width 331 height 51
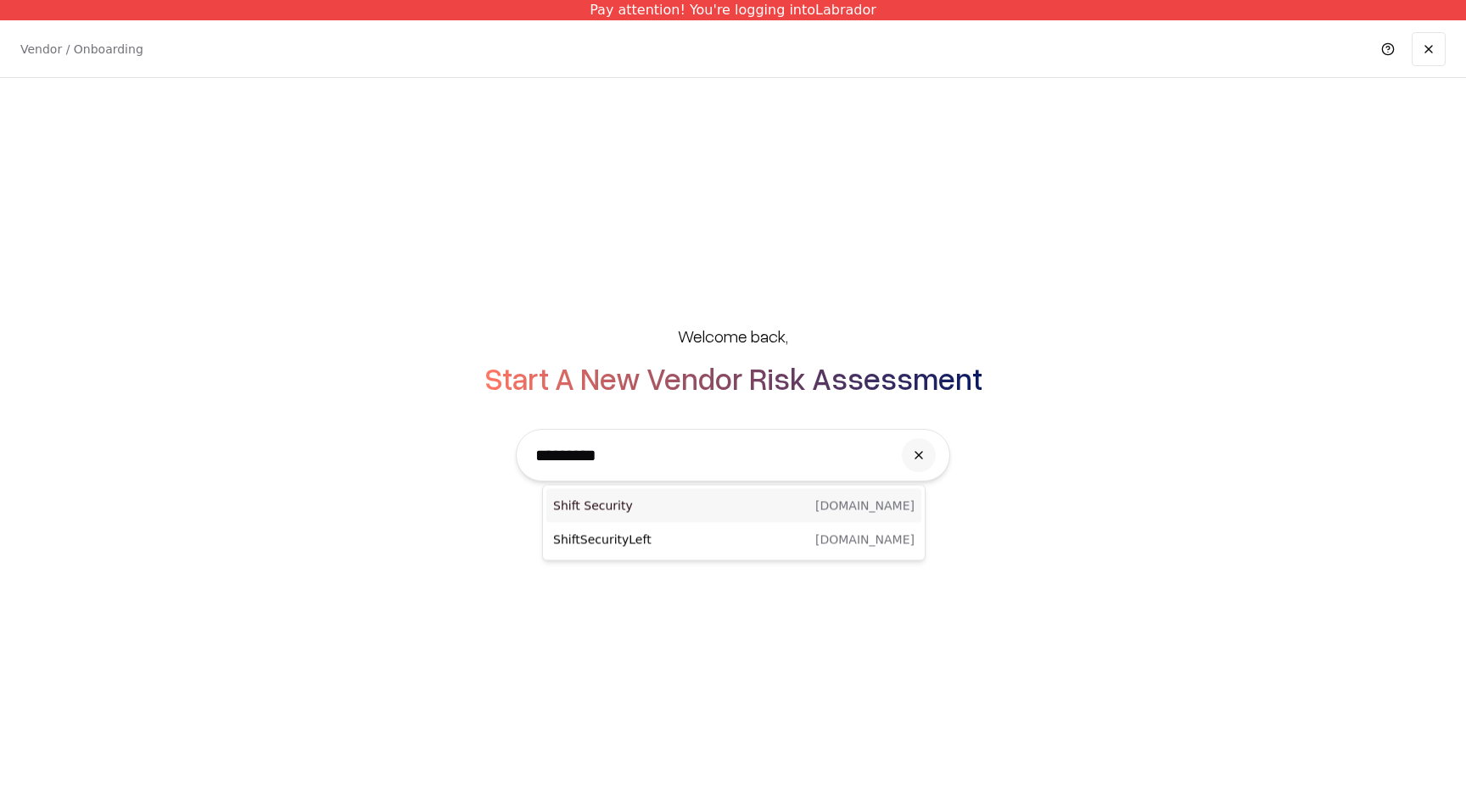
click at [709, 514] on div "Shift Security [DOMAIN_NAME]" at bounding box center [733, 506] width 375 height 34
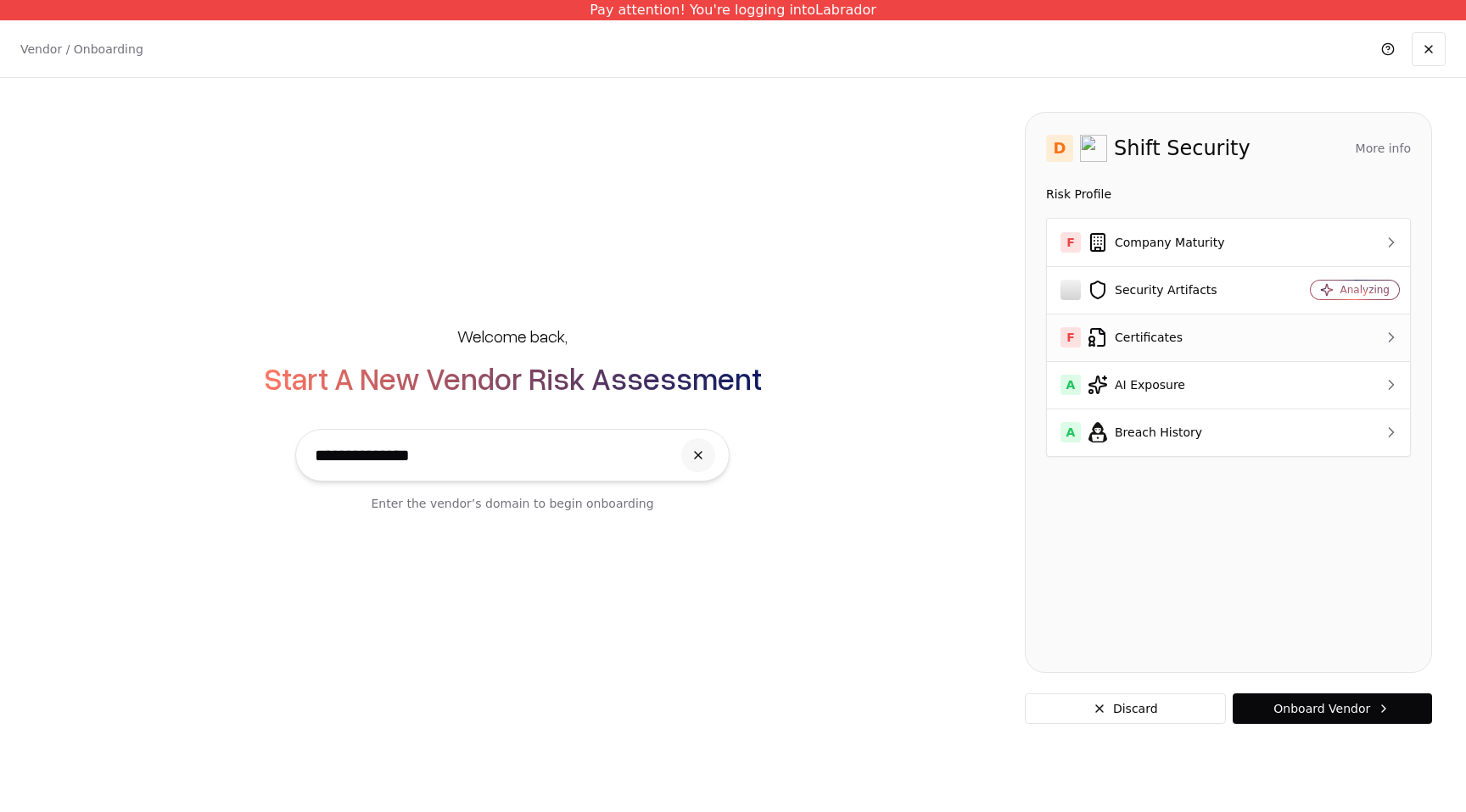
type input "**********"
click at [1152, 347] on div "F Certificates" at bounding box center [1162, 337] width 203 height 21
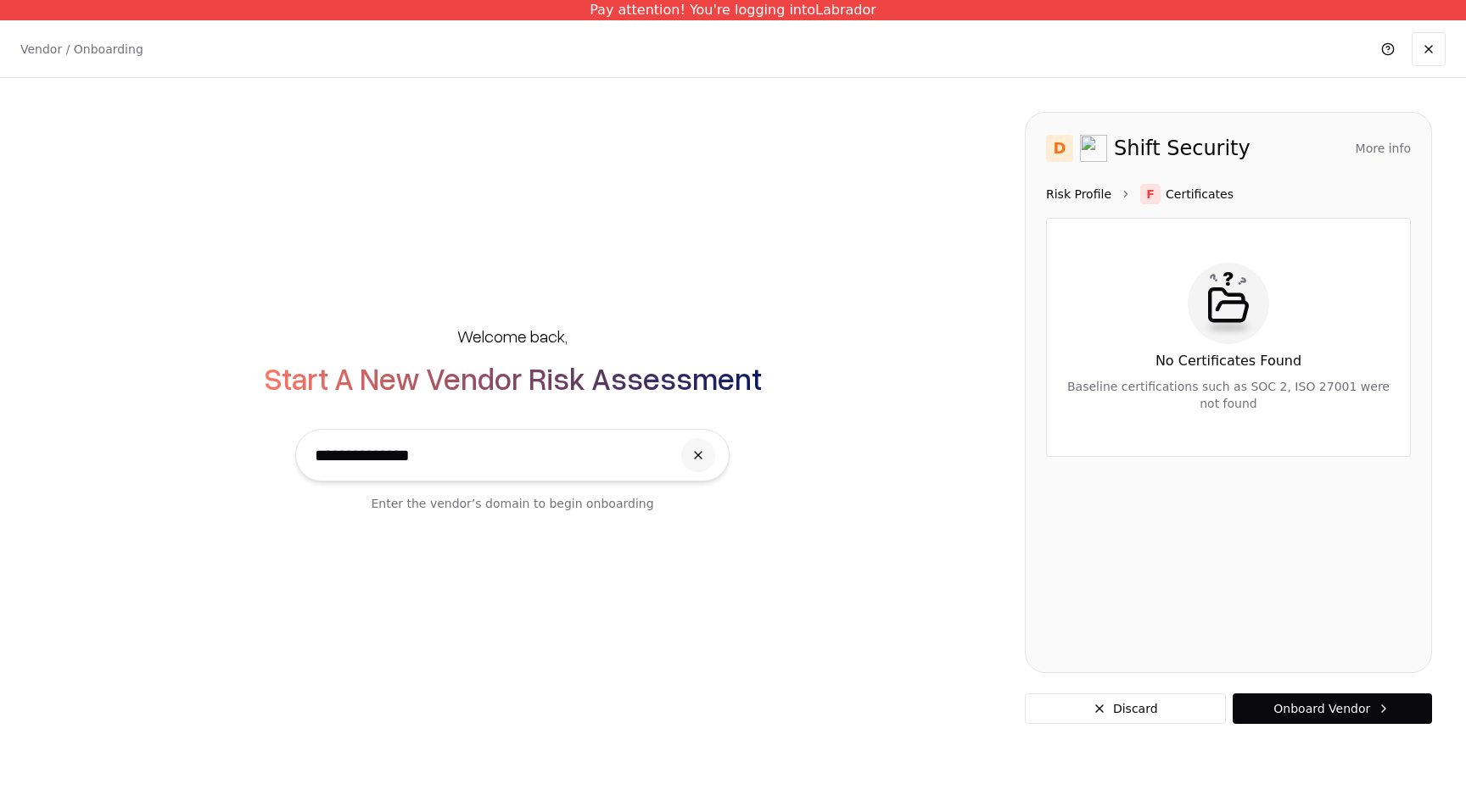
click at [1090, 190] on link "Risk Profile" at bounding box center [1078, 194] width 65 height 17
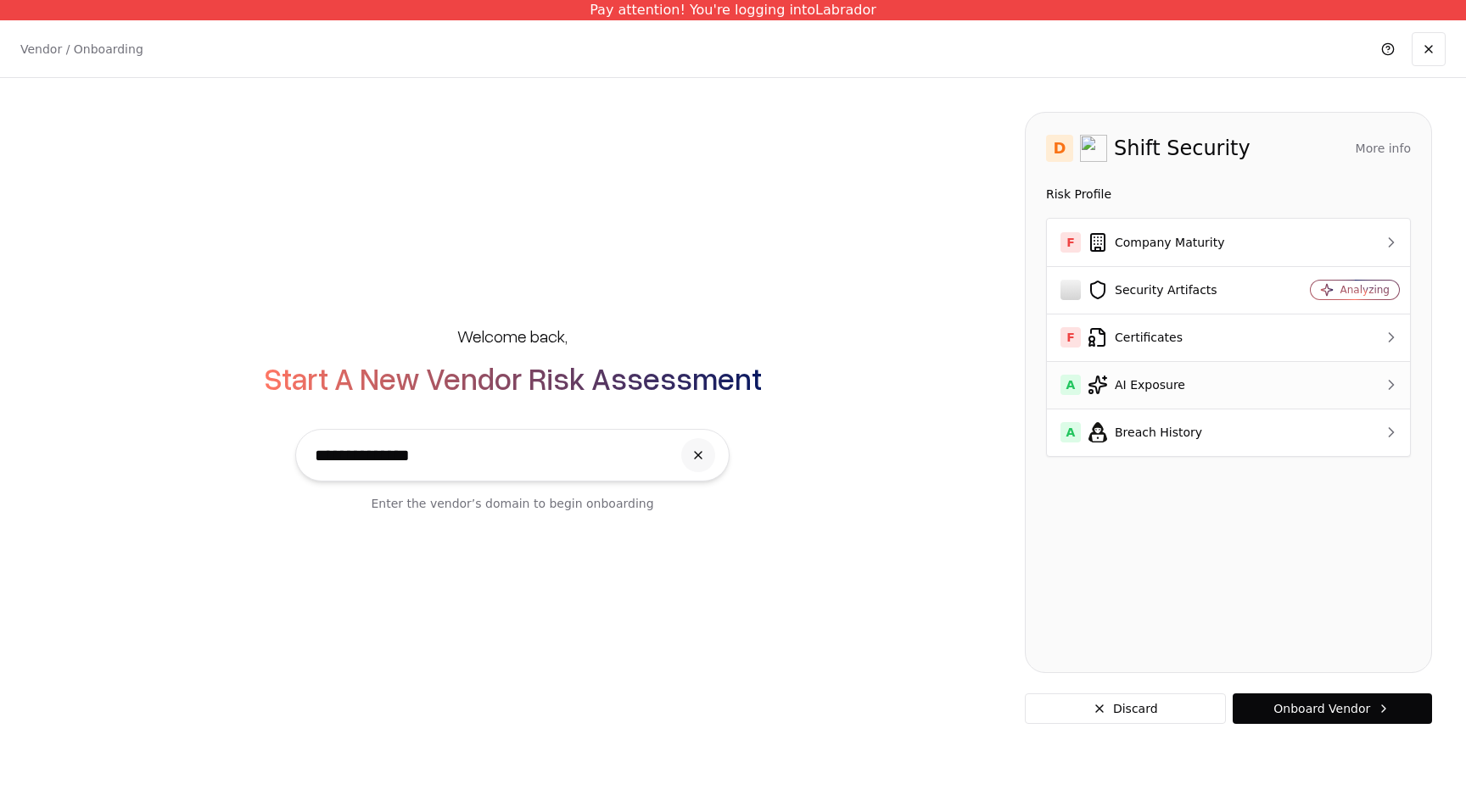
click at [1127, 383] on div "A AI Exposure" at bounding box center [1162, 384] width 203 height 21
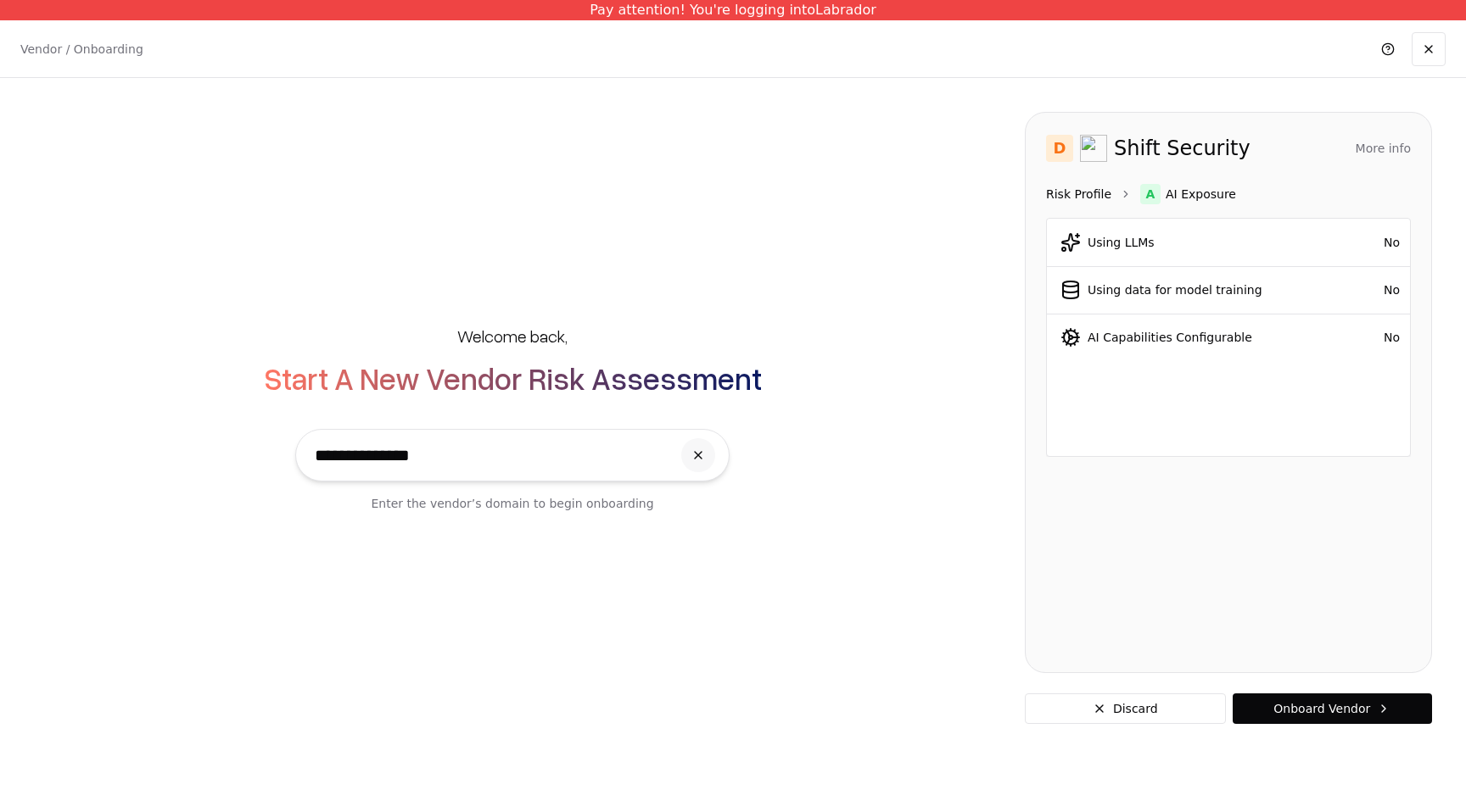
click at [1080, 190] on link "Risk Profile" at bounding box center [1078, 194] width 65 height 17
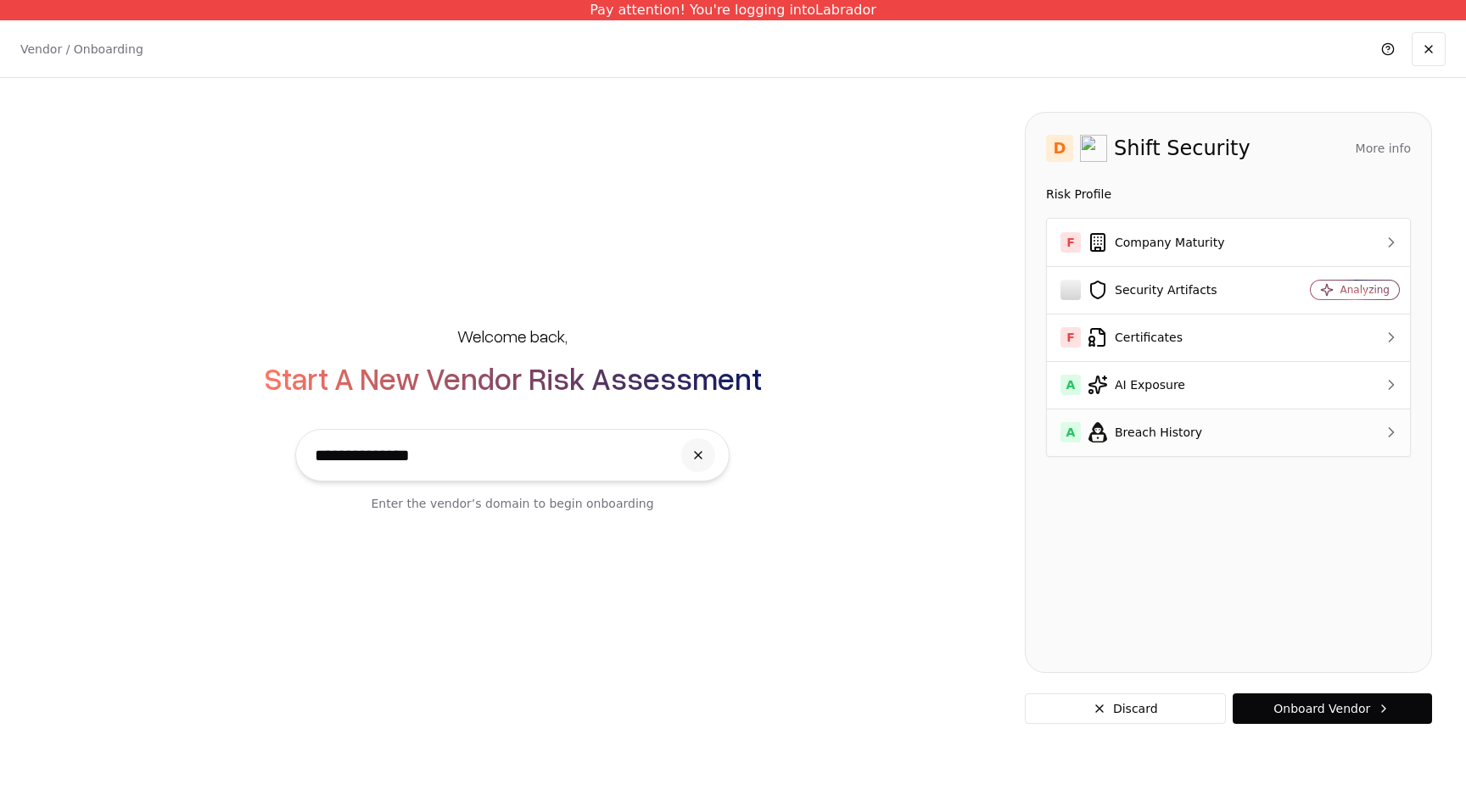
click at [1148, 431] on div "A Breach History" at bounding box center [1162, 432] width 203 height 21
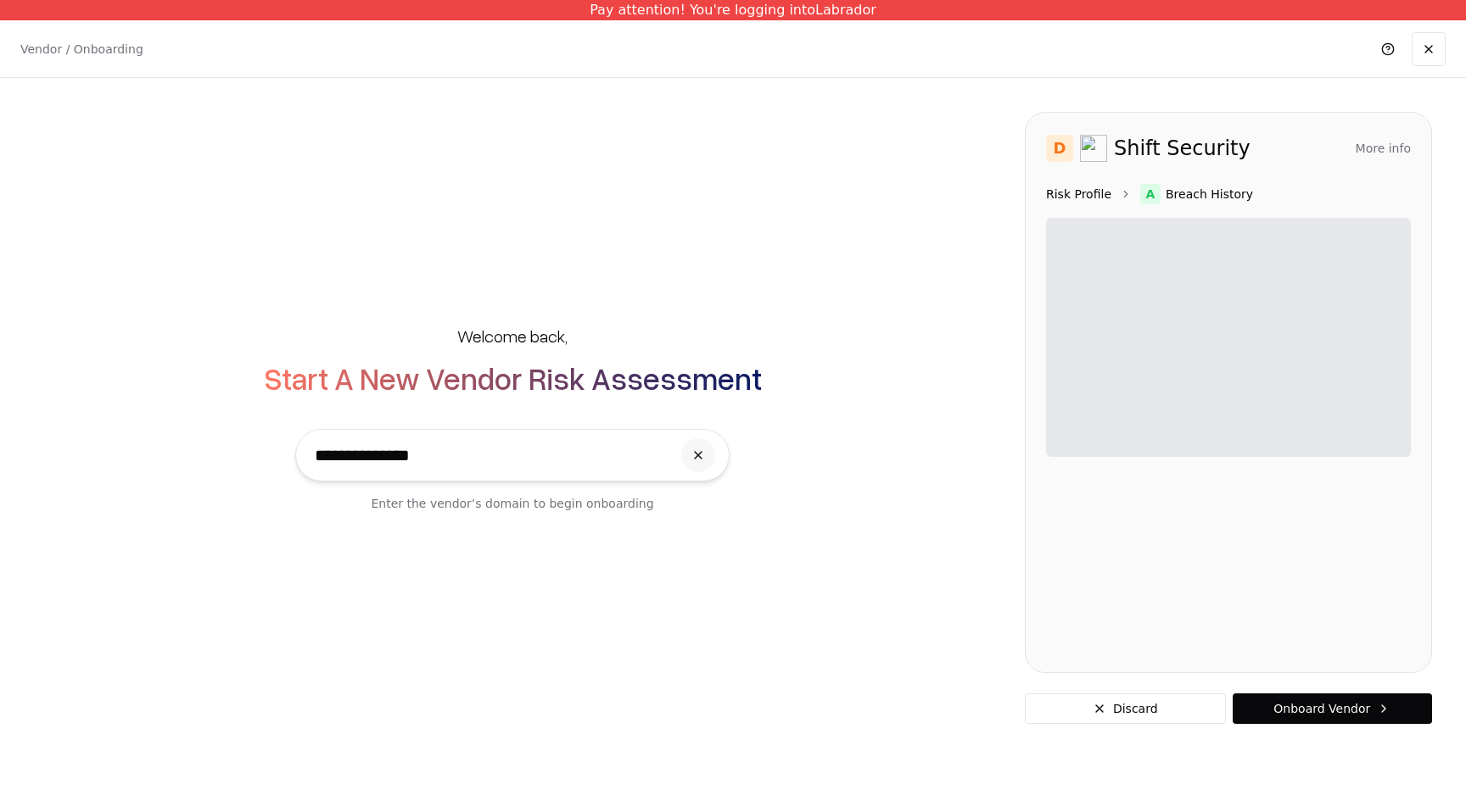
click at [1070, 195] on link "Risk Profile" at bounding box center [1078, 194] width 65 height 17
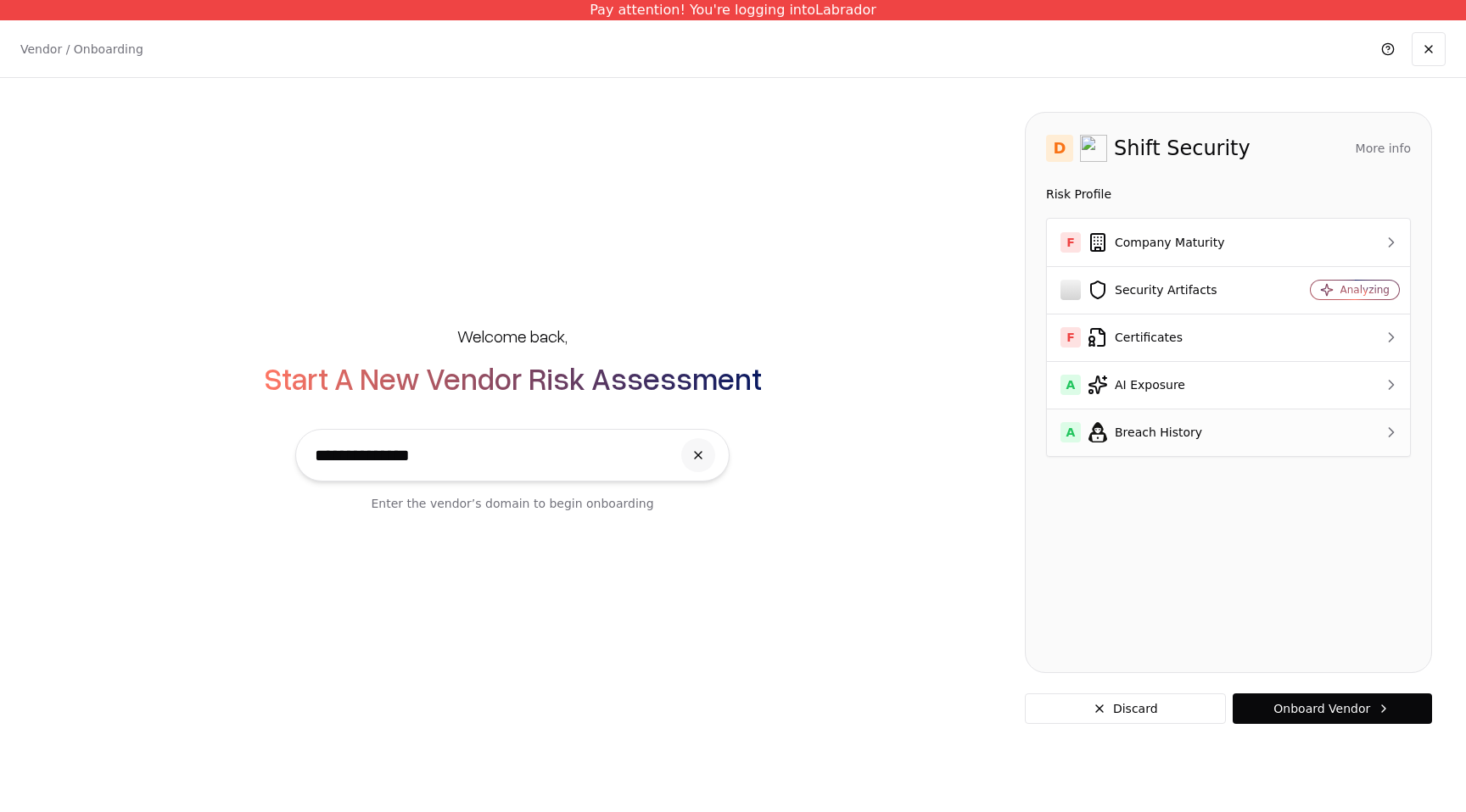
click at [1323, 425] on div at bounding box center [1343, 432] width 113 height 17
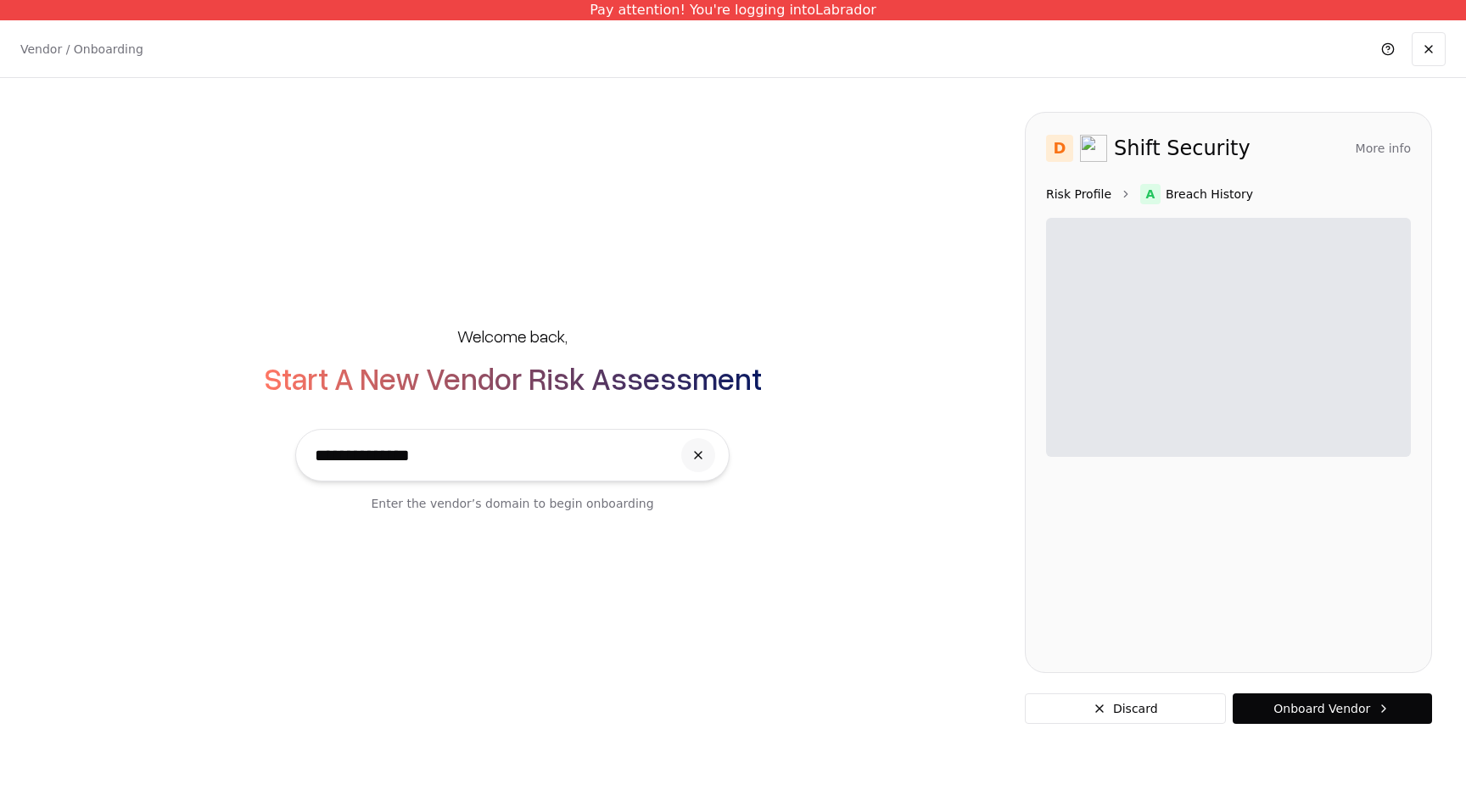
click at [1081, 192] on link "Risk Profile" at bounding box center [1078, 194] width 65 height 17
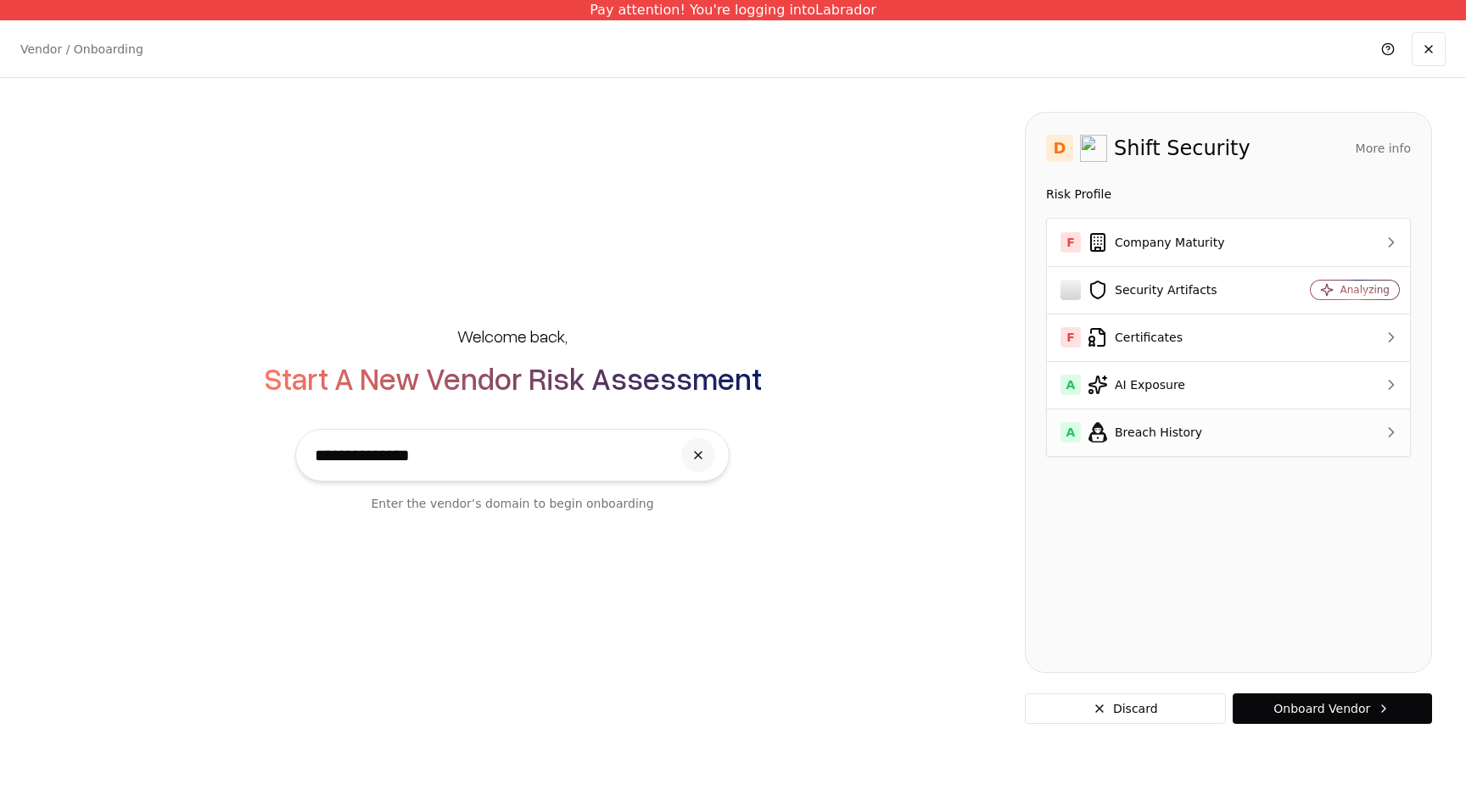
click at [1172, 432] on div "A Breach History" at bounding box center [1162, 432] width 203 height 21
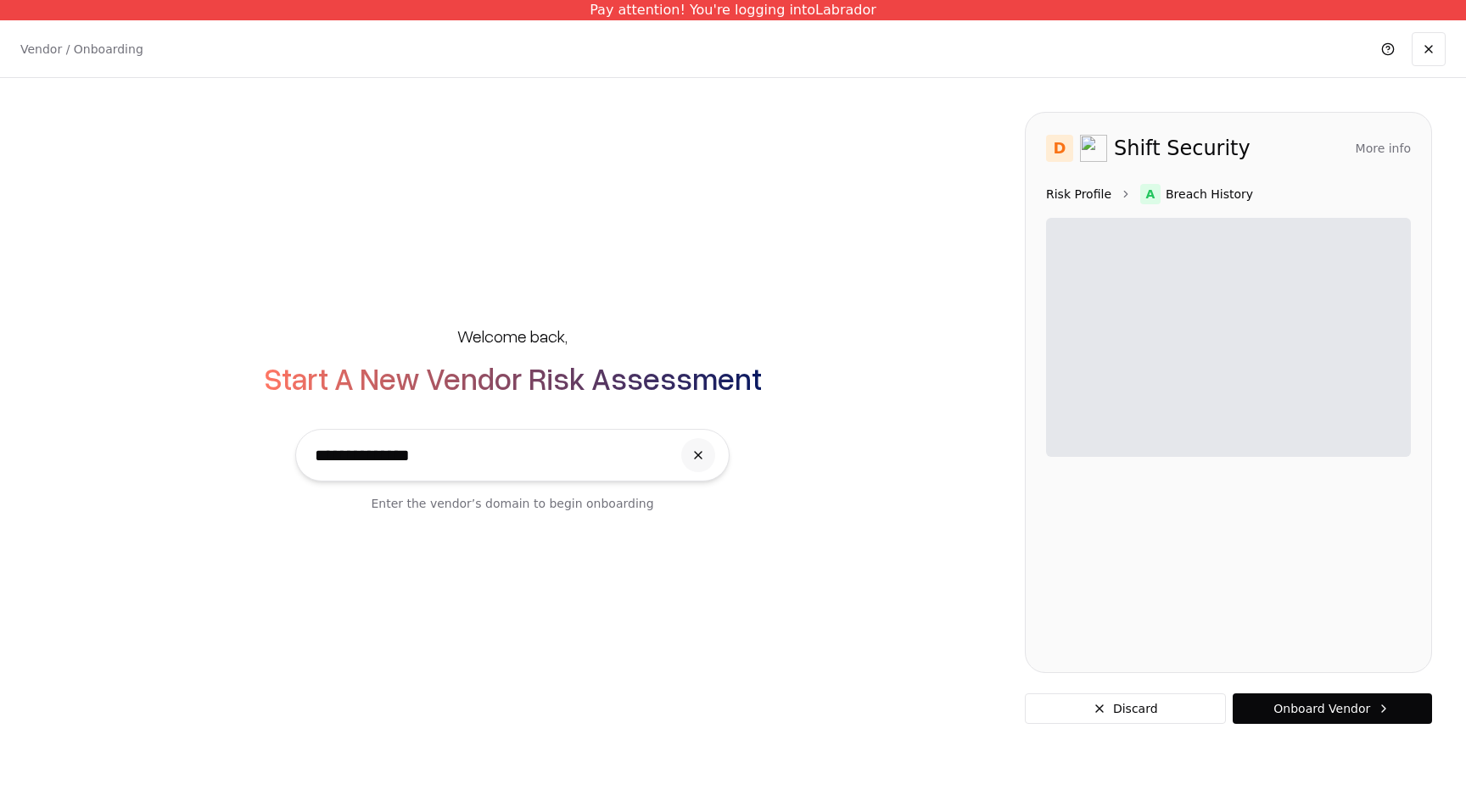
click at [1087, 199] on link "Risk Profile" at bounding box center [1078, 194] width 65 height 17
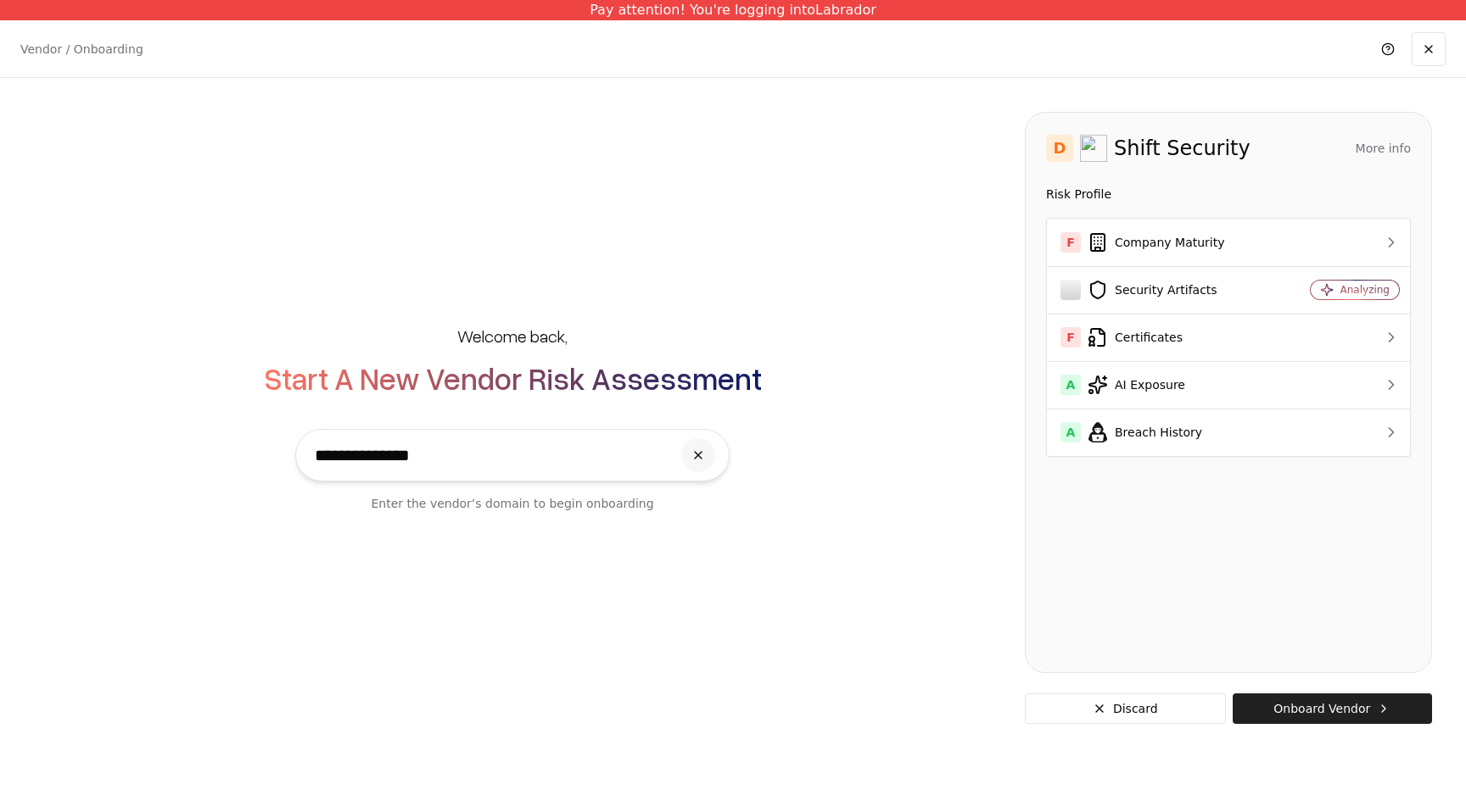
click at [1323, 706] on button "Onboard Vendor" at bounding box center [1332, 709] width 199 height 30
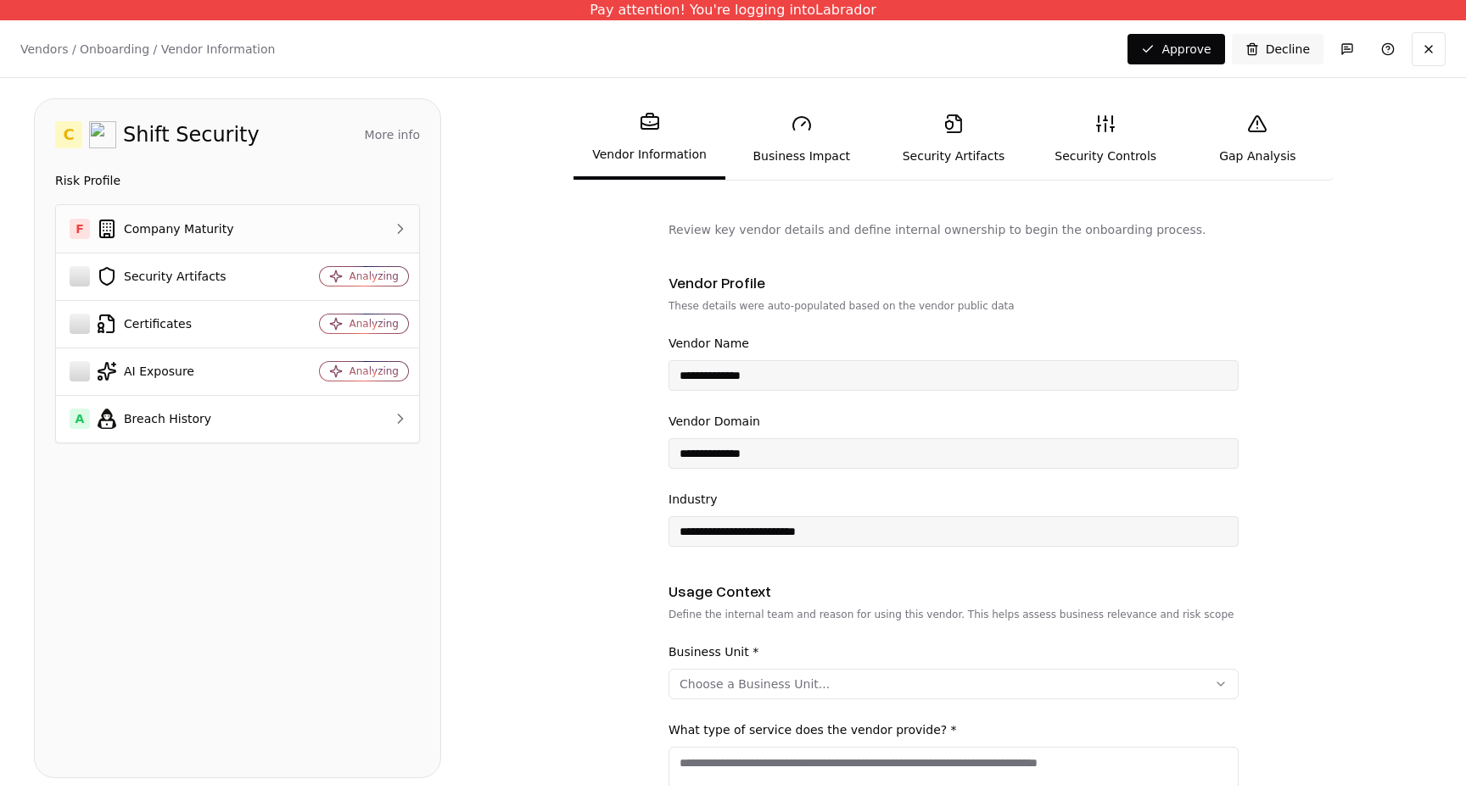
click at [213, 232] on div "F Company Maturity" at bounding box center [171, 229] width 203 height 21
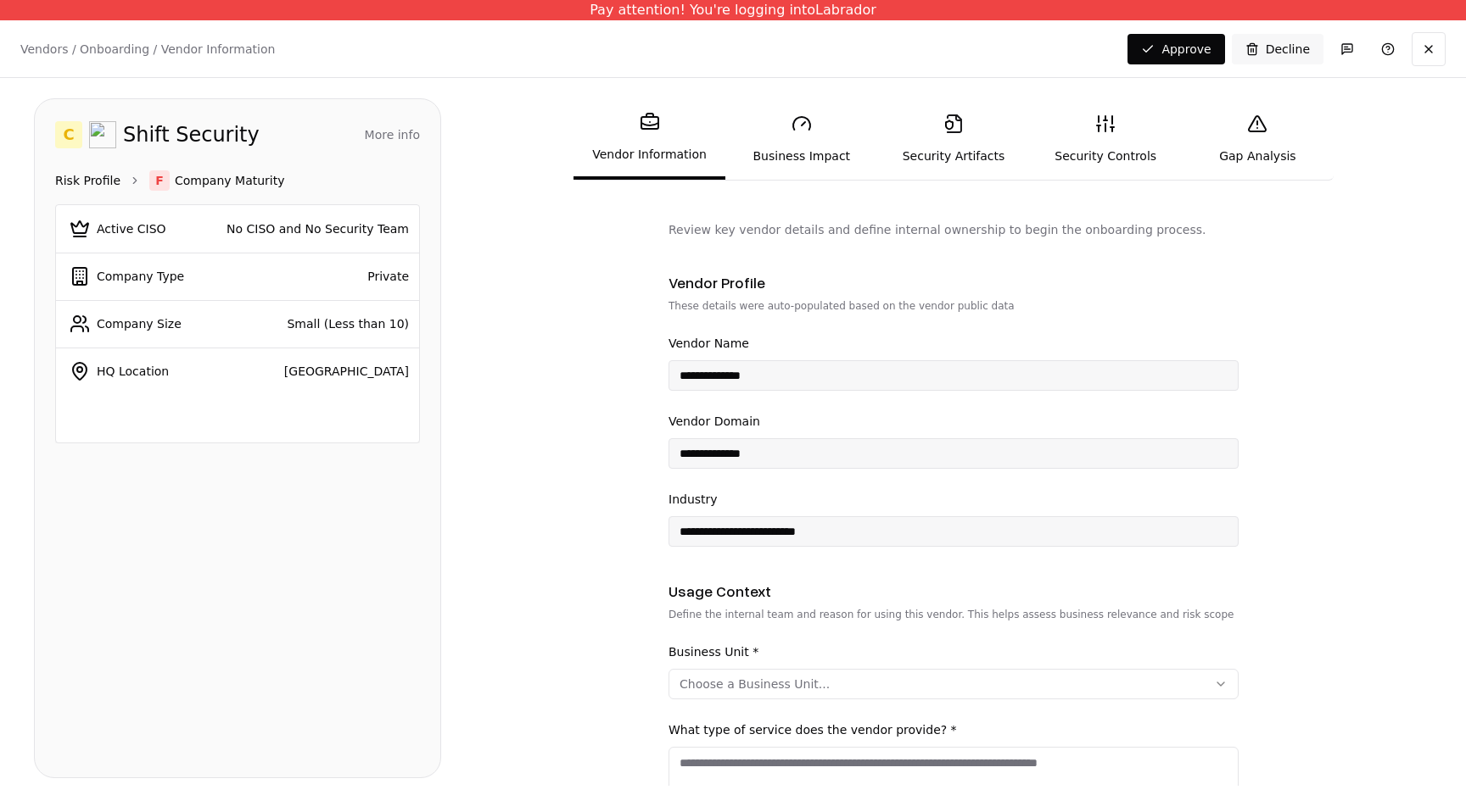
click at [102, 179] on link "Risk Profile" at bounding box center [87, 180] width 65 height 17
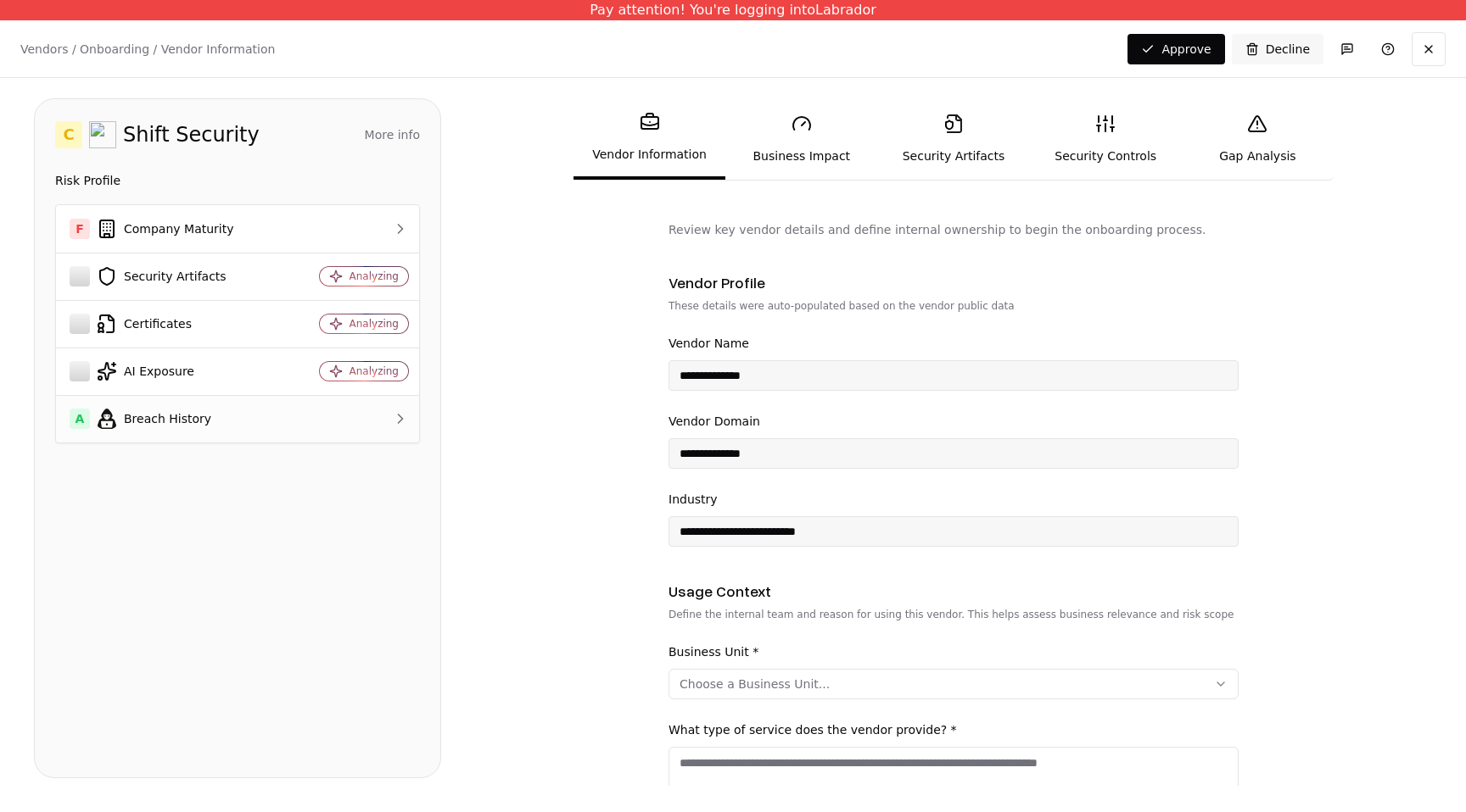
click at [133, 419] on div "A Breach History" at bounding box center [171, 419] width 203 height 21
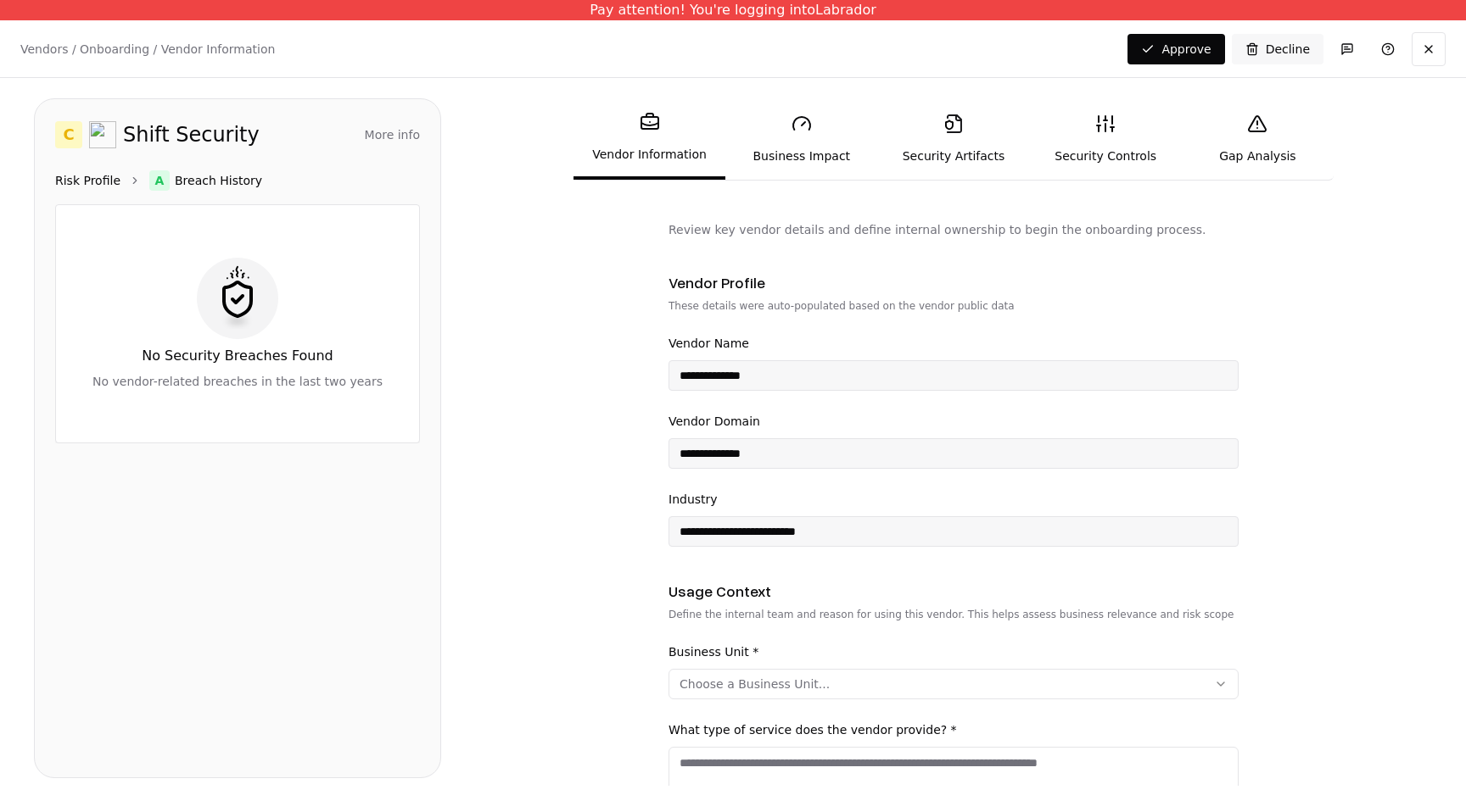
click at [88, 182] on link "Risk Profile" at bounding box center [87, 180] width 65 height 17
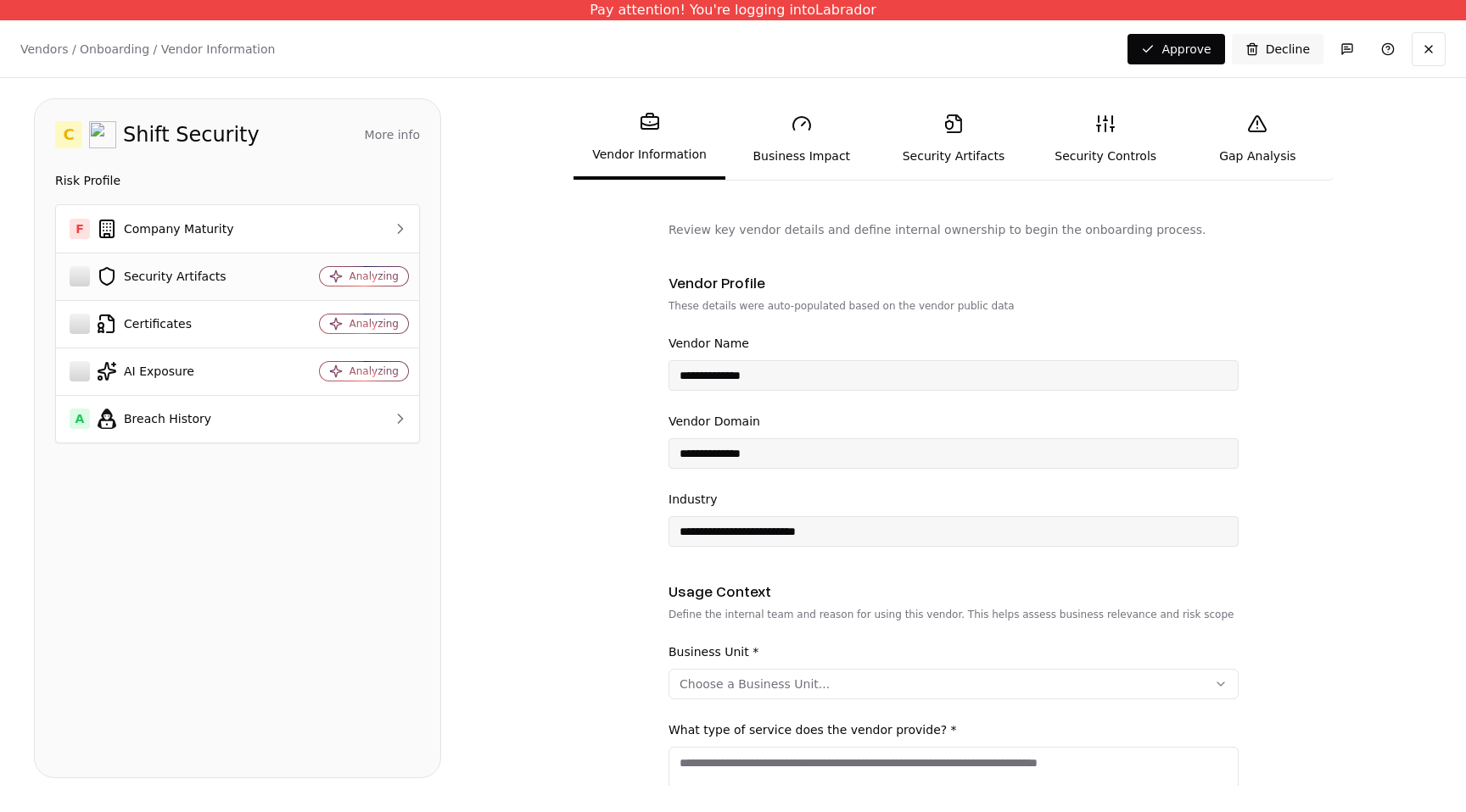
drag, startPoint x: 135, startPoint y: 376, endPoint x: 138, endPoint y: 263, distance: 113.0
click at [138, 263] on tbody "F Company Maturity Security Artifacts Analyzing Certificates Analyzing AI Expos…" at bounding box center [237, 324] width 363 height 238
click at [1412, 48] on button at bounding box center [1428, 49] width 34 height 34
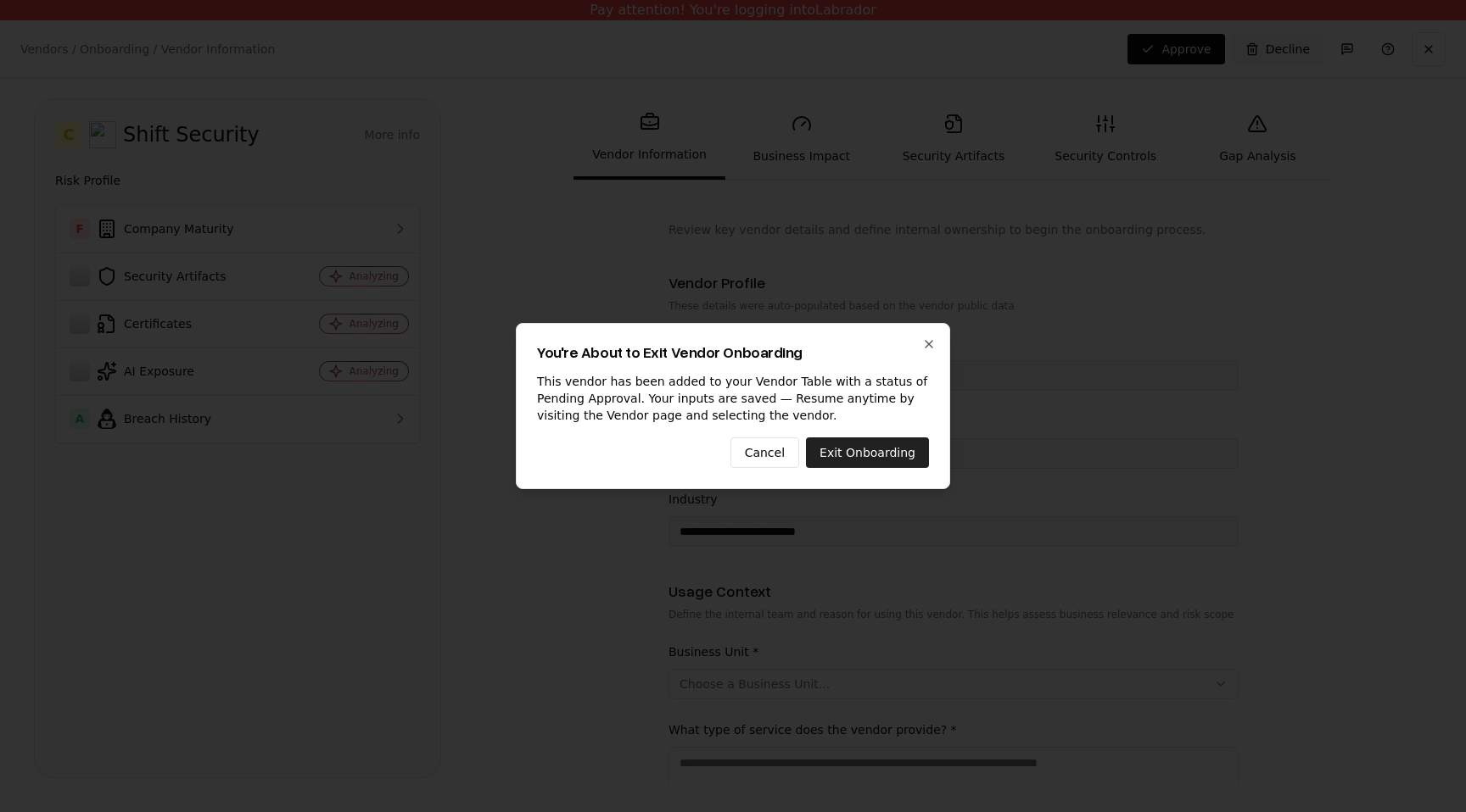
click at [872, 456] on button "Exit Onboarding" at bounding box center [867, 453] width 123 height 30
